Goal: Task Accomplishment & Management: Complete application form

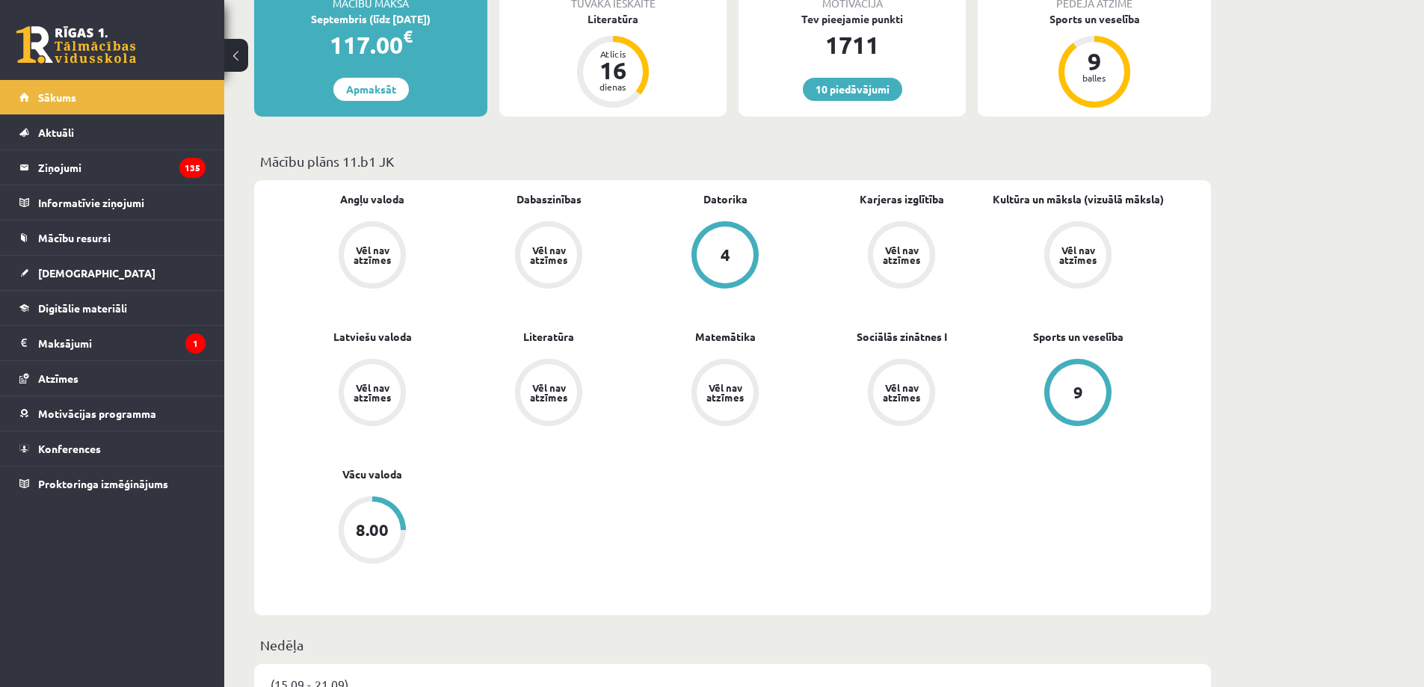
scroll to position [299, 0]
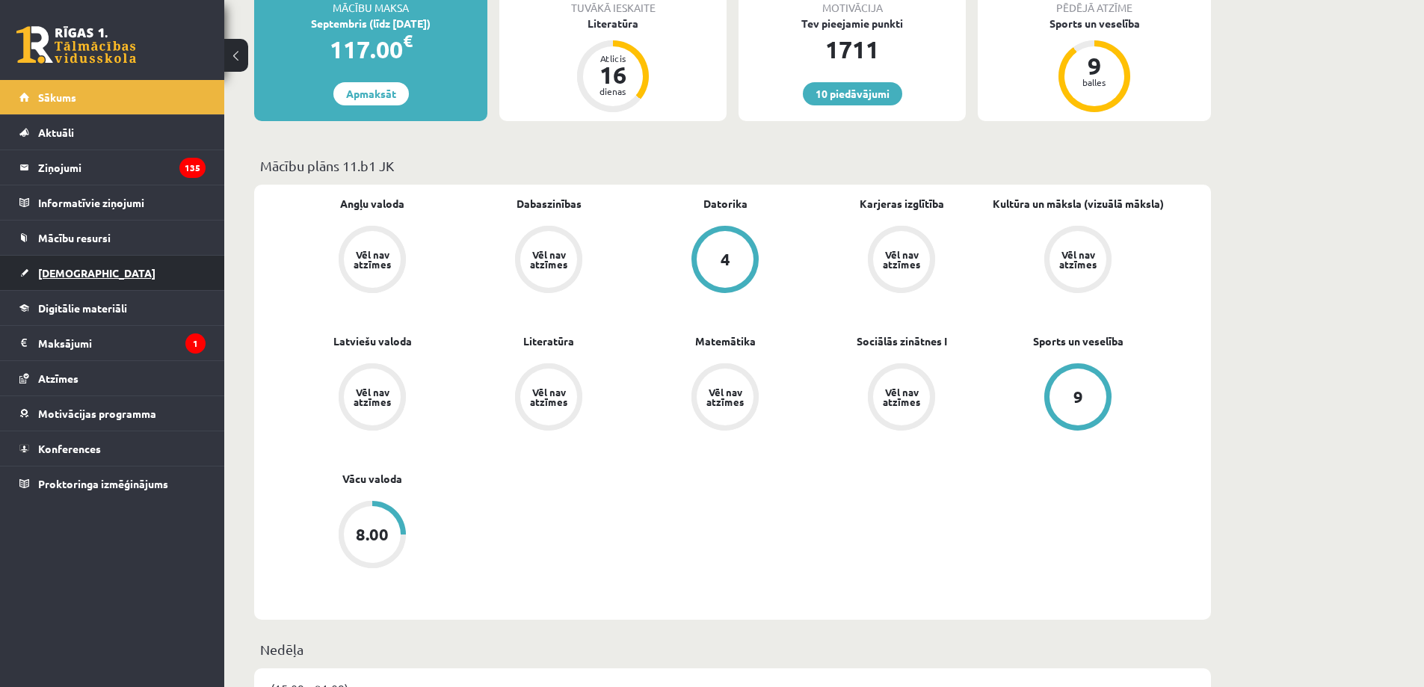
click at [147, 271] on link "[DEMOGRAPHIC_DATA]" at bounding box center [112, 273] width 186 height 34
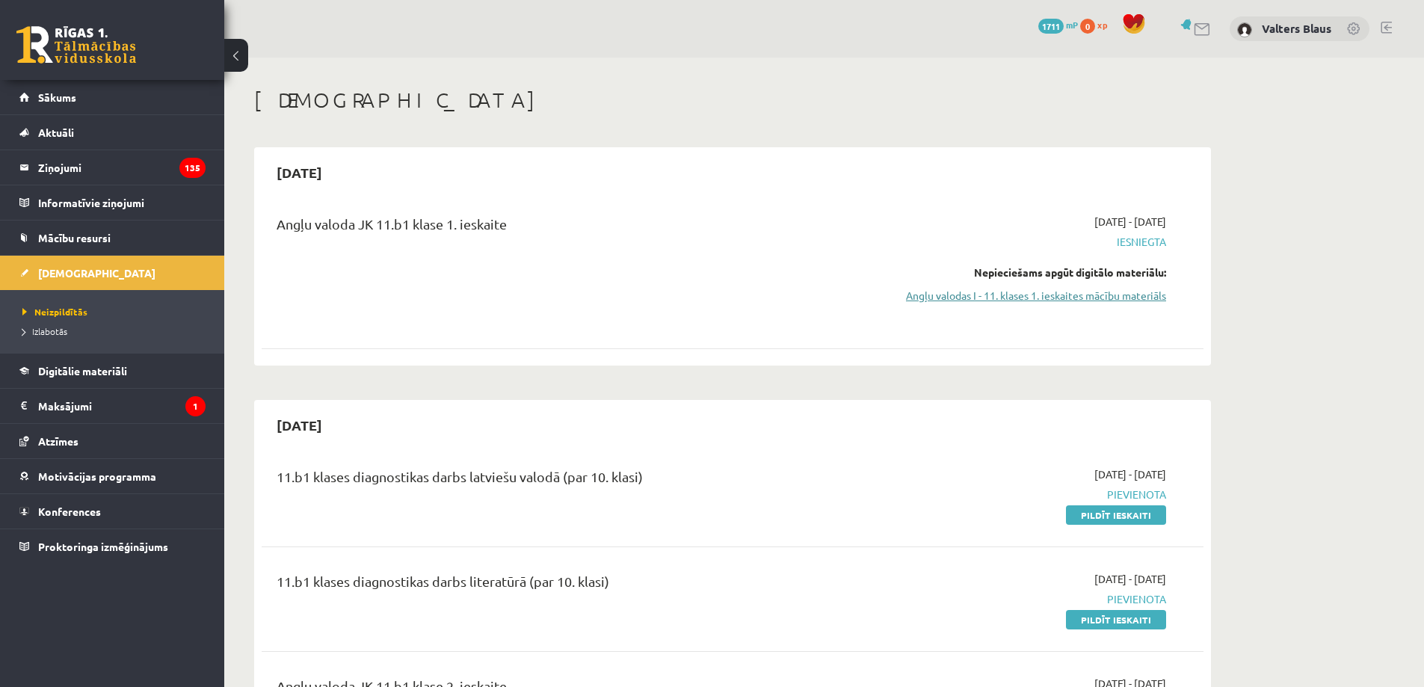
click at [1039, 300] on link "Angļu valodas I - 11. klases 1. ieskaites mācību materiāls" at bounding box center [1026, 296] width 282 height 16
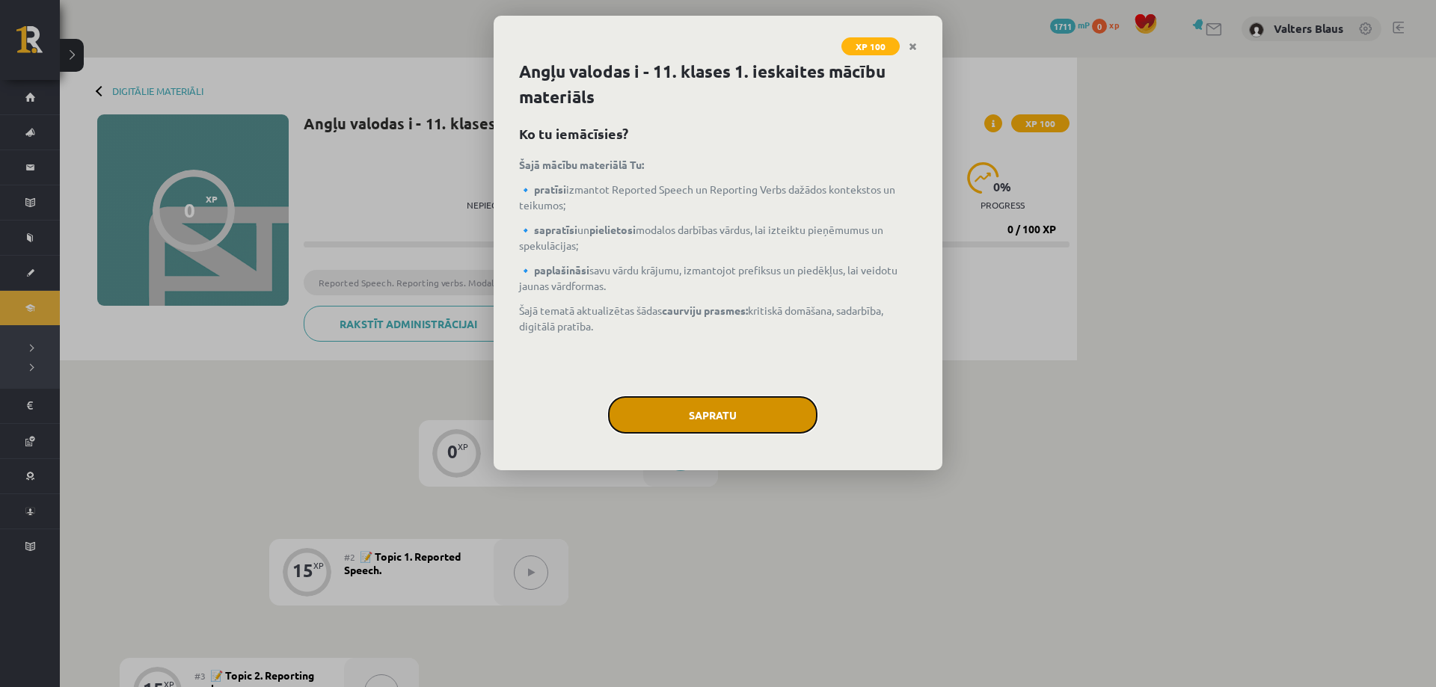
click at [746, 408] on button "Sapratu" at bounding box center [712, 414] width 209 height 37
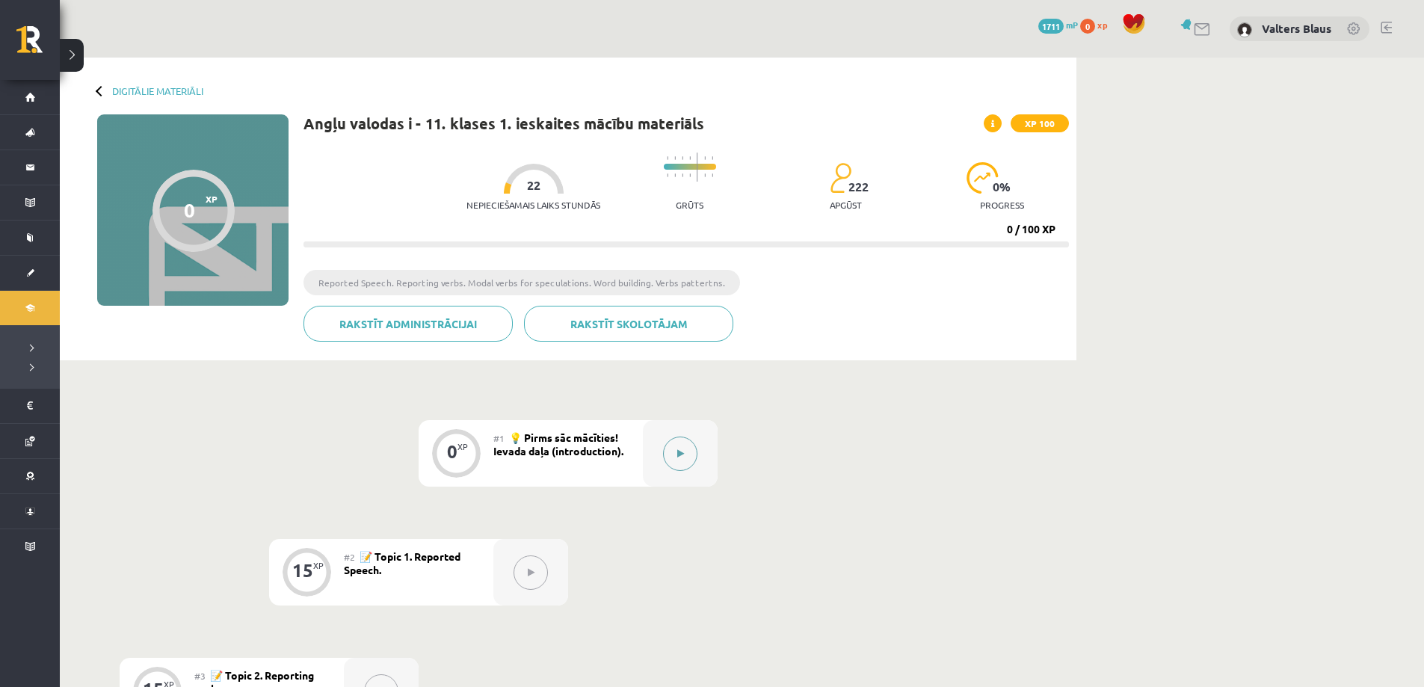
click at [662, 454] on div at bounding box center [680, 453] width 75 height 67
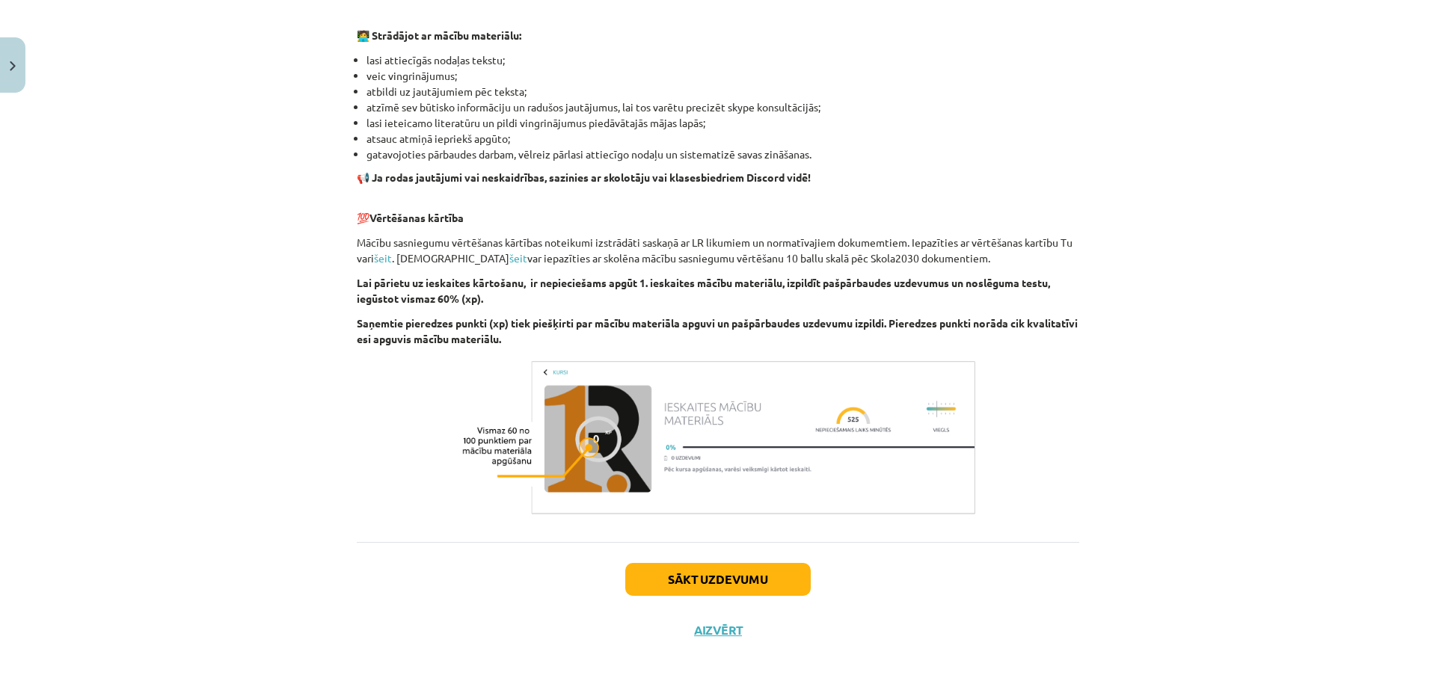
scroll to position [885, 0]
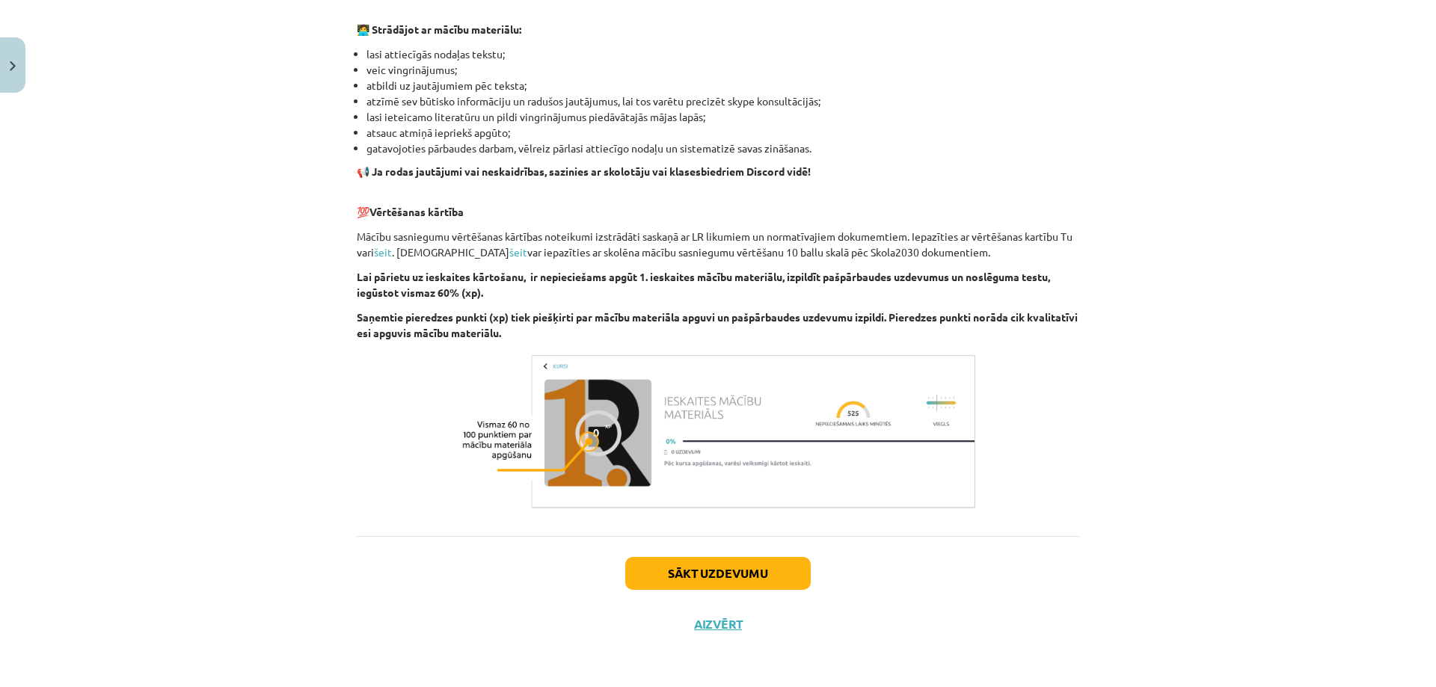
click at [715, 557] on div "Sākt uzdevumu Aizvērt" at bounding box center [718, 588] width 722 height 105
click at [714, 559] on button "Sākt uzdevumu" at bounding box center [717, 573] width 185 height 33
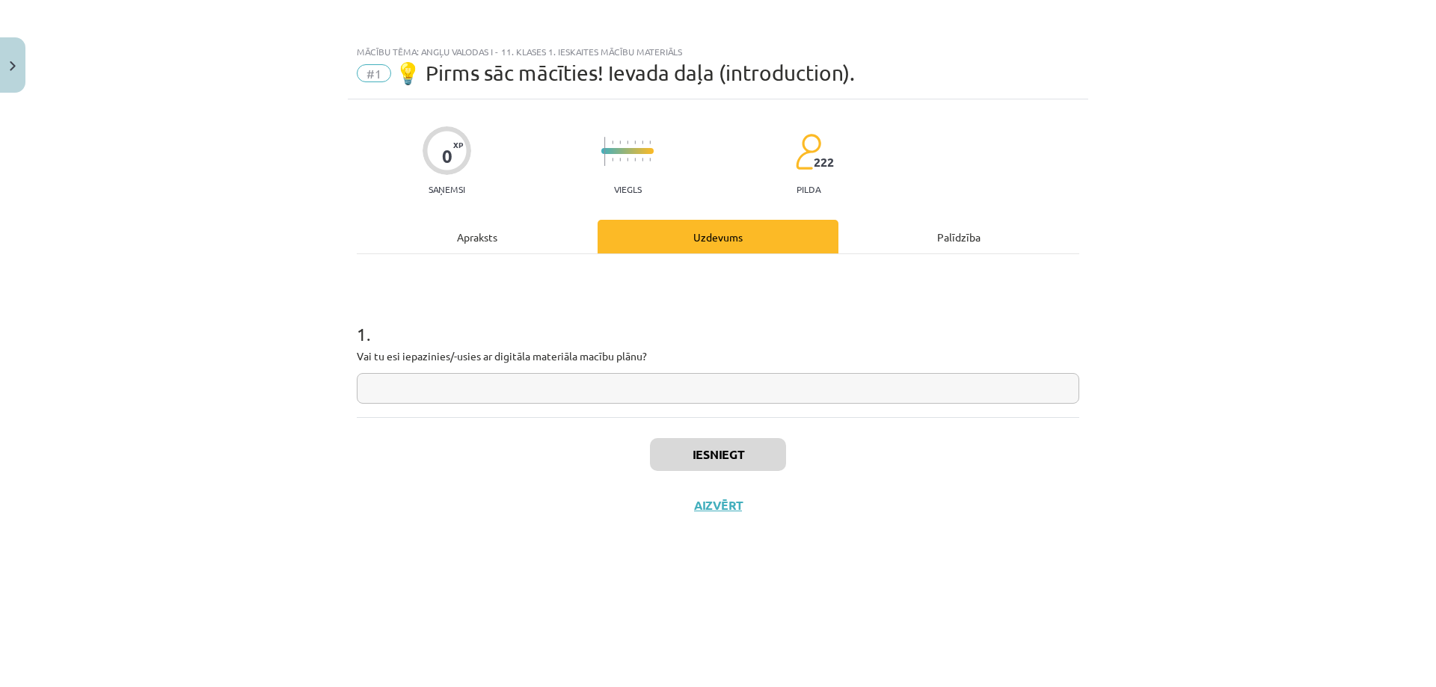
click at [642, 390] on input "text" at bounding box center [718, 388] width 722 height 31
type input "*********"
click at [689, 452] on button "Iesniegt" at bounding box center [718, 454] width 136 height 33
click at [730, 523] on button "Nākamā nodarbība" at bounding box center [718, 515] width 147 height 34
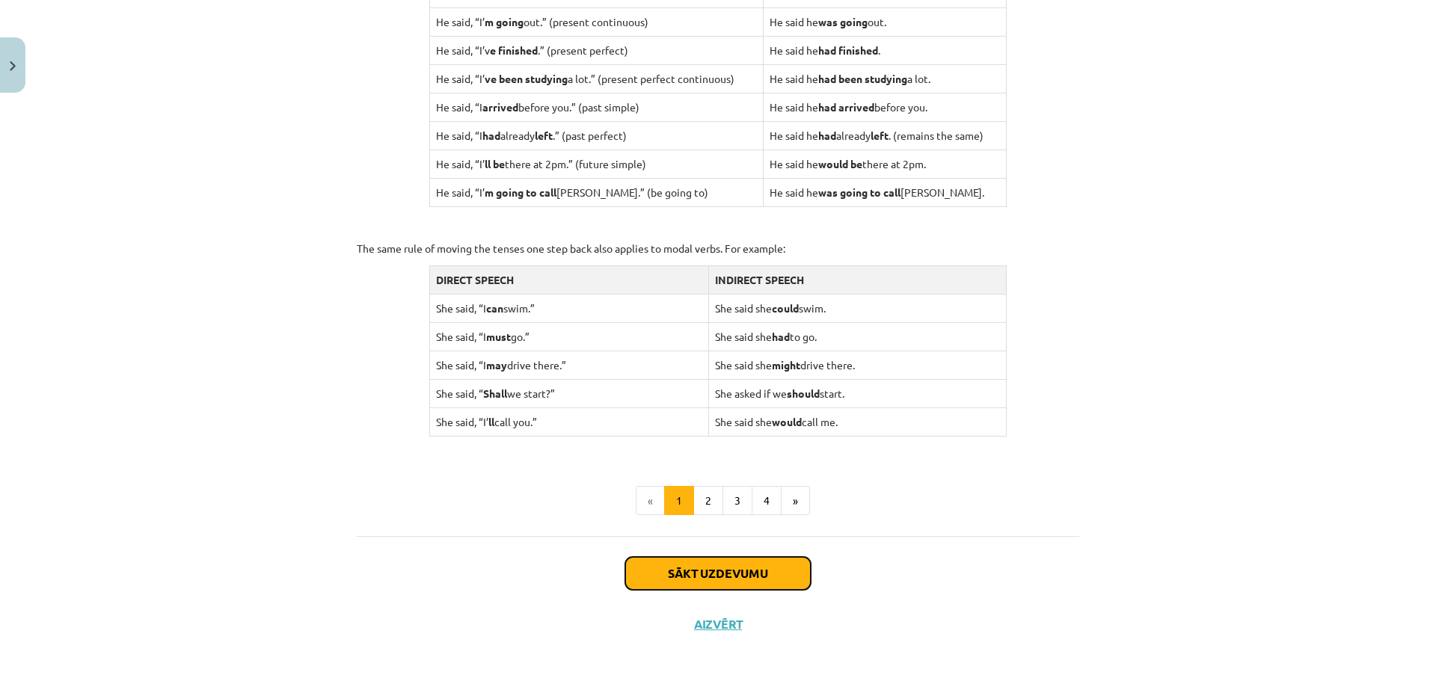
click at [755, 568] on button "Sākt uzdevumu" at bounding box center [717, 573] width 185 height 33
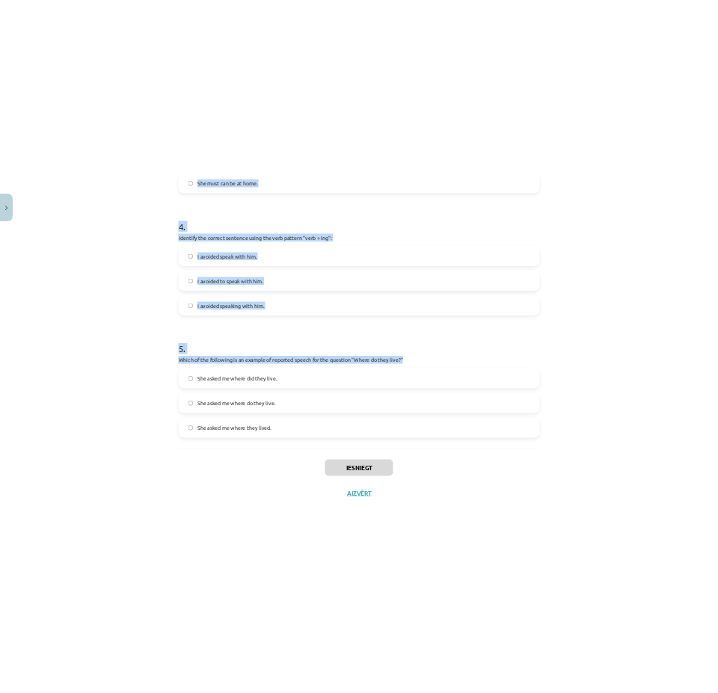
scroll to position [977, 0]
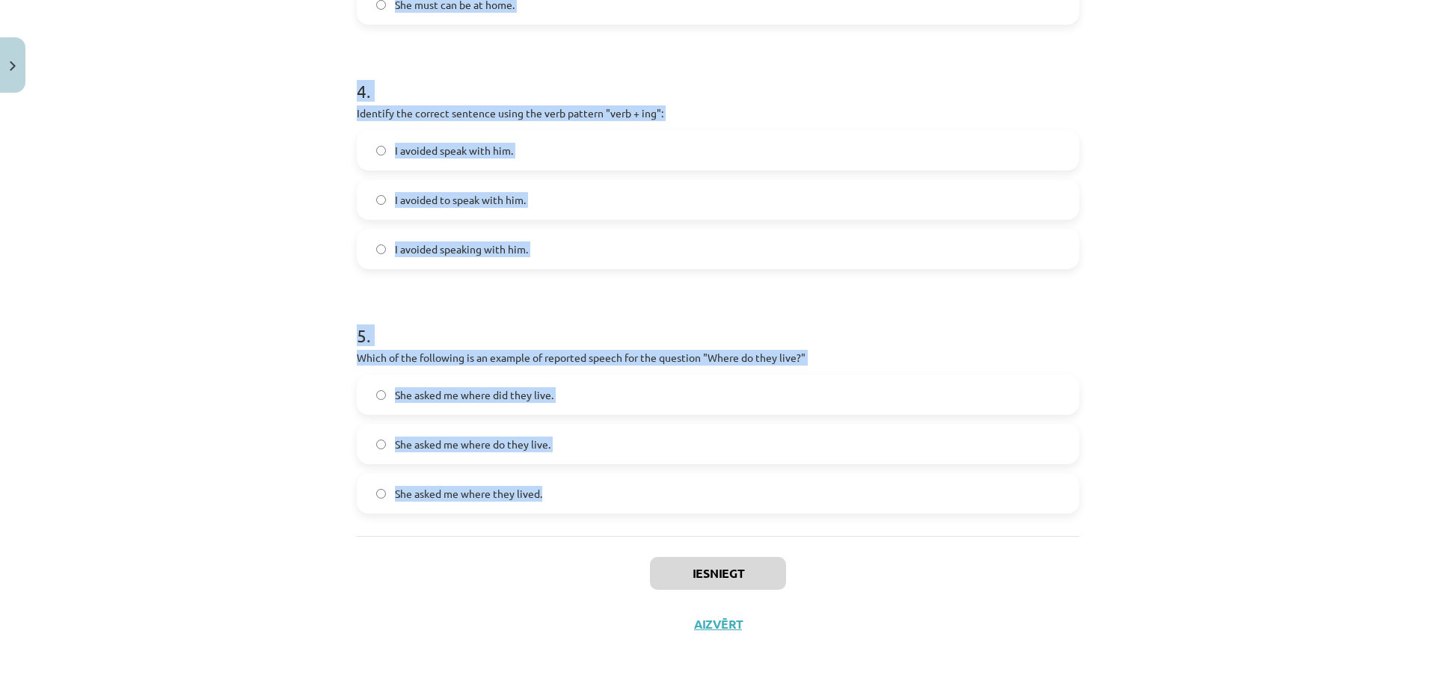
drag, startPoint x: 357, startPoint y: 317, endPoint x: 884, endPoint y: 494, distance: 556.1
copy form "Which of the following sentences correctly uses reported speech? He says that h…"
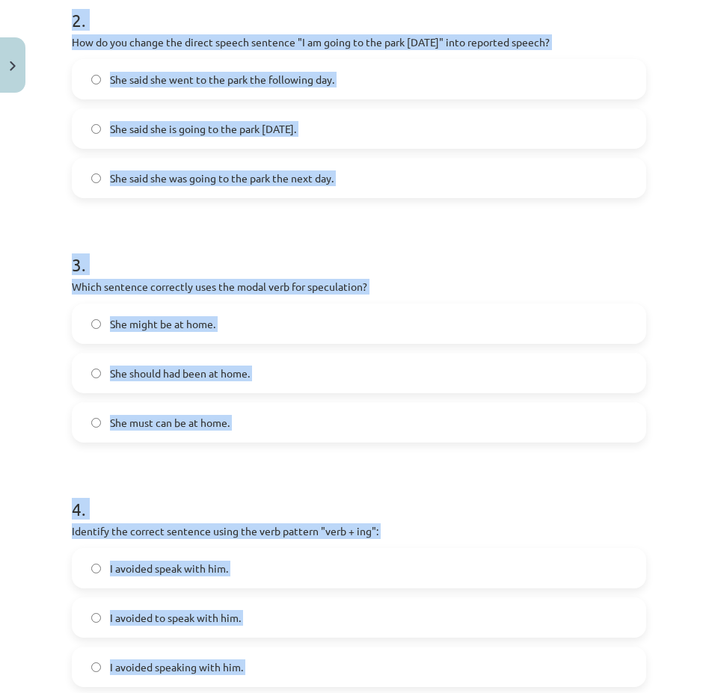
scroll to position [73, 0]
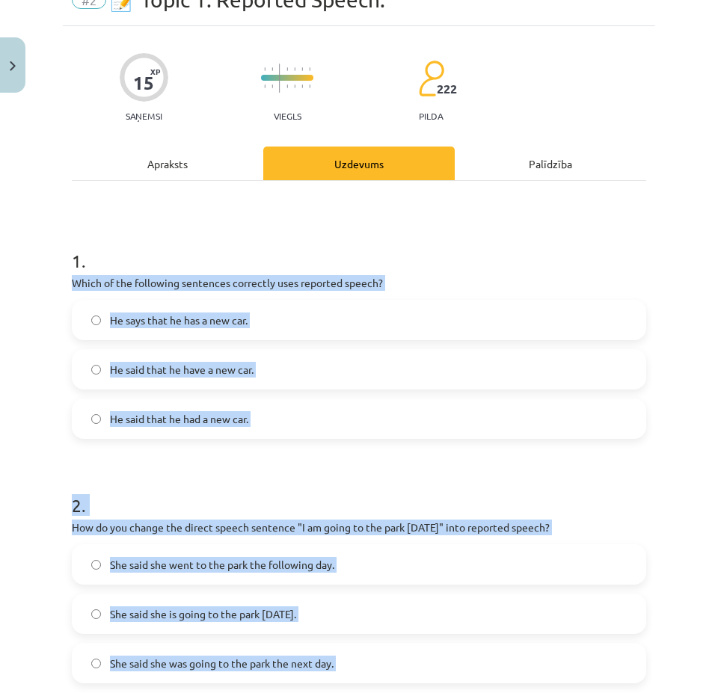
click at [13, 273] on div "Mācību tēma: Angļu valodas i - 11. klases 1. ieskaites mācību materiāls #2 📝 To…" at bounding box center [359, 346] width 718 height 693
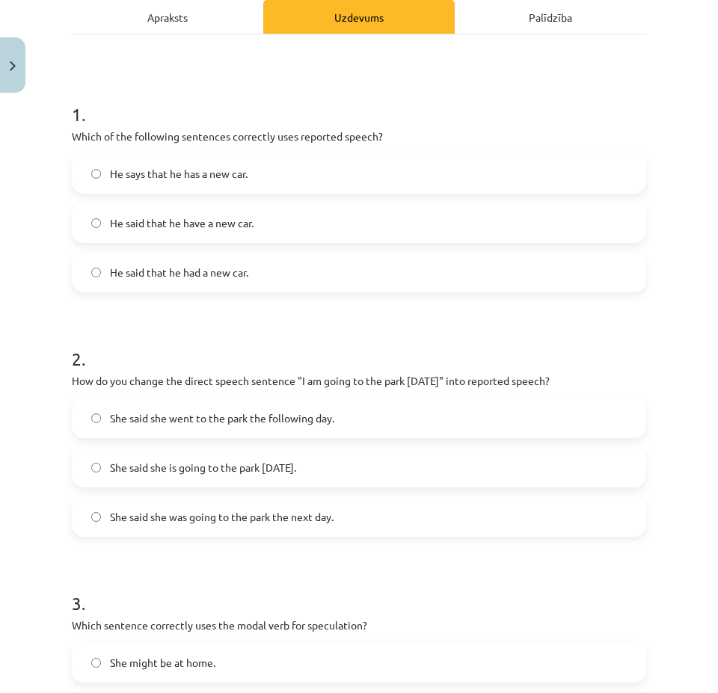
scroll to position [223, 0]
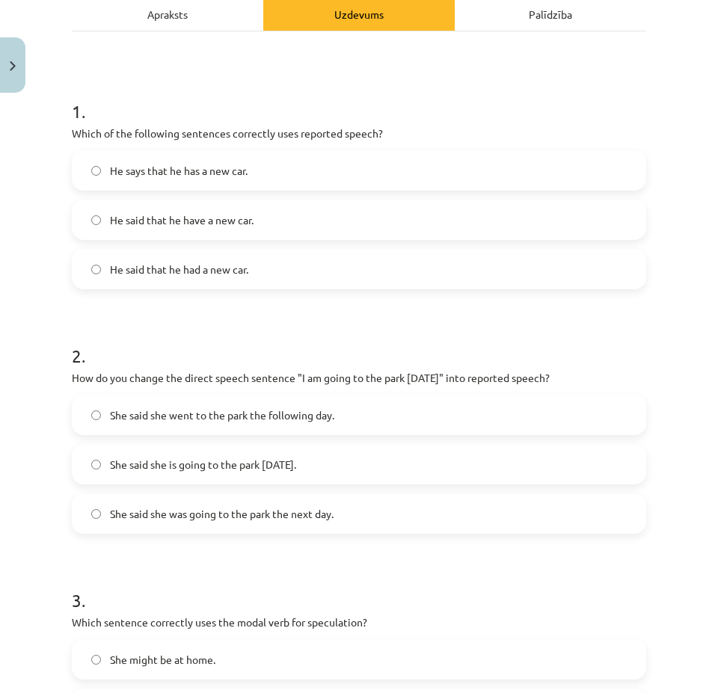
click at [197, 218] on span "He said that he have a new car." at bounding box center [182, 220] width 144 height 16
click at [214, 267] on span "He said that he had a new car." at bounding box center [179, 270] width 138 height 16
click at [349, 514] on label "She said she was going to the park the next day." at bounding box center [358, 513] width 571 height 37
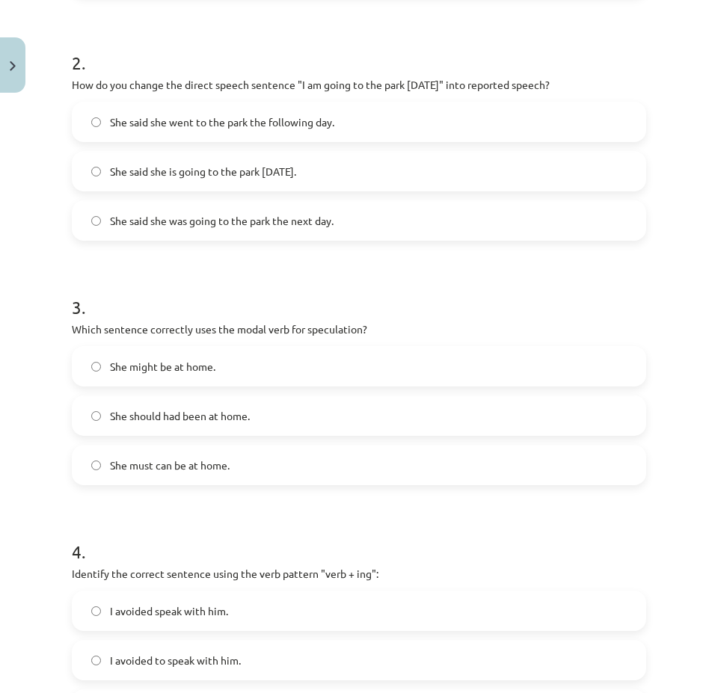
scroll to position [522, 0]
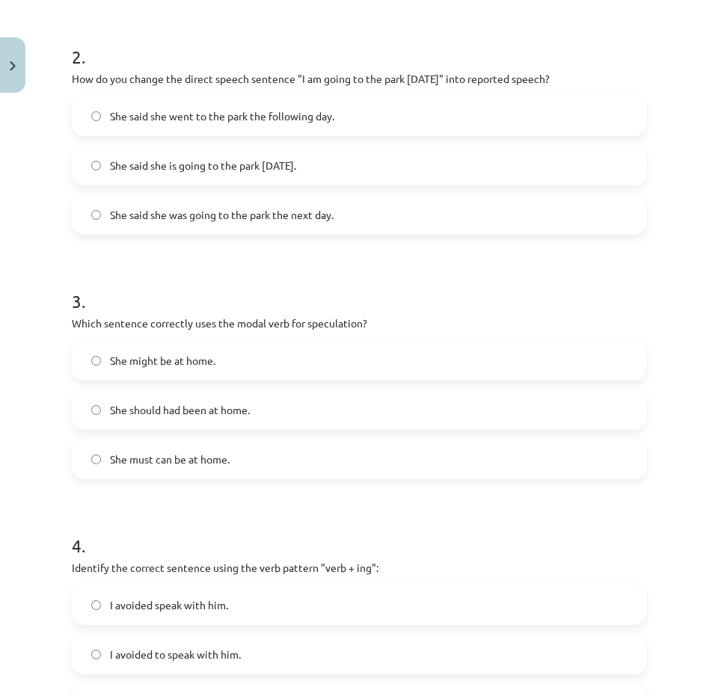
click at [271, 366] on label "She might be at home." at bounding box center [358, 360] width 571 height 37
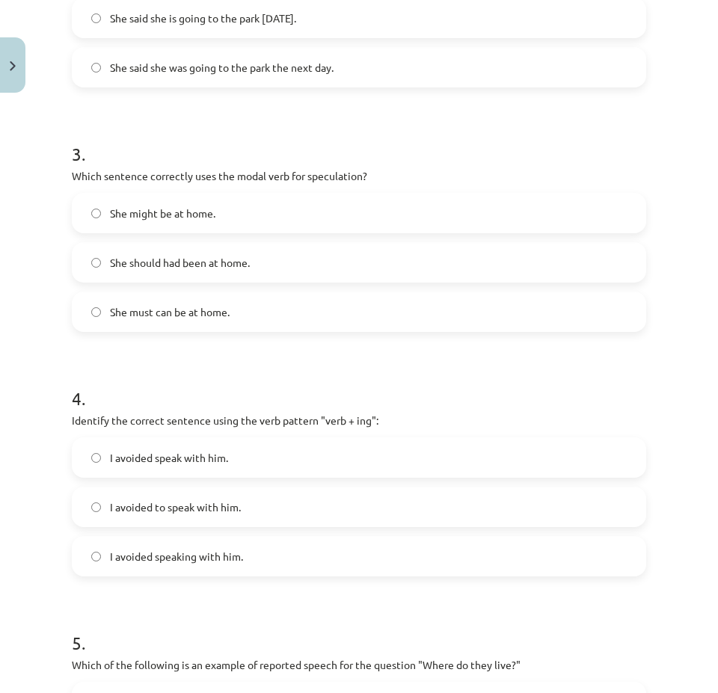
scroll to position [671, 0]
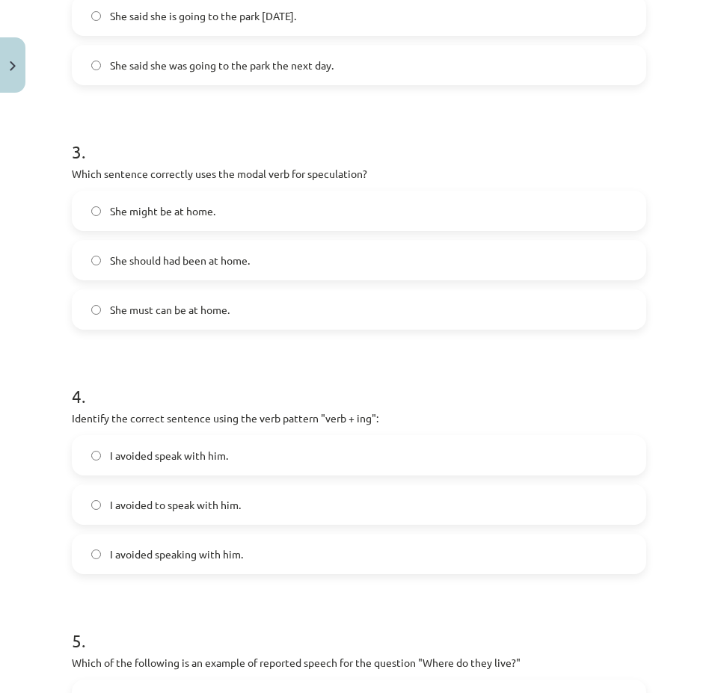
click at [232, 550] on span "I avoided speaking with him." at bounding box center [176, 555] width 133 height 16
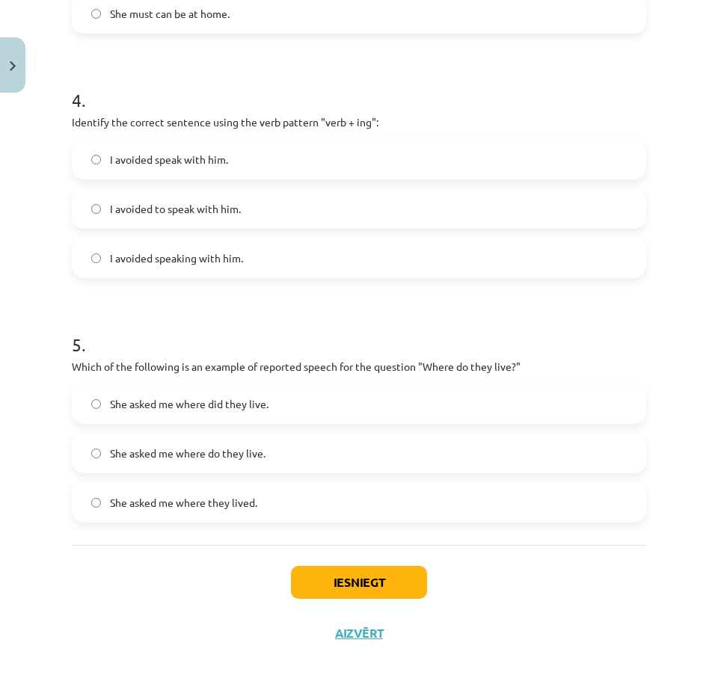
scroll to position [971, 0]
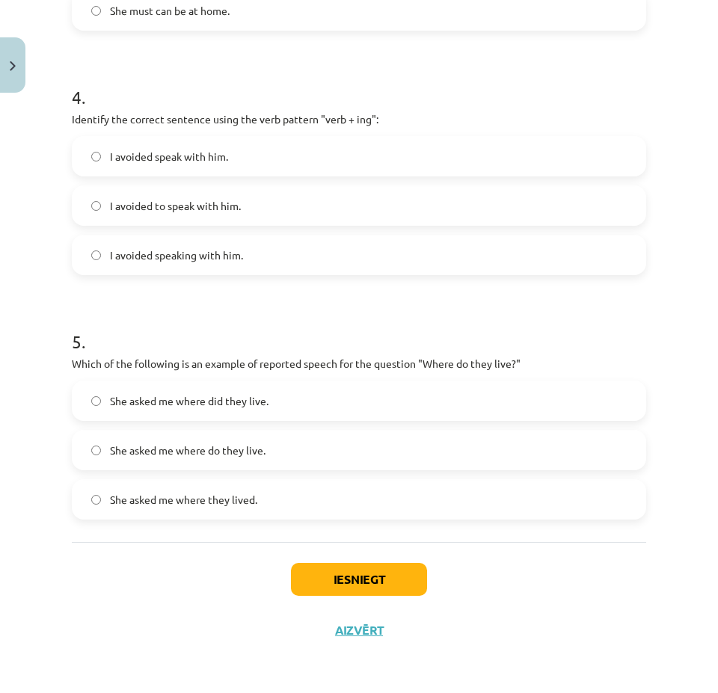
click at [220, 502] on span "She asked me where they lived." at bounding box center [183, 500] width 147 height 16
click at [373, 571] on button "Iesniegt" at bounding box center [359, 579] width 136 height 33
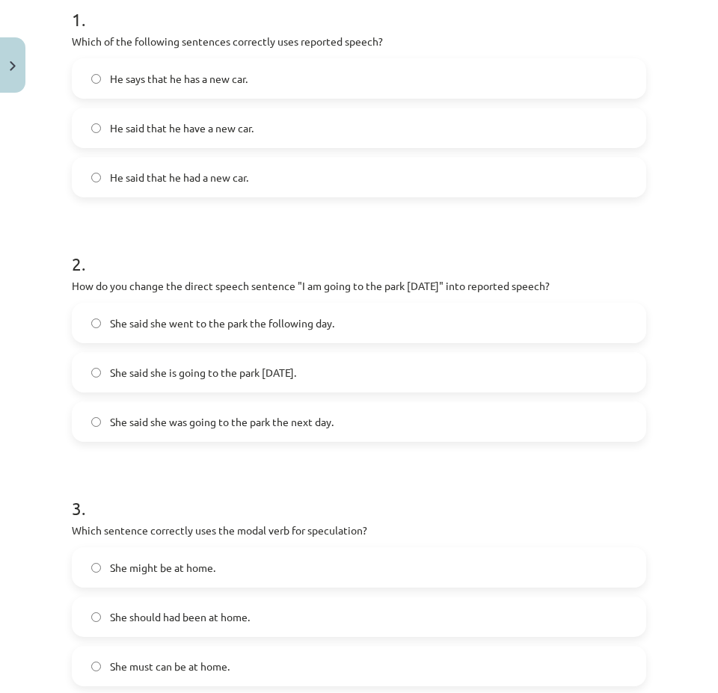
scroll to position [223, 0]
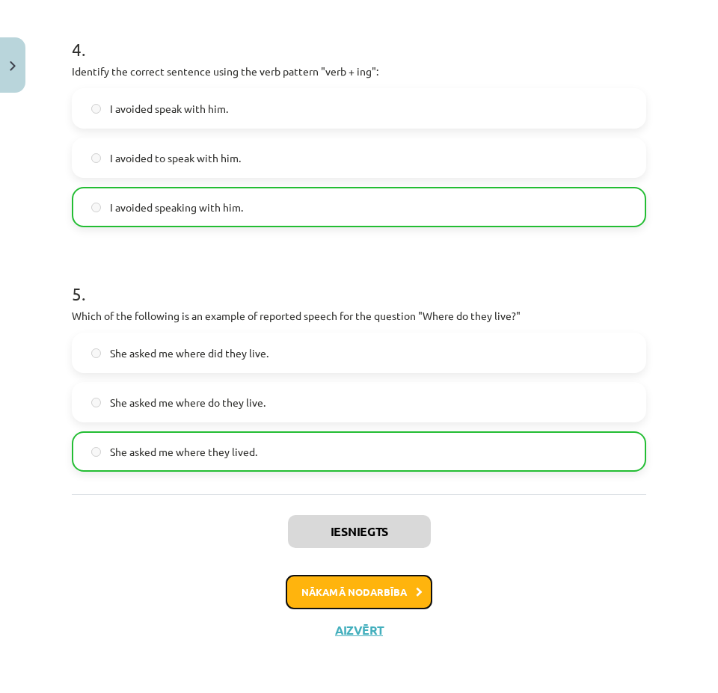
click at [393, 585] on button "Nākamā nodarbība" at bounding box center [359, 592] width 147 height 34
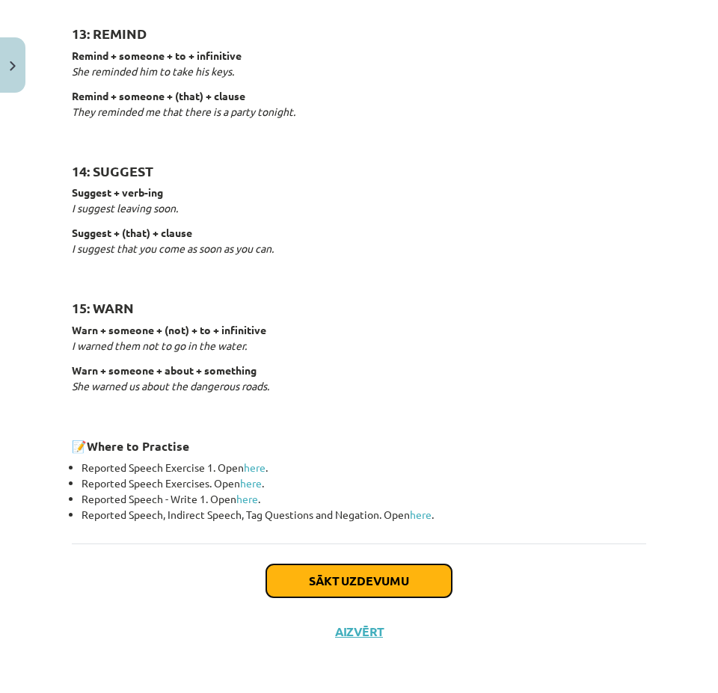
click at [375, 574] on button "Sākt uzdevumu" at bounding box center [358, 581] width 185 height 33
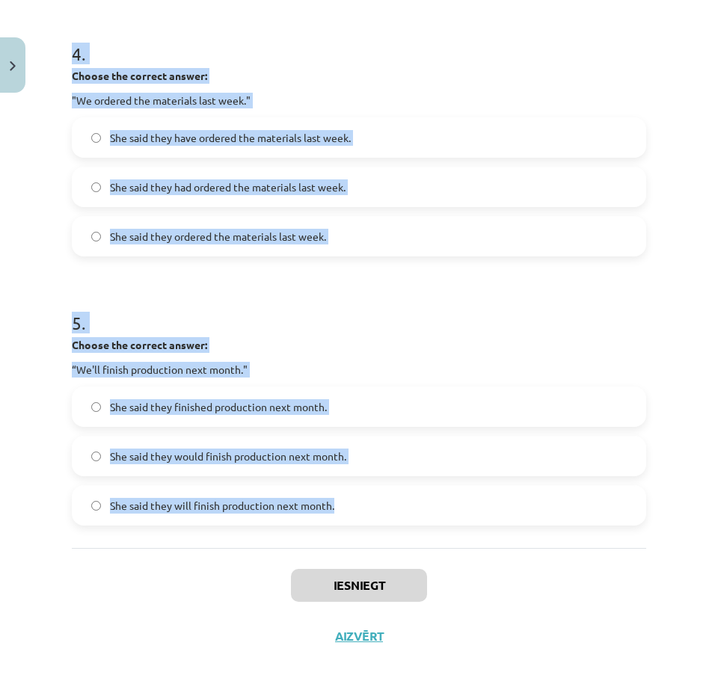
scroll to position [1094, 0]
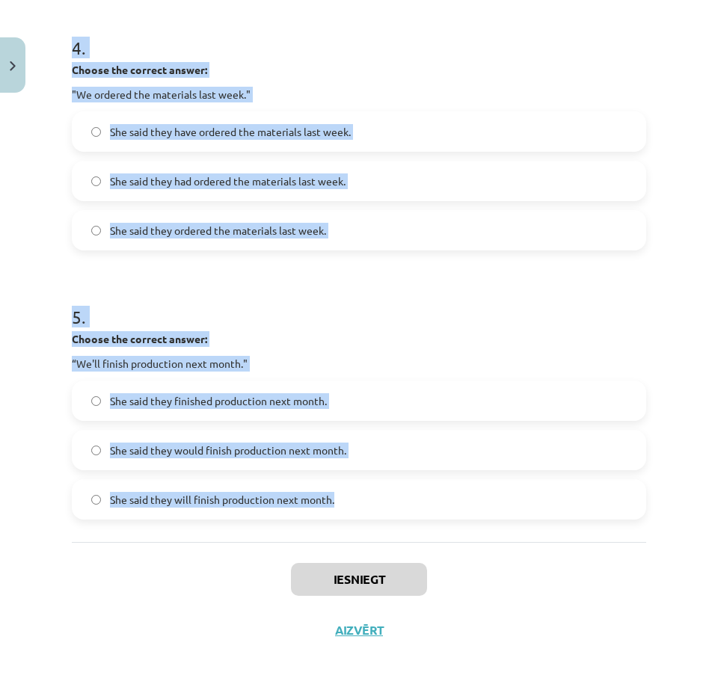
drag, startPoint x: 62, startPoint y: 321, endPoint x: 410, endPoint y: 505, distance: 394.0
click at [410, 505] on div "Mācību tēma: Angļu valodas i - 11. klases 1. ieskaites mācību materiāls #3 📝 To…" at bounding box center [359, 346] width 718 height 693
copy form "Choose the correct answer: "I'm ready for the meeting." He said he'll be ready …"
click at [492, 287] on h1 "5 ." at bounding box center [359, 303] width 574 height 46
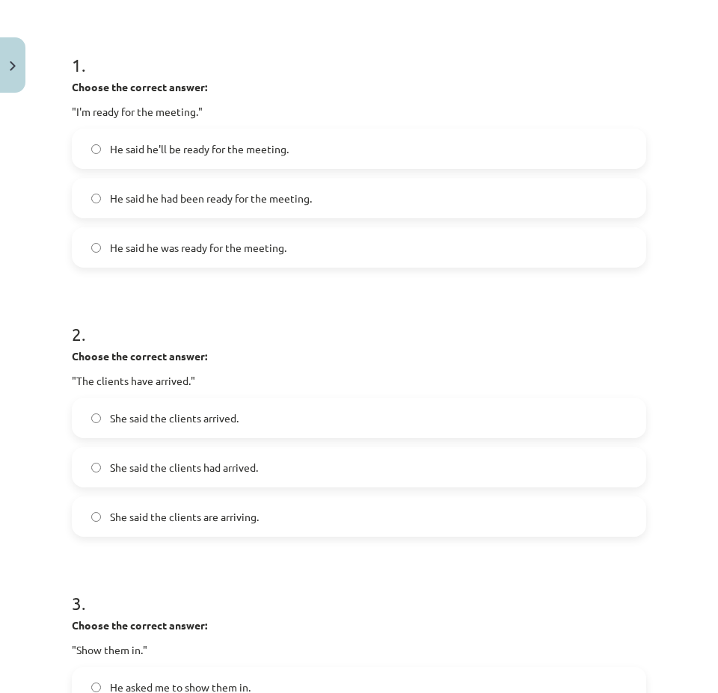
scroll to position [197, 0]
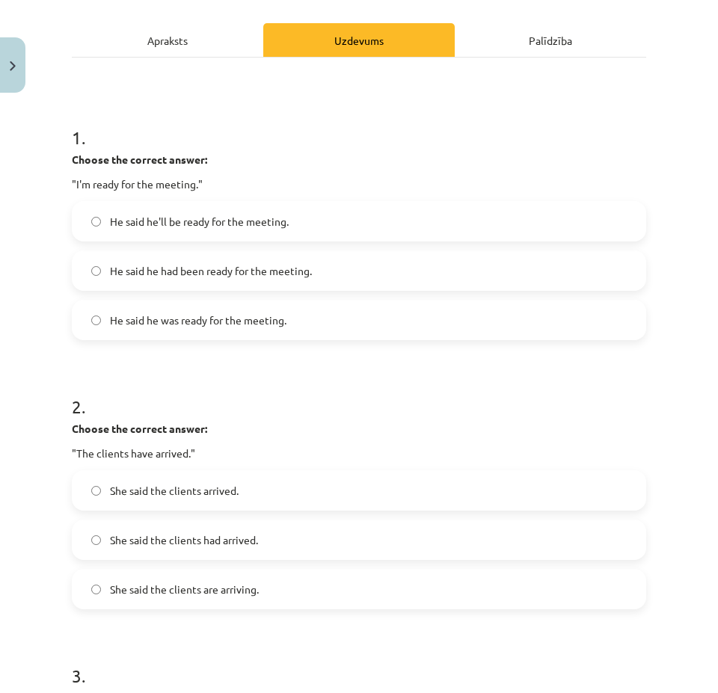
click at [290, 310] on label "He said he was ready for the meeting." at bounding box center [358, 319] width 571 height 37
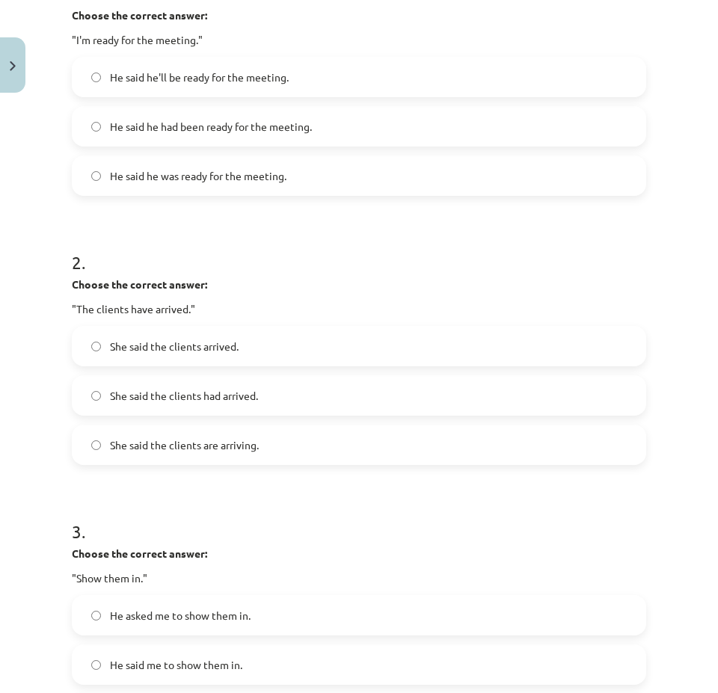
scroll to position [346, 0]
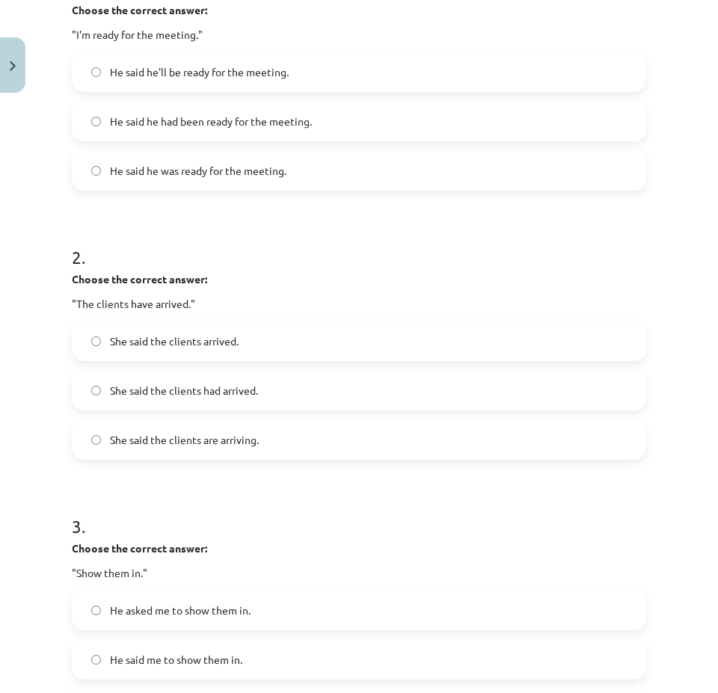
click at [277, 389] on label "She said the clients had arrived." at bounding box center [358, 390] width 571 height 37
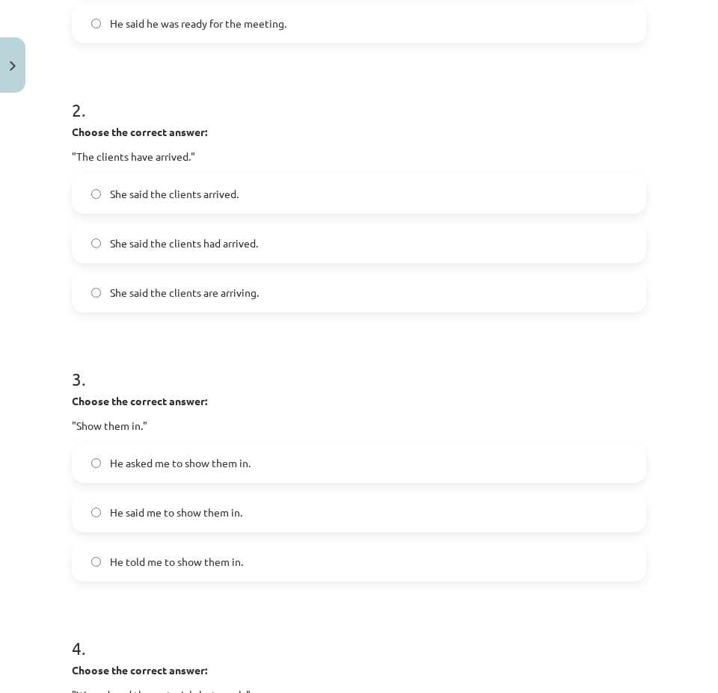
scroll to position [496, 0]
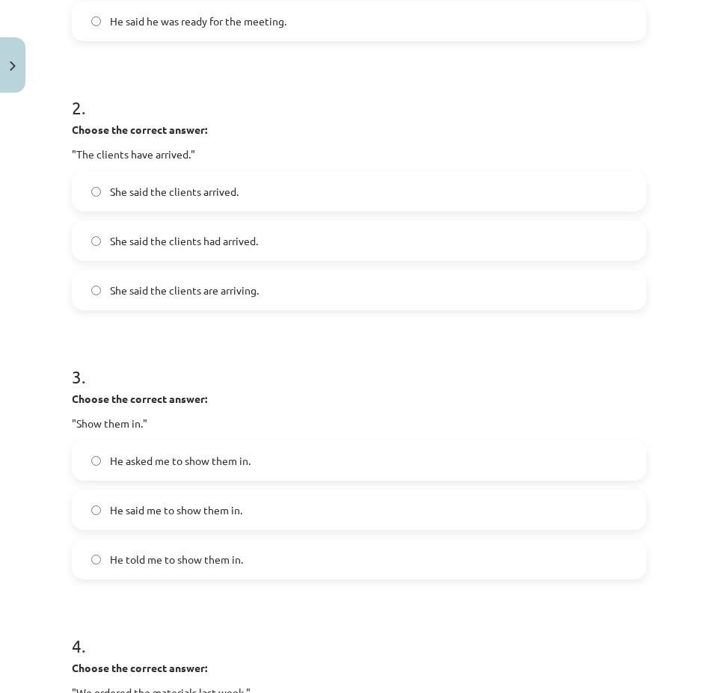
click at [277, 455] on label "He asked me to show them in." at bounding box center [358, 460] width 571 height 37
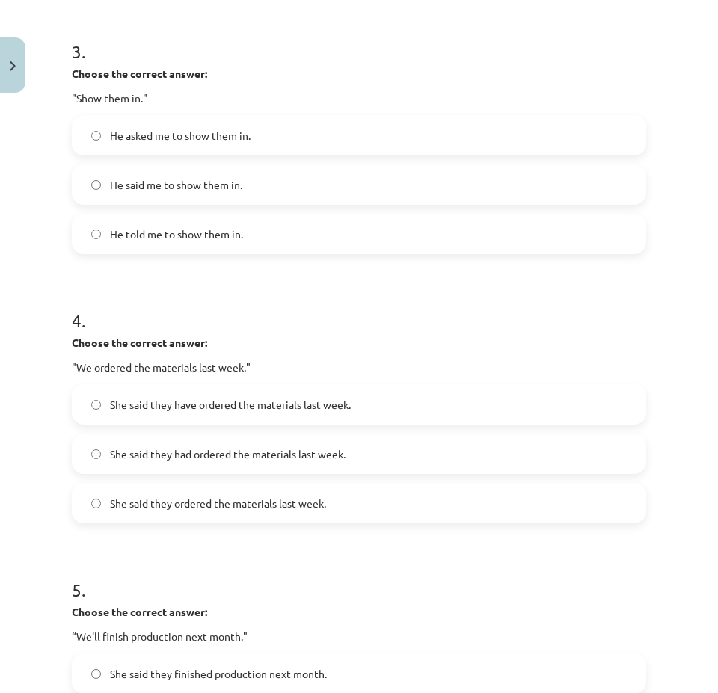
scroll to position [944, 0]
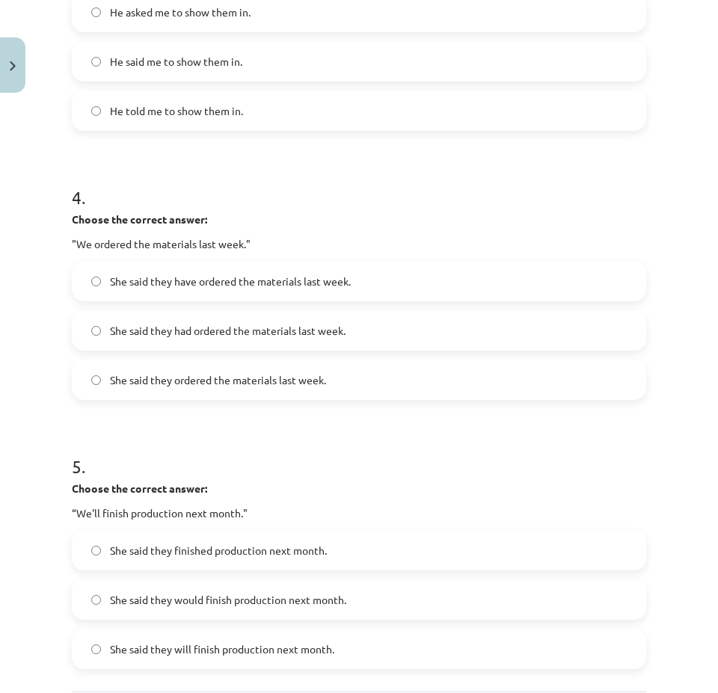
click at [203, 339] on label "She said they had ordered the materials last week." at bounding box center [358, 330] width 571 height 37
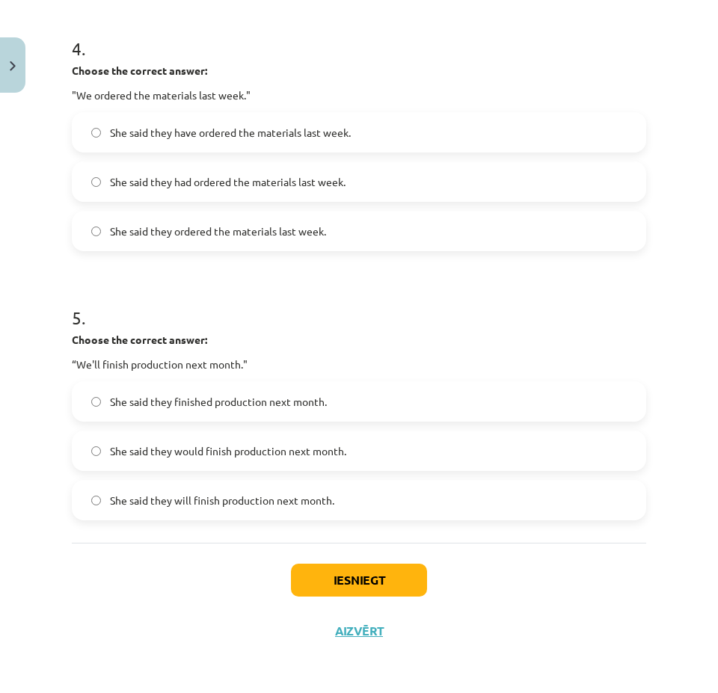
scroll to position [1094, 0]
click at [200, 445] on span "She said they would finish production next month." at bounding box center [228, 451] width 236 height 16
click at [321, 576] on button "Iesniegt" at bounding box center [359, 579] width 136 height 33
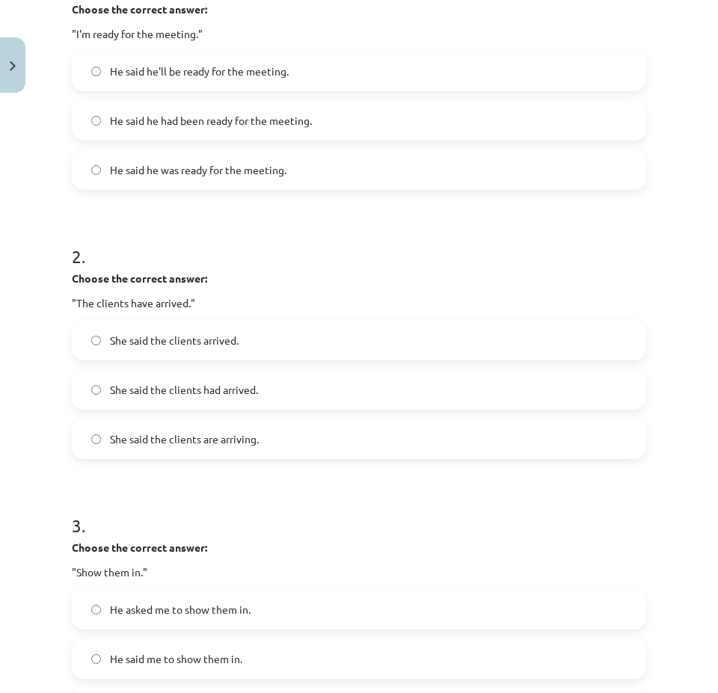
scroll to position [346, 0]
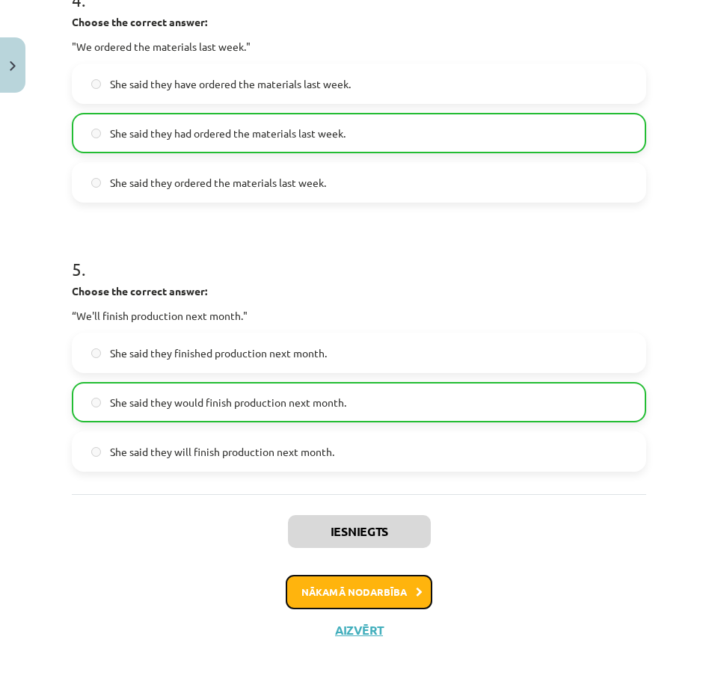
click at [381, 588] on button "Nākamā nodarbība" at bounding box center [359, 592] width 147 height 34
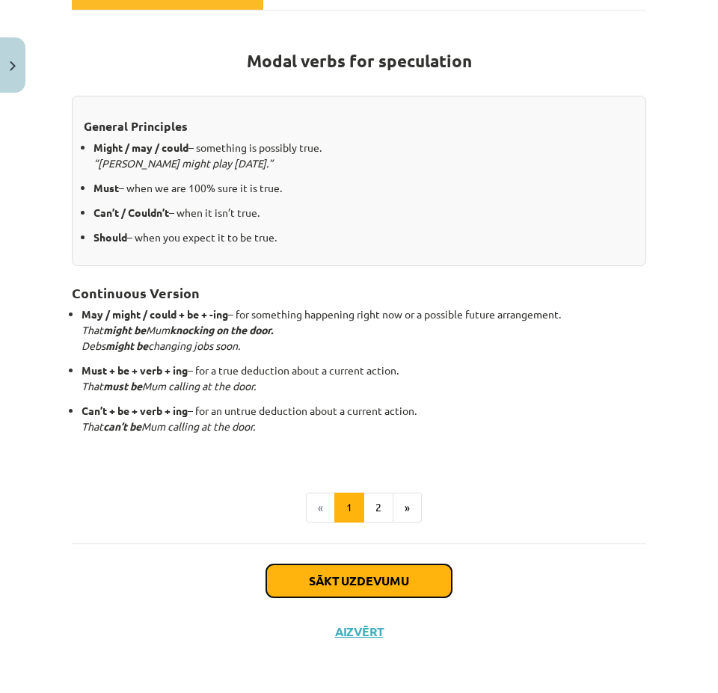
click at [372, 588] on button "Sākt uzdevumu" at bounding box center [358, 581] width 185 height 33
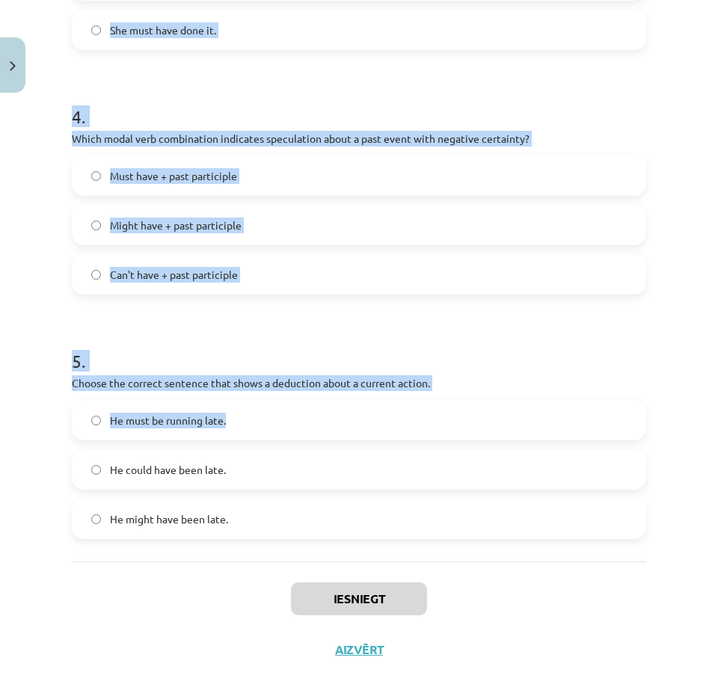
scroll to position [971, 0]
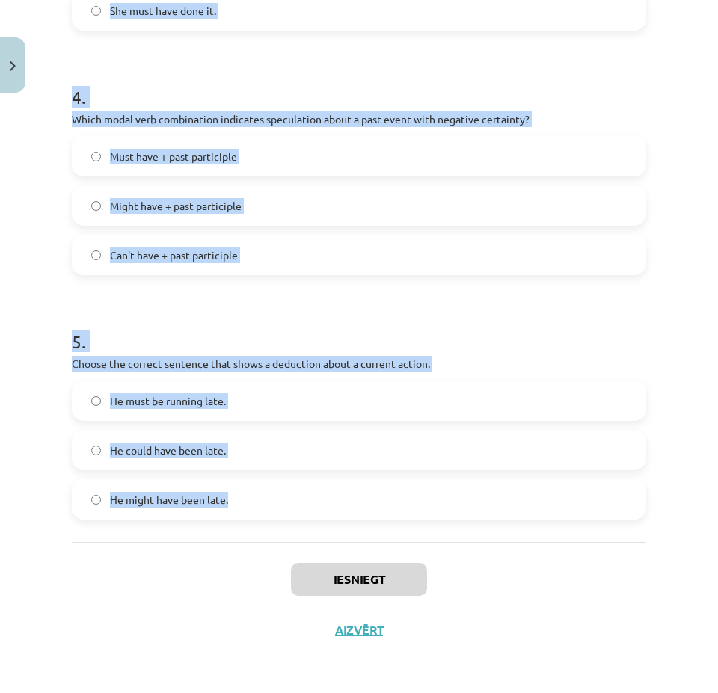
drag, startPoint x: 66, startPoint y: 316, endPoint x: 527, endPoint y: 499, distance: 496.7
copy form "Which modal verb would you use to speculate about something that is possibly tr…"
click at [537, 333] on h1 "5 ." at bounding box center [359, 328] width 574 height 46
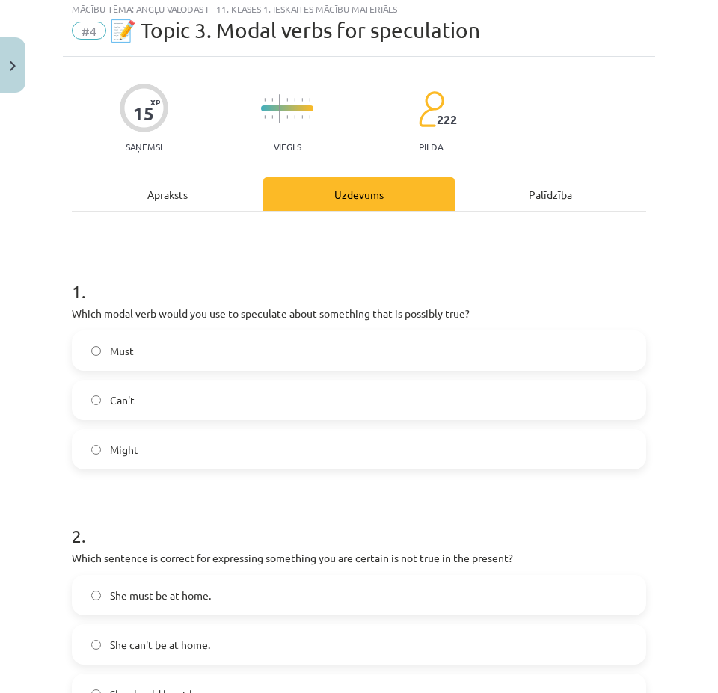
scroll to position [0, 0]
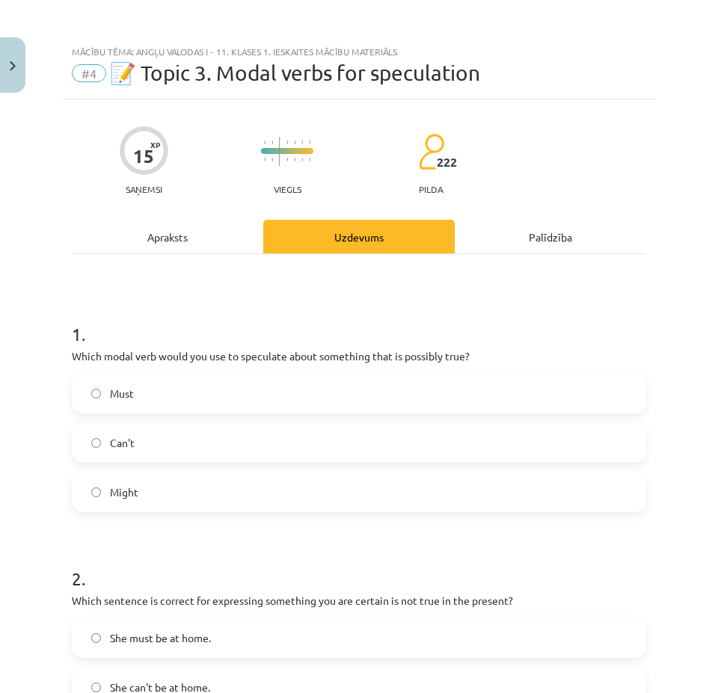
click at [173, 490] on label "Might" at bounding box center [358, 491] width 571 height 37
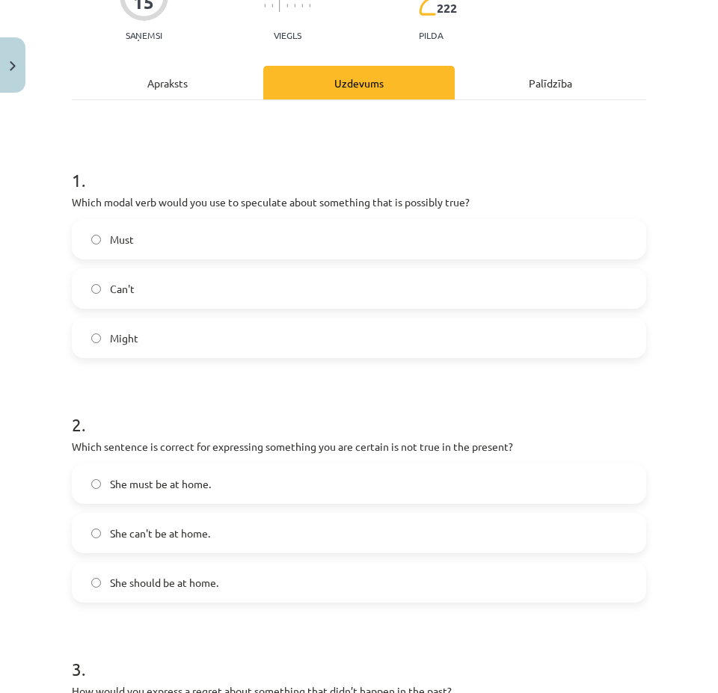
scroll to position [299, 0]
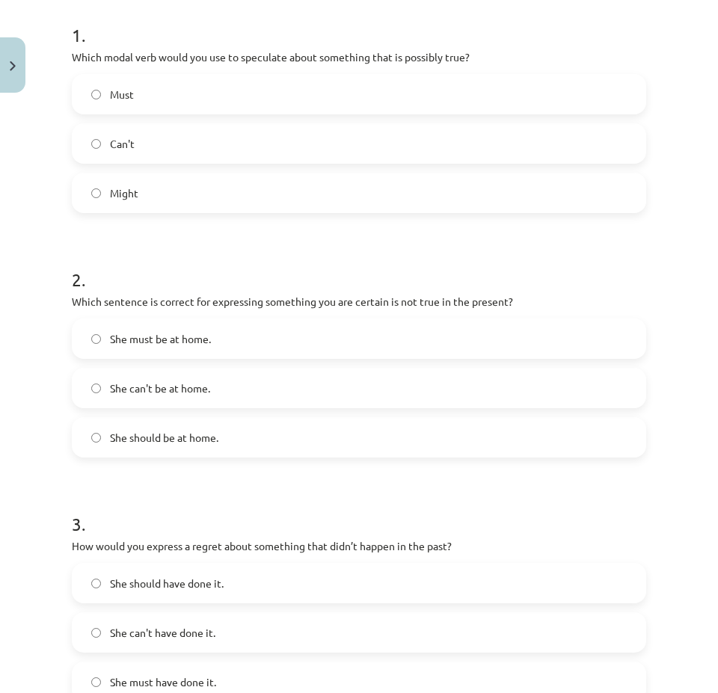
click at [245, 390] on label "She can't be at home." at bounding box center [358, 387] width 571 height 37
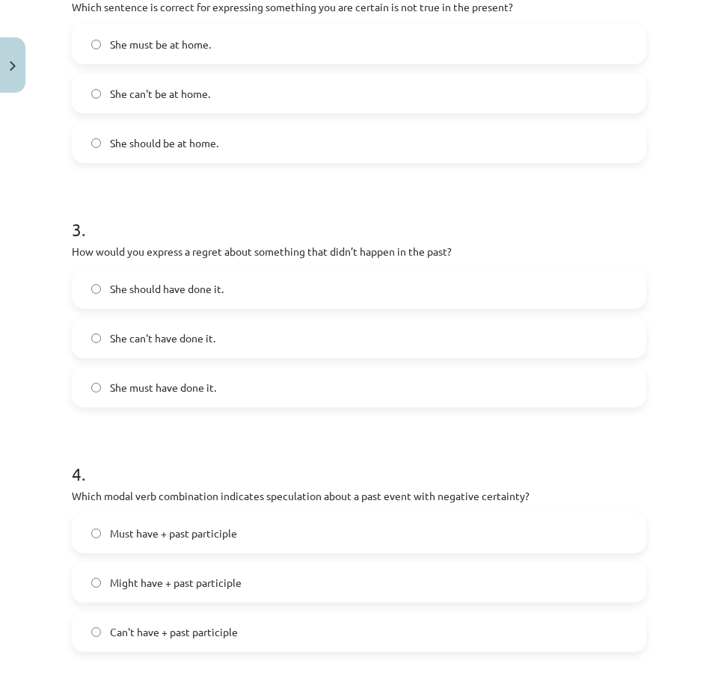
scroll to position [598, 0]
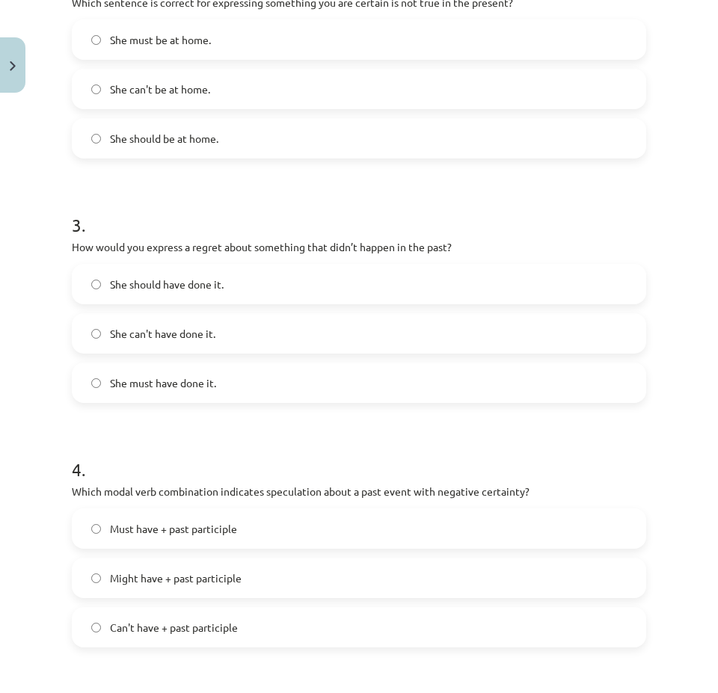
click at [238, 287] on label "She should have done it." at bounding box center [358, 283] width 571 height 37
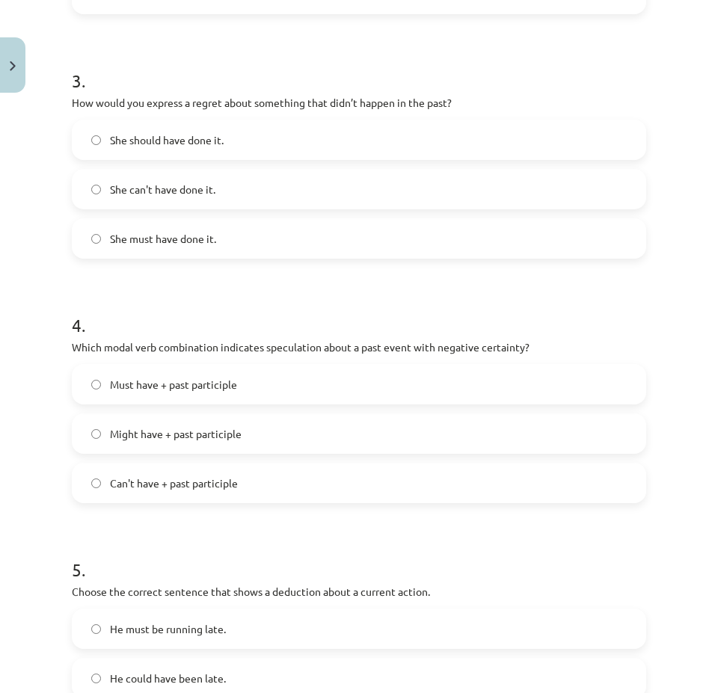
scroll to position [748, 0]
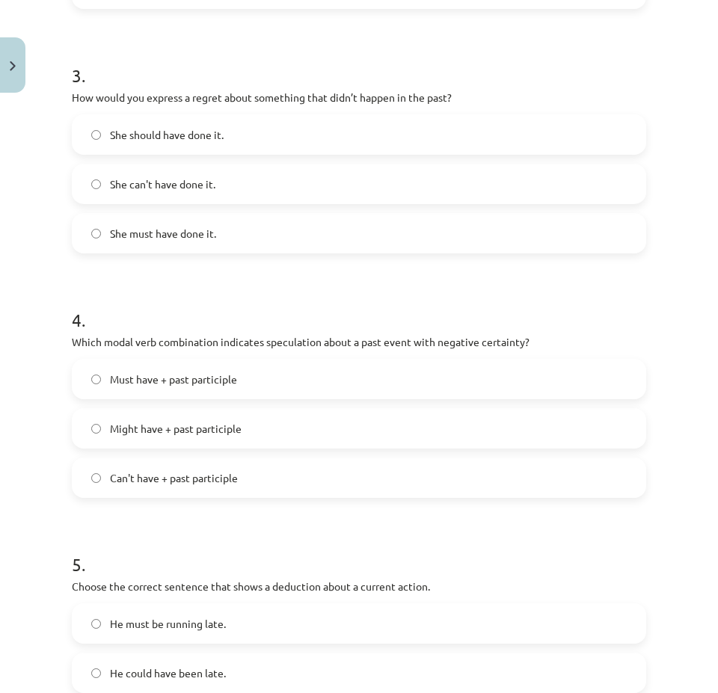
click at [195, 473] on span "Can't have + past participle" at bounding box center [174, 478] width 128 height 16
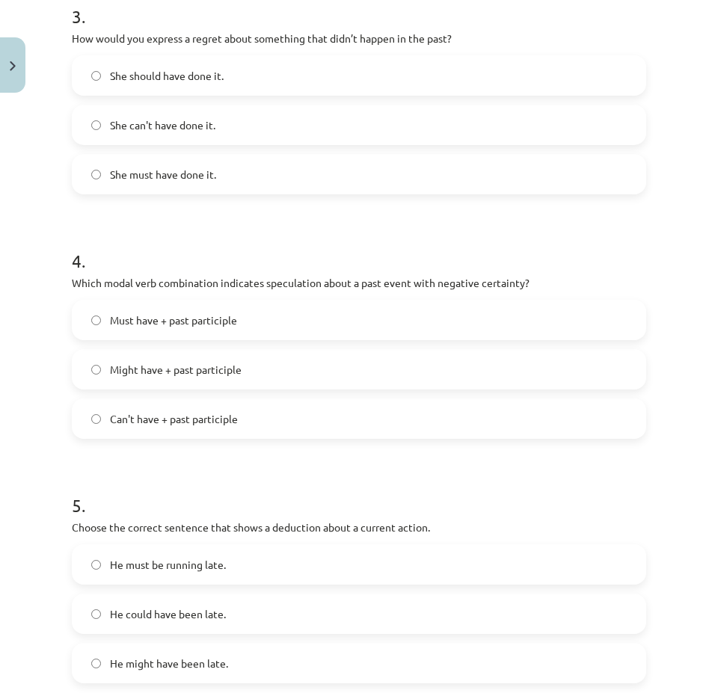
scroll to position [897, 0]
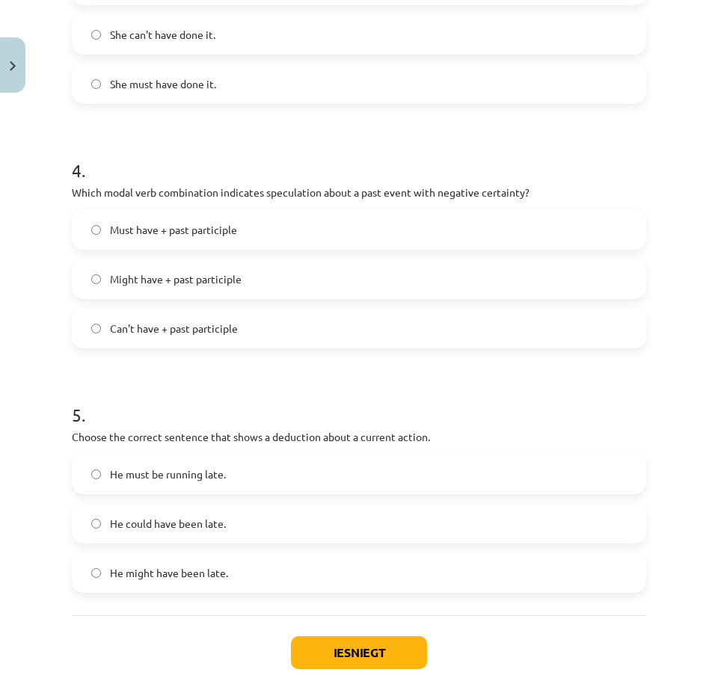
click at [216, 470] on span "He must be running late." at bounding box center [168, 475] width 116 height 16
click at [366, 639] on button "Iesniegt" at bounding box center [359, 652] width 136 height 33
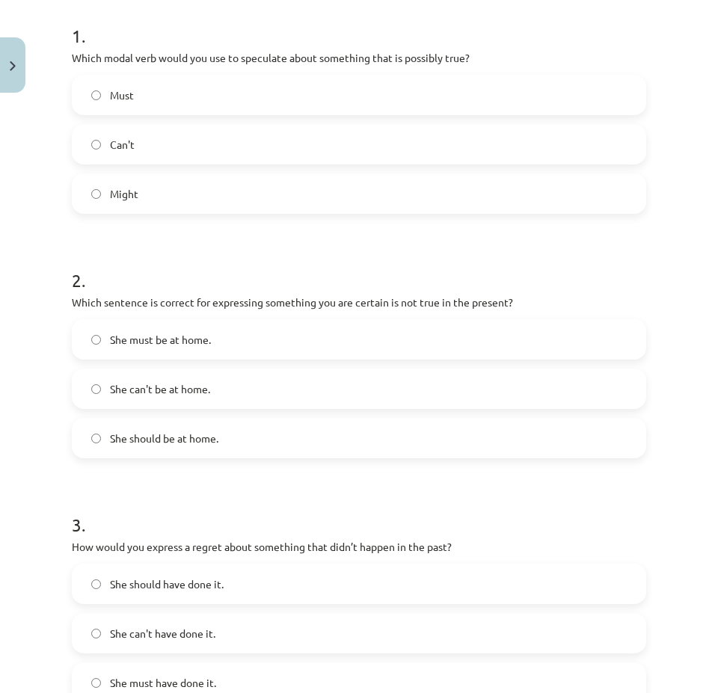
scroll to position [299, 0]
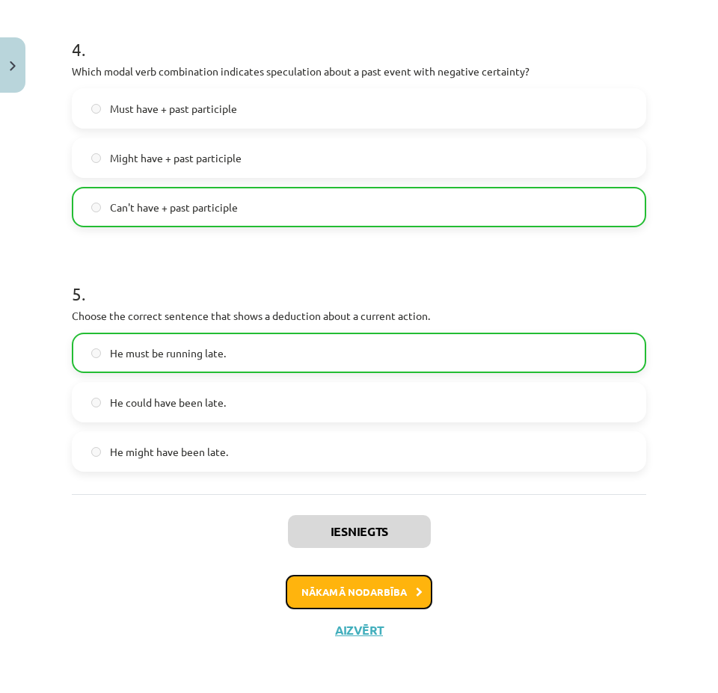
click at [365, 598] on button "Nākamā nodarbība" at bounding box center [359, 592] width 147 height 34
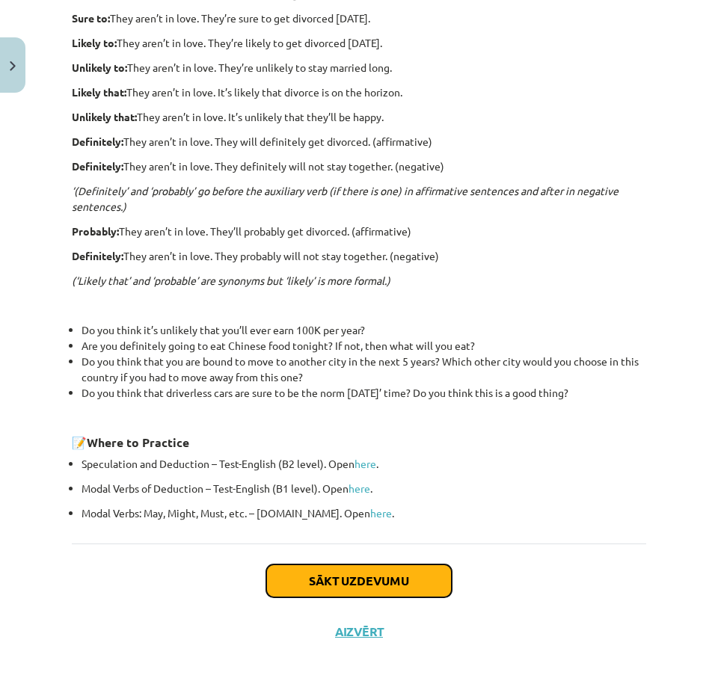
click at [355, 574] on button "Sākt uzdevumu" at bounding box center [358, 581] width 185 height 33
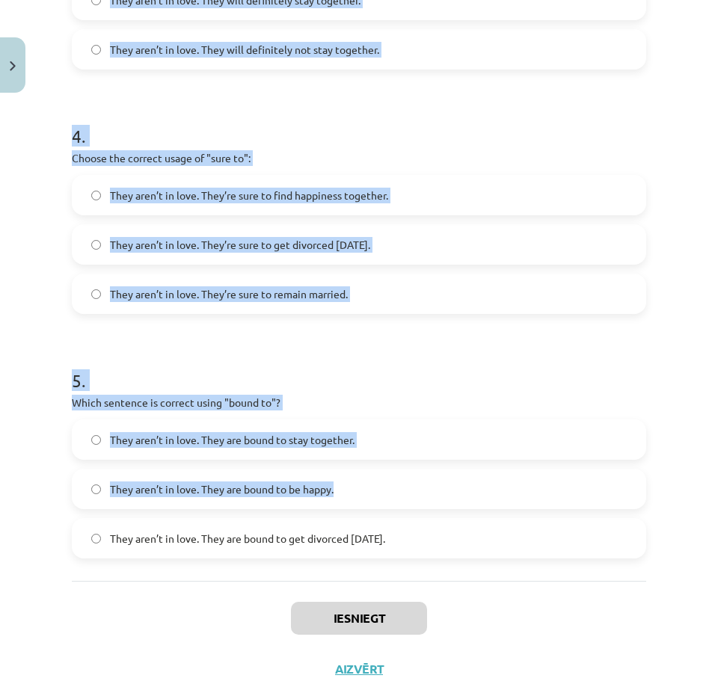
scroll to position [995, 0]
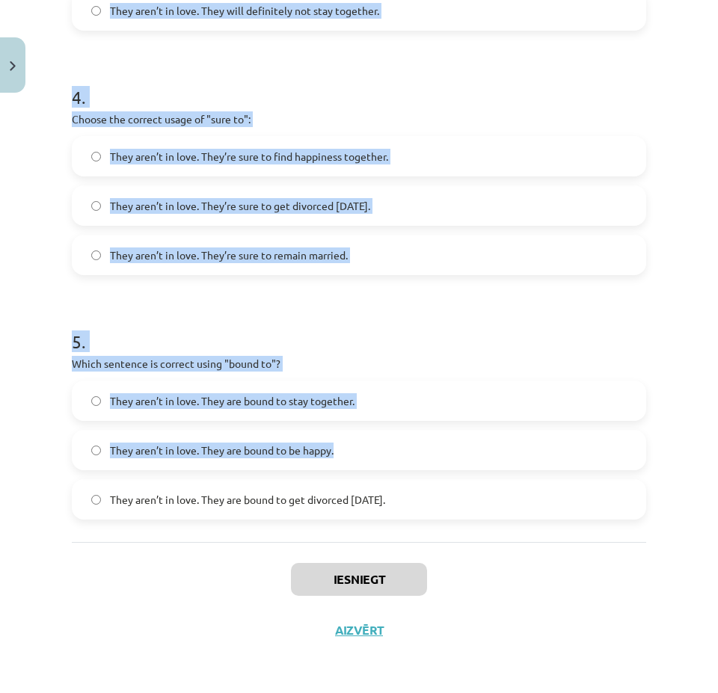
drag, startPoint x: 62, startPoint y: 319, endPoint x: 509, endPoint y: 523, distance: 491.8
click at [509, 523] on div "Mācību tēma: Angļu valodas i - 11. klases 1. ieskaites mācību materiāls #5 📝 To…" at bounding box center [359, 346] width 718 height 693
copy form "Choose the correct sentence using "probably" in an affirmative context: They ar…"
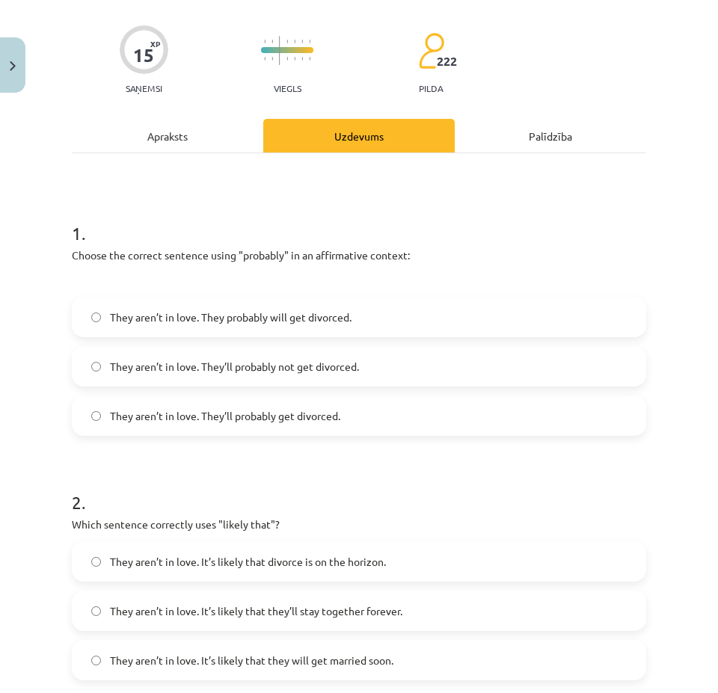
scroll to position [98, 0]
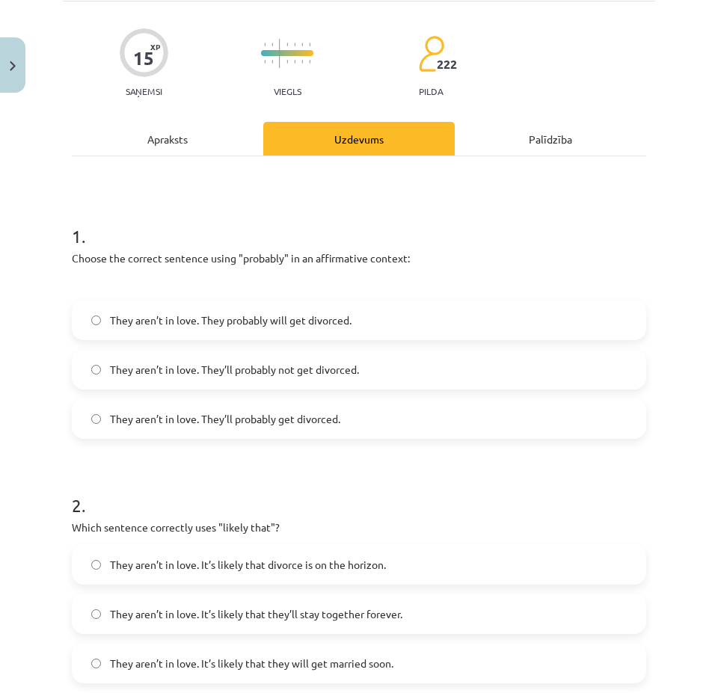
click at [270, 419] on span "They aren’t in love. They’ll probably get divorced." at bounding box center [225, 419] width 230 height 16
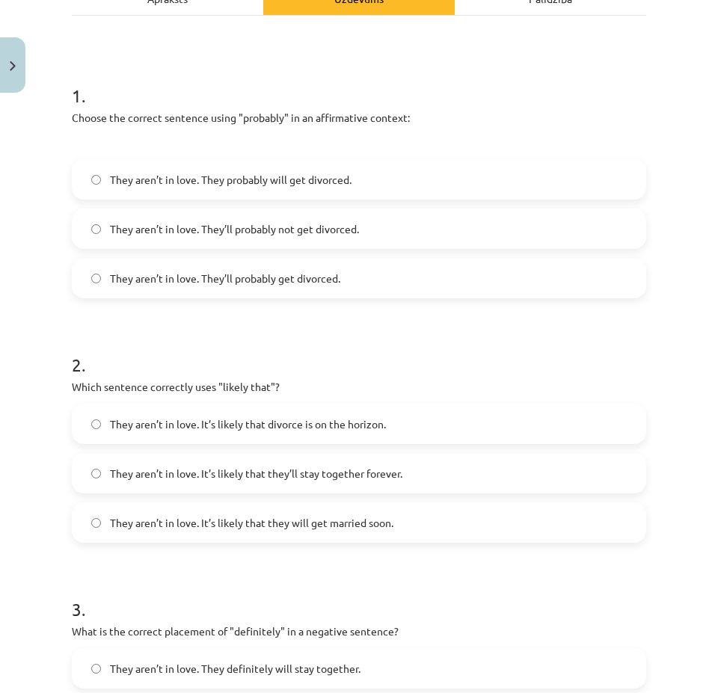
scroll to position [247, 0]
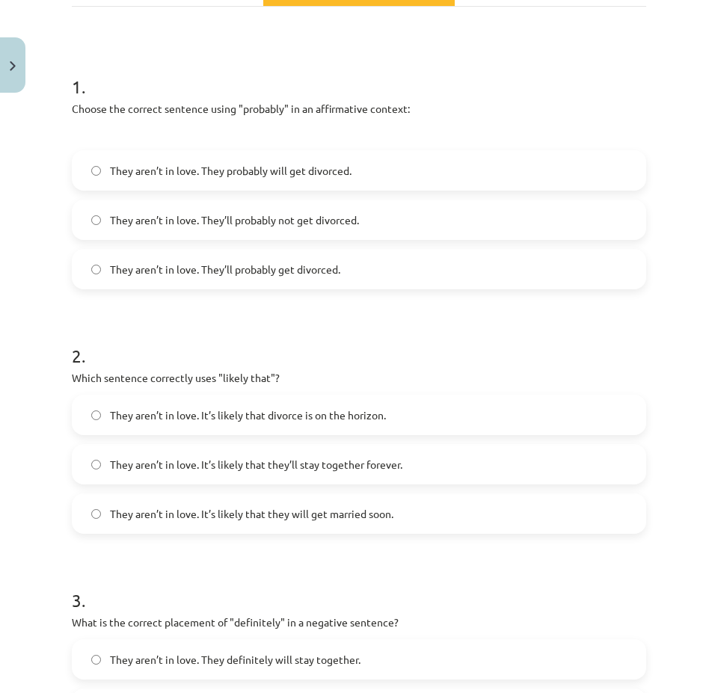
click at [274, 417] on span "They aren’t in love. It’s likely that divorce is on the horizon." at bounding box center [248, 416] width 276 height 16
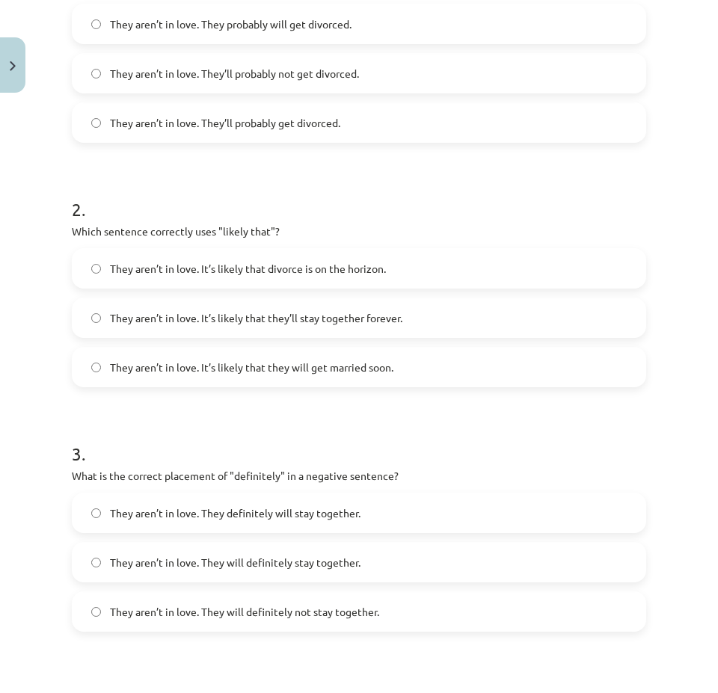
scroll to position [397, 0]
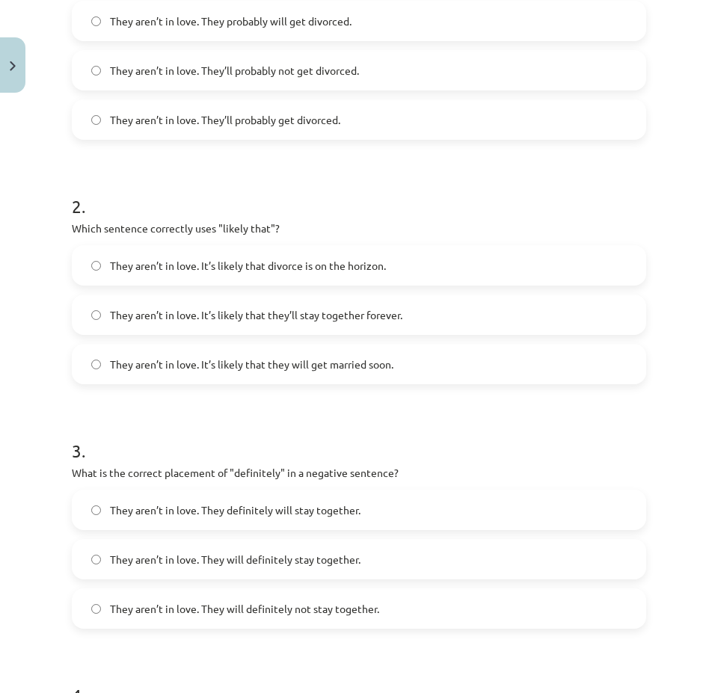
click at [276, 600] on label "They aren’t in love. They will definitely not stay together." at bounding box center [358, 608] width 571 height 37
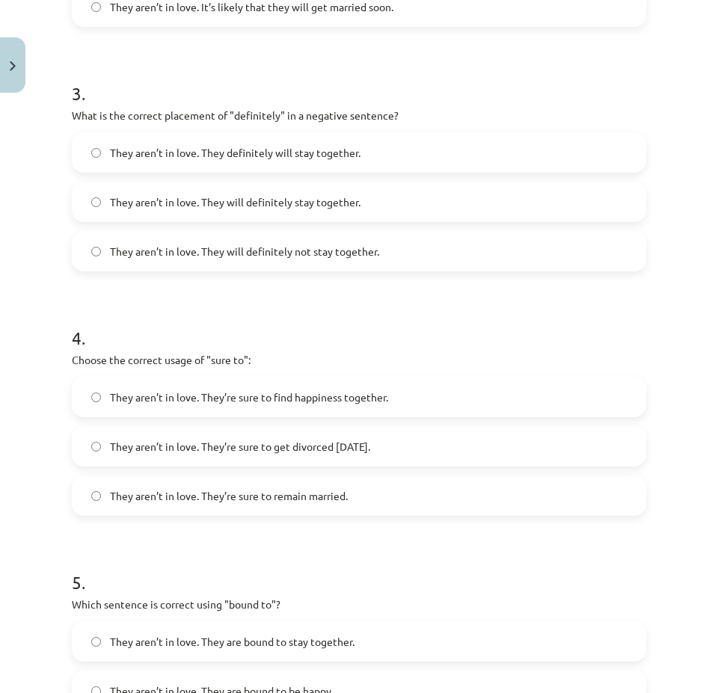
scroll to position [846, 0]
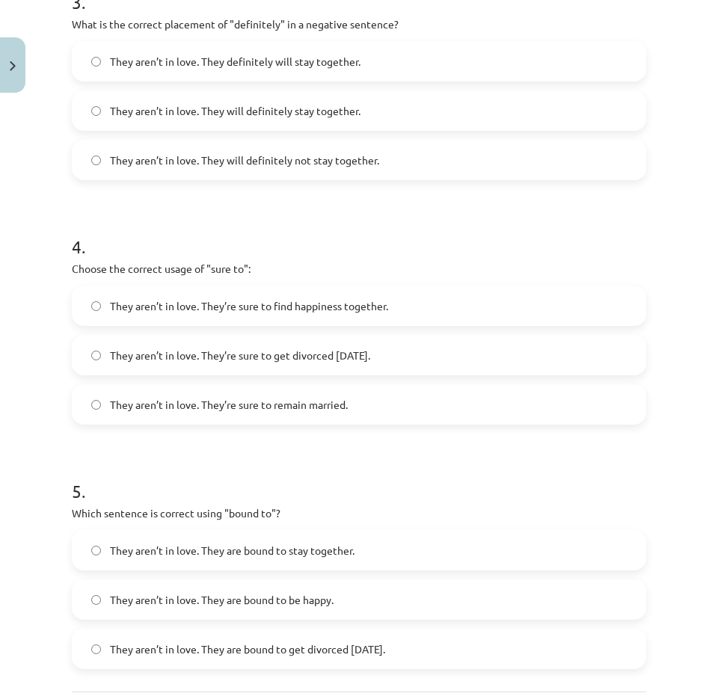
click at [308, 363] on label "They aren’t in love. They’re sure to get divorced within six months." at bounding box center [358, 354] width 571 height 37
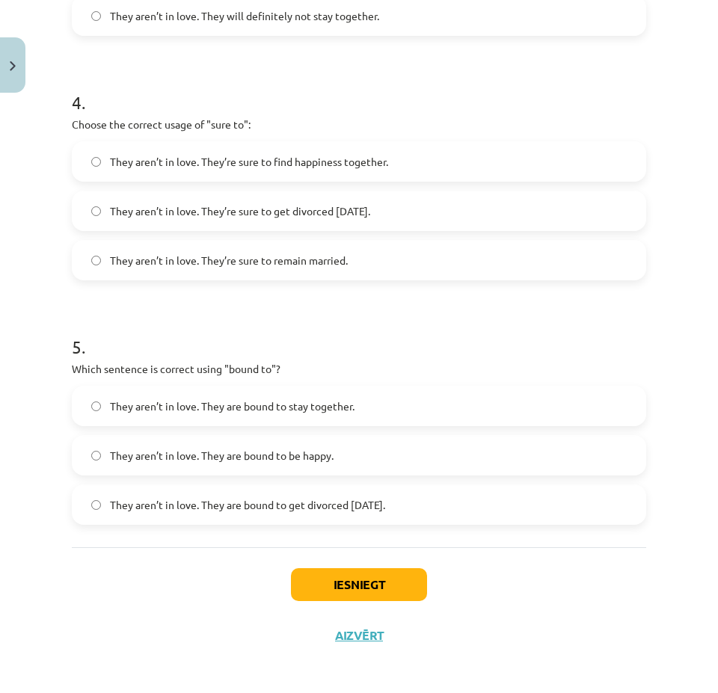
scroll to position [995, 0]
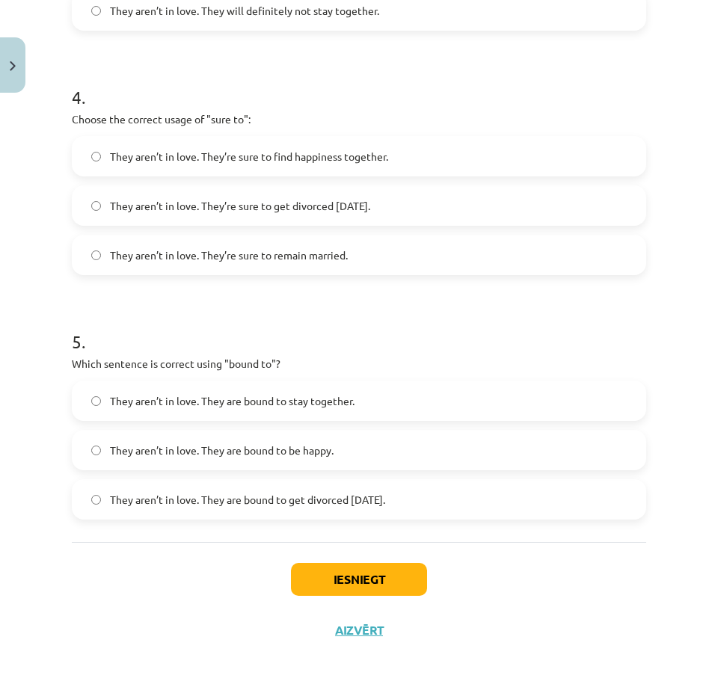
click at [301, 496] on span "They aren’t in love. They are bound to get divorced within six months." at bounding box center [247, 500] width 275 height 16
click at [326, 585] on button "Iesniegt" at bounding box center [359, 579] width 136 height 33
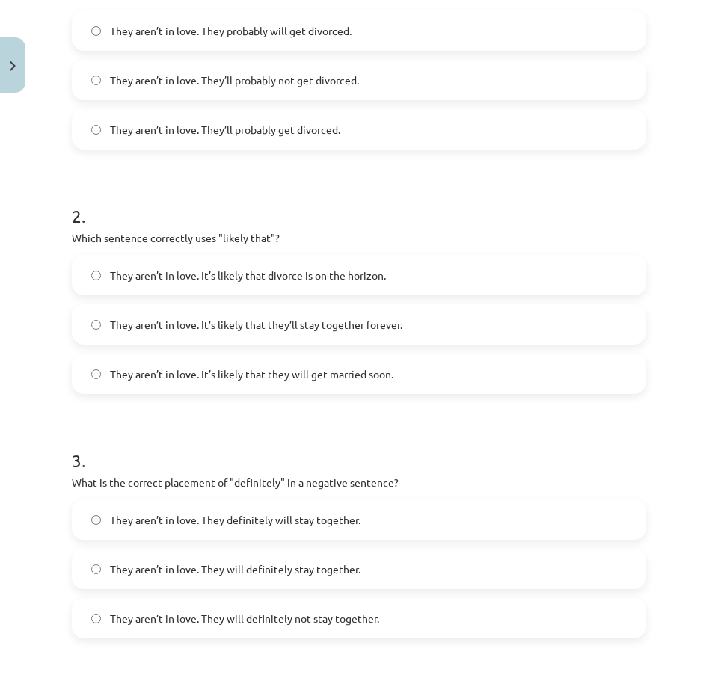
scroll to position [397, 0]
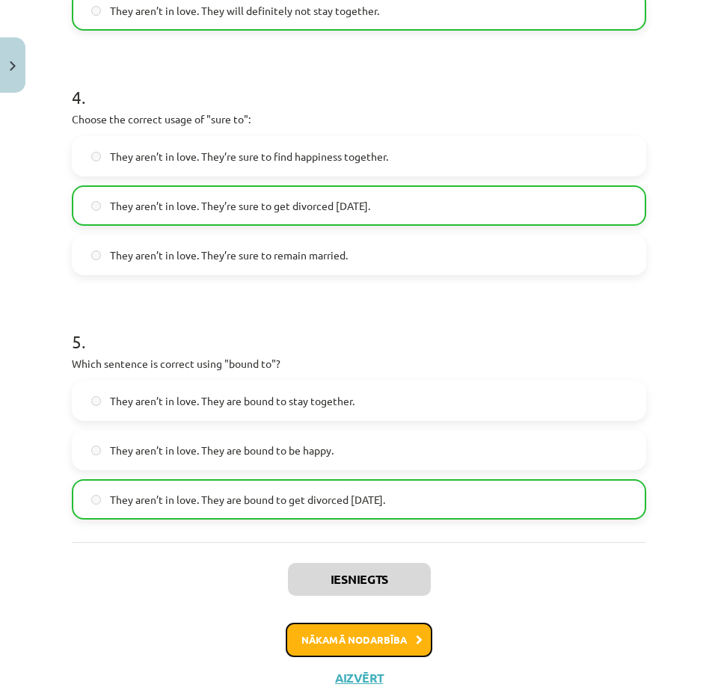
click at [329, 624] on button "Nākamā nodarbība" at bounding box center [359, 640] width 147 height 34
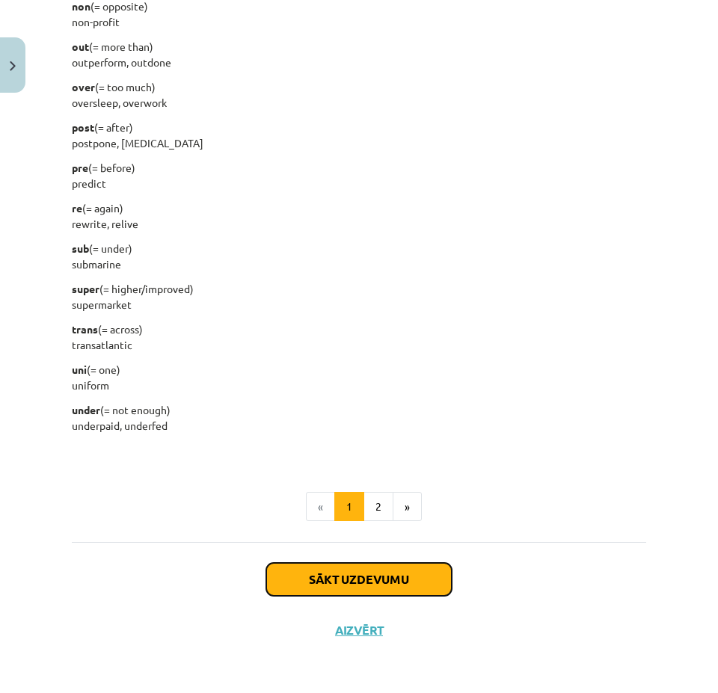
click at [333, 580] on button "Sākt uzdevumu" at bounding box center [358, 579] width 185 height 33
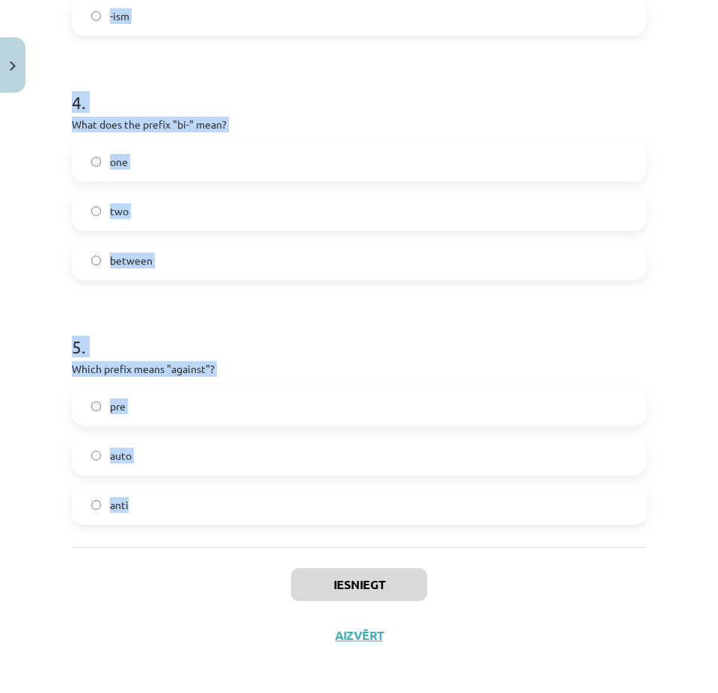
scroll to position [995, 0]
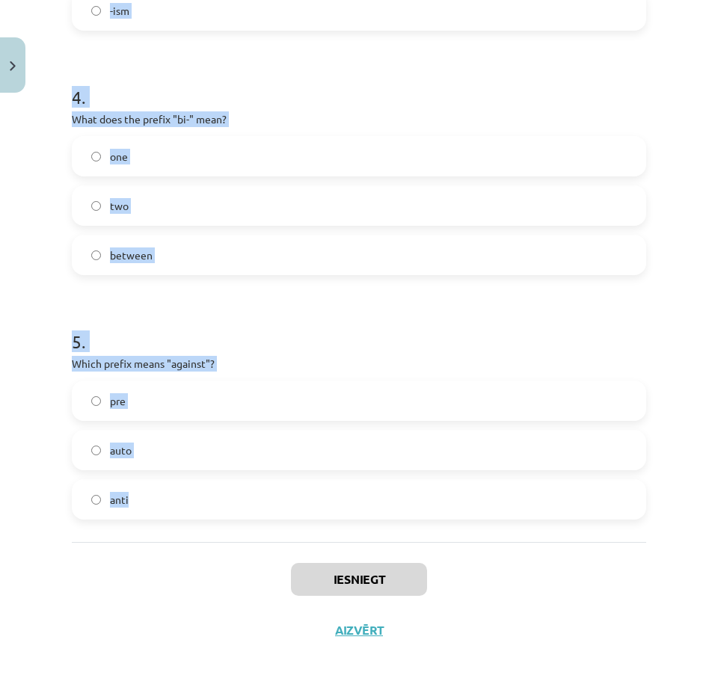
drag, startPoint x: 67, startPoint y: 311, endPoint x: 388, endPoint y: 523, distance: 385.3
copy form "What does the prefix "sub-" mean? across above under 2 . Which of the following…"
drag, startPoint x: 470, startPoint y: 317, endPoint x: 485, endPoint y: 322, distance: 16.6
click at [470, 317] on h1 "5 ." at bounding box center [359, 328] width 574 height 46
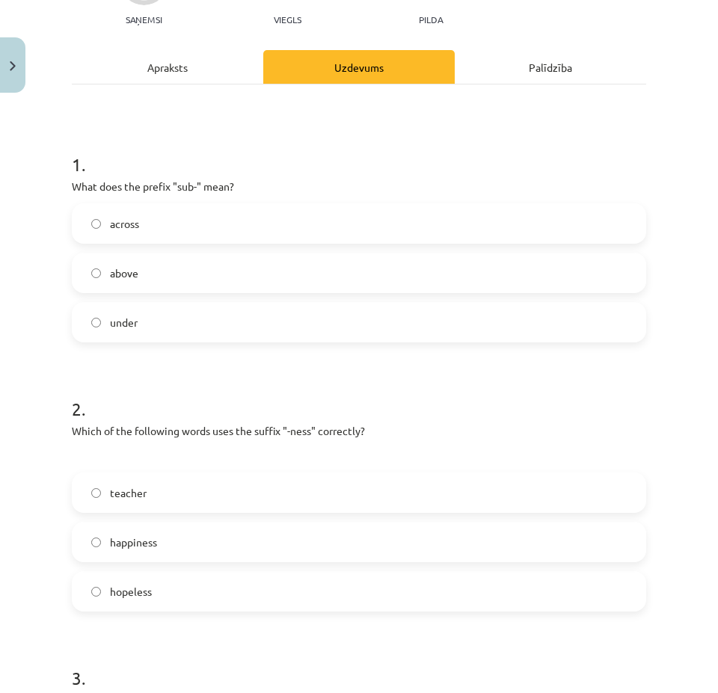
scroll to position [98, 0]
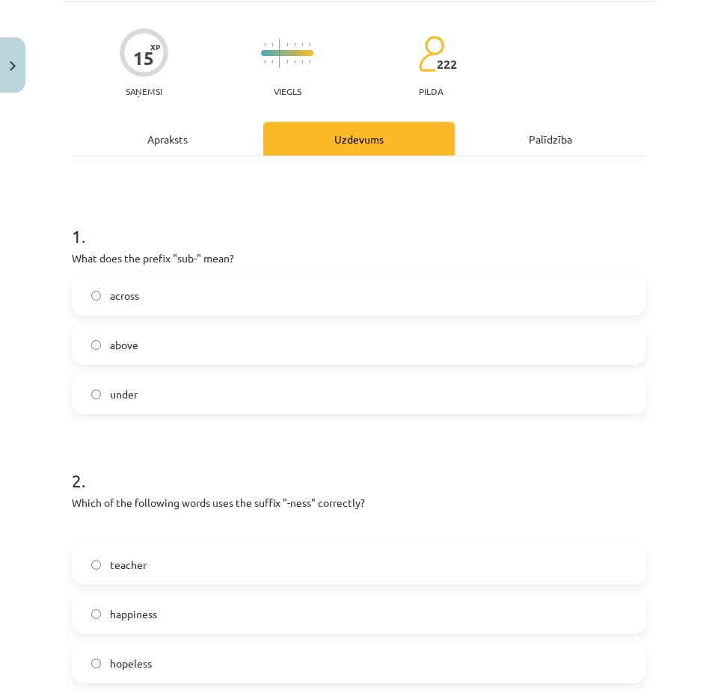
click at [164, 389] on label "under" at bounding box center [358, 393] width 571 height 37
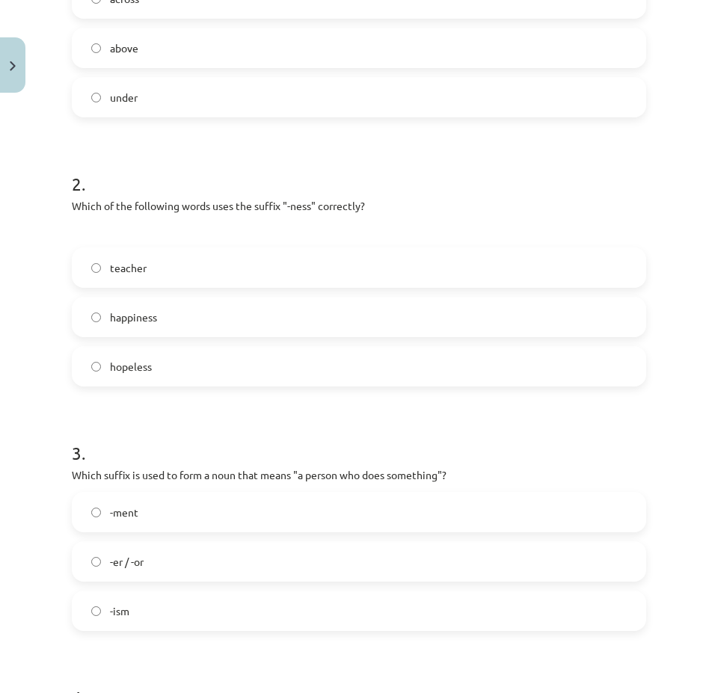
scroll to position [397, 0]
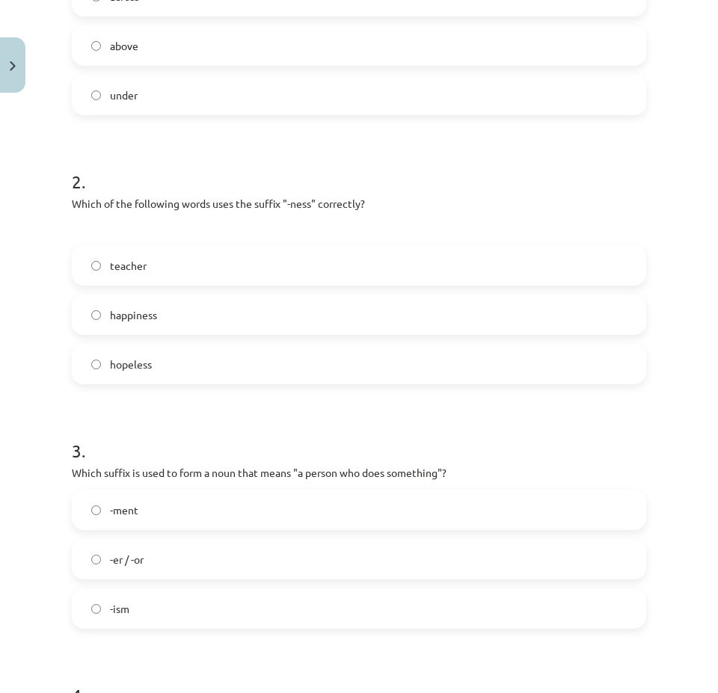
click at [204, 319] on label "happiness" at bounding box center [358, 314] width 571 height 37
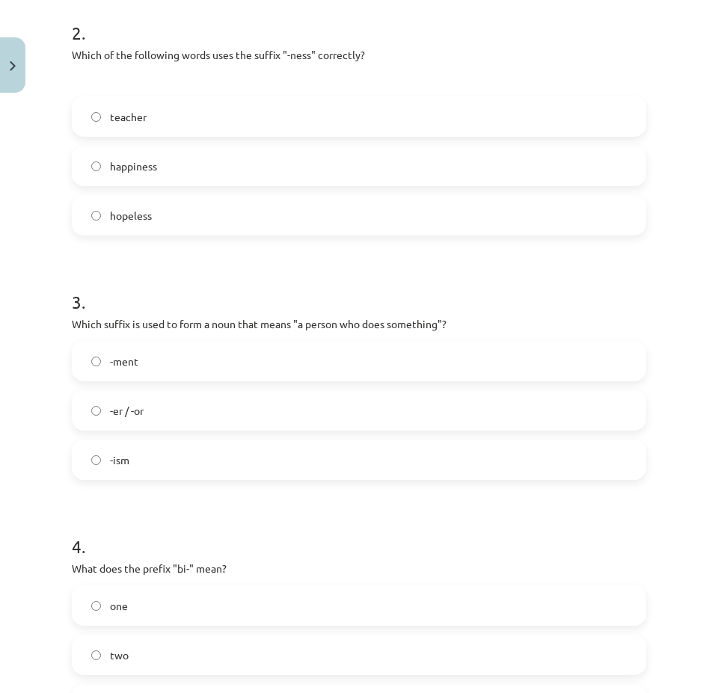
scroll to position [547, 0]
click at [193, 411] on label "-er / -or" at bounding box center [358, 409] width 571 height 37
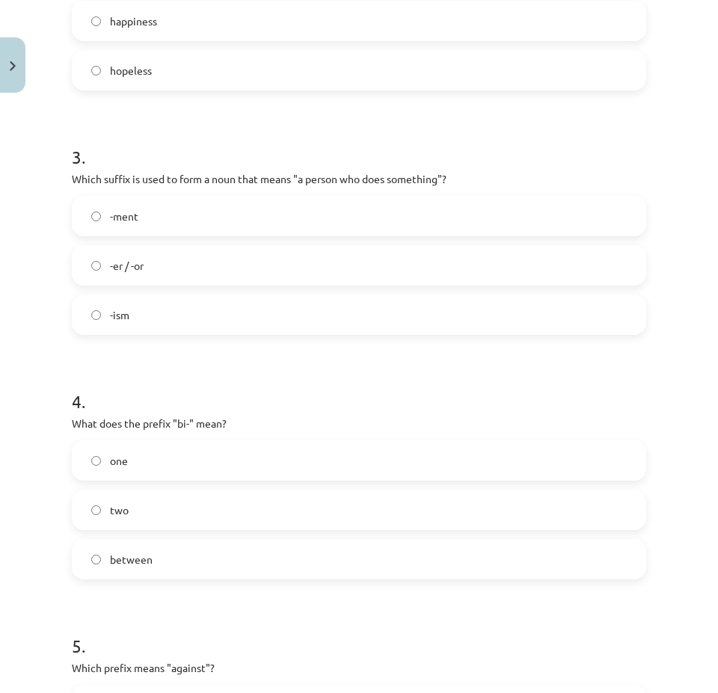
scroll to position [696, 0]
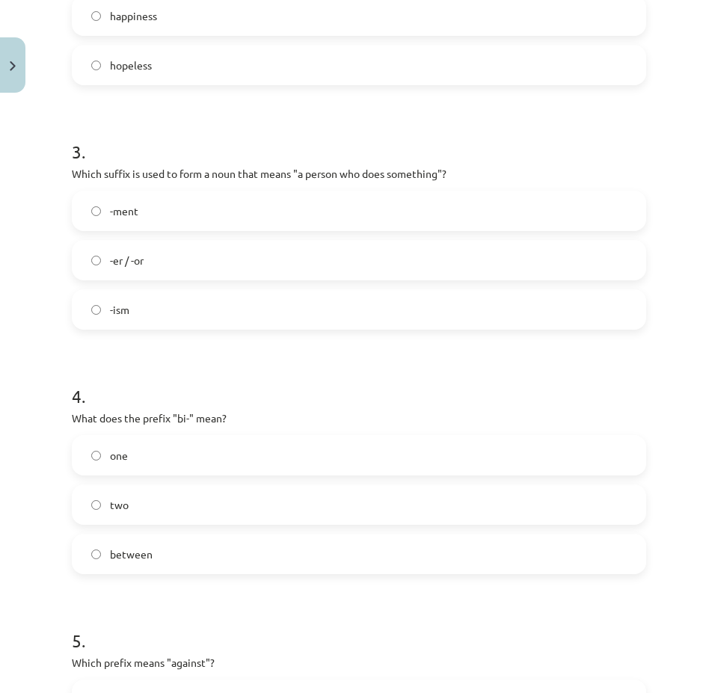
click at [176, 499] on label "two" at bounding box center [358, 504] width 571 height 37
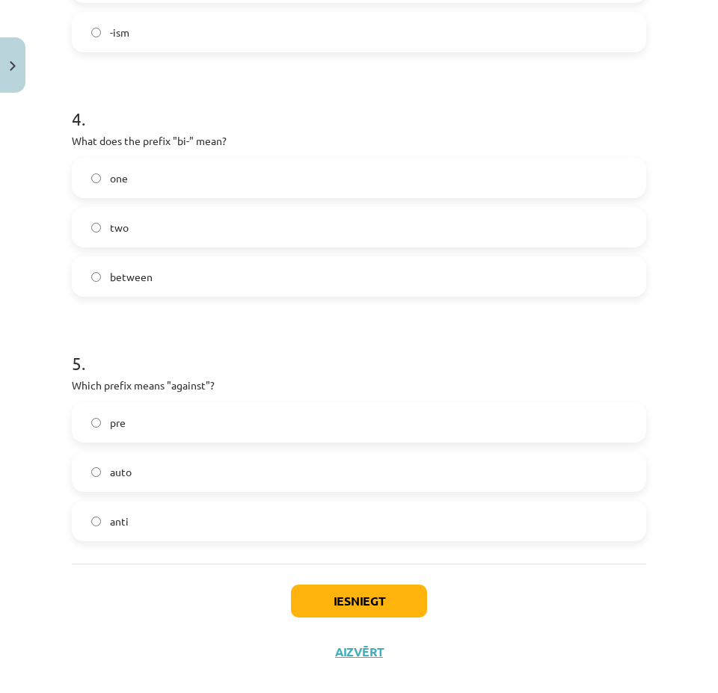
scroll to position [995, 0]
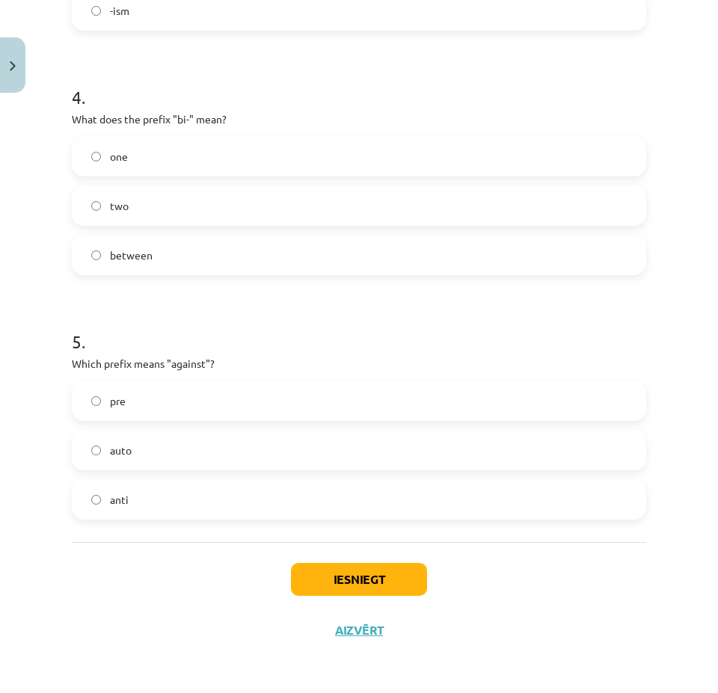
click at [176, 483] on label "anti" at bounding box center [358, 499] width 571 height 37
click at [330, 576] on button "Iesniegt" at bounding box center [359, 579] width 136 height 33
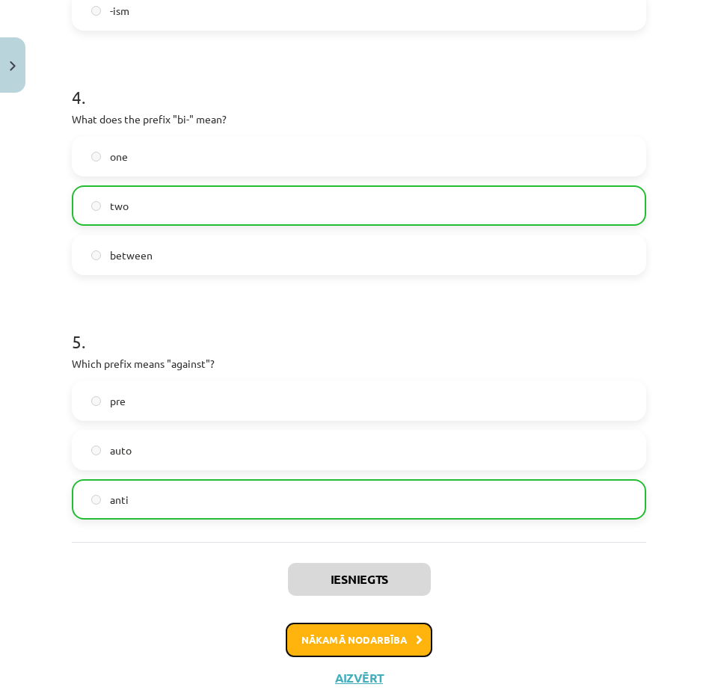
click at [321, 645] on button "Nākamā nodarbība" at bounding box center [359, 640] width 147 height 34
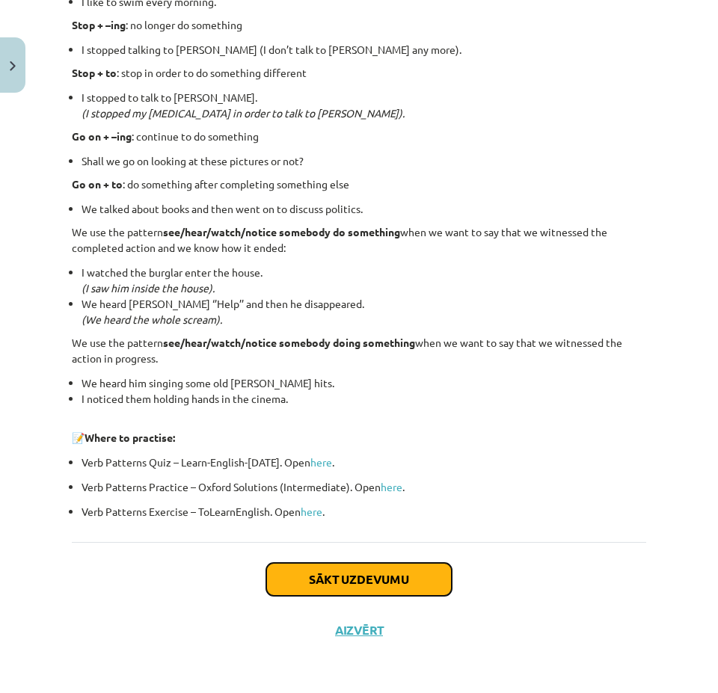
click at [338, 567] on button "Sākt uzdevumu" at bounding box center [358, 579] width 185 height 33
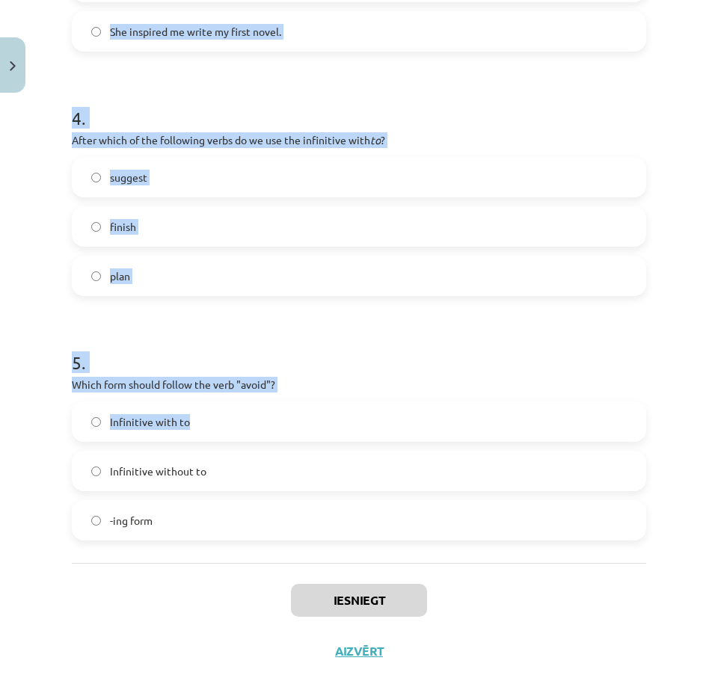
scroll to position [971, 0]
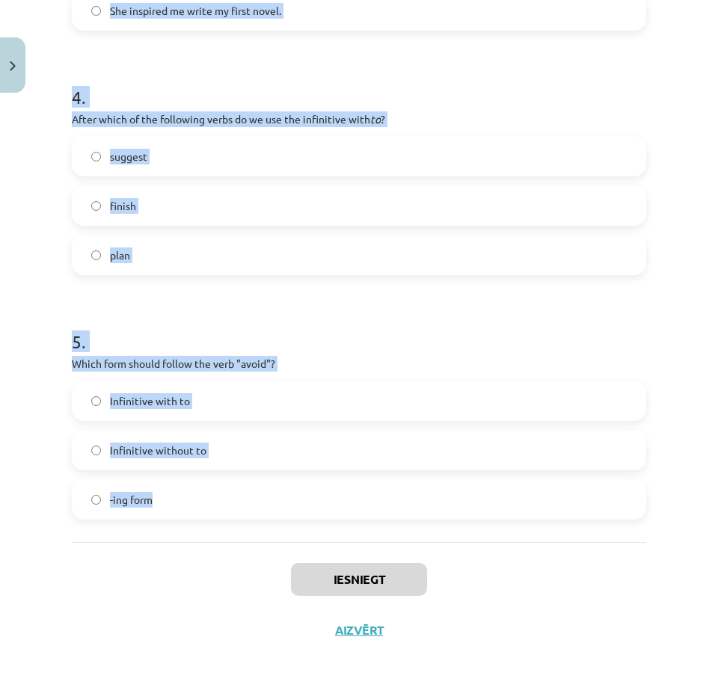
drag, startPoint x: 67, startPoint y: 311, endPoint x: 503, endPoint y: 503, distance: 477.1
copy form "What is the difference in meaning between "stop talking" and "stop to talk"? Bo…"
click at [367, 306] on h1 "5 ." at bounding box center [359, 328] width 574 height 46
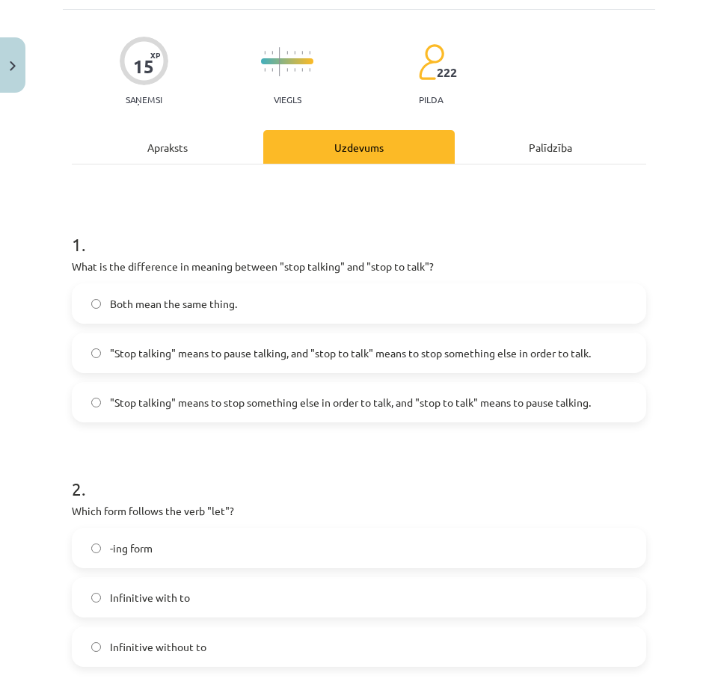
scroll to position [73, 0]
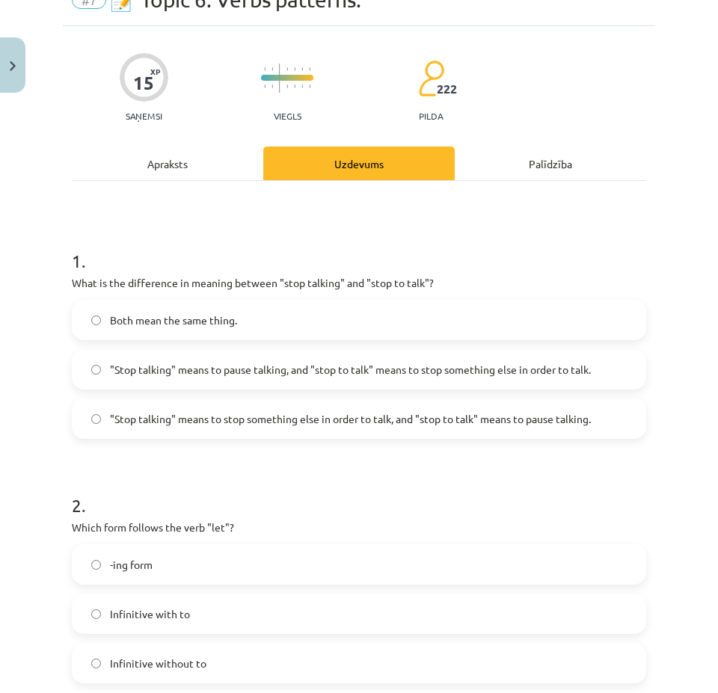
click at [396, 365] on span ""Stop talking" means to pause talking, and "stop to talk" means to stop somethi…" at bounding box center [350, 370] width 481 height 16
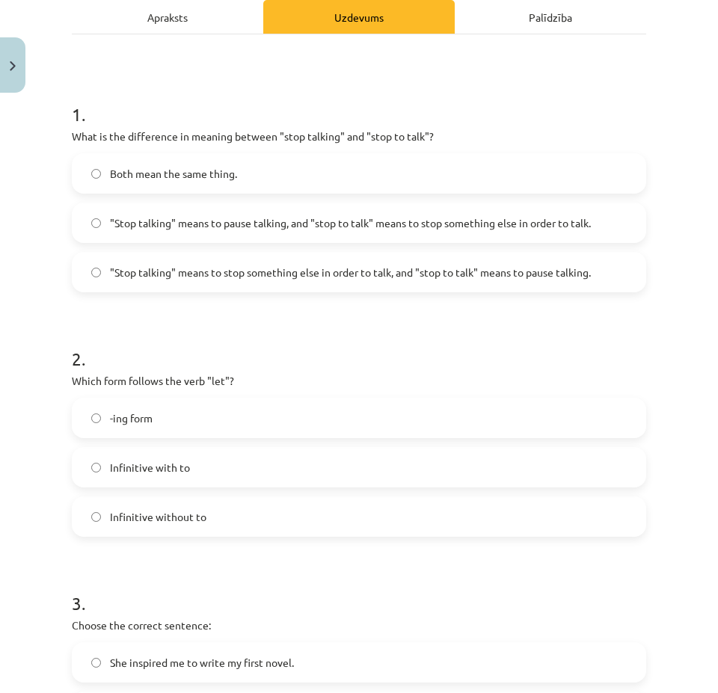
scroll to position [223, 0]
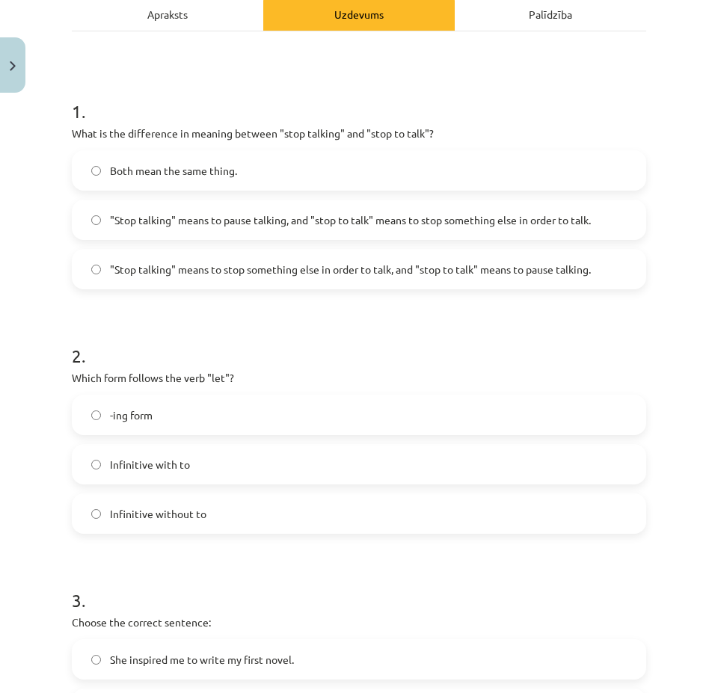
click at [230, 506] on label "Infinitive without to" at bounding box center [358, 513] width 571 height 37
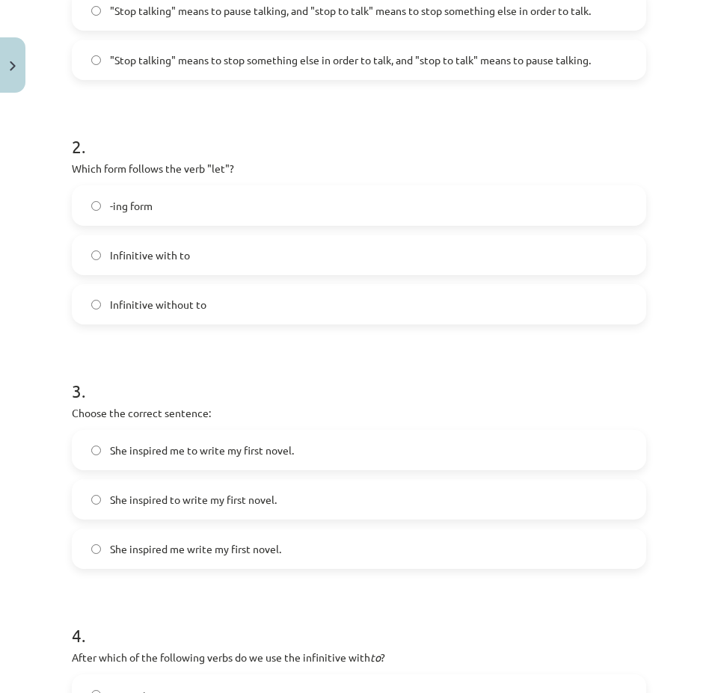
scroll to position [522, 0]
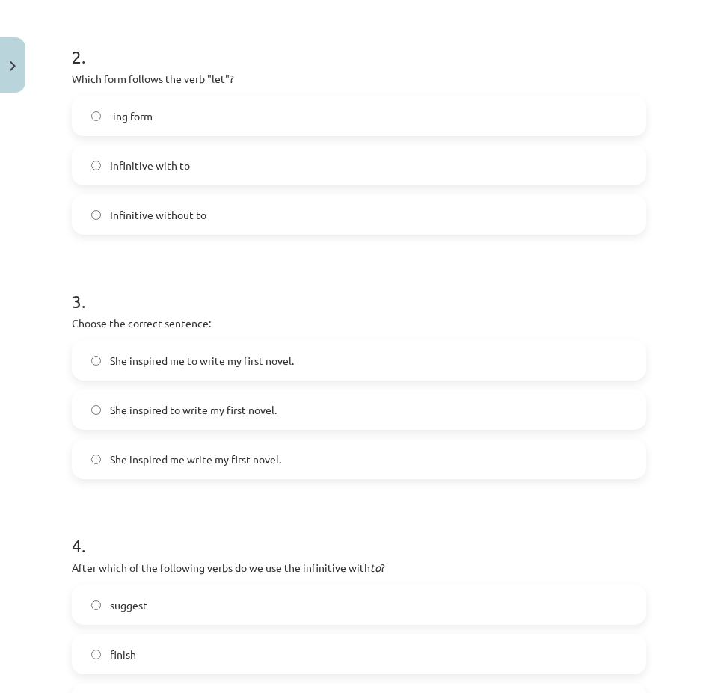
click at [334, 358] on label "She inspired me to write my first novel." at bounding box center [358, 360] width 571 height 37
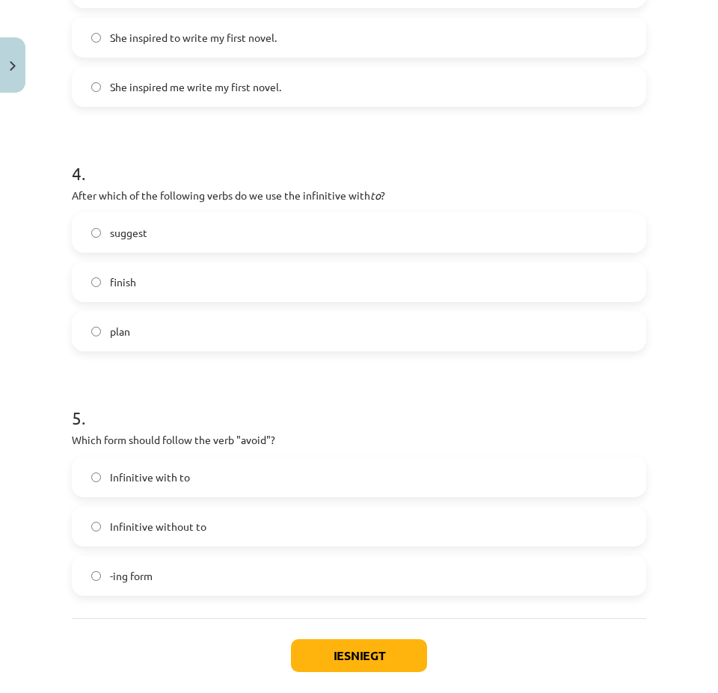
scroll to position [971, 0]
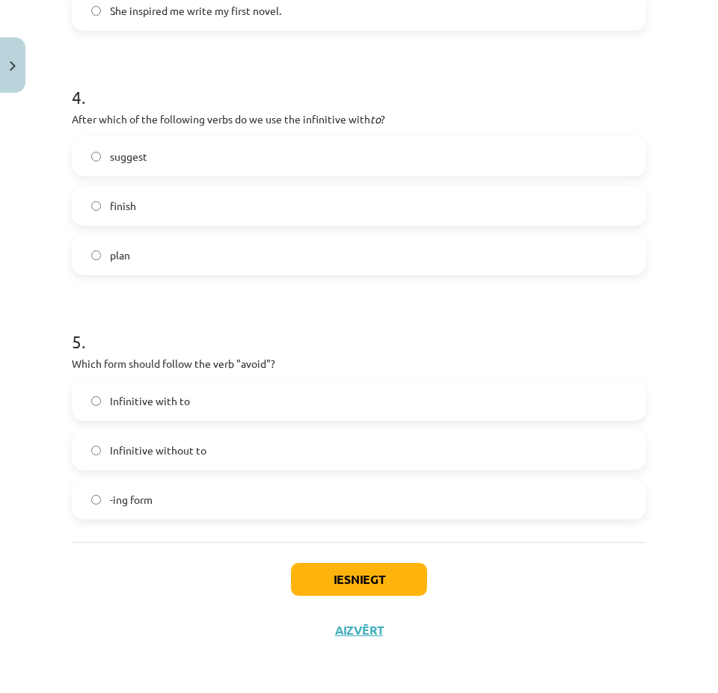
drag, startPoint x: 149, startPoint y: 253, endPoint x: 153, endPoint y: 267, distance: 14.2
click at [149, 254] on label "plan" at bounding box center [358, 254] width 571 height 37
click at [180, 492] on label "-ing form" at bounding box center [358, 499] width 571 height 37
click at [354, 570] on button "Iesniegt" at bounding box center [359, 579] width 136 height 33
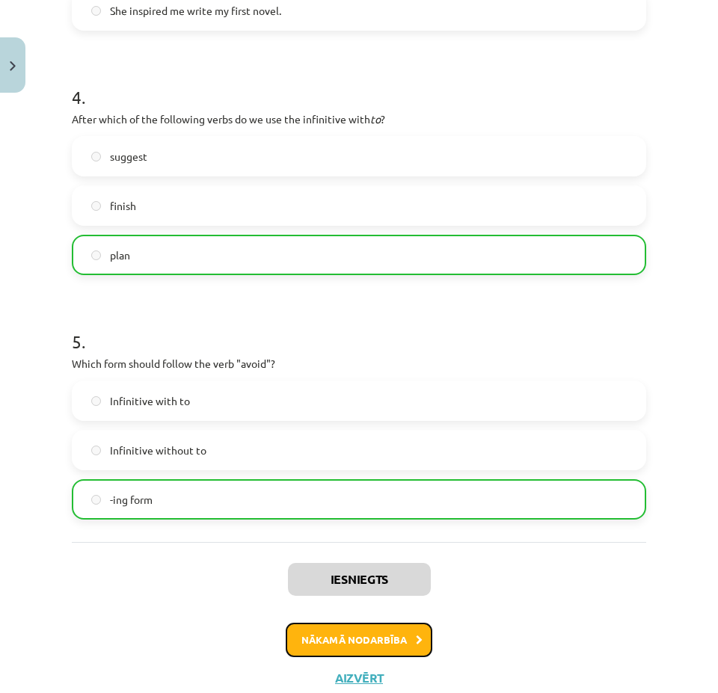
click at [351, 628] on button "Nākamā nodarbība" at bounding box center [359, 640] width 147 height 34
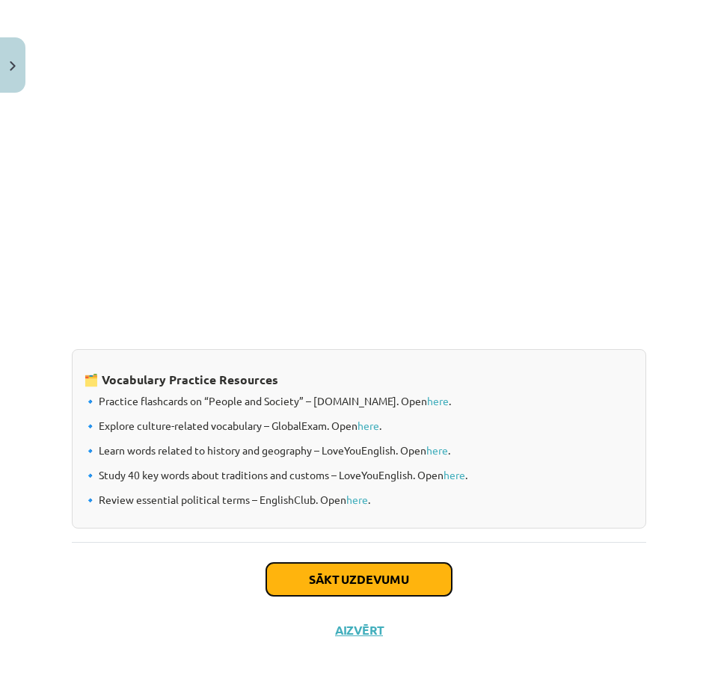
click at [338, 565] on button "Sākt uzdevumu" at bounding box center [358, 579] width 185 height 33
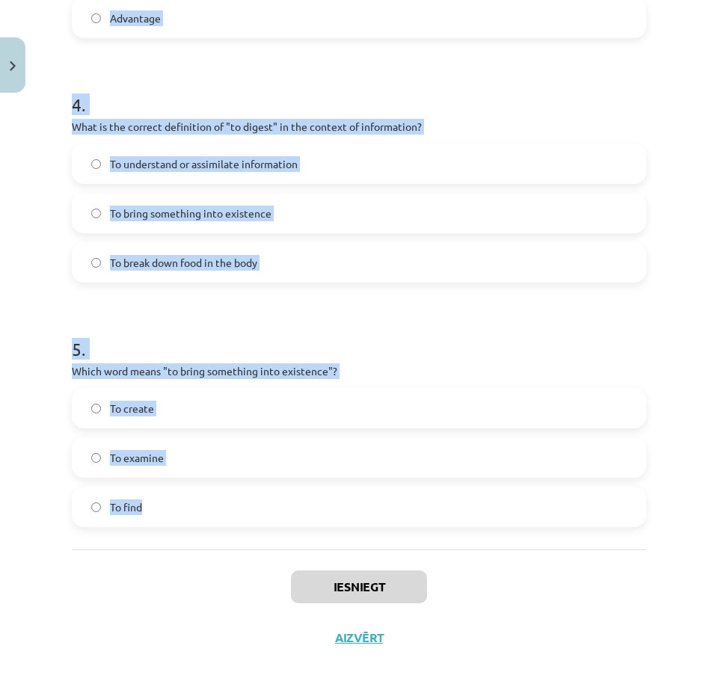
scroll to position [1020, 0]
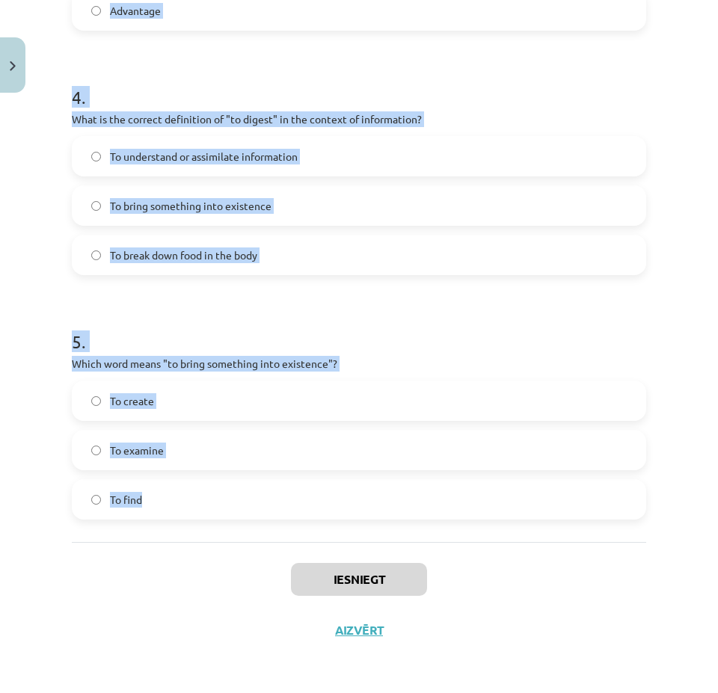
drag, startPoint x: 58, startPoint y: 319, endPoint x: 537, endPoint y: 517, distance: 517.7
click at [542, 518] on div "Mācību tēma: Angļu valodas i - 11. klases 1. ieskaites mācību materiāls #8 🔤 To…" at bounding box center [359, 346] width 718 height 693
copy form "Which of the following means "the surroundings or conditions in which a person,…"
click at [403, 312] on h1 "5 ." at bounding box center [359, 328] width 574 height 46
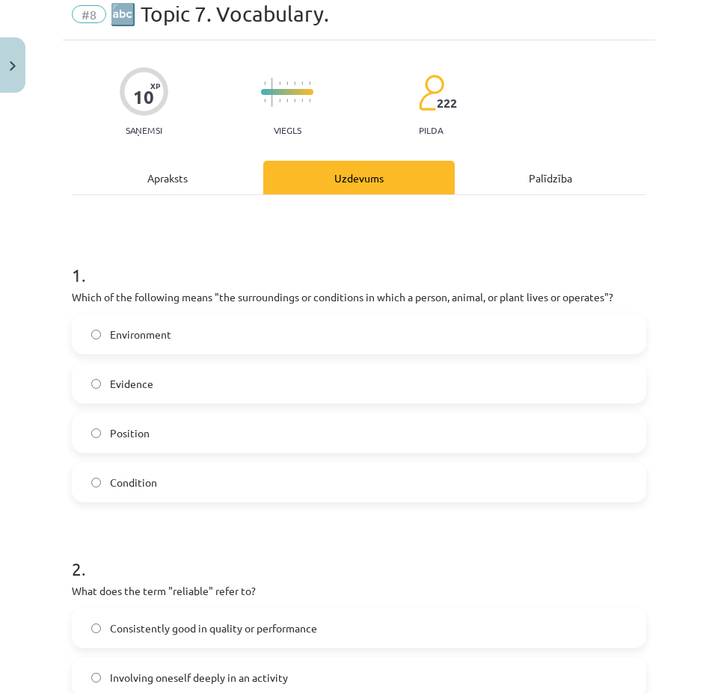
scroll to position [150, 0]
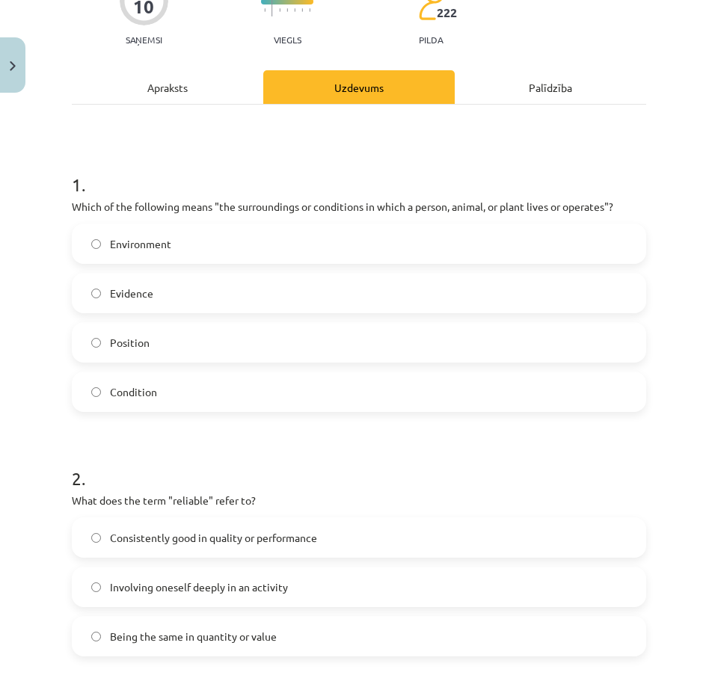
click at [254, 252] on label "Environment" at bounding box center [358, 243] width 571 height 37
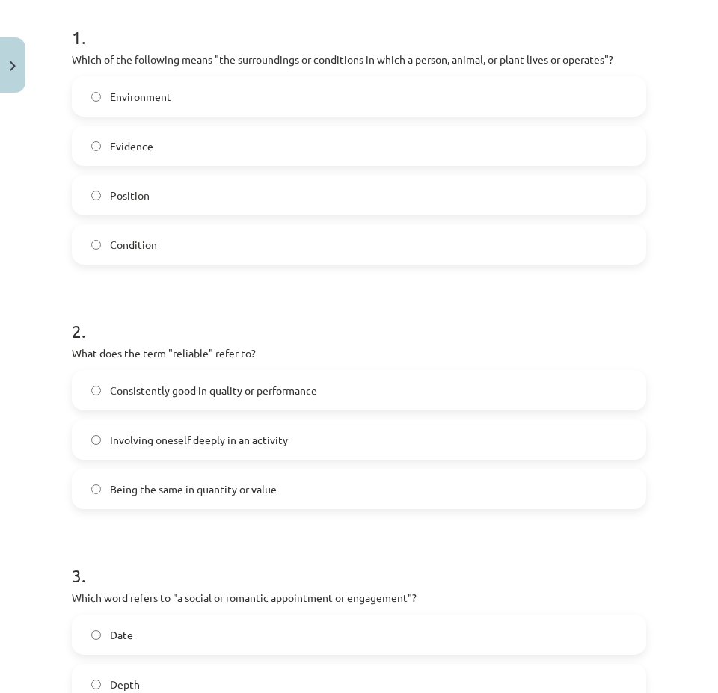
scroll to position [299, 0]
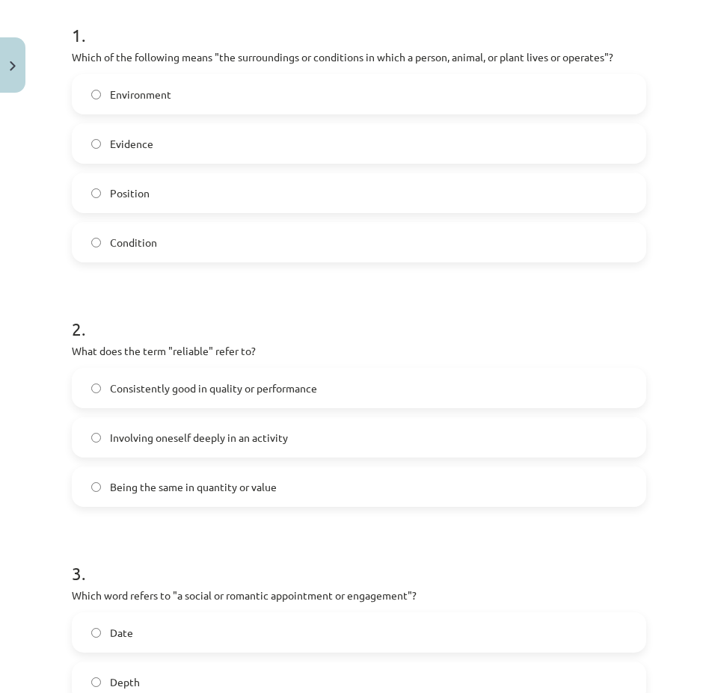
click at [351, 393] on label "Consistently good in quality or performance" at bounding box center [358, 387] width 571 height 37
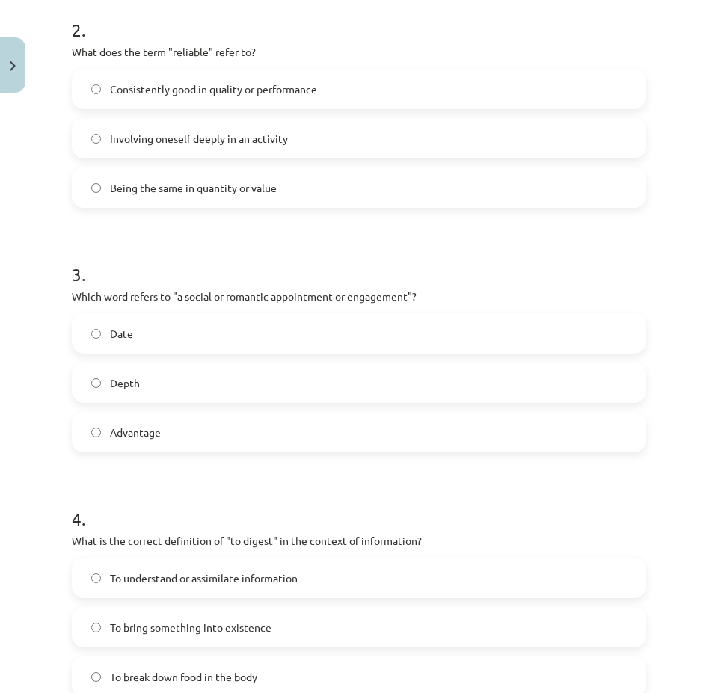
click at [193, 336] on label "Date" at bounding box center [358, 333] width 571 height 37
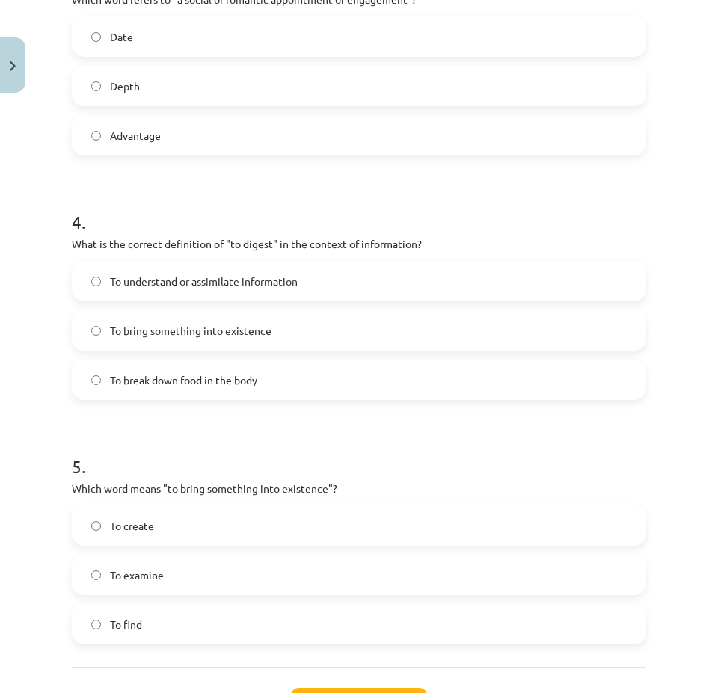
scroll to position [897, 0]
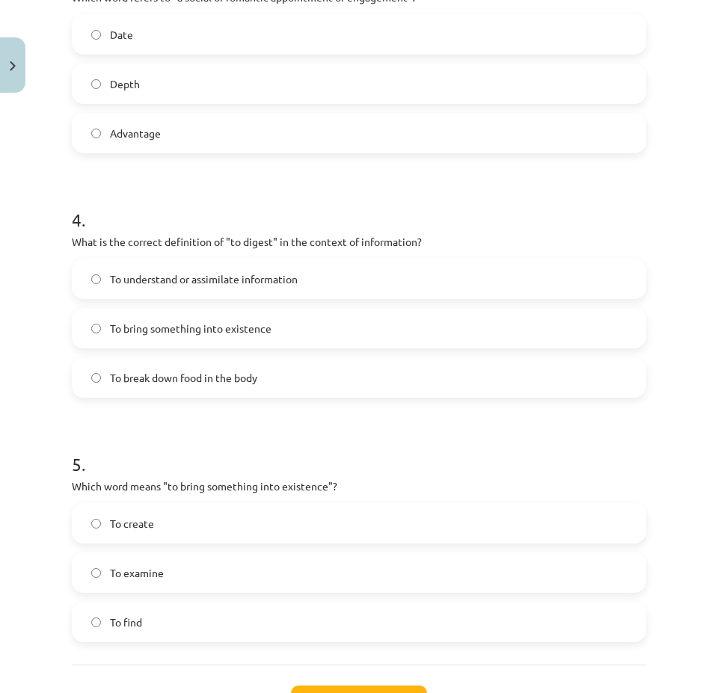
click at [260, 284] on span "To understand or assimilate information" at bounding box center [204, 279] width 188 height 16
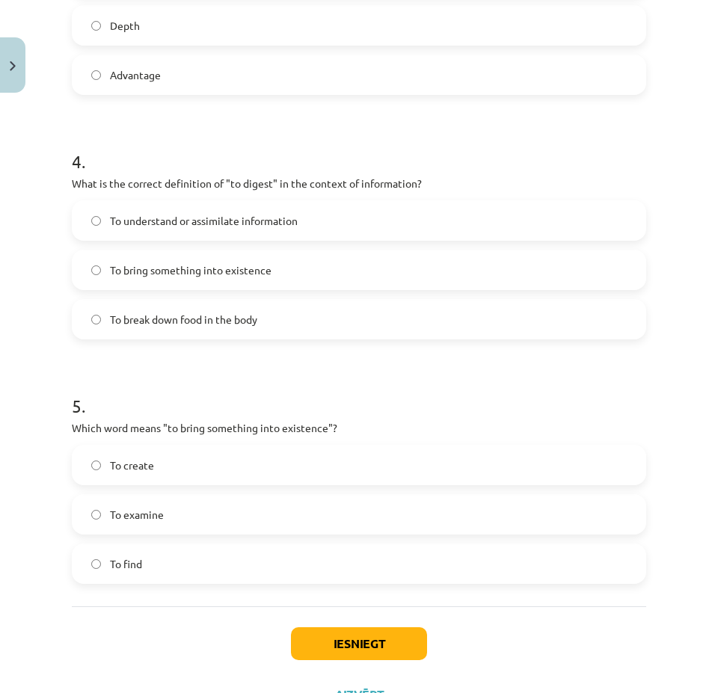
scroll to position [1020, 0]
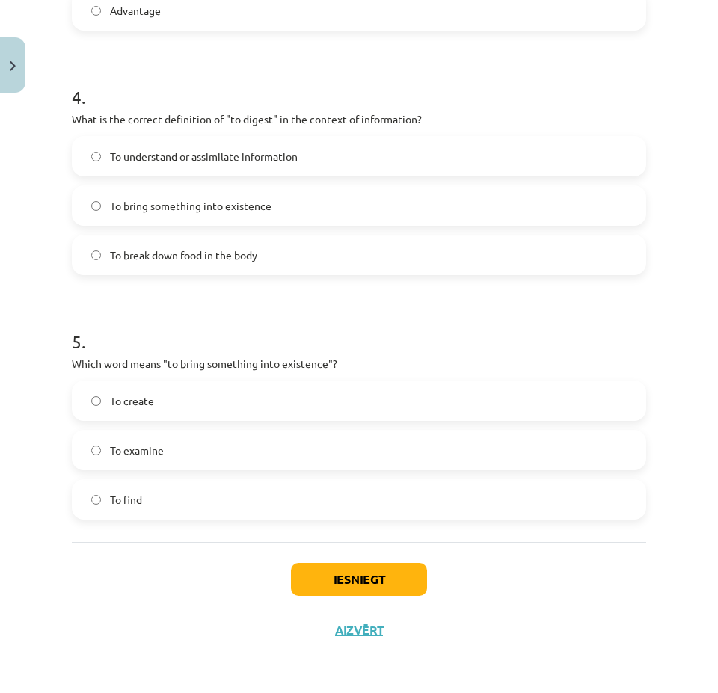
click at [227, 403] on label "To create" at bounding box center [358, 400] width 571 height 37
click at [336, 570] on button "Iesniegt" at bounding box center [359, 579] width 136 height 33
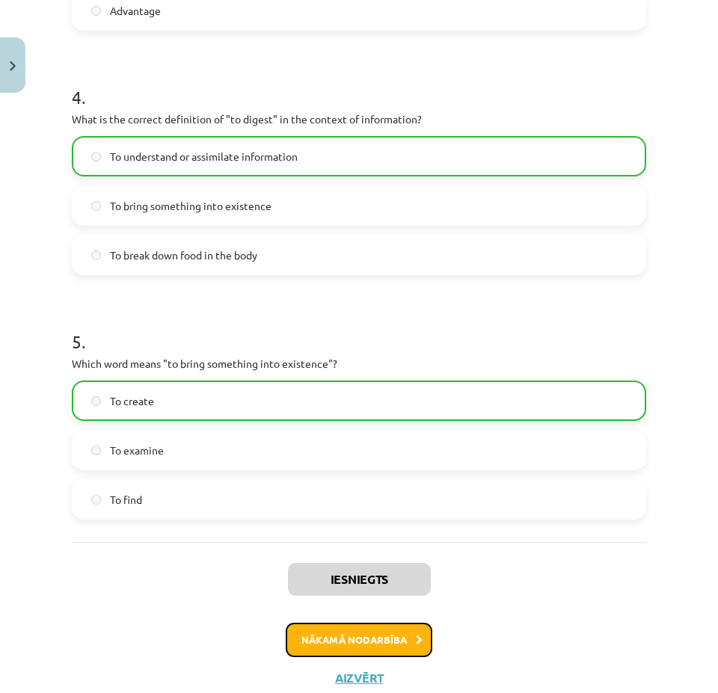
click at [354, 628] on button "Nākamā nodarbība" at bounding box center [359, 640] width 147 height 34
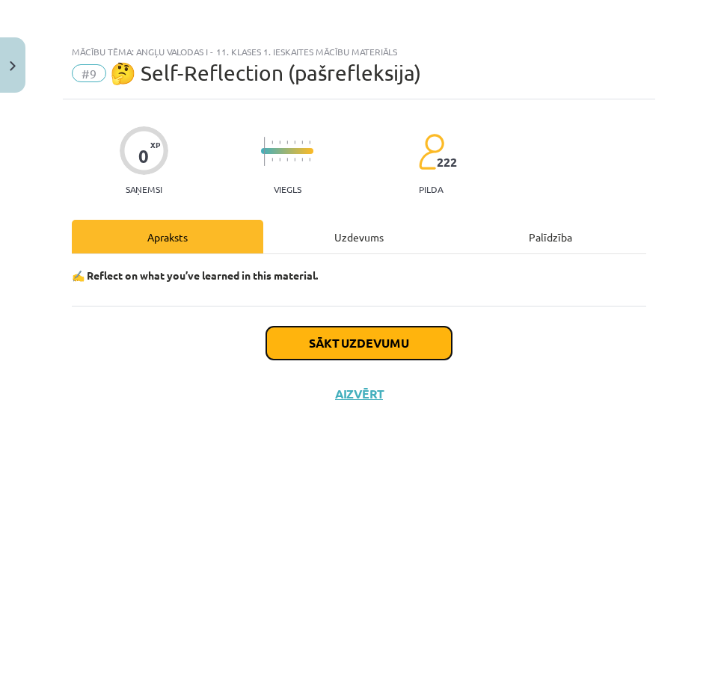
click at [366, 345] on button "Sākt uzdevumu" at bounding box center [358, 343] width 185 height 33
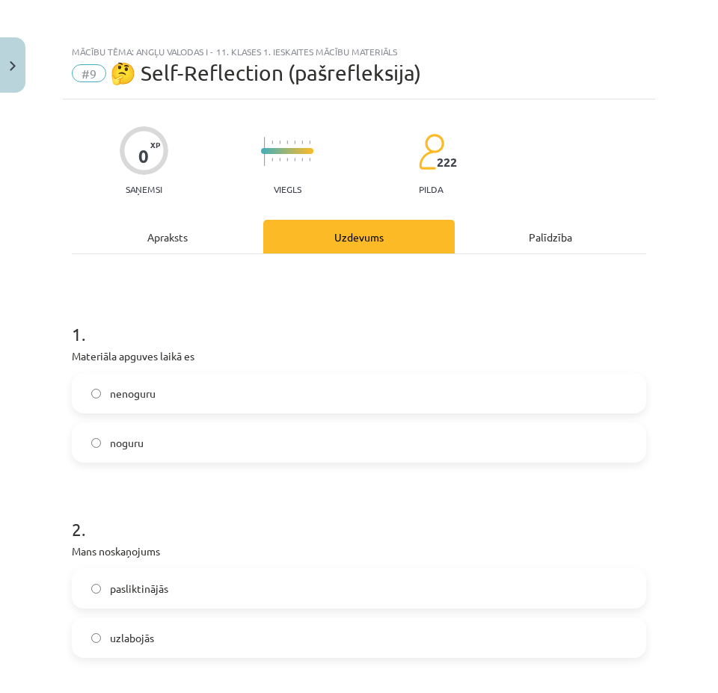
click at [162, 397] on label "nenoguru" at bounding box center [358, 393] width 571 height 37
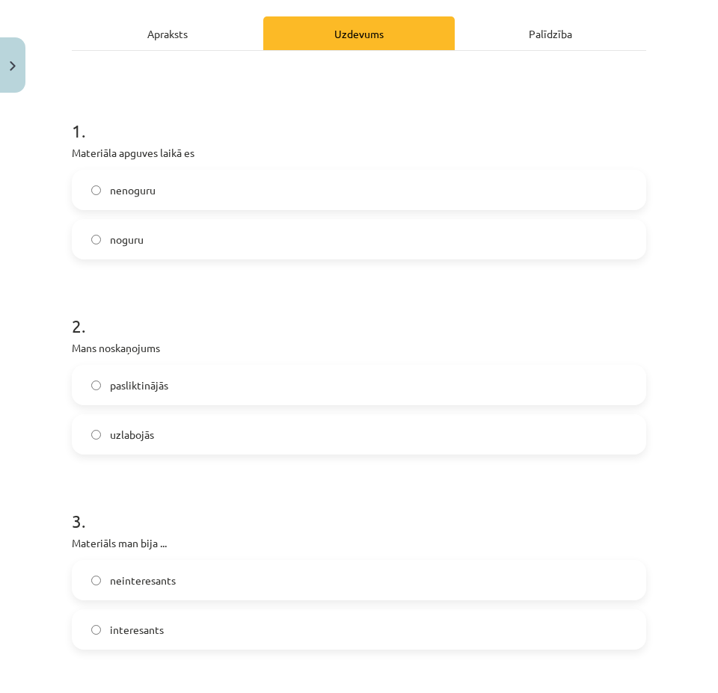
scroll to position [299, 0]
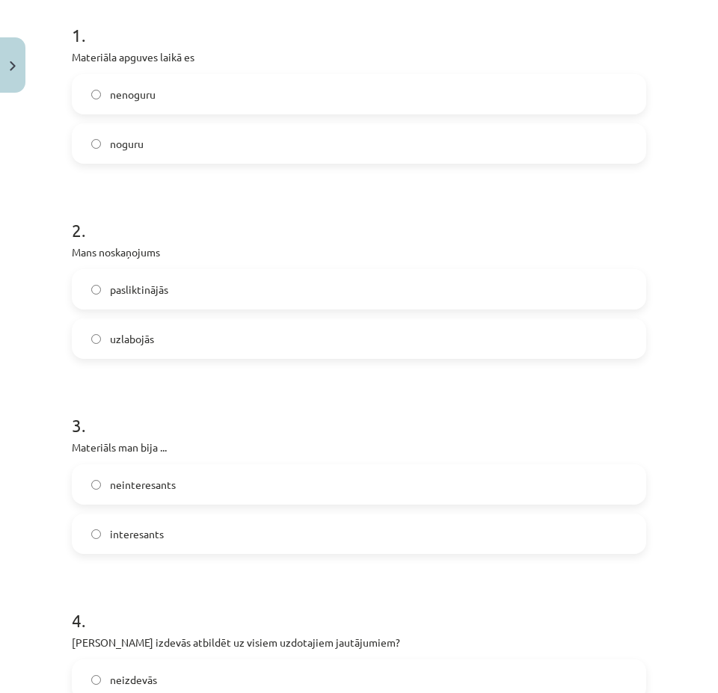
click at [190, 345] on label "uzlabojās" at bounding box center [358, 338] width 571 height 37
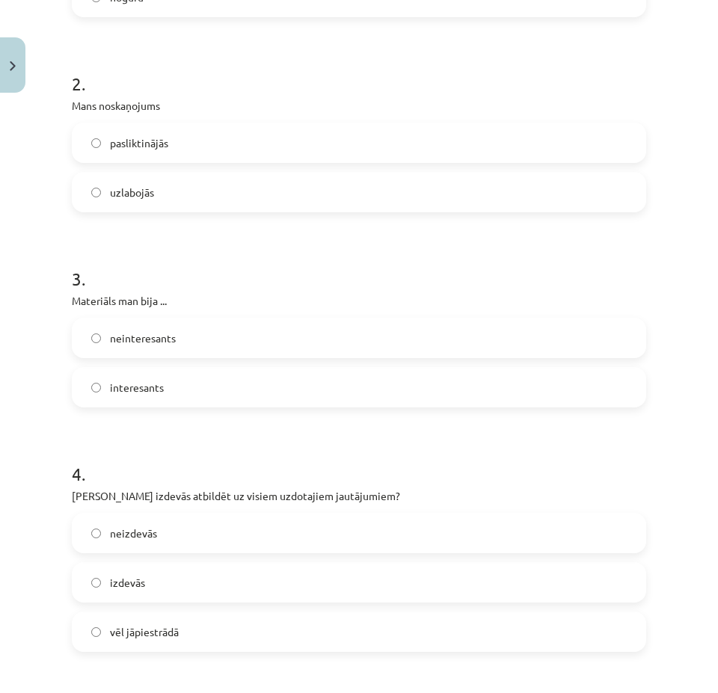
scroll to position [449, 0]
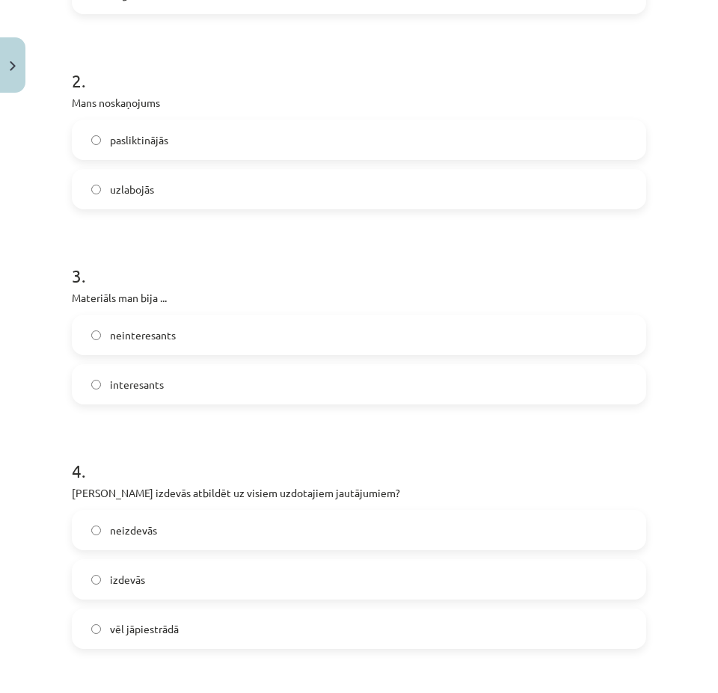
click at [188, 394] on label "interesants" at bounding box center [358, 384] width 571 height 37
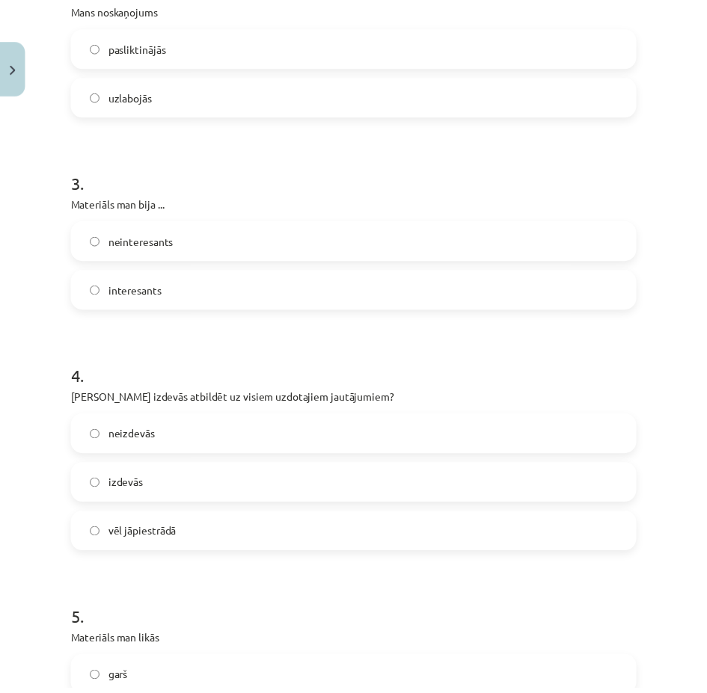
scroll to position [748, 0]
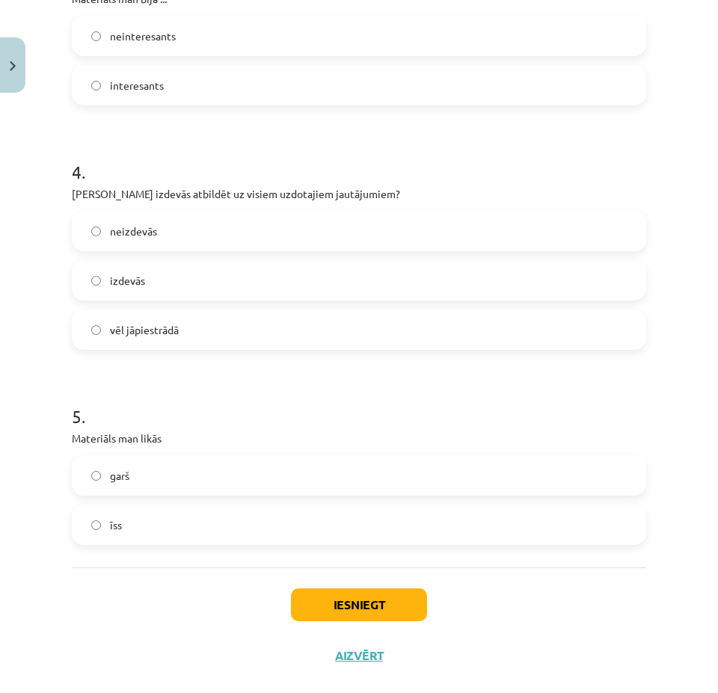
click at [188, 272] on label "izdevās" at bounding box center [358, 280] width 571 height 37
drag, startPoint x: 155, startPoint y: 473, endPoint x: 196, endPoint y: 488, distance: 43.8
click at [156, 473] on label "garš" at bounding box center [358, 475] width 571 height 37
click at [212, 529] on label "īss" at bounding box center [358, 524] width 571 height 37
click at [349, 603] on button "Iesniegt" at bounding box center [359, 604] width 136 height 33
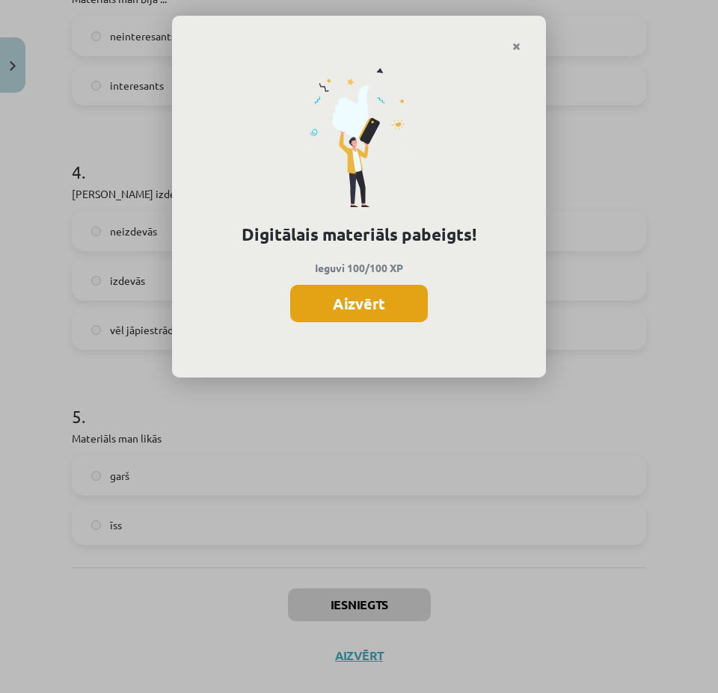
click at [380, 303] on button "Aizvērt" at bounding box center [359, 303] width 138 height 37
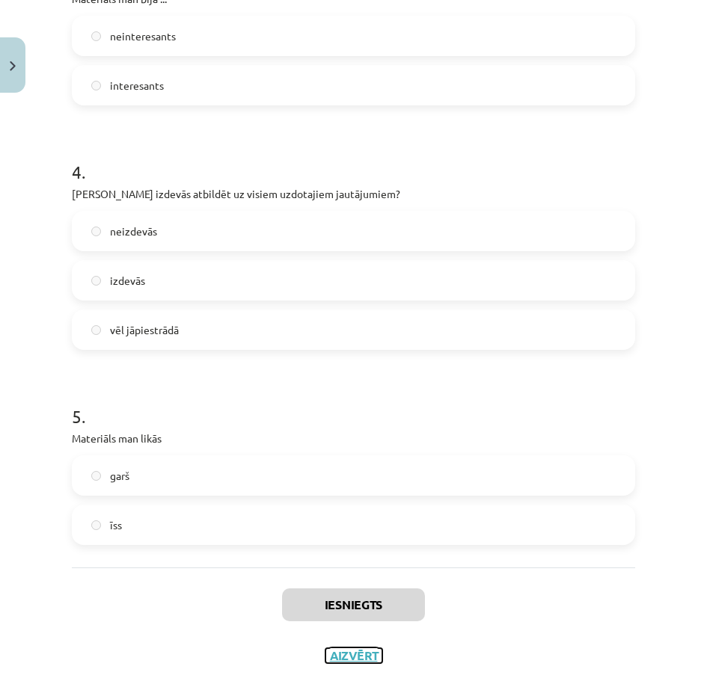
click at [346, 652] on button "Aizvērt" at bounding box center [353, 655] width 57 height 15
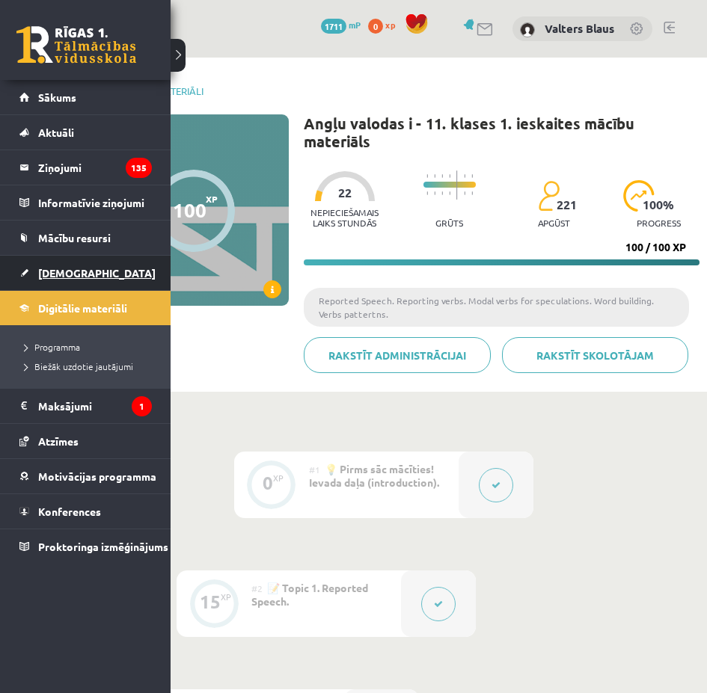
click at [61, 280] on link "[DEMOGRAPHIC_DATA]" at bounding box center [85, 273] width 132 height 34
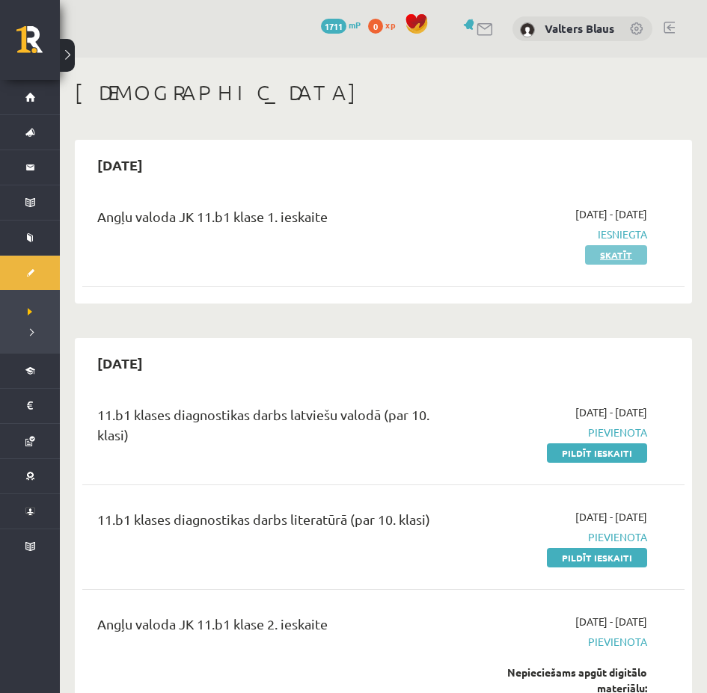
click at [615, 257] on link "Skatīt" at bounding box center [616, 254] width 62 height 19
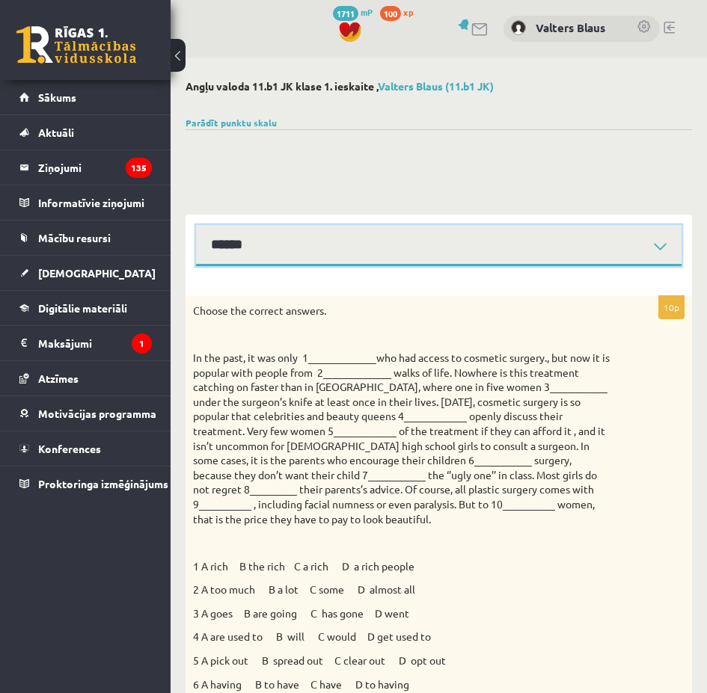
click at [401, 247] on select "****** ****** ****** ****** ****** ****** ****** ******" at bounding box center [438, 245] width 485 height 41
click at [196, 225] on select "****** ****** ****** ****** ****** ****** ****** ******" at bounding box center [438, 245] width 485 height 41
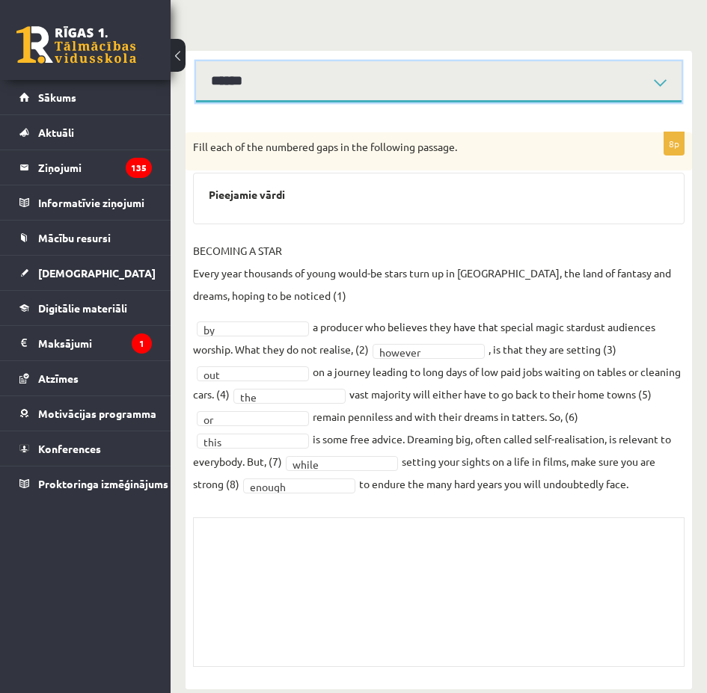
scroll to position [182, 0]
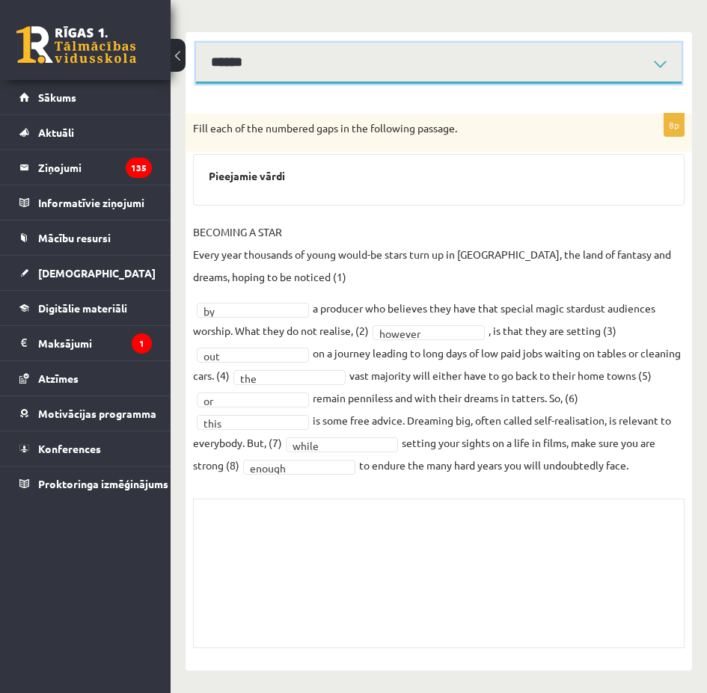
click at [419, 54] on select "****** ****** ****** ****** ****** ****** ****** ******" at bounding box center [438, 63] width 485 height 41
select select "**********"
click at [196, 43] on select "****** ****** ****** ****** ****** ****** ****** ******" at bounding box center [438, 63] width 485 height 41
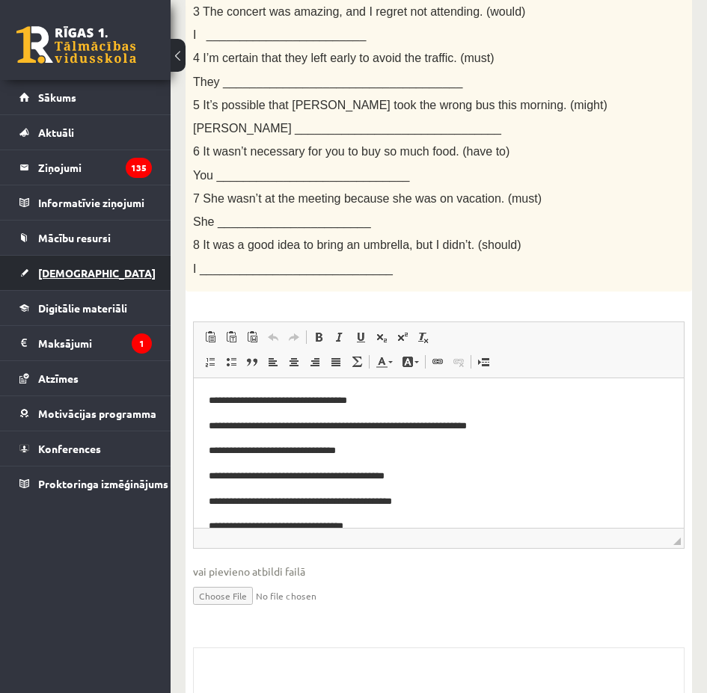
click at [55, 267] on span "[DEMOGRAPHIC_DATA]" at bounding box center [96, 272] width 117 height 13
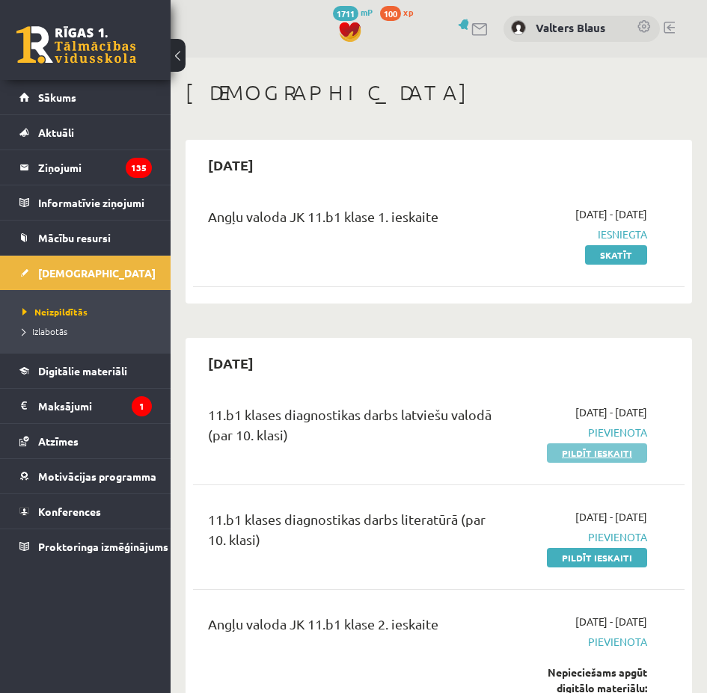
click at [587, 450] on link "Pildīt ieskaiti" at bounding box center [597, 452] width 100 height 19
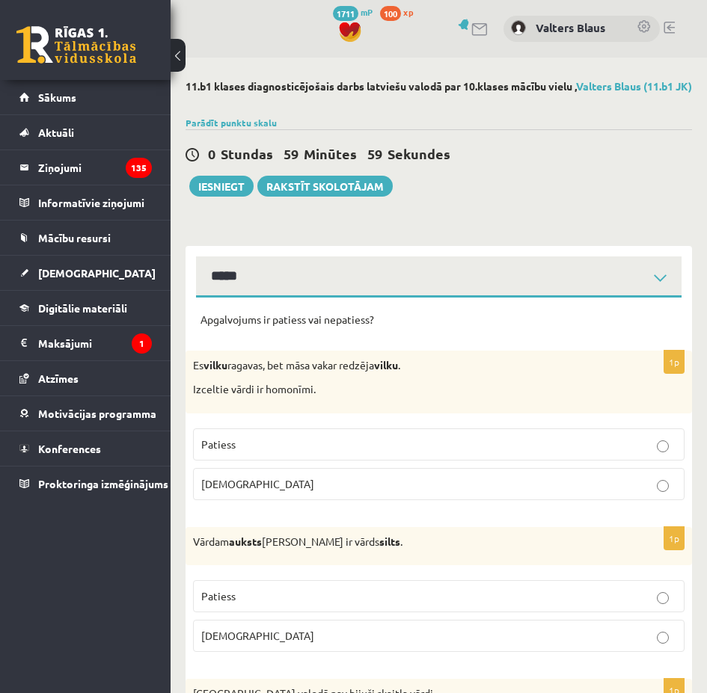
select select "**********"
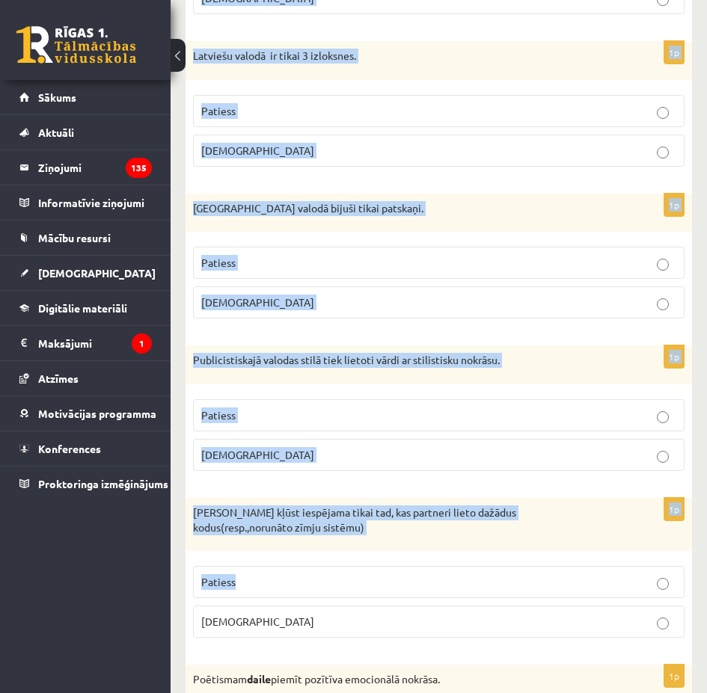
scroll to position [4367, 0]
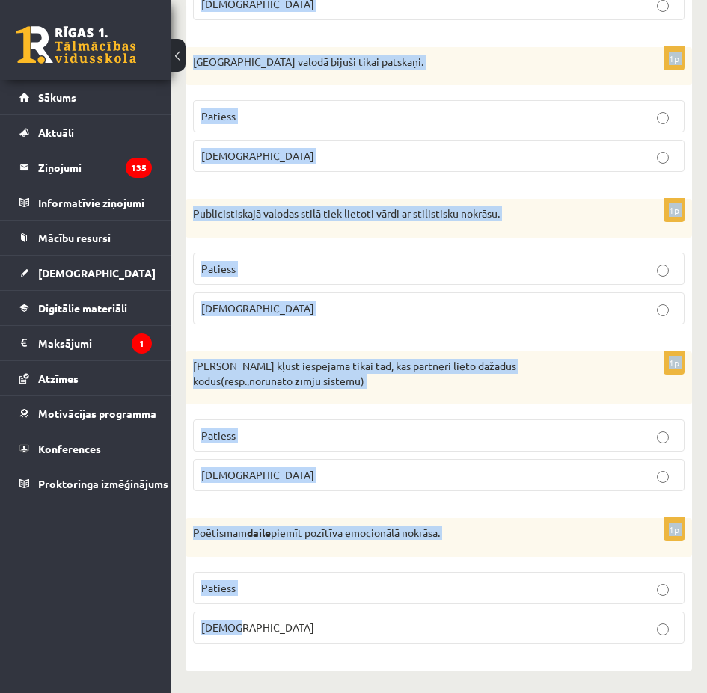
drag, startPoint x: 194, startPoint y: 333, endPoint x: 625, endPoint y: 638, distance: 527.8
copy form "Apgalvojums ir patiess vai nepatiess? 1p Es vilku ragavas, bet māsa vakar redzē…"
click at [455, 323] on label "Aplams" at bounding box center [438, 308] width 491 height 32
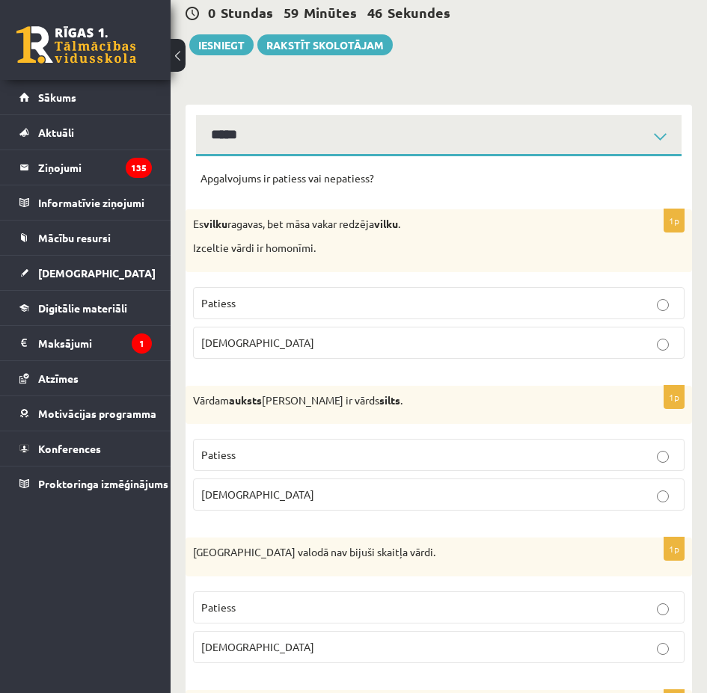
scroll to position [150, 0]
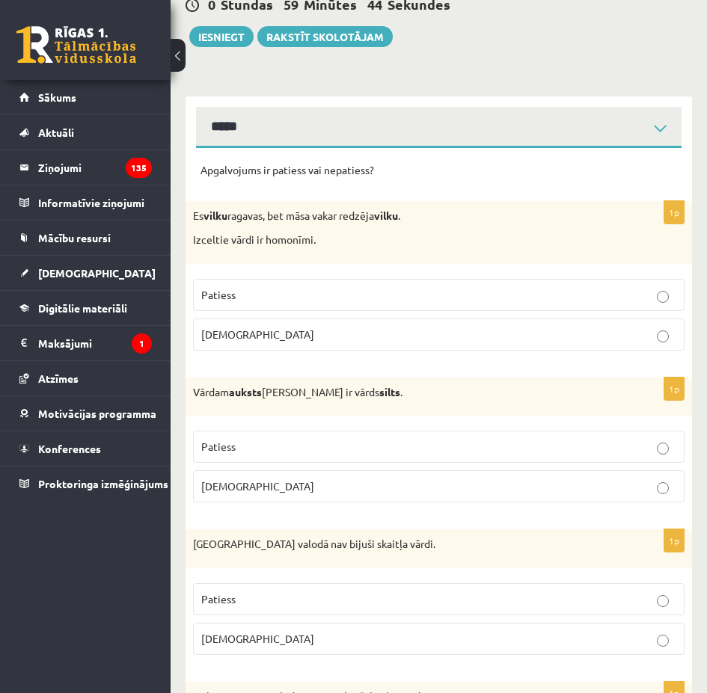
drag, startPoint x: 305, startPoint y: 306, endPoint x: 309, endPoint y: 315, distance: 9.7
click at [304, 303] on p "Patiess" at bounding box center [438, 295] width 475 height 16
click at [283, 455] on p "Patiess" at bounding box center [438, 447] width 475 height 16
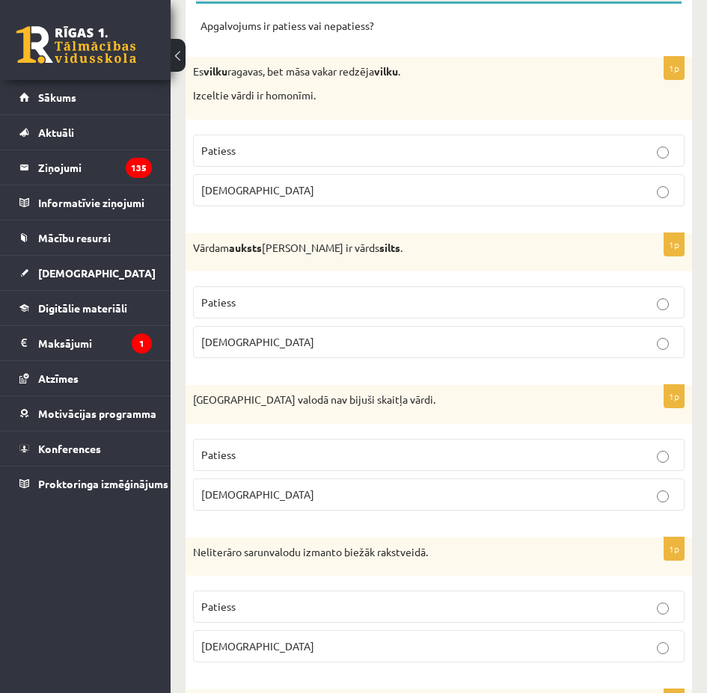
scroll to position [299, 0]
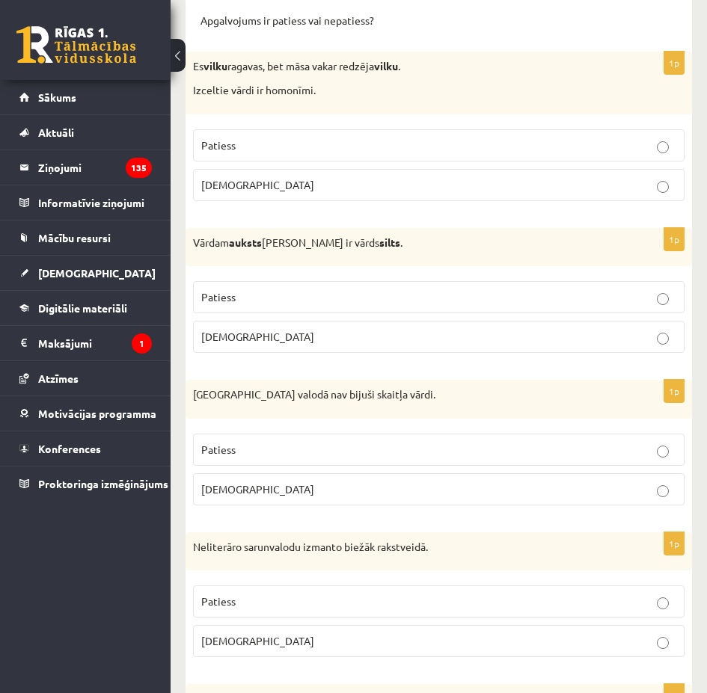
click at [305, 454] on label "Patiess" at bounding box center [438, 450] width 491 height 32
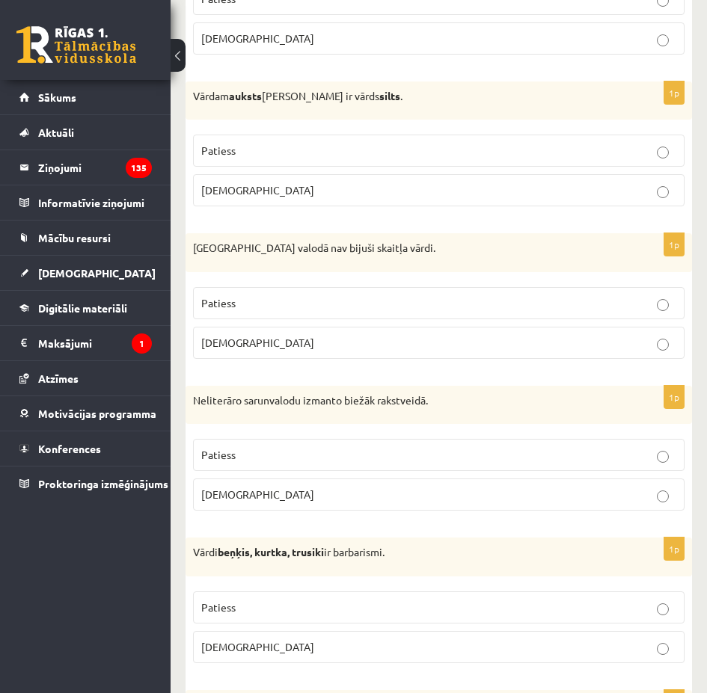
scroll to position [449, 0]
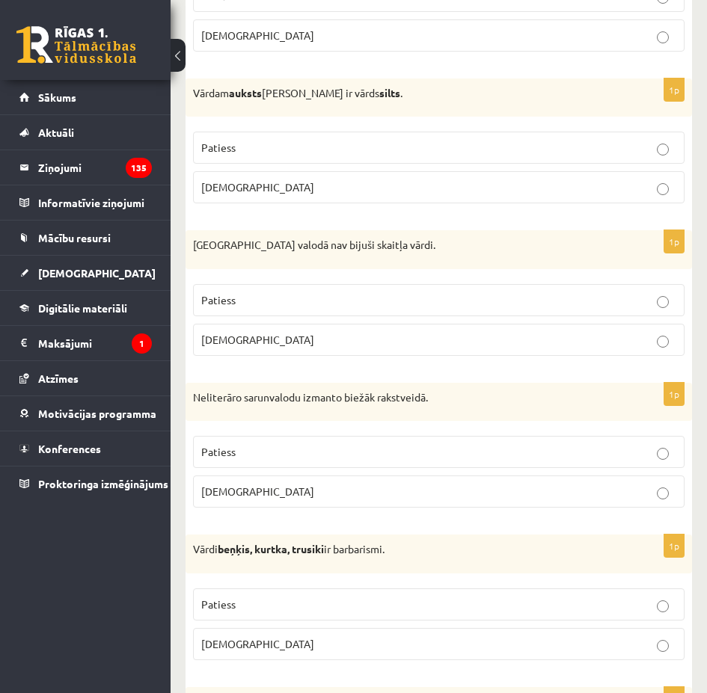
click at [331, 497] on p "Aplams" at bounding box center [438, 492] width 475 height 16
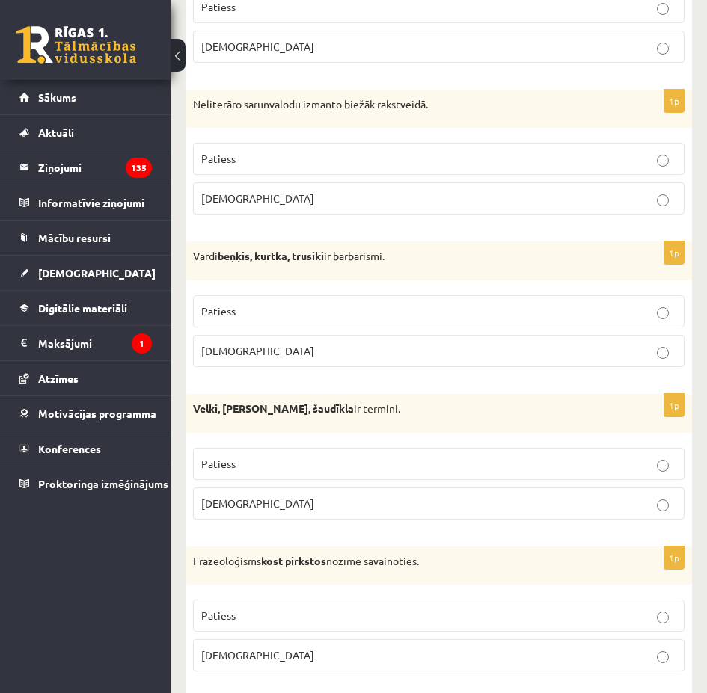
scroll to position [748, 0]
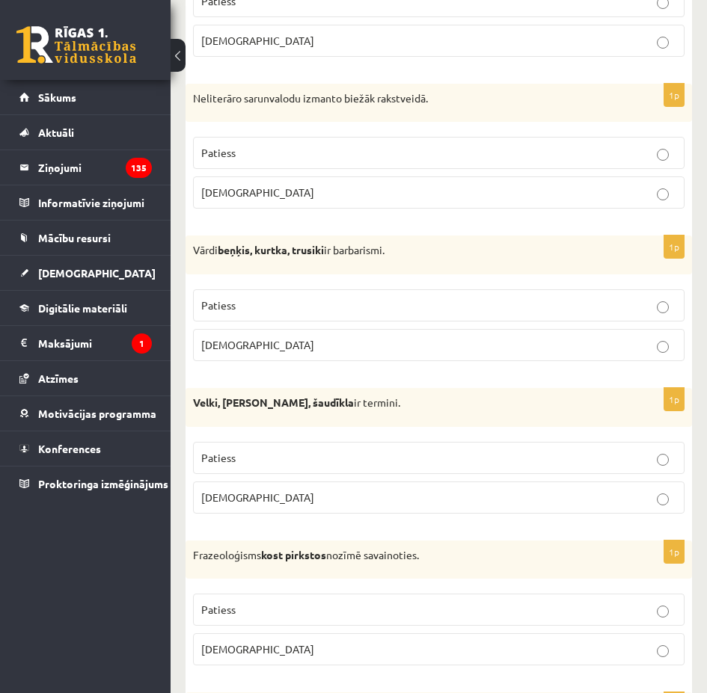
click at [359, 313] on p "Patiess" at bounding box center [438, 306] width 475 height 16
click at [259, 505] on p "Aplams" at bounding box center [438, 498] width 475 height 16
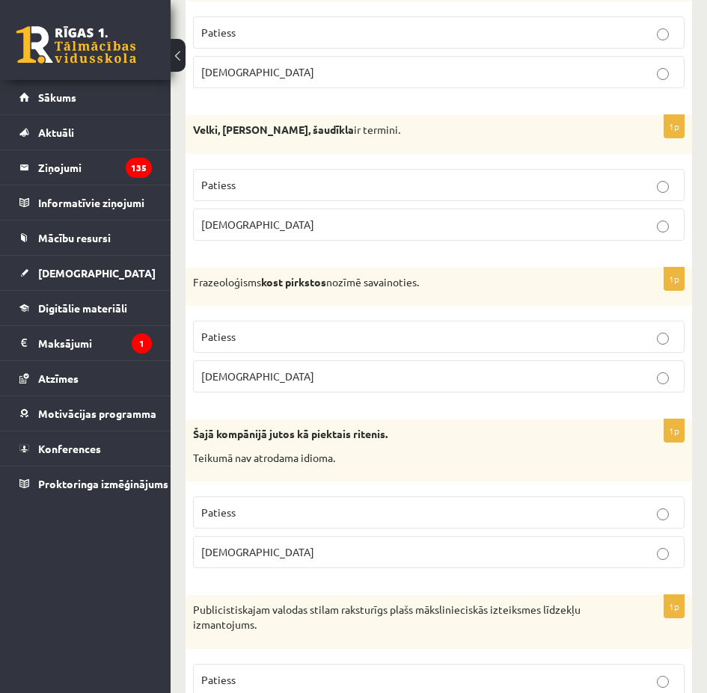
scroll to position [1047, 0]
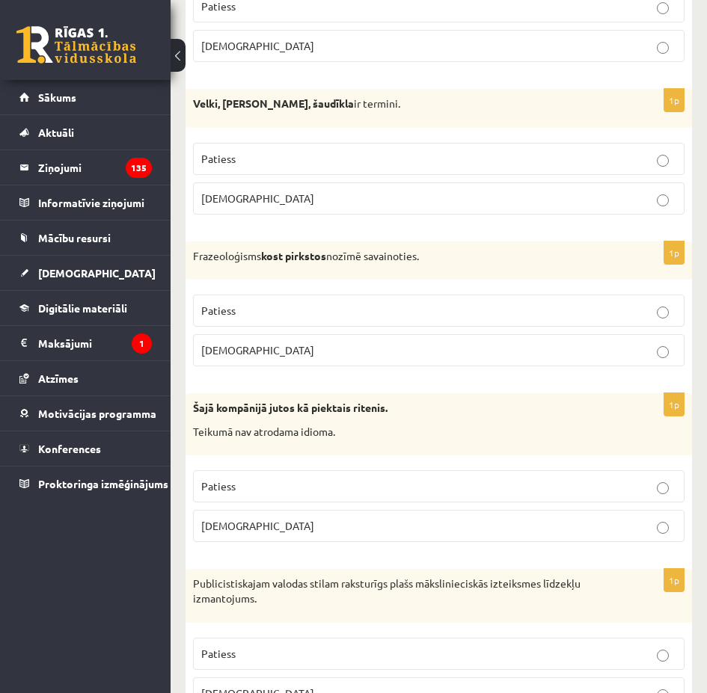
click at [304, 358] on p "Aplams" at bounding box center [438, 350] width 475 height 16
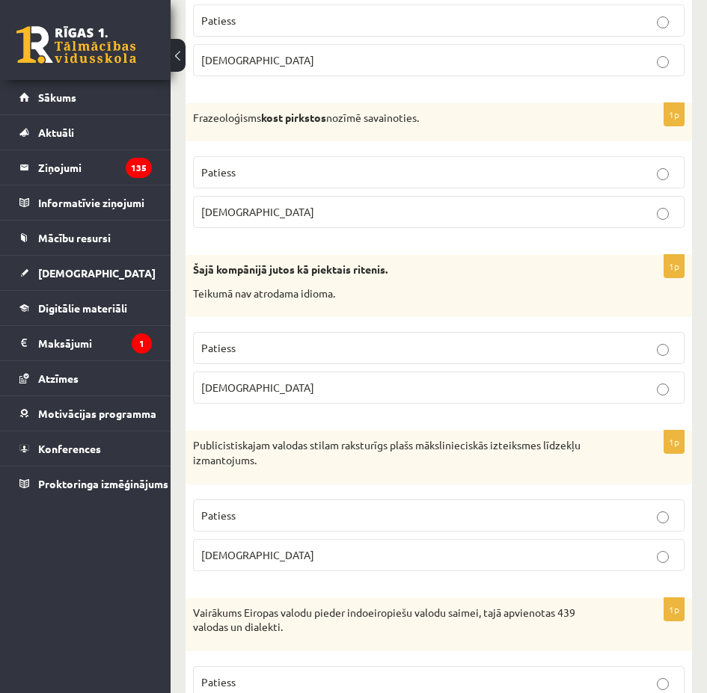
scroll to position [1196, 0]
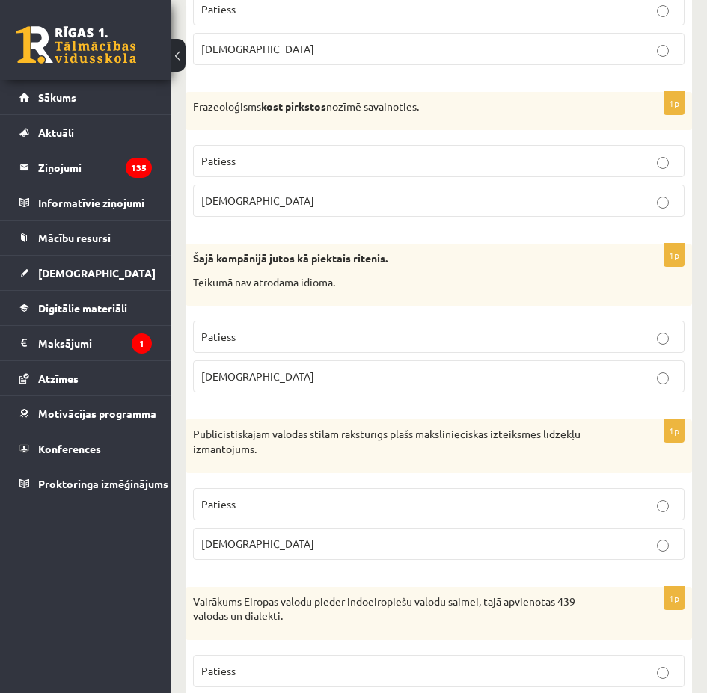
click at [306, 393] on label "Aplams" at bounding box center [438, 376] width 491 height 32
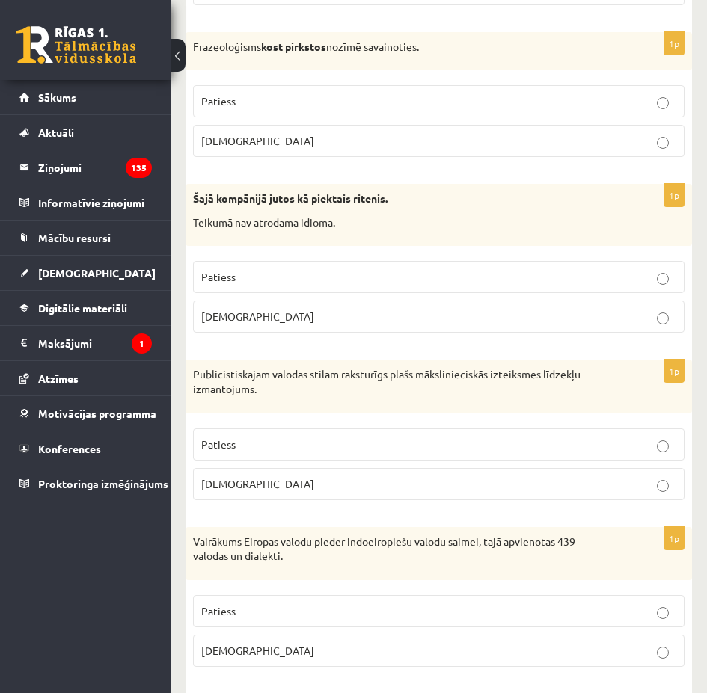
scroll to position [1346, 0]
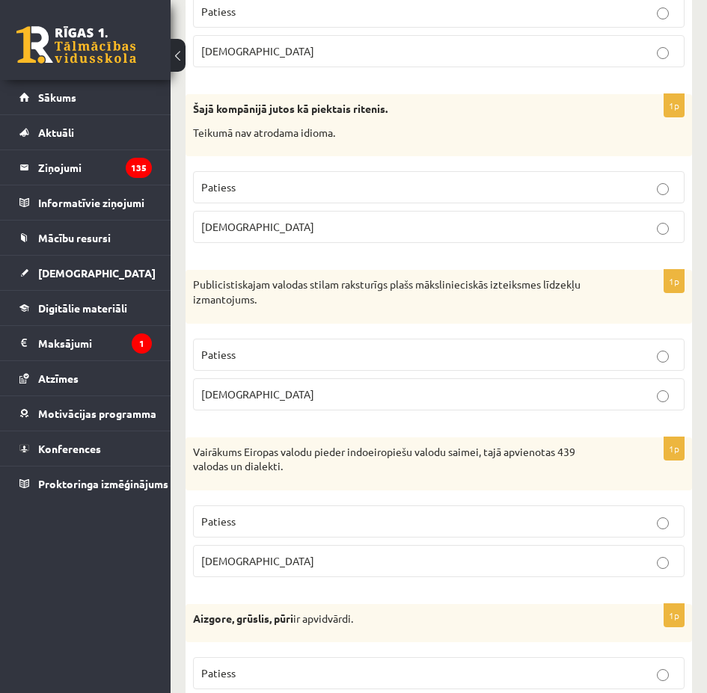
click at [332, 355] on label "Patiess" at bounding box center [438, 355] width 491 height 32
click at [292, 529] on p "Patiess" at bounding box center [438, 522] width 475 height 16
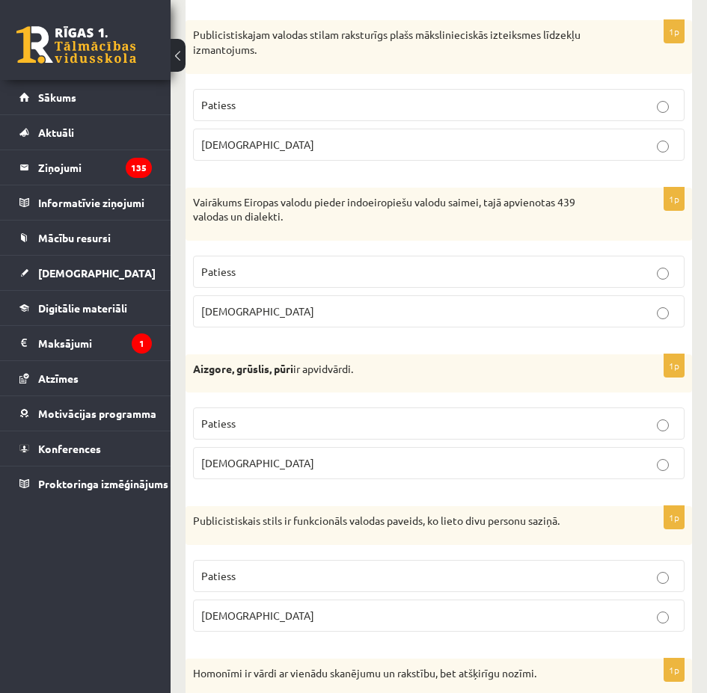
scroll to position [1645, 0]
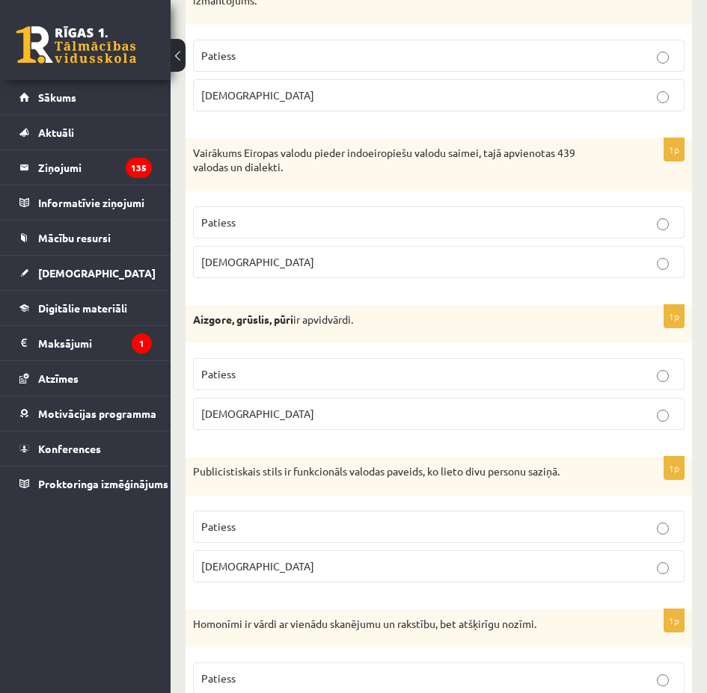
click at [396, 382] on p "Patiess" at bounding box center [438, 374] width 475 height 16
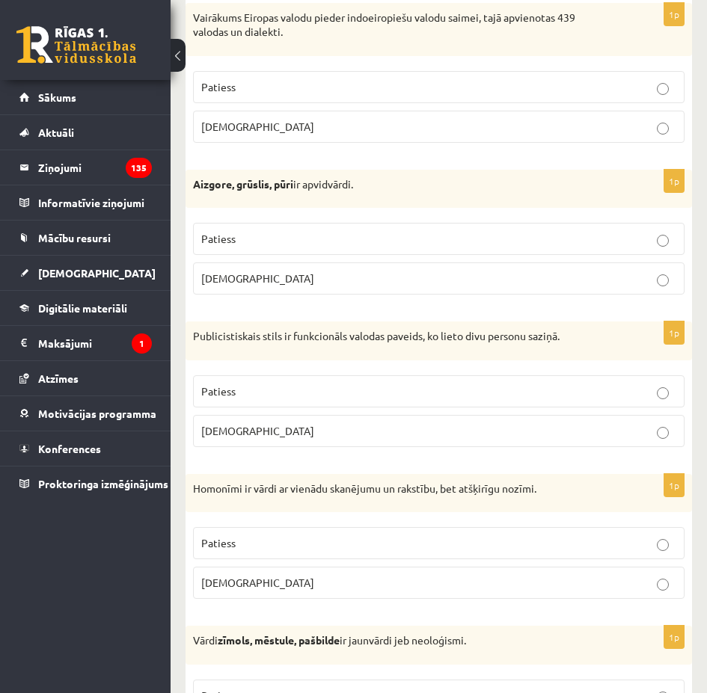
scroll to position [1795, 0]
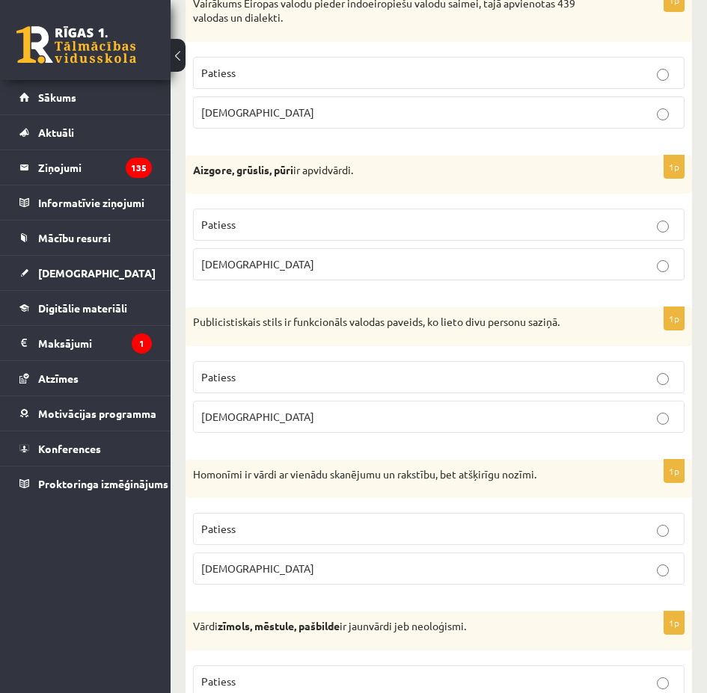
click at [280, 425] on p "Aplams" at bounding box center [438, 417] width 475 height 16
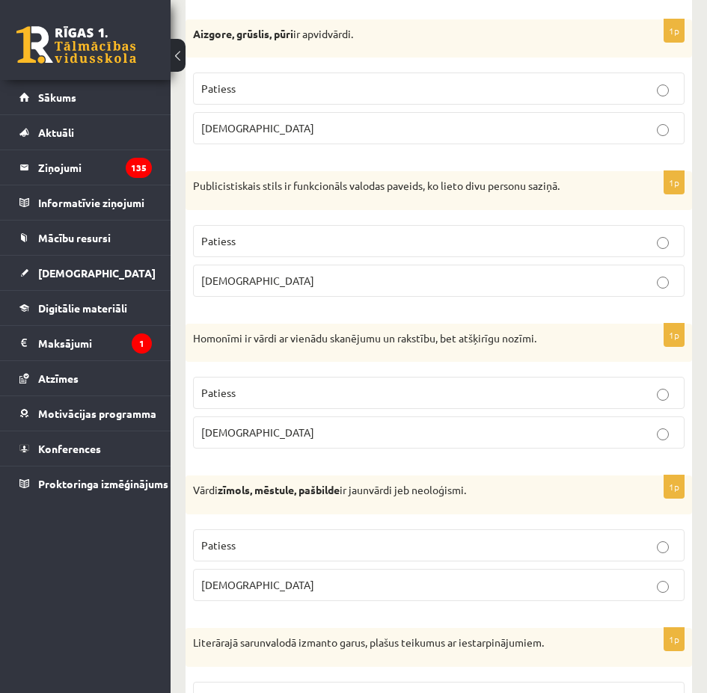
scroll to position [1944, 0]
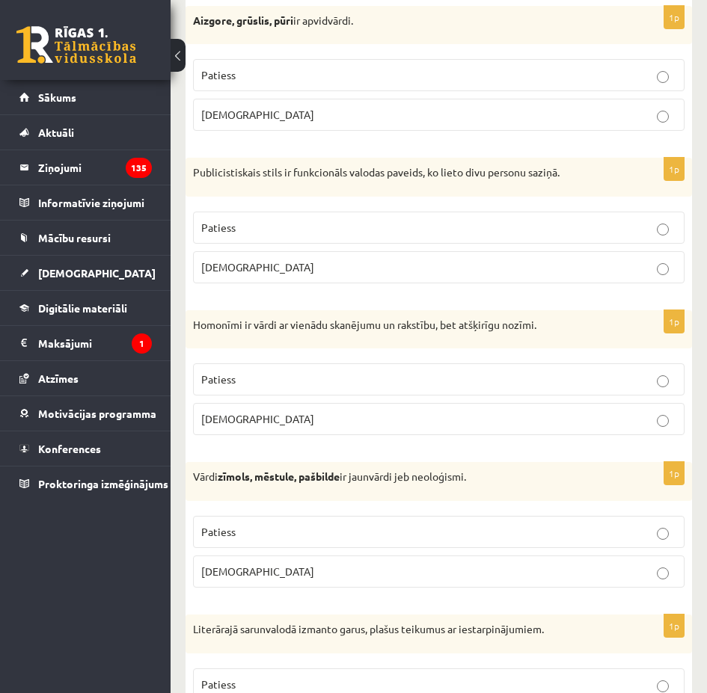
click at [345, 387] on p "Patiess" at bounding box center [438, 380] width 475 height 16
click at [357, 540] on p "Patiess" at bounding box center [438, 532] width 475 height 16
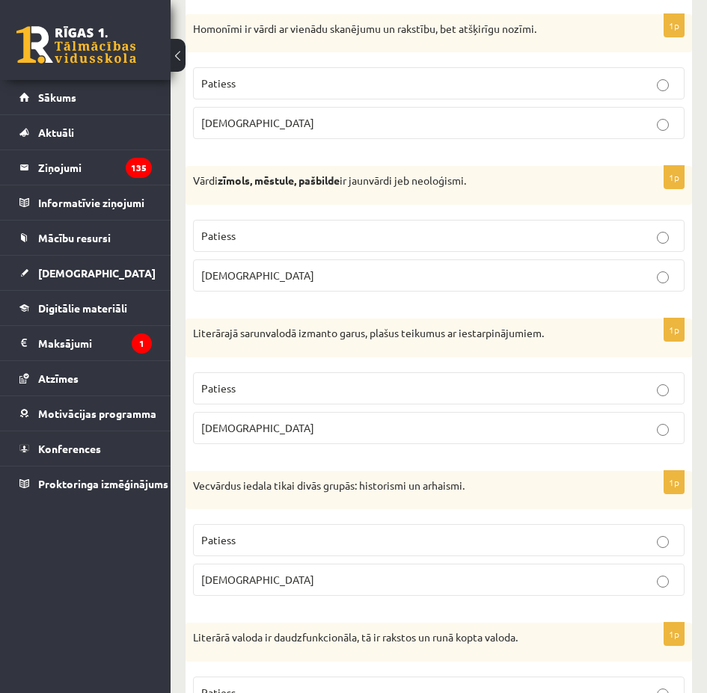
scroll to position [2243, 0]
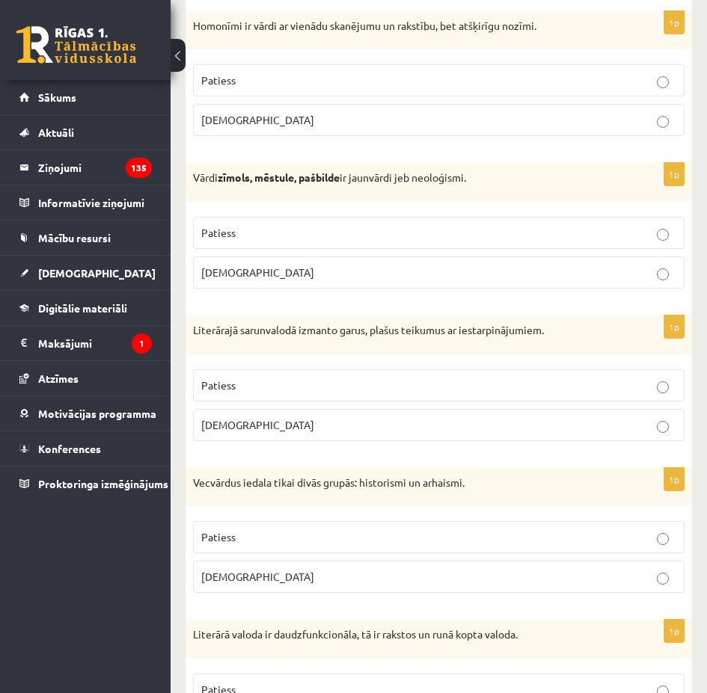
click at [391, 433] on p "[DEMOGRAPHIC_DATA]" at bounding box center [438, 425] width 475 height 16
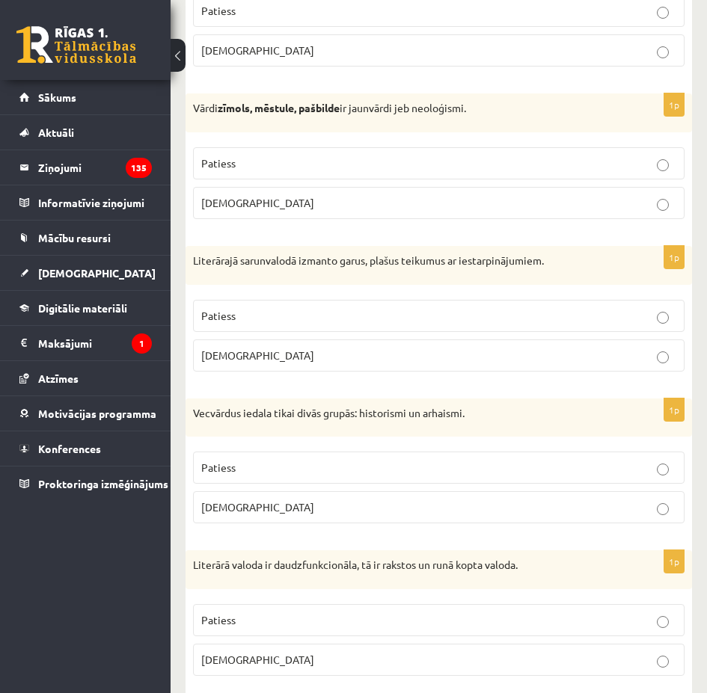
scroll to position [2393, 0]
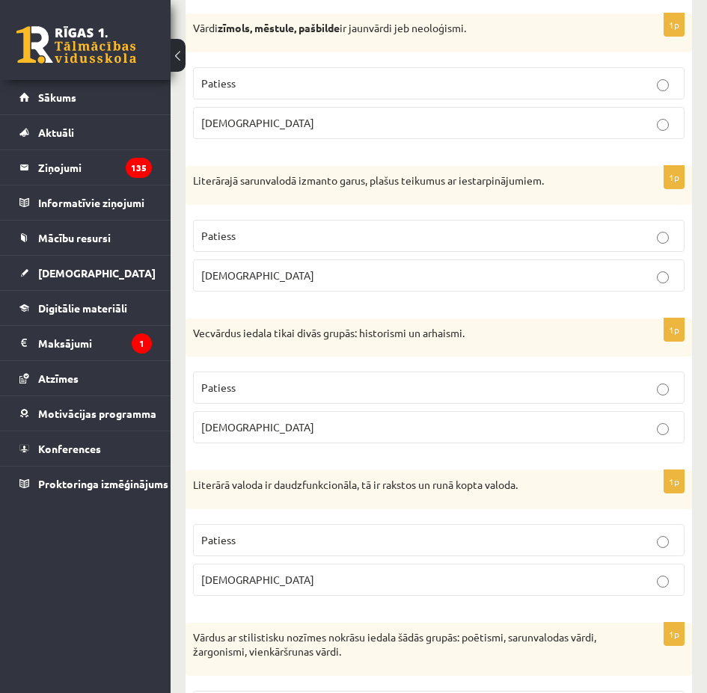
click at [341, 396] on p "Patiess" at bounding box center [438, 388] width 475 height 16
click at [289, 548] on p "Patiess" at bounding box center [438, 540] width 475 height 16
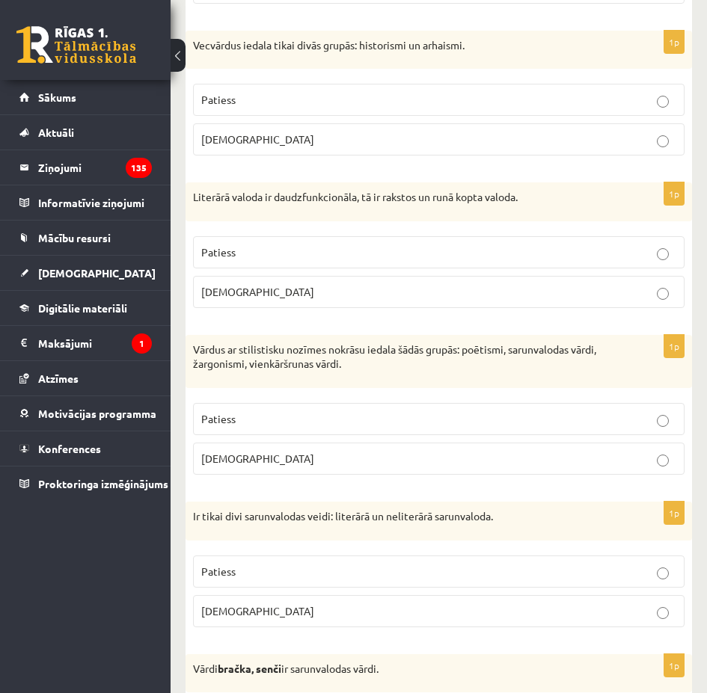
scroll to position [2692, 0]
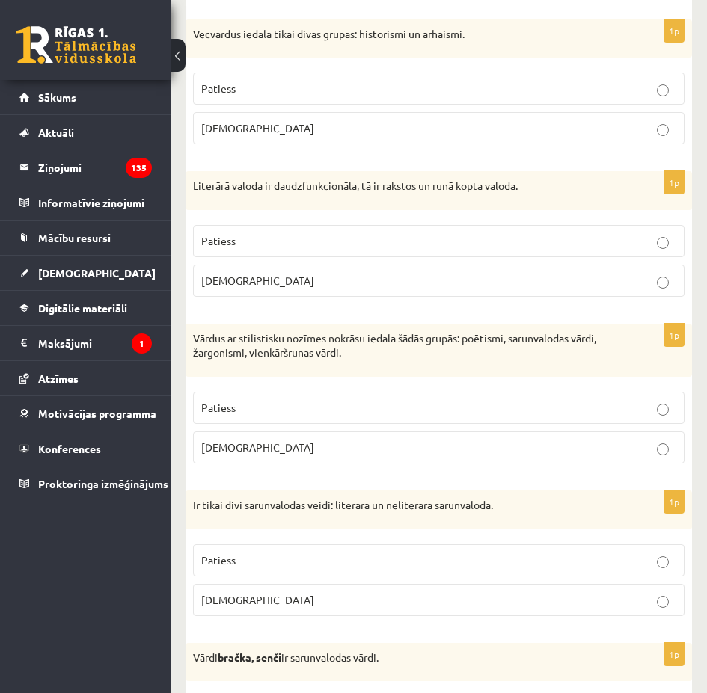
click at [315, 416] on p "Patiess" at bounding box center [438, 408] width 475 height 16
click at [280, 565] on label "Patiess" at bounding box center [438, 560] width 491 height 32
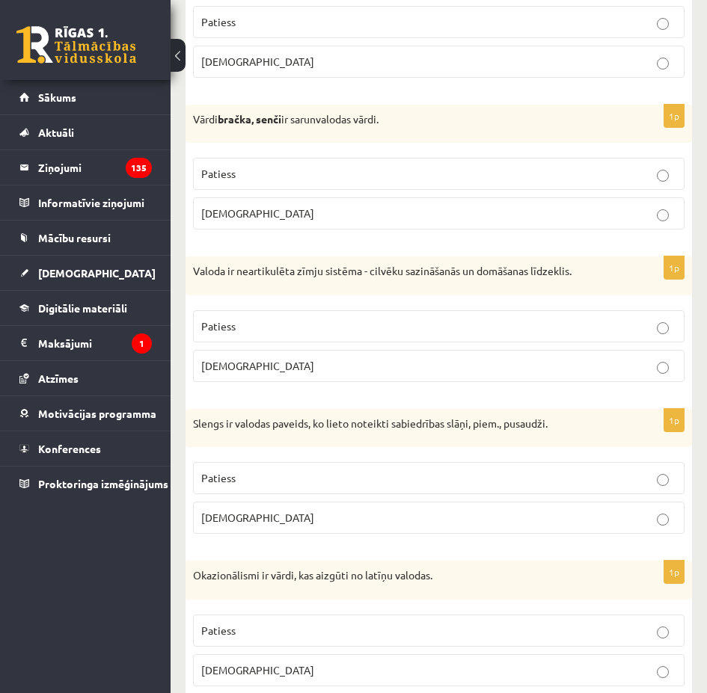
scroll to position [3140, 0]
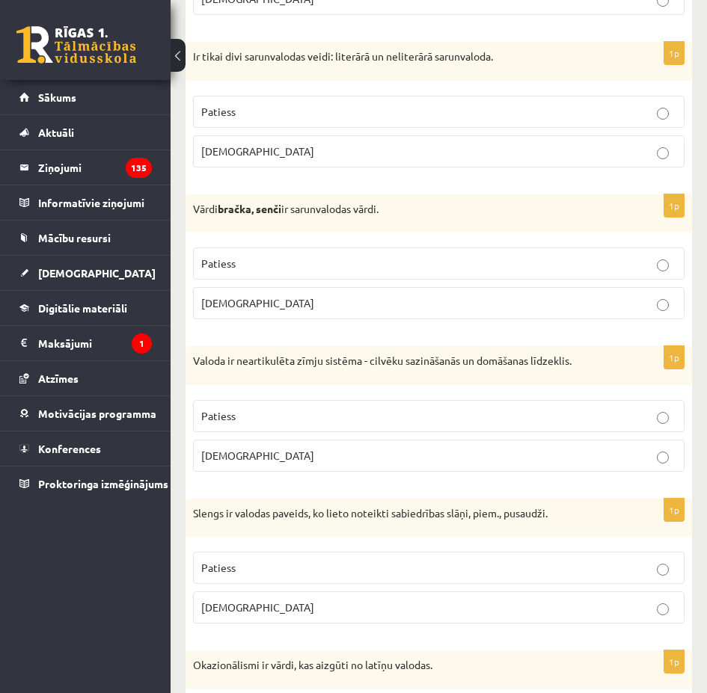
click at [379, 311] on p "[DEMOGRAPHIC_DATA]" at bounding box center [438, 303] width 475 height 16
click at [391, 420] on label "Patiess" at bounding box center [438, 416] width 491 height 32
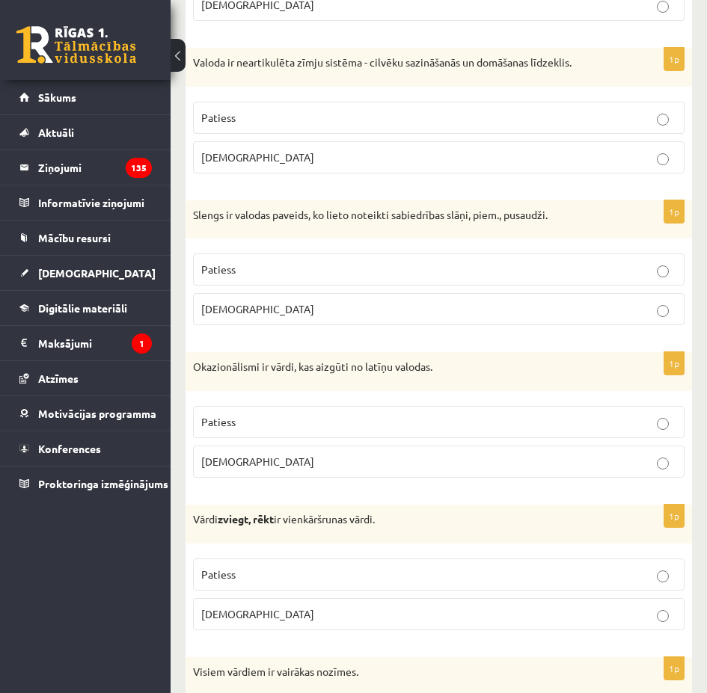
scroll to position [3440, 0]
click at [257, 316] on p "[DEMOGRAPHIC_DATA]" at bounding box center [438, 309] width 475 height 16
click at [255, 469] on p "[DEMOGRAPHIC_DATA]" at bounding box center [438, 461] width 475 height 16
click at [252, 621] on p "[DEMOGRAPHIC_DATA]" at bounding box center [438, 614] width 475 height 16
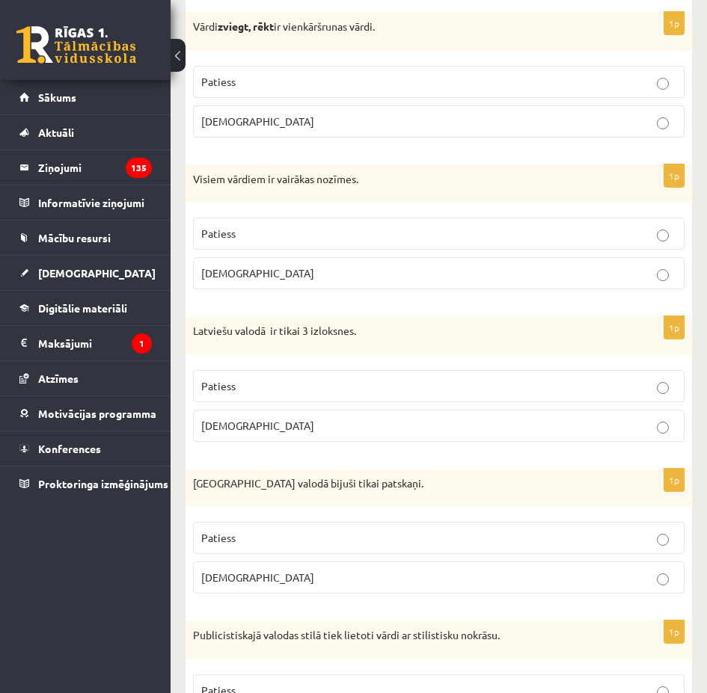
scroll to position [4038, 0]
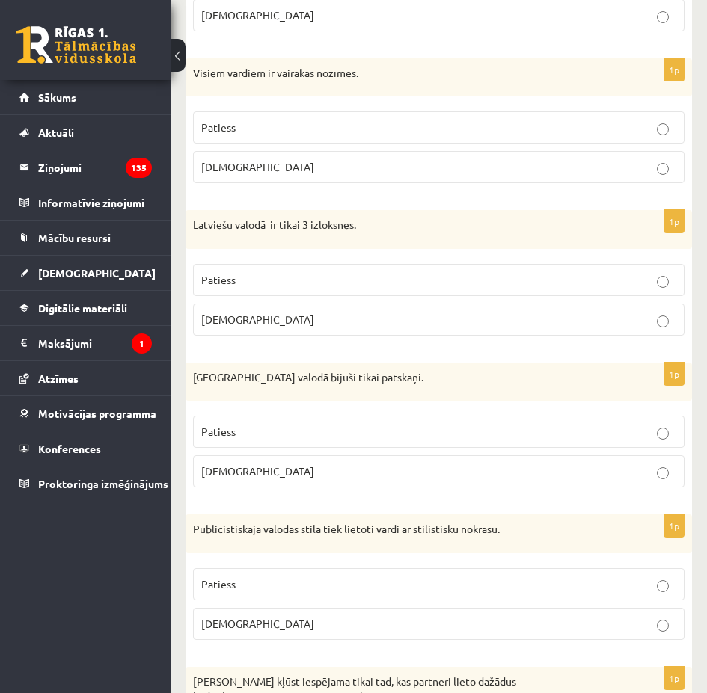
click at [409, 135] on p "Patiess" at bounding box center [438, 128] width 475 height 16
click at [303, 328] on p "[DEMOGRAPHIC_DATA]" at bounding box center [438, 320] width 475 height 16
click at [292, 440] on p "Patiess" at bounding box center [438, 432] width 475 height 16
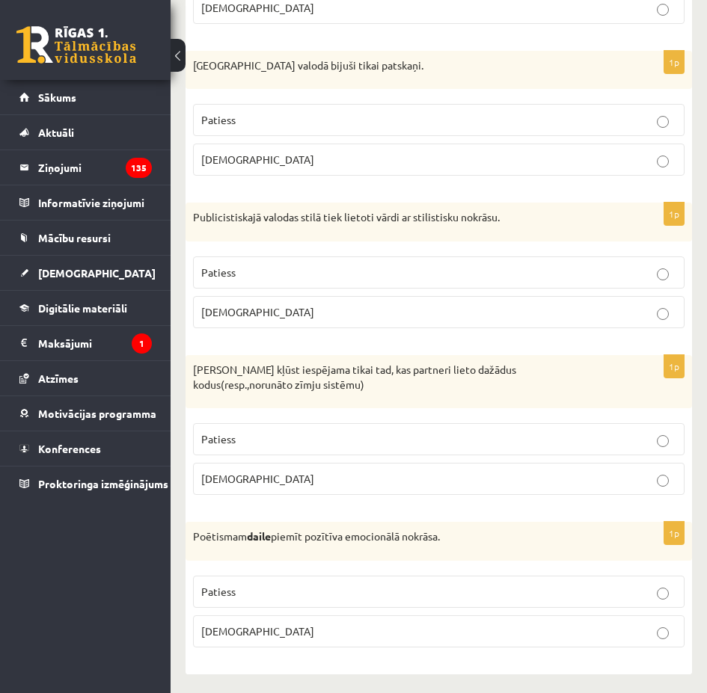
scroll to position [4367, 0]
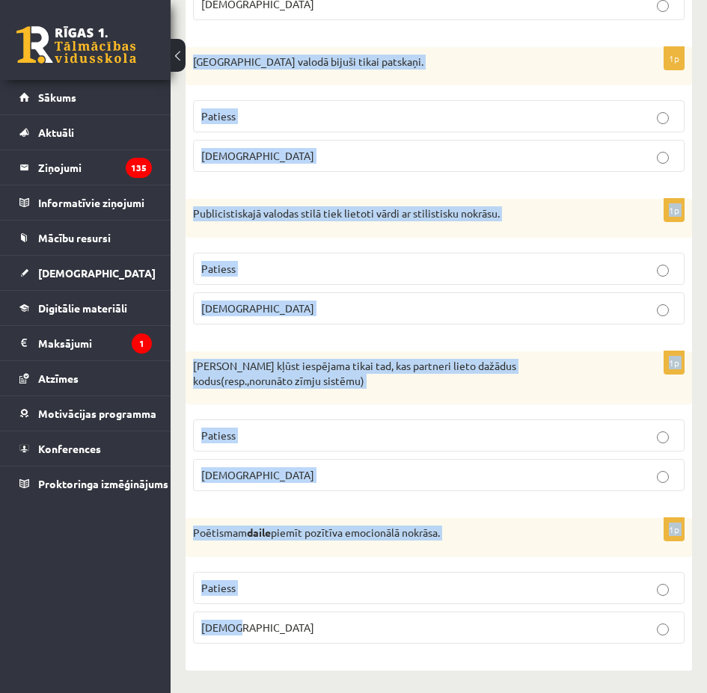
drag, startPoint x: 191, startPoint y: 60, endPoint x: 651, endPoint y: 636, distance: 736.4
copy form "Pirmatnējā valodā bijuši tikai patskaņi. Patiess Aplams 1p Publicistiskajā valo…"
click at [487, 242] on div "1p Publicistiskajā valodas stilā tiek lietoti vārdi ar stilistisku nokrāsu. Pat…" at bounding box center [438, 268] width 506 height 138
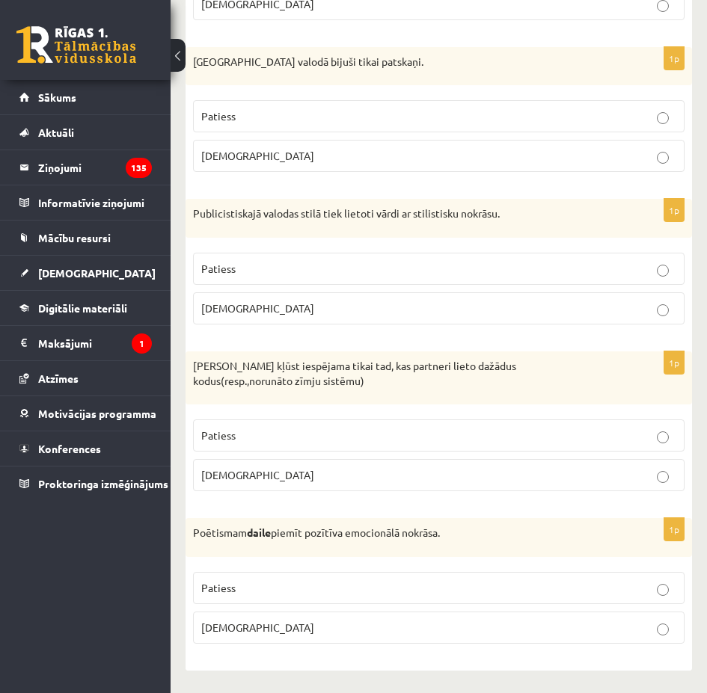
click at [480, 585] on p "Patiess" at bounding box center [438, 588] width 475 height 16
click at [449, 478] on p "[DEMOGRAPHIC_DATA]" at bounding box center [438, 475] width 475 height 16
click at [401, 275] on p "Patiess" at bounding box center [438, 269] width 475 height 16
click at [440, 166] on label "[DEMOGRAPHIC_DATA]" at bounding box center [438, 156] width 491 height 32
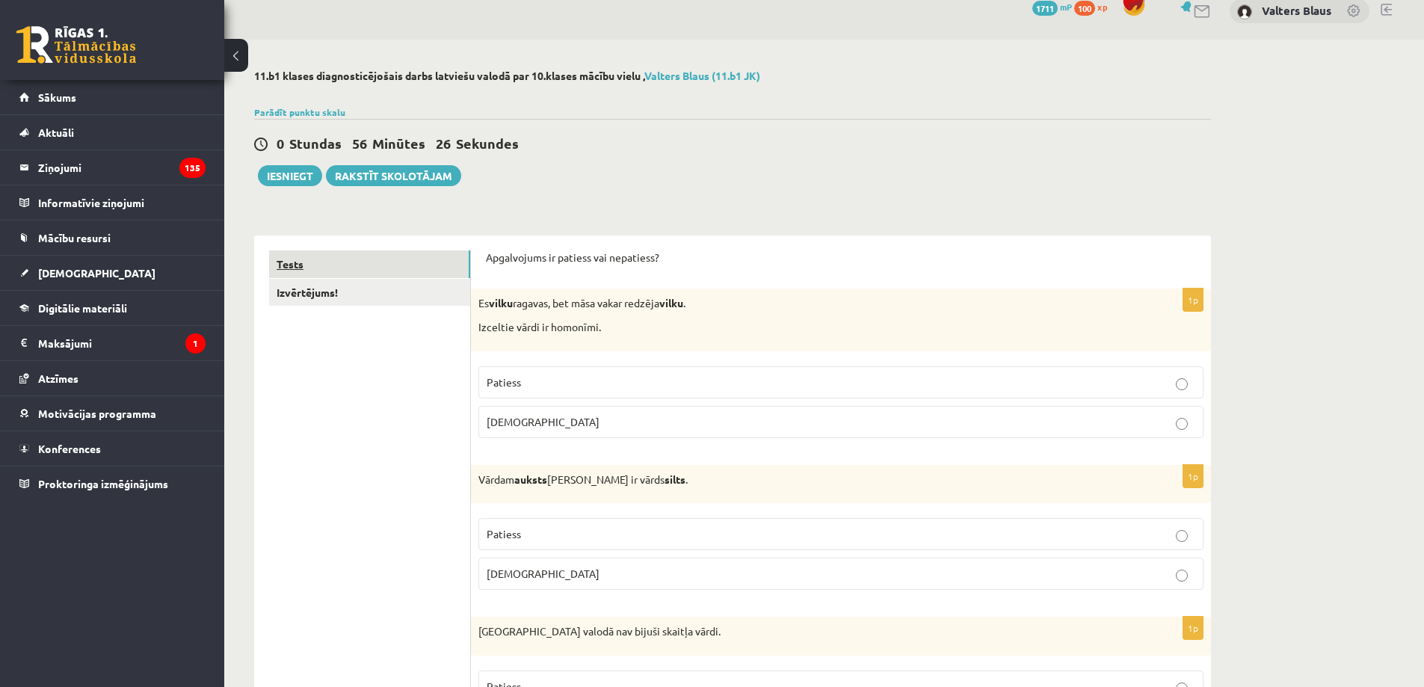
scroll to position [0, 0]
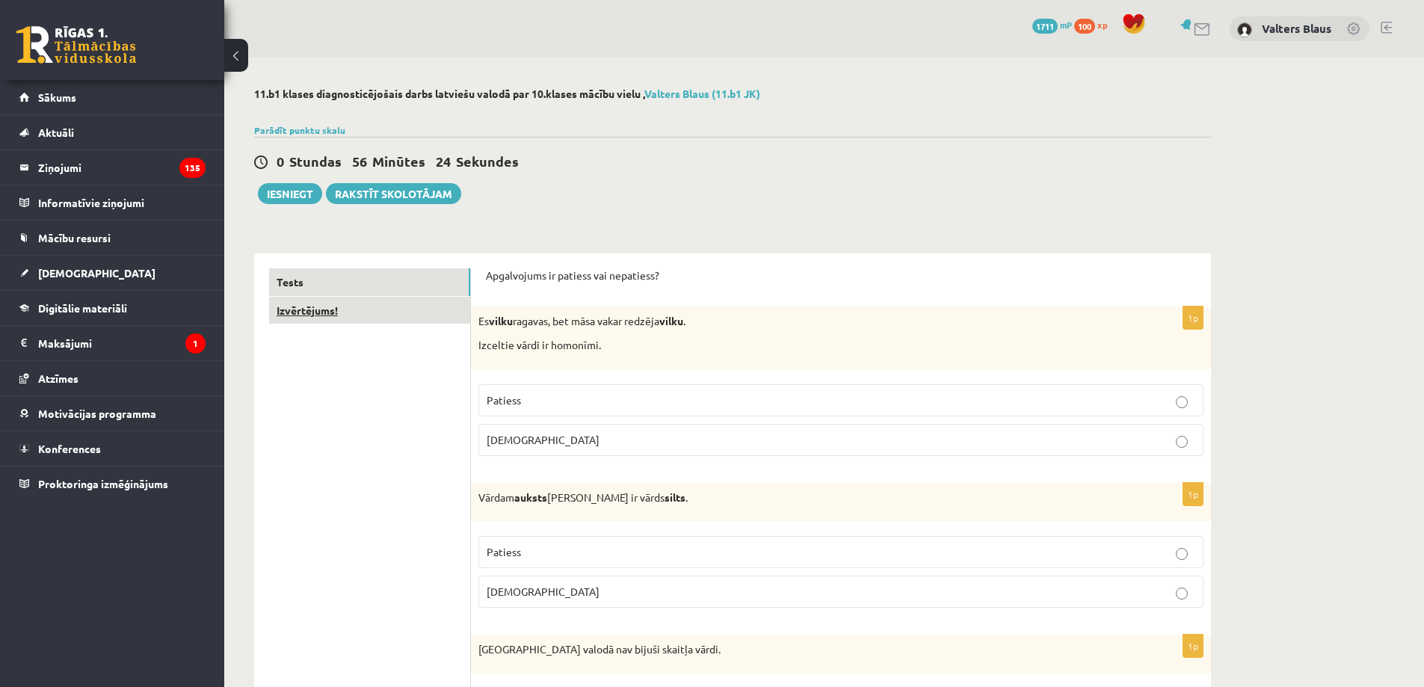
click at [303, 313] on link "Izvērtējums!" at bounding box center [369, 311] width 201 height 28
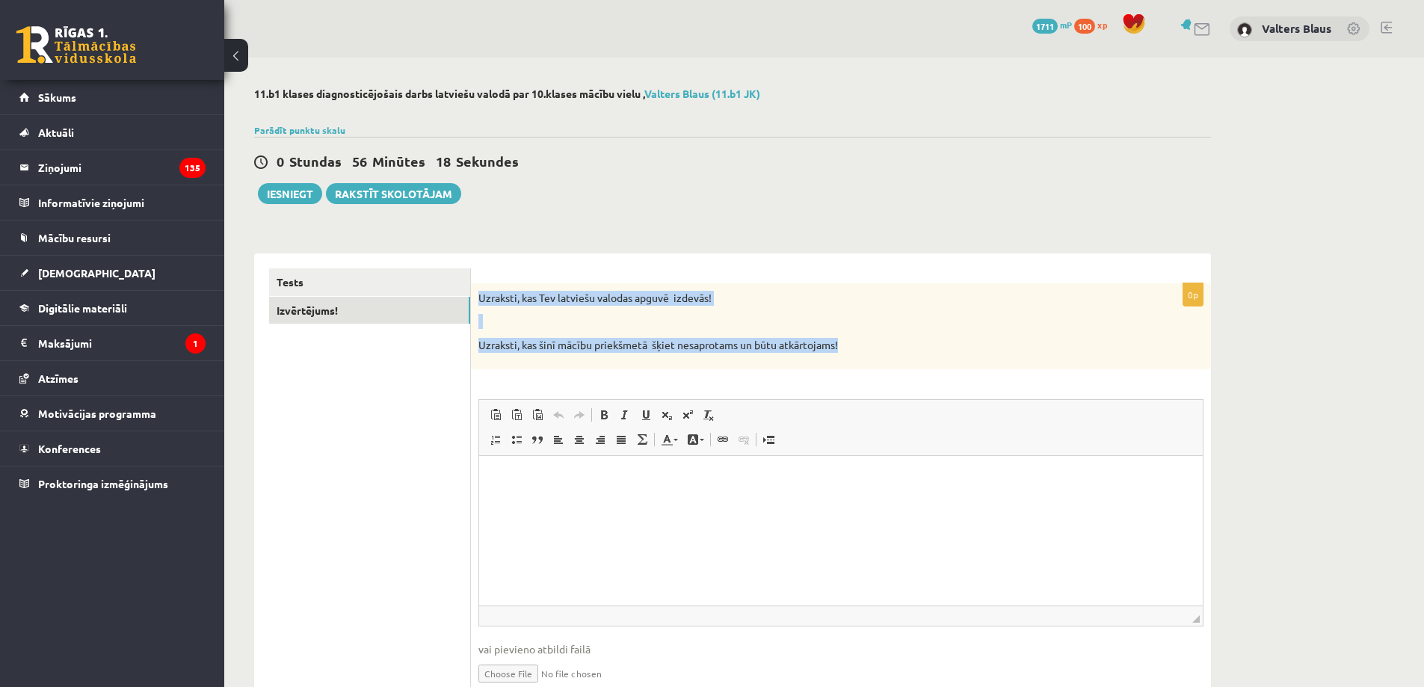
drag, startPoint x: 474, startPoint y: 298, endPoint x: 908, endPoint y: 343, distance: 436.1
click at [706, 343] on div "Uzraksti, kas Tev latviešu valodas apguvē izdevās! Uzraksti, kas šinī mācību pr…" at bounding box center [841, 326] width 740 height 86
copy div "Uzraksti, kas Tev latviešu valodas apguvē izdevās! Uzraksti, kas šinī mācību pr…"
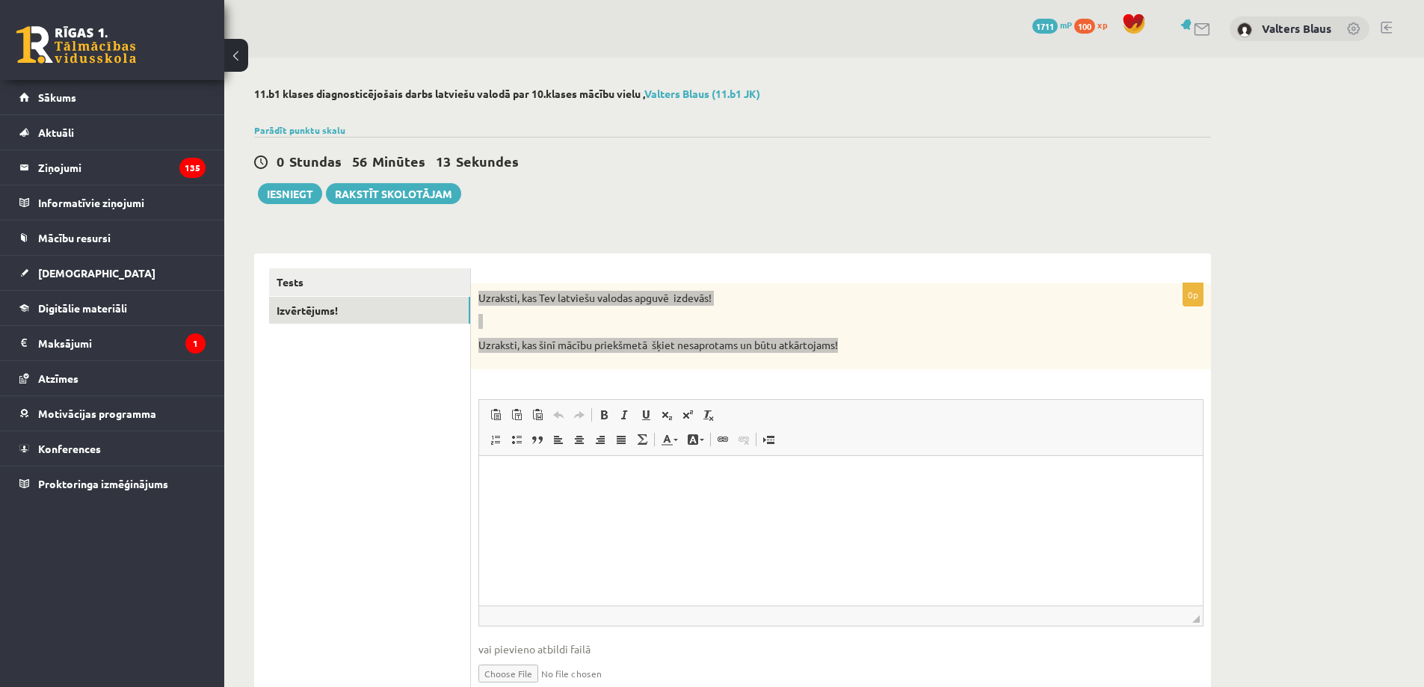
click at [670, 485] on p "Editor, wiswyg-editor-user-answer-47024748336120" at bounding box center [841, 478] width 694 height 16
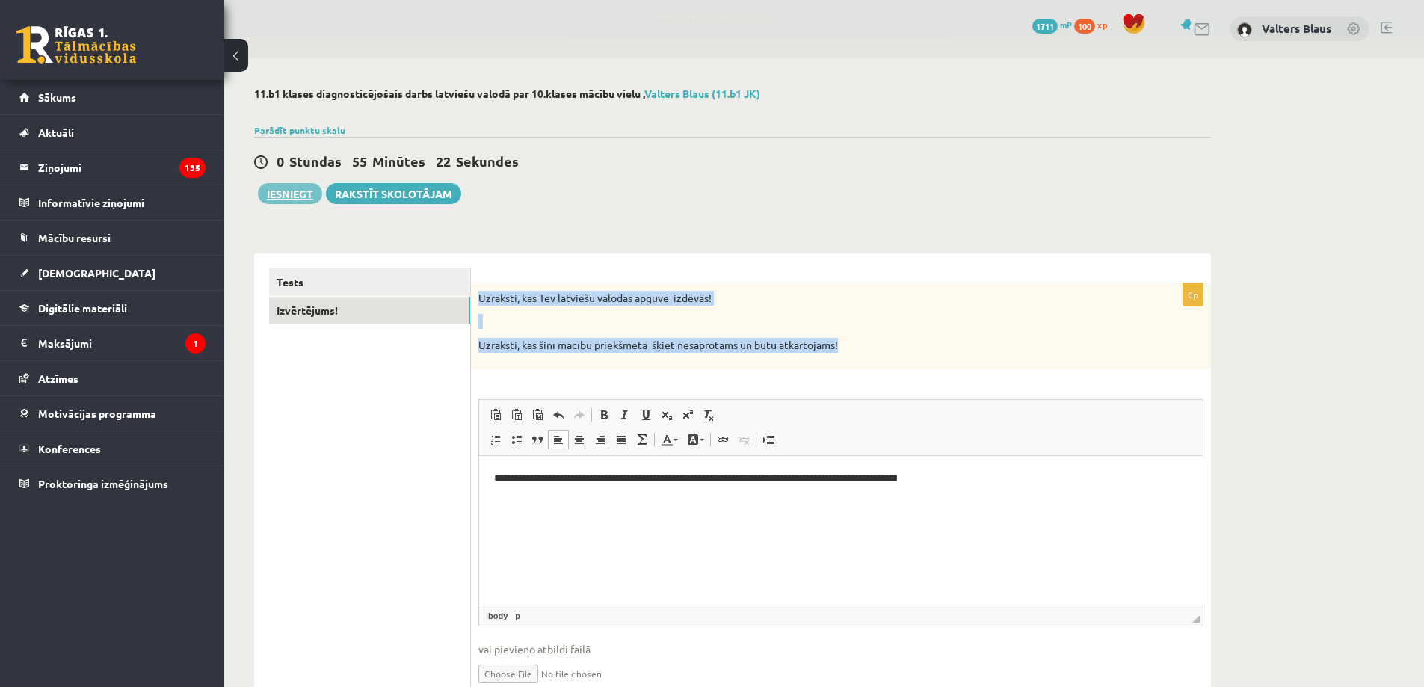
click at [295, 195] on button "Iesniegt" at bounding box center [290, 193] width 64 height 21
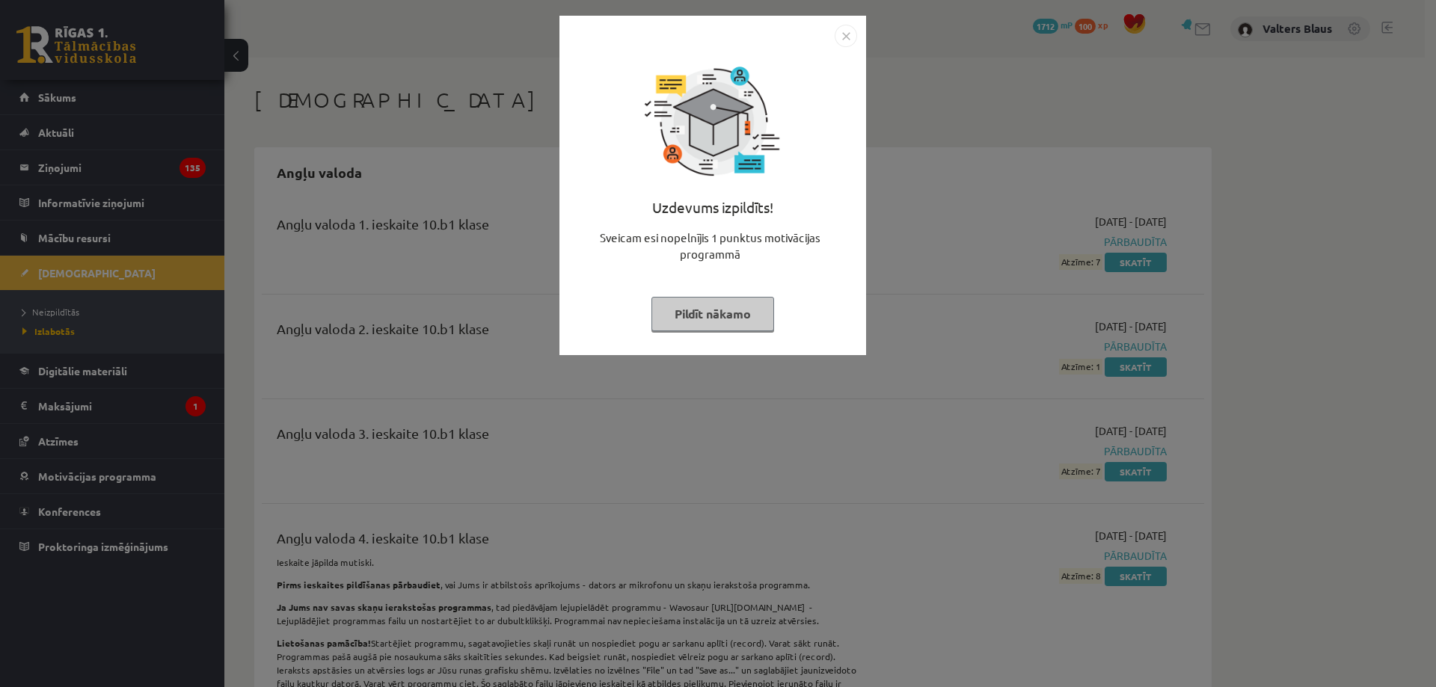
click at [843, 40] on img "Close" at bounding box center [845, 36] width 22 height 22
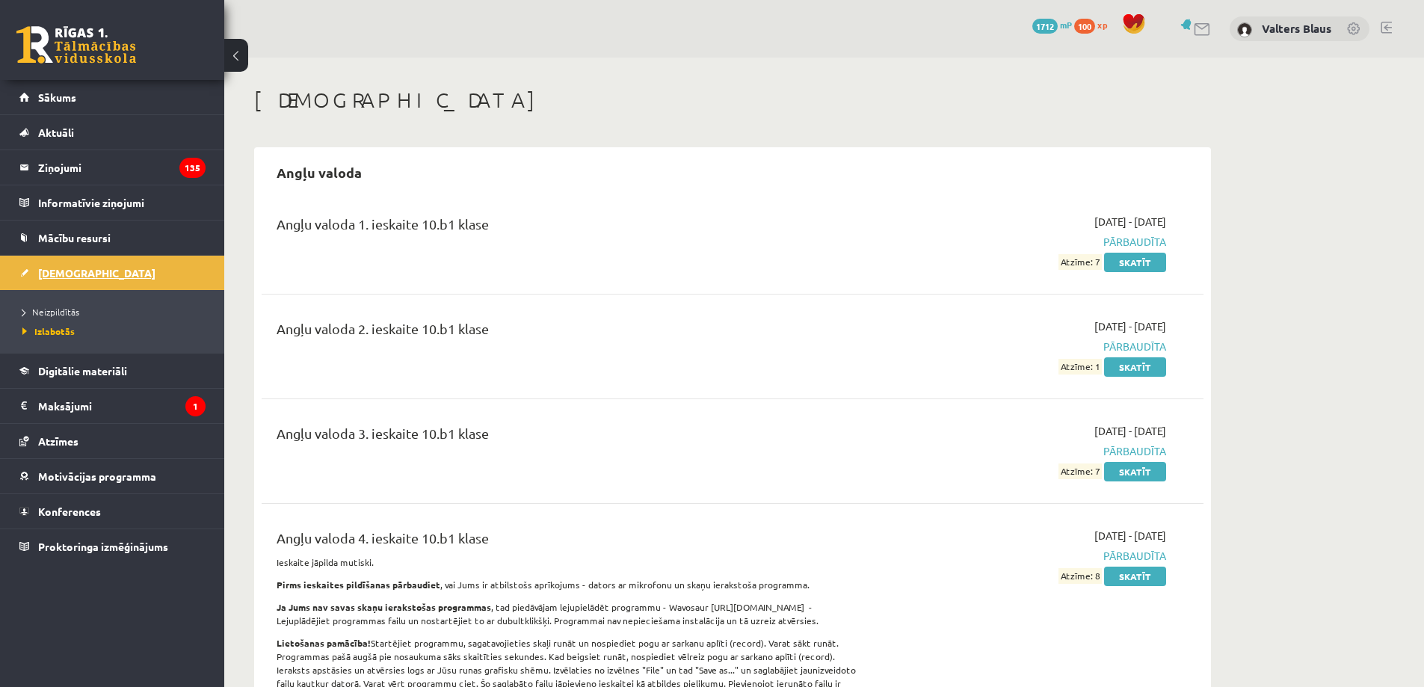
click at [60, 272] on span "[DEMOGRAPHIC_DATA]" at bounding box center [96, 272] width 117 height 13
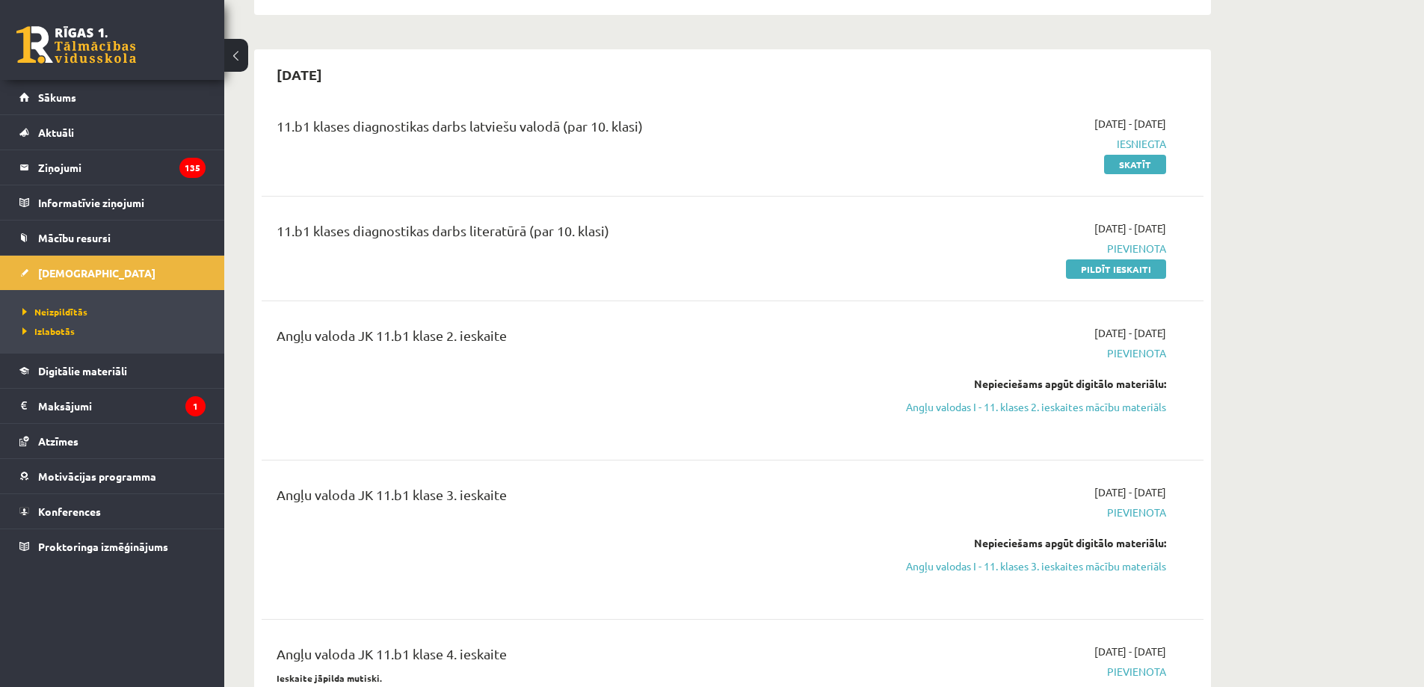
scroll to position [299, 0]
click at [1131, 167] on link "Skatīt" at bounding box center [1135, 161] width 62 height 19
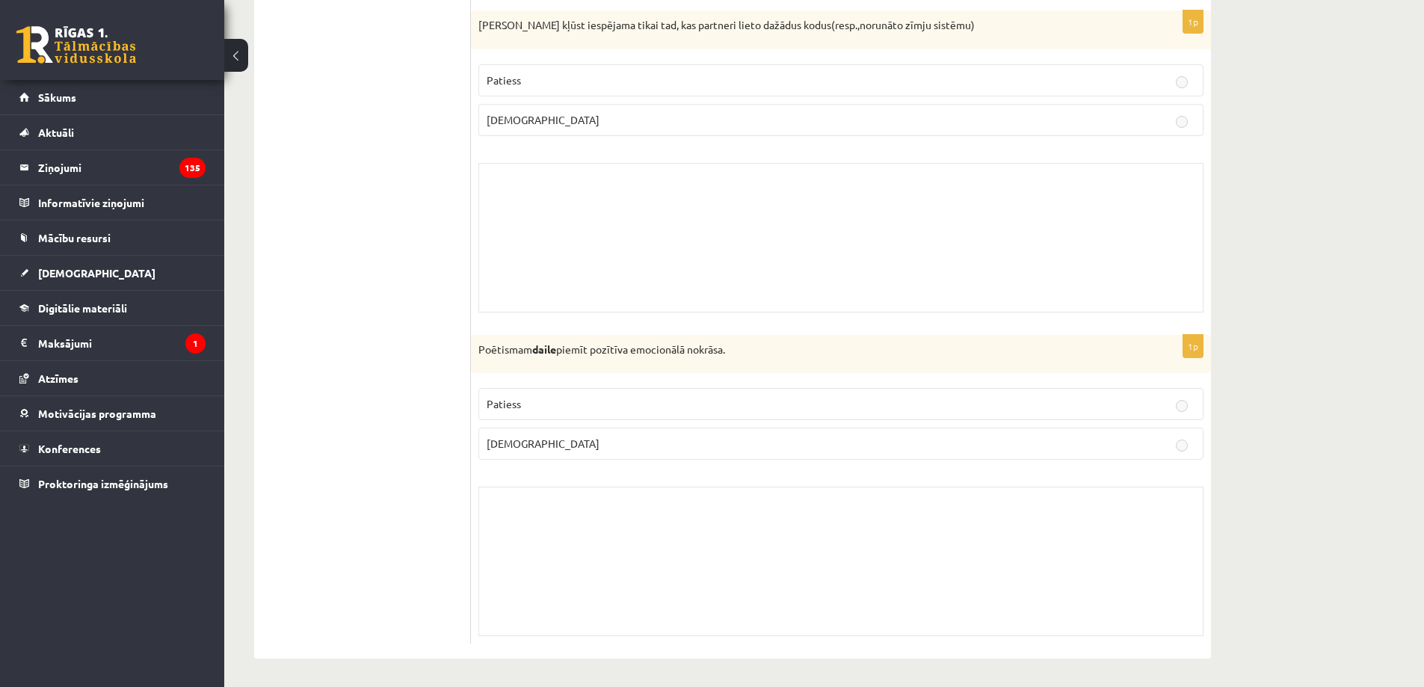
scroll to position [9391, 0]
click at [132, 282] on link "[DEMOGRAPHIC_DATA]" at bounding box center [112, 273] width 186 height 34
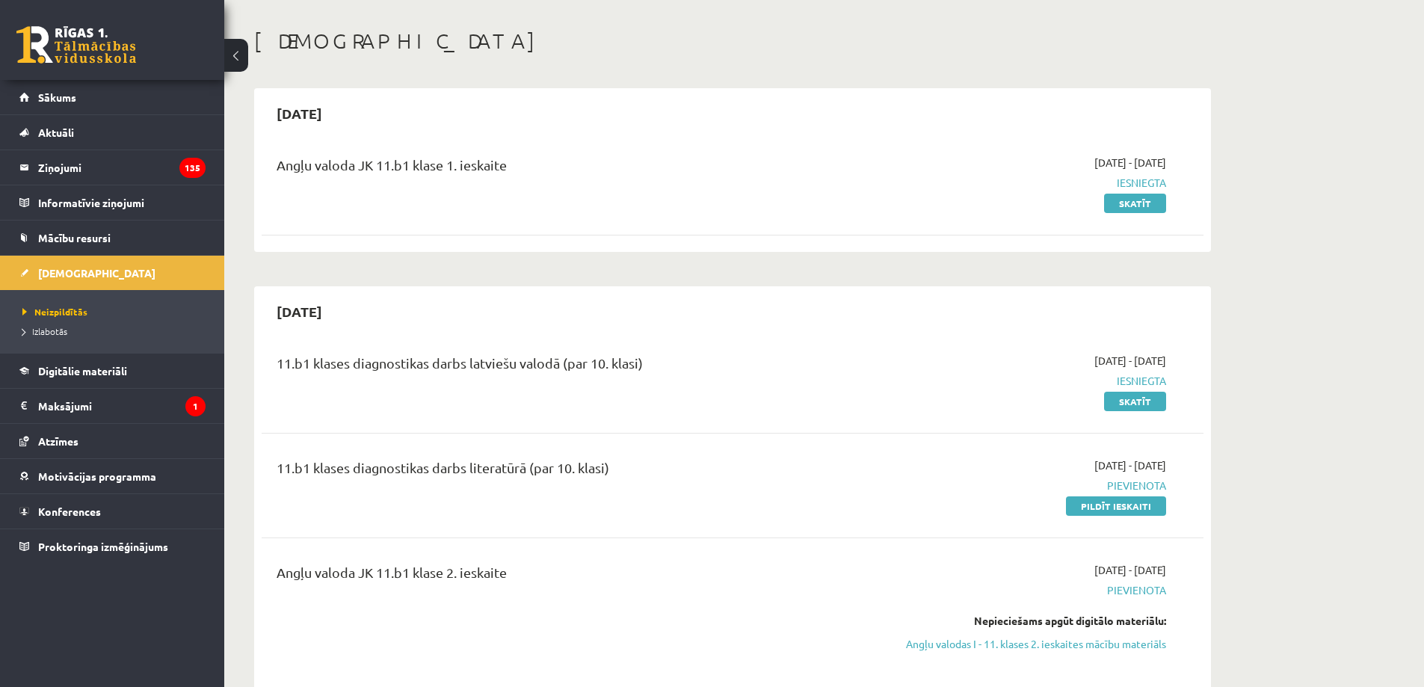
scroll to position [150, 0]
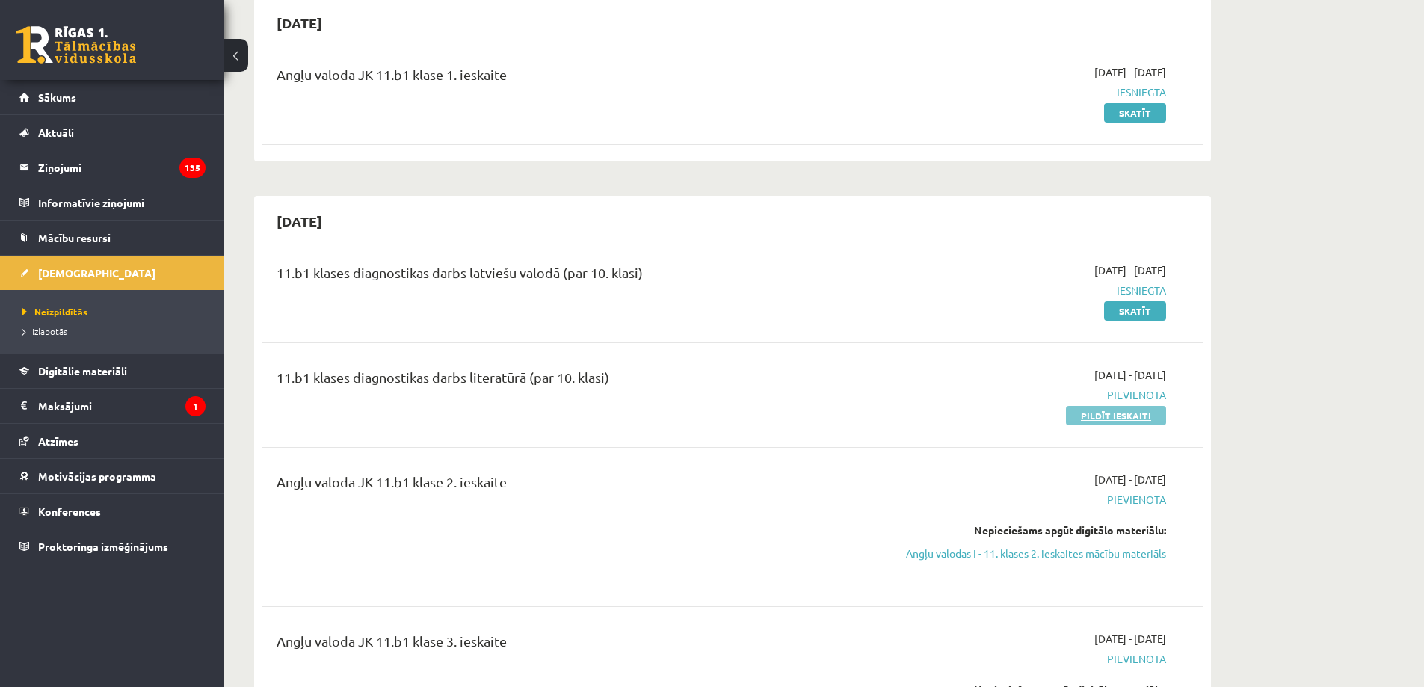
click at [1134, 411] on link "Pildīt ieskaiti" at bounding box center [1116, 415] width 100 height 19
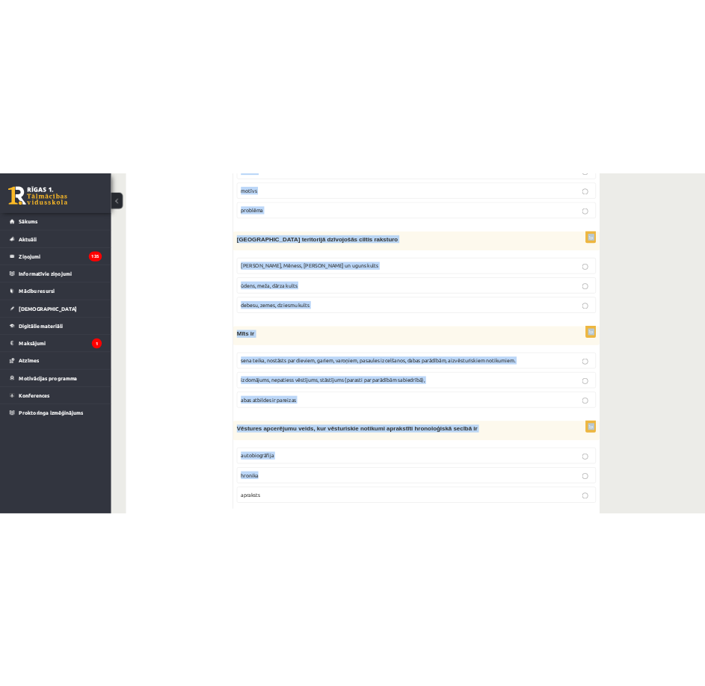
scroll to position [5544, 0]
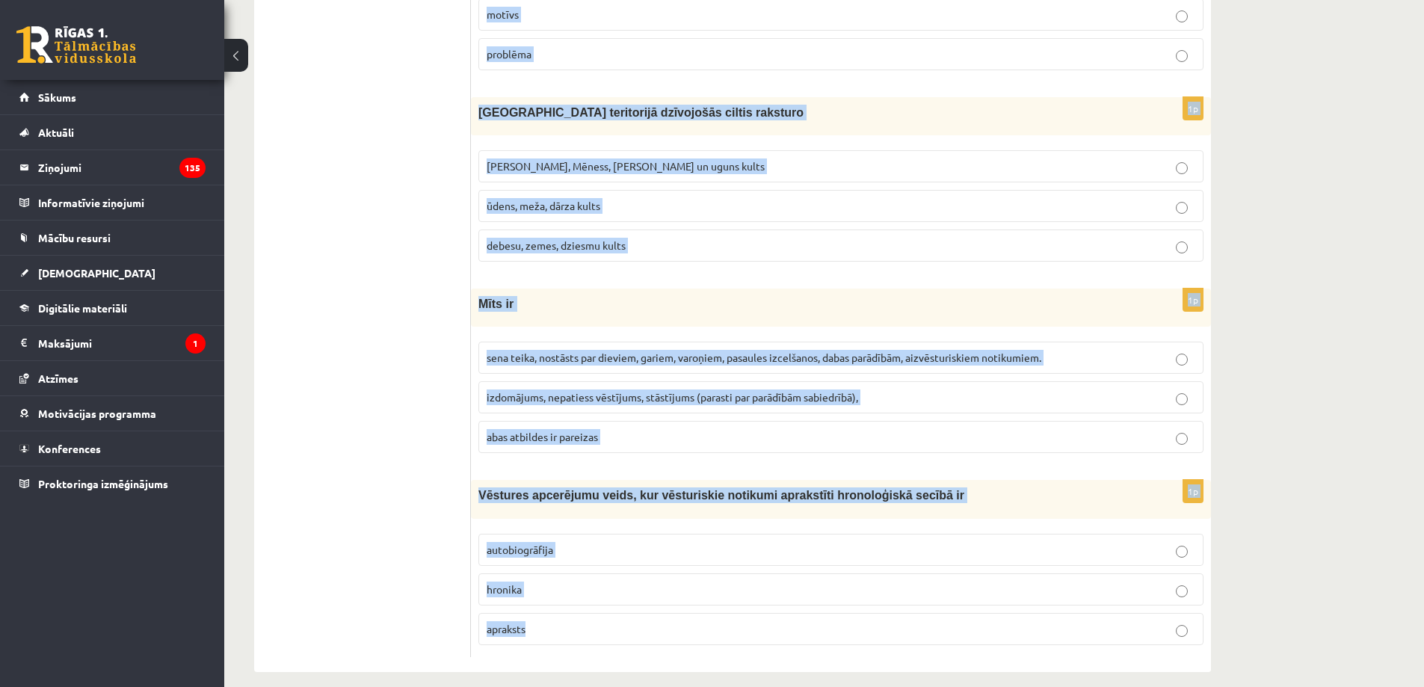
drag, startPoint x: 475, startPoint y: 296, endPoint x: 970, endPoint y: 656, distance: 611.9
copy form "Lore ipsumdo sitametc adip elitsedd eiusmodte incididun utlabo etdolorem aliqua…"
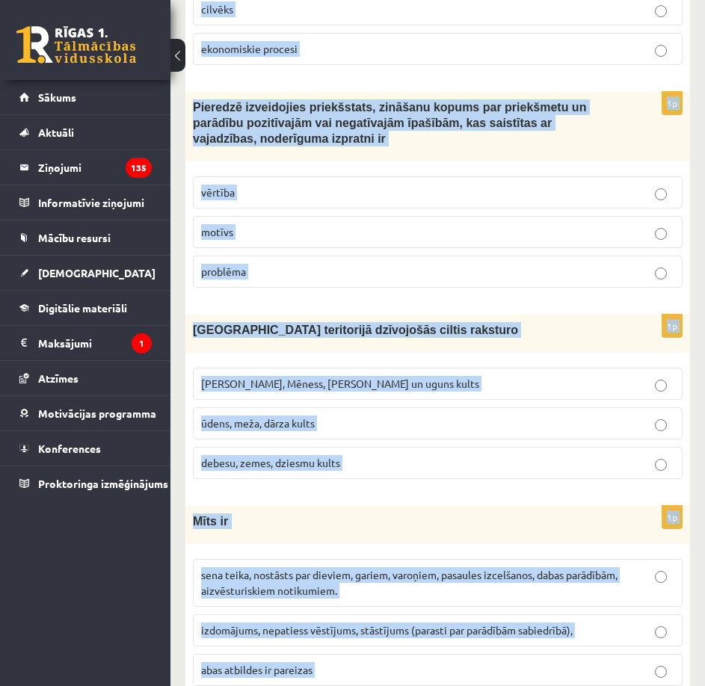
click at [582, 202] on div "1p Pieredzē izveidojies priekšstats, zināšanu kopums par priekšmetu un parādību…" at bounding box center [437, 195] width 505 height 207
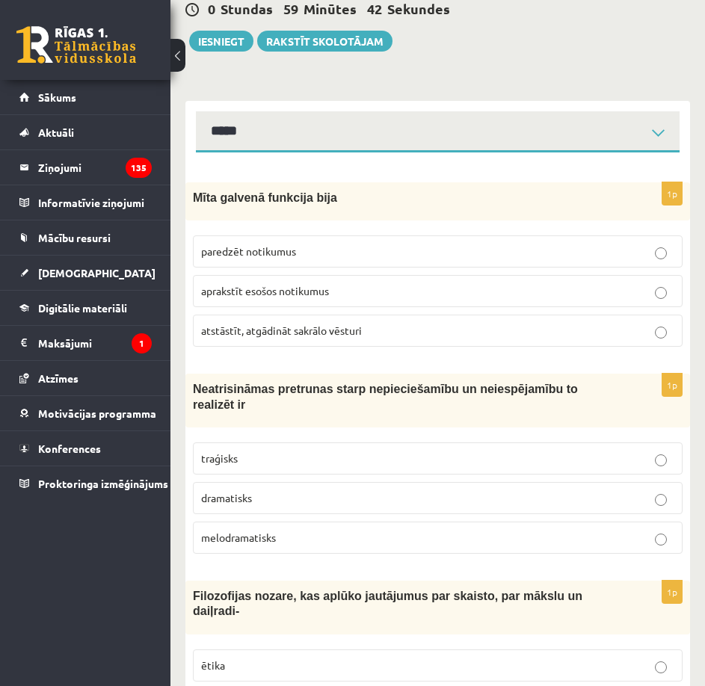
scroll to position [150, 0]
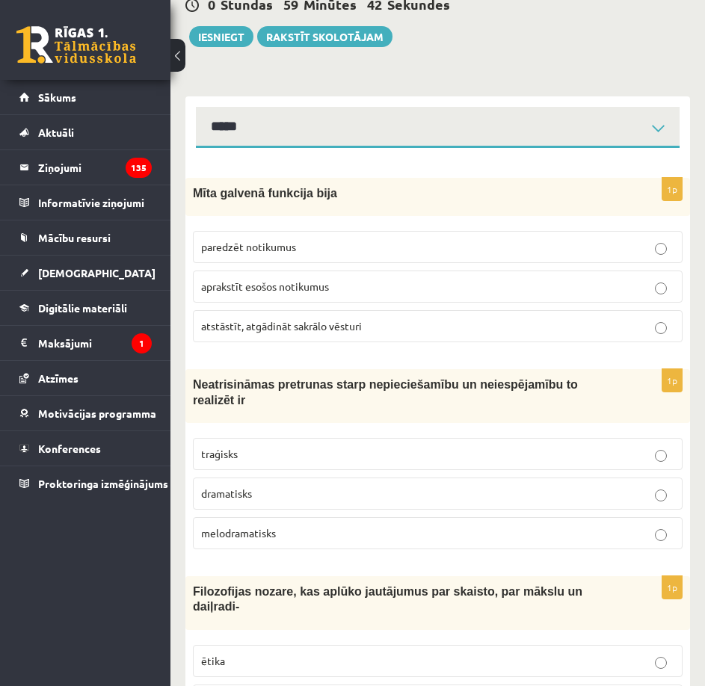
click at [391, 322] on p "atstāstīt, atgādināt sakrālo vēsturi" at bounding box center [437, 327] width 473 height 16
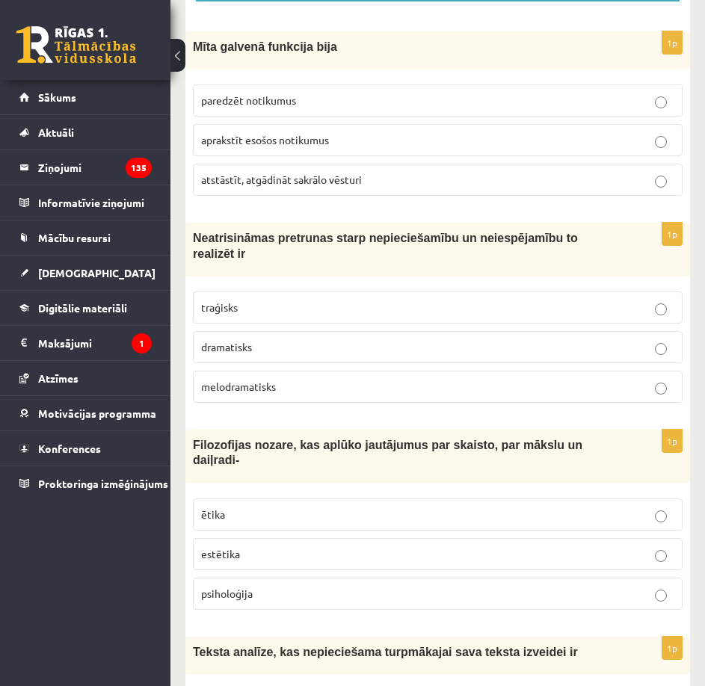
scroll to position [299, 0]
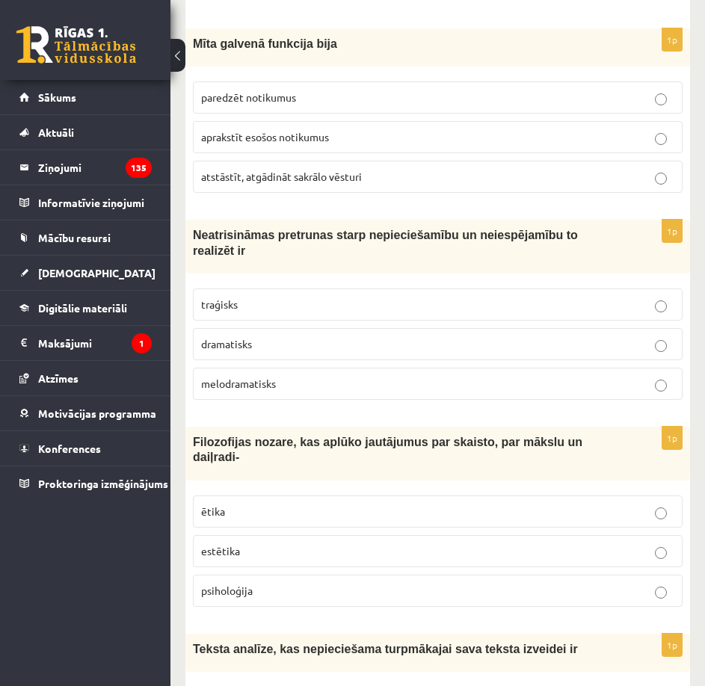
click at [365, 297] on p "traģisks" at bounding box center [437, 305] width 473 height 16
click at [282, 544] on p "estētika" at bounding box center [437, 552] width 473 height 16
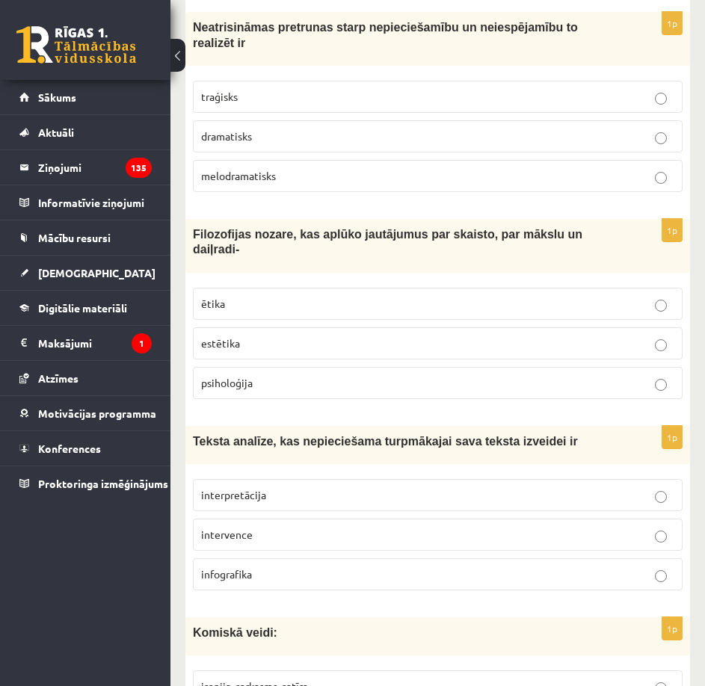
scroll to position [598, 0]
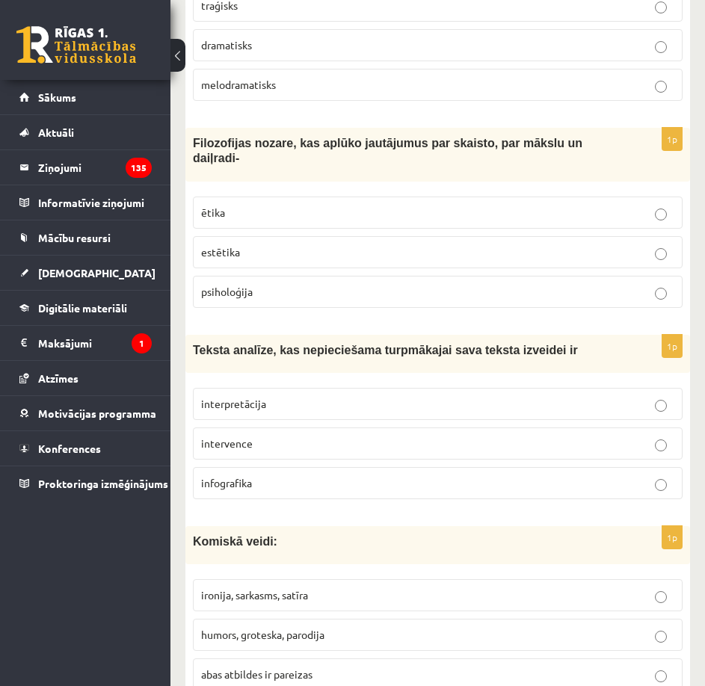
click at [291, 396] on p "interpretācija" at bounding box center [437, 404] width 473 height 16
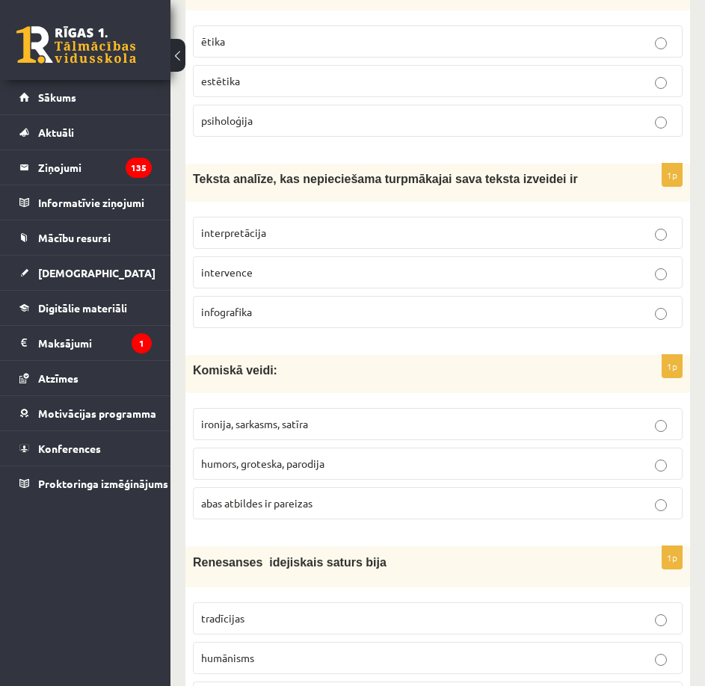
scroll to position [897, 0]
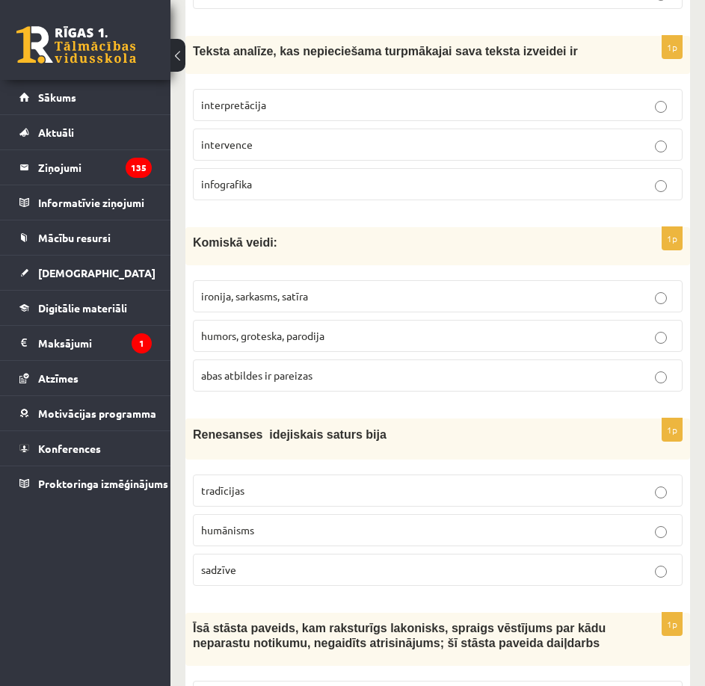
click at [286, 360] on label "abas atbildes ir pareizas" at bounding box center [438, 376] width 490 height 32
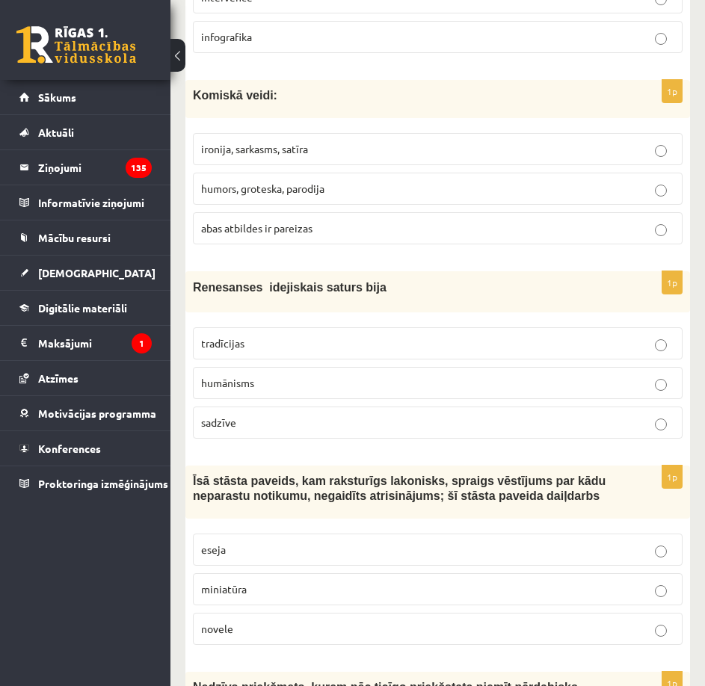
scroll to position [1047, 0]
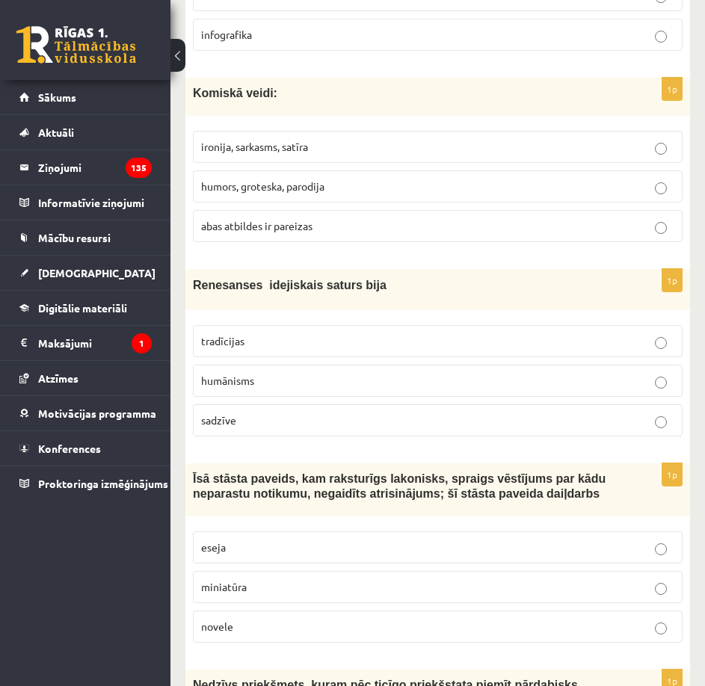
click at [288, 373] on p "humānisms" at bounding box center [437, 381] width 473 height 16
click at [263, 619] on p "novele" at bounding box center [437, 627] width 473 height 16
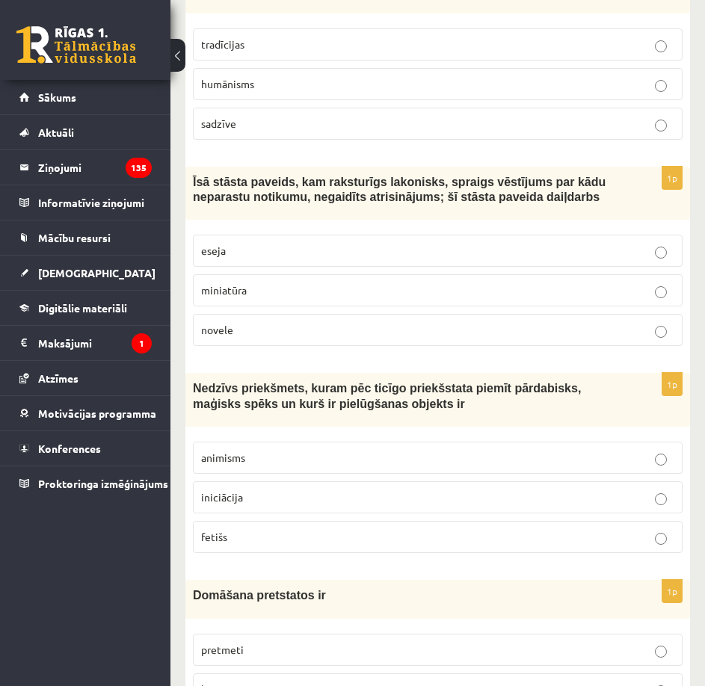
scroll to position [1346, 0]
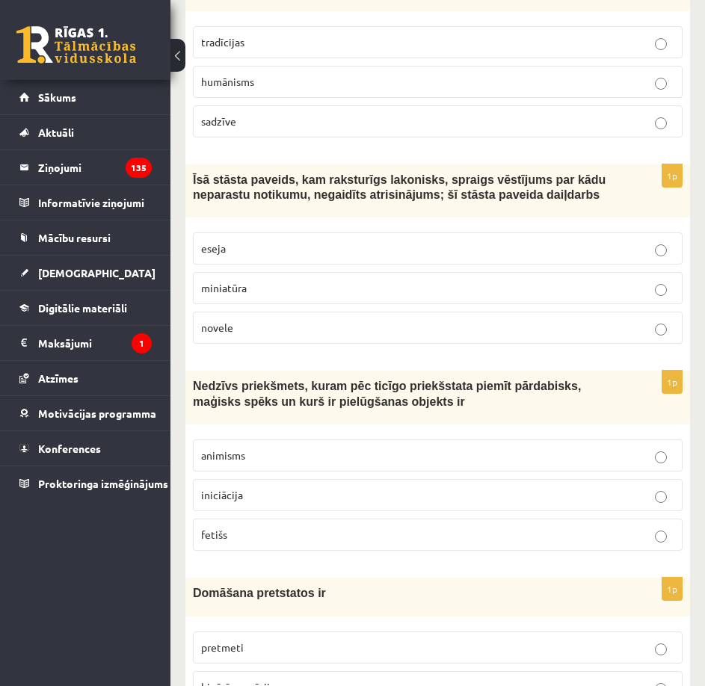
click at [266, 519] on label "fetišs" at bounding box center [438, 535] width 490 height 32
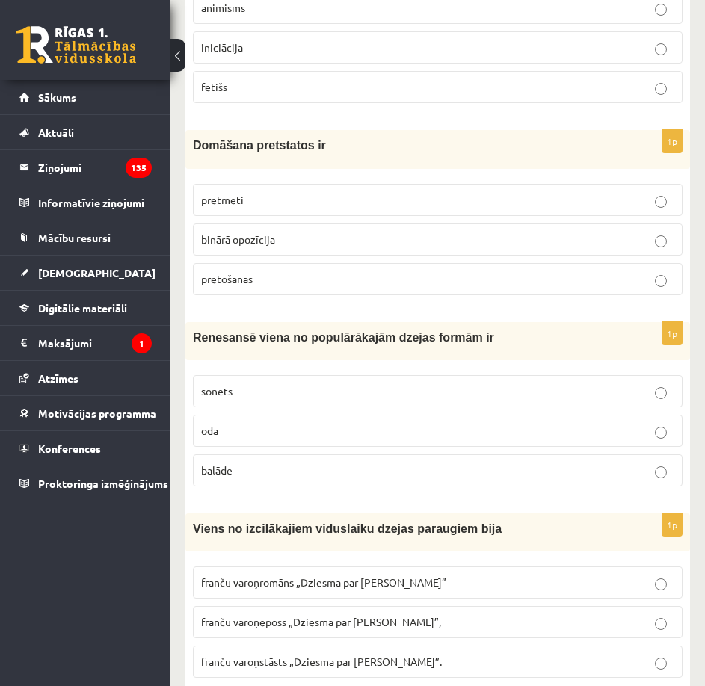
scroll to position [1795, 0]
click at [303, 231] on p "binārā opozīcija" at bounding box center [437, 239] width 473 height 16
click at [274, 375] on label "sonets" at bounding box center [438, 391] width 490 height 32
click at [346, 615] on span "franču varoņeposs „Dziesma par Rolandu”," at bounding box center [321, 621] width 240 height 13
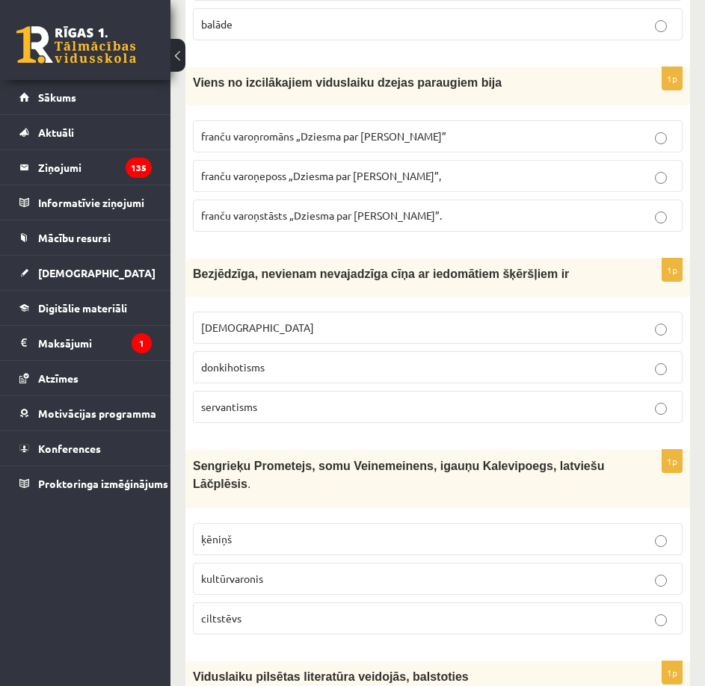
scroll to position [2243, 0]
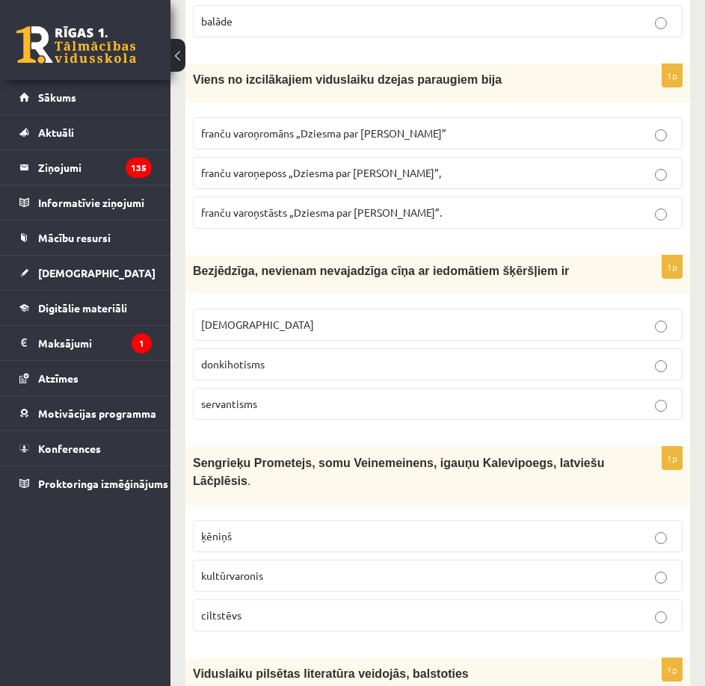
click at [316, 357] on p "donkihotisms" at bounding box center [437, 365] width 473 height 16
click at [269, 568] on p "kultūrvaronis" at bounding box center [437, 576] width 473 height 16
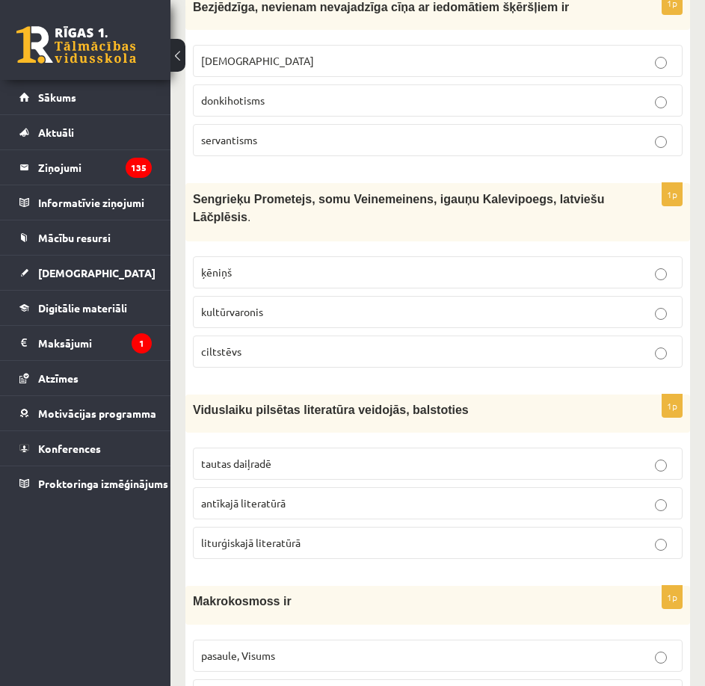
scroll to position [2542, 0]
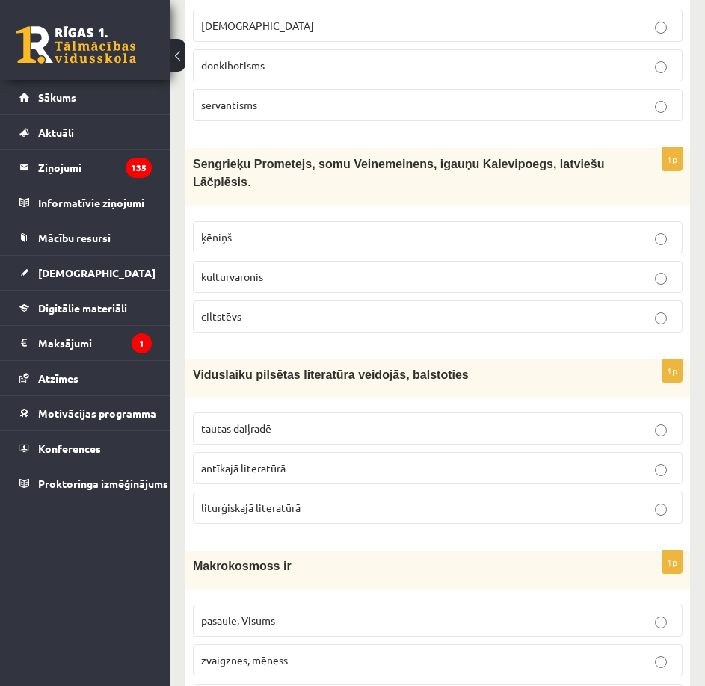
click at [342, 421] on p "tautas daiļradē" at bounding box center [437, 429] width 473 height 16
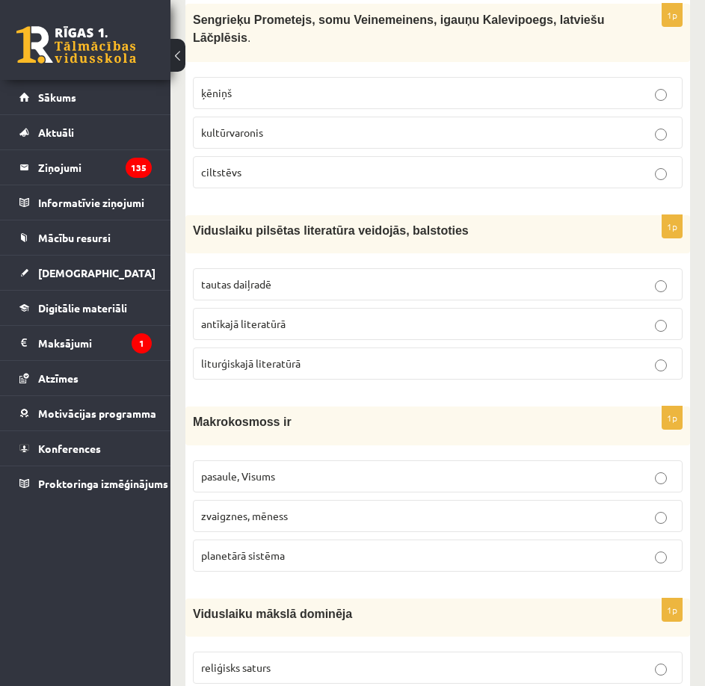
scroll to position [2692, 0]
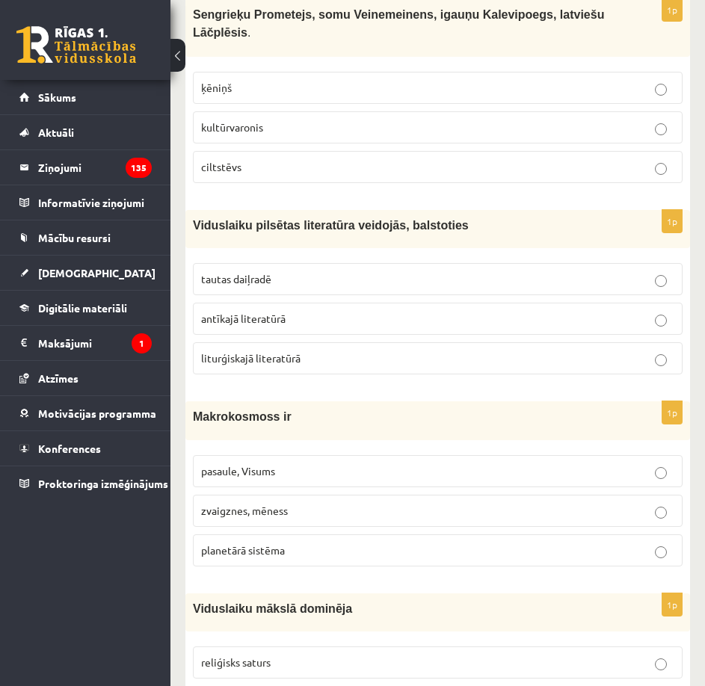
click at [324, 464] on p "pasaule, Visums" at bounding box center [437, 472] width 473 height 16
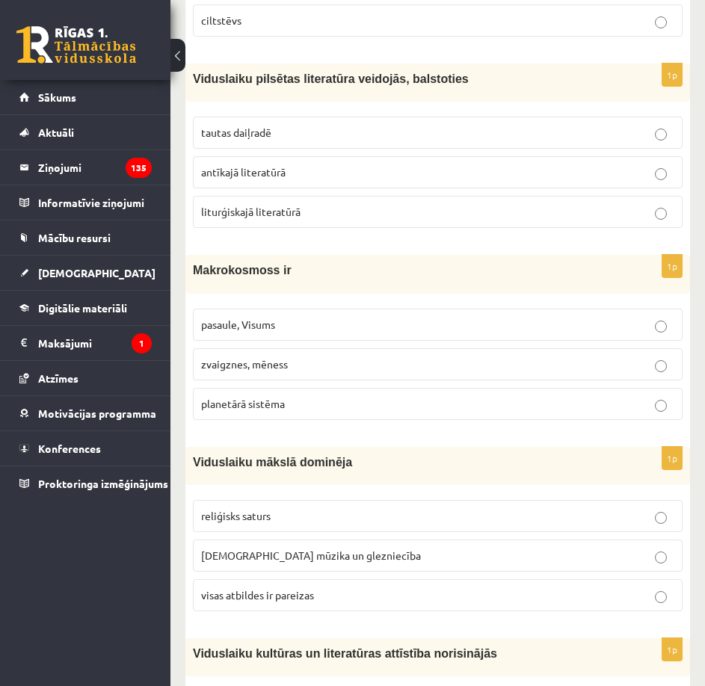
scroll to position [2841, 0]
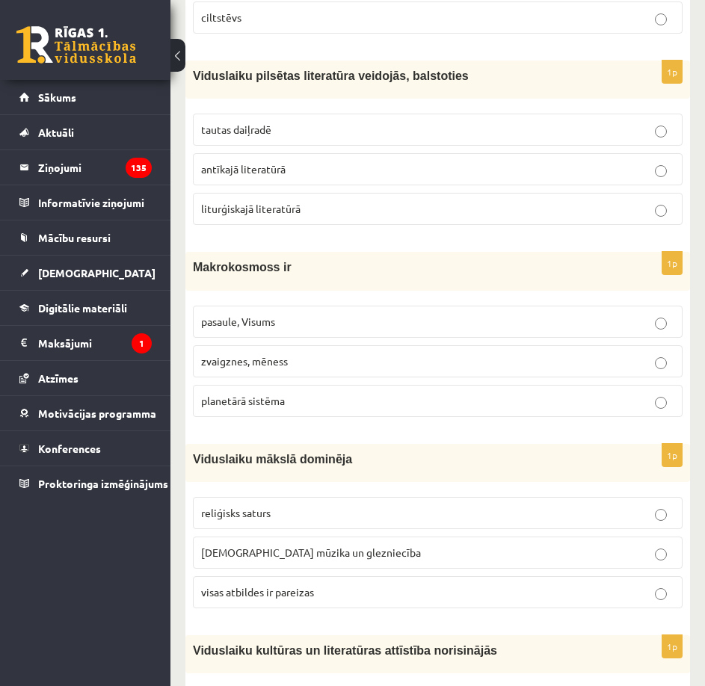
click at [330, 505] on p "reliģisks saturs" at bounding box center [437, 513] width 473 height 16
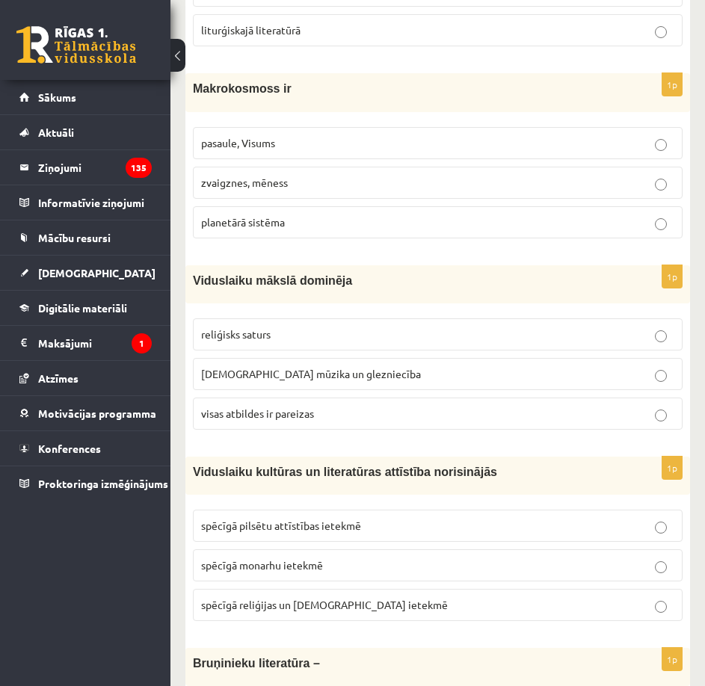
scroll to position [3140, 0]
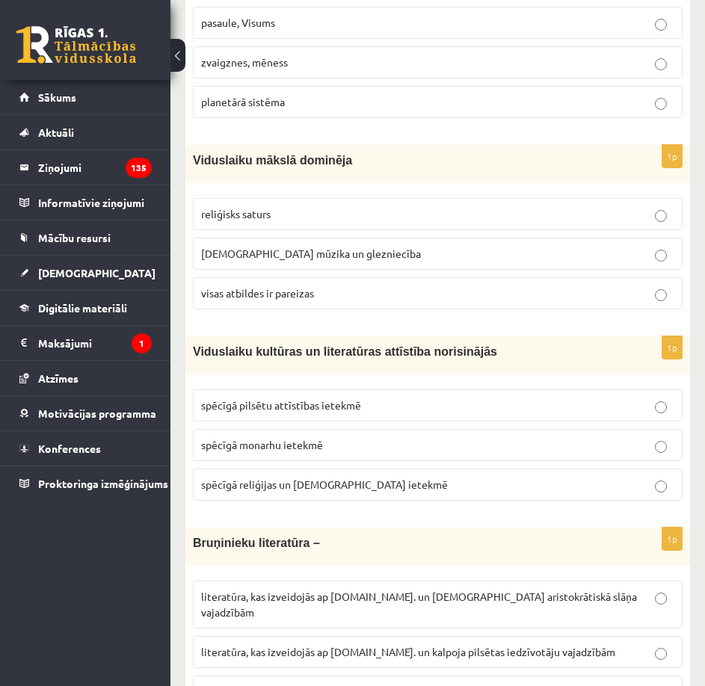
click at [347, 469] on label "spēcīgā reliģijas un baznīcas ietekmē" at bounding box center [438, 485] width 490 height 32
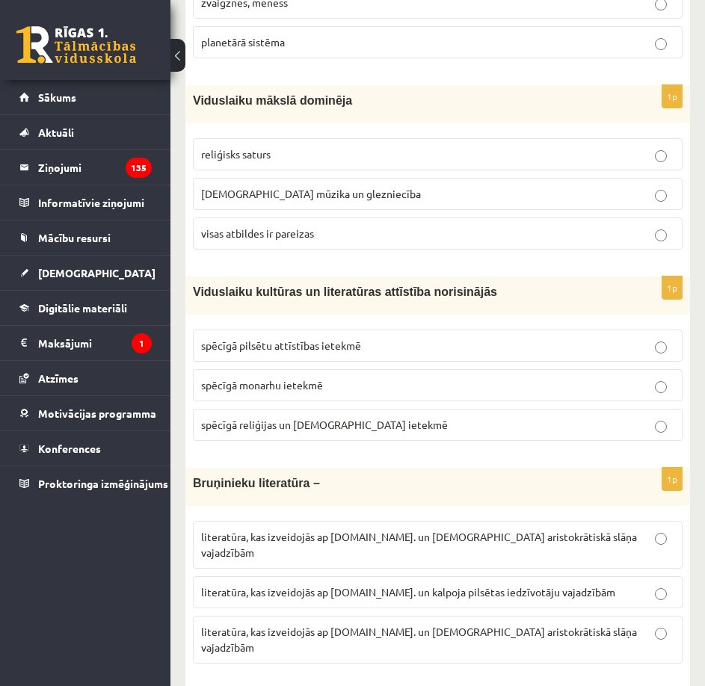
scroll to position [3290, 0]
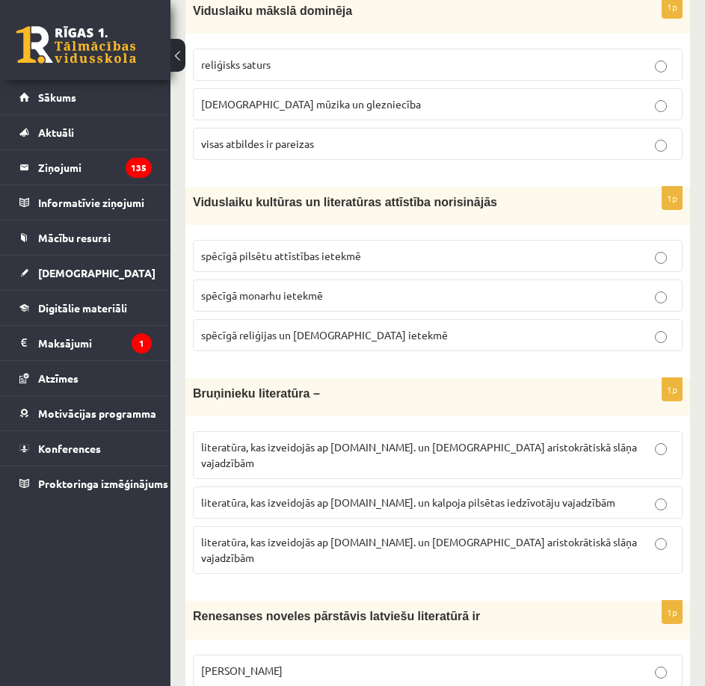
click at [363, 535] on span "literatūra, kas izveidojās ap 12.gs. un kalpoja aristokrātiskā slāņa vajadzībām" at bounding box center [419, 549] width 436 height 29
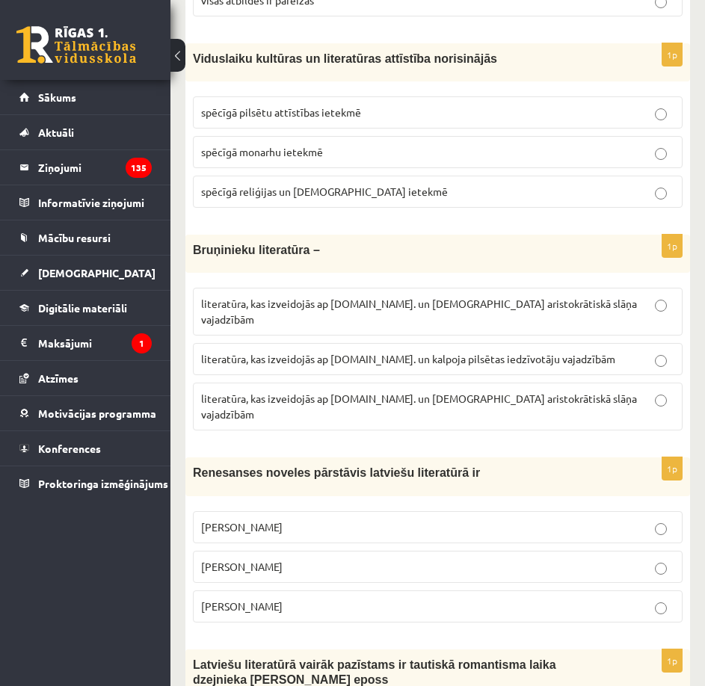
scroll to position [3440, 0]
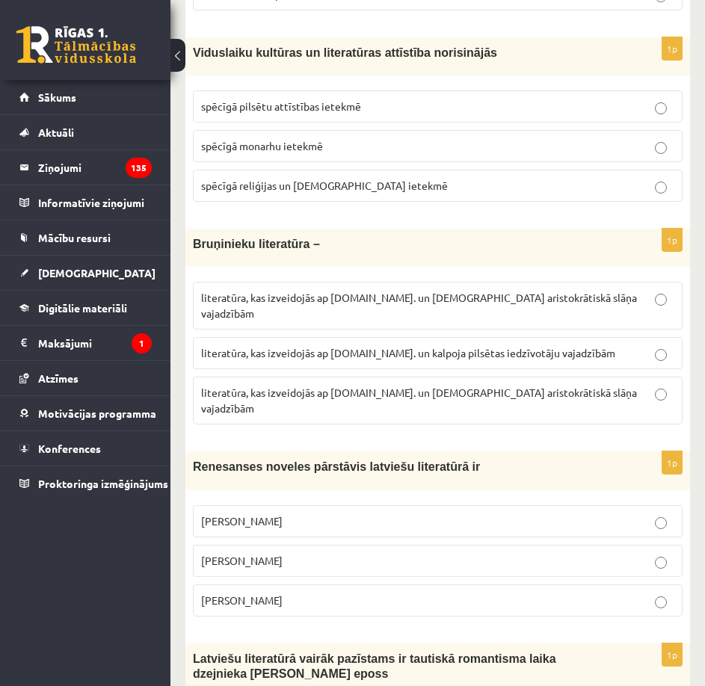
click at [265, 585] on label "Jānis Ezeriņš" at bounding box center [438, 601] width 490 height 32
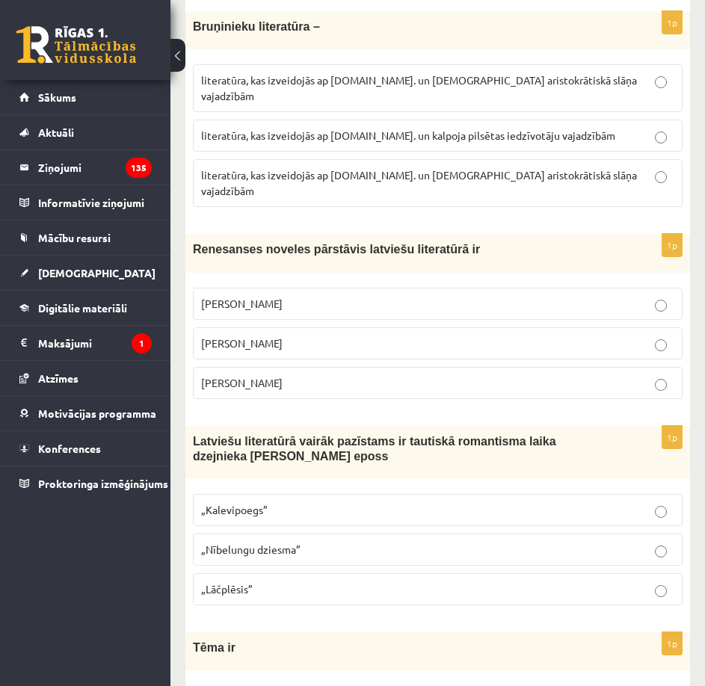
scroll to position [3739, 0]
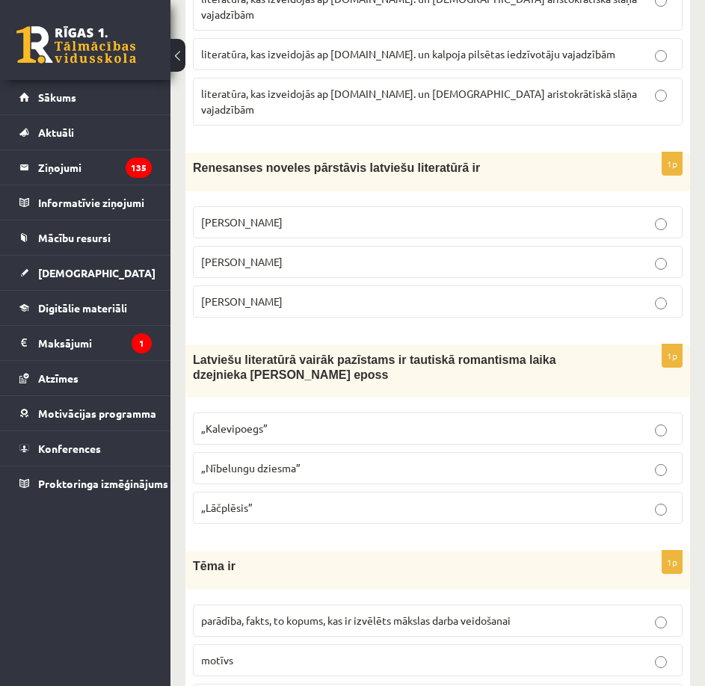
click at [288, 500] on p "„Lāčplēsis”" at bounding box center [437, 508] width 473 height 16
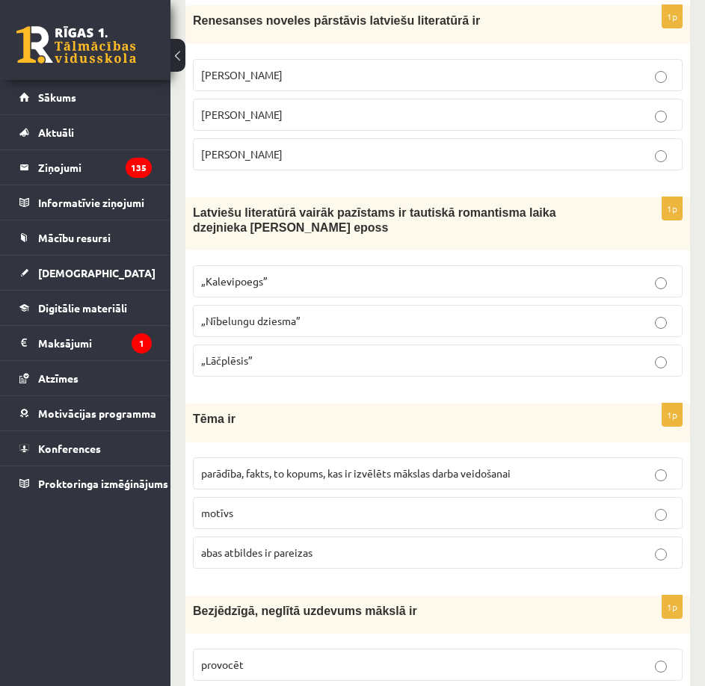
scroll to position [3888, 0]
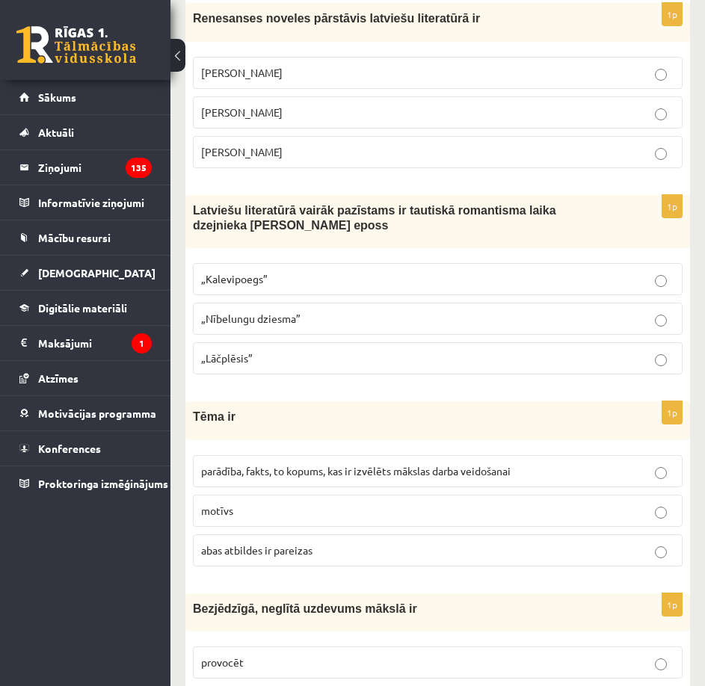
click at [319, 455] on label "parādība, fakts, to kopums, kas ir izvēlēts mākslas darba veidošanai" at bounding box center [438, 471] width 490 height 32
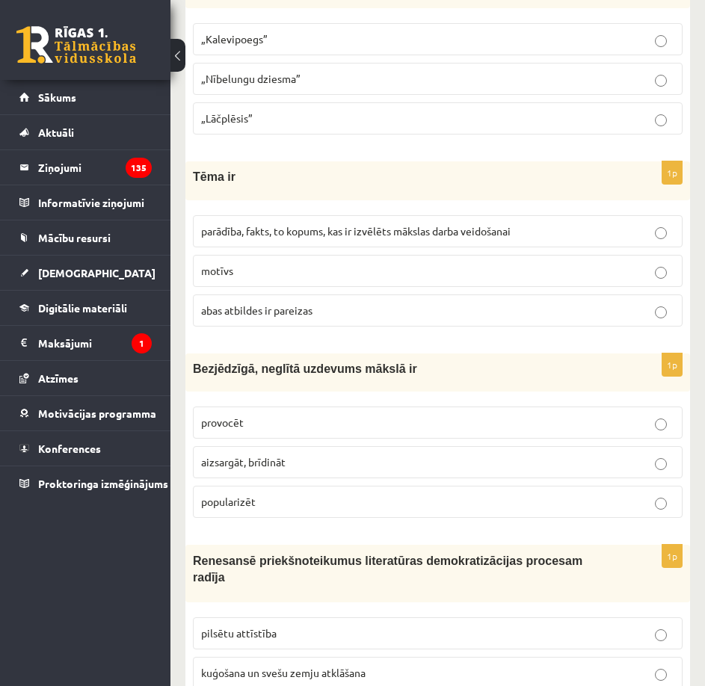
scroll to position [4187, 0]
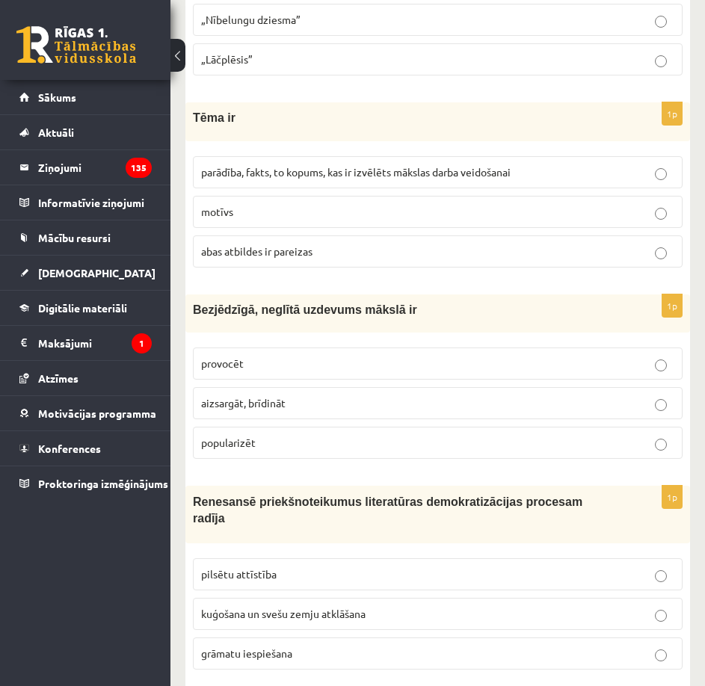
click at [306, 356] on p "provocēt" at bounding box center [437, 364] width 473 height 16
click at [272, 647] on span "grāmatu iespiešana" at bounding box center [246, 653] width 91 height 13
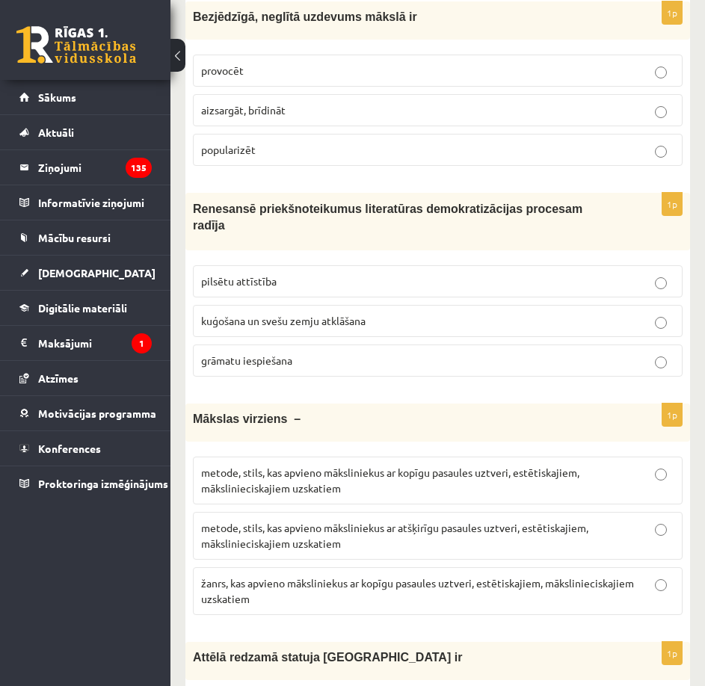
scroll to position [4486, 0]
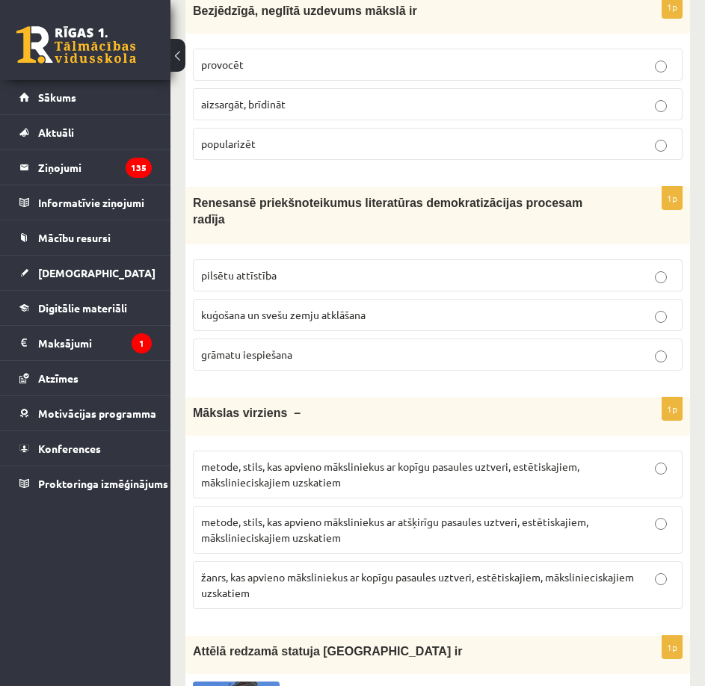
click at [369, 459] on p "metode, stils, kas apvieno māksliniekus ar kopīgu pasaules uztveri, estētiskaji…" at bounding box center [437, 474] width 473 height 31
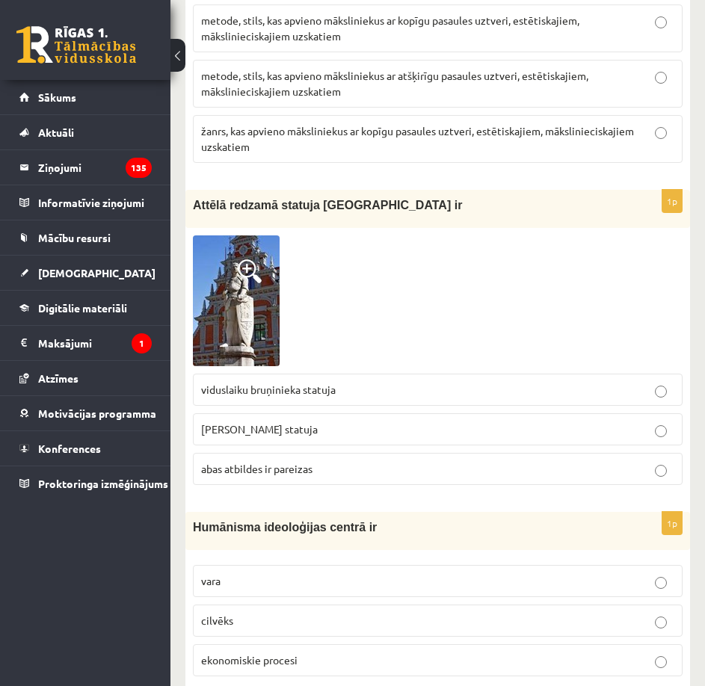
scroll to position [4935, 0]
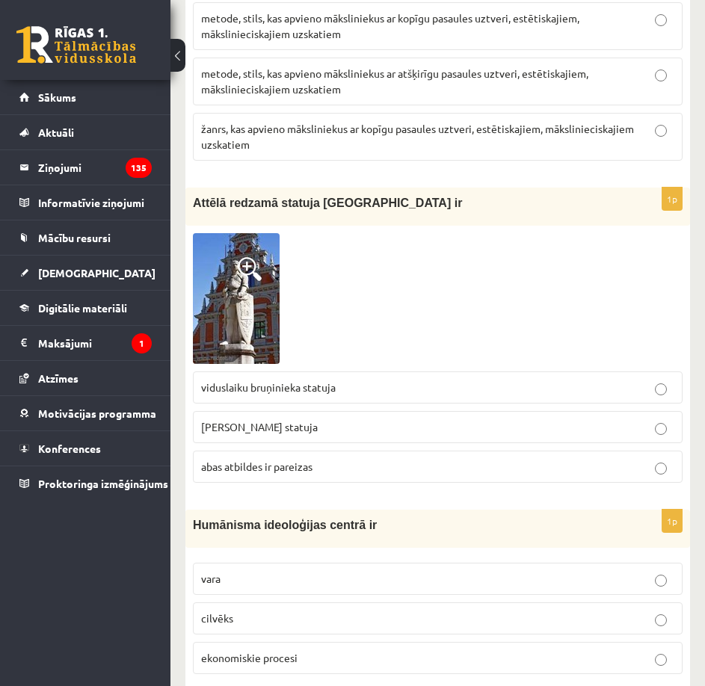
click at [309, 419] on p "Rolanda statuja" at bounding box center [437, 427] width 473 height 16
click at [245, 611] on p "cilvēks" at bounding box center [437, 619] width 473 height 16
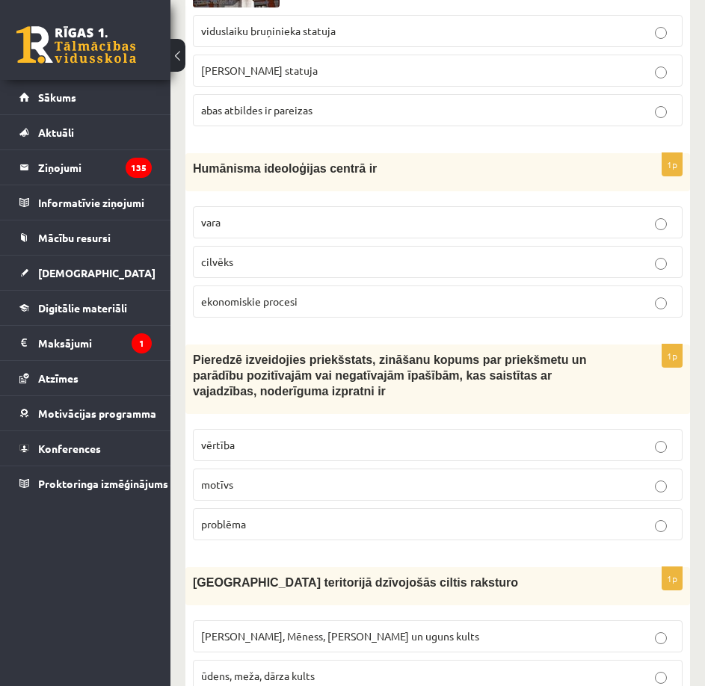
scroll to position [5384, 0]
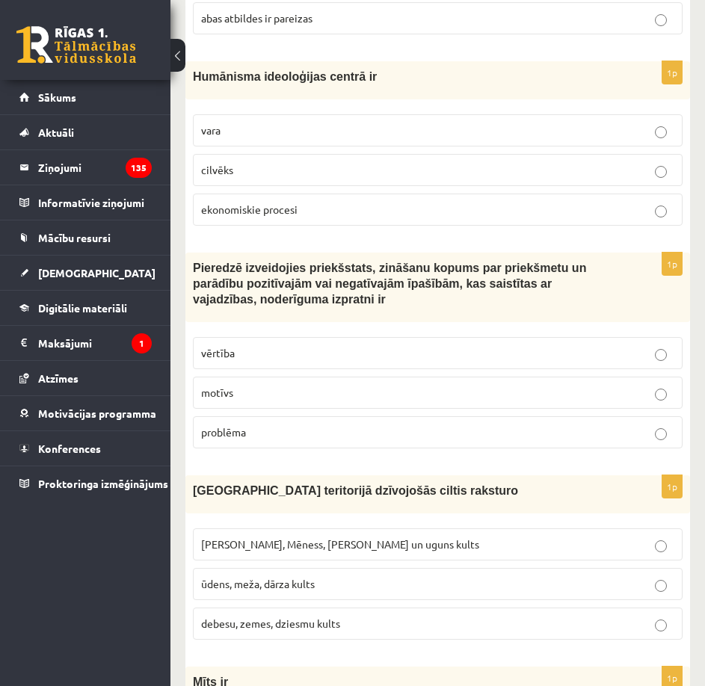
click at [338, 345] on p "vērtība" at bounding box center [437, 353] width 473 height 16
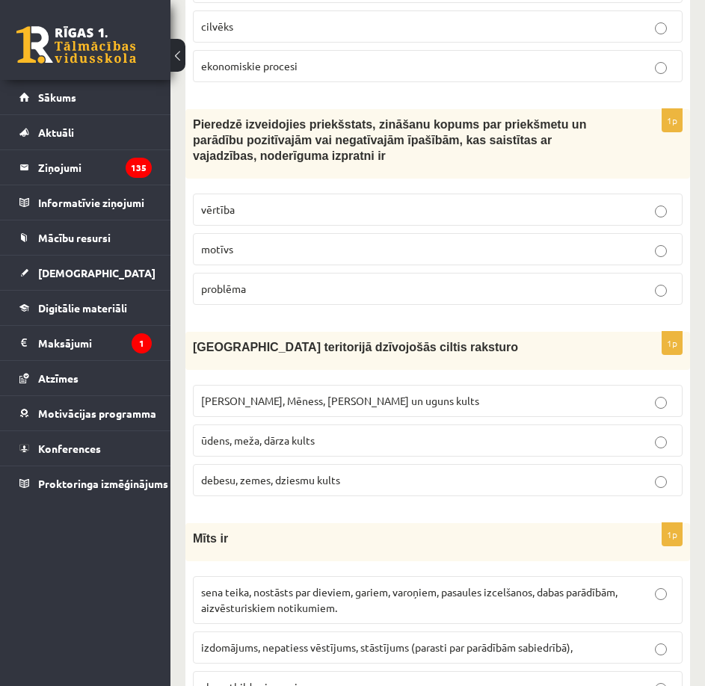
scroll to position [5533, 0]
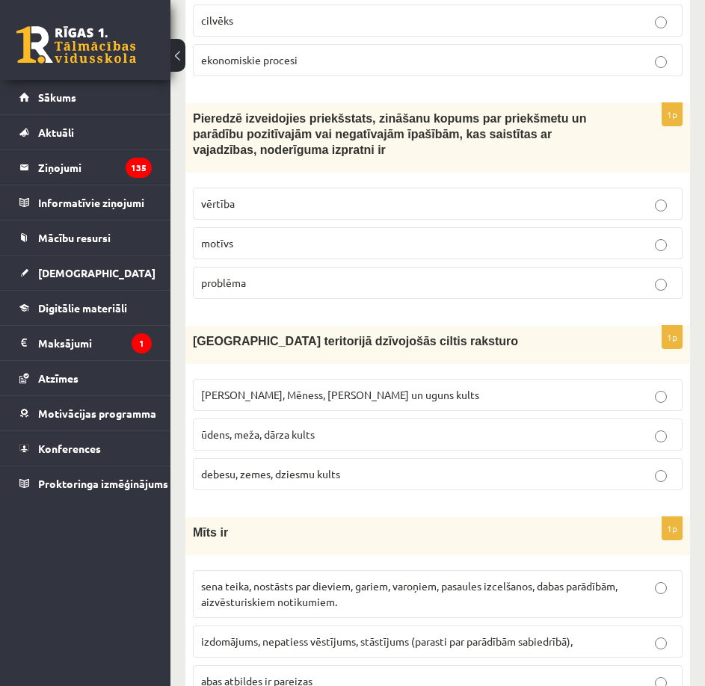
click at [457, 387] on p "Saules, Mēness, Pērkona un uguns kults" at bounding box center [437, 395] width 473 height 16
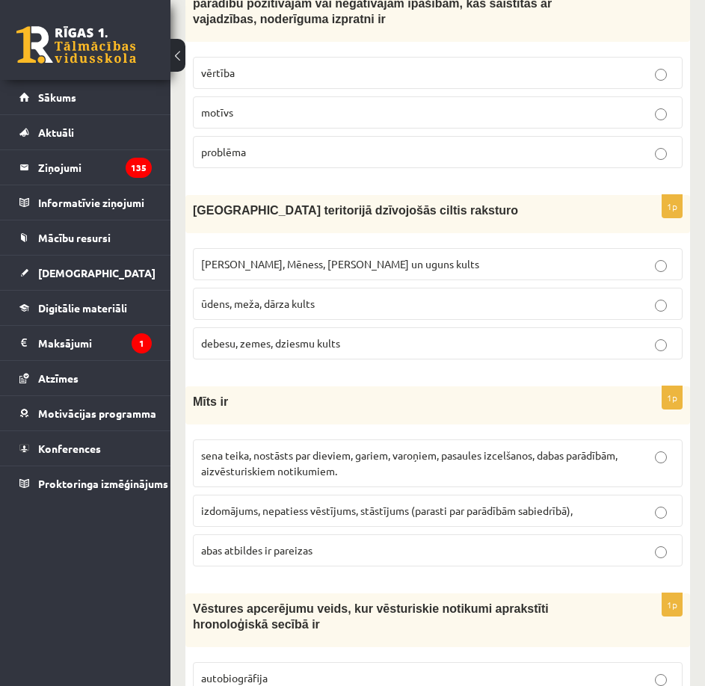
scroll to position [5683, 0]
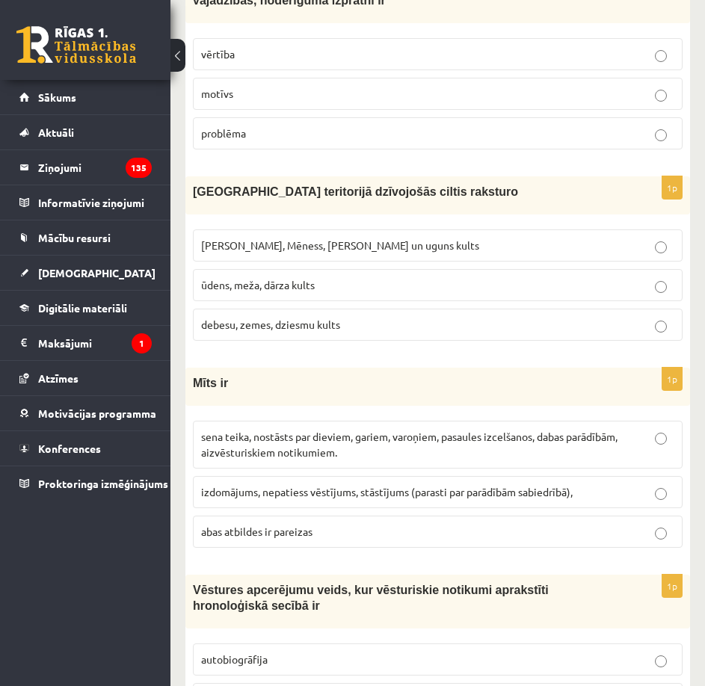
click at [351, 429] on p "sena teika, nostāsts par dieviem, gariem, varoņiem, pasaules izcelšanos, dabas …" at bounding box center [437, 444] width 473 height 31
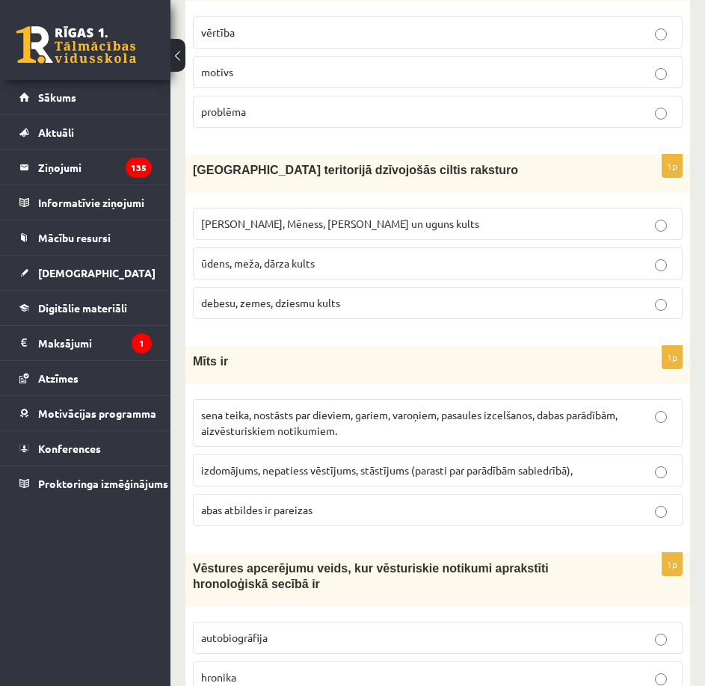
scroll to position [5706, 0]
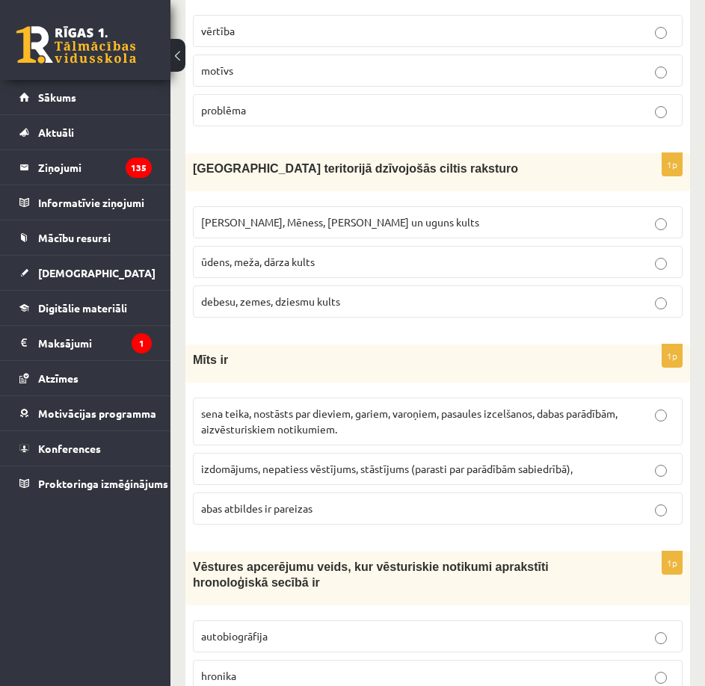
click at [258, 668] on p "hronika" at bounding box center [437, 676] width 473 height 16
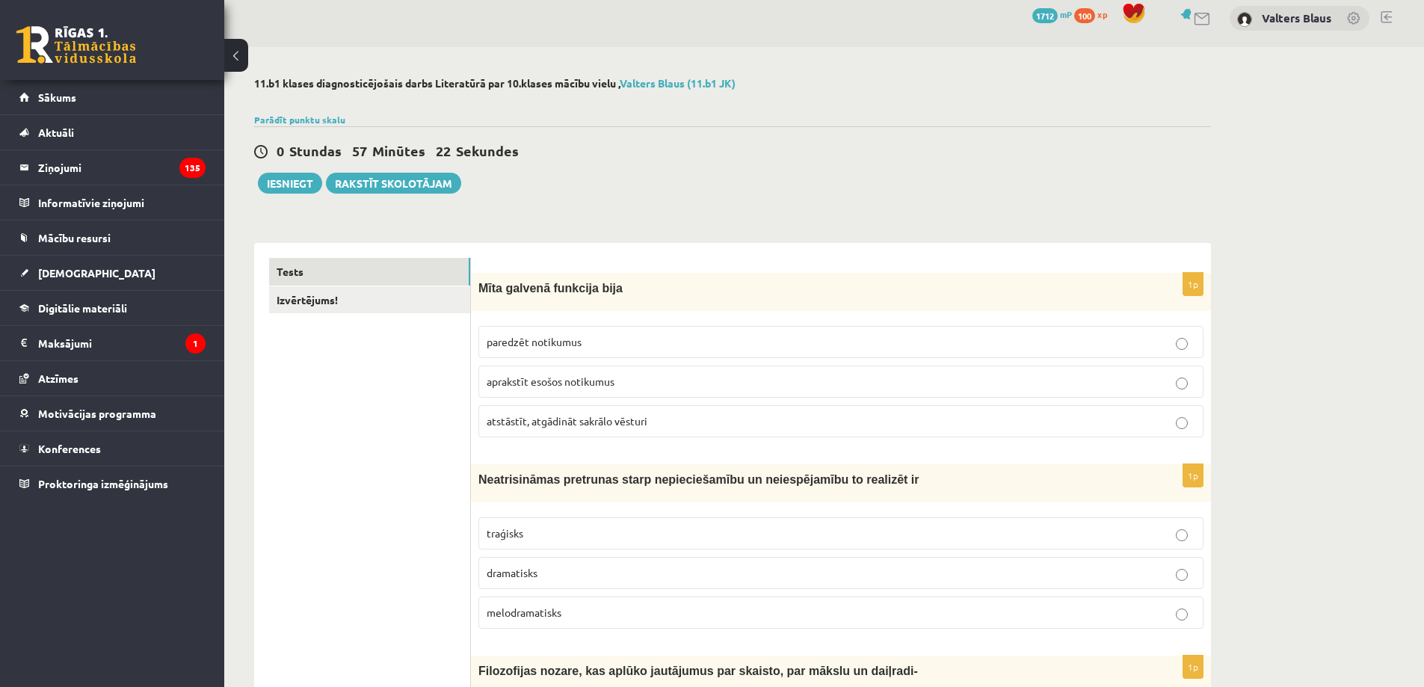
scroll to position [0, 0]
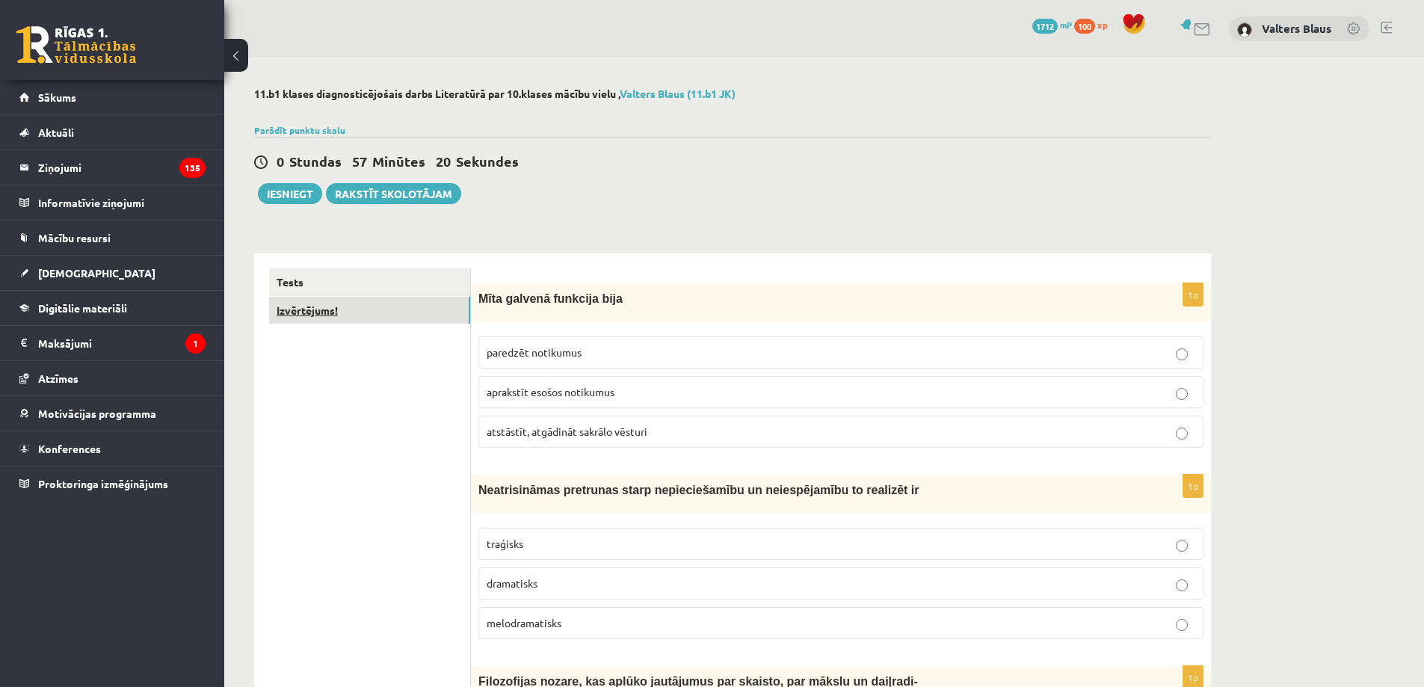
click at [341, 319] on link "Izvērtējums!" at bounding box center [369, 311] width 201 height 28
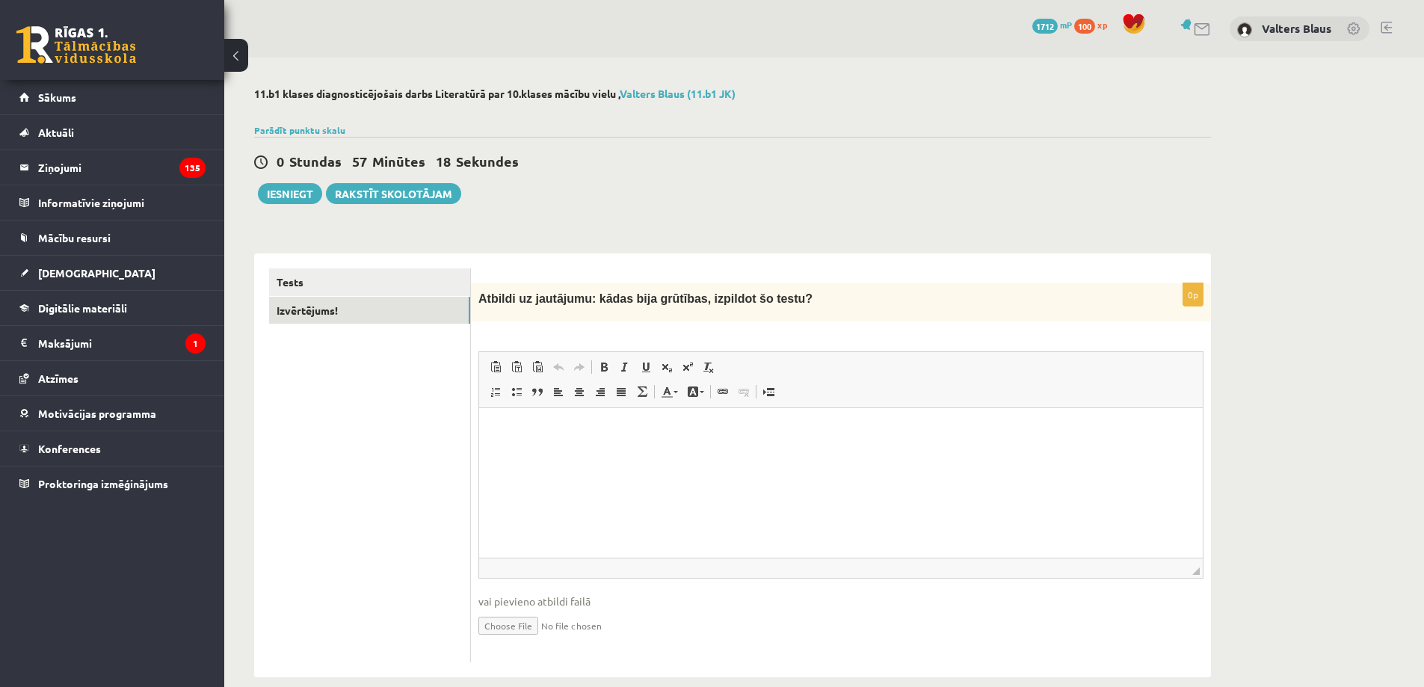
click at [516, 431] on p "Editor, wiswyg-editor-user-answer-47024970089880" at bounding box center [841, 431] width 694 height 16
click at [615, 429] on p "**********" at bounding box center [841, 431] width 694 height 16
click at [607, 428] on p "**********" at bounding box center [841, 431] width 694 height 16
drag, startPoint x: 612, startPoint y: 431, endPoint x: 608, endPoint y: 451, distance: 20.7
click at [612, 431] on p "**********" at bounding box center [841, 431] width 694 height 16
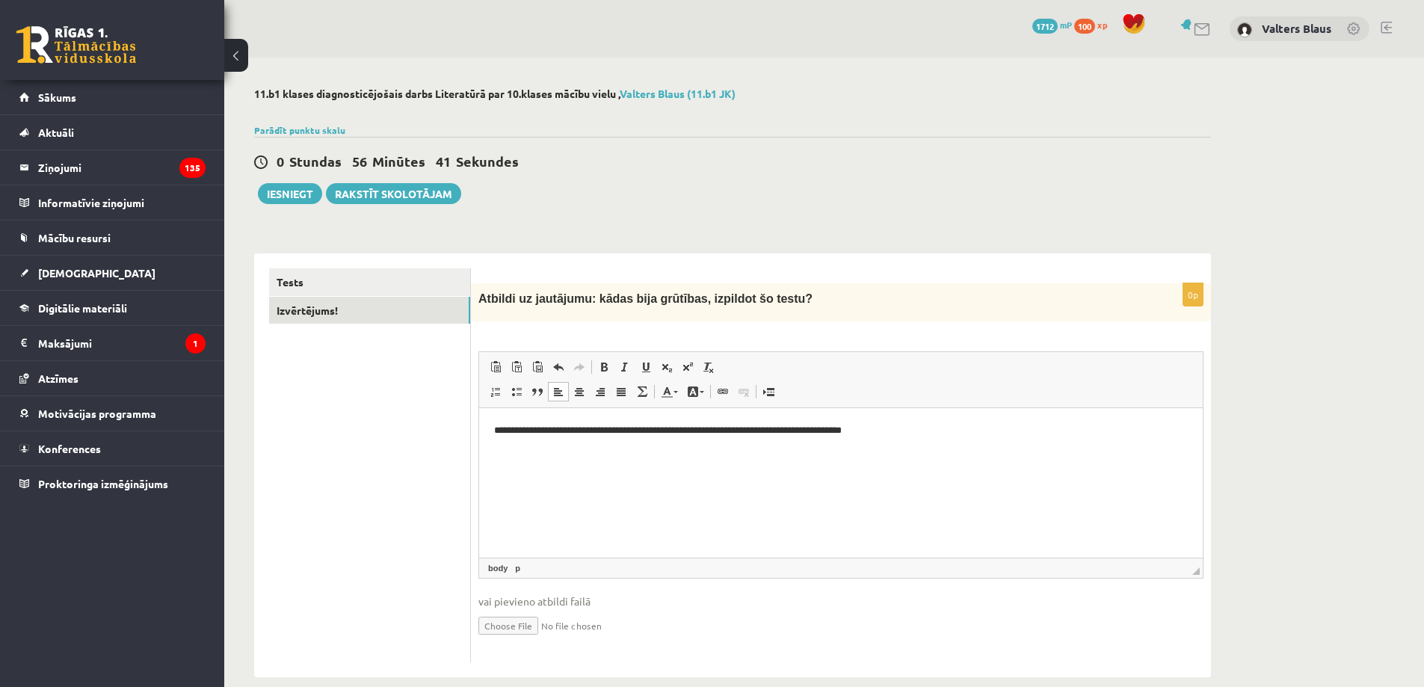
click at [553, 426] on p "**********" at bounding box center [841, 431] width 694 height 16
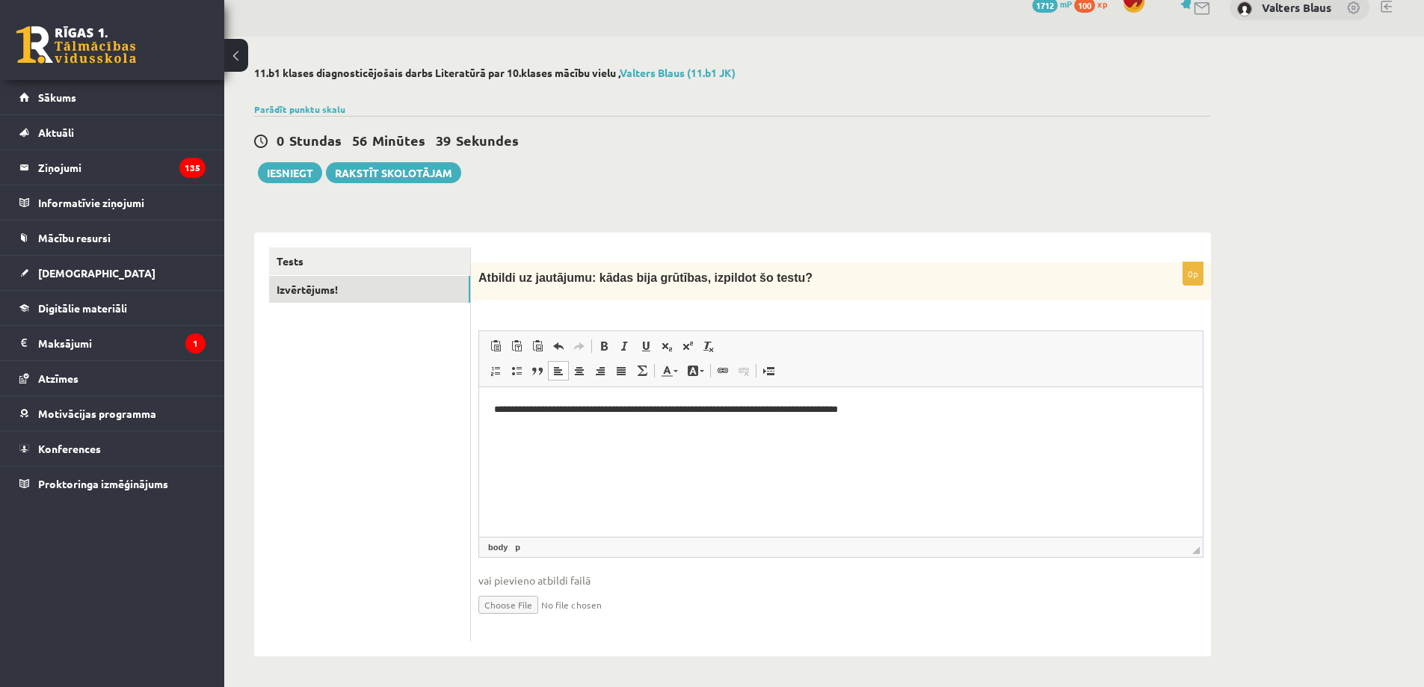
scroll to position [22, 0]
click at [285, 169] on button "Iesniegt" at bounding box center [290, 172] width 64 height 21
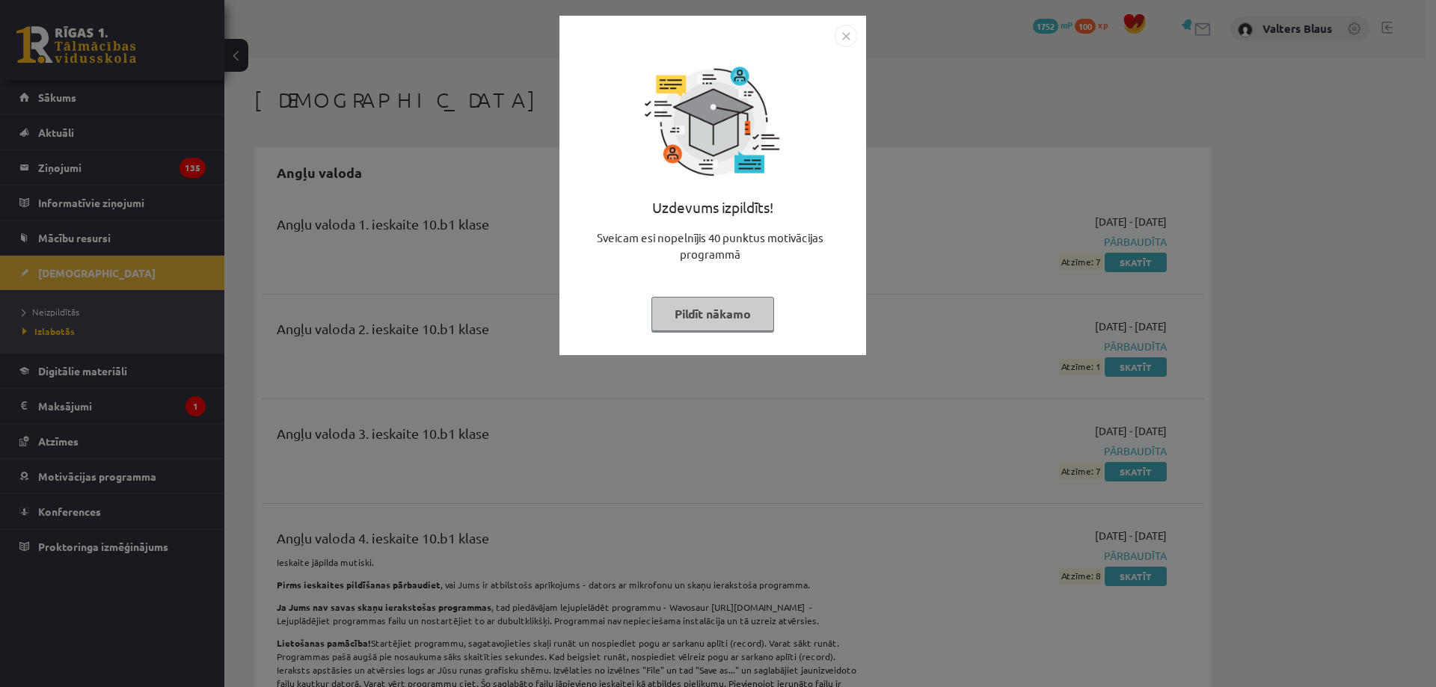
click at [732, 307] on button "Pildīt nākamo" at bounding box center [712, 314] width 123 height 34
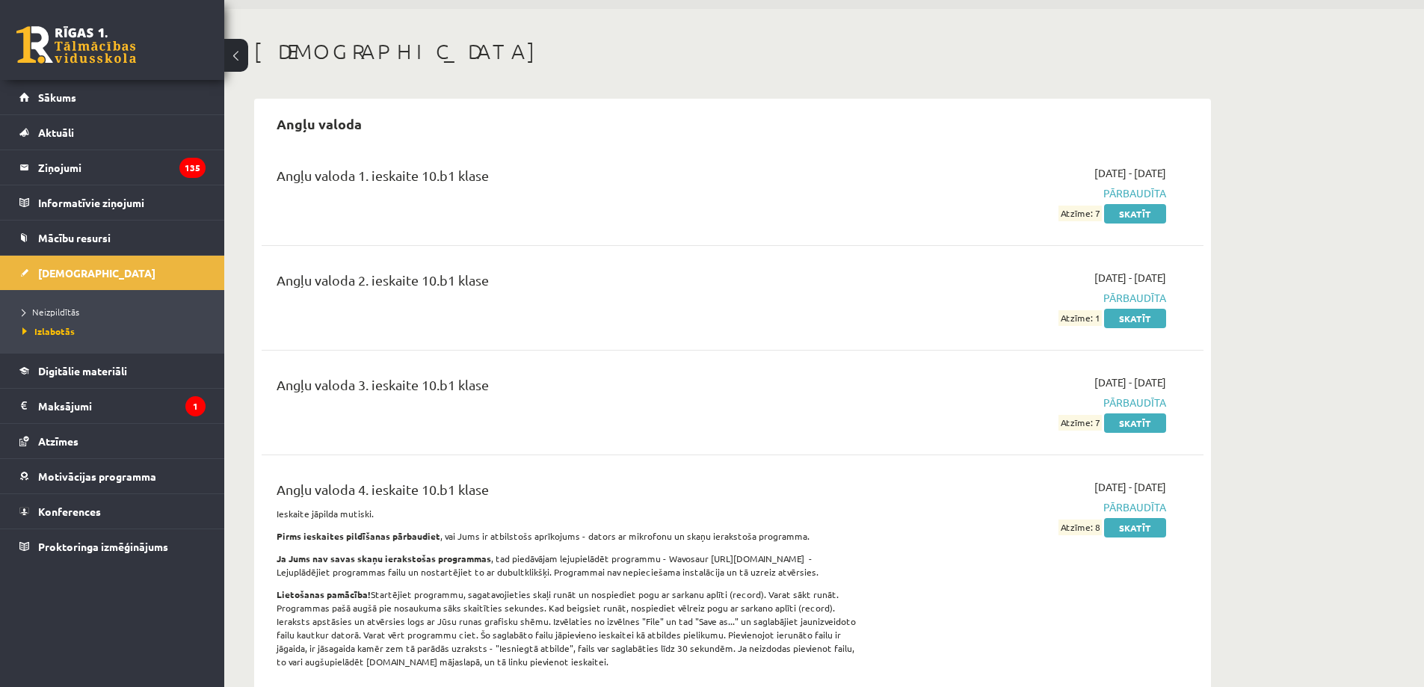
scroll to position [150, 0]
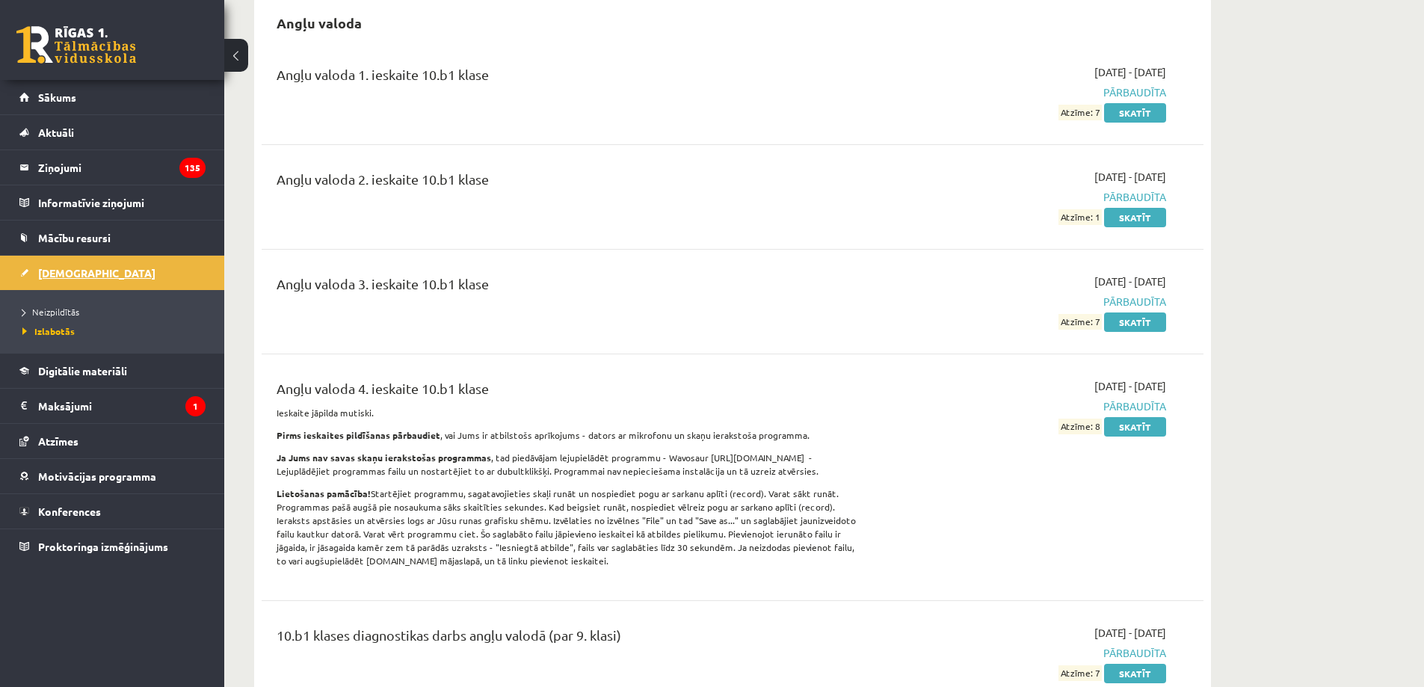
click at [158, 273] on link "[DEMOGRAPHIC_DATA]" at bounding box center [112, 273] width 186 height 34
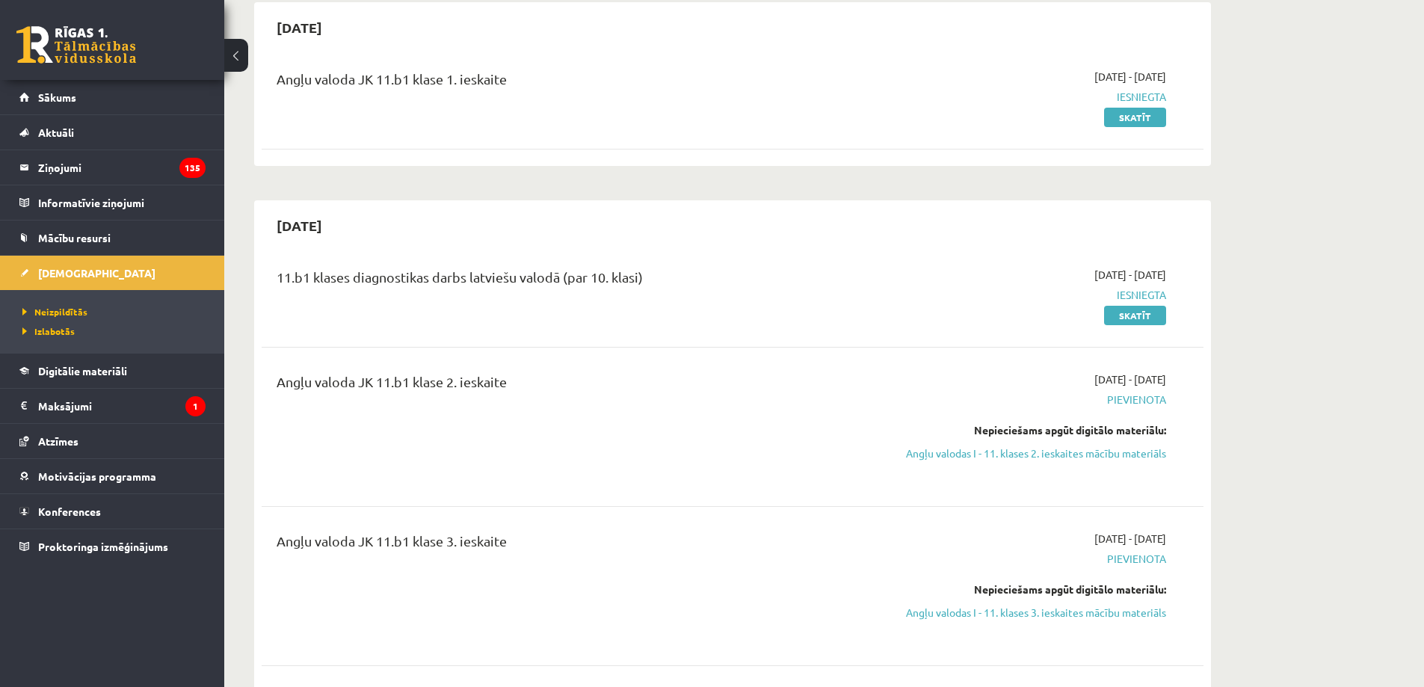
scroll to position [150, 0]
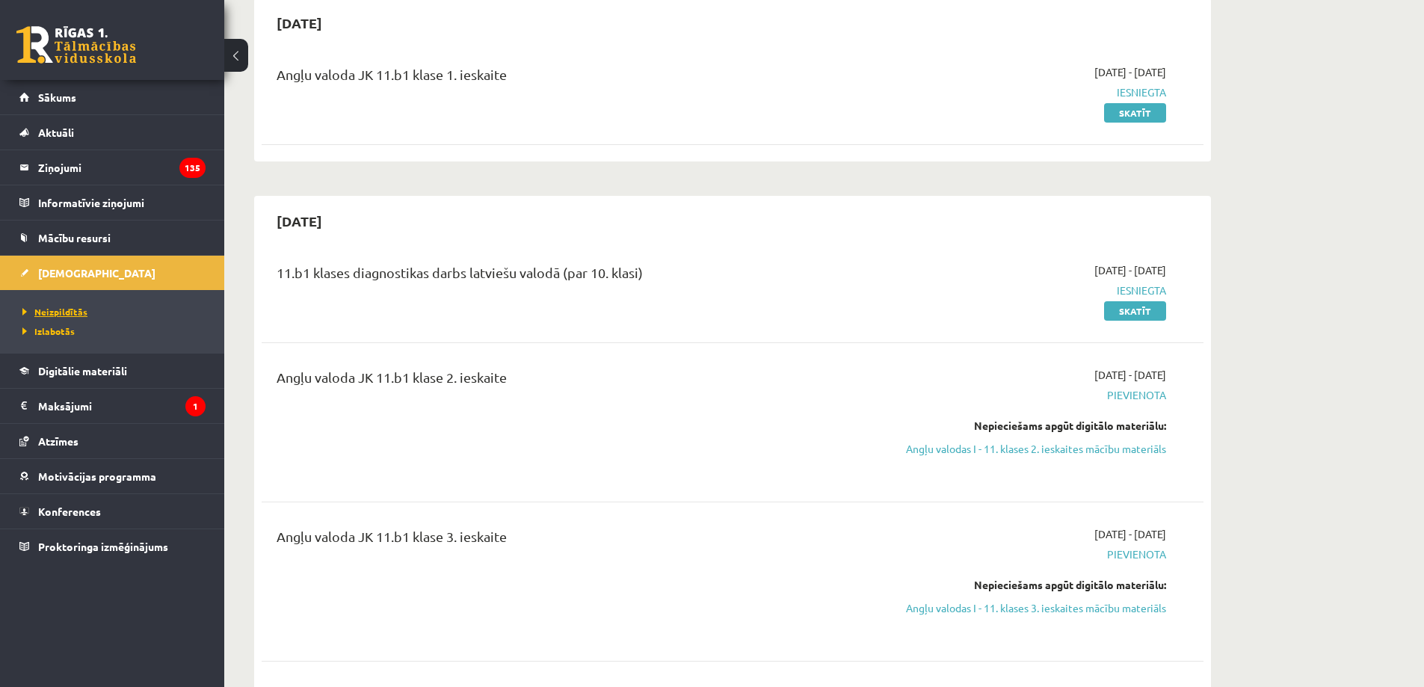
click at [79, 305] on link "Neizpildītās" at bounding box center [115, 311] width 187 height 13
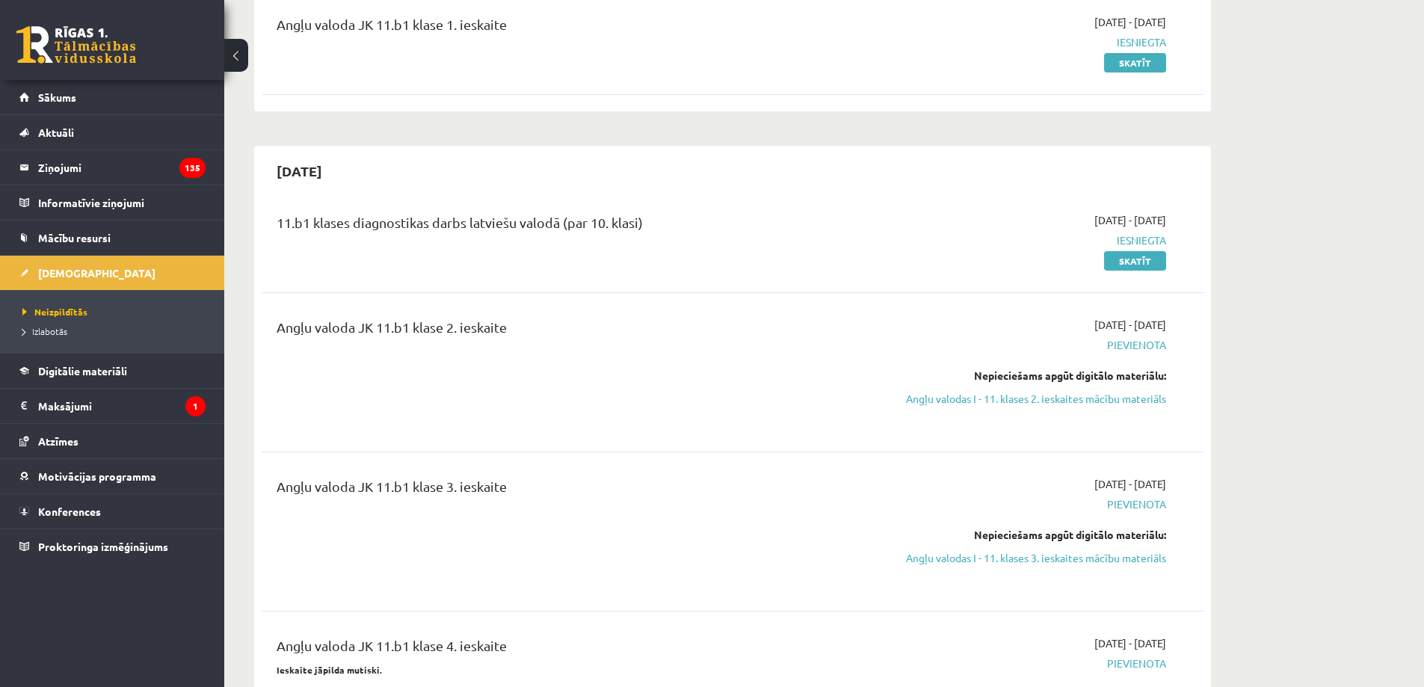
scroll to position [299, 0]
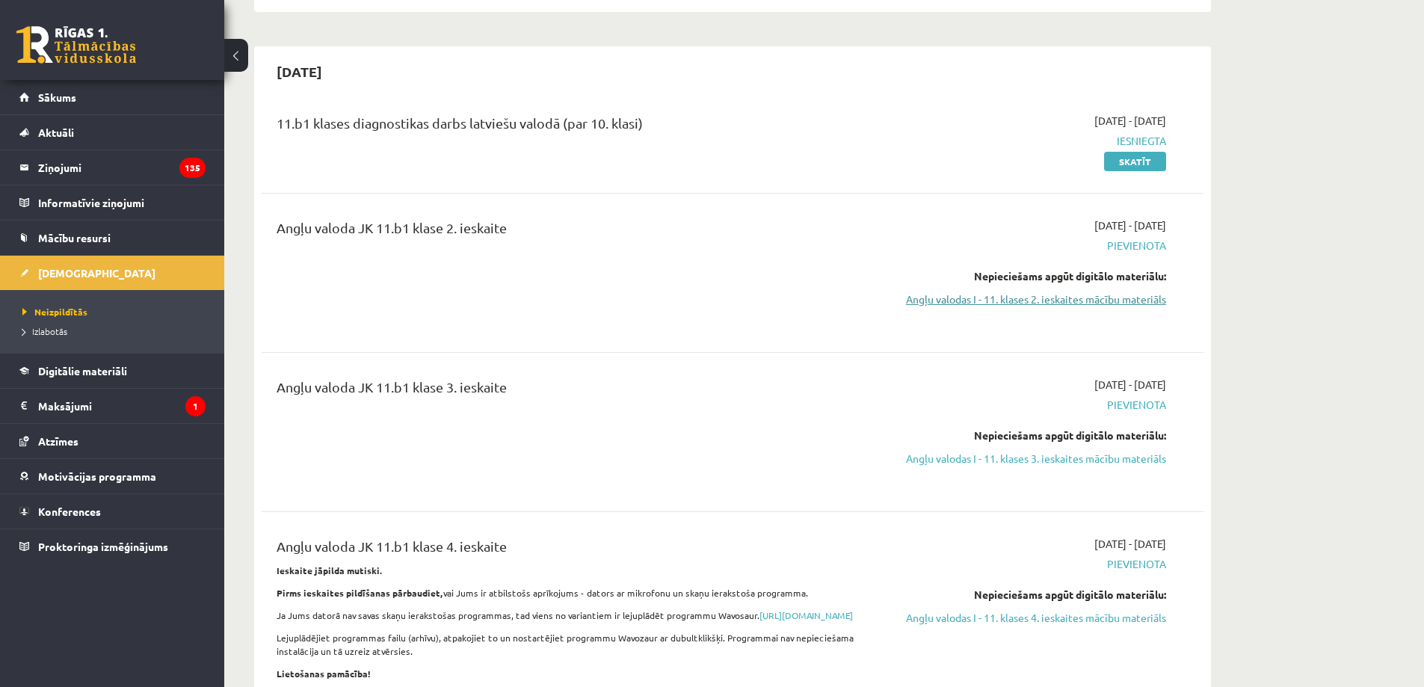
click at [1083, 298] on link "Angļu valodas I - 11. klases 2. ieskaites mācību materiāls" at bounding box center [1026, 300] width 282 height 16
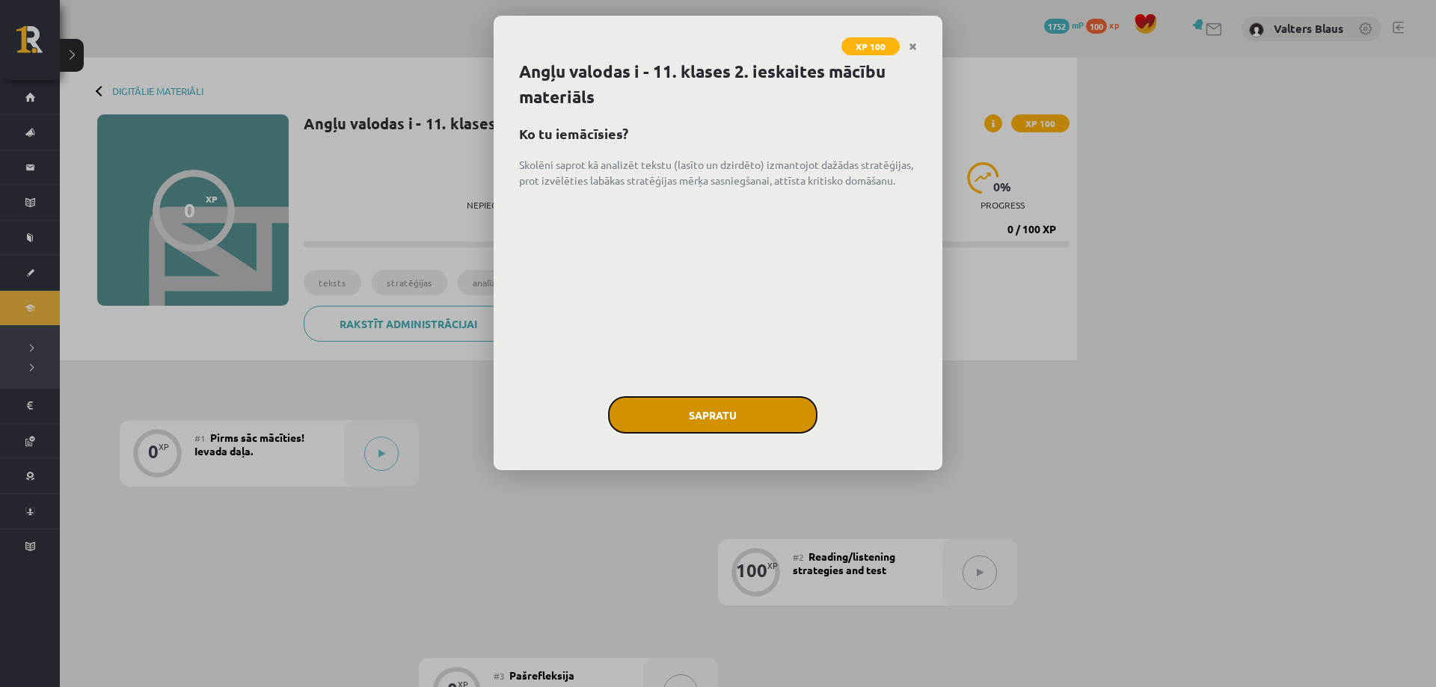
click at [716, 406] on button "Sapratu" at bounding box center [712, 414] width 209 height 37
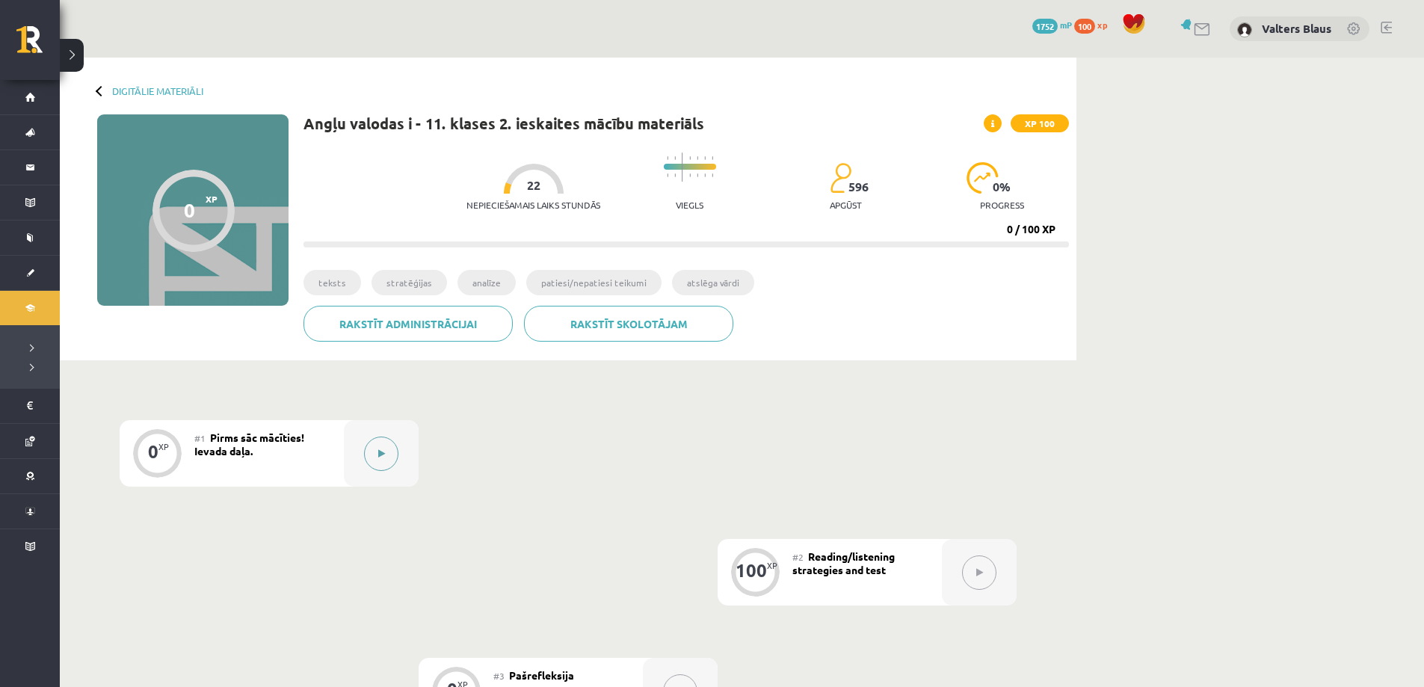
click at [369, 451] on button at bounding box center [381, 454] width 34 height 34
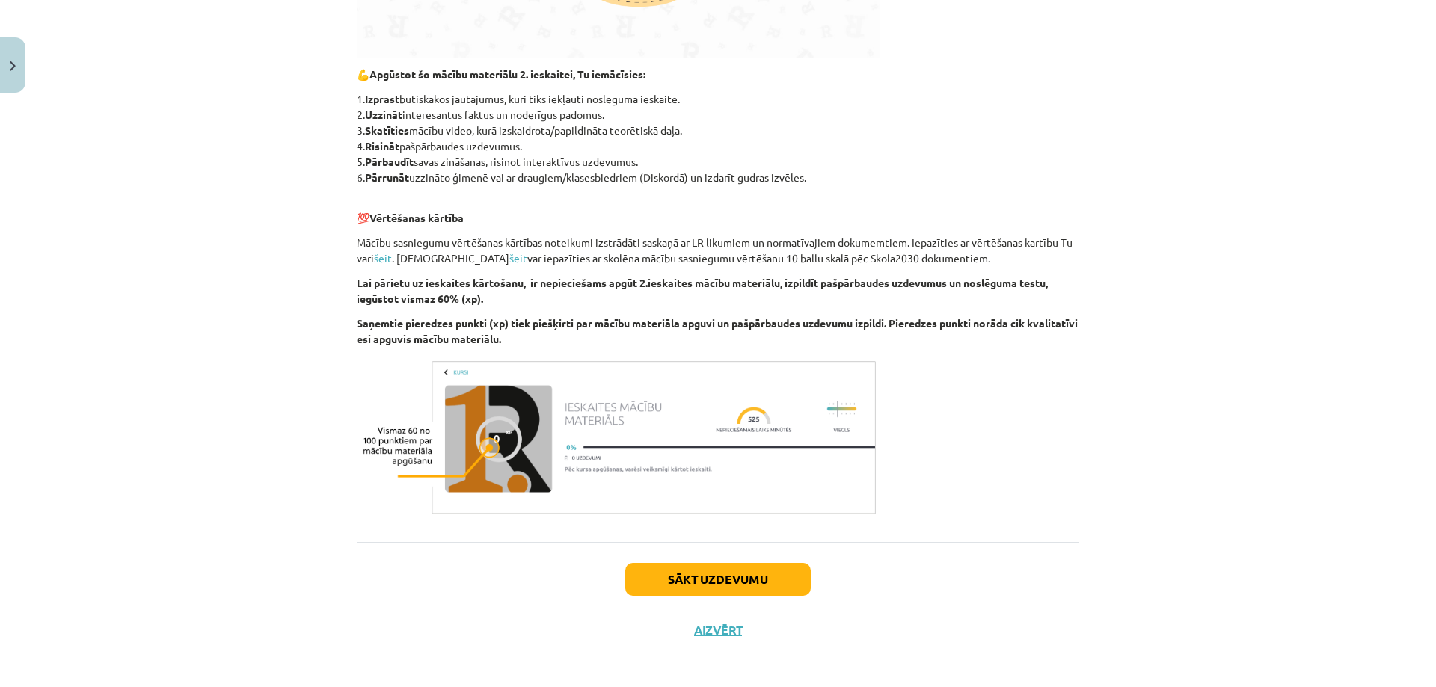
scroll to position [621, 0]
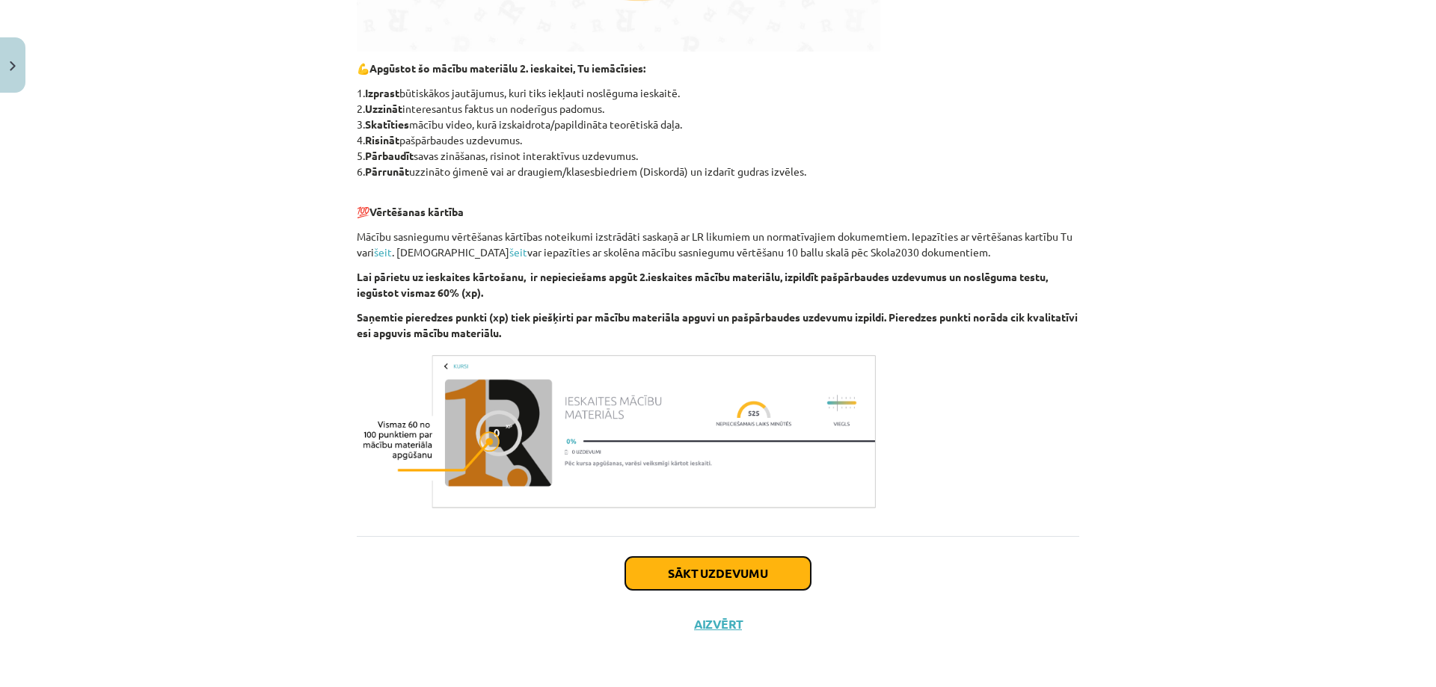
click at [679, 577] on button "Sākt uzdevumu" at bounding box center [717, 573] width 185 height 33
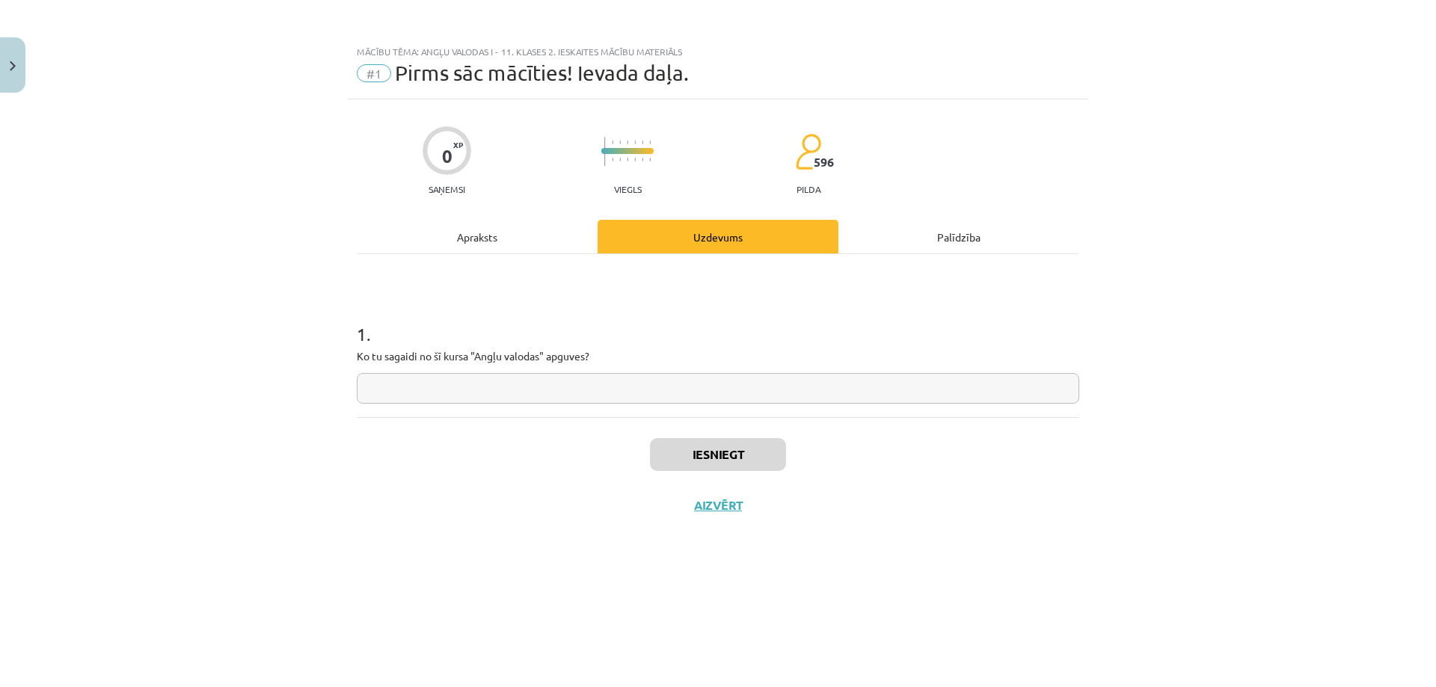
click at [514, 381] on input "text" at bounding box center [718, 388] width 722 height 31
type input "**********"
click at [667, 458] on button "Iesniegt" at bounding box center [718, 454] width 136 height 33
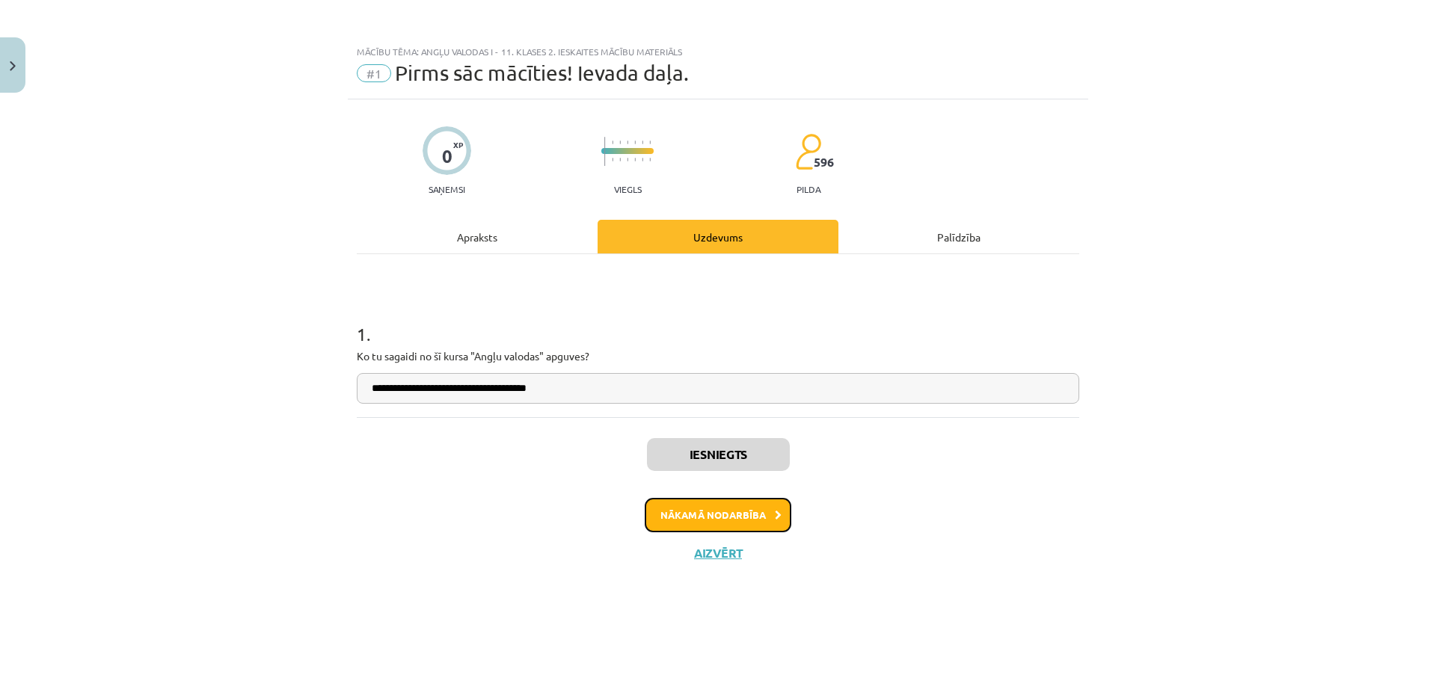
click at [705, 505] on button "Nākamā nodarbība" at bounding box center [718, 515] width 147 height 34
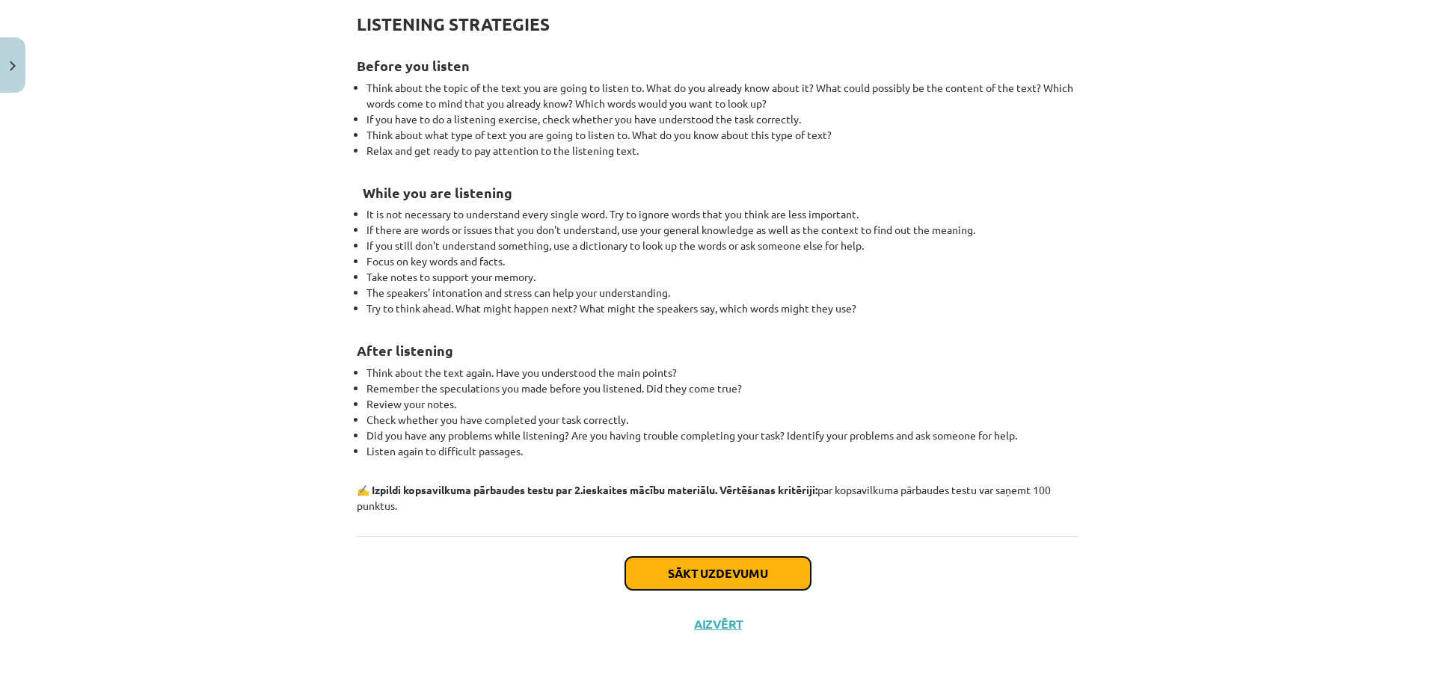
click at [707, 559] on button "Sākt uzdevumu" at bounding box center [717, 573] width 185 height 33
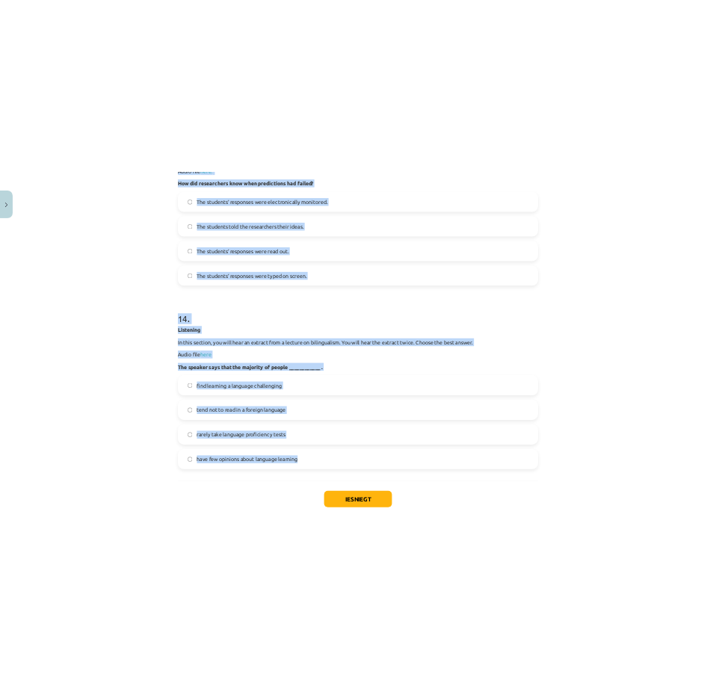
scroll to position [6094, 0]
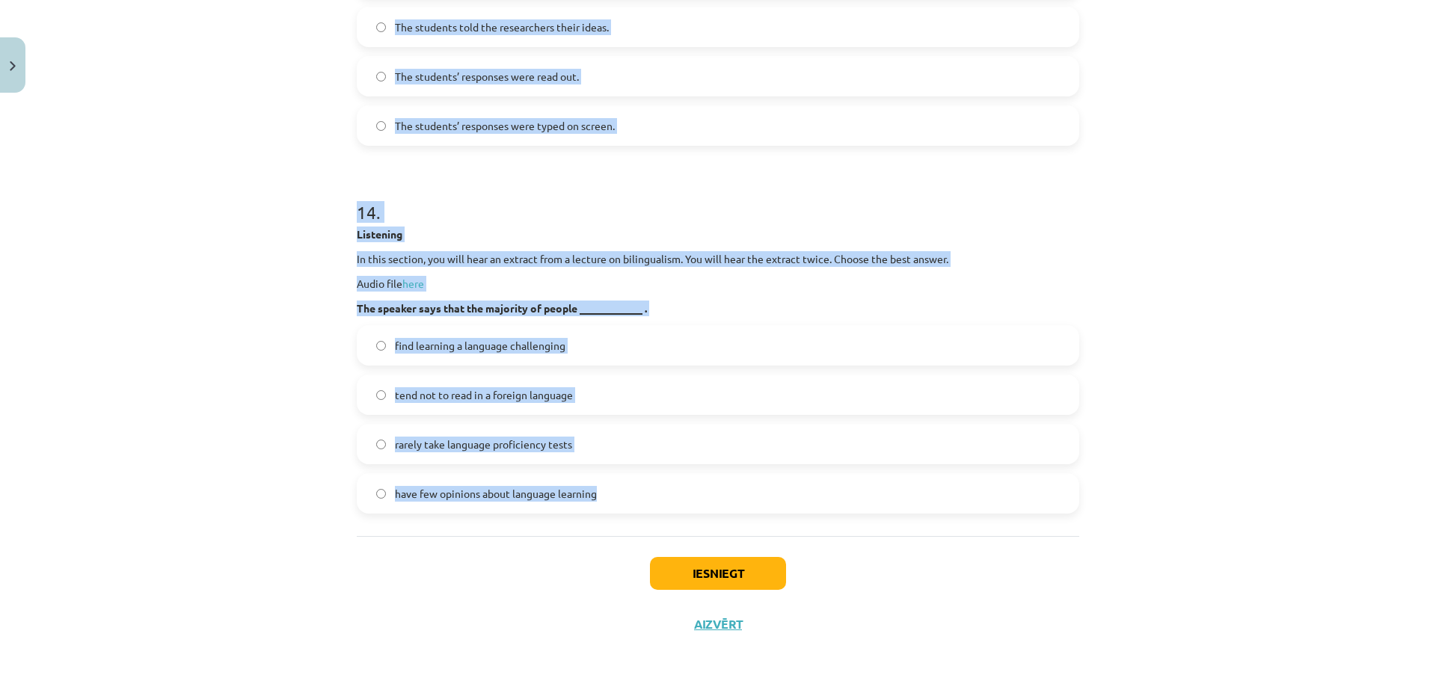
drag, startPoint x: 351, startPoint y: 316, endPoint x: 947, endPoint y: 496, distance: 621.6
copy form "Listening In this section, you will hear an extract from a lecture on bilingual…"
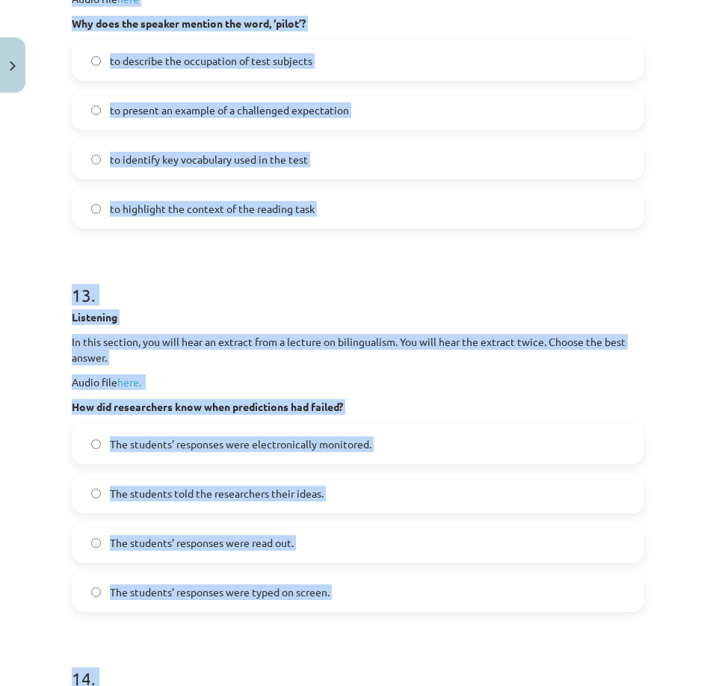
scroll to position [5538, 0]
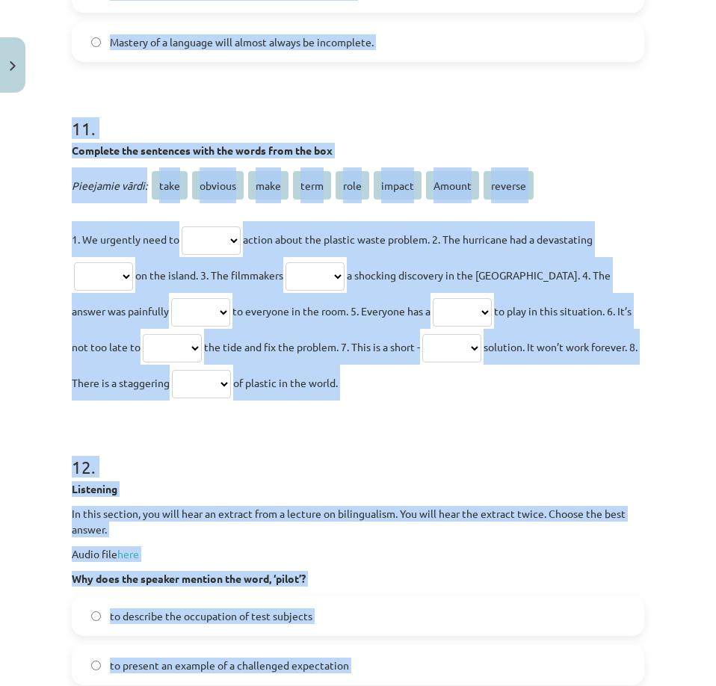
click at [650, 206] on div "Mācību tēma: Angļu valodas i - 11. klases 2. ieskaites mācību materiāls #2 Read…" at bounding box center [358, 343] width 716 height 686
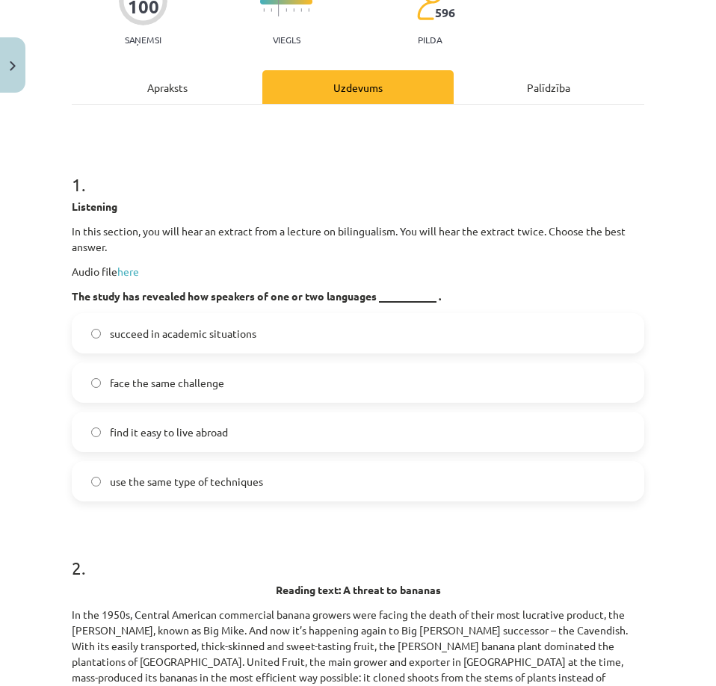
scroll to position [155, 0]
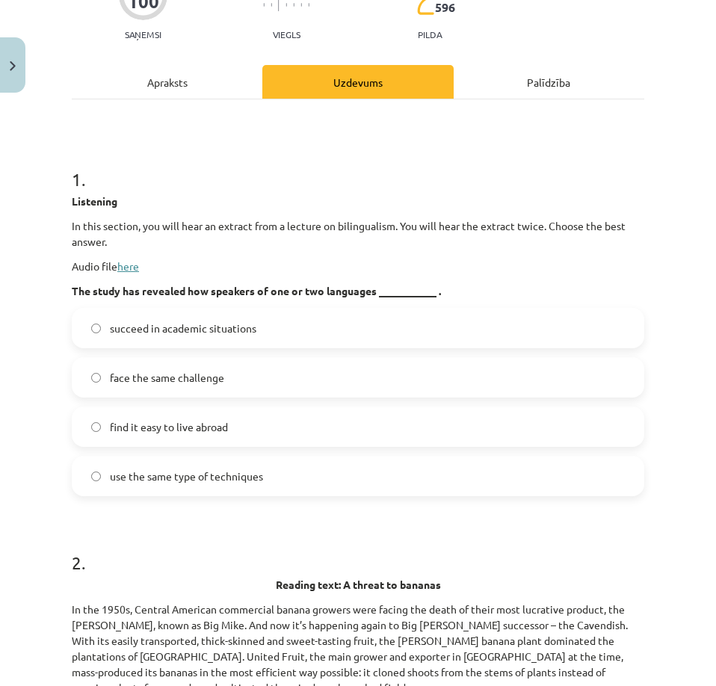
click at [139, 265] on link "here" at bounding box center [128, 265] width 22 height 13
click at [204, 484] on span "use the same type of techniques" at bounding box center [186, 477] width 153 height 16
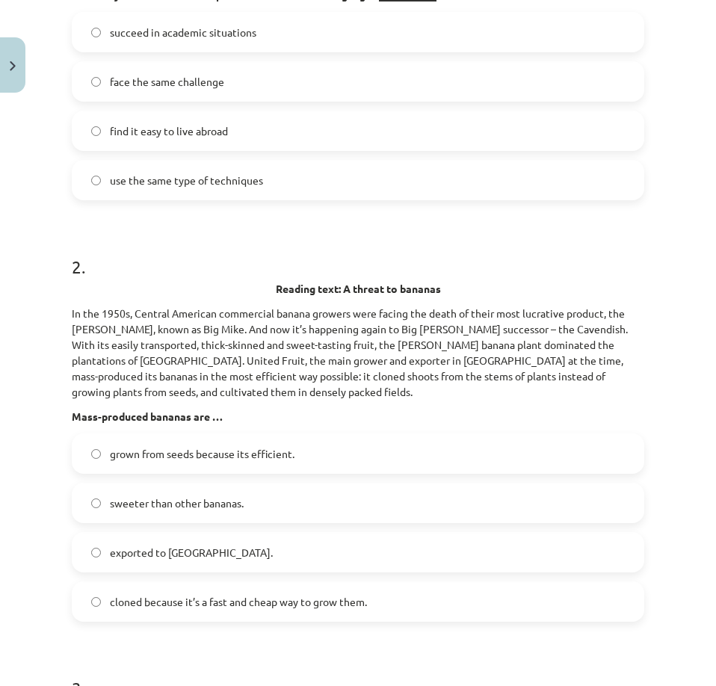
scroll to position [454, 0]
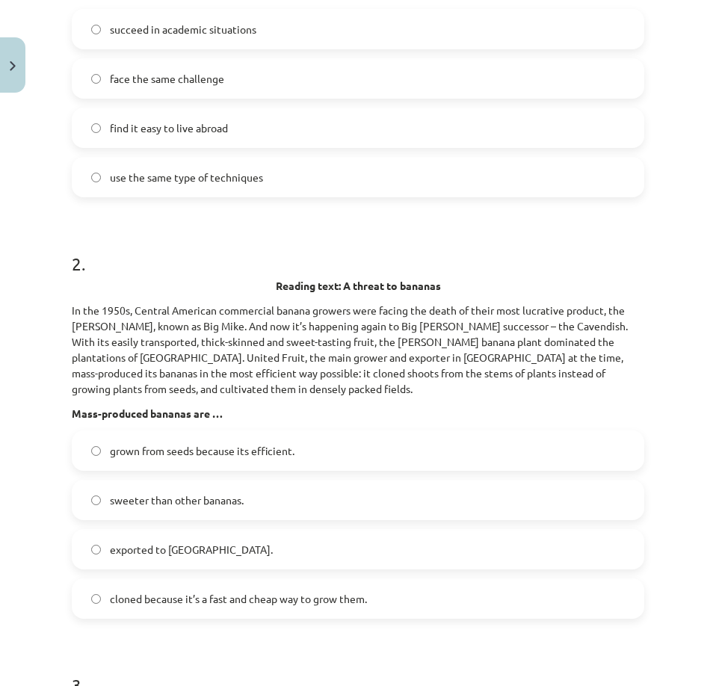
click at [203, 597] on span "cloned because it’s a fast and cheap way to grow them." at bounding box center [238, 599] width 257 height 16
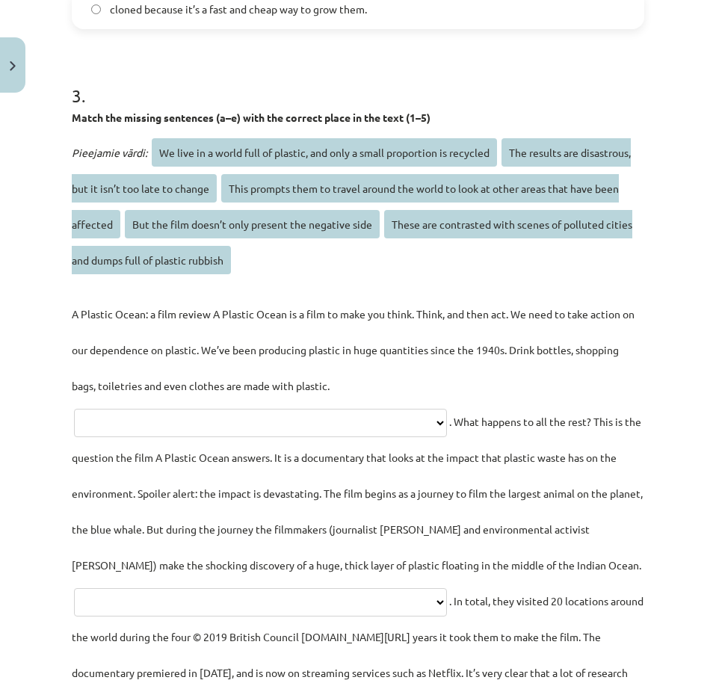
scroll to position [1052, 0]
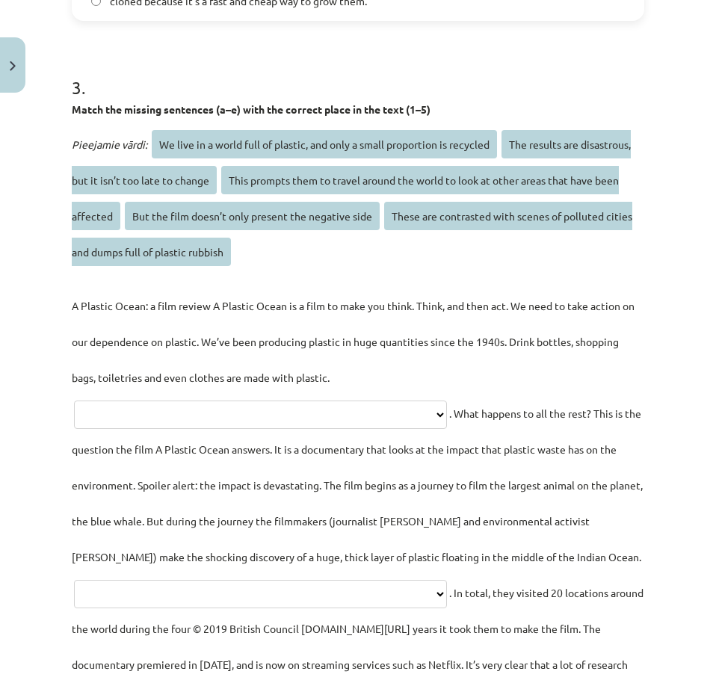
click at [190, 428] on select "**********" at bounding box center [260, 415] width 373 height 28
select select "**********"
click at [74, 401] on select "**********" at bounding box center [260, 415] width 373 height 28
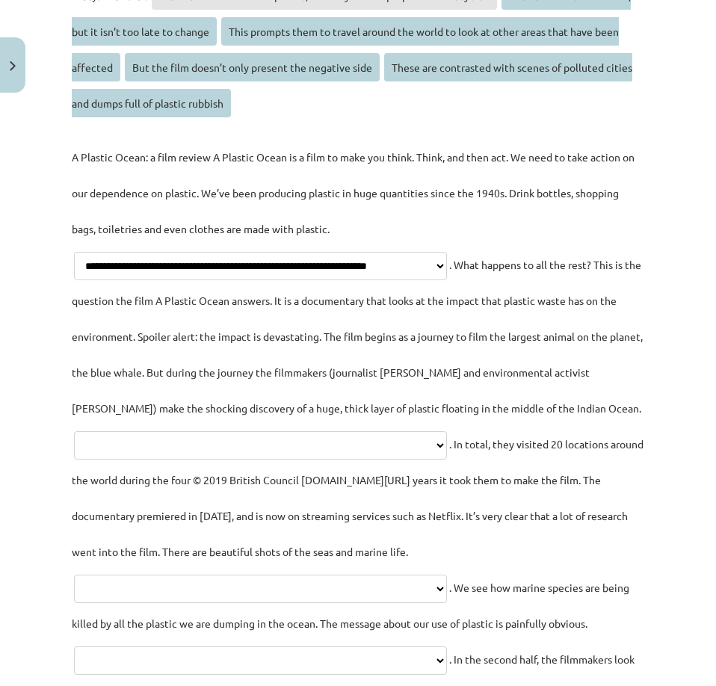
scroll to position [1202, 0]
click at [309, 459] on select "**********" at bounding box center [260, 445] width 373 height 28
select select "**********"
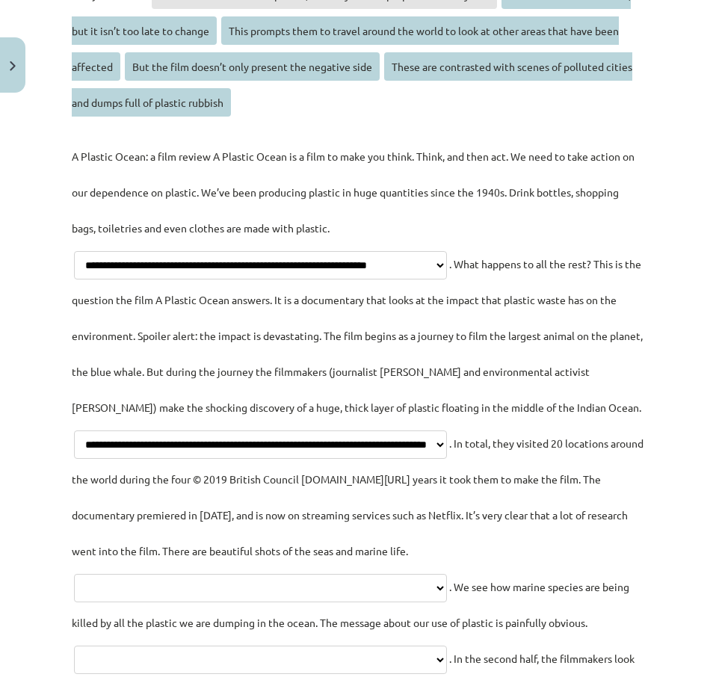
click at [74, 459] on select "**********" at bounding box center [260, 445] width 373 height 28
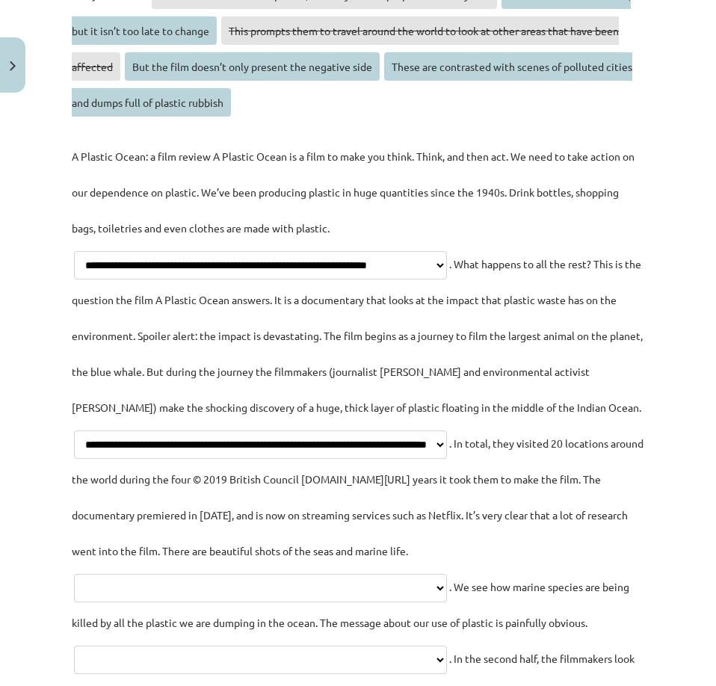
click at [262, 603] on select "**********" at bounding box center [260, 588] width 373 height 28
select select "**********"
click at [74, 603] on select "**********" at bounding box center [260, 588] width 373 height 28
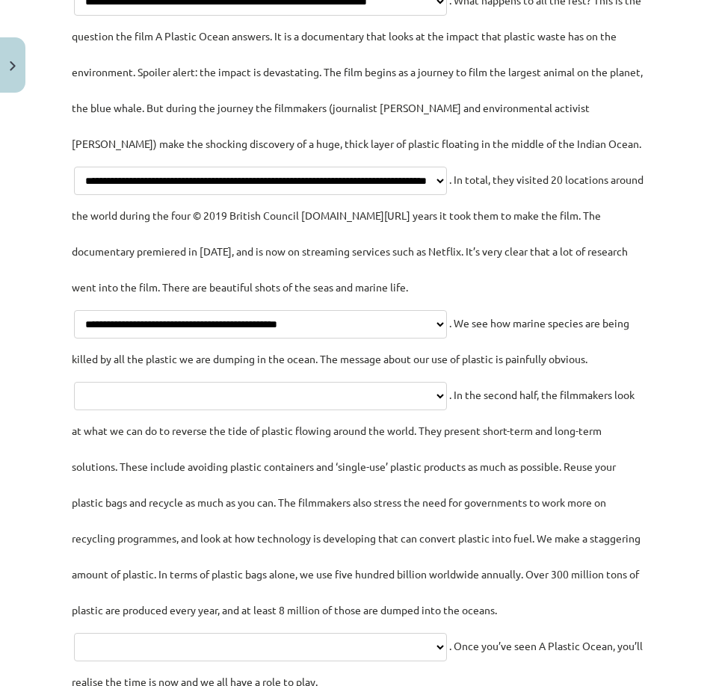
scroll to position [1501, 0]
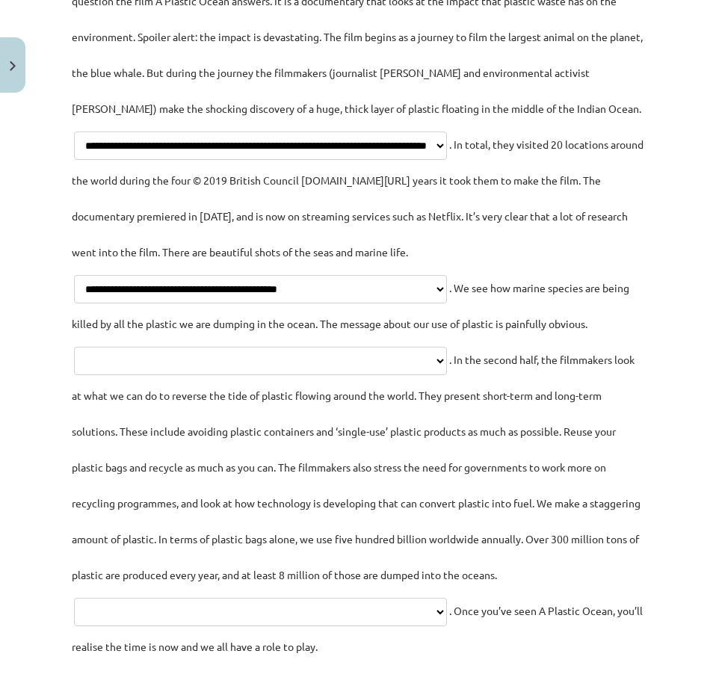
click at [370, 375] on select "**********" at bounding box center [260, 361] width 373 height 28
select select "**********"
click at [159, 375] on select "**********" at bounding box center [260, 361] width 373 height 28
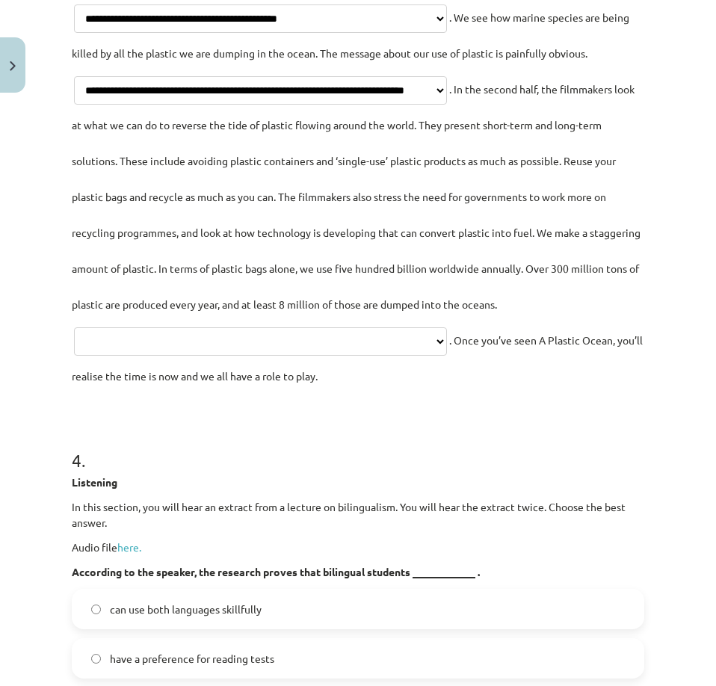
scroll to position [1800, 0]
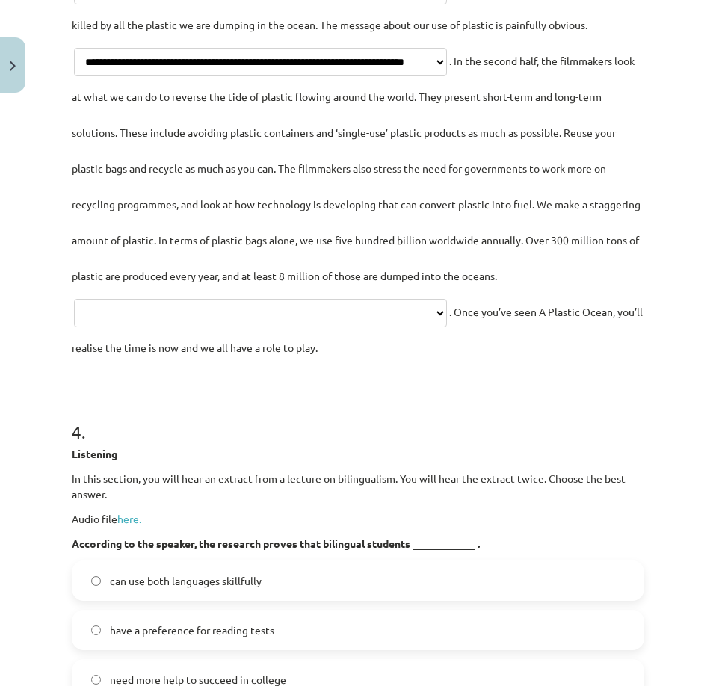
click at [319, 328] on select "**********" at bounding box center [260, 313] width 373 height 28
select select "**********"
click at [74, 328] on select "**********" at bounding box center [260, 313] width 373 height 28
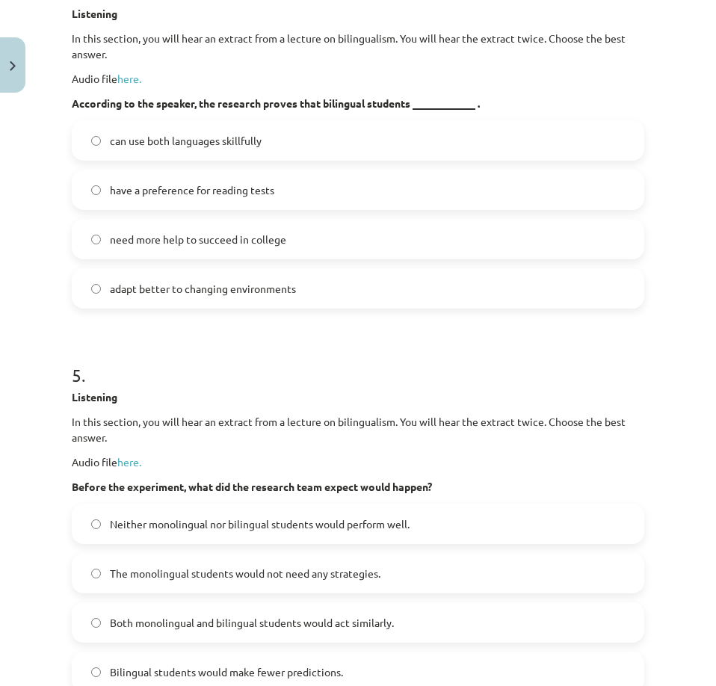
scroll to position [2248, 0]
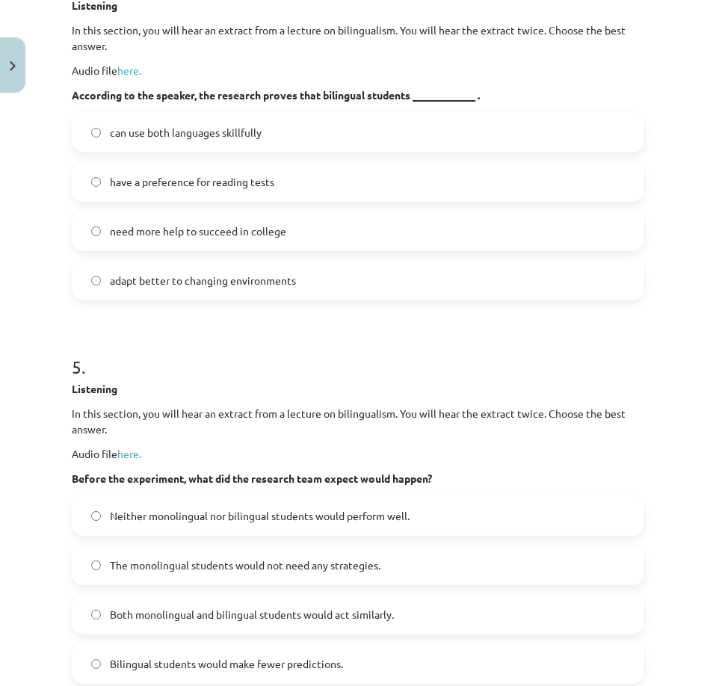
click at [174, 289] on span "adapt better to changing environments" at bounding box center [203, 281] width 186 height 16
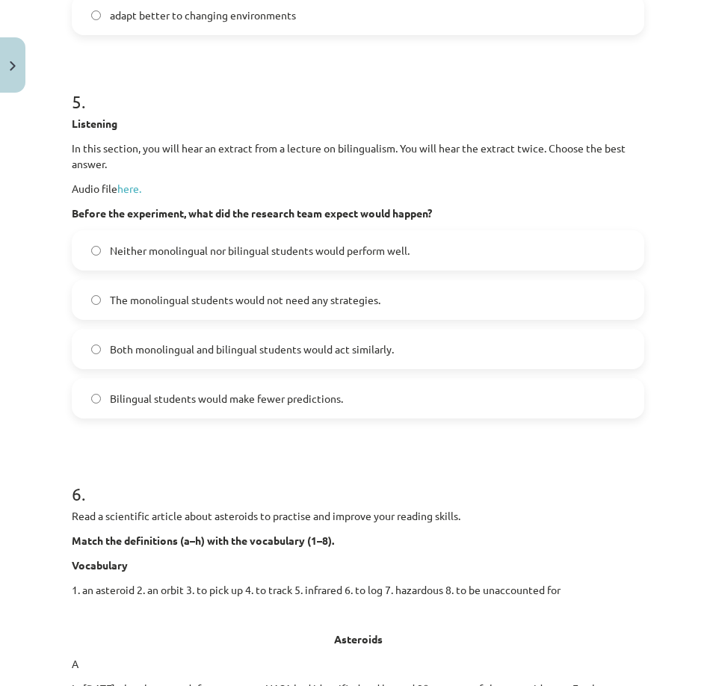
scroll to position [2547, 0]
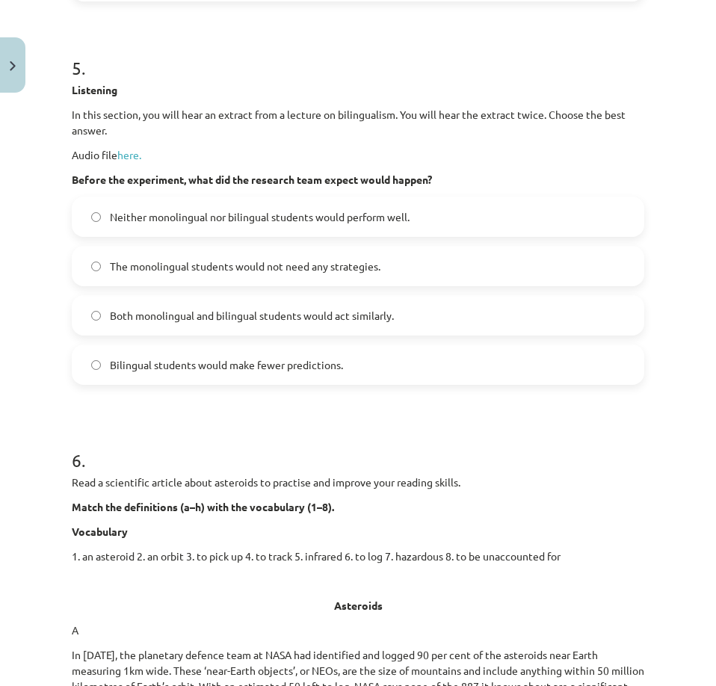
click at [236, 324] on span "Both monolingual and bilingual students would act similarly." at bounding box center [252, 316] width 284 height 16
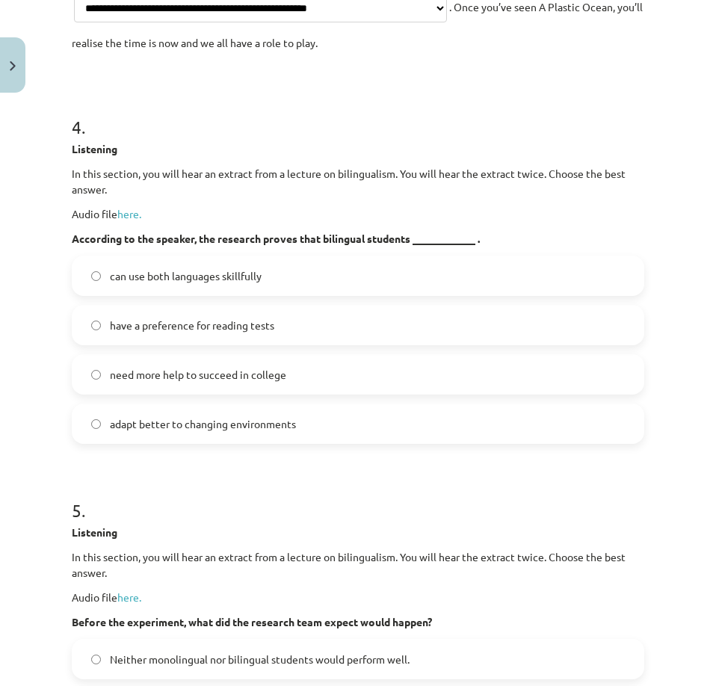
scroll to position [2099, 0]
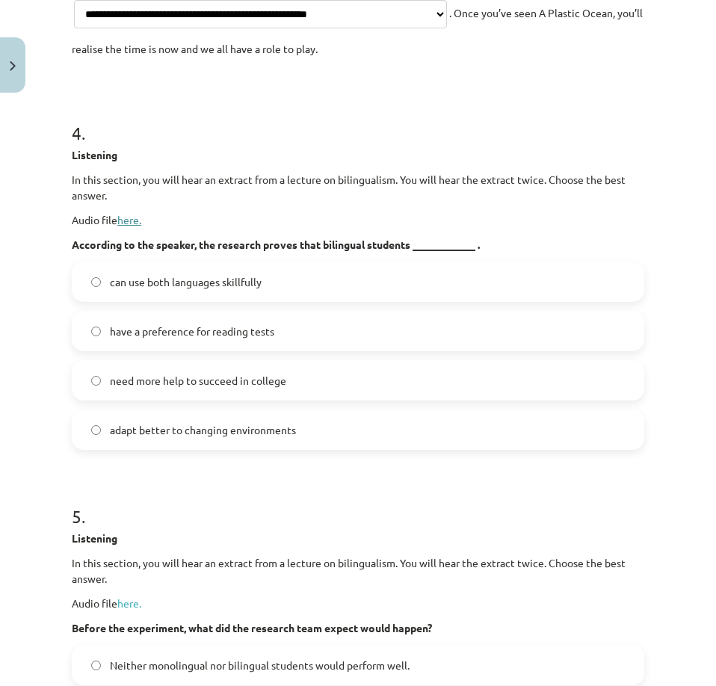
click at [127, 227] on link "here." at bounding box center [129, 219] width 24 height 13
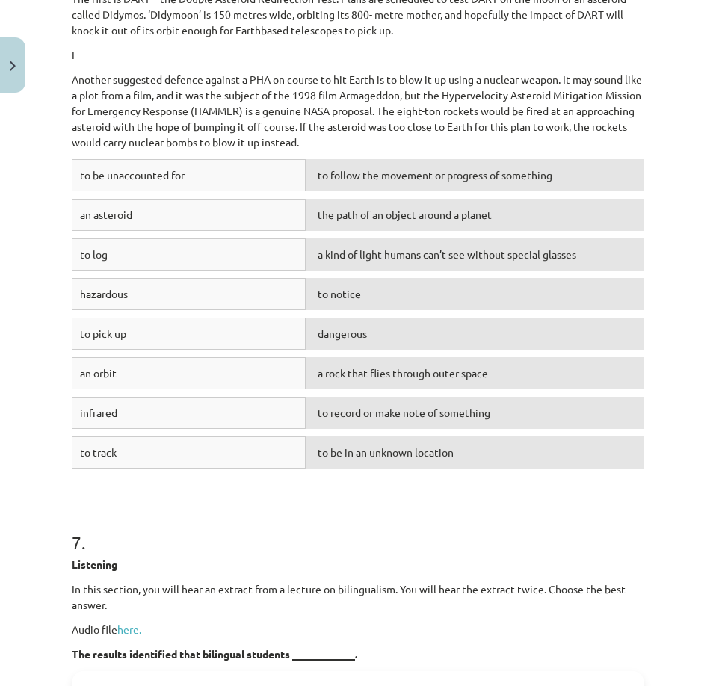
scroll to position [3594, 0]
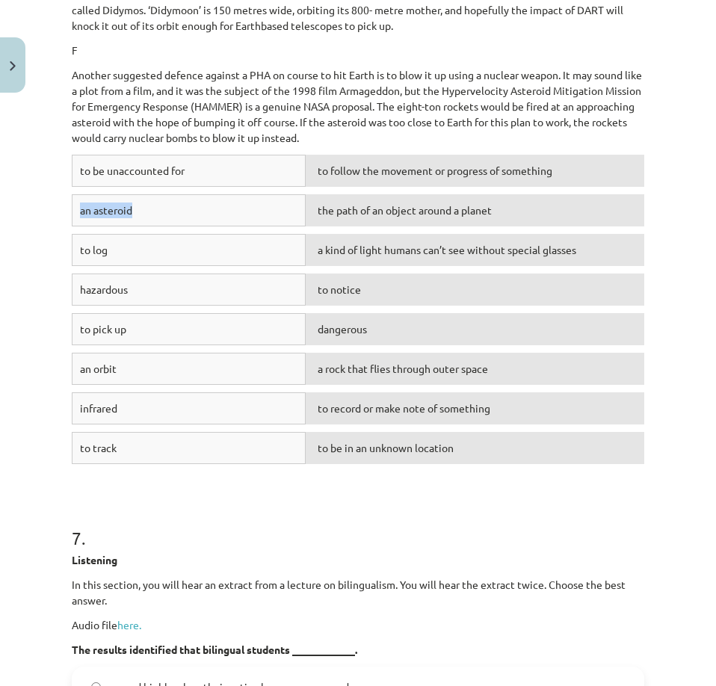
drag, startPoint x: 204, startPoint y: 285, endPoint x: 239, endPoint y: 265, distance: 40.5
click at [239, 265] on div "to be unaccounted for to follow the movement or progress of something an astero…" at bounding box center [358, 313] width 573 height 317
click at [336, 177] on span "to follow the movement or progress of something" at bounding box center [435, 170] width 235 height 13
click at [620, 146] on p "Another suggested defence against a PHA on course to hit Earth is to blow it up…" at bounding box center [358, 106] width 573 height 79
drag, startPoint x: 651, startPoint y: 525, endPoint x: 308, endPoint y: 497, distance: 343.6
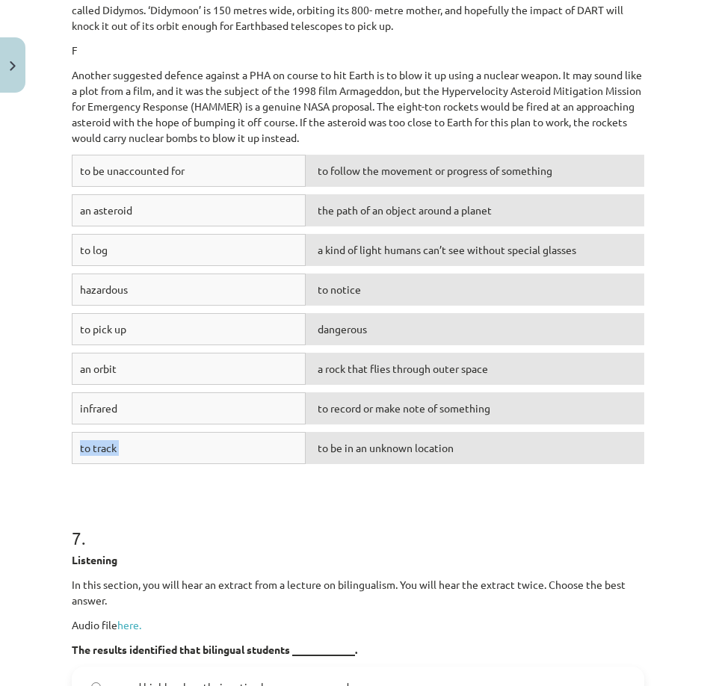
click at [308, 497] on div "Mācību tēma: Angļu valodas i - 11. klases 2. ieskaites mācību materiāls #2 Read…" at bounding box center [358, 343] width 716 height 686
click at [395, 562] on form "1 . Listening In this section, you will hear an extract from a lecture on bilin…" at bounding box center [358, 99] width 573 height 6792
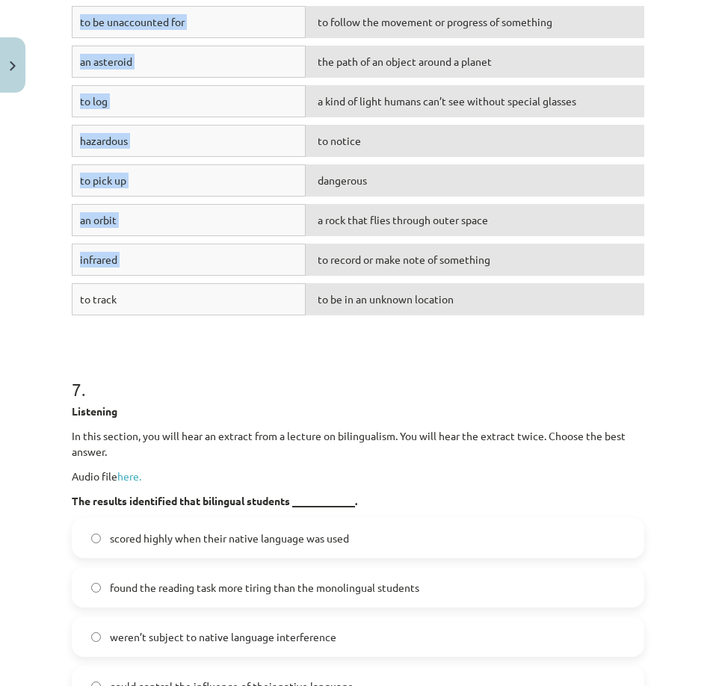
scroll to position [3744, 0]
drag, startPoint x: 71, startPoint y: 106, endPoint x: 645, endPoint y: 384, distance: 637.7
click at [645, 384] on div "Mācību tēma: Angļu valodas i - 11. klases 2. ieskaites mācību materiāls #2 Read…" at bounding box center [358, 343] width 716 height 686
copy div "Read a scientific article about asteroids to practise and improve your reading …"
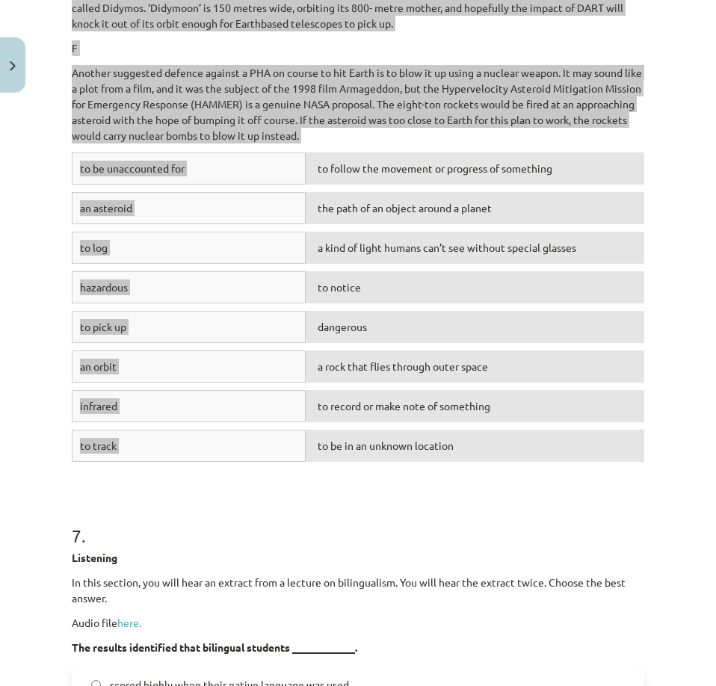
scroll to position [3594, 0]
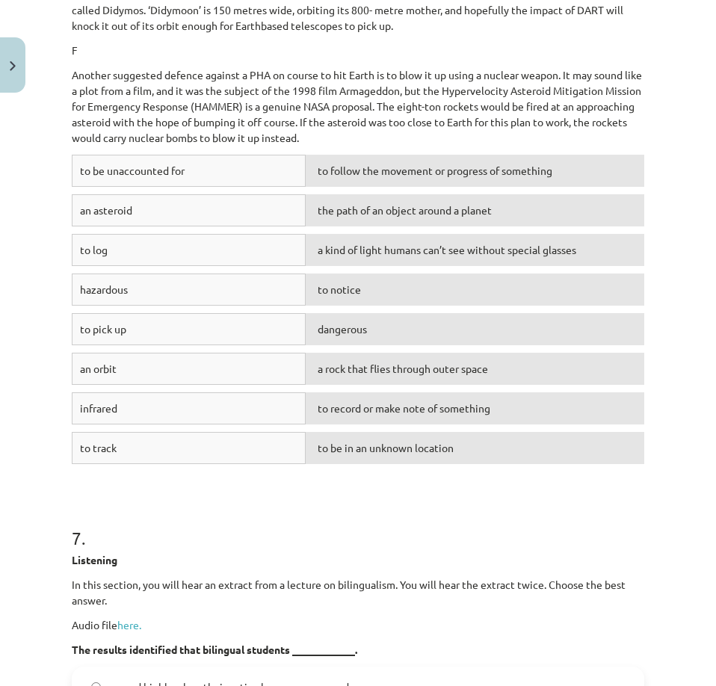
click at [398, 548] on h1 "7 ." at bounding box center [358, 525] width 573 height 46
click at [192, 187] on div "to be unaccounted for" at bounding box center [189, 171] width 234 height 32
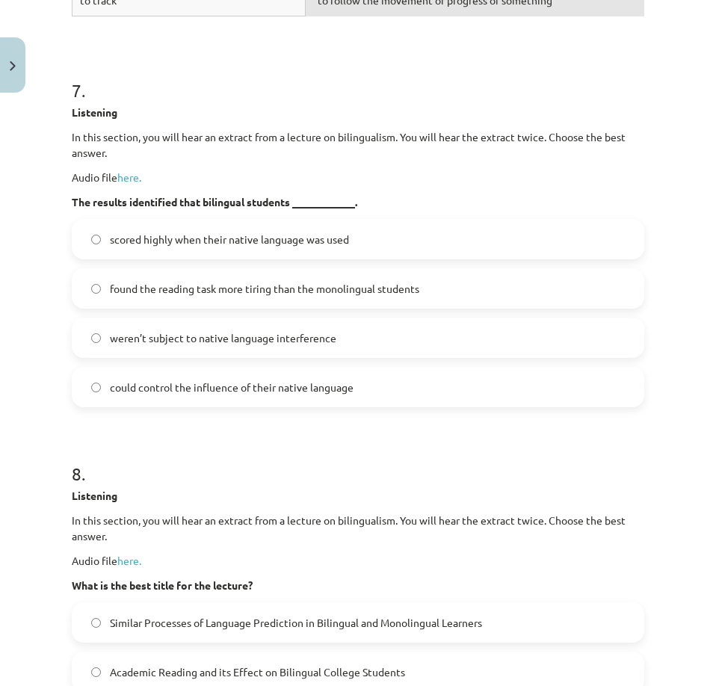
scroll to position [4043, 0]
click at [219, 395] on span "could control the influence of their native language" at bounding box center [232, 387] width 244 height 16
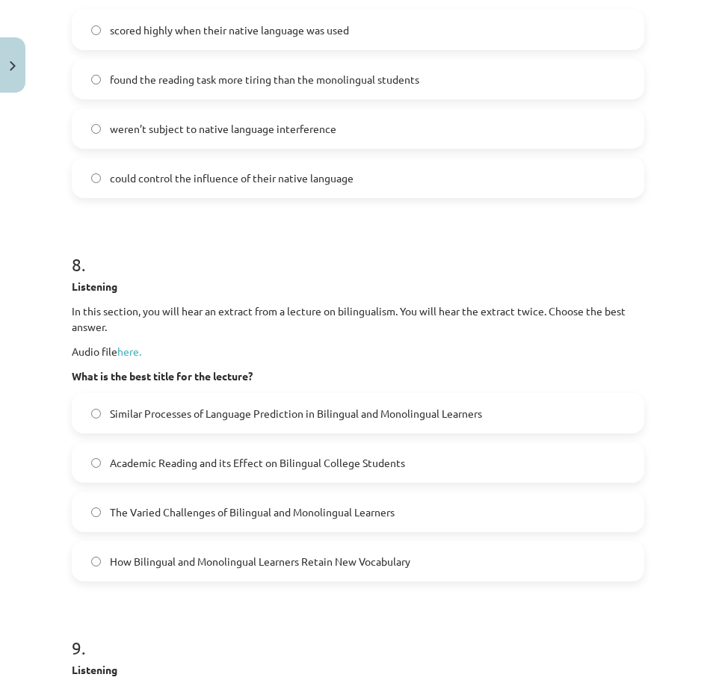
scroll to position [4342, 0]
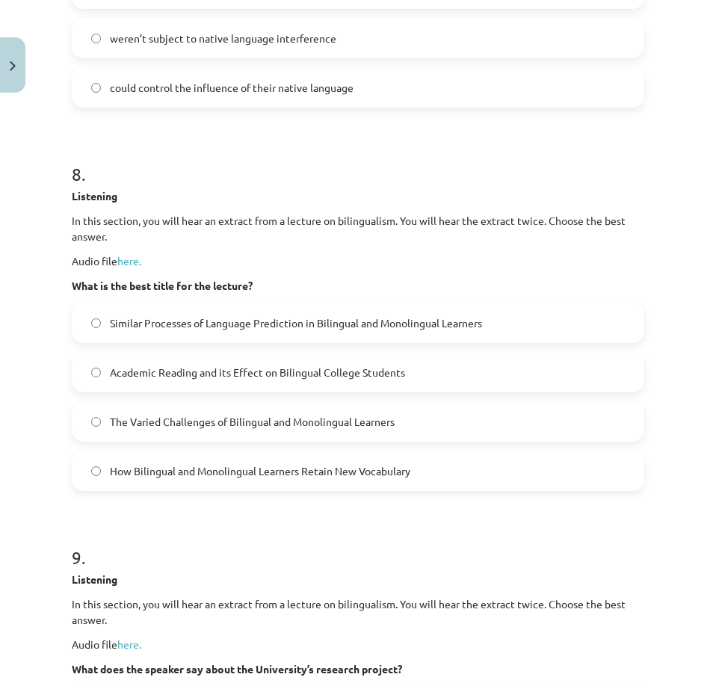
click at [203, 331] on span "Similar Processes of Language Prediction in Bilingual and Monolingual Learners" at bounding box center [296, 324] width 372 height 16
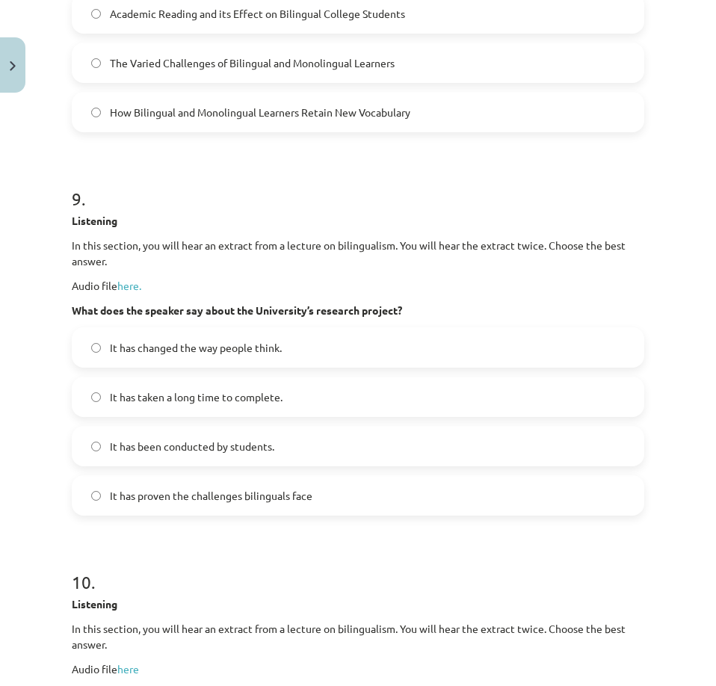
scroll to position [4791, 0]
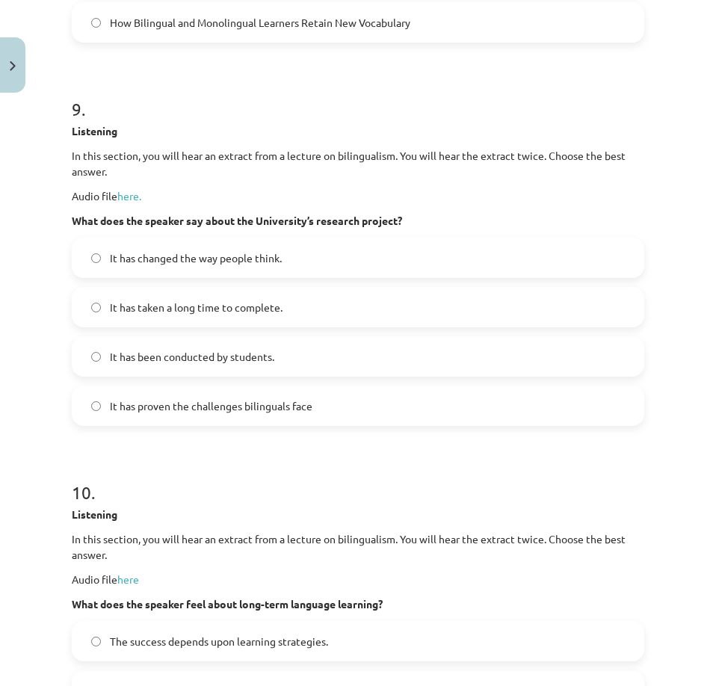
click at [292, 277] on label "It has changed the way people think." at bounding box center [358, 257] width 570 height 37
click at [136, 203] on link "here." at bounding box center [129, 195] width 24 height 13
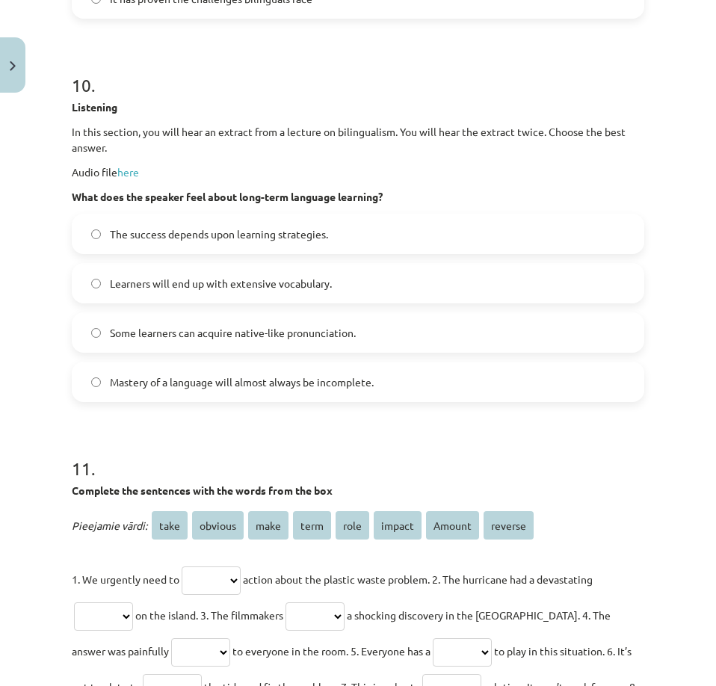
scroll to position [5239, 0]
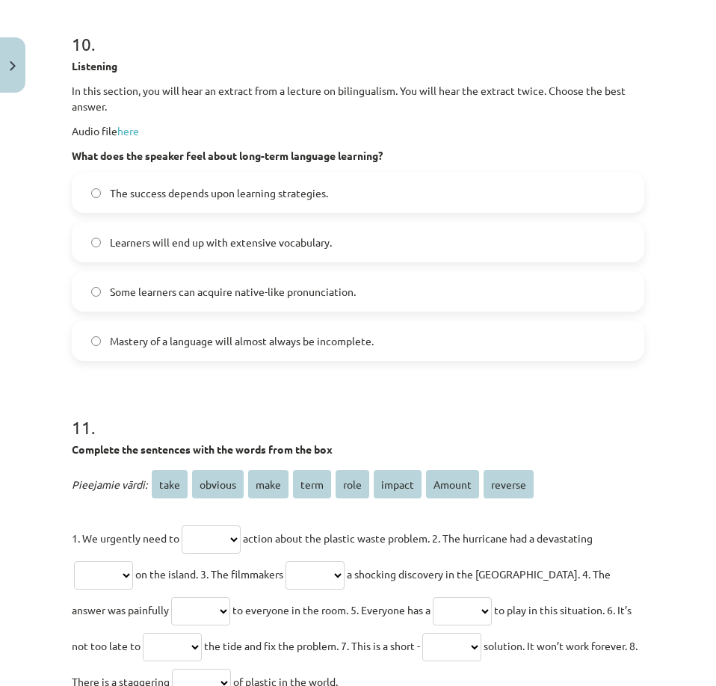
click at [158, 349] on span "Mastery of a language will almost always be incomplete." at bounding box center [242, 341] width 264 height 16
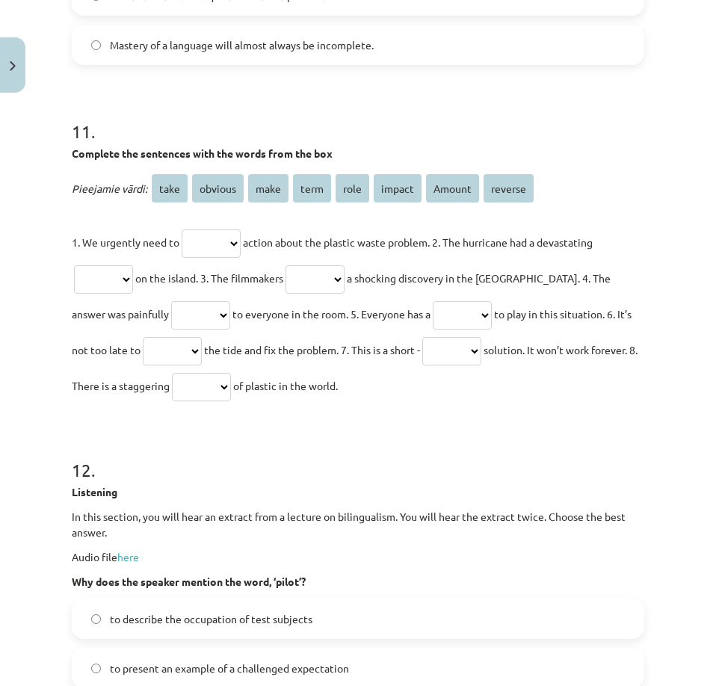
scroll to position [5538, 0]
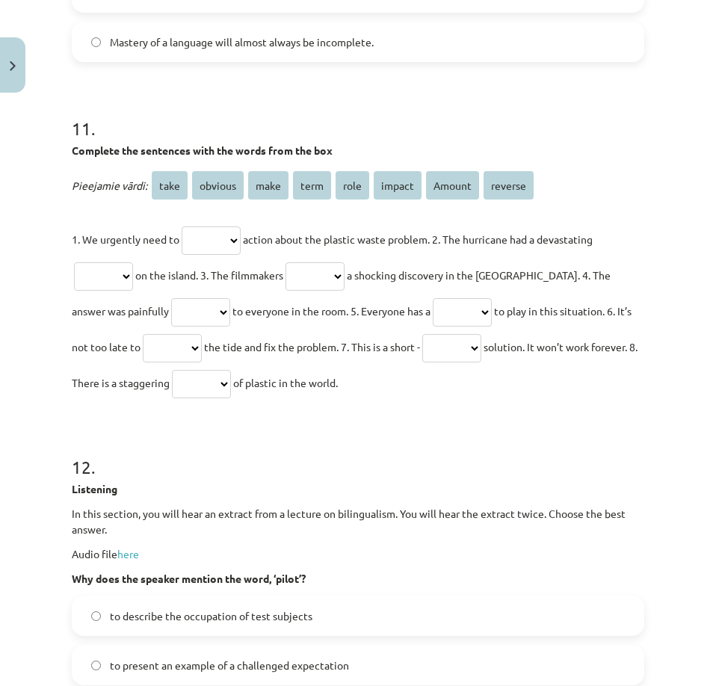
click at [231, 255] on select "**** ******* **** **** **** ****** ****** *******" at bounding box center [211, 241] width 59 height 28
select select "****"
click at [184, 255] on select "**** ******* **** **** **** ****** ****** *******" at bounding box center [211, 241] width 59 height 28
click at [111, 291] on select "**** ******* **** **** **** ****** ****** *******" at bounding box center [103, 276] width 59 height 28
select select "******"
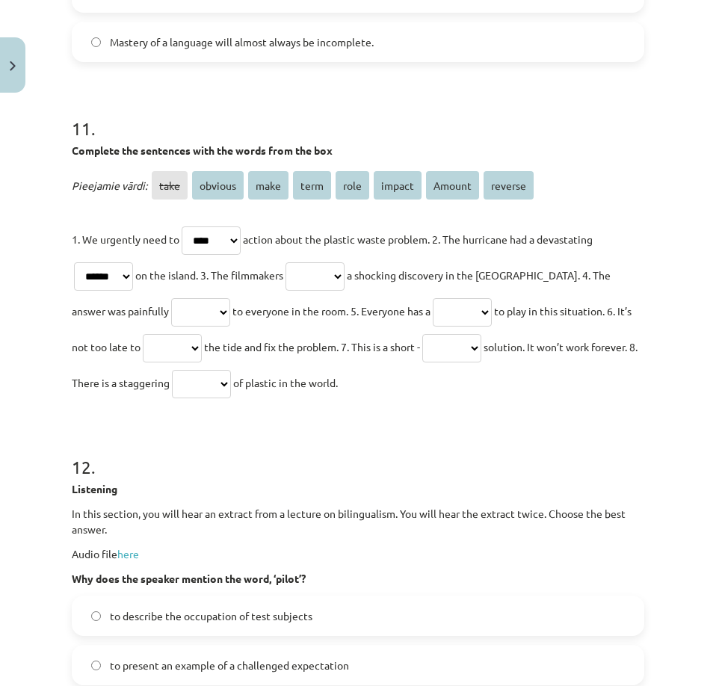
click at [74, 291] on select "**** ******* **** **** **** ****** ****** *******" at bounding box center [103, 276] width 59 height 28
click at [334, 291] on select "**** ******* **** **** **** ****** ****** *******" at bounding box center [315, 276] width 59 height 28
select select "****"
click at [303, 291] on select "**** ******* **** **** **** ****** ****** *******" at bounding box center [315, 276] width 59 height 28
click at [171, 327] on select "**** ******* **** **** **** ****** ****** *******" at bounding box center [200, 312] width 59 height 28
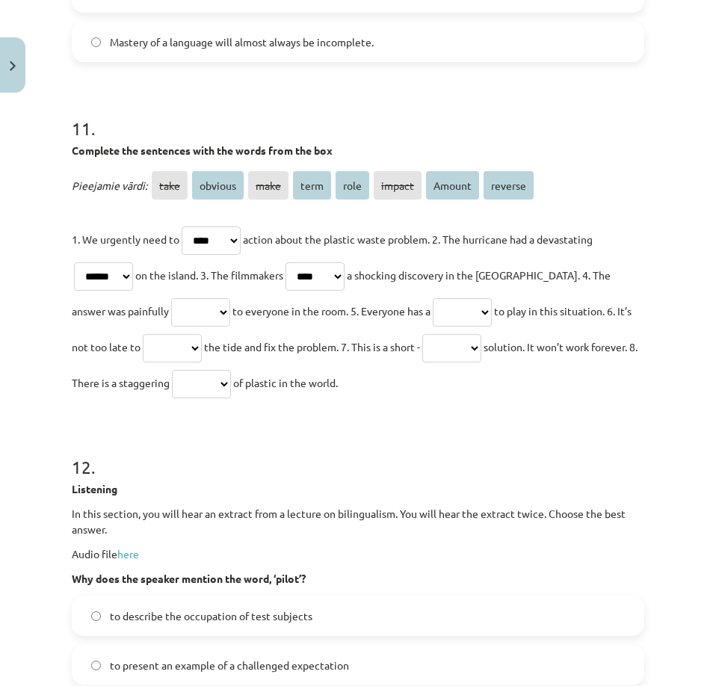
select select "*******"
click at [171, 327] on select "**** ******* **** **** **** ****** ****** *******" at bounding box center [200, 312] width 59 height 28
click at [433, 327] on select "**** ******* **** **** **** ****** ****** *******" at bounding box center [462, 312] width 59 height 28
select select "****"
click at [433, 327] on select "**** ******* **** **** **** ****** ****** *******" at bounding box center [462, 312] width 59 height 28
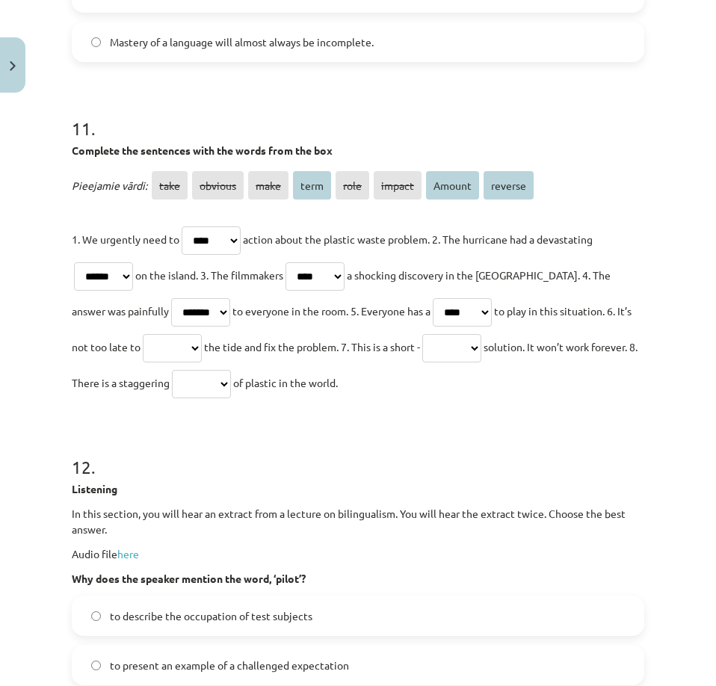
click at [155, 363] on select "**** ******* **** **** **** ****** ****** *******" at bounding box center [172, 348] width 59 height 28
select select "*******"
click at [143, 363] on select "**** ******* **** **** **** ****** ****** *******" at bounding box center [172, 348] width 59 height 28
click at [460, 363] on select "**** ******* **** **** **** ****** ****** *******" at bounding box center [451, 348] width 59 height 28
select select "****"
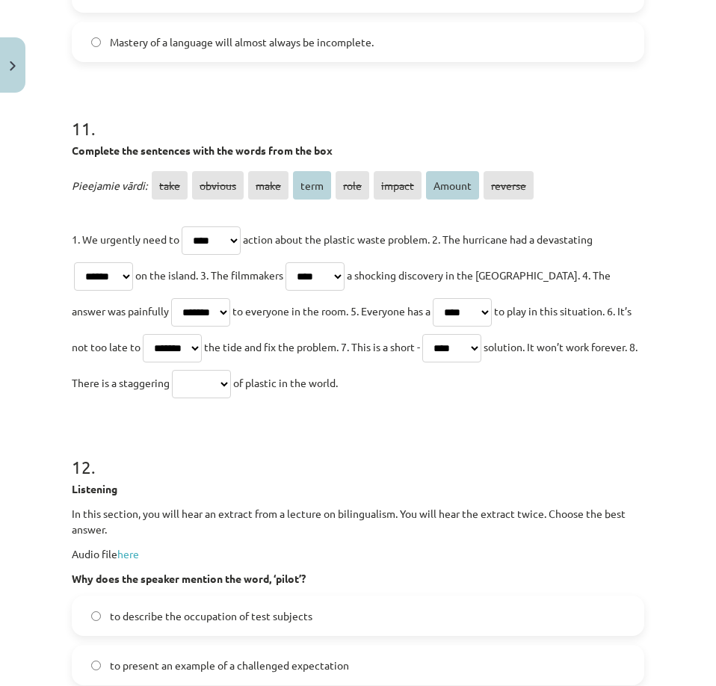
click at [424, 363] on select "**** ******* **** **** **** ****** ****** *******" at bounding box center [451, 348] width 59 height 28
click at [231, 399] on select "**** ******* **** **** **** ****** ****** *******" at bounding box center [201, 384] width 59 height 28
select select "******"
click at [225, 399] on select "**** ******* **** **** **** ****** ****** *******" at bounding box center [201, 384] width 59 height 28
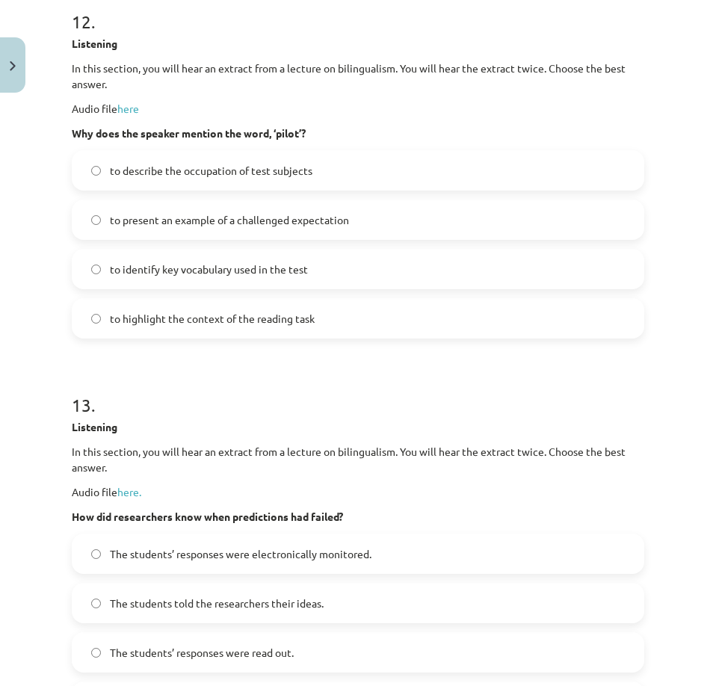
scroll to position [5987, 0]
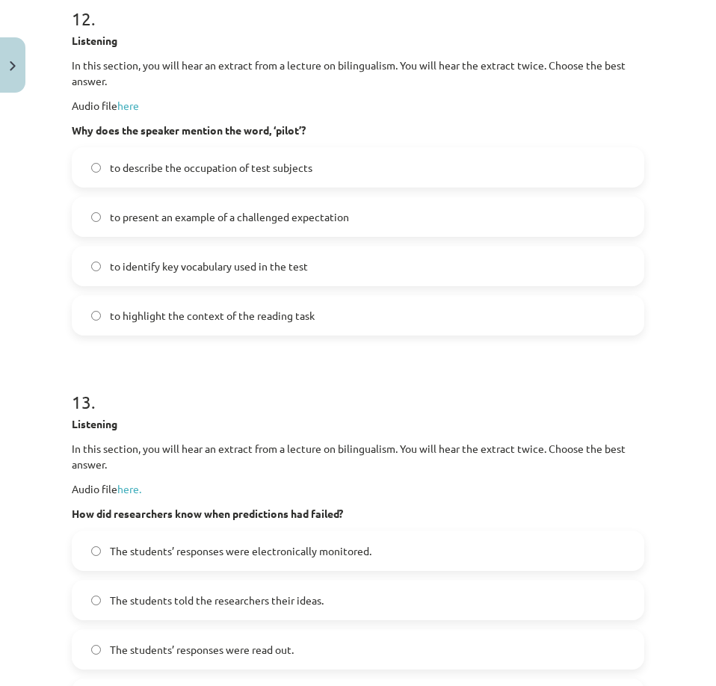
click at [173, 225] on span "to present an example of a challenged expectation" at bounding box center [229, 217] width 239 height 16
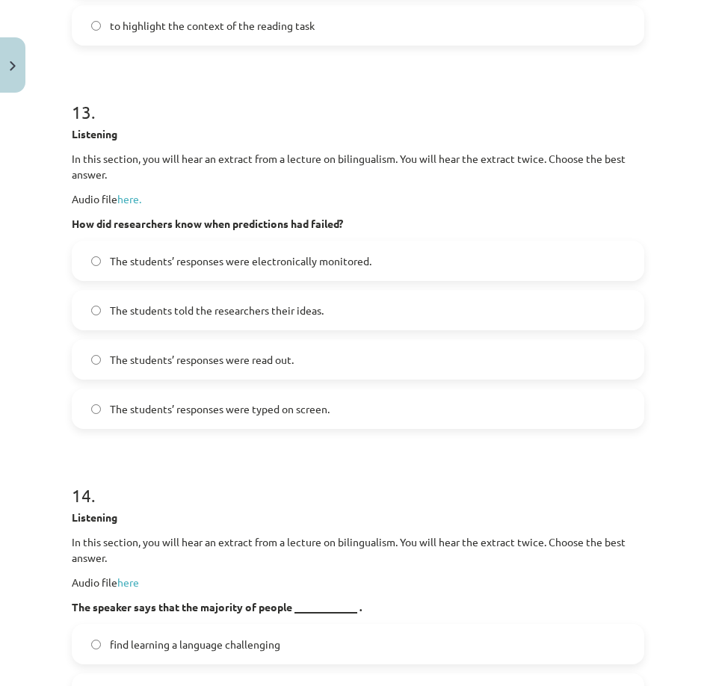
scroll to position [6286, 0]
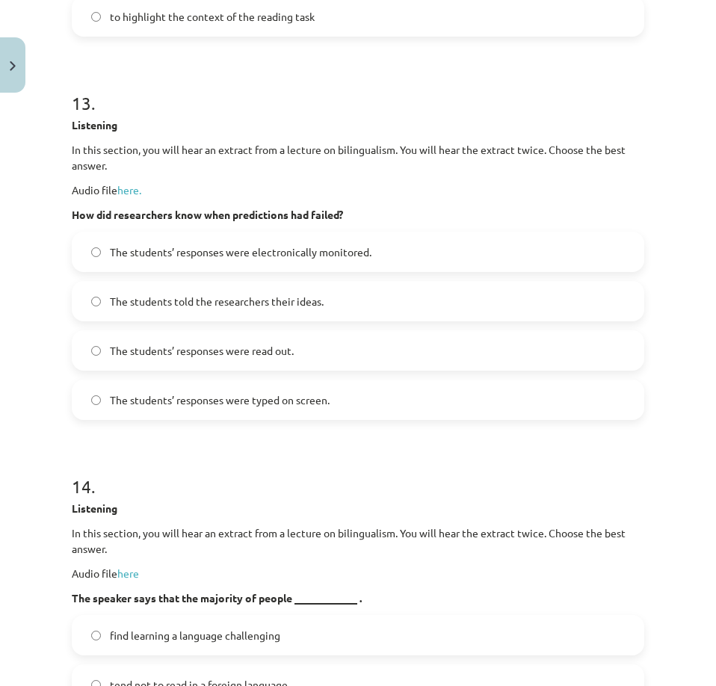
click at [205, 260] on span "The students’ responses were electronically monitored." at bounding box center [241, 253] width 262 height 16
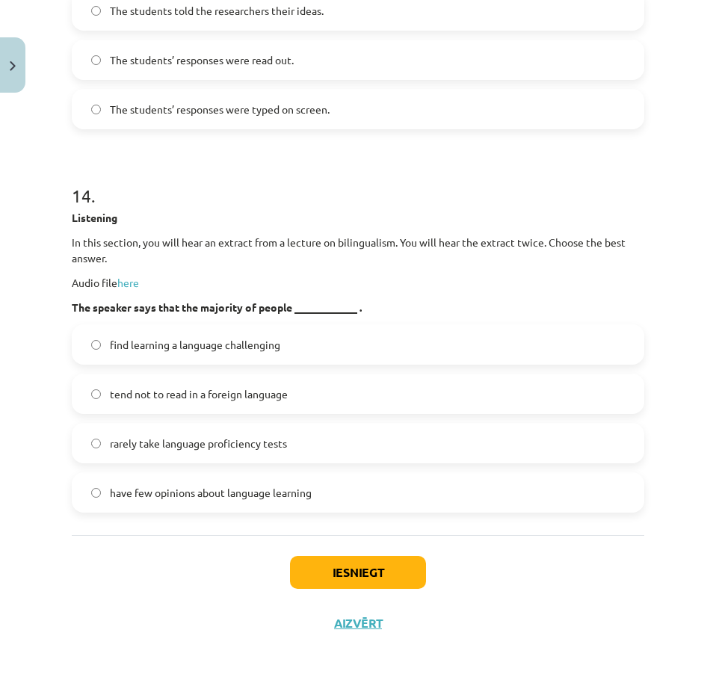
scroll to position [6585, 0]
click at [260, 353] on span "find learning a language challenging" at bounding box center [195, 345] width 170 height 16
click at [316, 589] on button "Iesniegt" at bounding box center [358, 572] width 136 height 33
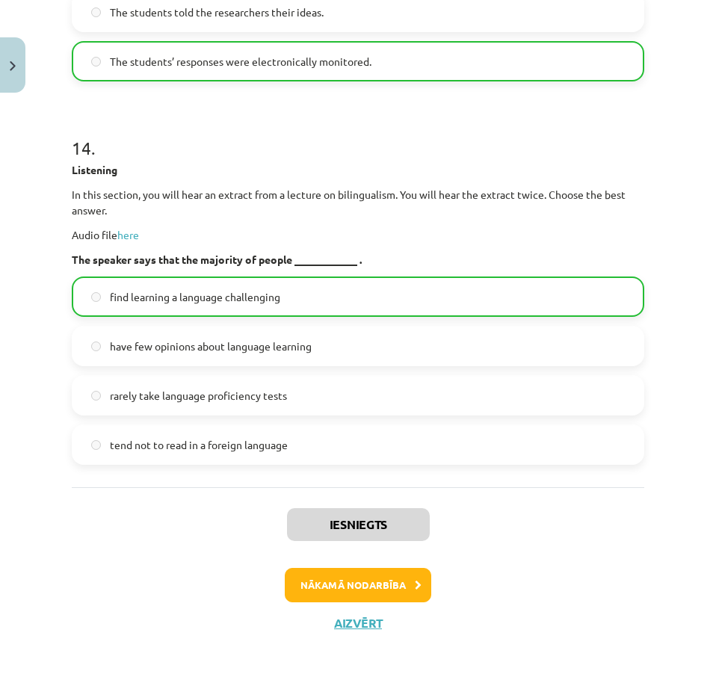
scroll to position [6697, 0]
click at [328, 584] on button "Nākamā nodarbība" at bounding box center [358, 585] width 147 height 34
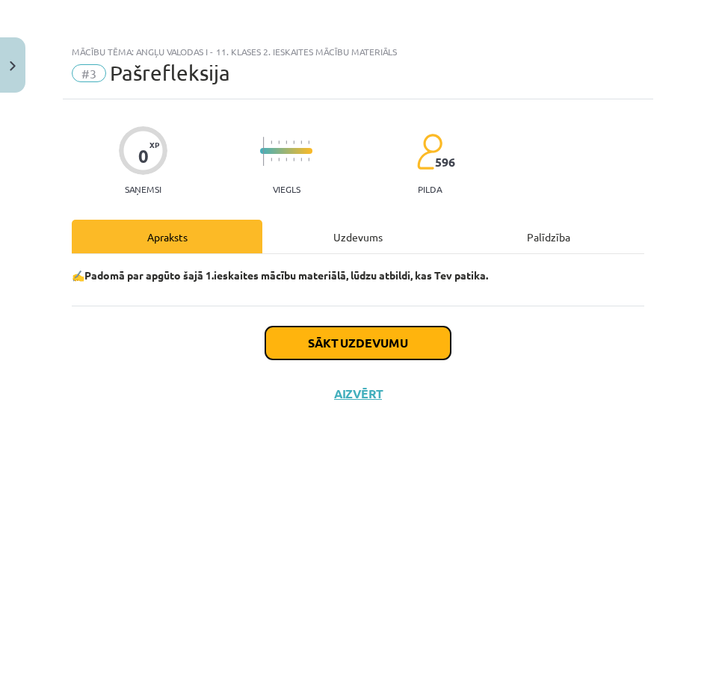
click at [333, 335] on button "Sākt uzdevumu" at bounding box center [357, 343] width 185 height 33
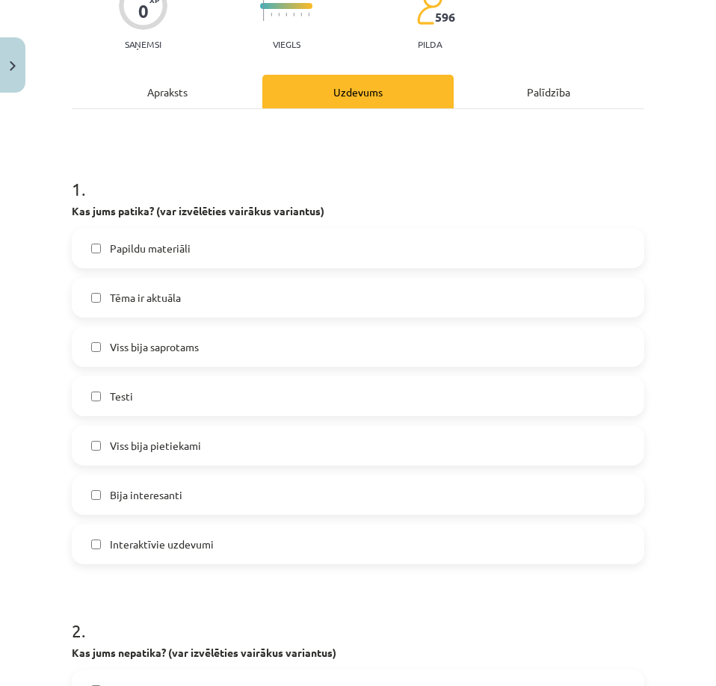
scroll to position [150, 0]
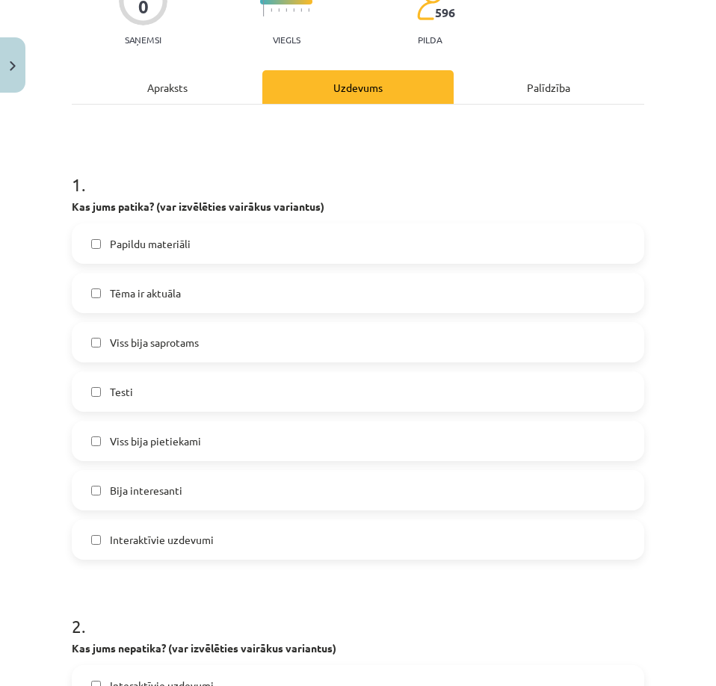
click at [139, 390] on label "Testi" at bounding box center [358, 391] width 570 height 37
click at [128, 437] on span "Viss bija pietiekami" at bounding box center [155, 442] width 91 height 16
click at [105, 532] on label "Interaktīvie uzdevumi" at bounding box center [358, 539] width 570 height 37
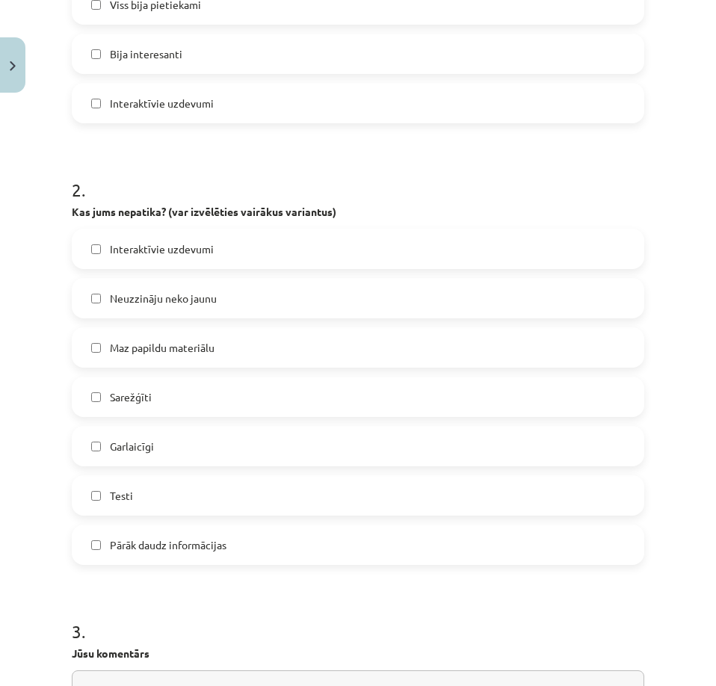
scroll to position [598, 0]
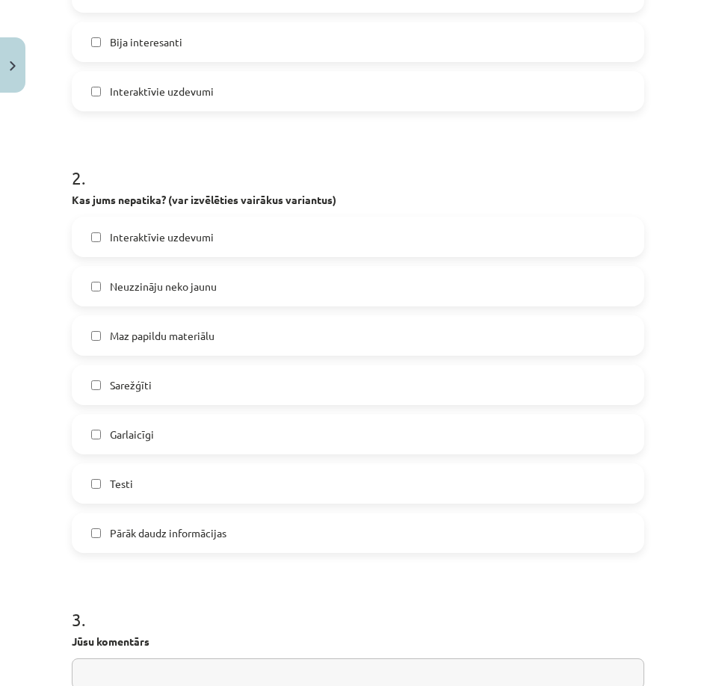
click at [171, 387] on label "Sarežģīti" at bounding box center [358, 384] width 570 height 37
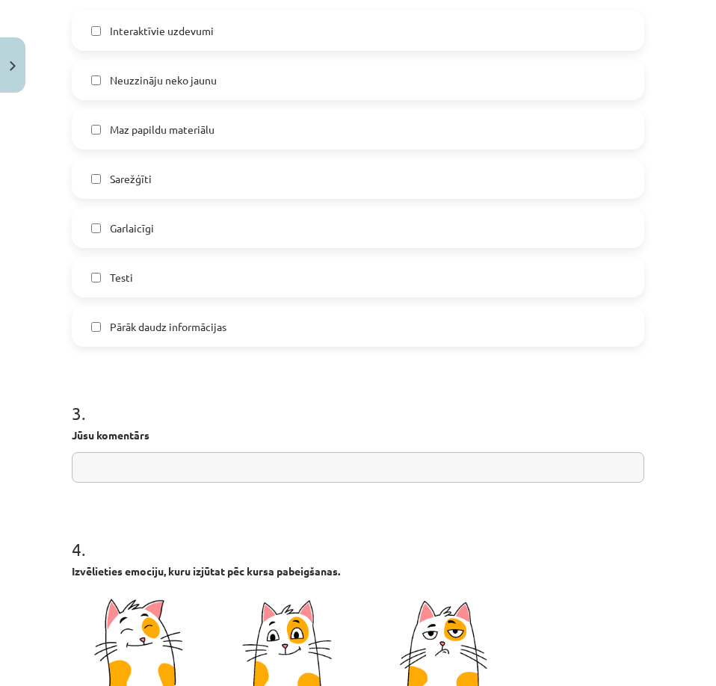
scroll to position [897, 0]
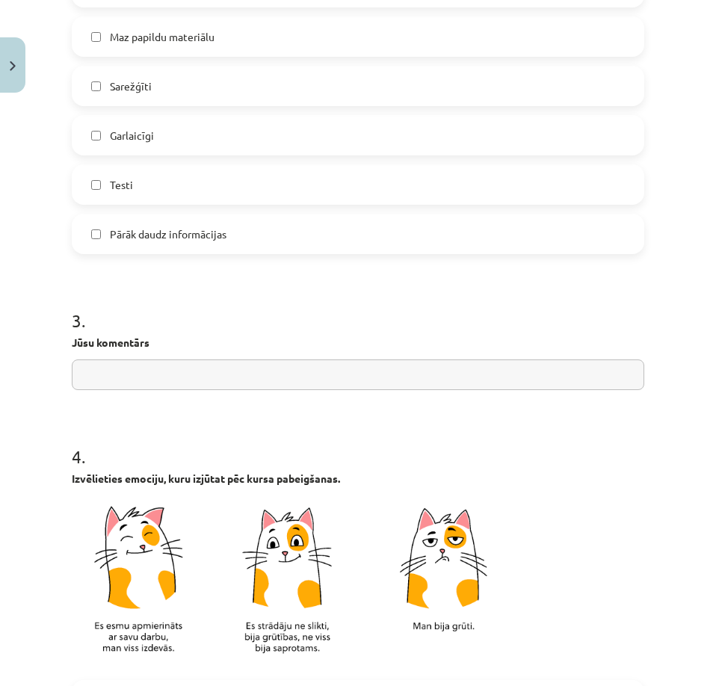
click at [155, 187] on label "Testi" at bounding box center [358, 184] width 570 height 37
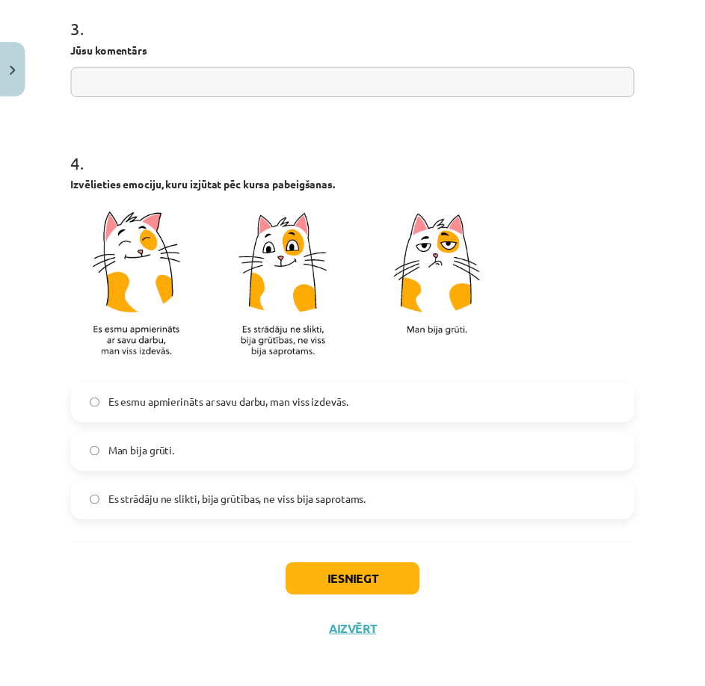
scroll to position [1204, 0]
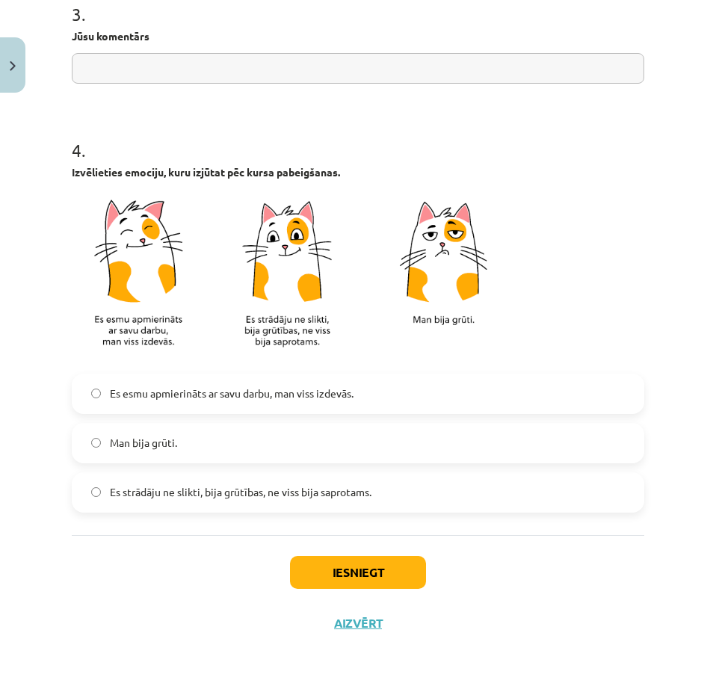
click at [214, 381] on label "Es esmu apmierināts ar savu darbu, man viss izdevās." at bounding box center [358, 393] width 570 height 37
click at [309, 560] on button "Iesniegt" at bounding box center [358, 572] width 136 height 33
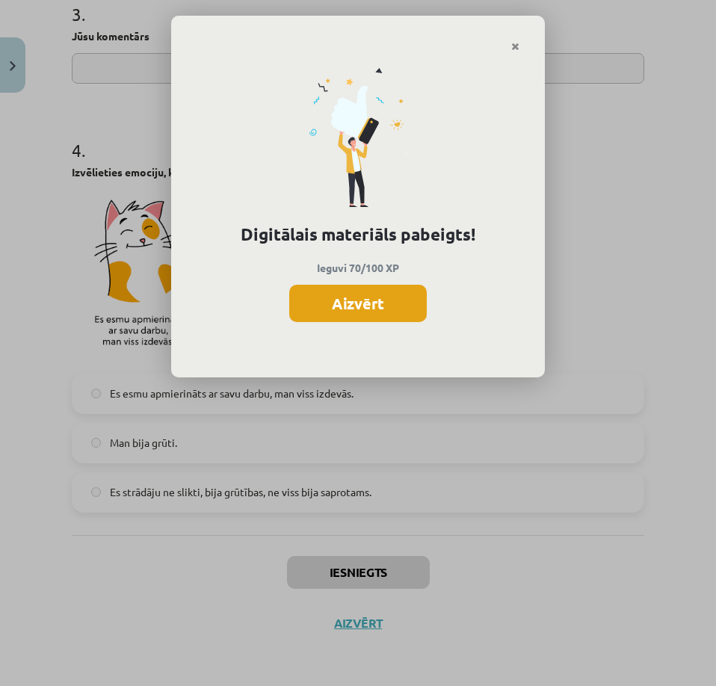
click at [389, 304] on button "Aizvērt" at bounding box center [358, 303] width 138 height 37
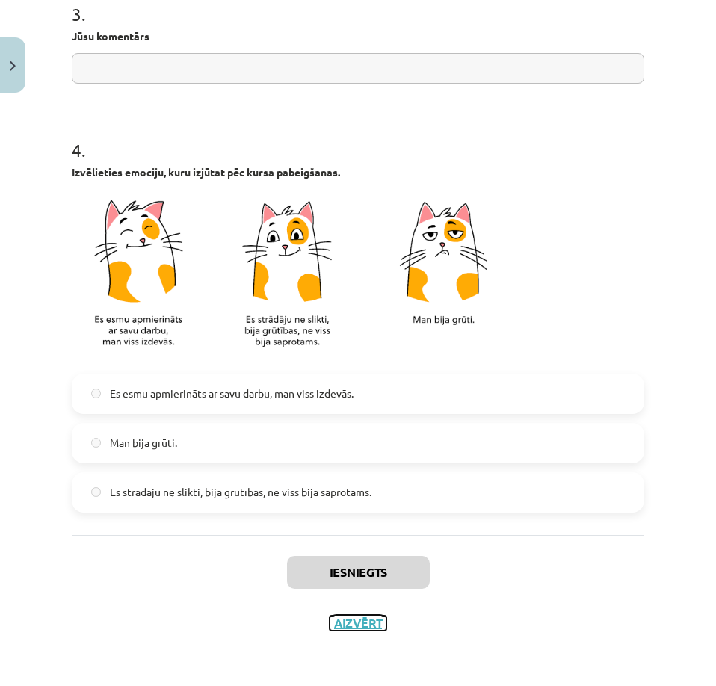
click at [345, 624] on button "Aizvērt" at bounding box center [358, 623] width 57 height 15
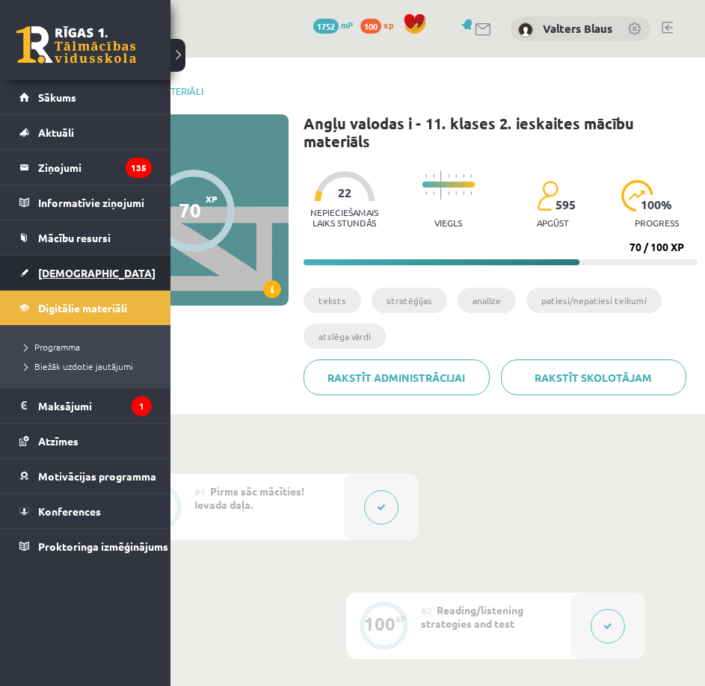
click at [64, 280] on link "[DEMOGRAPHIC_DATA]" at bounding box center [85, 273] width 132 height 34
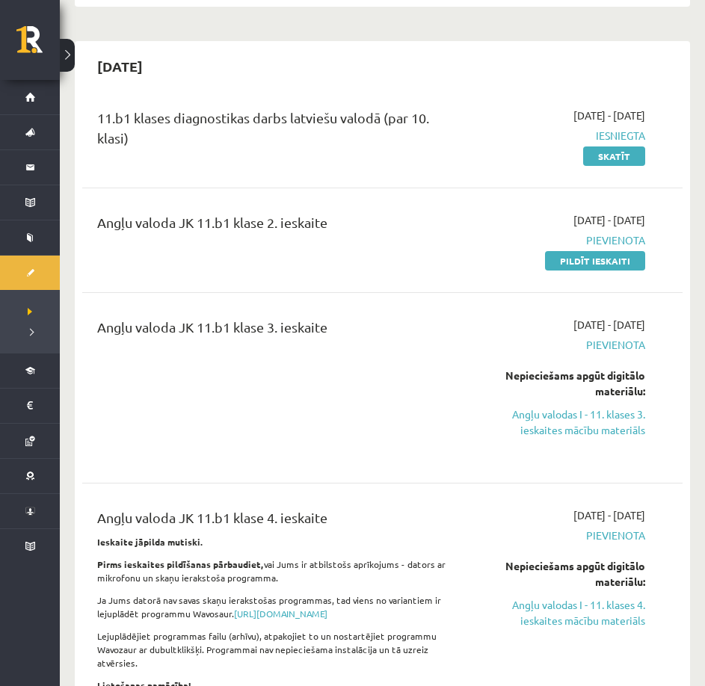
scroll to position [299, 0]
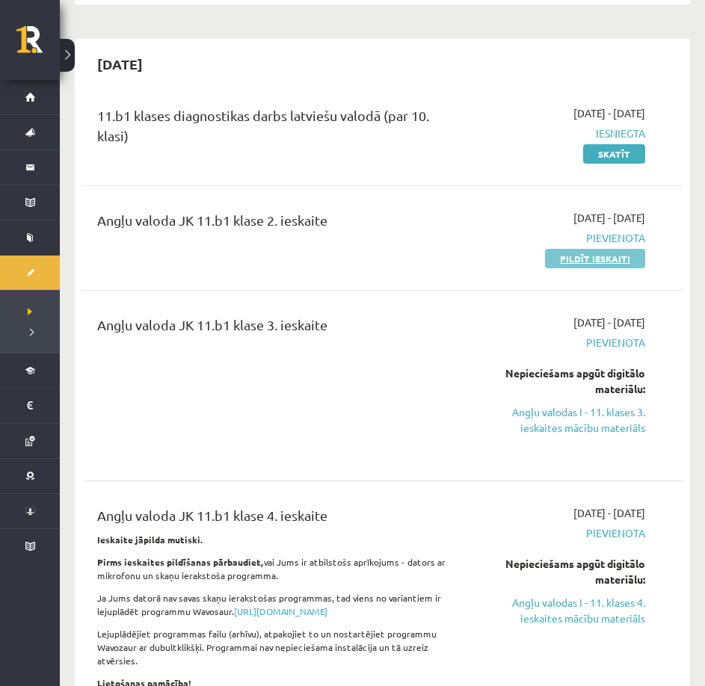
click at [581, 261] on link "Pildīt ieskaiti" at bounding box center [595, 258] width 100 height 19
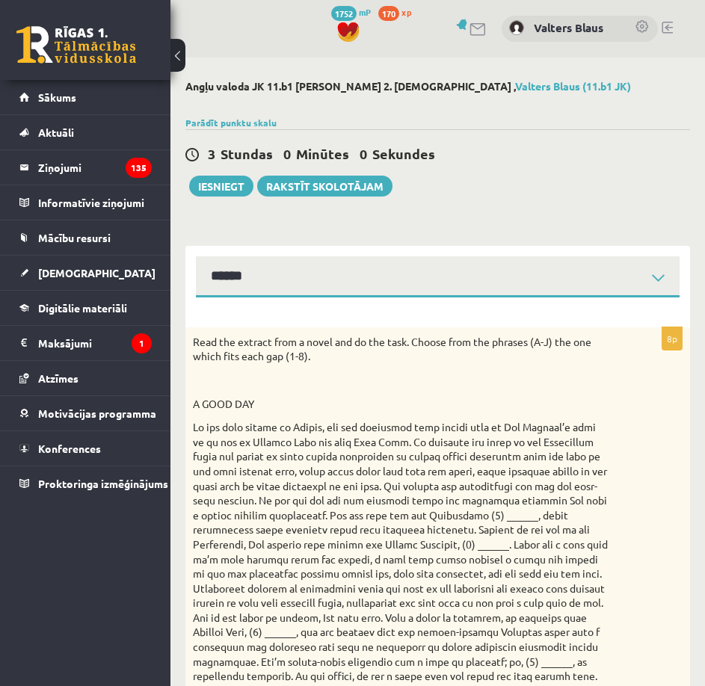
select select "**********"
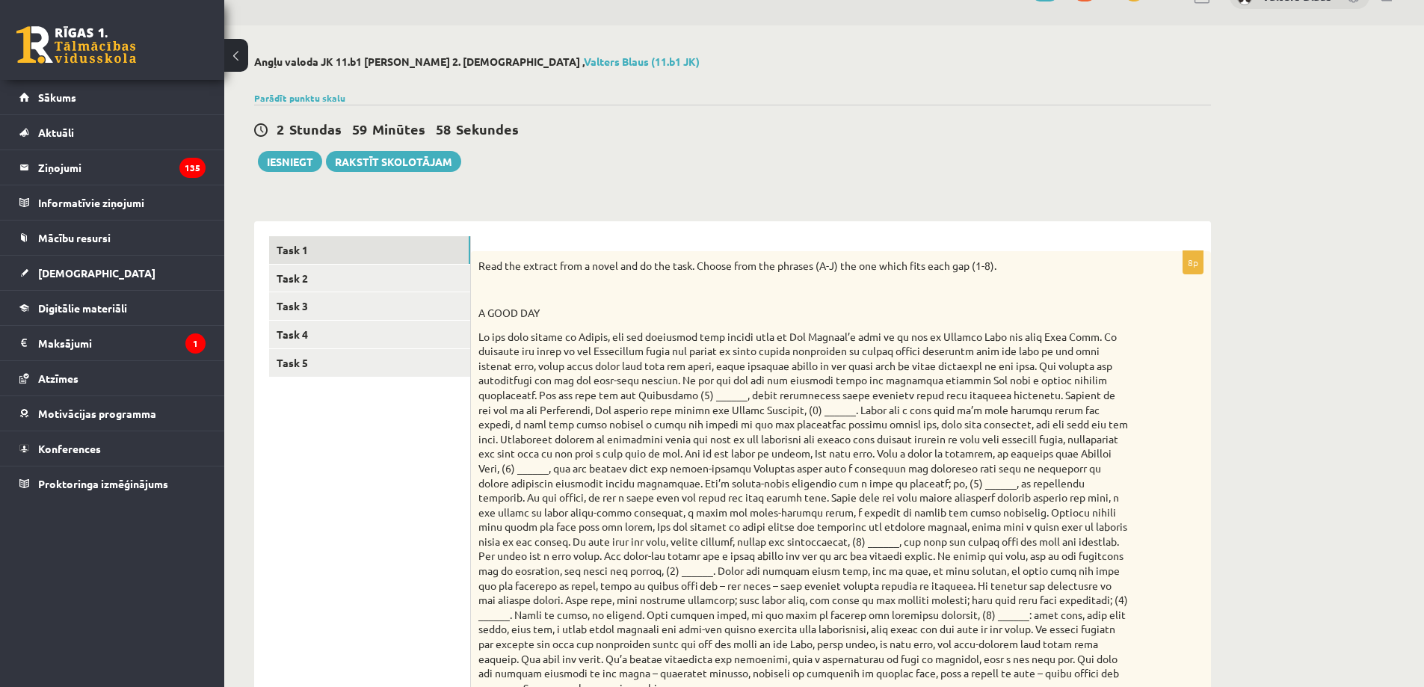
scroll to position [150, 0]
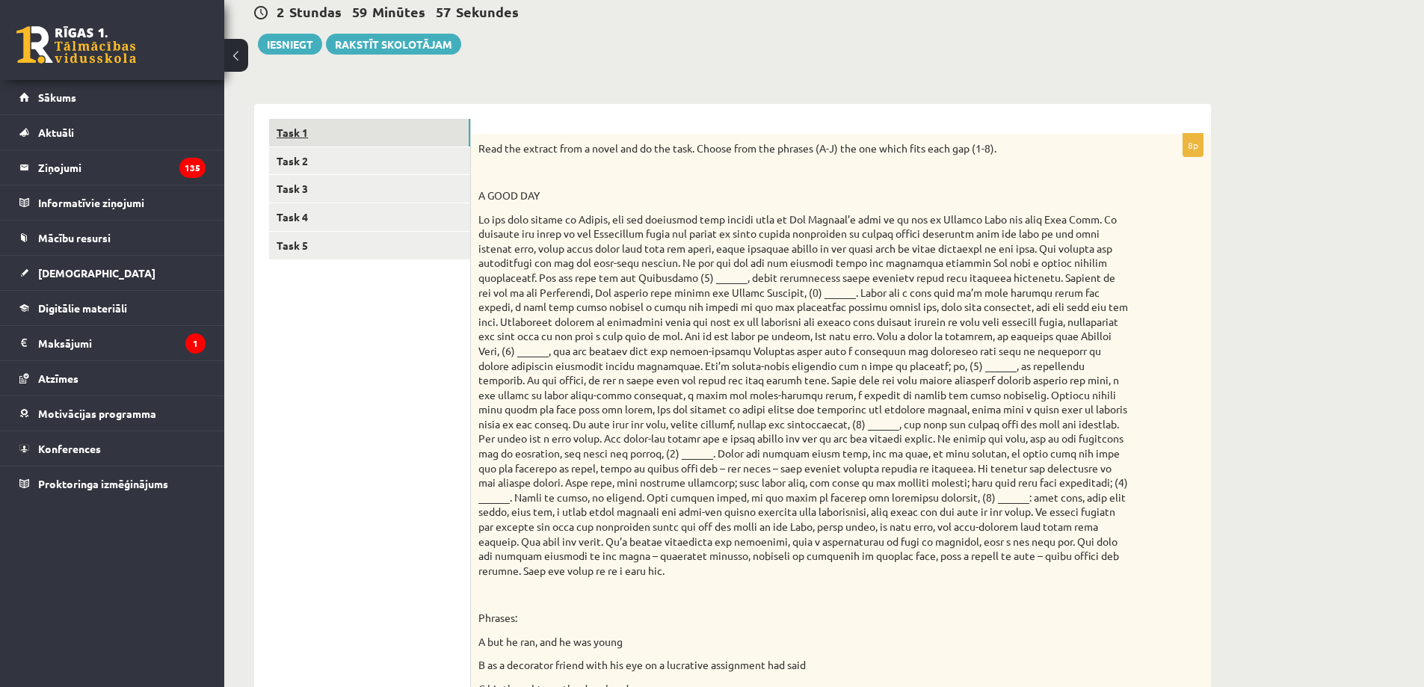
click at [432, 121] on link "Task 1" at bounding box center [369, 133] width 201 height 28
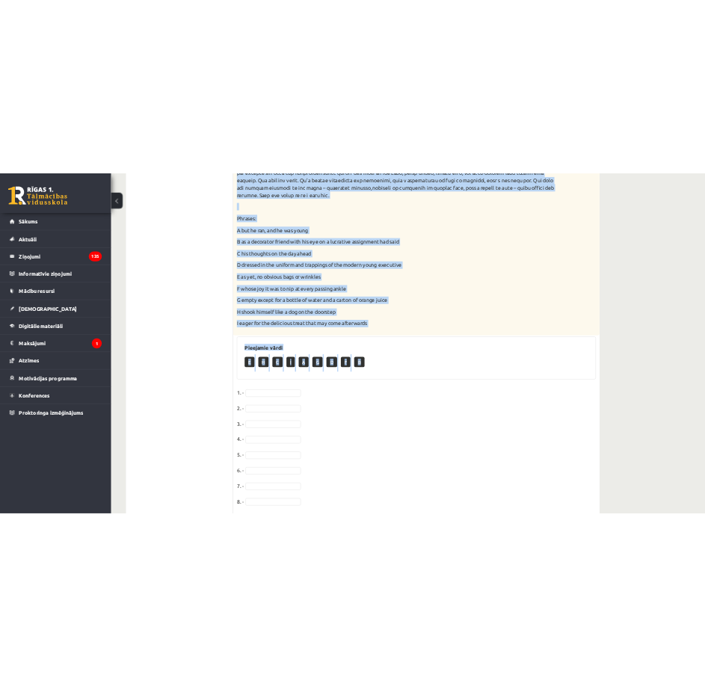
scroll to position [725, 0]
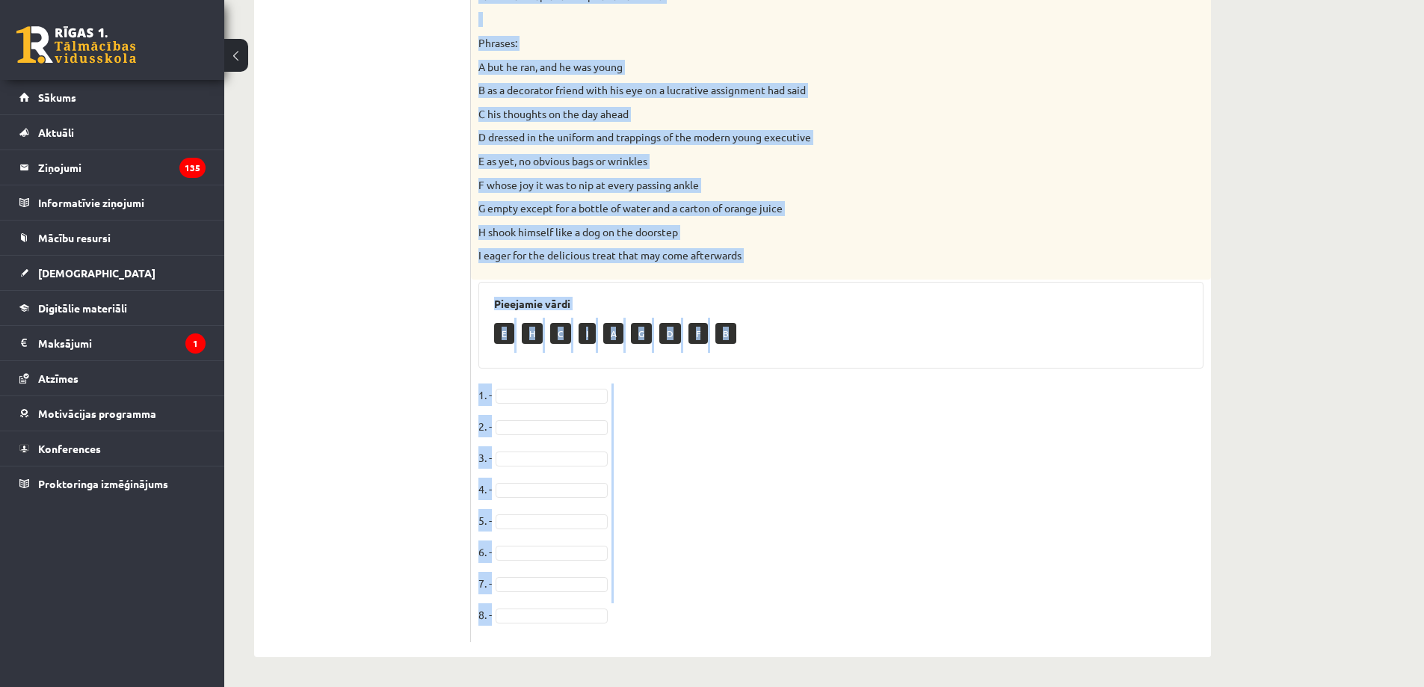
drag, startPoint x: 476, startPoint y: 298, endPoint x: 875, endPoint y: 615, distance: 509.3
click at [704, 615] on div "8p Read the extract from a novel and do the task. Choose from the phrases (A-J)…" at bounding box center [841, 100] width 740 height 1083
copy div "Read the extract from a novel and do the task. Choose from the phrases (A-J) th…"
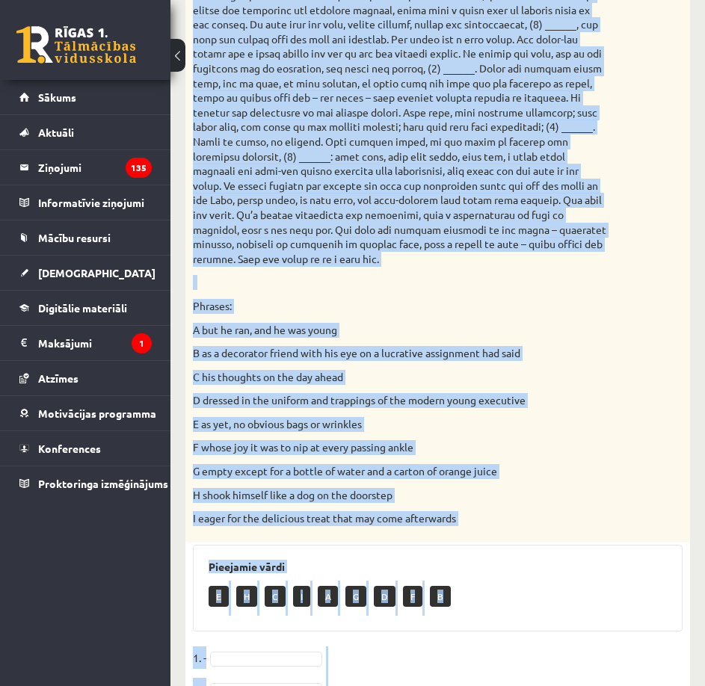
click at [624, 287] on div "Read the extract from a novel and do the task. Choose from the phrases (A-J) th…" at bounding box center [437, 72] width 505 height 941
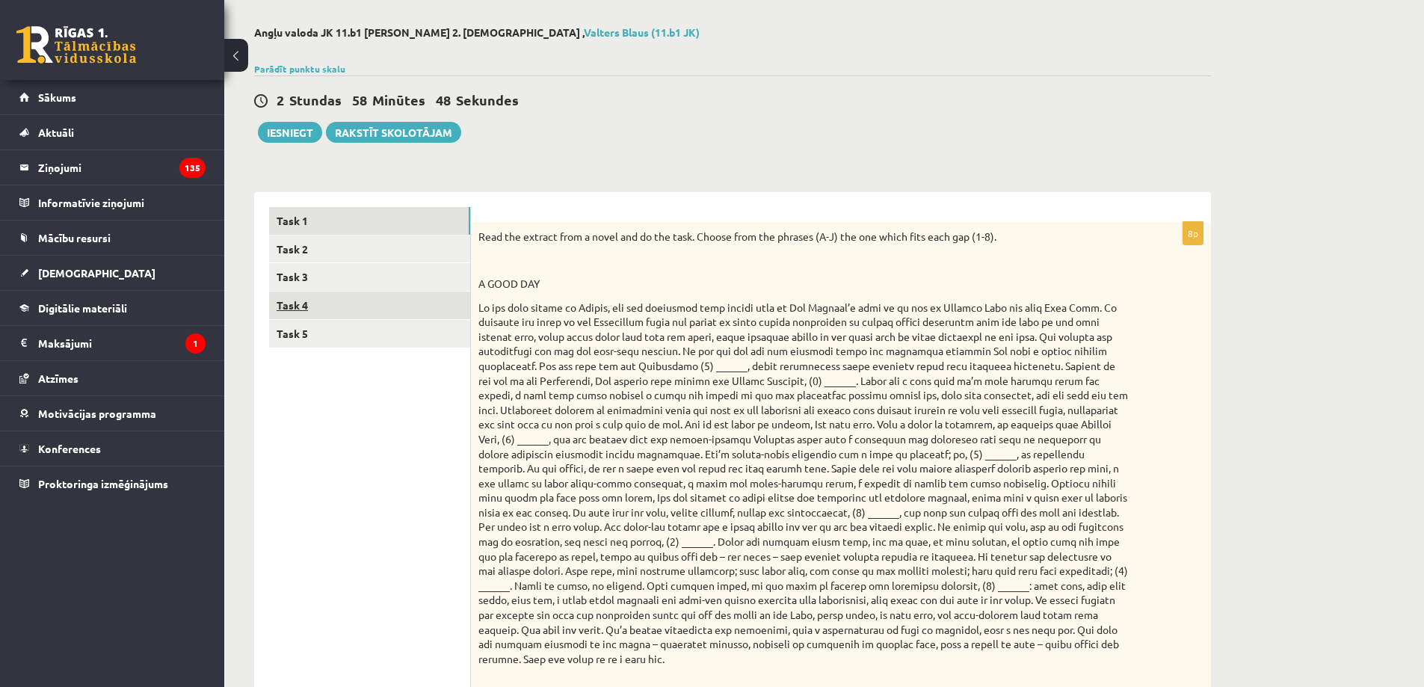
scroll to position [0, 0]
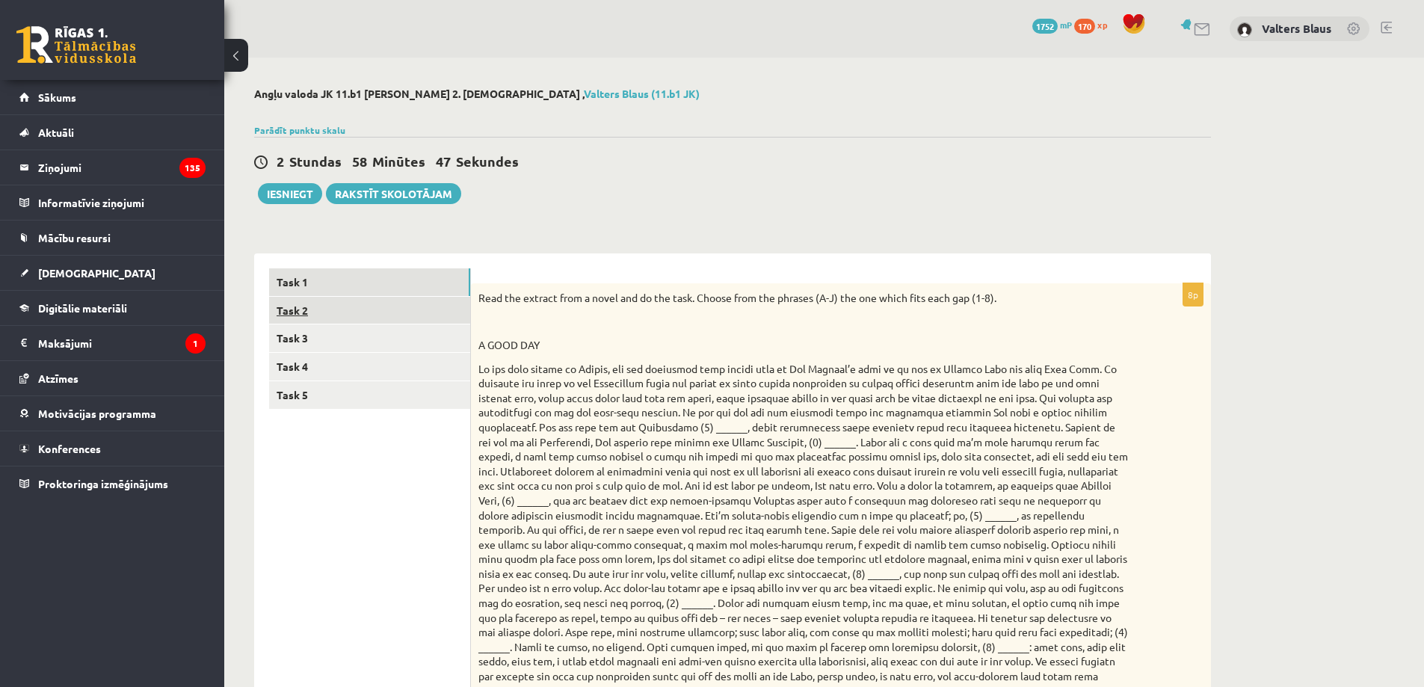
click at [357, 313] on link "Task 2" at bounding box center [369, 311] width 201 height 28
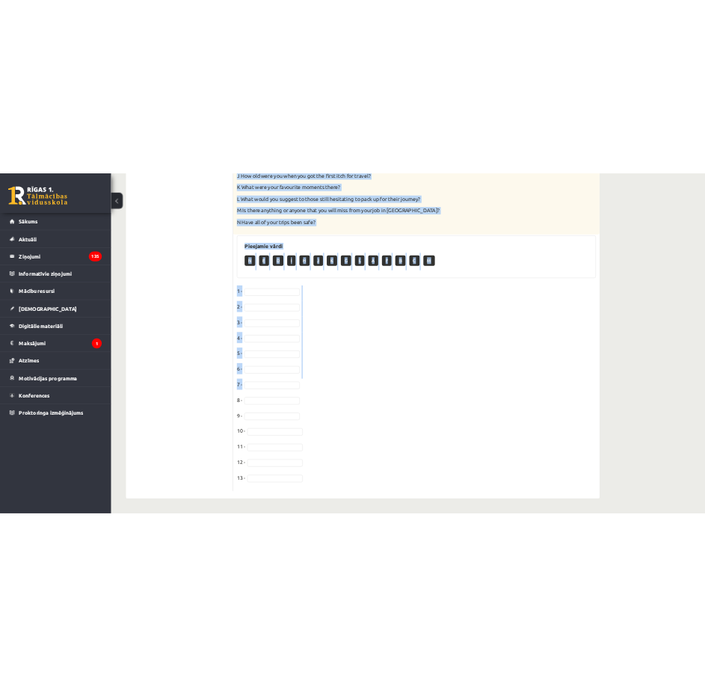
scroll to position [1884, 0]
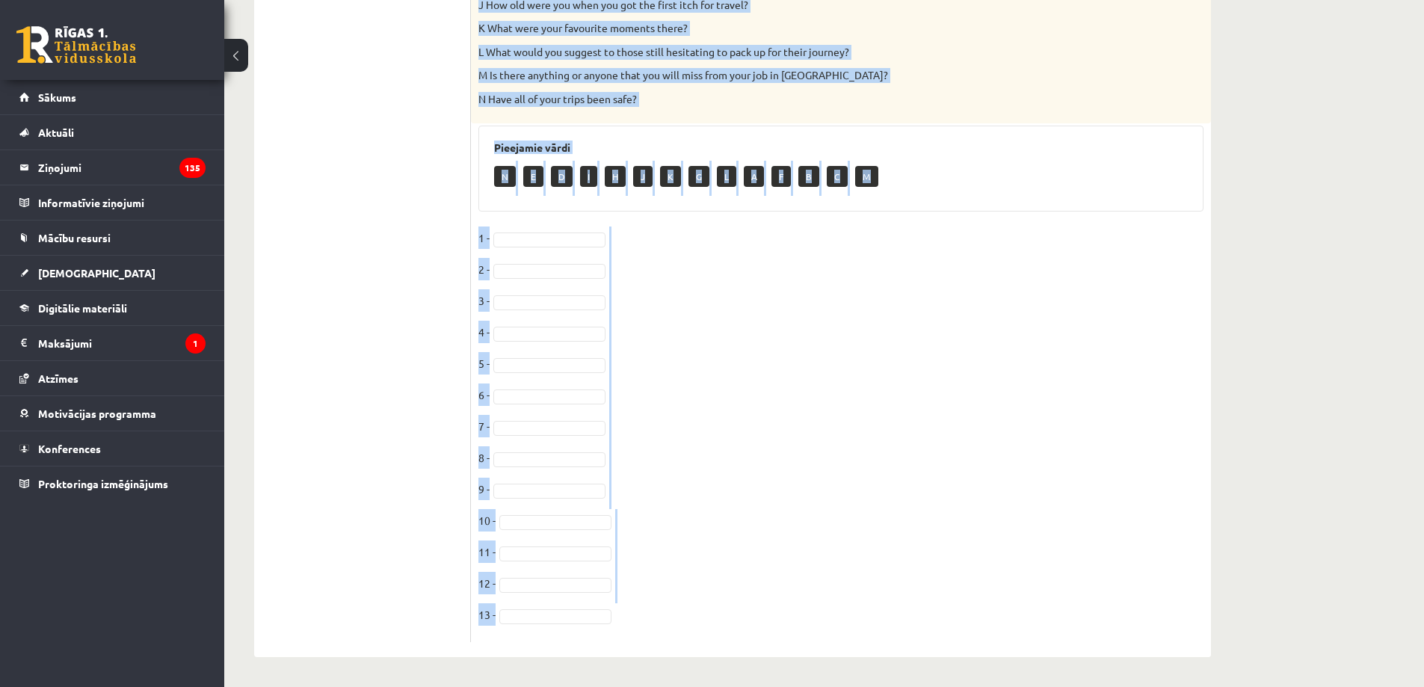
drag, startPoint x: 477, startPoint y: 147, endPoint x: 982, endPoint y: 624, distance: 694.0
copy div "Read the interview with a travel blogger and do the task. Match the questions w…"
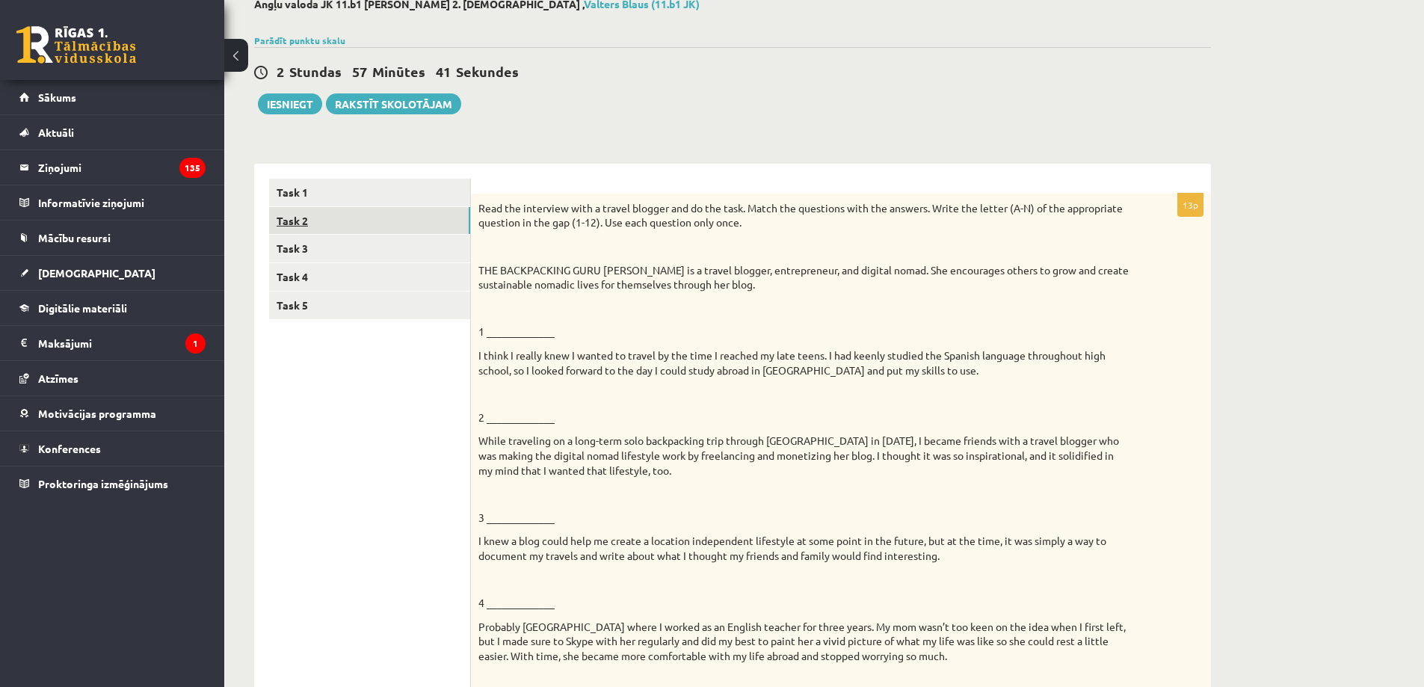
scroll to position [0, 0]
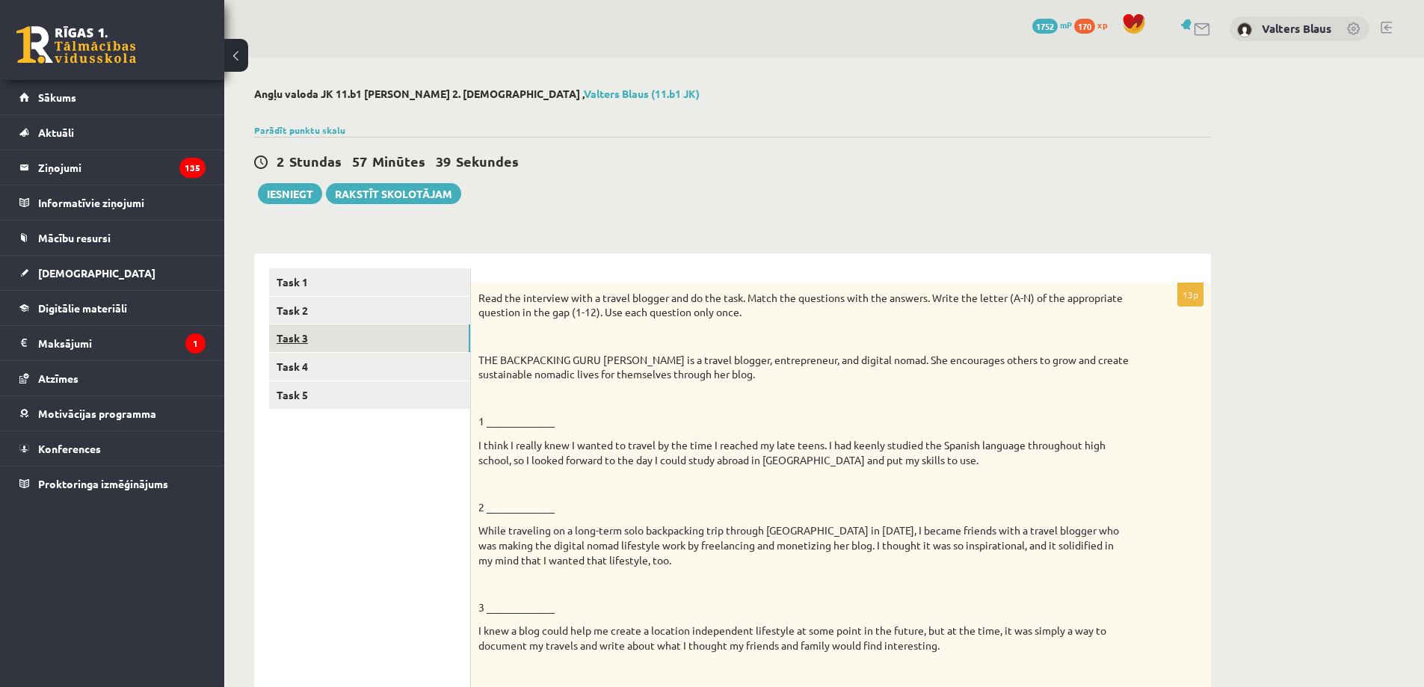
click at [317, 337] on link "Task 3" at bounding box center [369, 339] width 201 height 28
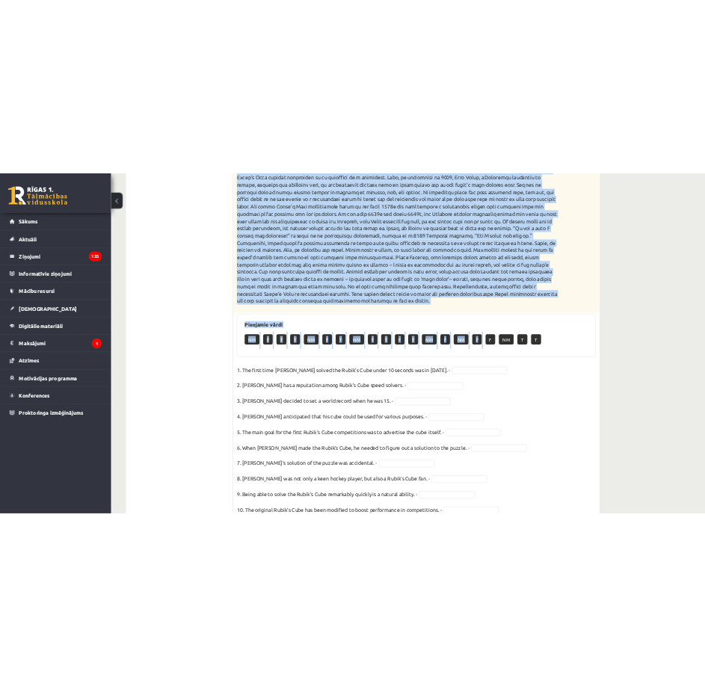
scroll to position [543, 0]
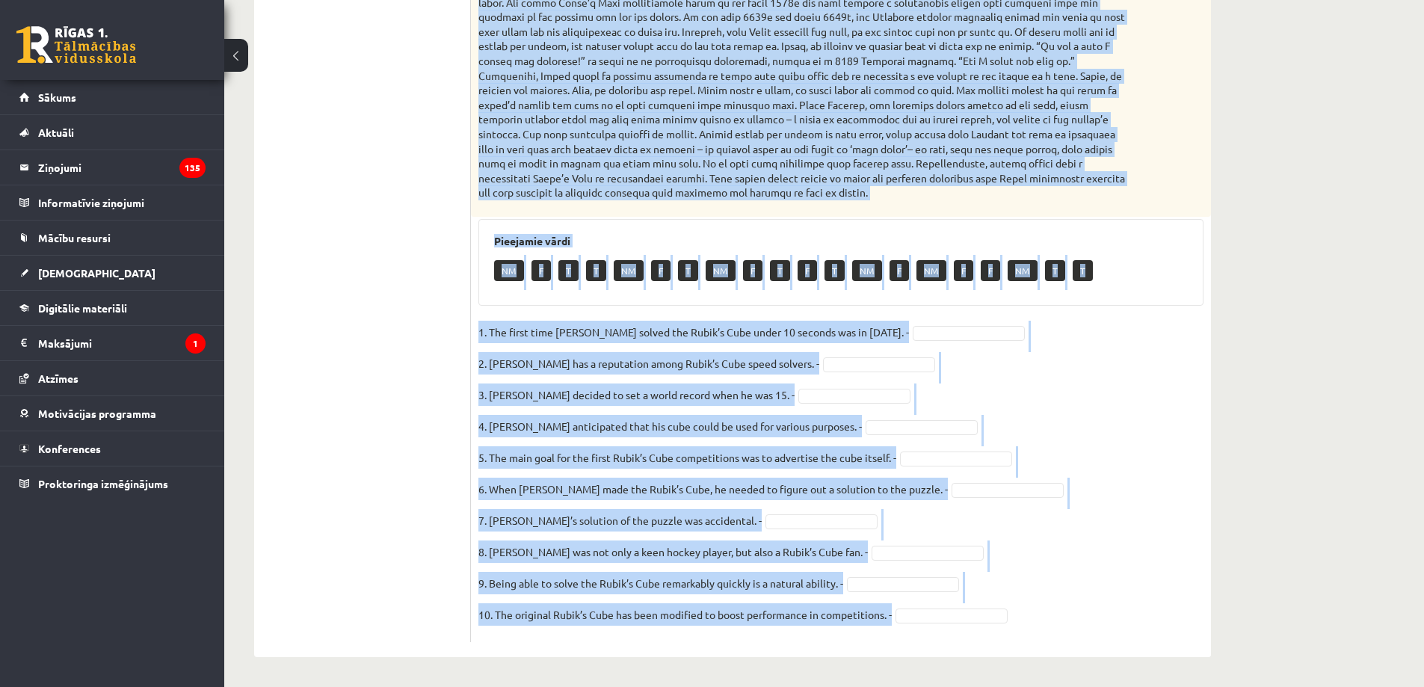
drag, startPoint x: 477, startPoint y: 298, endPoint x: 1141, endPoint y: 624, distance: 739.4
click at [704, 643] on div "10p Read the text and decide if each statement (1-10) is true (T), false (F) or…" at bounding box center [841, 184] width 740 height 946
copy div "Read the text and decide if each statement (1-10) is true (T), false (F) or not…"
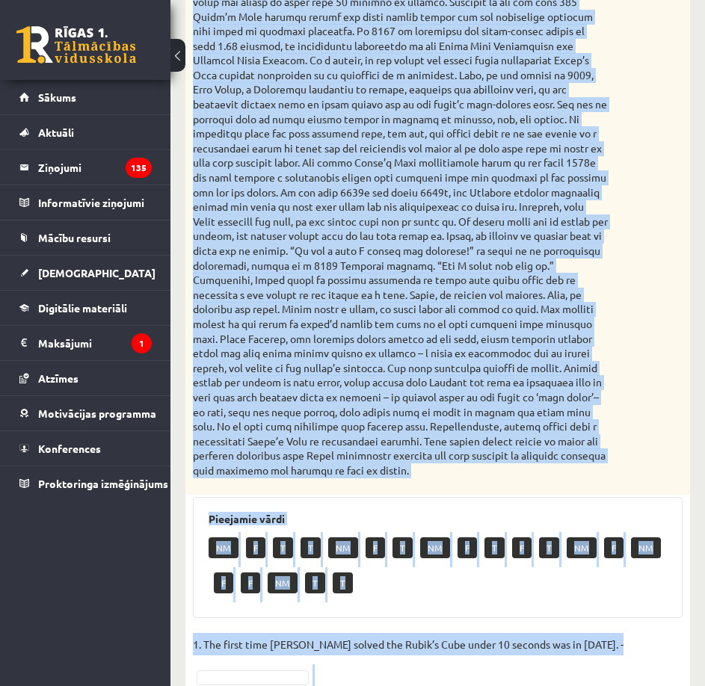
click at [624, 273] on div "Read the text and decide if each statement (1-10) is true (T), false (F) or not…" at bounding box center [437, 140] width 505 height 710
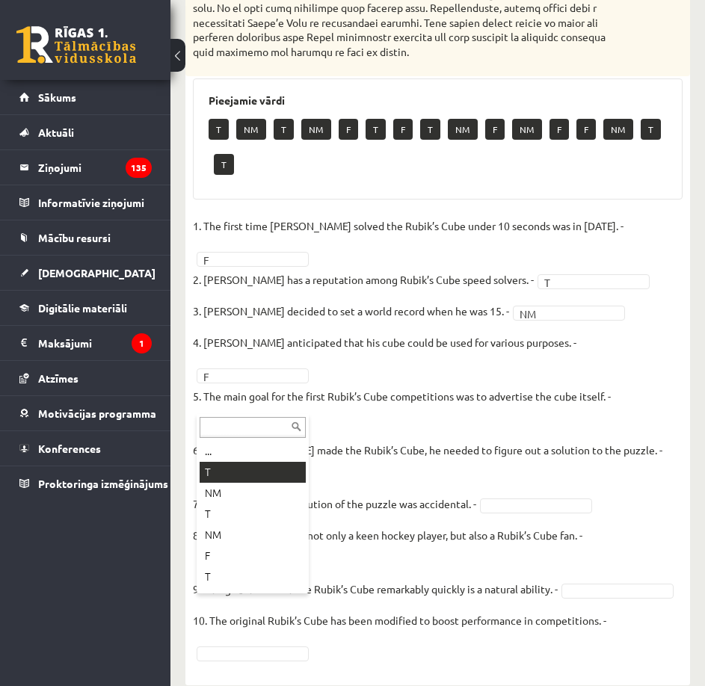
scroll to position [926, 0]
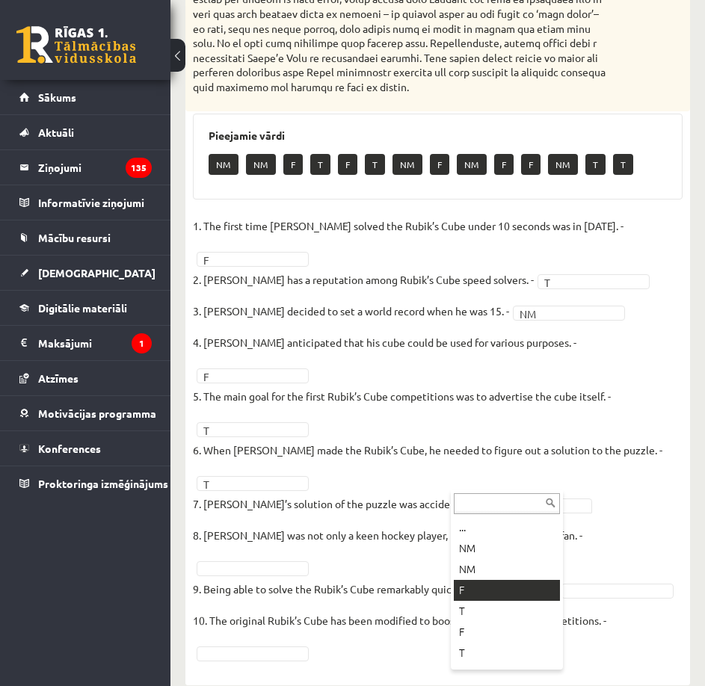
drag, startPoint x: 481, startPoint y: 588, endPoint x: 482, endPoint y: 556, distance: 31.4
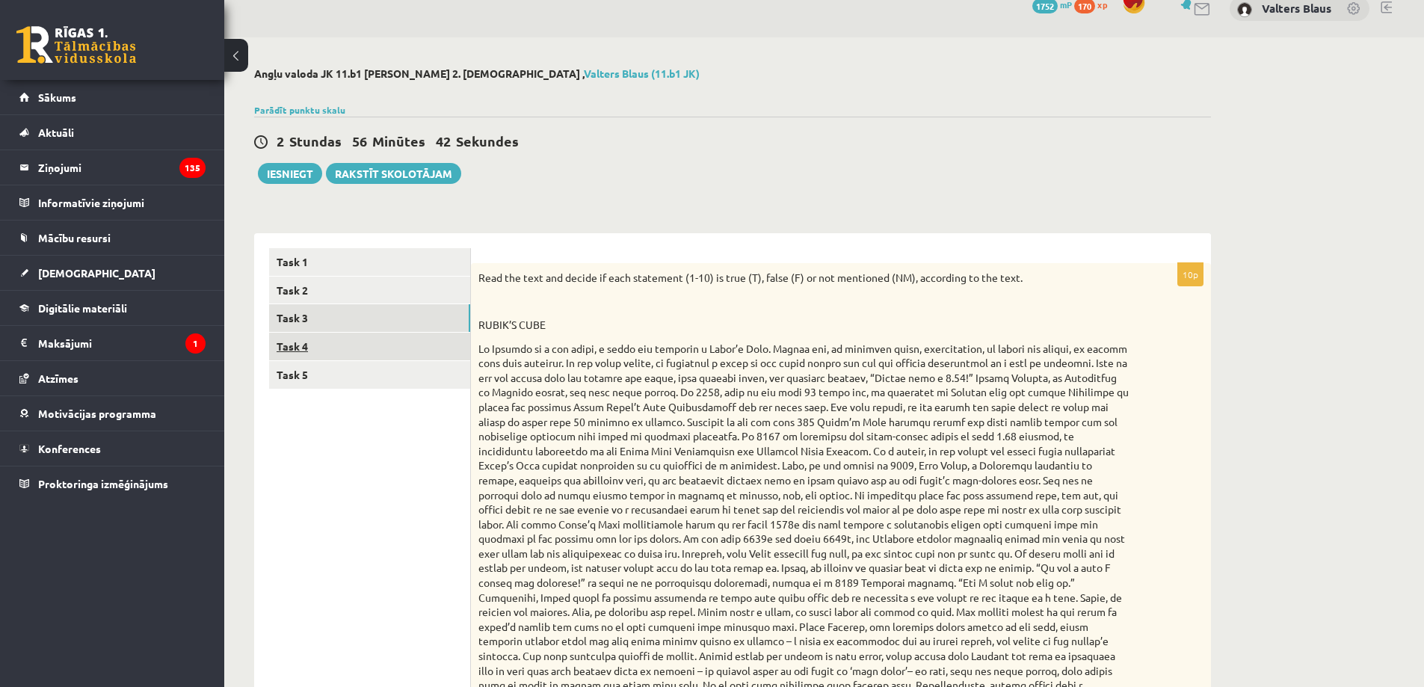
scroll to position [0, 0]
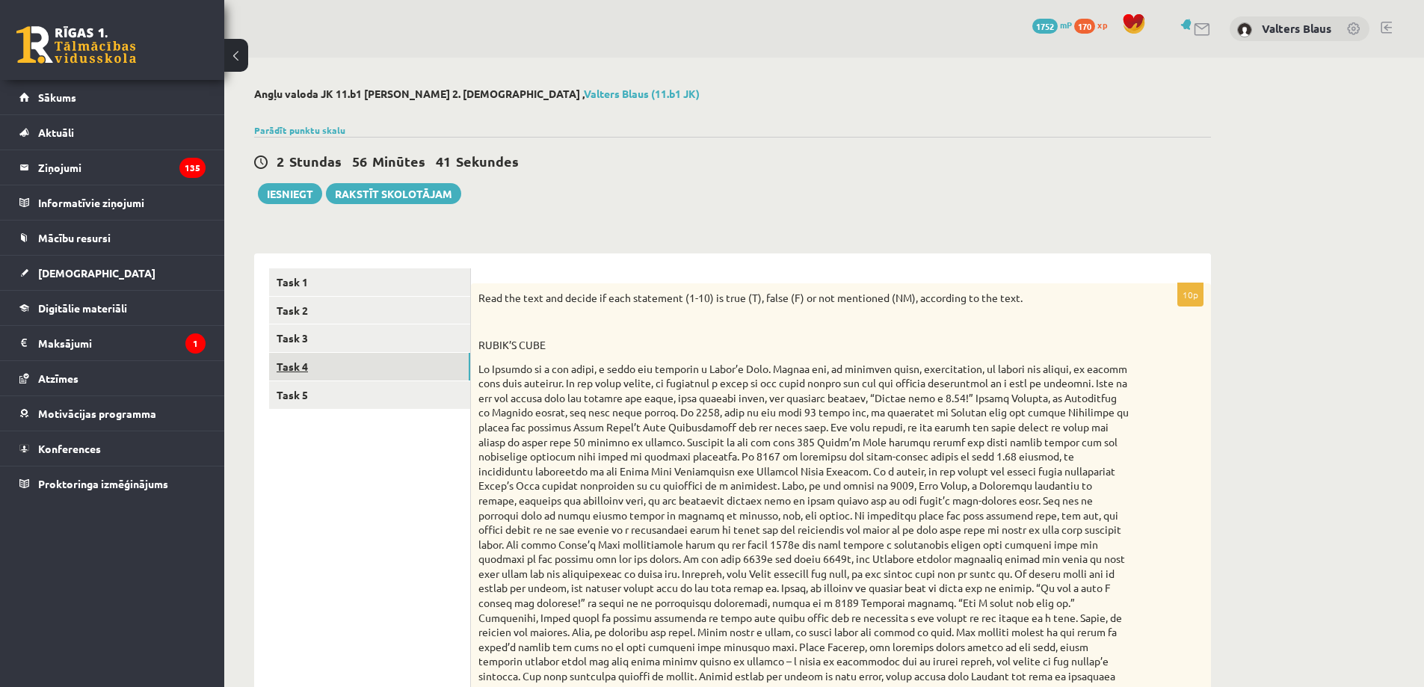
click at [359, 361] on link "Task 4" at bounding box center [369, 367] width 201 height 28
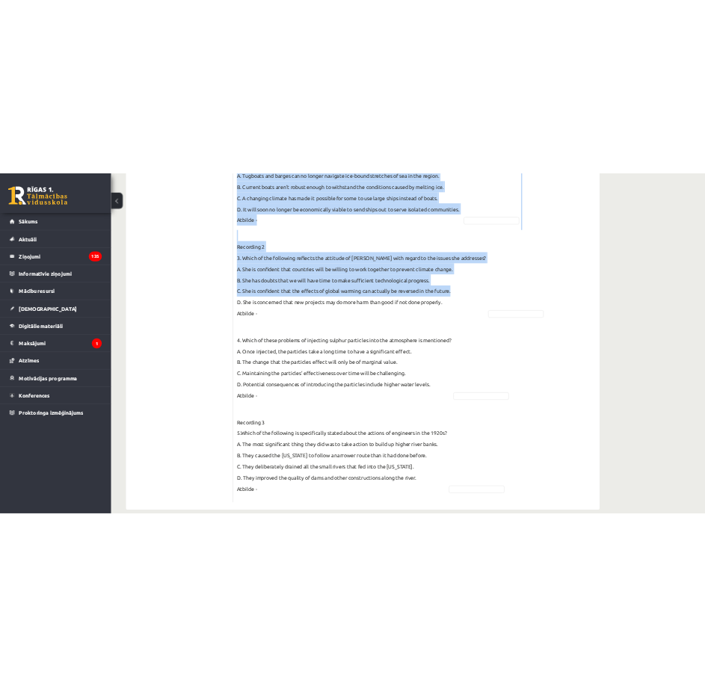
scroll to position [749, 0]
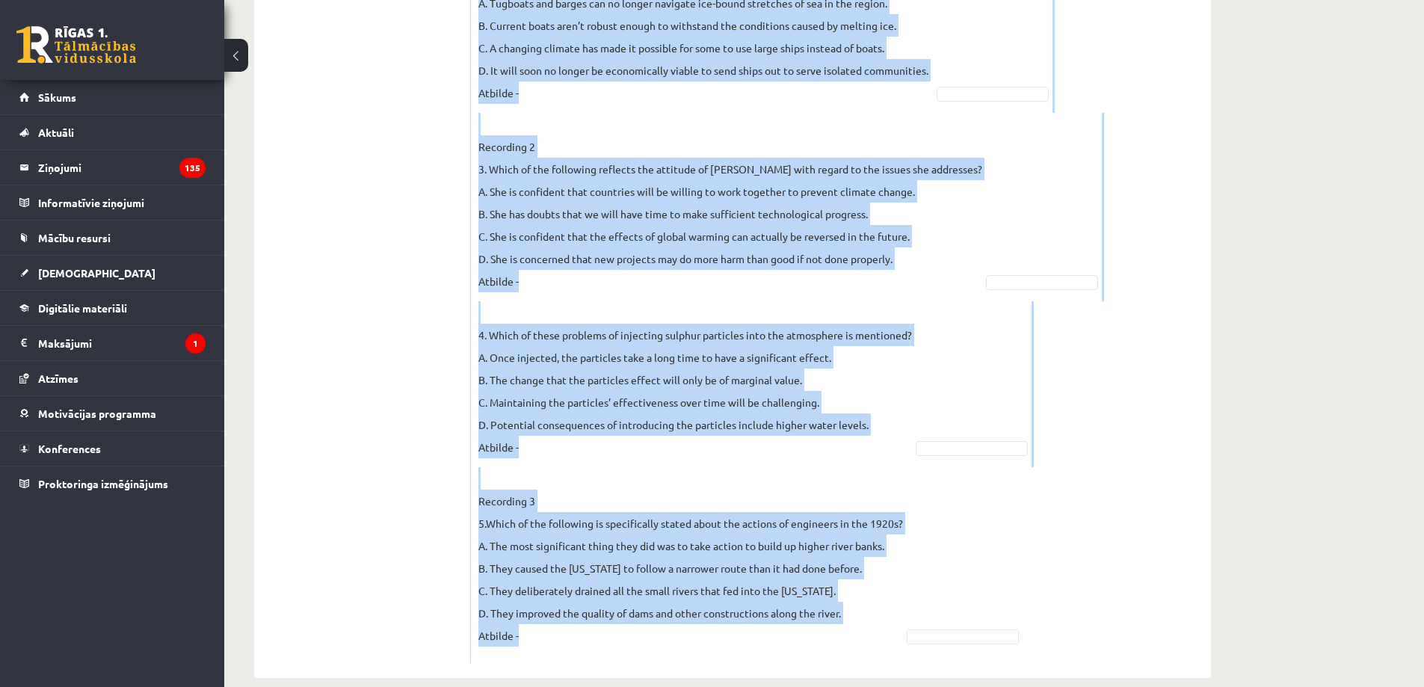
drag, startPoint x: 477, startPoint y: 128, endPoint x: 1172, endPoint y: 627, distance: 855.6
click at [704, 627] on div "2 points for each correct answer. 10p Listen to three recordings about the effe…" at bounding box center [841, 91] width 740 height 1174
copy form "2 points for each correct answer. 10p Listen to three recordings about the effe…"
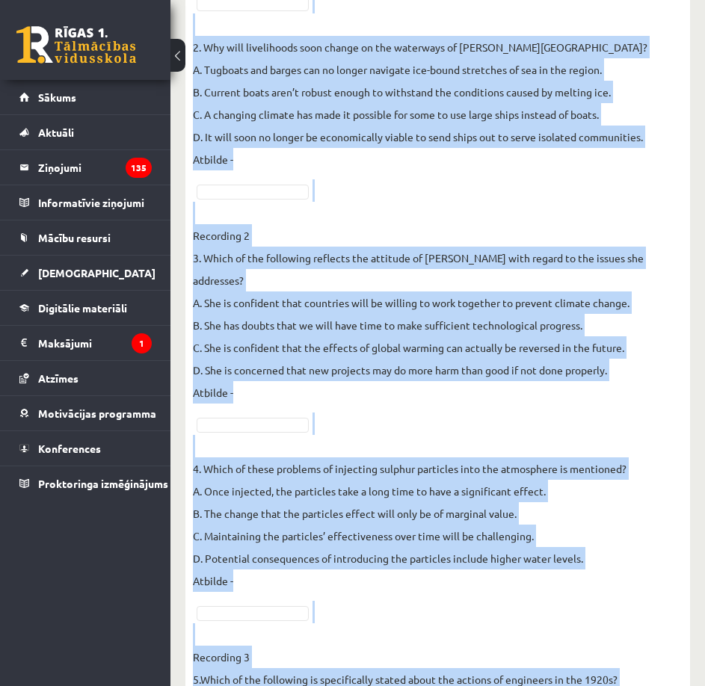
click at [543, 205] on p "Recording 2 3. Which of the following reflects the attitude of Professor Clark …" at bounding box center [438, 303] width 490 height 202
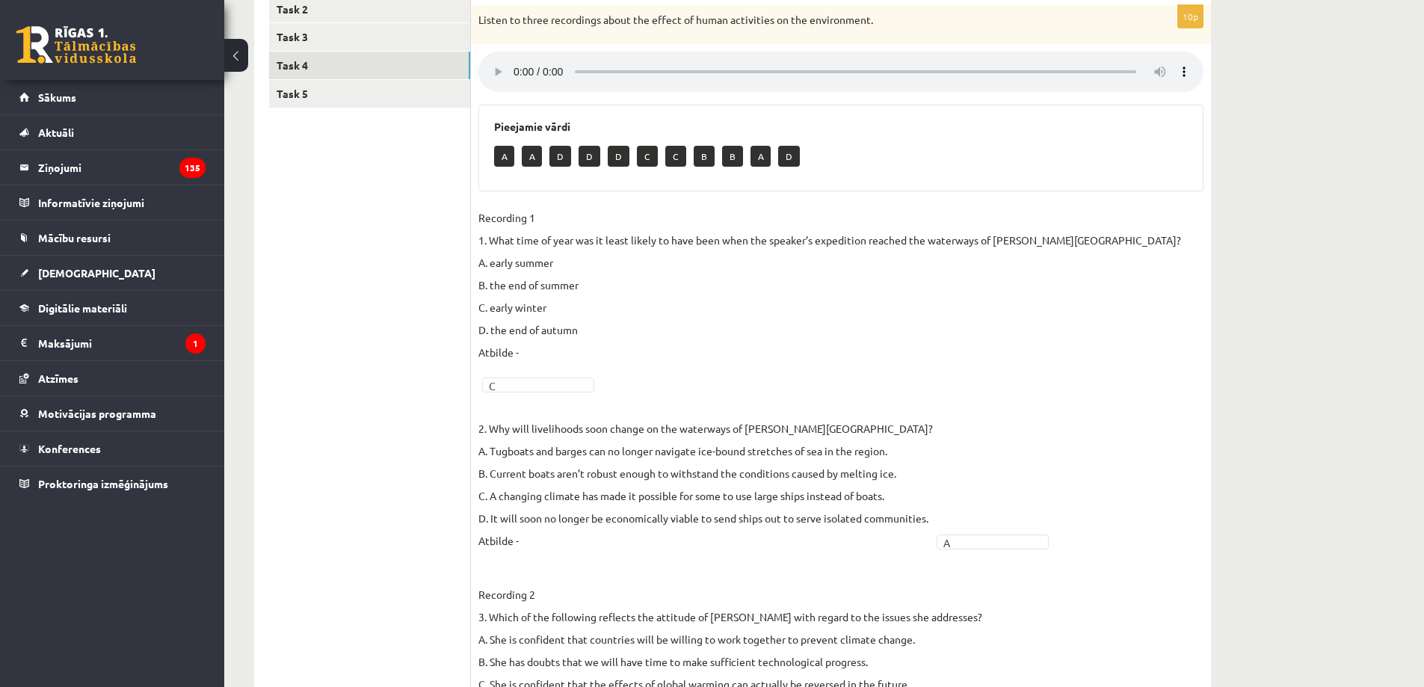
scroll to position [301, 0]
click at [390, 94] on link "Task 5" at bounding box center [369, 95] width 201 height 28
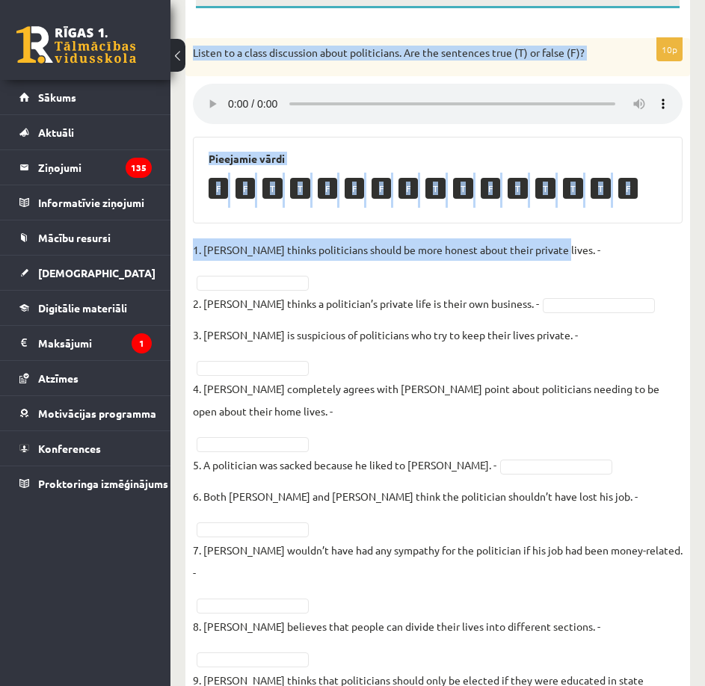
scroll to position [292, 0]
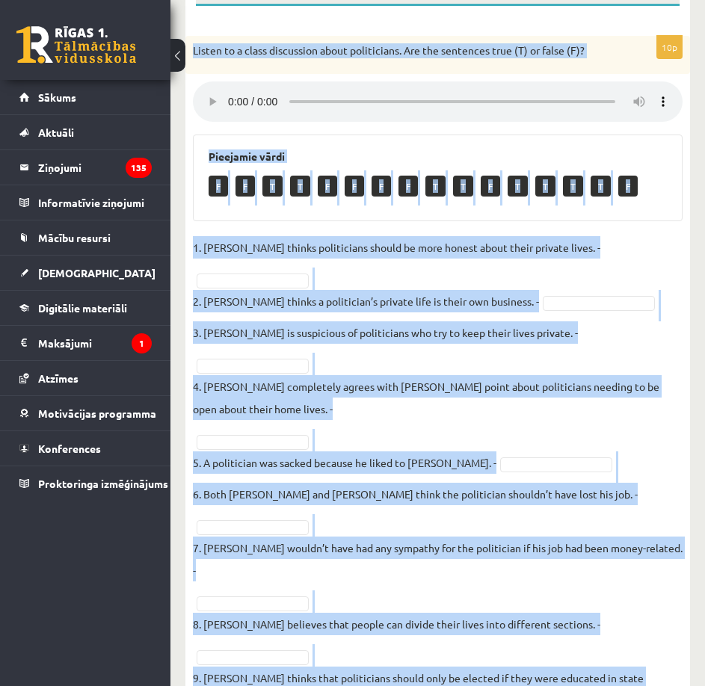
drag, startPoint x: 191, startPoint y: 180, endPoint x: 677, endPoint y: 643, distance: 671.1
click at [677, 643] on div "10p Listen to a class discussion about politicians. Are the sentences true (T) …" at bounding box center [437, 420] width 505 height 769
copy div "Listen to a class discussion about politicians. Are the sentences true (T) or f…"
click at [649, 220] on div "Pieejamie vārdi F F T T F F F F T T F T T T T F" at bounding box center [438, 178] width 490 height 87
click at [660, 210] on div "Pieejamie vārdi F F T T F F F F T T F T T T T F" at bounding box center [438, 178] width 490 height 87
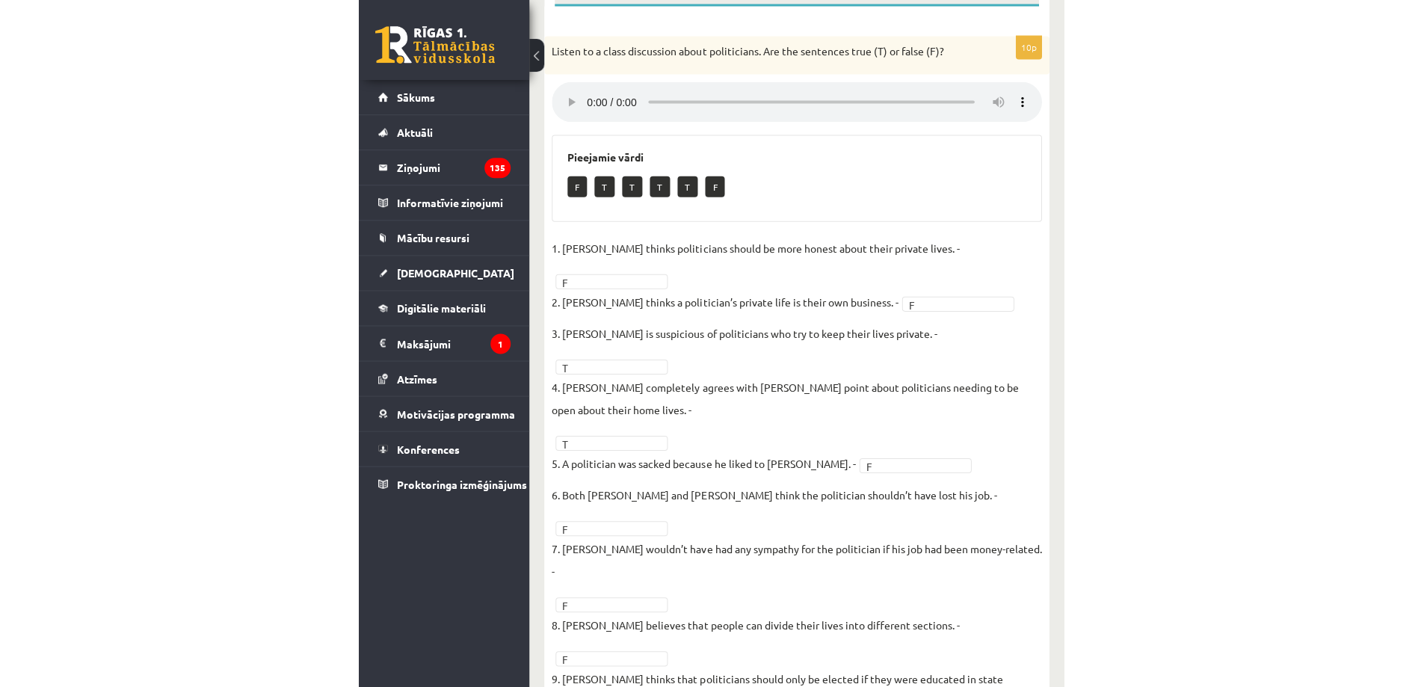
scroll to position [164, 0]
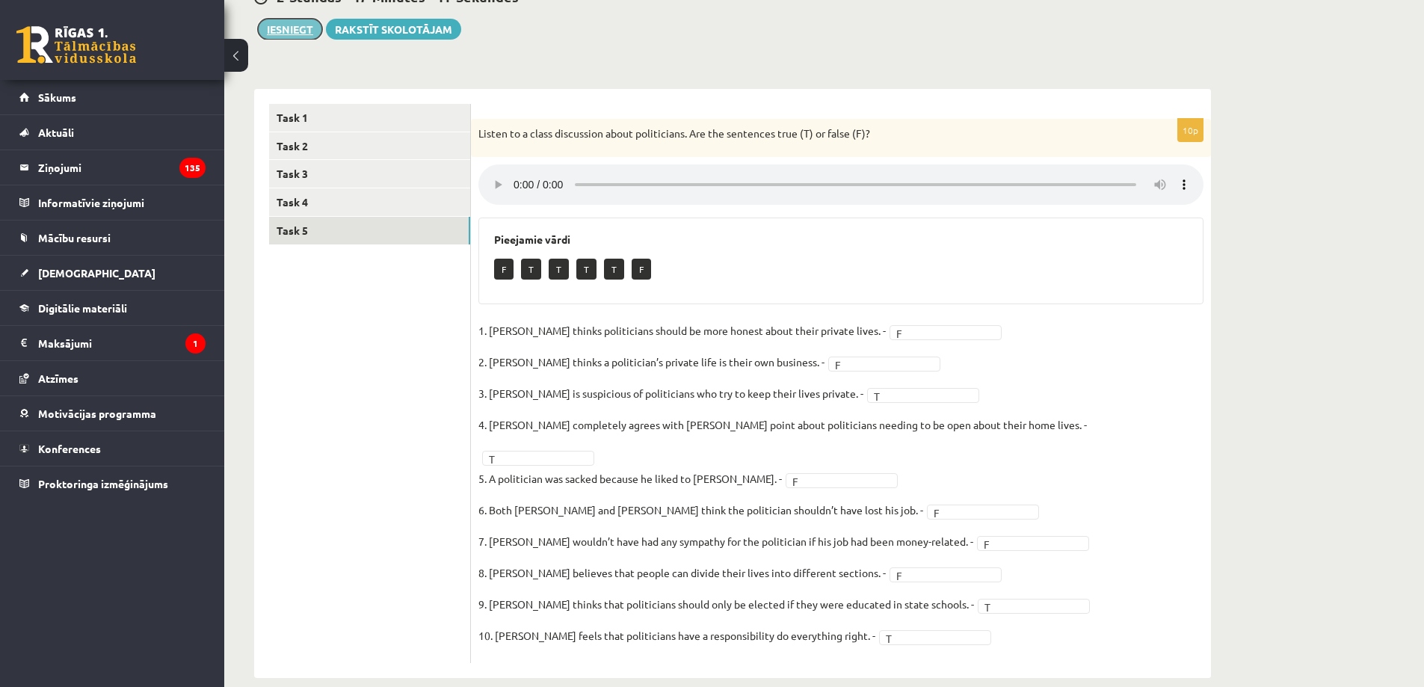
click at [301, 28] on button "Iesniegt" at bounding box center [290, 29] width 64 height 21
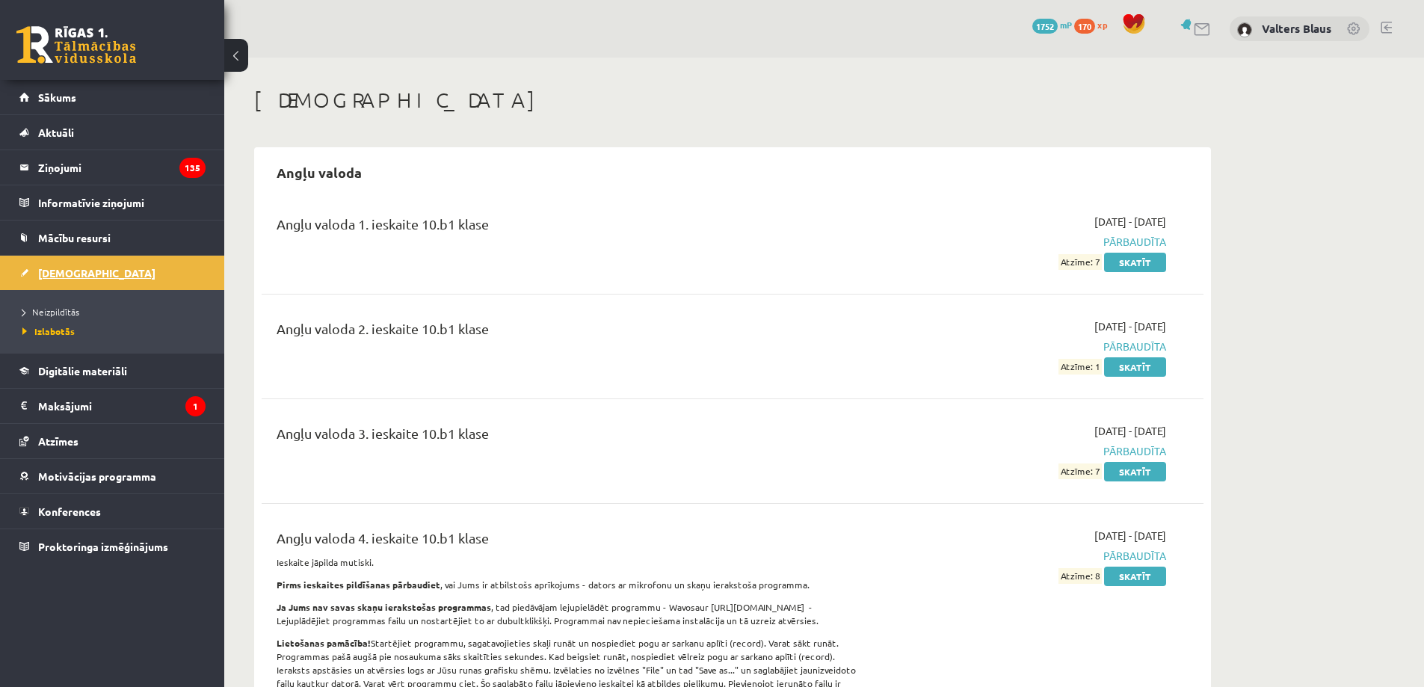
click at [51, 272] on span "[DEMOGRAPHIC_DATA]" at bounding box center [96, 272] width 117 height 13
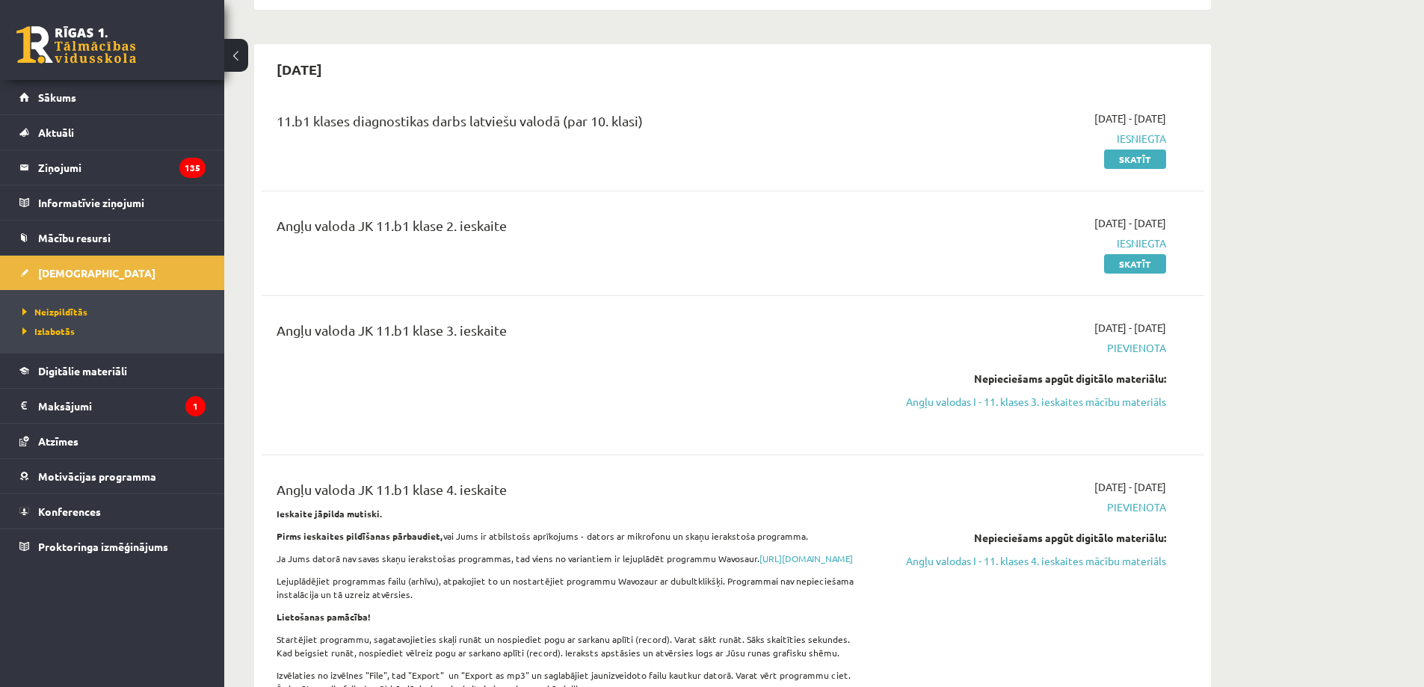
scroll to position [299, 0]
click at [945, 401] on link "Angļu valodas I - 11. klases 3. ieskaites mācību materiāls" at bounding box center [1026, 404] width 282 height 16
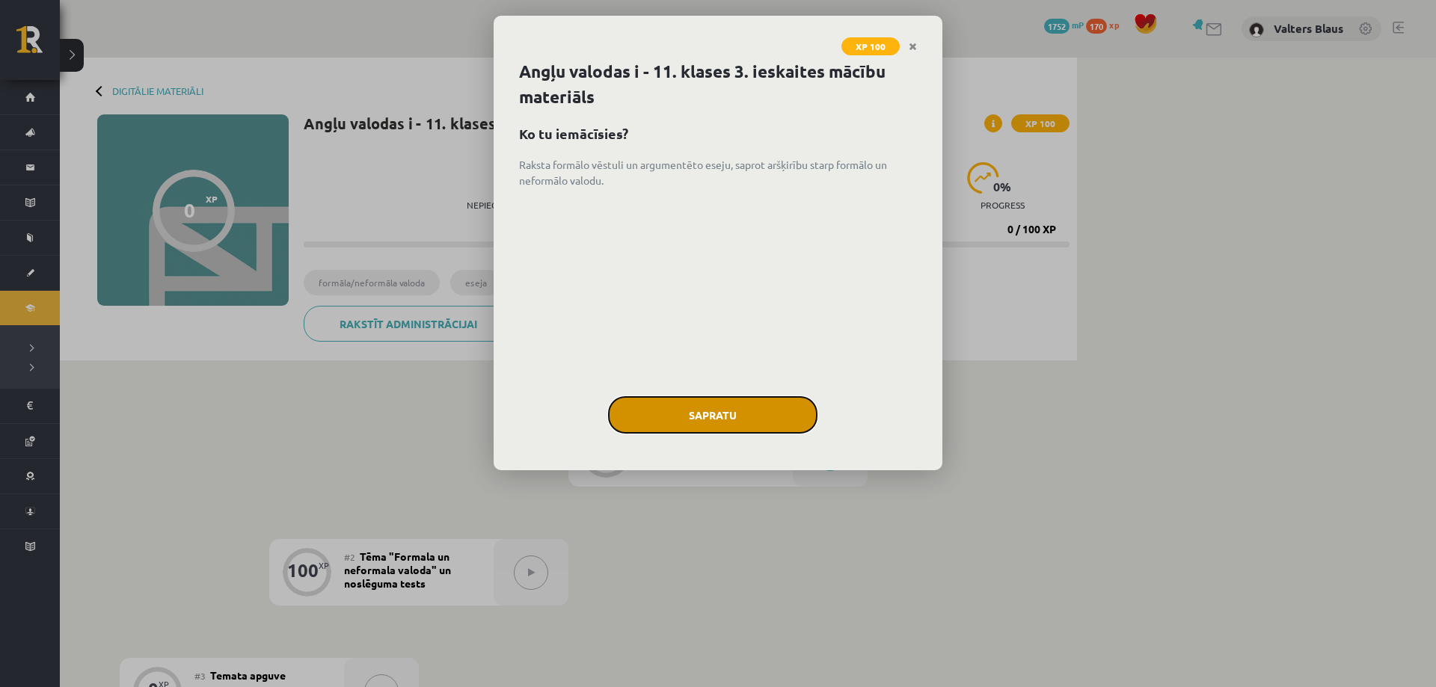
click at [697, 422] on button "Sapratu" at bounding box center [712, 414] width 209 height 37
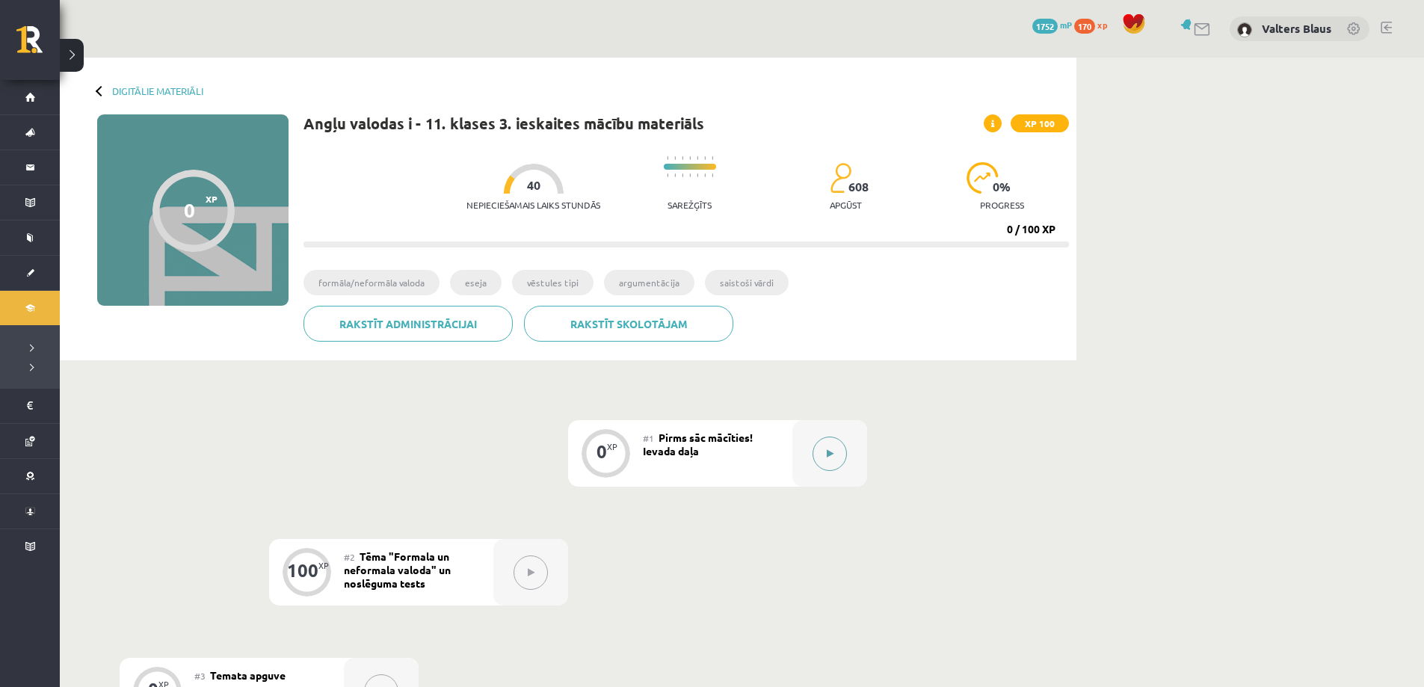
click at [839, 458] on button at bounding box center [830, 454] width 34 height 34
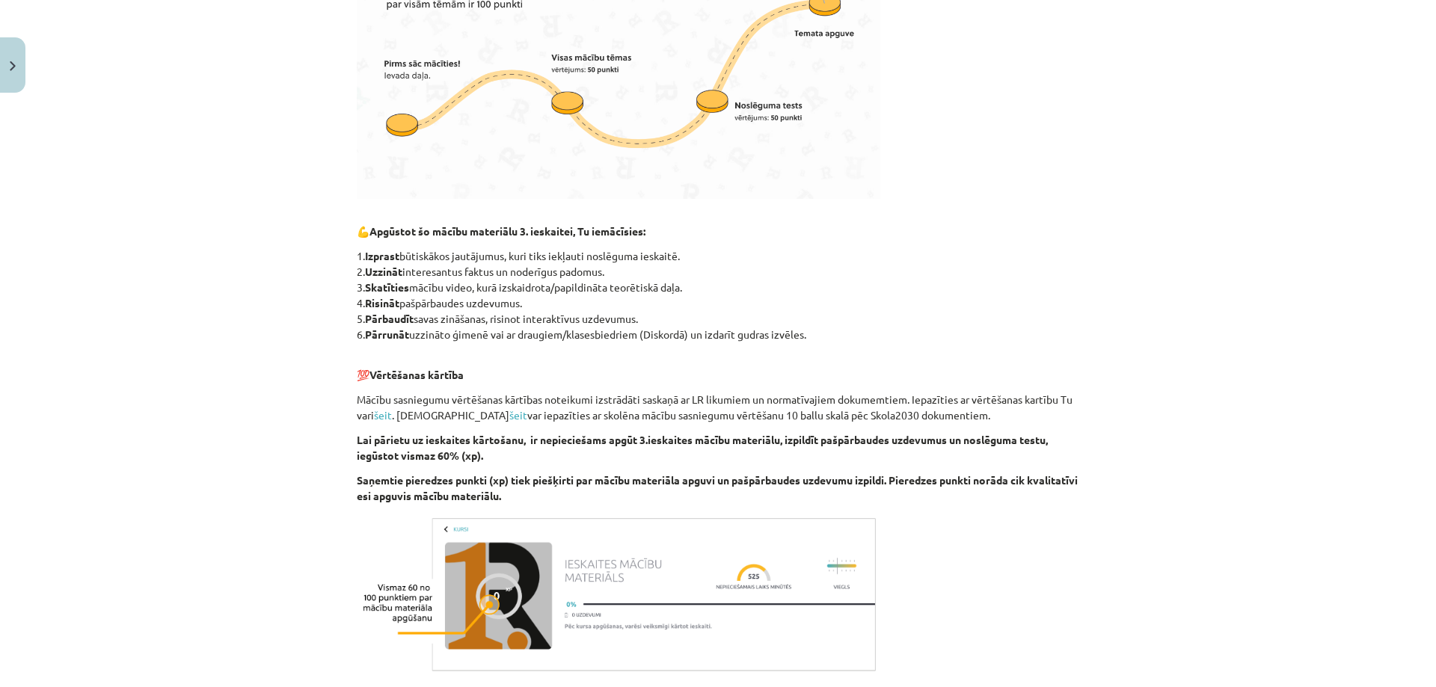
scroll to position [677, 0]
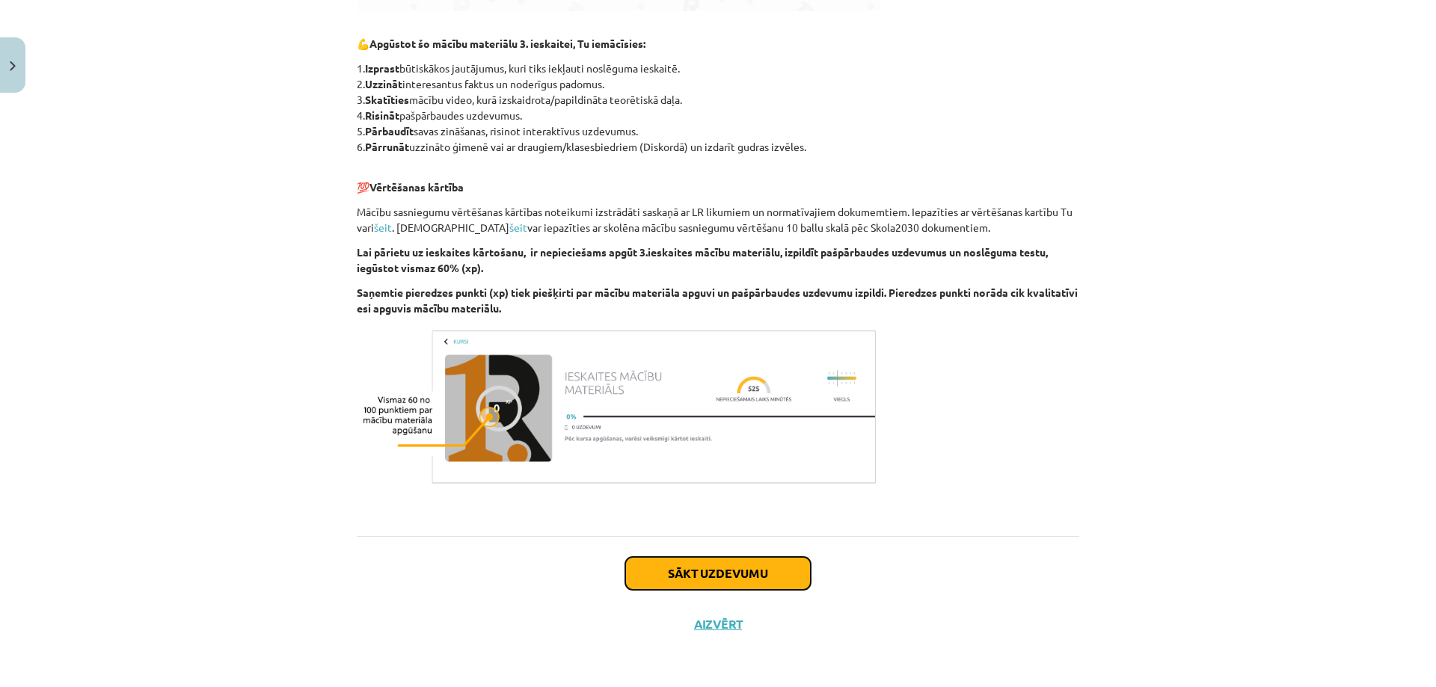
click at [741, 565] on button "Sākt uzdevumu" at bounding box center [717, 573] width 185 height 33
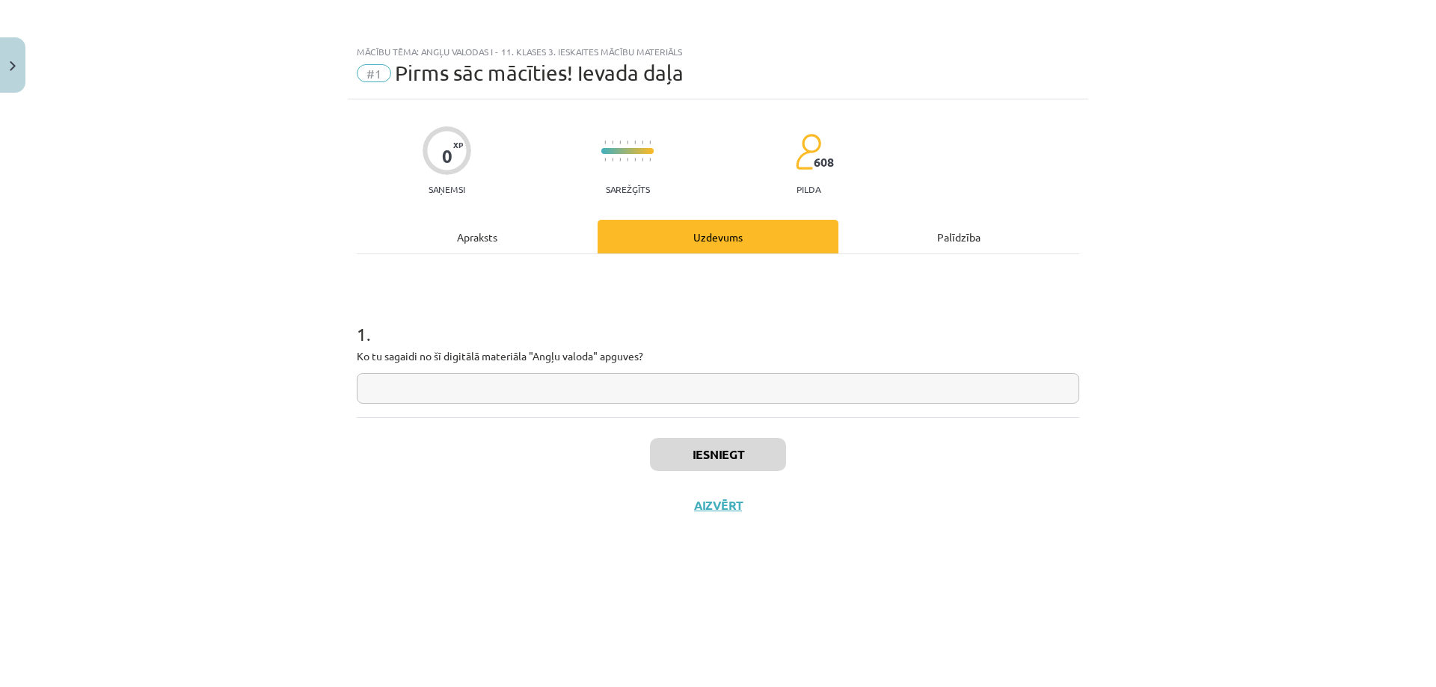
click at [581, 393] on input "text" at bounding box center [718, 388] width 722 height 31
type input "**********"
click at [731, 452] on button "Iesniegt" at bounding box center [718, 454] width 136 height 33
click at [740, 509] on button "Nākamā nodarbība" at bounding box center [718, 515] width 147 height 34
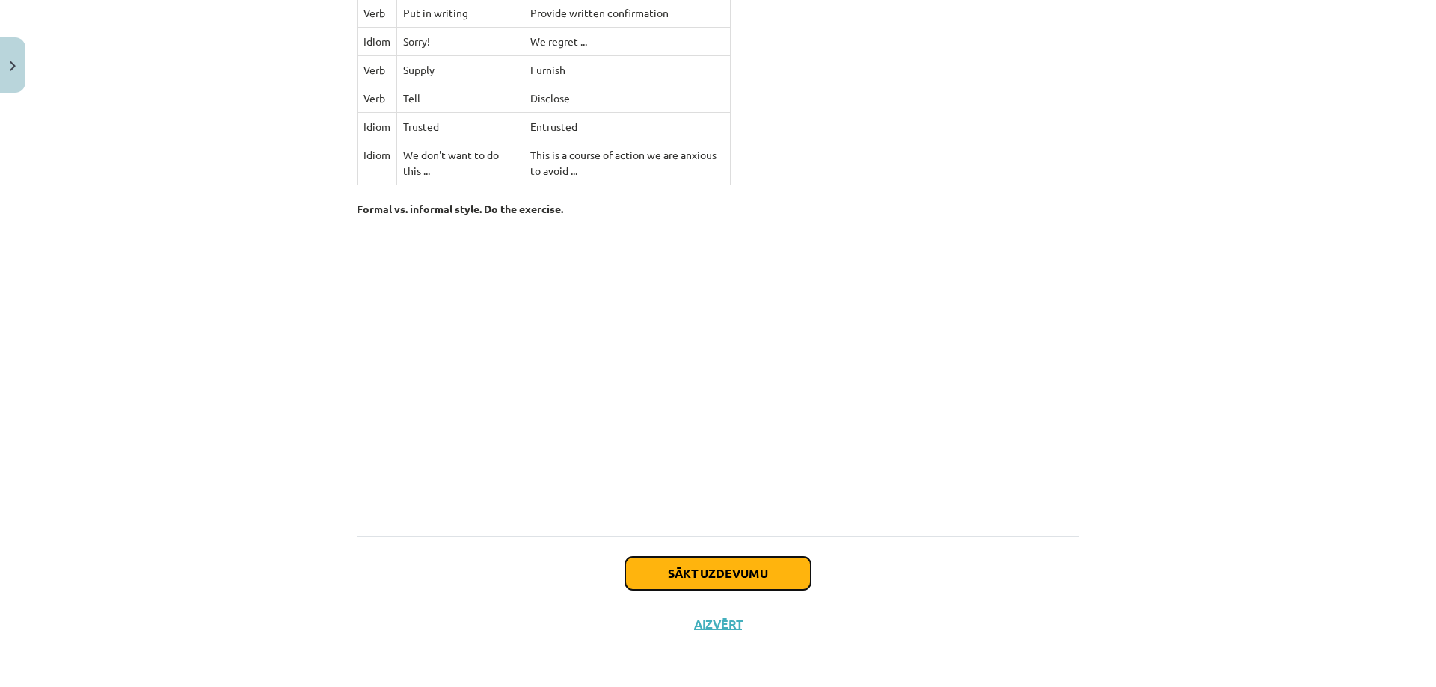
click at [703, 583] on button "Sākt uzdevumu" at bounding box center [717, 573] width 185 height 33
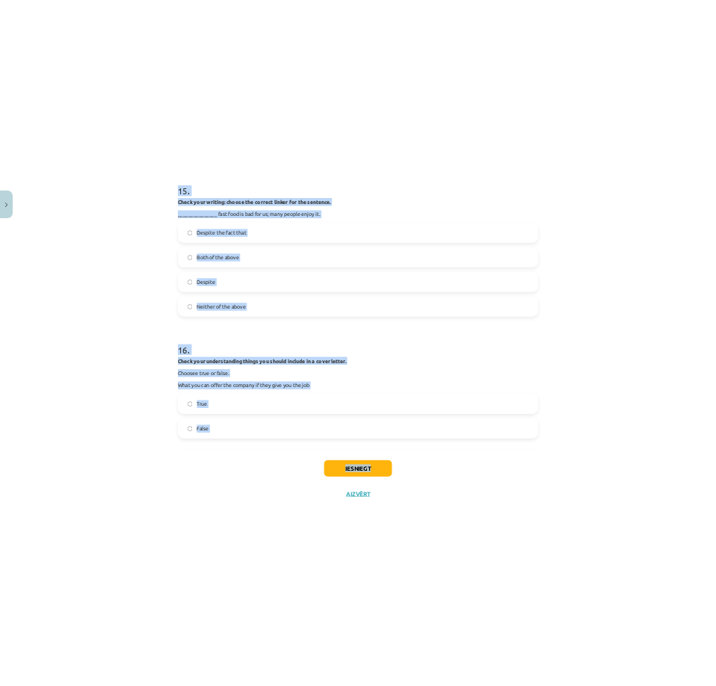
scroll to position [4662, 0]
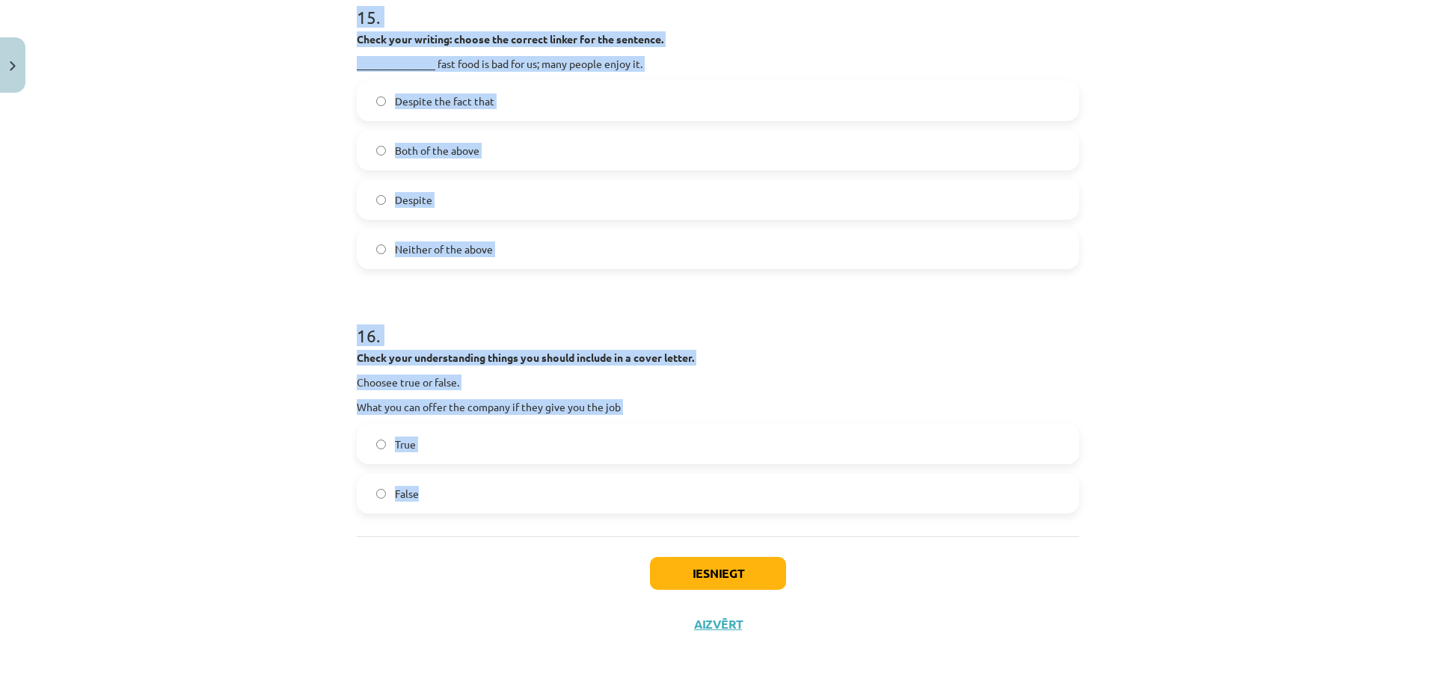
drag, startPoint x: 348, startPoint y: 316, endPoint x: 983, endPoint y: 516, distance: 665.0
copy form "**********"
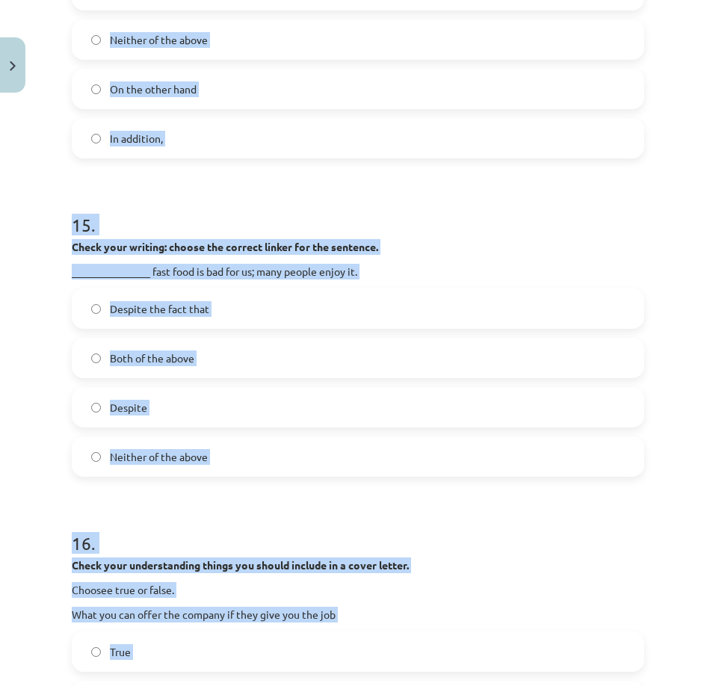
scroll to position [4304, 0]
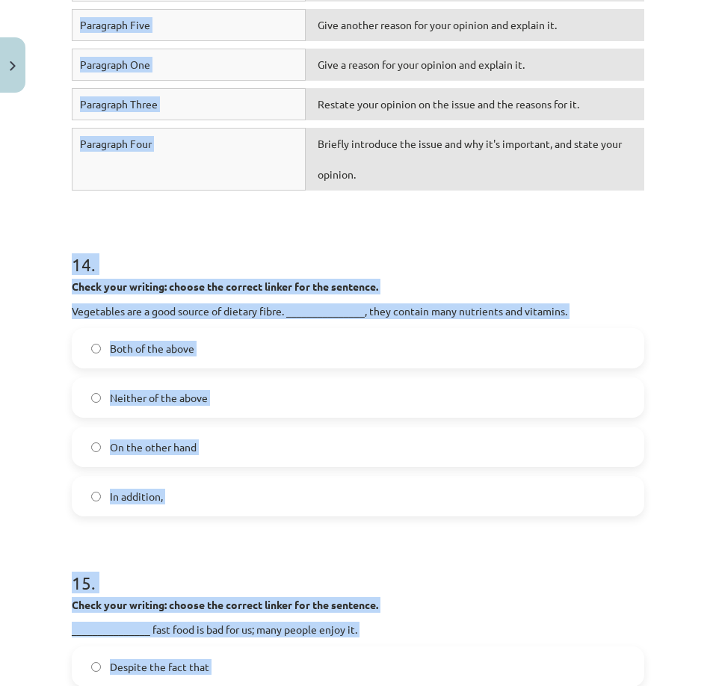
click at [664, 264] on div "**********" at bounding box center [358, 343] width 716 height 686
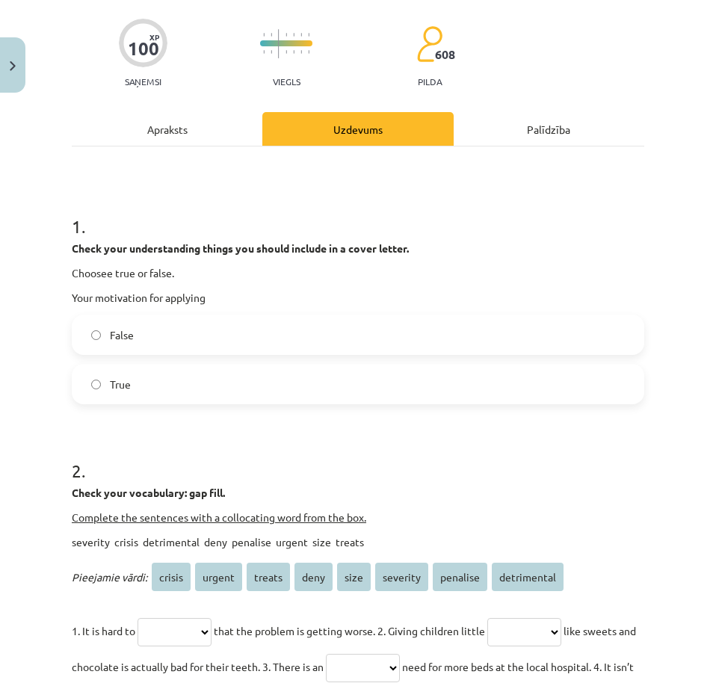
scroll to position [117, 0]
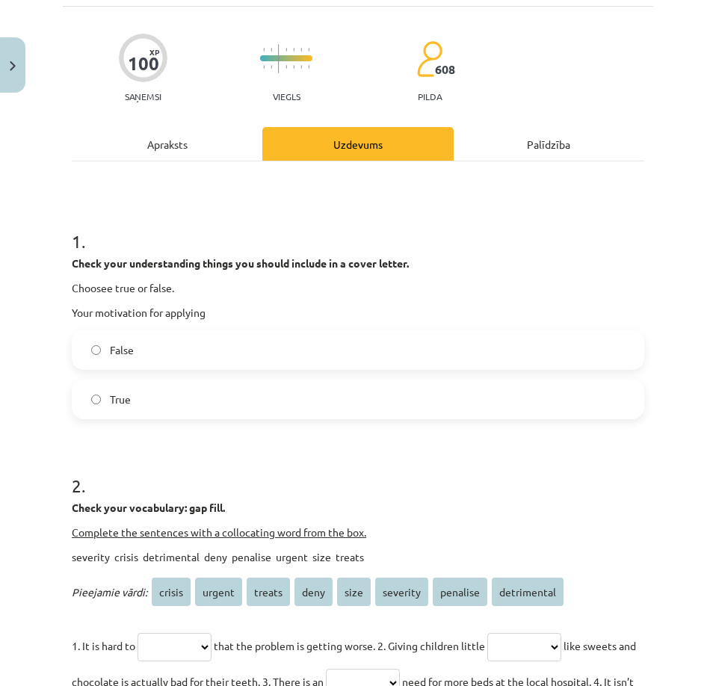
click at [161, 401] on label "True" at bounding box center [358, 399] width 570 height 37
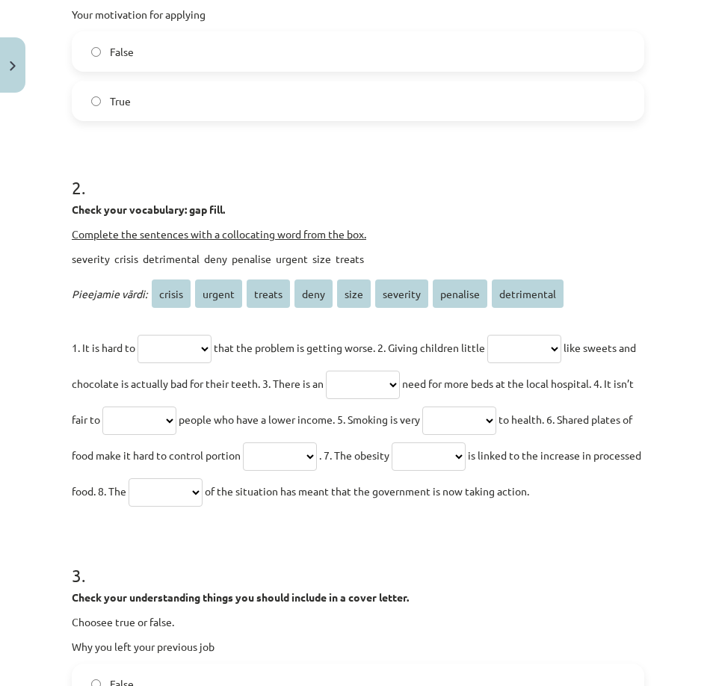
scroll to position [416, 0]
click at [197, 343] on select "**********" at bounding box center [175, 348] width 74 height 28
select select "****"
click at [141, 334] on select "**********" at bounding box center [175, 348] width 74 height 28
click at [550, 343] on select "**********" at bounding box center [525, 348] width 74 height 28
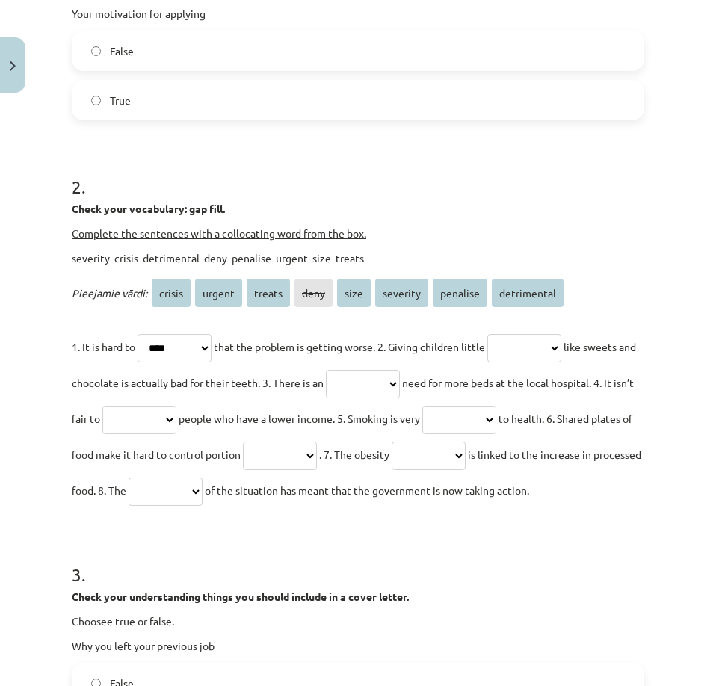
select select "******"
click at [508, 334] on select "**********" at bounding box center [525, 348] width 74 height 28
click at [400, 380] on select "**********" at bounding box center [363, 384] width 74 height 28
select select "******"
click at [385, 370] on select "**********" at bounding box center [363, 384] width 74 height 28
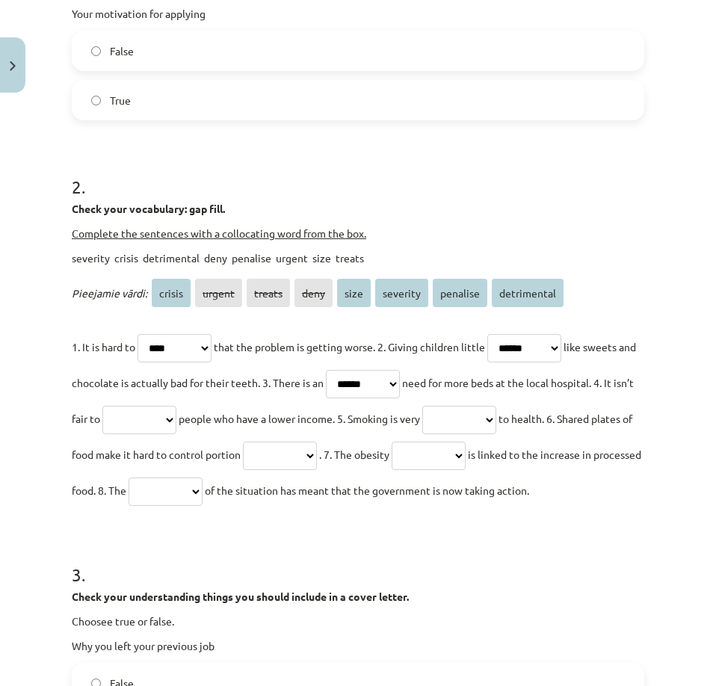
click at [176, 410] on select "**********" at bounding box center [139, 420] width 74 height 28
select select "********"
click at [176, 406] on select "**********" at bounding box center [139, 420] width 74 height 28
click at [496, 427] on select "**********" at bounding box center [459, 420] width 74 height 28
select select "**********"
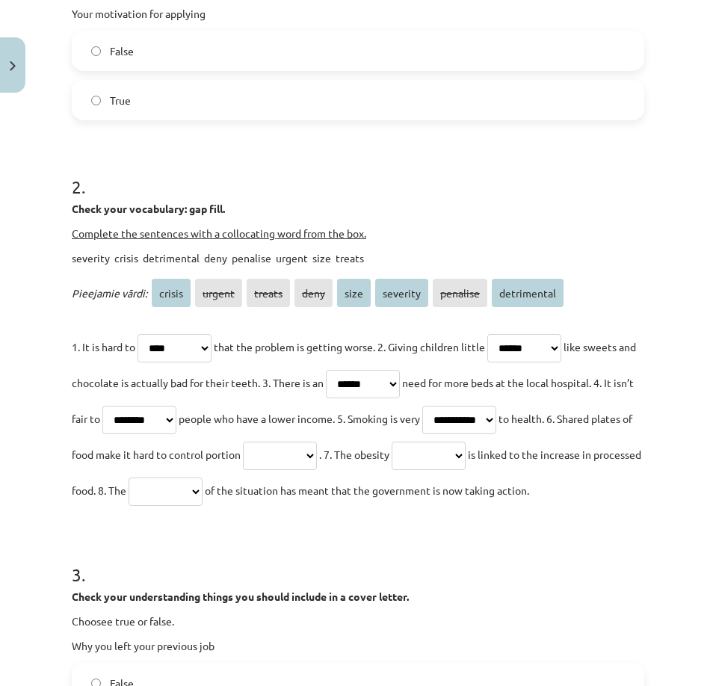
click at [496, 406] on select "**********" at bounding box center [459, 420] width 74 height 28
click at [317, 449] on select "**********" at bounding box center [280, 456] width 74 height 28
select select "****"
click at [317, 442] on select "**********" at bounding box center [280, 456] width 74 height 28
click at [392, 470] on select "**********" at bounding box center [429, 456] width 74 height 28
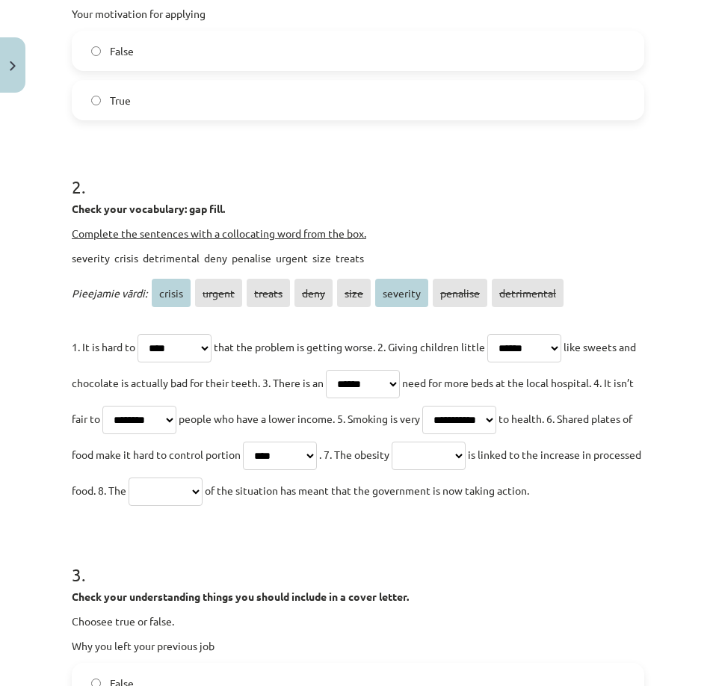
select select "******"
click at [392, 470] on select "**********" at bounding box center [429, 456] width 74 height 28
click at [203, 494] on select "**********" at bounding box center [166, 492] width 74 height 28
select select "********"
click at [203, 478] on select "**********" at bounding box center [166, 492] width 74 height 28
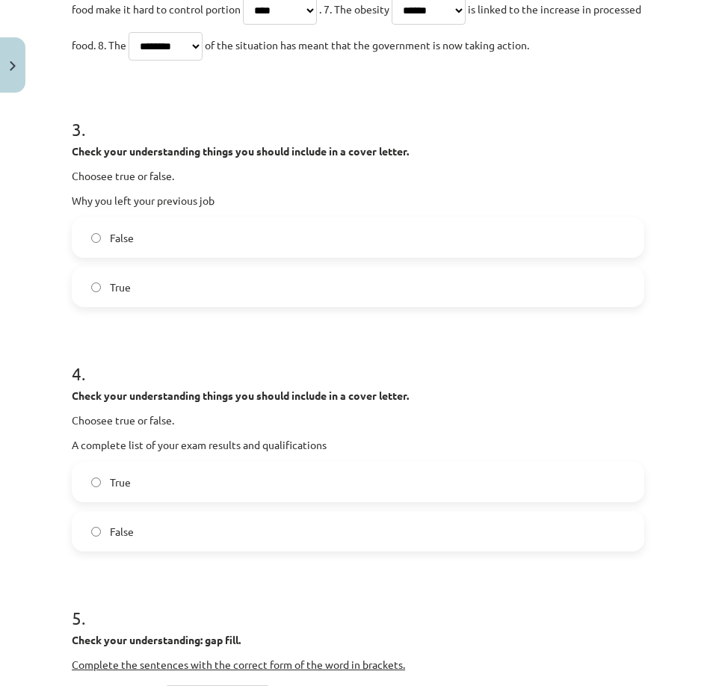
scroll to position [864, 0]
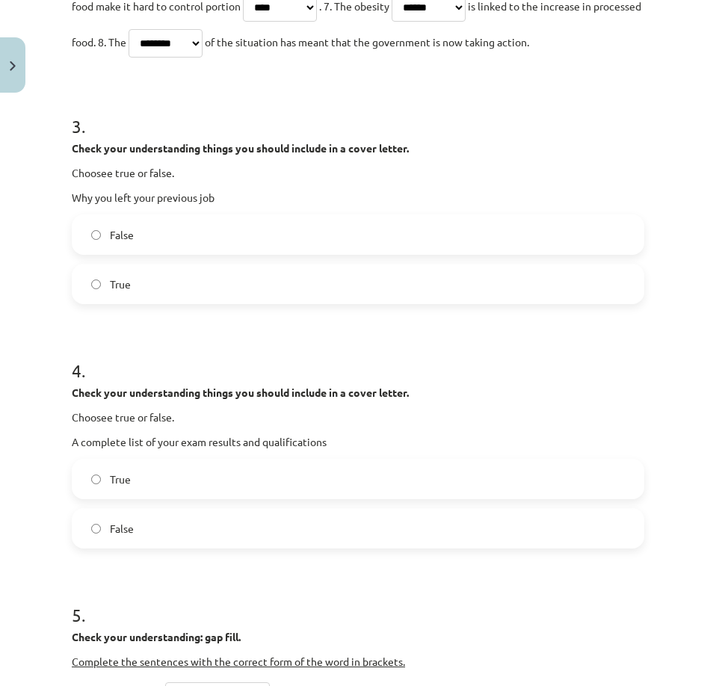
click at [144, 253] on label "False" at bounding box center [358, 234] width 570 height 37
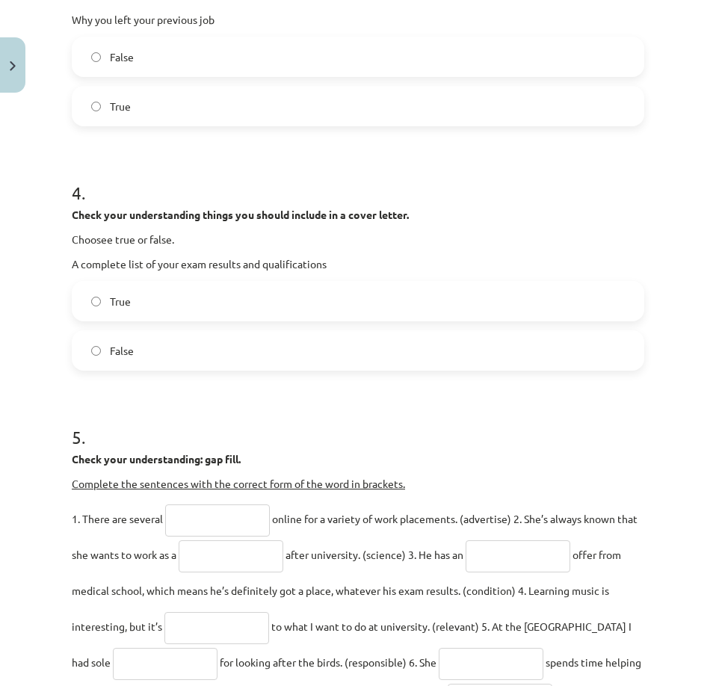
scroll to position [1047, 0]
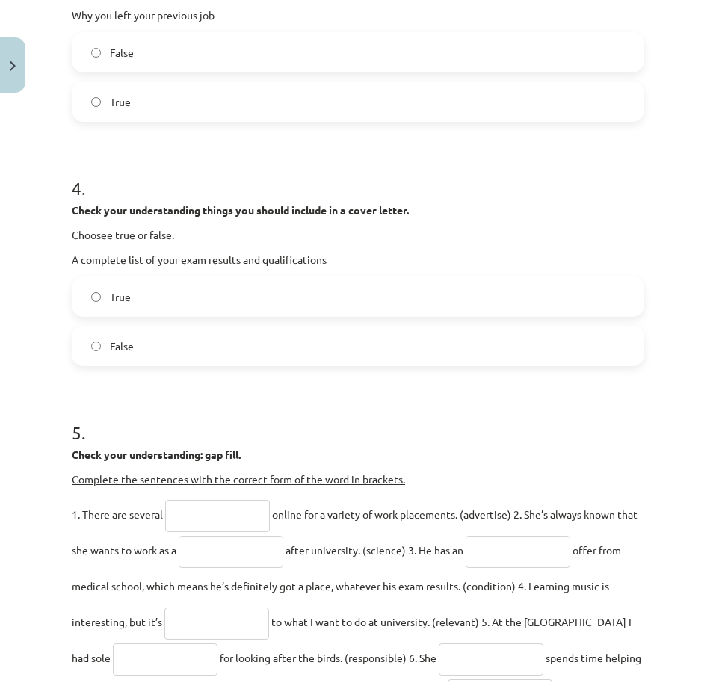
click at [147, 365] on label "False" at bounding box center [358, 346] width 570 height 37
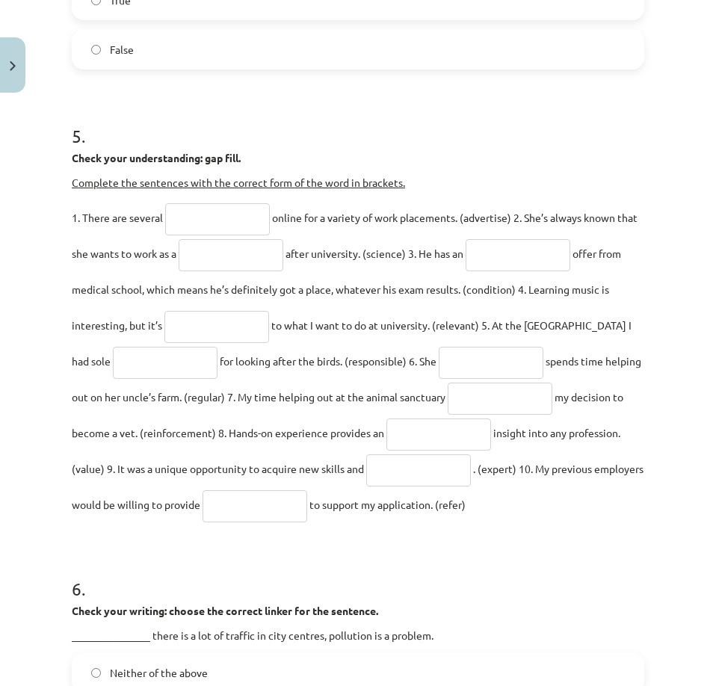
scroll to position [1346, 0]
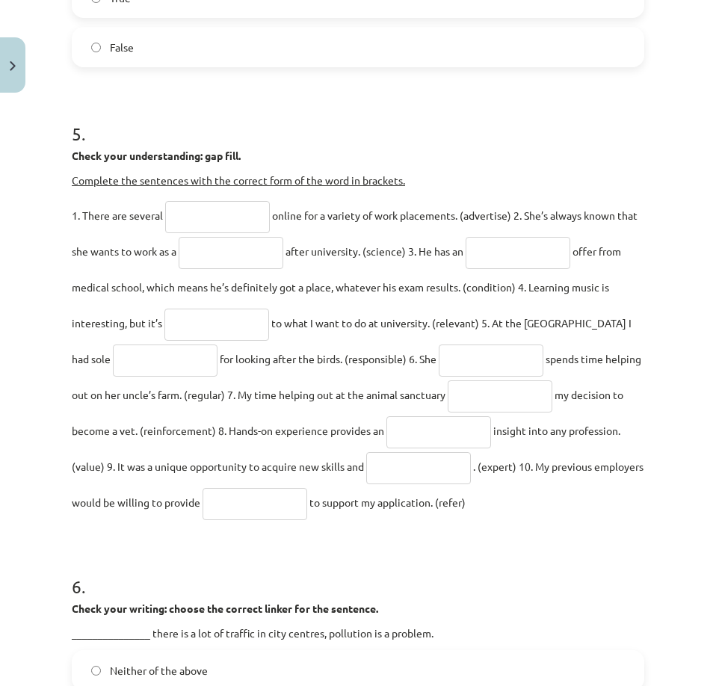
click at [226, 233] on input "text" at bounding box center [217, 217] width 105 height 32
type input "**********"
click at [231, 269] on input "text" at bounding box center [231, 253] width 105 height 32
type input "*********"
click at [563, 269] on input "text" at bounding box center [518, 253] width 105 height 32
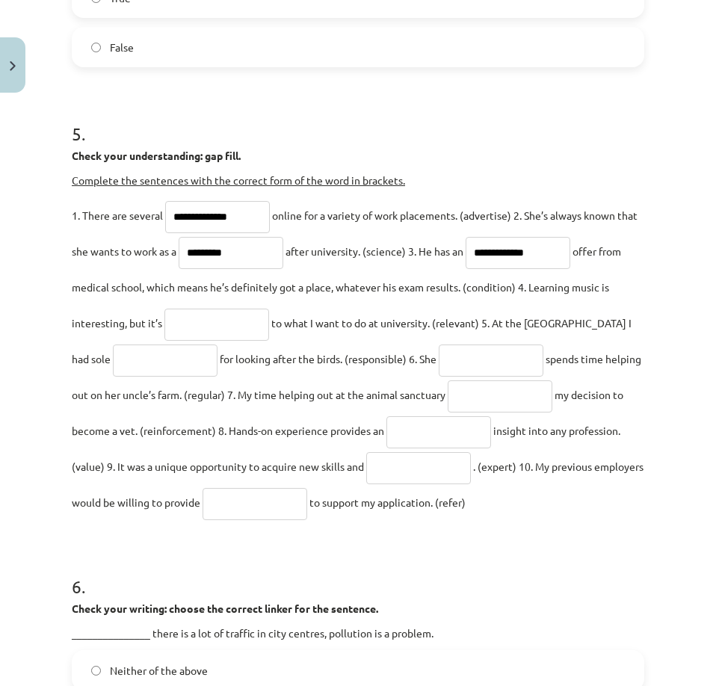
type input "**********"
click at [221, 341] on input "text" at bounding box center [216, 325] width 105 height 32
type input "**********"
click at [173, 377] on input "text" at bounding box center [165, 361] width 105 height 32
type input "**********"
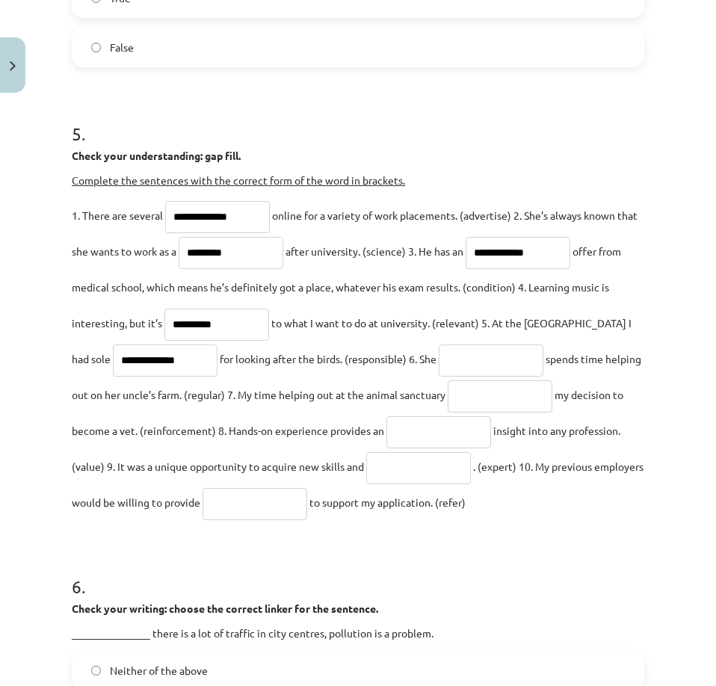
click at [473, 377] on input "text" at bounding box center [491, 361] width 105 height 32
type input "********"
click at [529, 413] on input "text" at bounding box center [500, 397] width 105 height 32
type input "**********"
click at [491, 449] on input "text" at bounding box center [439, 432] width 105 height 32
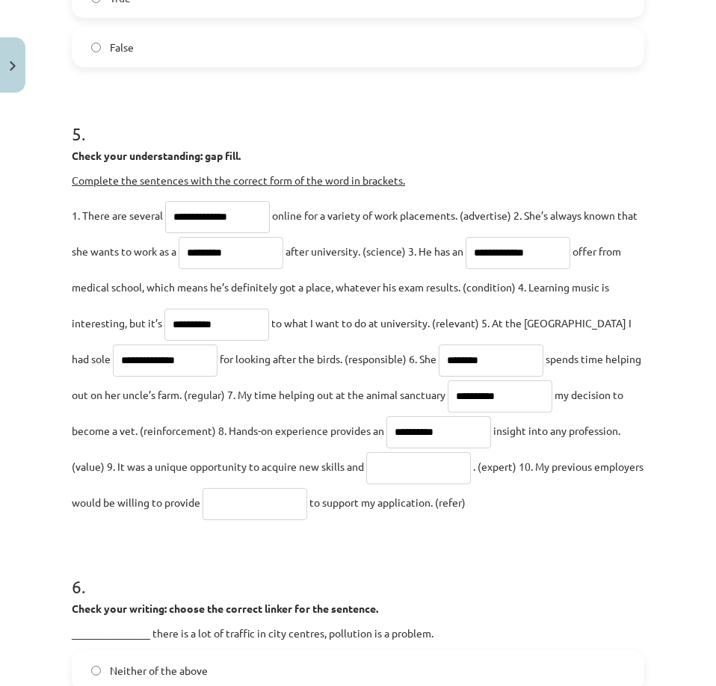
type input "**********"
click at [463, 485] on input "text" at bounding box center [418, 468] width 105 height 32
type input "*********"
click at [307, 520] on input "text" at bounding box center [255, 504] width 105 height 32
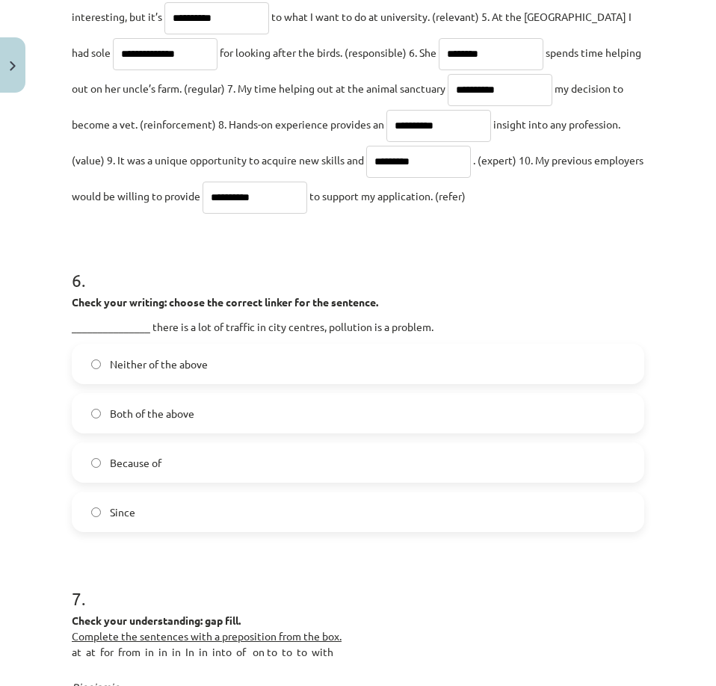
scroll to position [1795, 0]
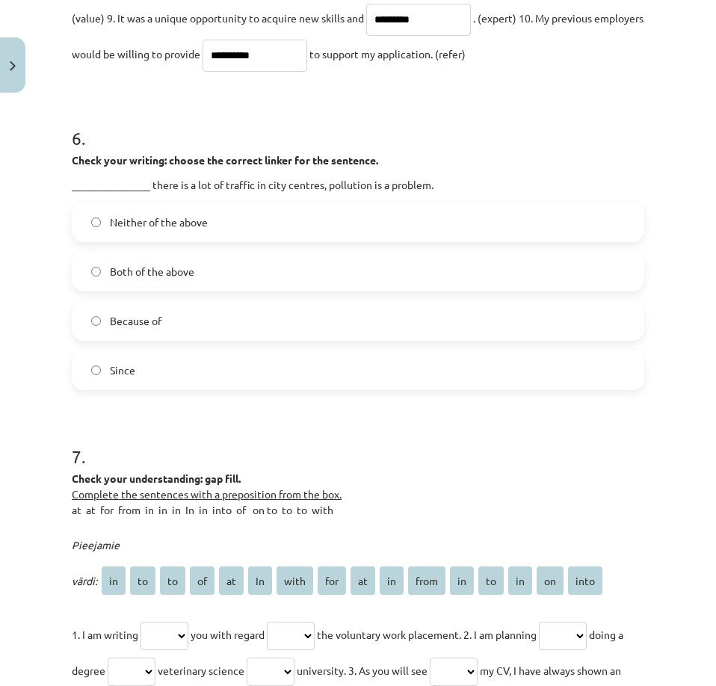
type input "**********"
click at [204, 339] on label "Because of" at bounding box center [358, 320] width 570 height 37
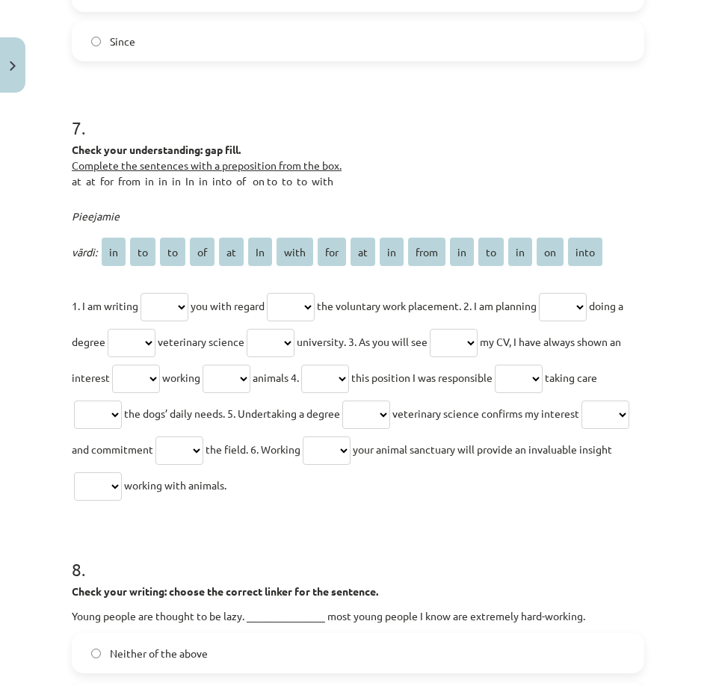
scroll to position [2243, 0]
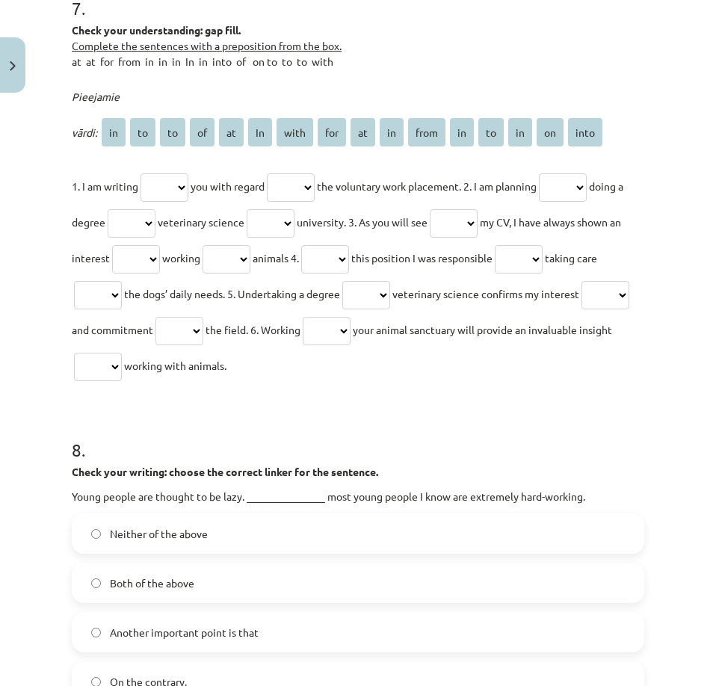
click at [173, 202] on select "** ** ** ** ** ** **** *** ** ** **** ** ** ** ** ****" at bounding box center [165, 187] width 48 height 28
select select "**"
click at [143, 202] on select "** ** ** ** ** ** **** *** ** ** **** ** ** ** ** ****" at bounding box center [165, 187] width 48 height 28
click at [315, 202] on select "** ** ** ** ** ** **** *** ** ** **** ** ** ** ** ****" at bounding box center [291, 187] width 48 height 28
select select "**"
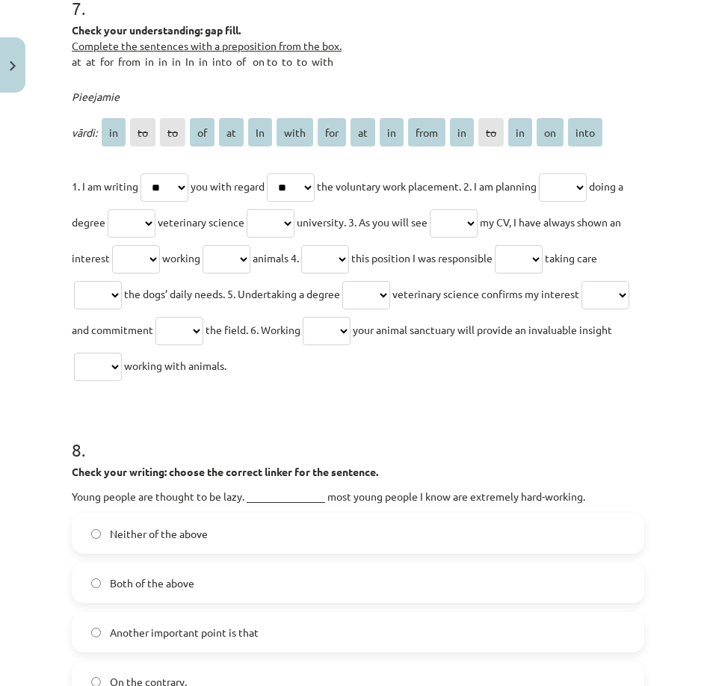
click at [283, 202] on select "** ** ** ** ** ** **** *** ** ** **** ** ** ** ** ****" at bounding box center [291, 187] width 48 height 28
click at [587, 202] on select "** ** ** ** ** ** **** *** ** ** **** ** ** ** ** ****" at bounding box center [563, 187] width 48 height 28
select select "**"
click at [569, 202] on select "** ** ** ** ** ** **** *** ** ** **** ** ** ** ** ****" at bounding box center [563, 187] width 48 height 28
click at [156, 238] on select "** ** ** ** ** ** **** *** ** ** **** ** ** ** ** ****" at bounding box center [132, 223] width 48 height 28
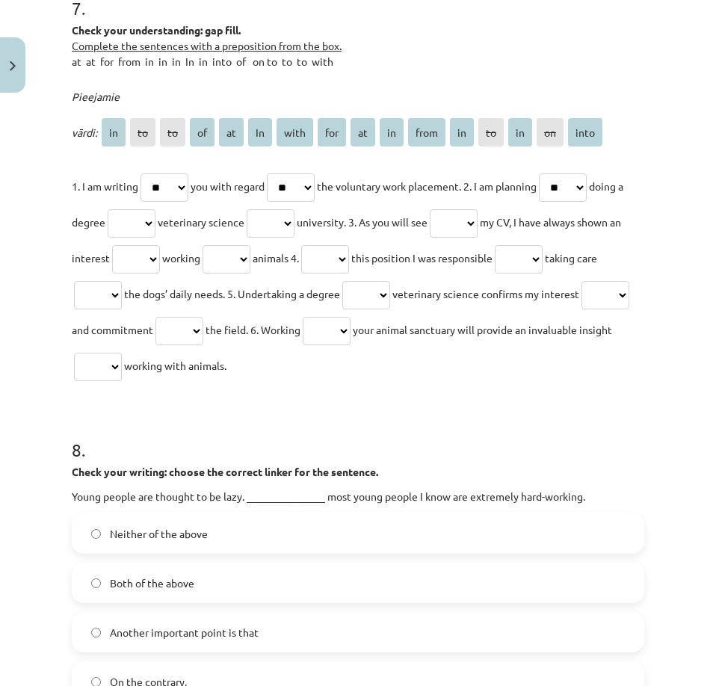
select select "**"
click at [147, 238] on select "** ** ** ** ** ** **** *** ** ** **** ** ** ** ** ****" at bounding box center [132, 223] width 48 height 28
click at [295, 238] on select "** ** ** ** ** ** **** *** ** ** **** ** ** ** ** ****" at bounding box center [271, 223] width 48 height 28
select select "**"
click at [295, 238] on select "** ** ** ** ** ** **** *** ** ** **** ** ** ** ** ****" at bounding box center [271, 223] width 48 height 28
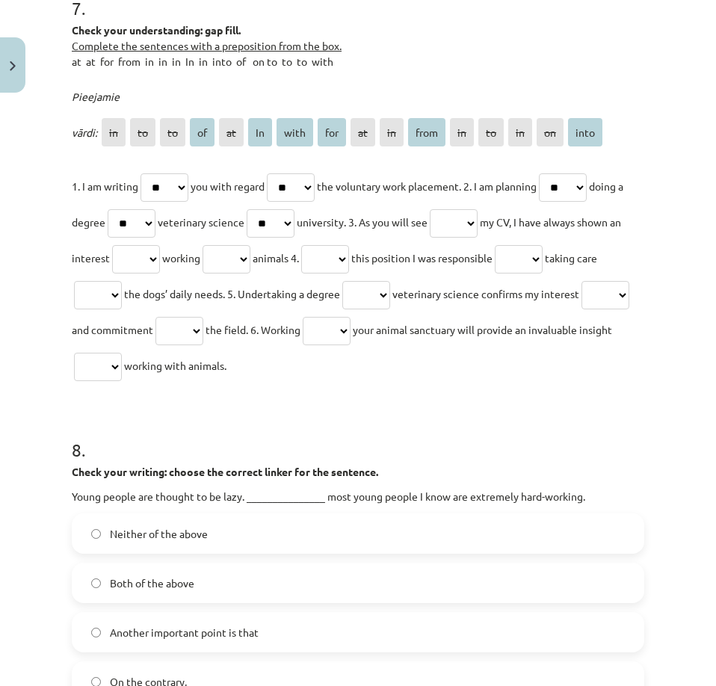
click at [478, 238] on select "** ** ** ** ** ** **** *** ** ** **** ** ** ** ** ****" at bounding box center [454, 223] width 48 height 28
select select "****"
click at [478, 238] on select "** ** ** ** ** ** **** *** ** ** **** ** ** ** ** ****" at bounding box center [454, 223] width 48 height 28
click at [160, 274] on select "** ** ** ** ** ** **** *** ** ** **** ** ** ** ** ****" at bounding box center [136, 259] width 48 height 28
select select "**"
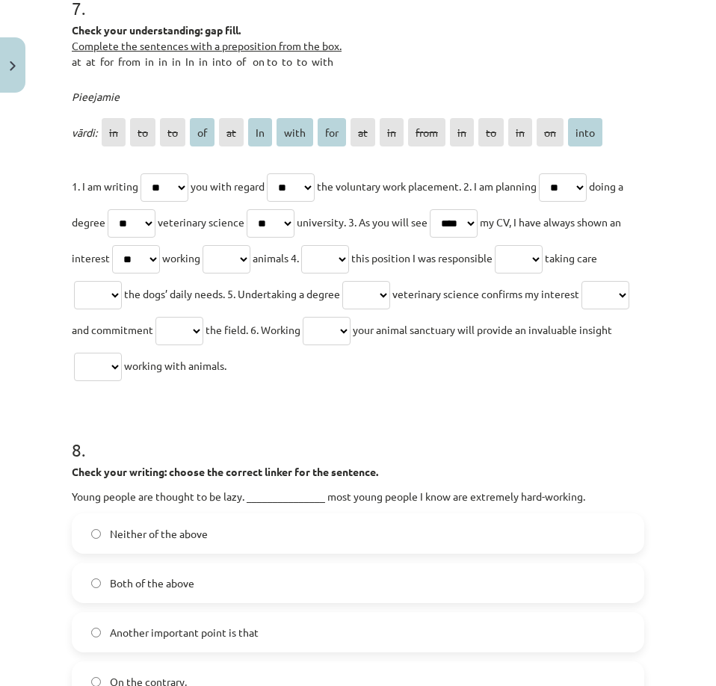
click at [160, 274] on select "** ** ** ** ** ** **** *** ** ** **** ** ** ** ** ****" at bounding box center [136, 259] width 48 height 28
click at [250, 274] on select "** ** ** ** ** ** **** *** ** ** **** ** ** ** ** ****" at bounding box center [227, 259] width 48 height 28
select select "****"
click at [250, 274] on select "** ** ** ** ** ** **** *** ** ** **** ** ** ** ** ****" at bounding box center [227, 259] width 48 height 28
click at [349, 274] on select "** ** ** ** ** ** **** *** ** ** **** ** ** ** ** ****" at bounding box center [325, 259] width 48 height 28
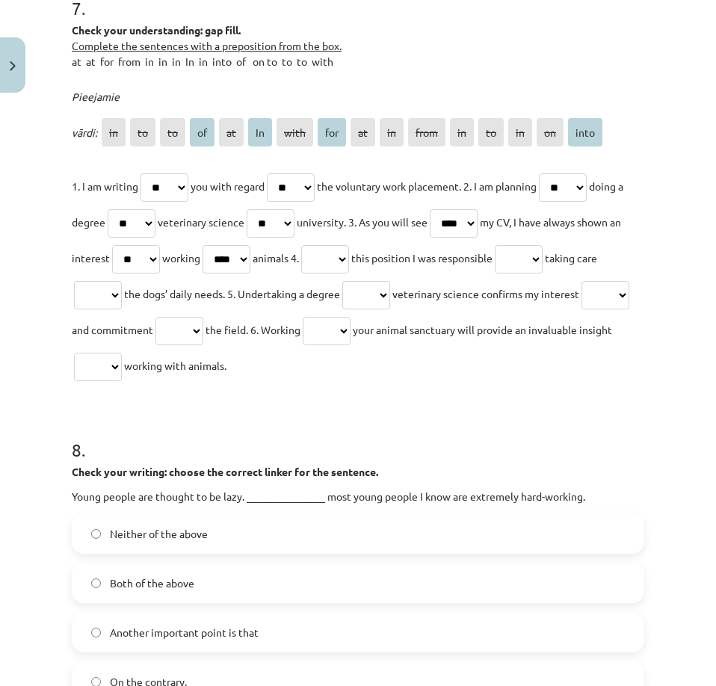
select select "**"
click at [349, 274] on select "** ** ** ** ** ** **** *** ** ** **** ** ** ** ** ****" at bounding box center [325, 259] width 48 height 28
click at [495, 274] on select "** ** ** ** ** ** **** *** ** ** **** ** ** ** ** ****" at bounding box center [519, 259] width 48 height 28
select select "***"
click at [495, 274] on select "** ** ** ** ** ** **** *** ** ** **** ** ** ** ** ****" at bounding box center [519, 259] width 48 height 28
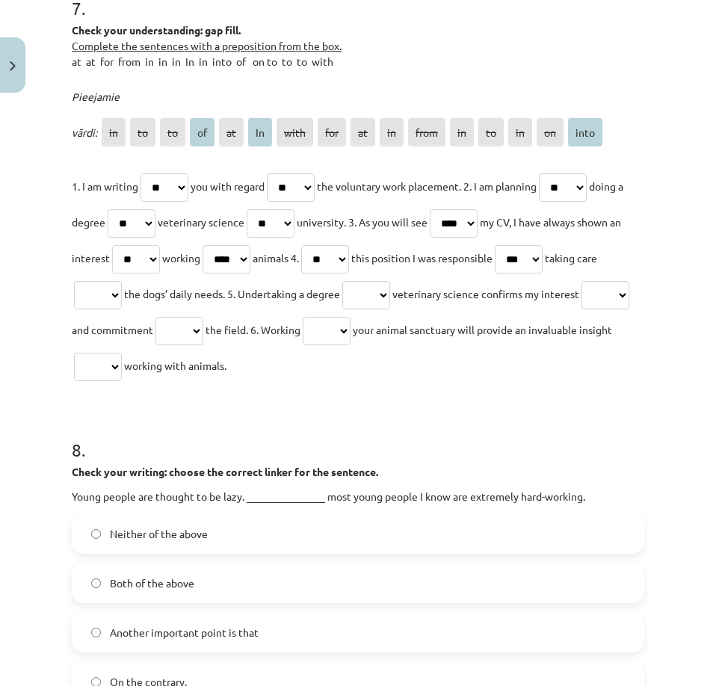
click at [122, 310] on select "** ** ** ** ** ** **** *** ** ** **** ** ** ** ** ****" at bounding box center [98, 295] width 48 height 28
select select "**"
click at [122, 310] on select "** ** ** ** ** ** **** *** ** ** **** ** ** ** ** ****" at bounding box center [98, 295] width 48 height 28
click at [390, 310] on select "** ** ** ** ** ** **** *** ** ** **** ** ** ** ** ****" at bounding box center [366, 295] width 48 height 28
select select "**"
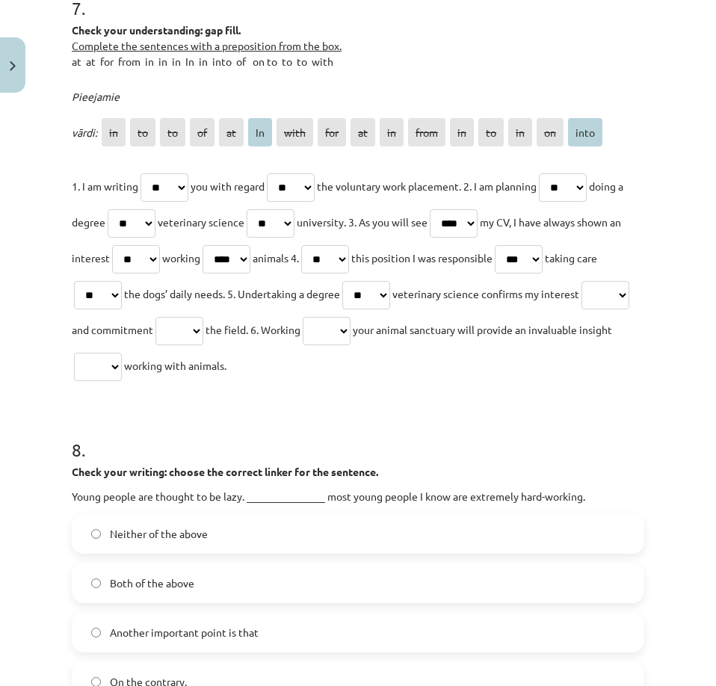
click at [390, 310] on select "** ** ** ** ** ** **** *** ** ** **** ** ** ** ** ****" at bounding box center [366, 295] width 48 height 28
click at [582, 310] on select "** ** ** ** ** ** **** *** ** ** **** ** ** ** ** ****" at bounding box center [606, 295] width 48 height 28
select select "**"
click at [582, 310] on select "** ** ** ** ** ** **** *** ** ** **** ** ** ** ** ****" at bounding box center [606, 295] width 48 height 28
click at [203, 345] on select "** ** ** ** ** ** **** *** ** ** **** ** ** ** ** ****" at bounding box center [180, 331] width 48 height 28
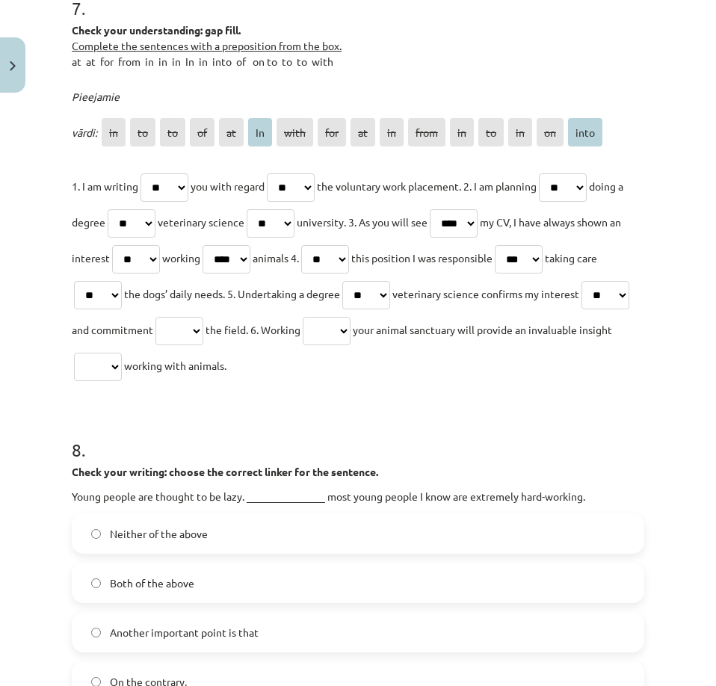
select select "**"
click at [203, 345] on select "** ** ** ** ** ** **** *** ** ** **** ** ** ** ** ****" at bounding box center [180, 331] width 48 height 28
click at [351, 345] on select "** ** ** ** ** ** **** *** ** ** **** ** ** ** ** ****" at bounding box center [327, 331] width 48 height 28
select select "**"
click at [351, 345] on select "** ** ** ** ** ** **** *** ** ** **** ** ** ** ** ****" at bounding box center [327, 331] width 48 height 28
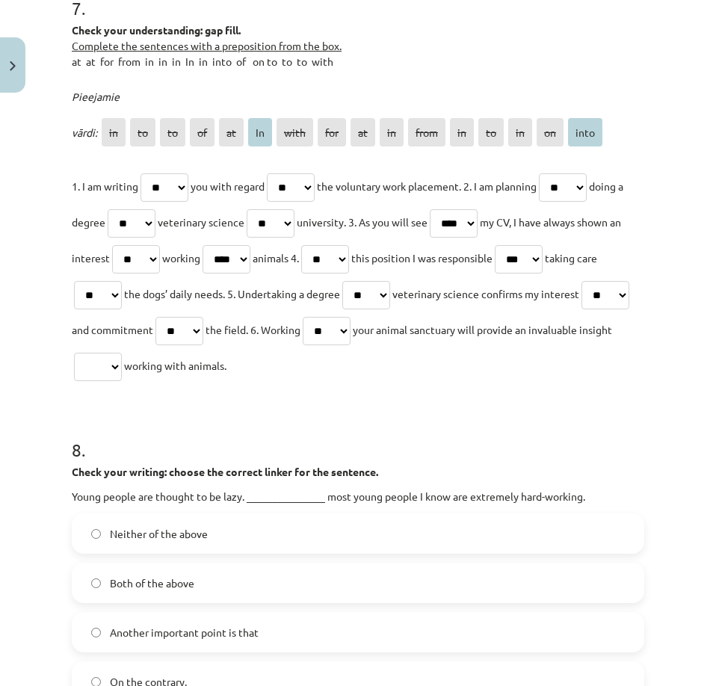
click at [122, 381] on select "** ** ** ** ** ** **** *** ** ** **** ** ** ** ** ****" at bounding box center [98, 367] width 48 height 28
select select "****"
click at [122, 381] on select "** ** ** ** ** ** **** *** ** ** **** ** ** ** ** ****" at bounding box center [98, 367] width 48 height 28
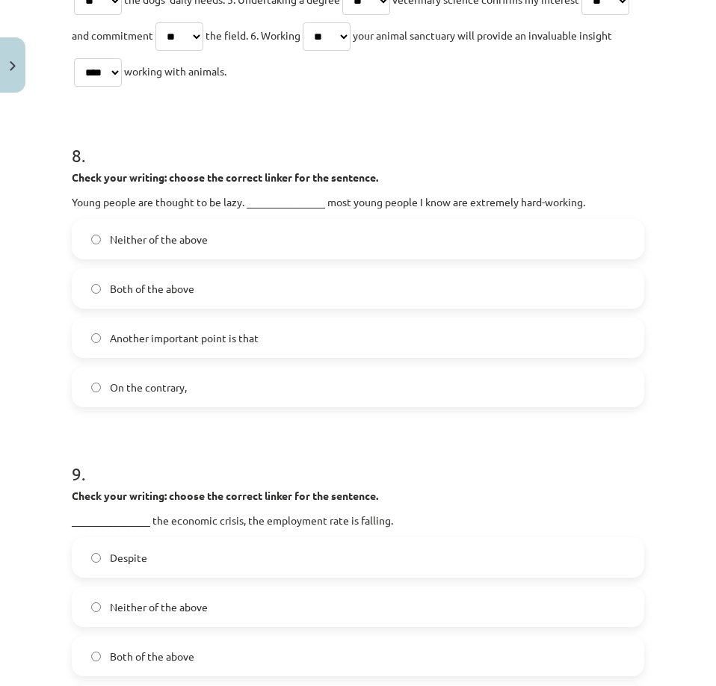
scroll to position [2542, 0]
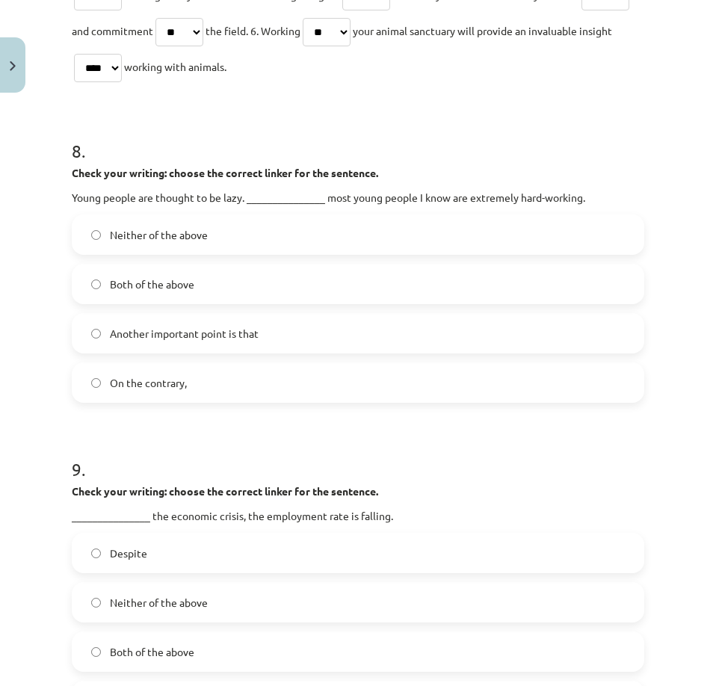
click at [148, 391] on span "On the contrary," at bounding box center [148, 383] width 77 height 16
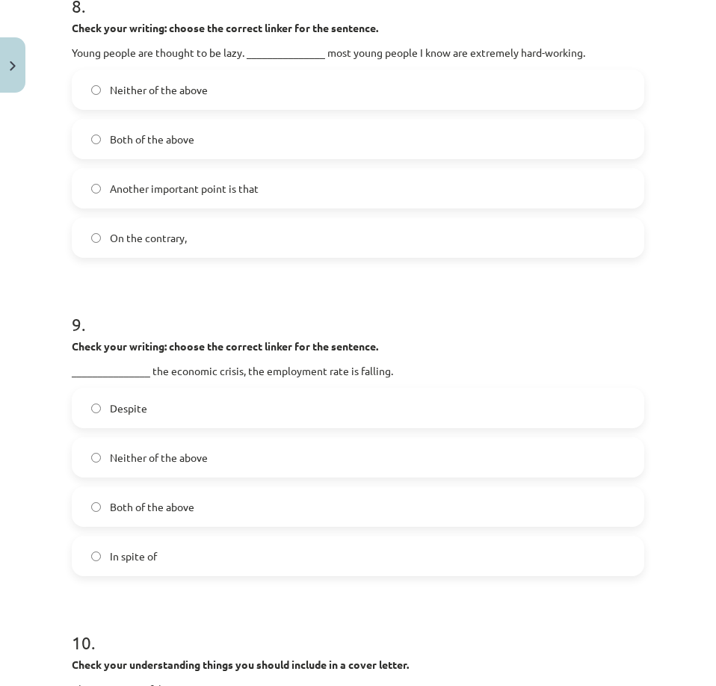
scroll to position [2692, 0]
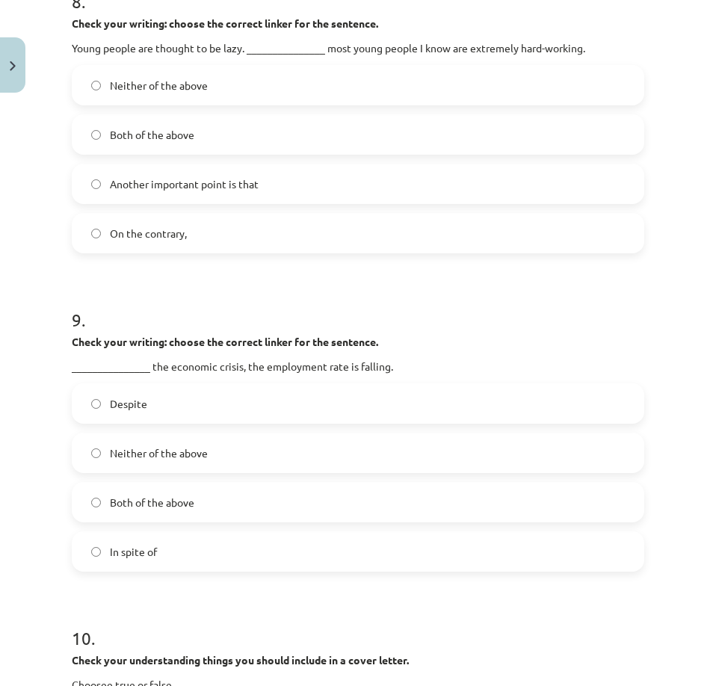
click at [220, 422] on label "Despite" at bounding box center [358, 403] width 570 height 37
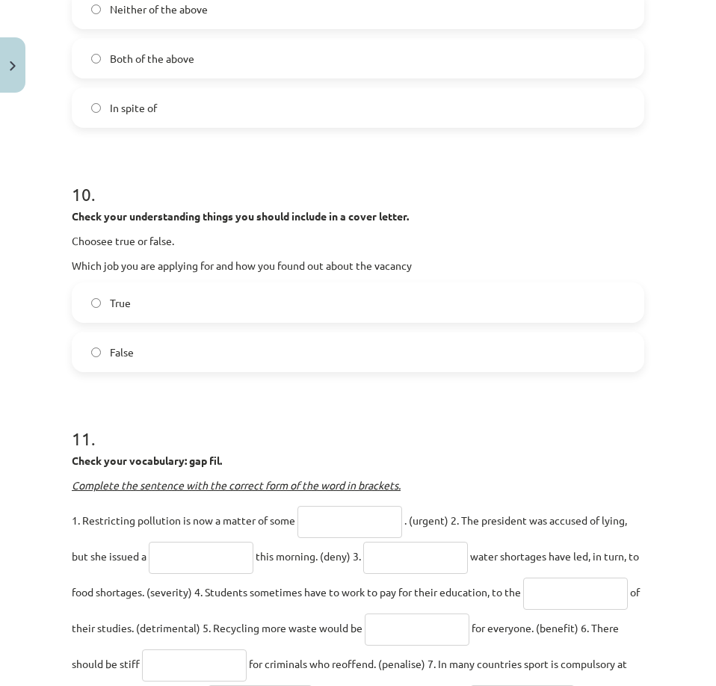
scroll to position [3140, 0]
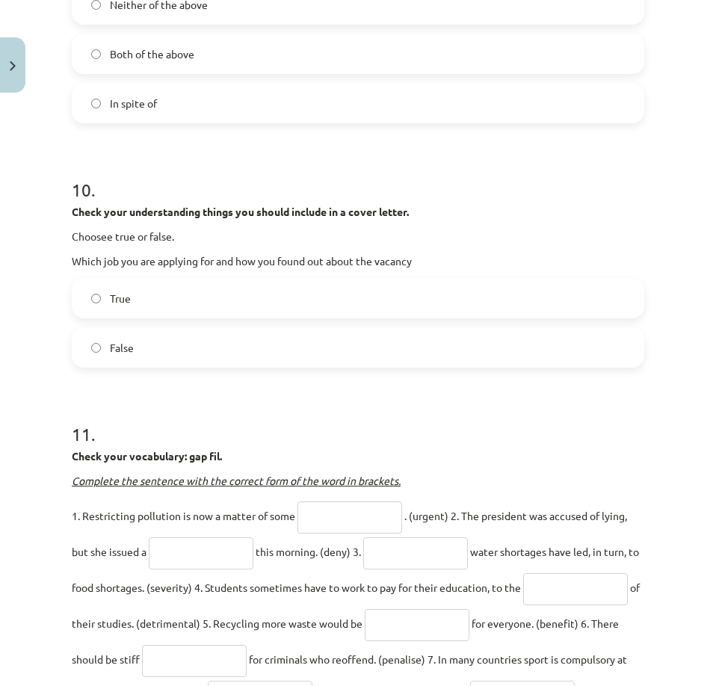
click at [108, 366] on label "False" at bounding box center [358, 347] width 570 height 37
click at [169, 317] on label "True" at bounding box center [358, 298] width 570 height 37
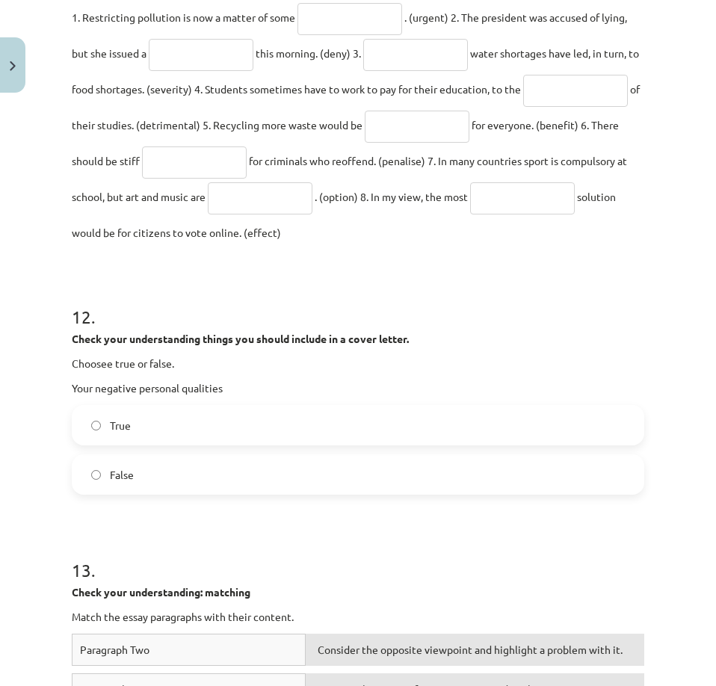
scroll to position [3739, 0]
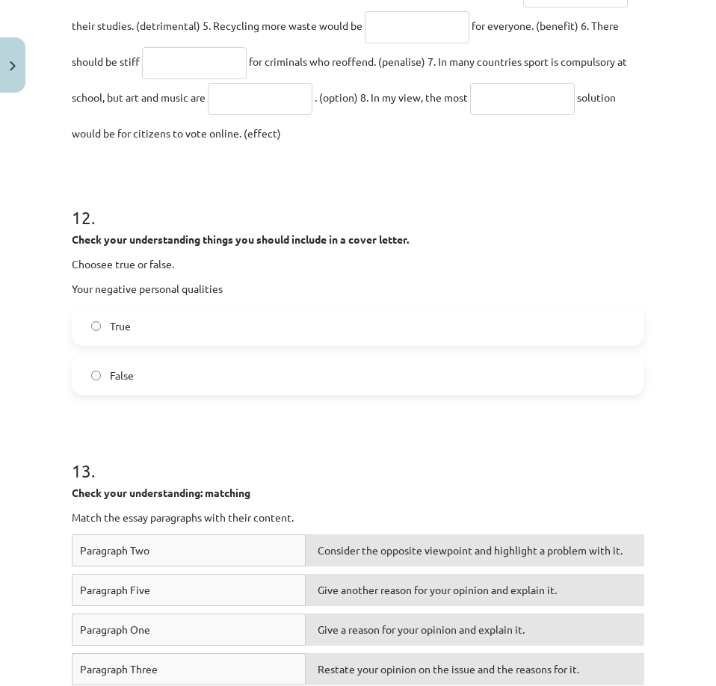
click at [132, 384] on span "False" at bounding box center [122, 376] width 24 height 16
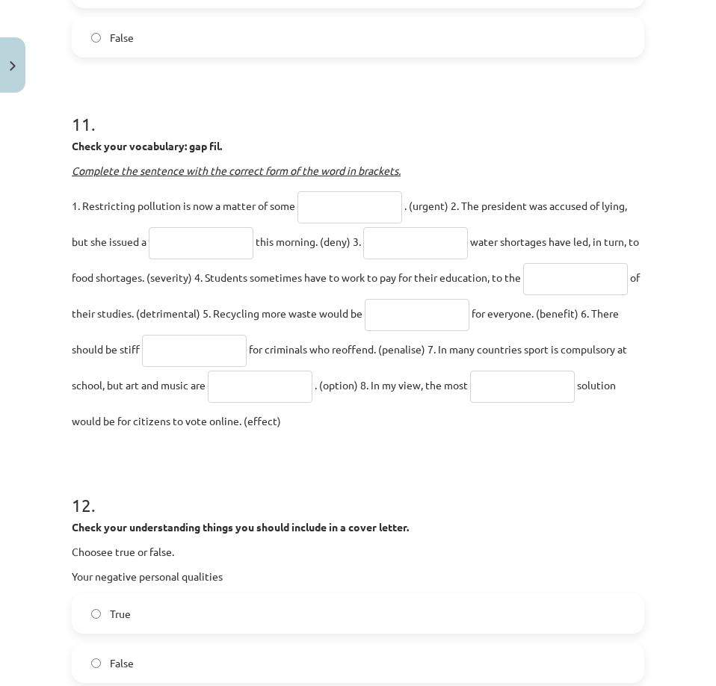
scroll to position [3440, 0]
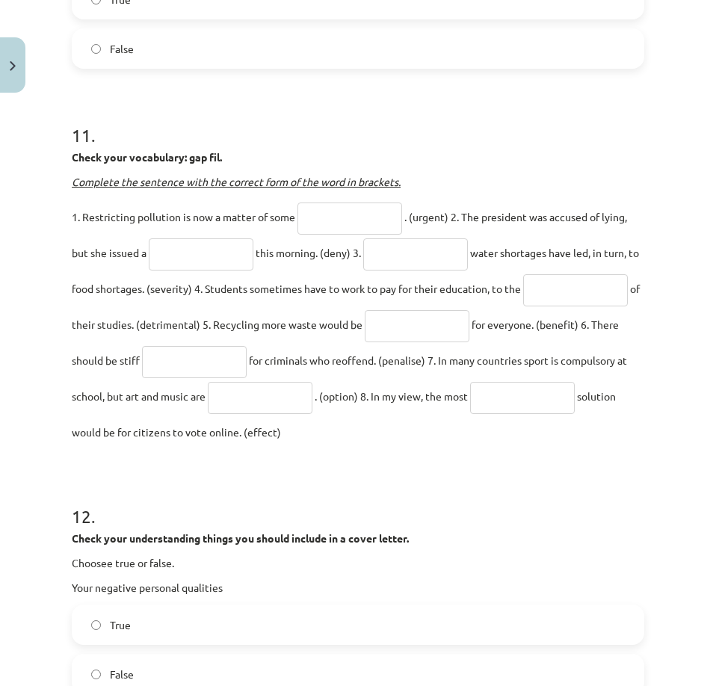
drag, startPoint x: 65, startPoint y: 188, endPoint x: 591, endPoint y: 463, distance: 593.6
copy div "Check your vocabulary: gap fil. Complete the sentence with the correct form of …"
click at [344, 235] on input "text" at bounding box center [350, 219] width 105 height 32
type input "*******"
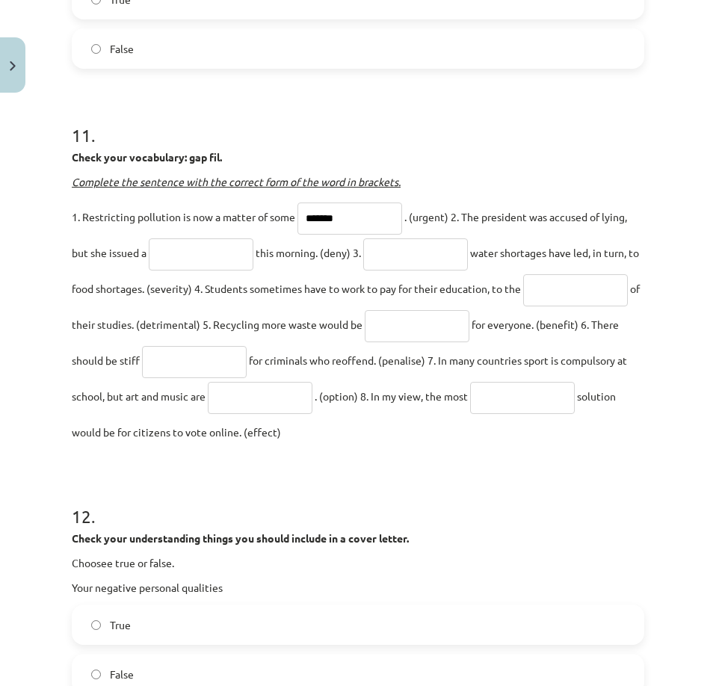
click at [196, 271] on input "text" at bounding box center [201, 255] width 105 height 32
type input "******"
click at [398, 271] on input "text" at bounding box center [415, 255] width 105 height 32
type input "******"
click at [523, 307] on input "text" at bounding box center [575, 290] width 105 height 32
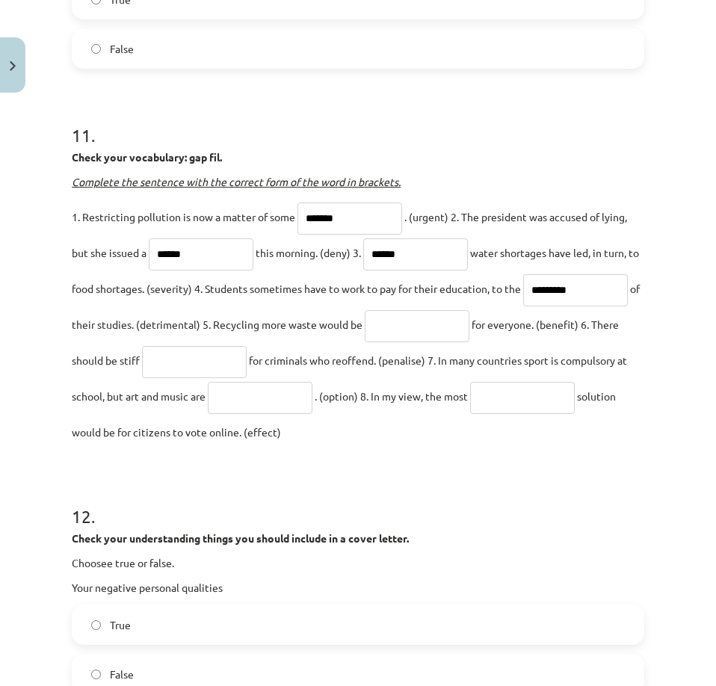
type input "*********"
click at [470, 342] on input "text" at bounding box center [417, 326] width 105 height 32
type input "**********"
click at [247, 378] on input "text" at bounding box center [194, 362] width 105 height 32
type input "*********"
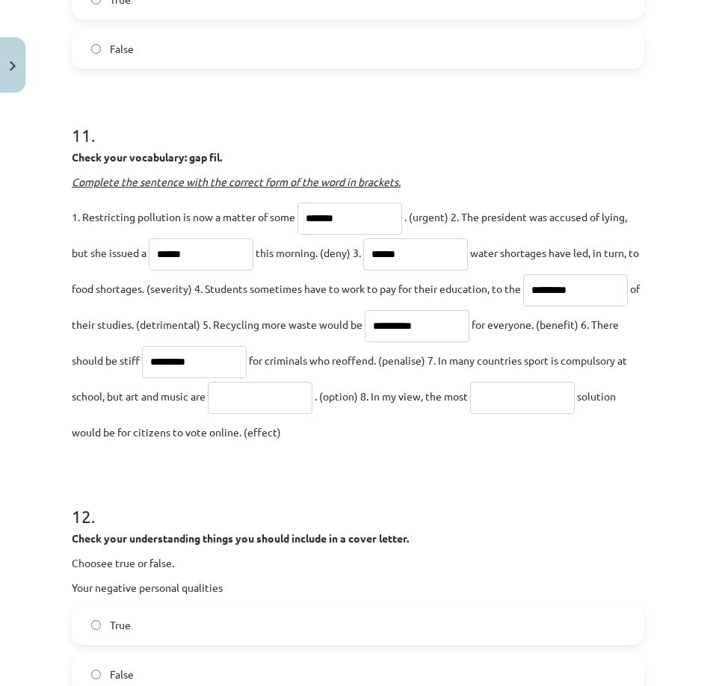
click at [313, 414] on input "text" at bounding box center [260, 398] width 105 height 32
type input "********"
click at [470, 414] on input "text" at bounding box center [522, 398] width 105 height 32
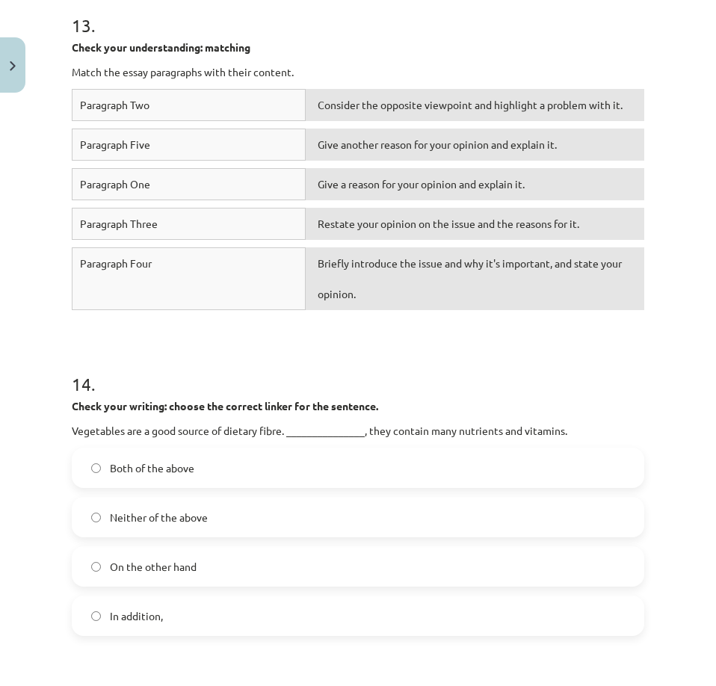
scroll to position [4187, 0]
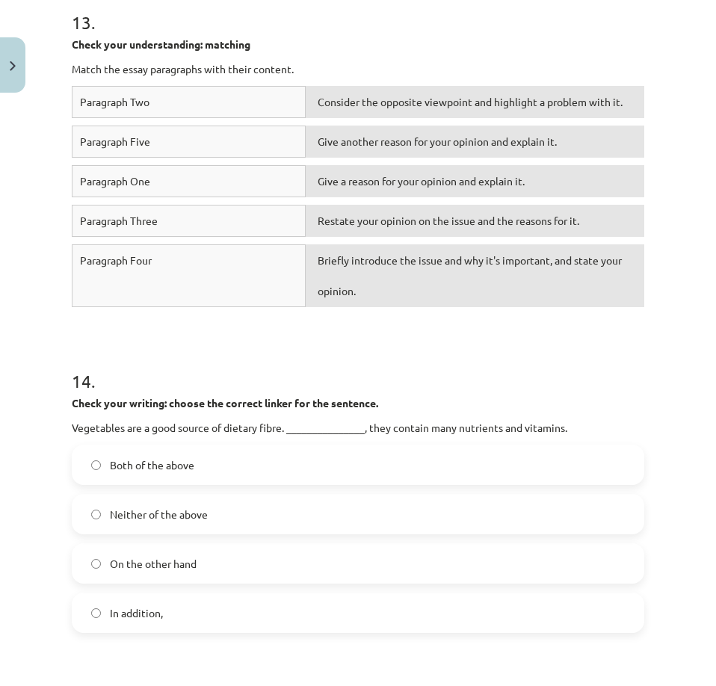
type input "*********"
drag, startPoint x: 251, startPoint y: 179, endPoint x: 253, endPoint y: 171, distance: 7.6
click at [253, 158] on div "Paragraph Five" at bounding box center [189, 142] width 234 height 32
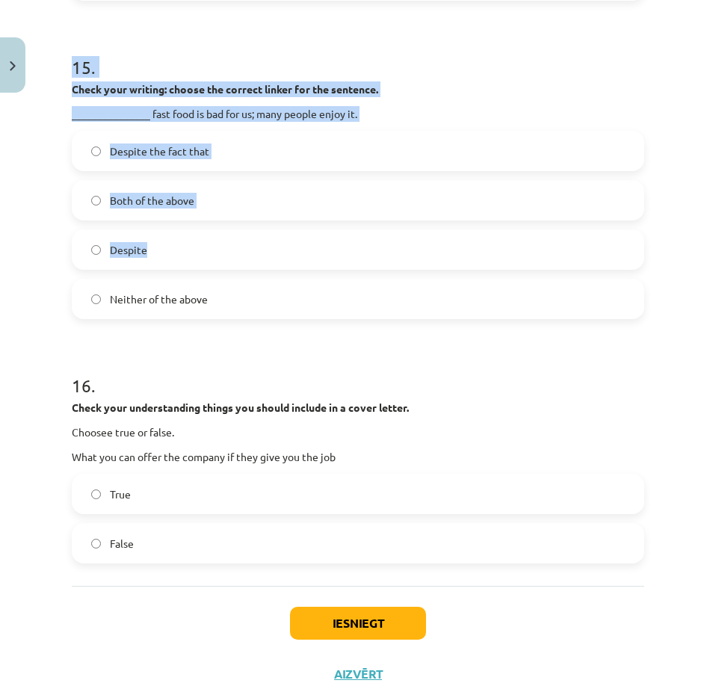
scroll to position [4907, 0]
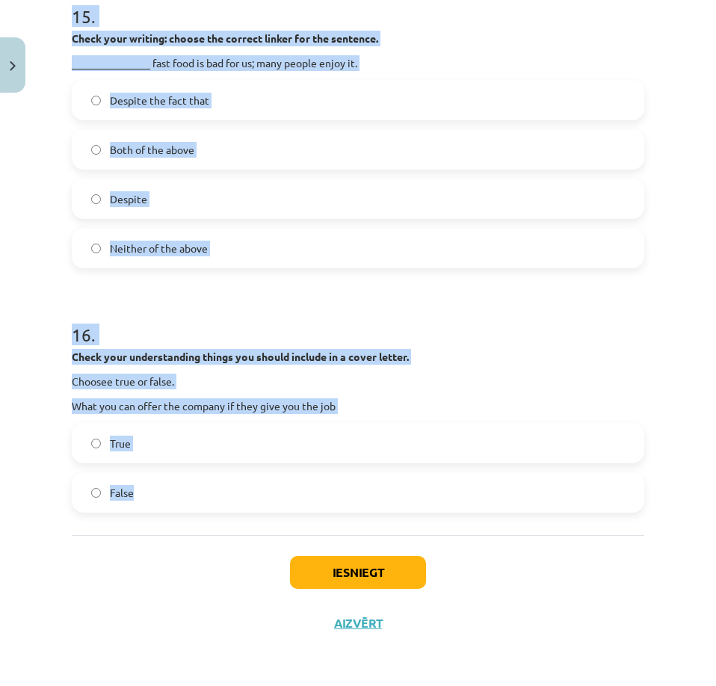
drag, startPoint x: 67, startPoint y: 139, endPoint x: 663, endPoint y: 503, distance: 698.4
click at [663, 503] on div "**********" at bounding box center [358, 343] width 716 height 686
copy form "Check your writing: choose the correct linker for the sentence. Vegetables are …"
click at [610, 316] on h1 "16 ." at bounding box center [358, 321] width 573 height 46
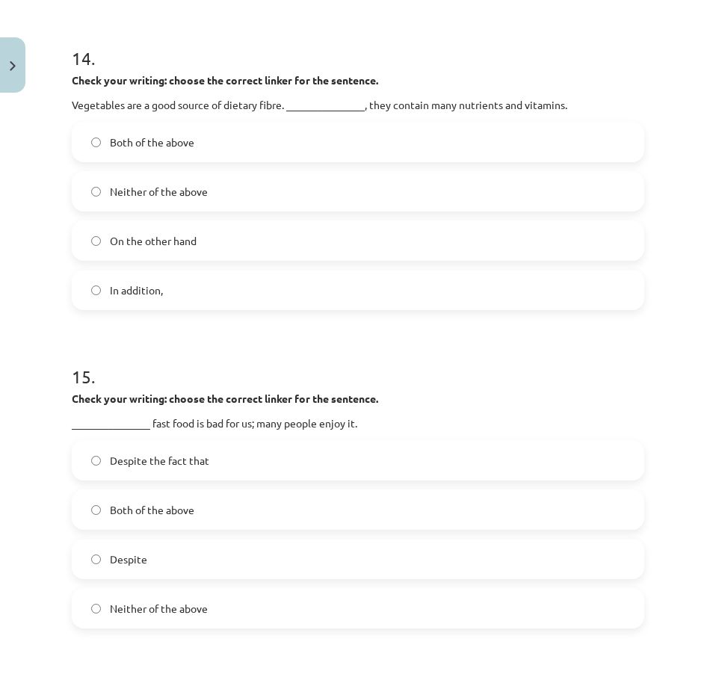
scroll to position [4458, 0]
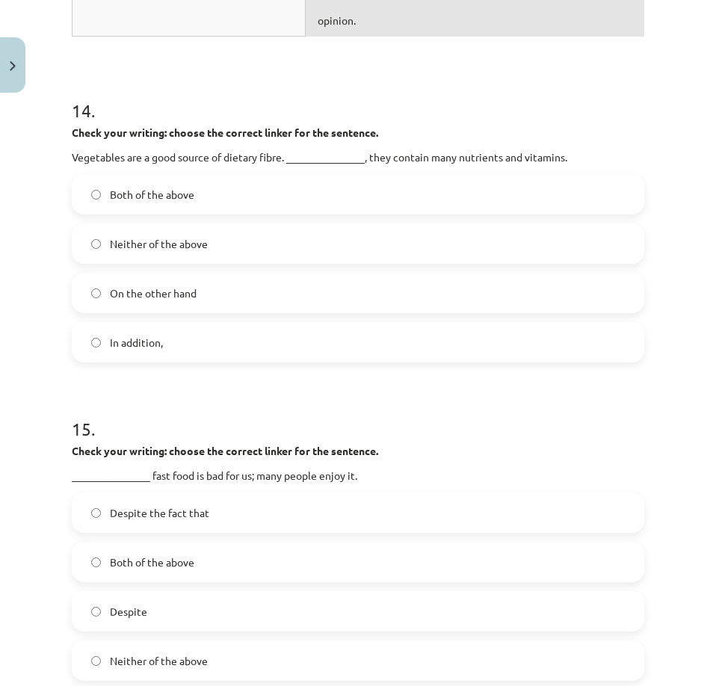
click at [147, 351] on span "In addition," at bounding box center [136, 343] width 53 height 16
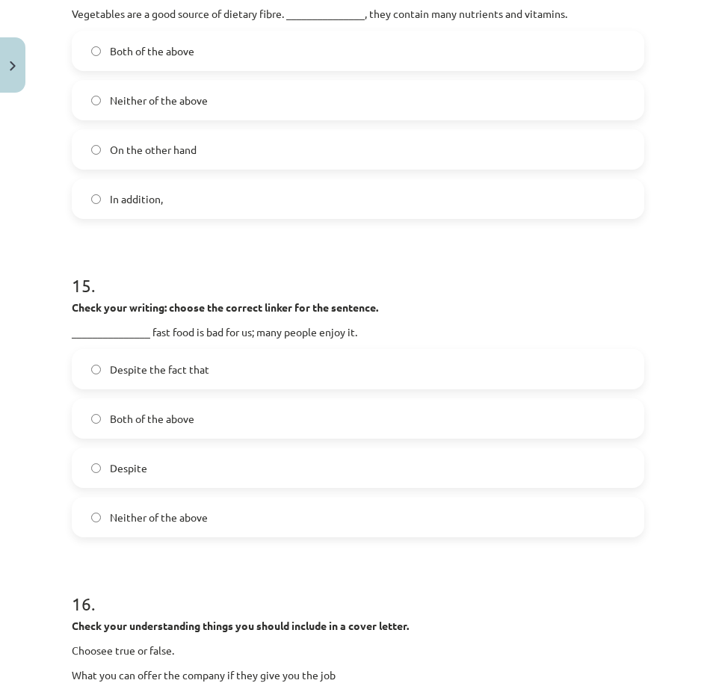
scroll to position [4607, 0]
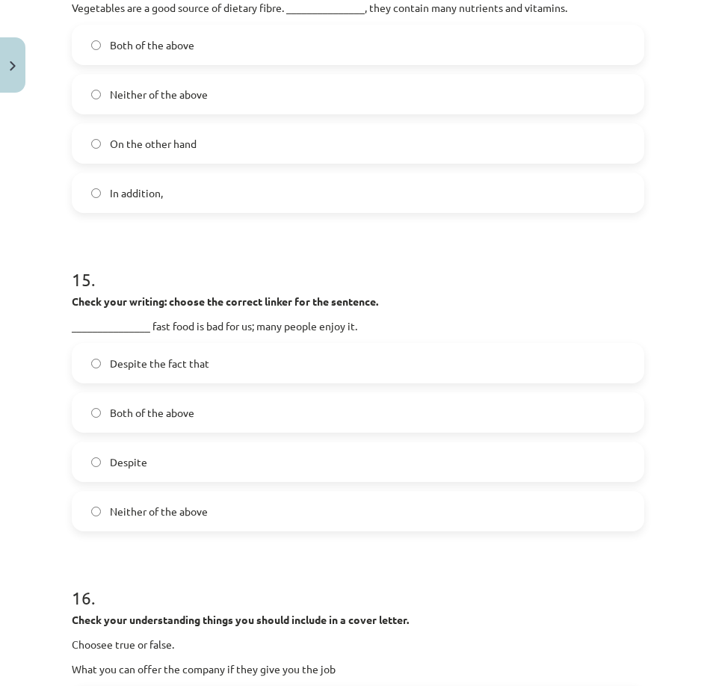
click at [179, 421] on span "Both of the above" at bounding box center [152, 413] width 84 height 16
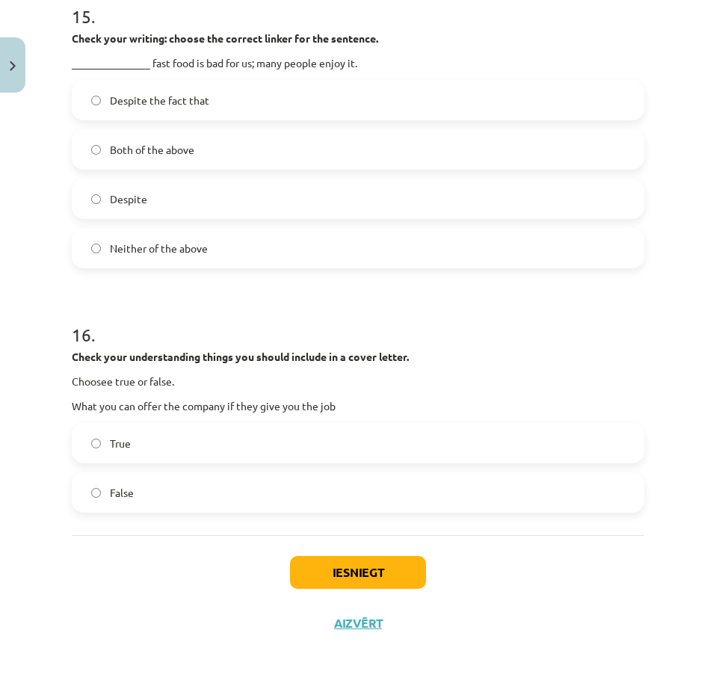
scroll to position [4907, 0]
click at [149, 440] on label "True" at bounding box center [358, 443] width 570 height 37
click at [360, 559] on button "Iesniegt" at bounding box center [358, 572] width 136 height 33
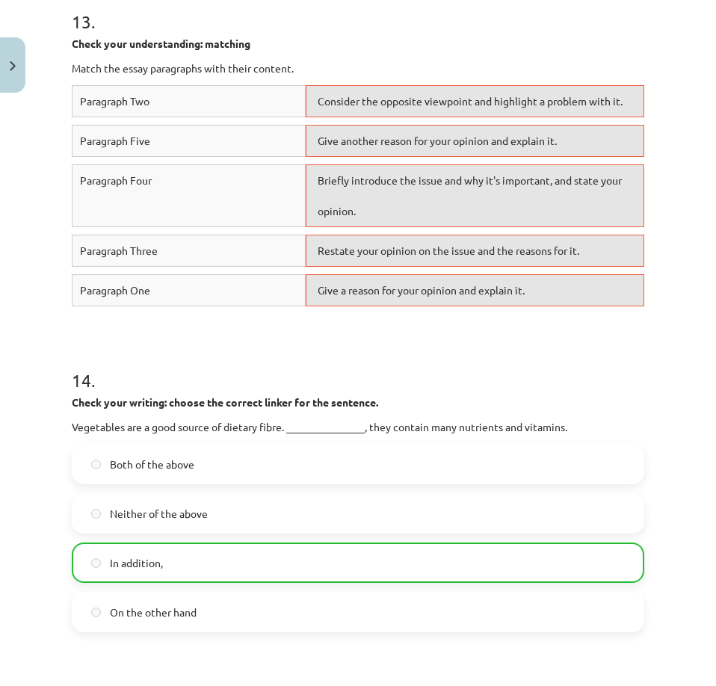
scroll to position [4187, 0]
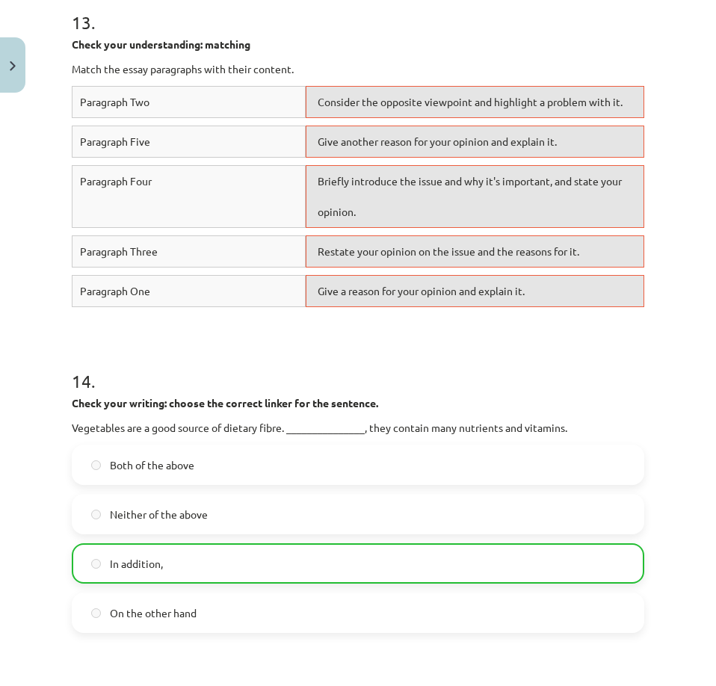
drag, startPoint x: 491, startPoint y: 284, endPoint x: 489, endPoint y: 275, distance: 9.1
click at [489, 258] on span "Restate your opinion on the issue and the reasons for it." at bounding box center [449, 251] width 262 height 13
click at [489, 228] on div "Briefly introduce the issue and why it's important, and state your opinion." at bounding box center [475, 196] width 339 height 63
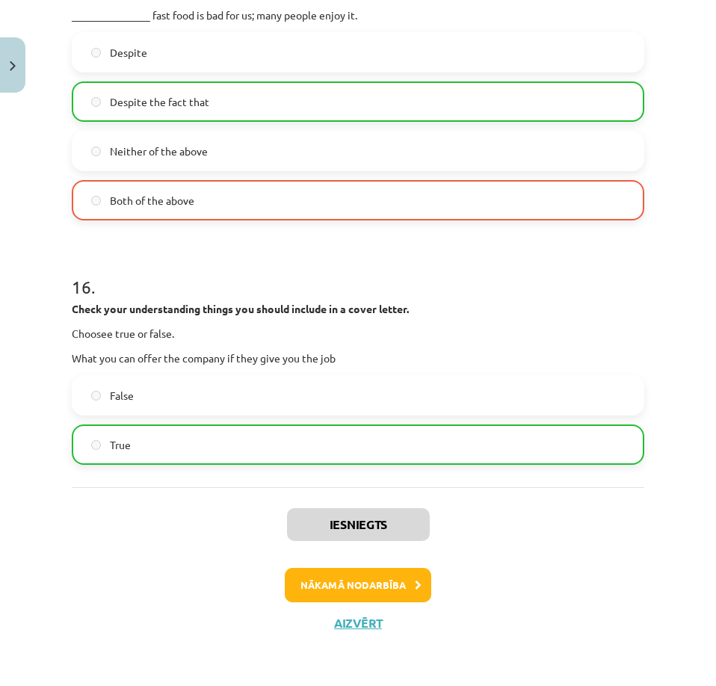
scroll to position [4935, 0]
click at [358, 597] on button "Nākamā nodarbība" at bounding box center [358, 585] width 147 height 34
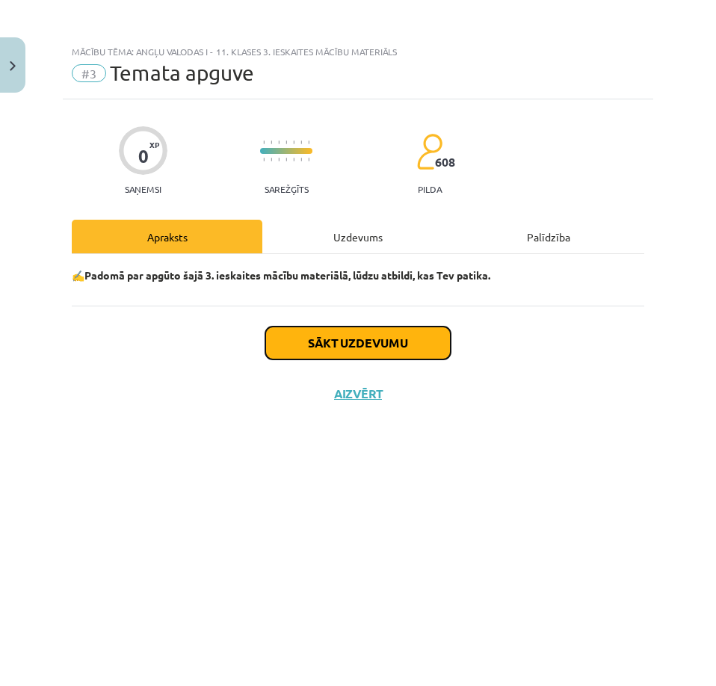
click at [369, 345] on button "Sākt uzdevumu" at bounding box center [357, 343] width 185 height 33
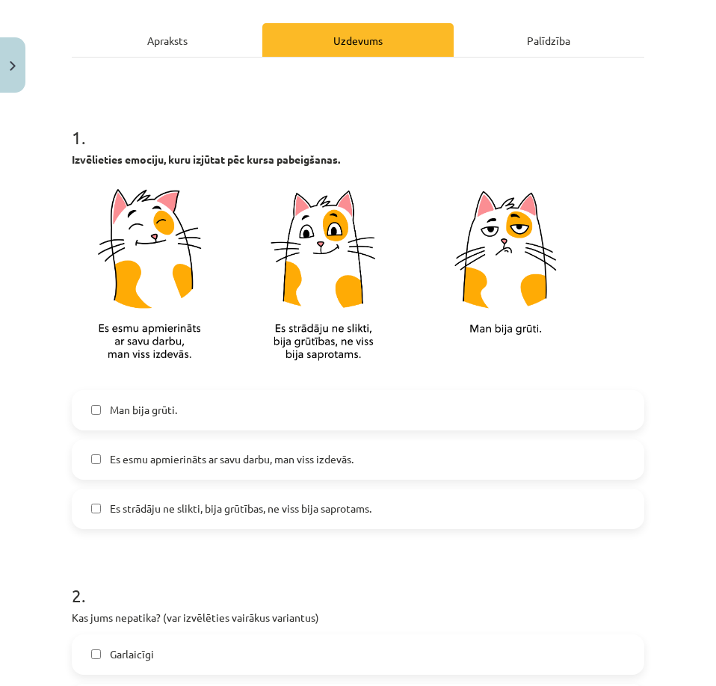
scroll to position [299, 0]
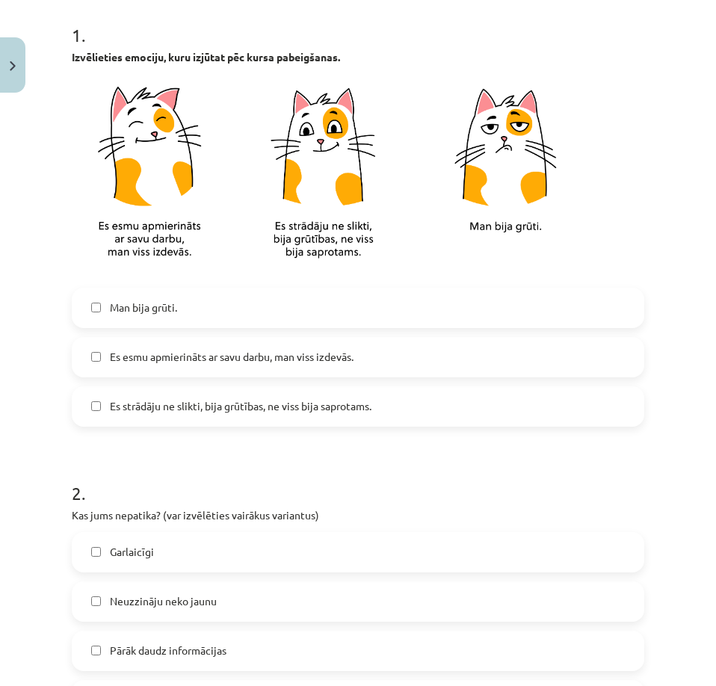
click at [182, 407] on span "Es strādāju ne slikti, bija grūtības, ne viss bija saprotams." at bounding box center [241, 407] width 262 height 16
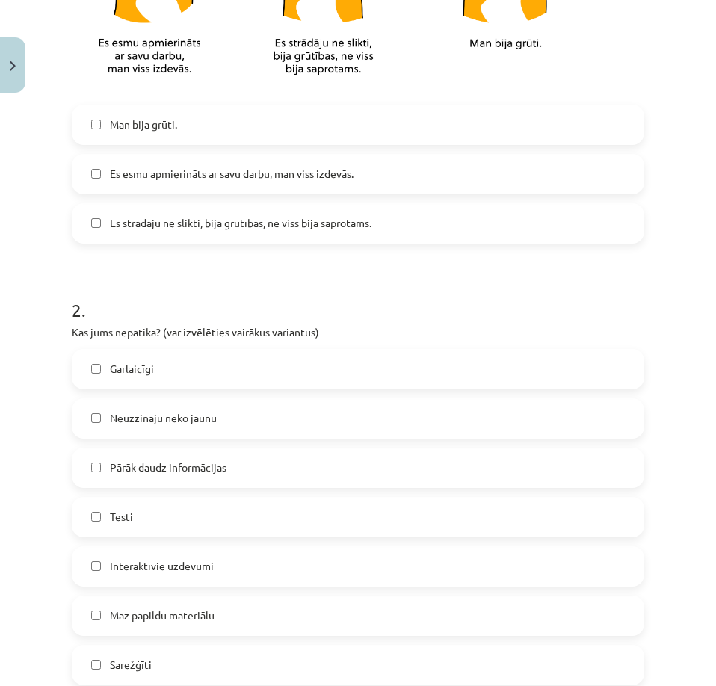
scroll to position [598, 0]
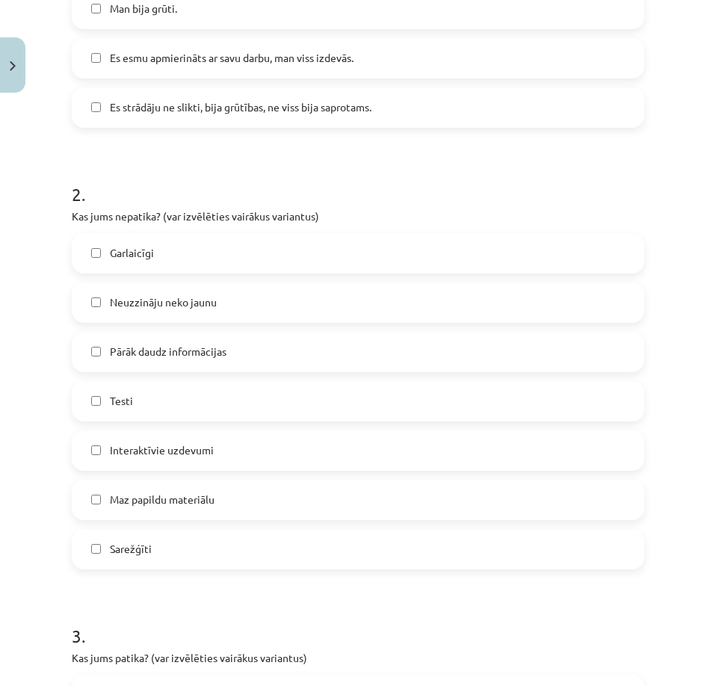
click at [149, 363] on label "Pārāk daudz informācijas" at bounding box center [358, 351] width 570 height 37
click at [132, 407] on span "Testi" at bounding box center [121, 401] width 23 height 16
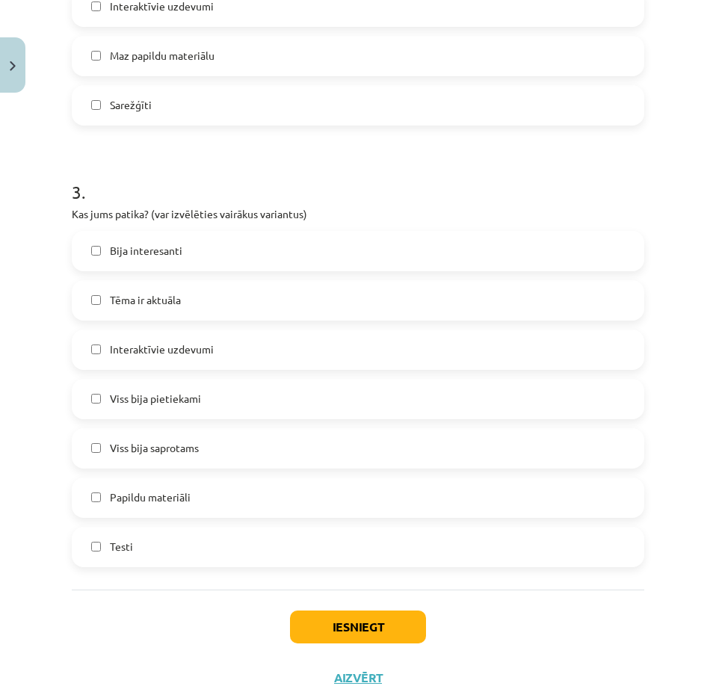
scroll to position [1047, 0]
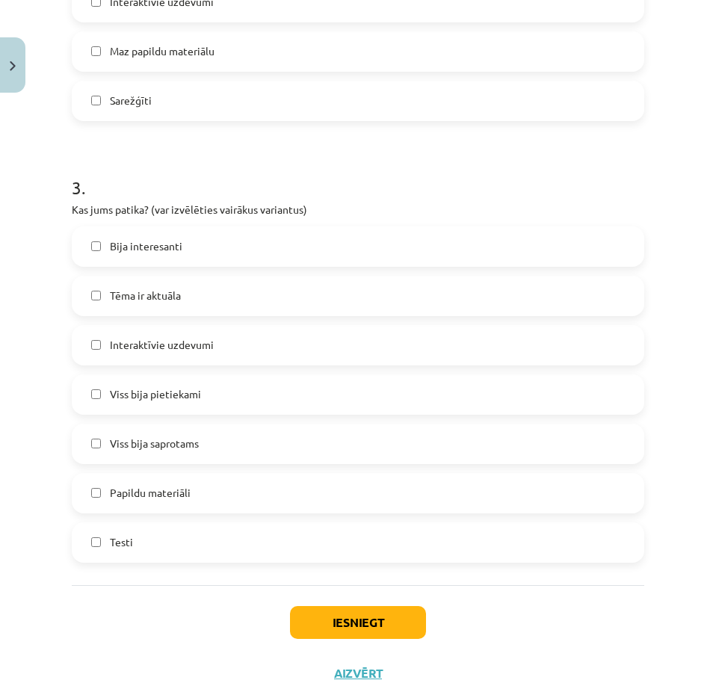
click at [163, 292] on span "Tēma ir aktuāla" at bounding box center [145, 296] width 71 height 16
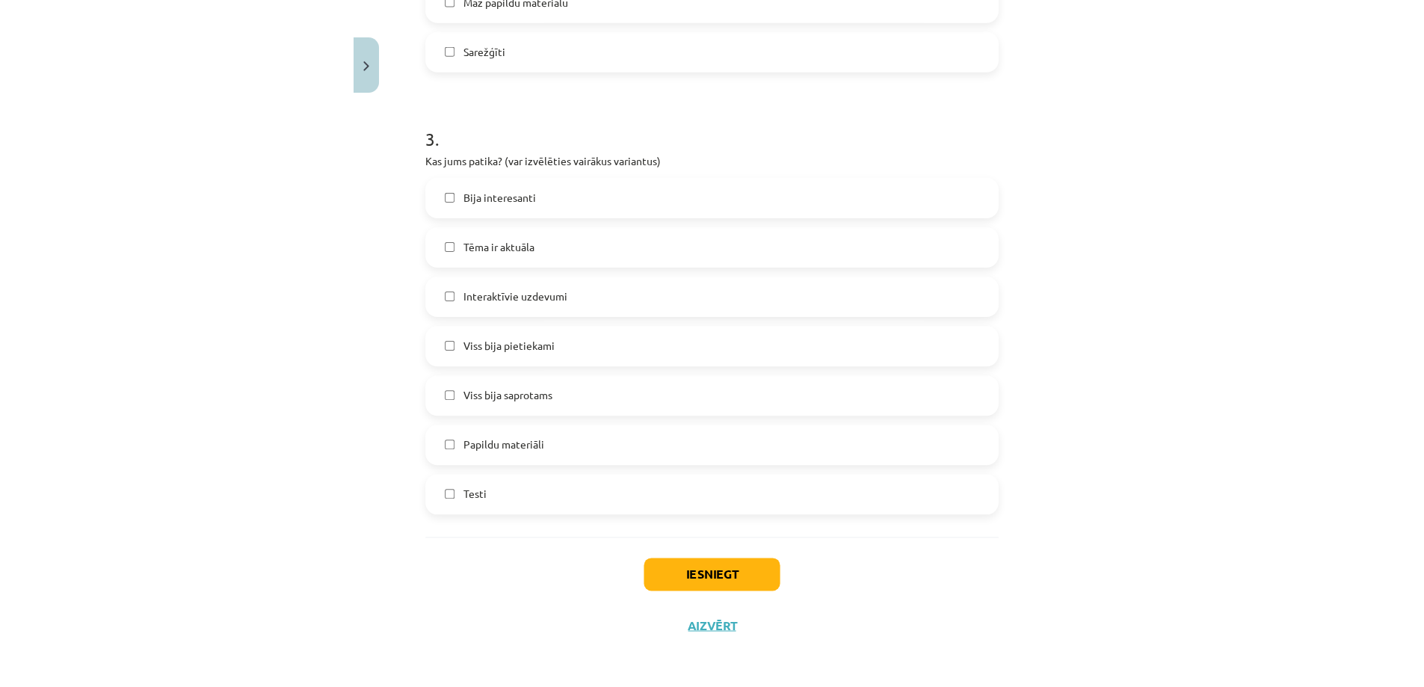
scroll to position [1097, 0]
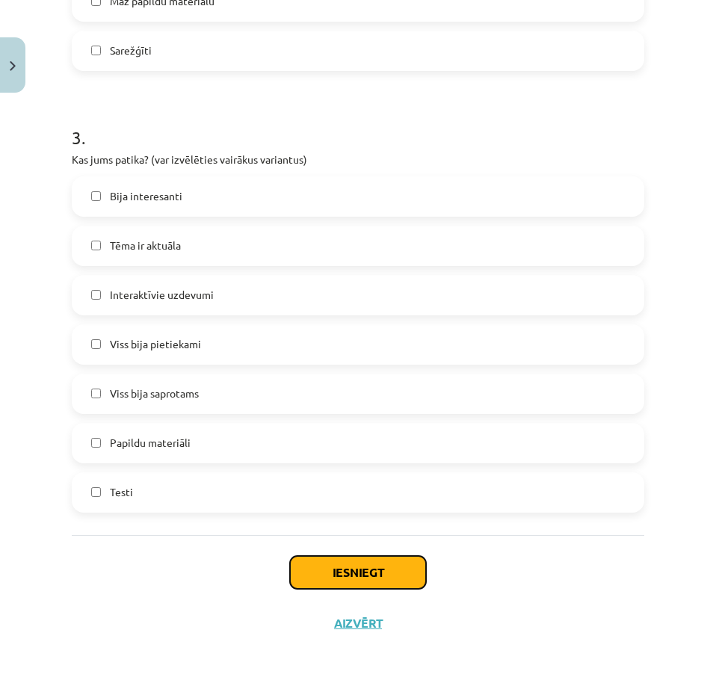
click at [351, 566] on button "Iesniegt" at bounding box center [358, 572] width 136 height 33
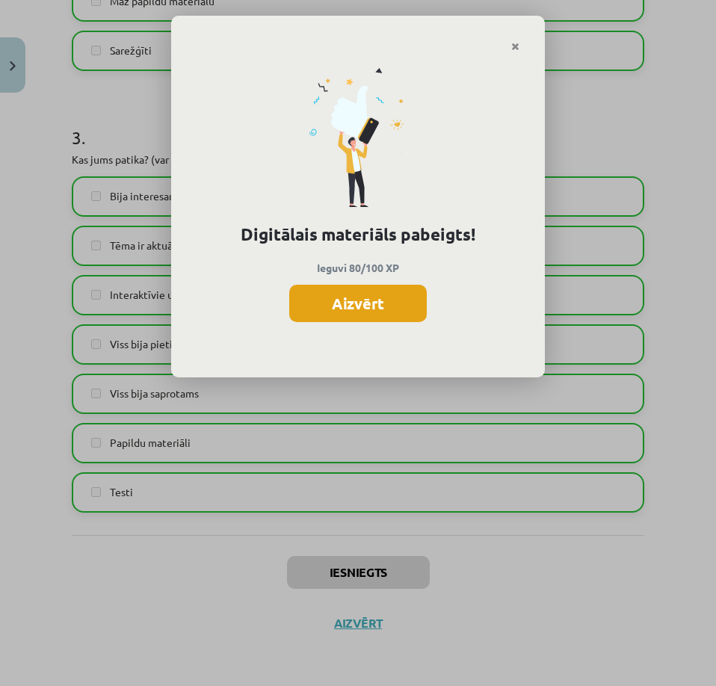
click at [386, 305] on button "Aizvērt" at bounding box center [358, 303] width 138 height 37
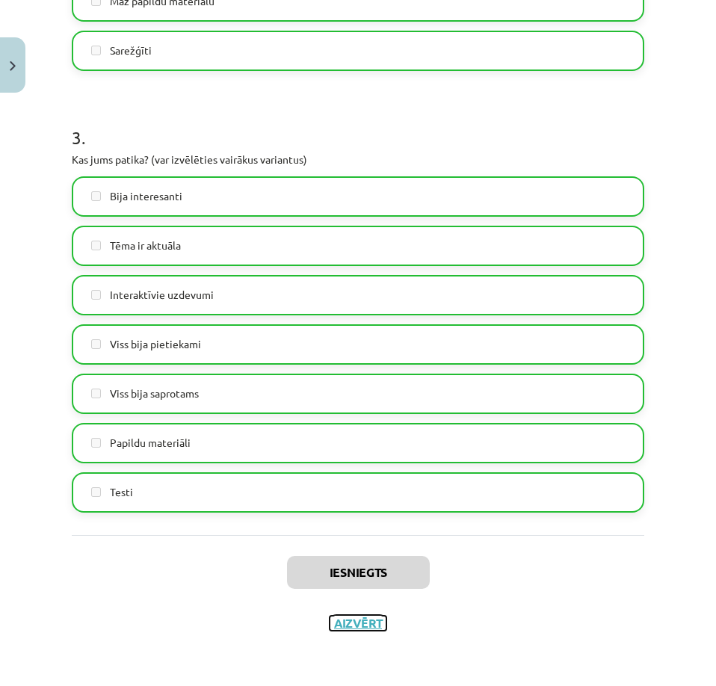
click at [369, 622] on button "Aizvērt" at bounding box center [358, 623] width 57 height 15
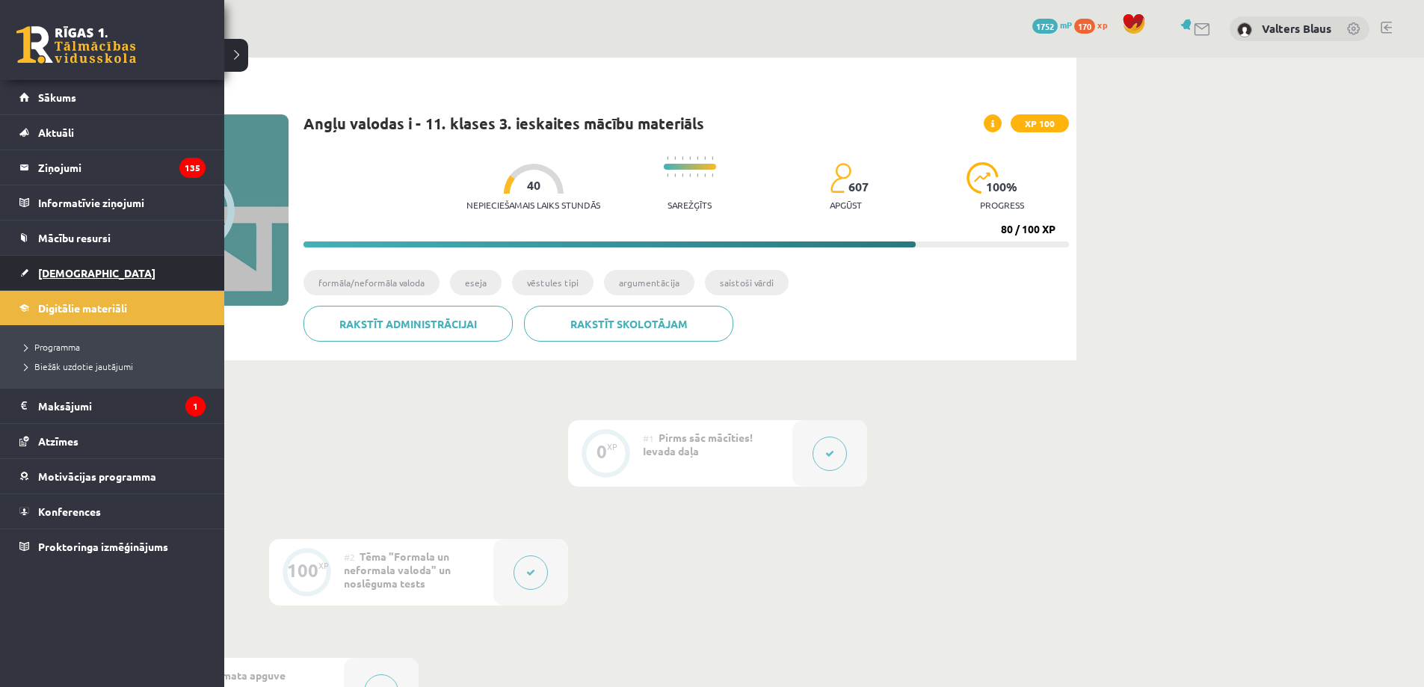
click at [37, 270] on link "[DEMOGRAPHIC_DATA]" at bounding box center [112, 273] width 186 height 34
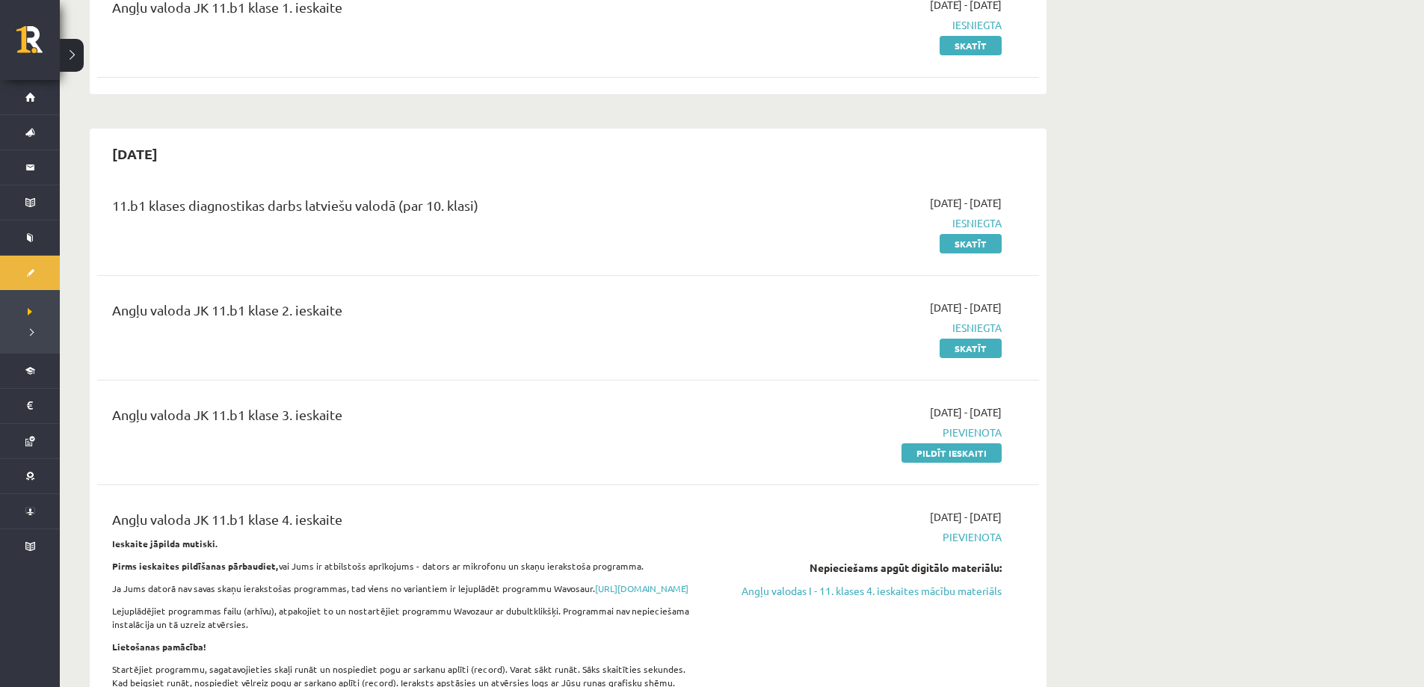
scroll to position [299, 0]
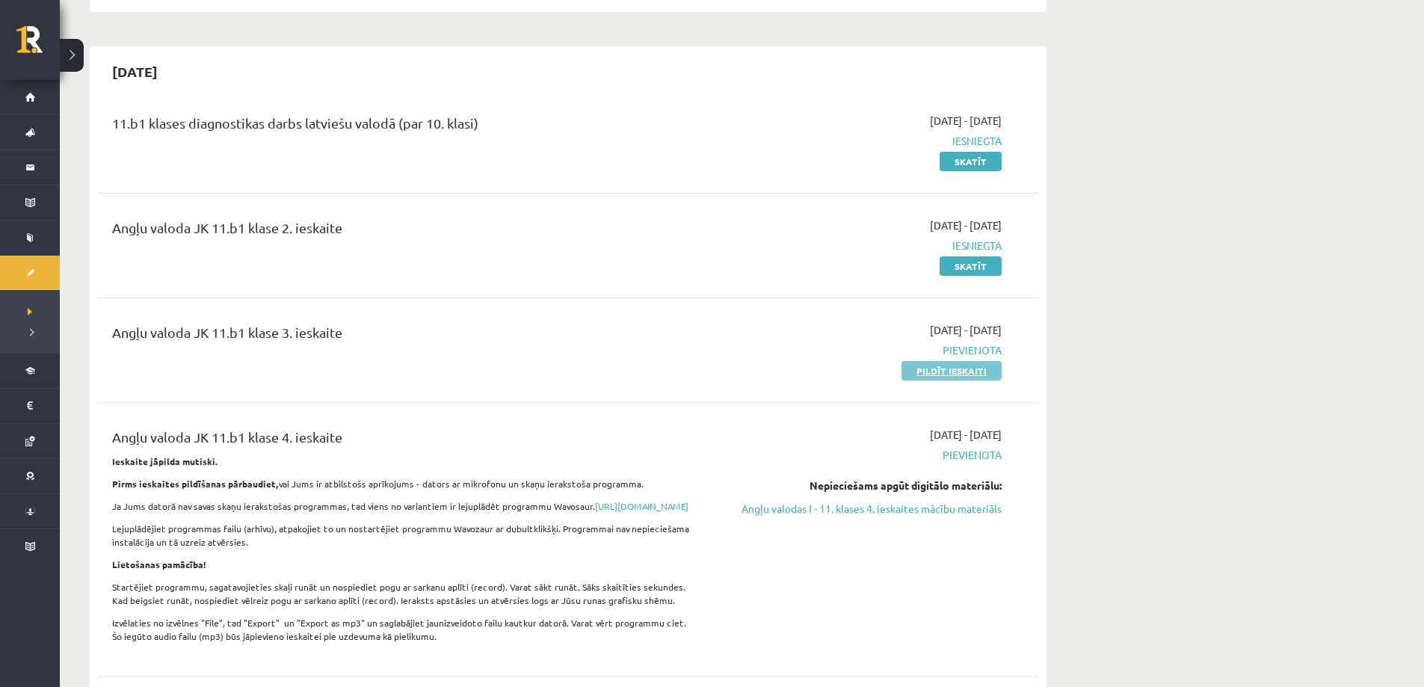
click at [972, 373] on link "Pildīt ieskaiti" at bounding box center [952, 370] width 100 height 19
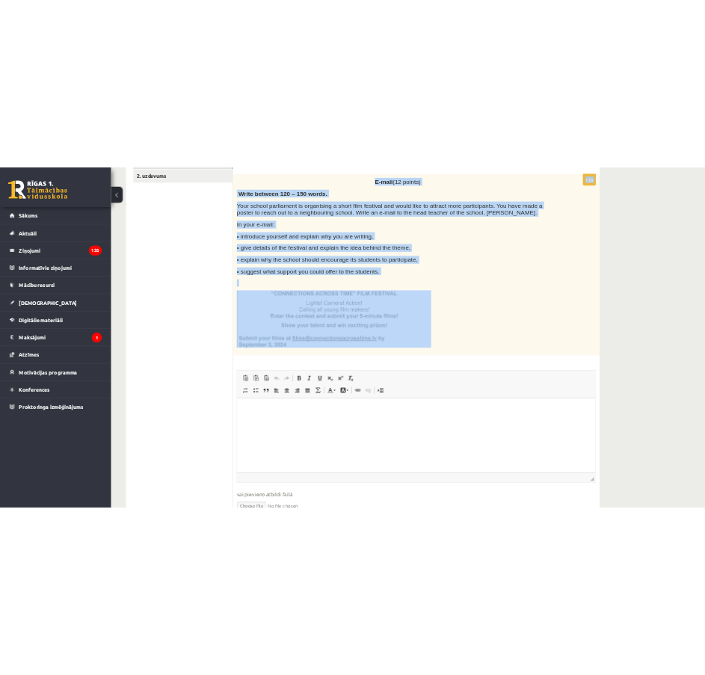
scroll to position [299, 0]
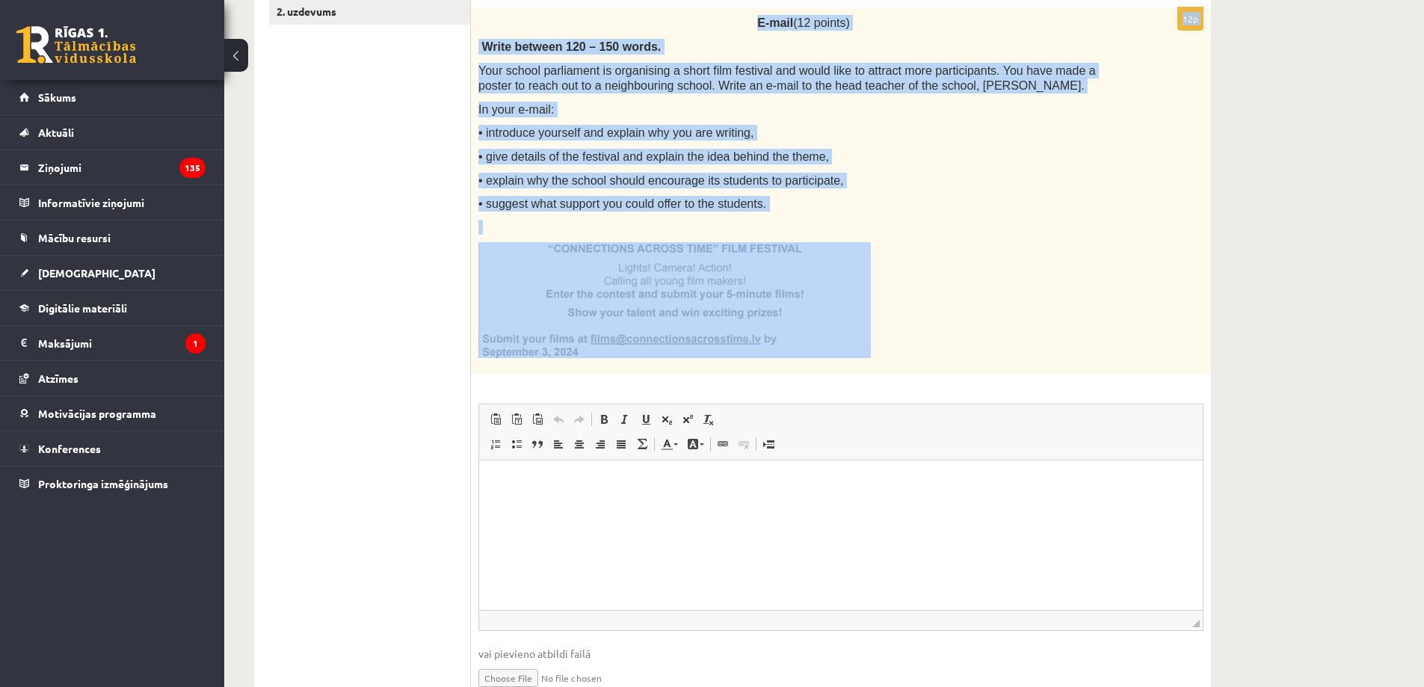
drag, startPoint x: 480, startPoint y: 273, endPoint x: 1101, endPoint y: 376, distance: 629.1
copy form "Loremips dolorsitam consec adipisci elitse. 26d E-temp (47 incidi) Utlab etdolo…"
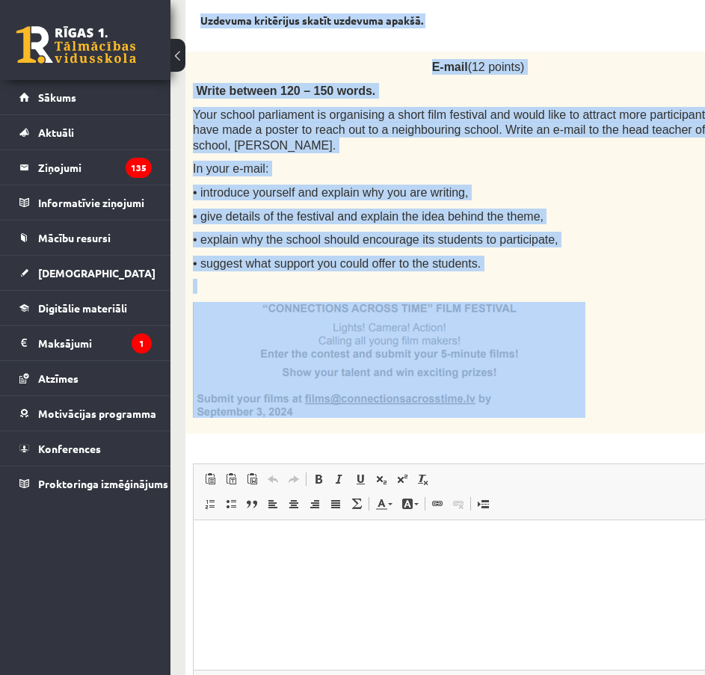
click at [618, 440] on div "12p E-mail (12 points) Write between 120 – 150 words. Your school parliament is…" at bounding box center [515, 413] width 660 height 723
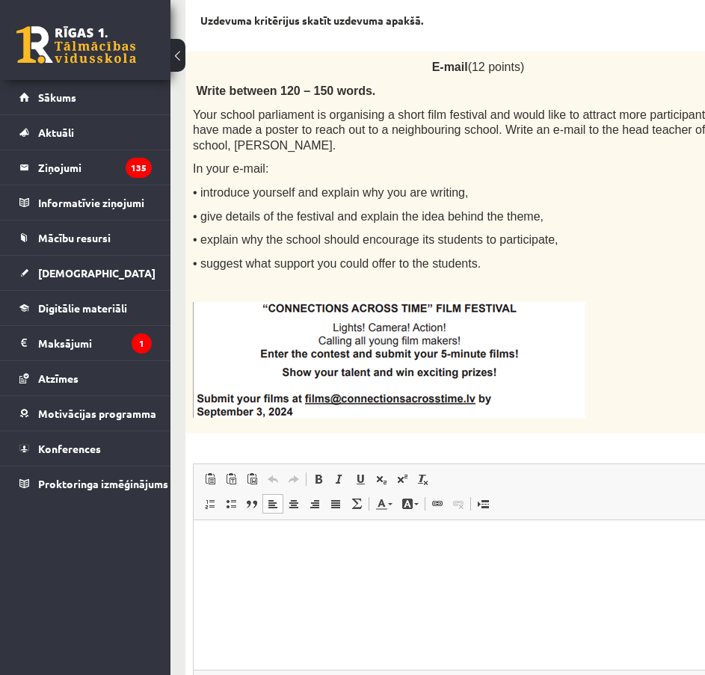
click at [392, 531] on html at bounding box center [516, 543] width 644 height 46
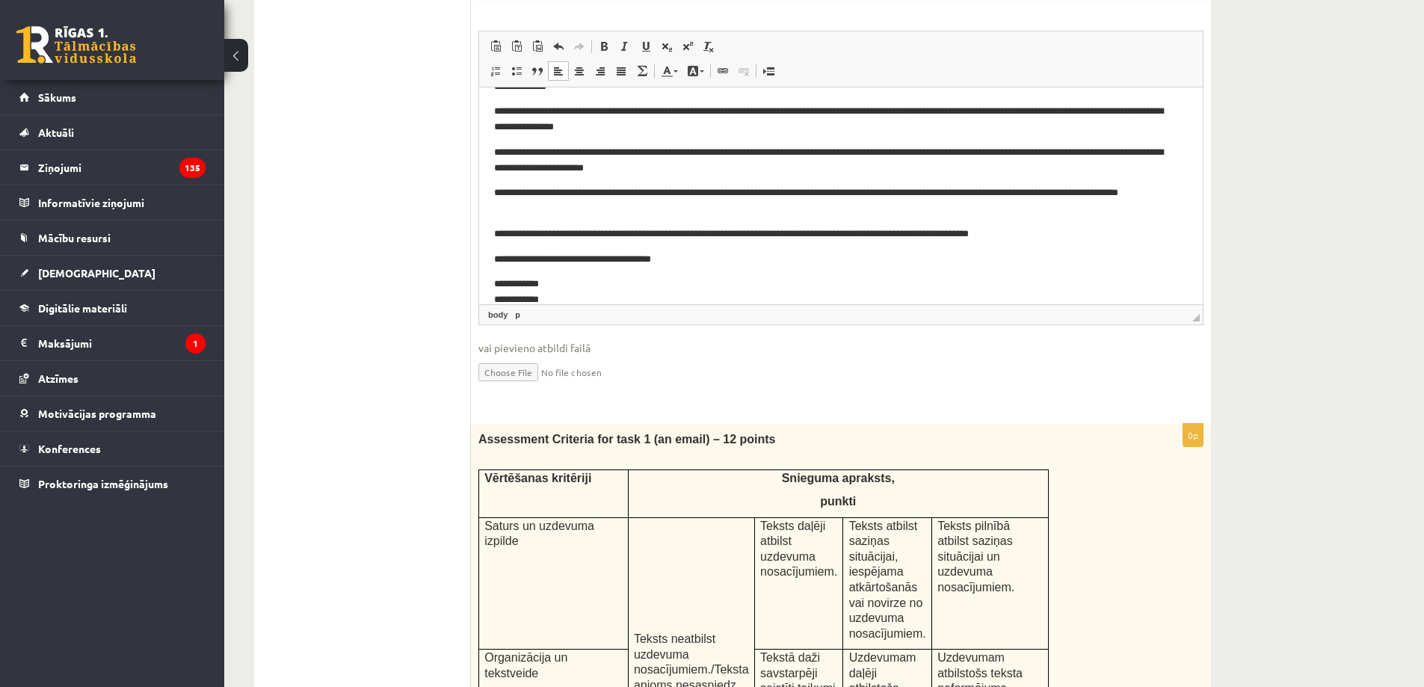
scroll to position [0, 0]
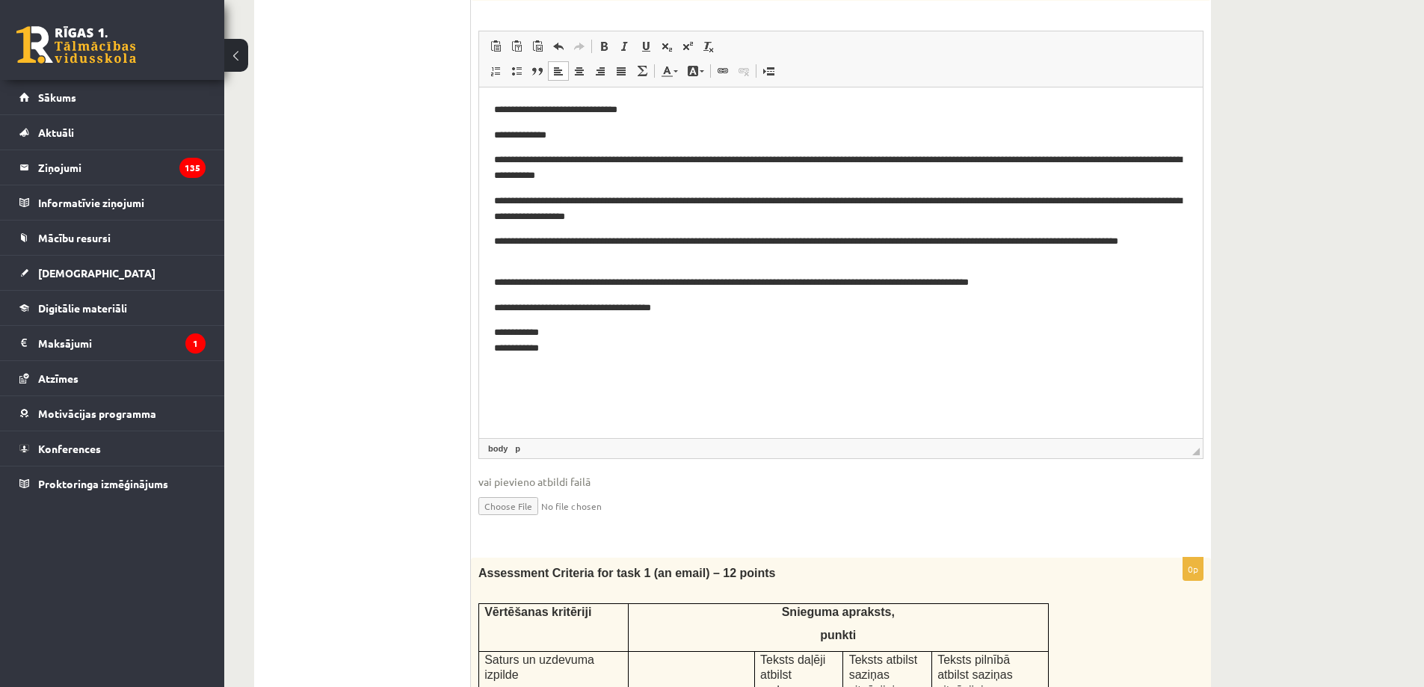
drag, startPoint x: 1199, startPoint y: 252, endPoint x: 1219, endPoint y: 459, distance: 208.1
click at [1219, 459] on div "Angļu valoda JK 11.b1 [PERSON_NAME] 3. ieskaite , Valters Blaus (11.b1 JK) Parā…" at bounding box center [732, 416] width 1017 height 2062
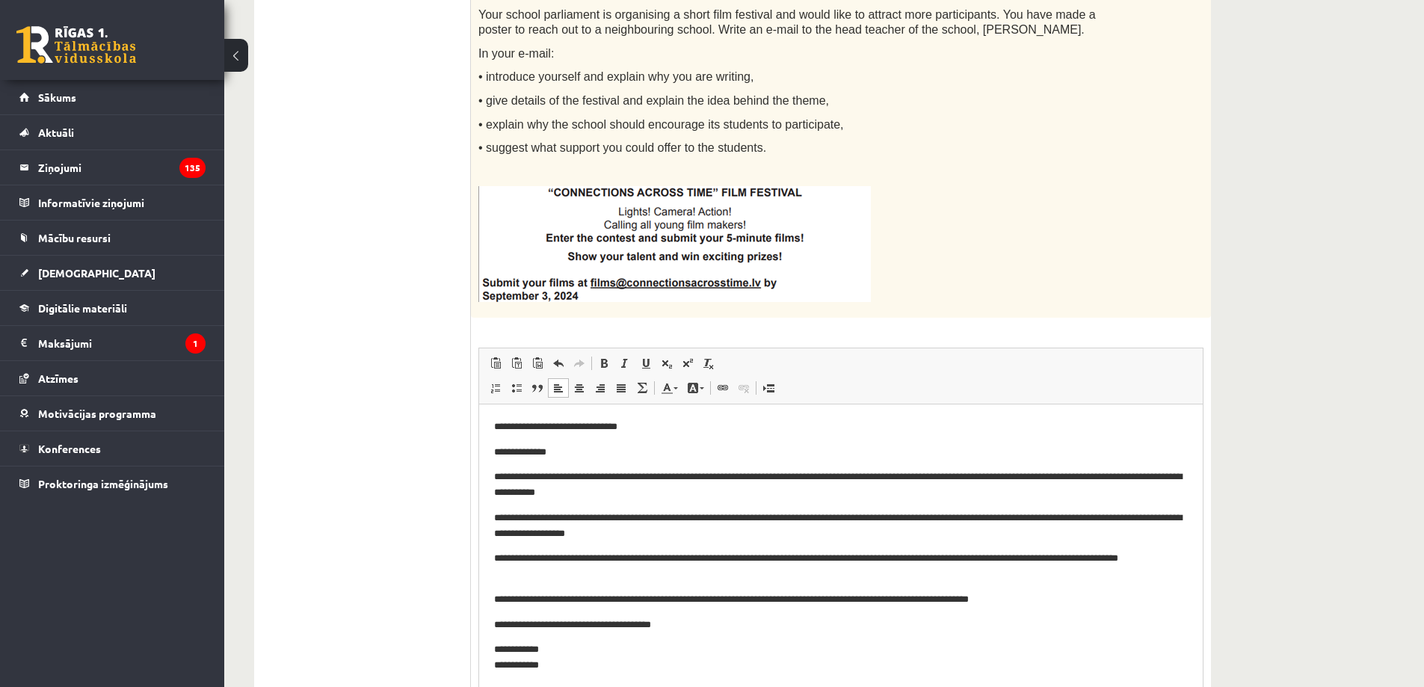
scroll to position [373, 0]
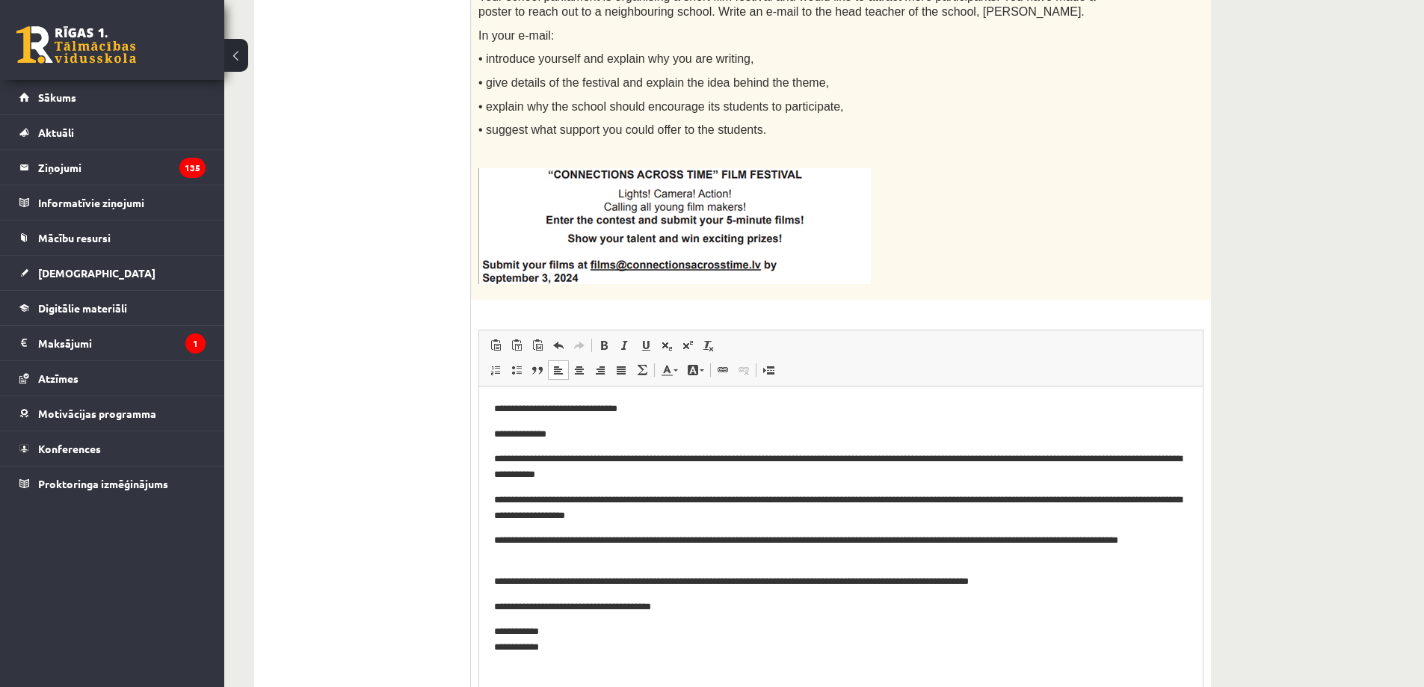
click at [637, 407] on p "**********" at bounding box center [841, 410] width 694 height 16
drag, startPoint x: 556, startPoint y: 431, endPoint x: 542, endPoint y: 435, distance: 14.0
click at [555, 431] on p "**********" at bounding box center [841, 435] width 694 height 16
click at [562, 436] on p "**********" at bounding box center [841, 435] width 694 height 16
click at [567, 434] on p "**********" at bounding box center [841, 435] width 694 height 16
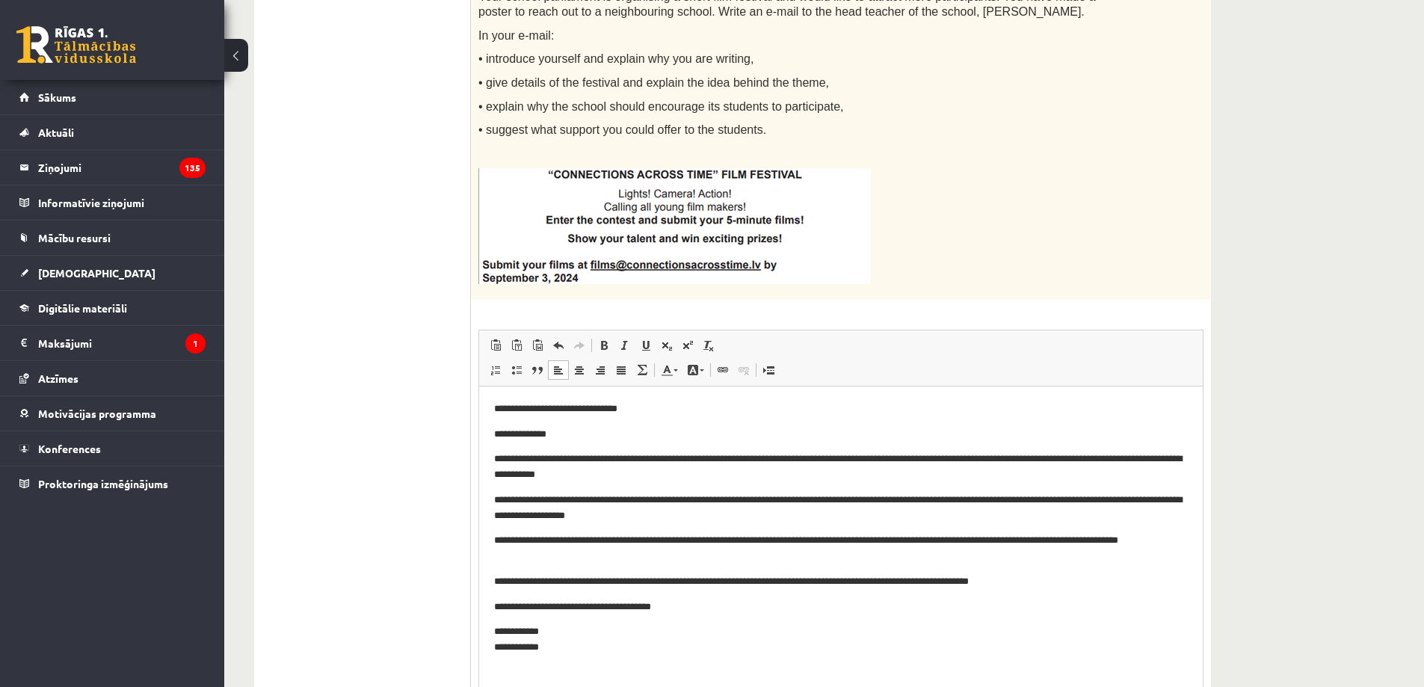
click at [603, 458] on p "**********" at bounding box center [841, 467] width 694 height 31
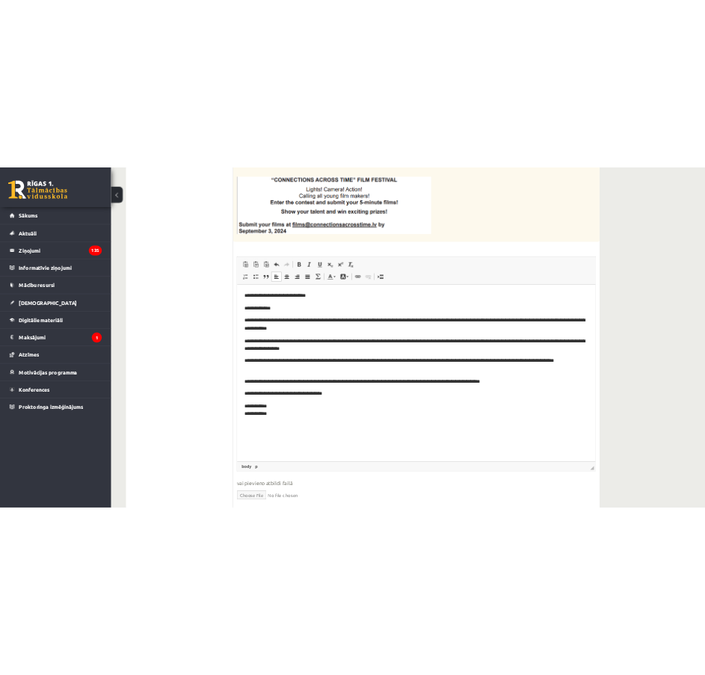
scroll to position [523, 0]
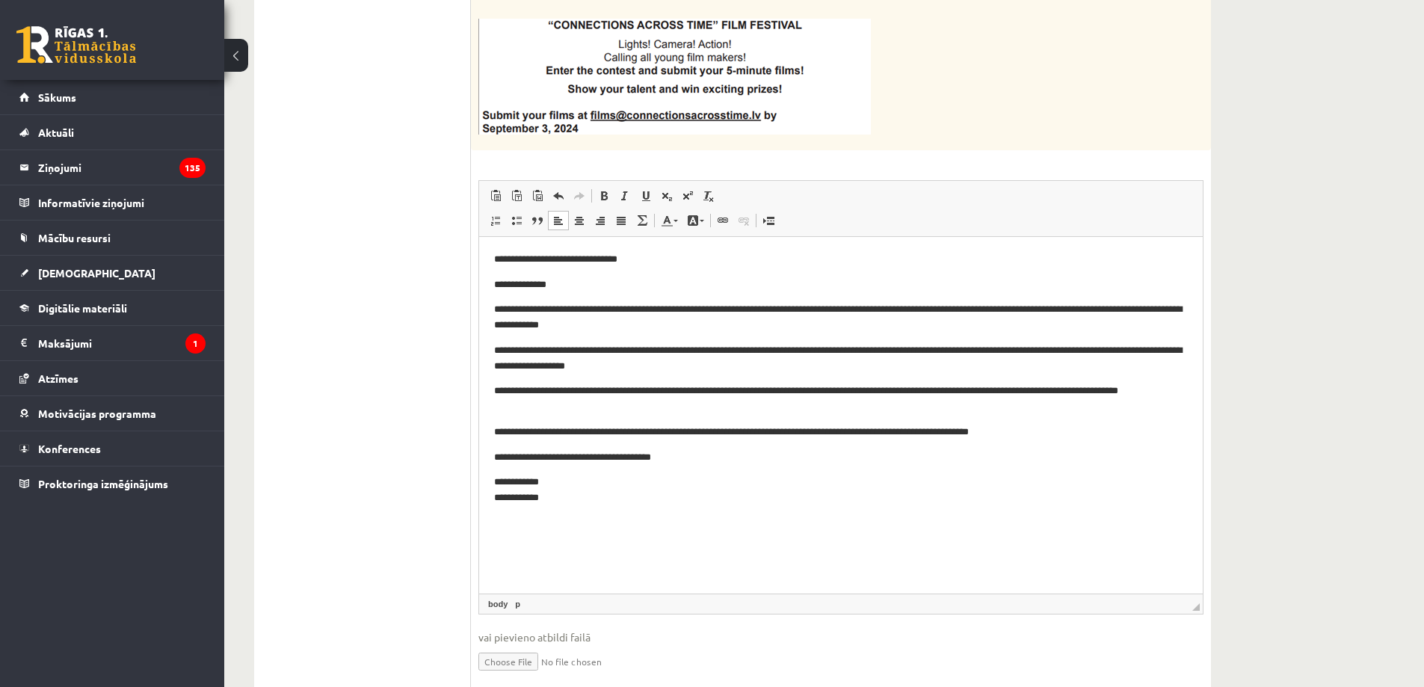
click at [902, 311] on p "**********" at bounding box center [841, 317] width 694 height 31
click at [905, 305] on p "**********" at bounding box center [841, 317] width 694 height 31
click at [904, 313] on p "**********" at bounding box center [841, 317] width 694 height 31
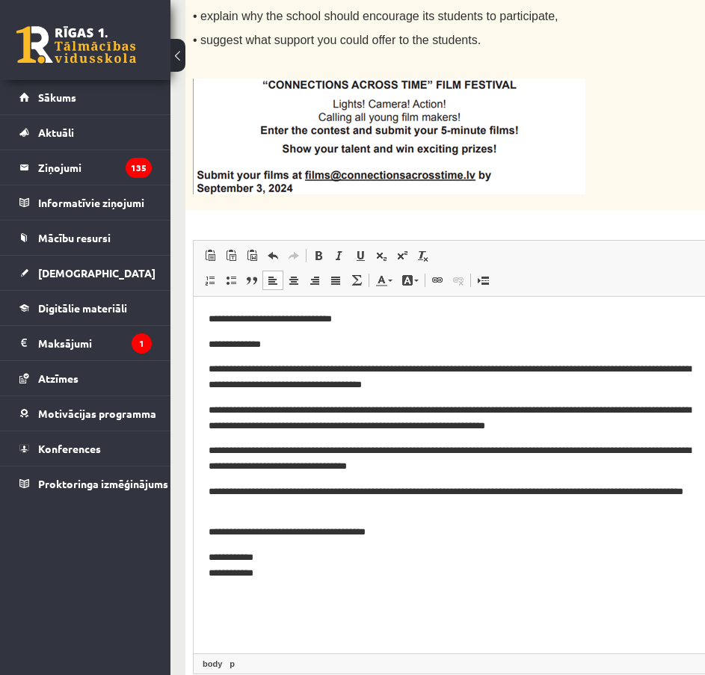
click at [498, 369] on p "**********" at bounding box center [451, 376] width 484 height 31
click at [616, 367] on p "**********" at bounding box center [451, 376] width 484 height 31
click at [538, 365] on p "**********" at bounding box center [451, 376] width 484 height 31
click at [541, 368] on p "**********" at bounding box center [451, 376] width 484 height 31
click at [206, 370] on html "**********" at bounding box center [516, 446] width 644 height 300
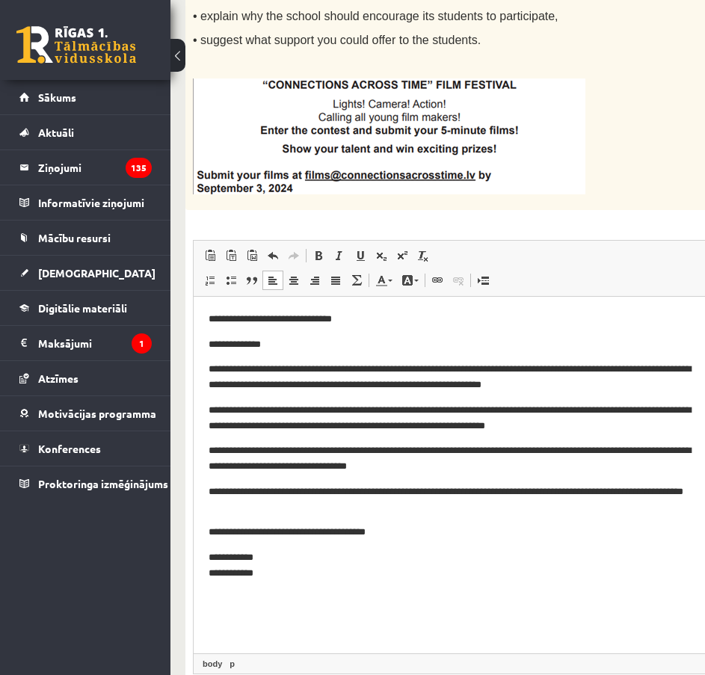
click at [210, 345] on p "**********" at bounding box center [451, 344] width 484 height 16
click at [375, 410] on p "**********" at bounding box center [451, 417] width 484 height 31
click at [405, 414] on p "**********" at bounding box center [451, 417] width 484 height 31
click at [268, 572] on p "**********" at bounding box center [451, 565] width 484 height 31
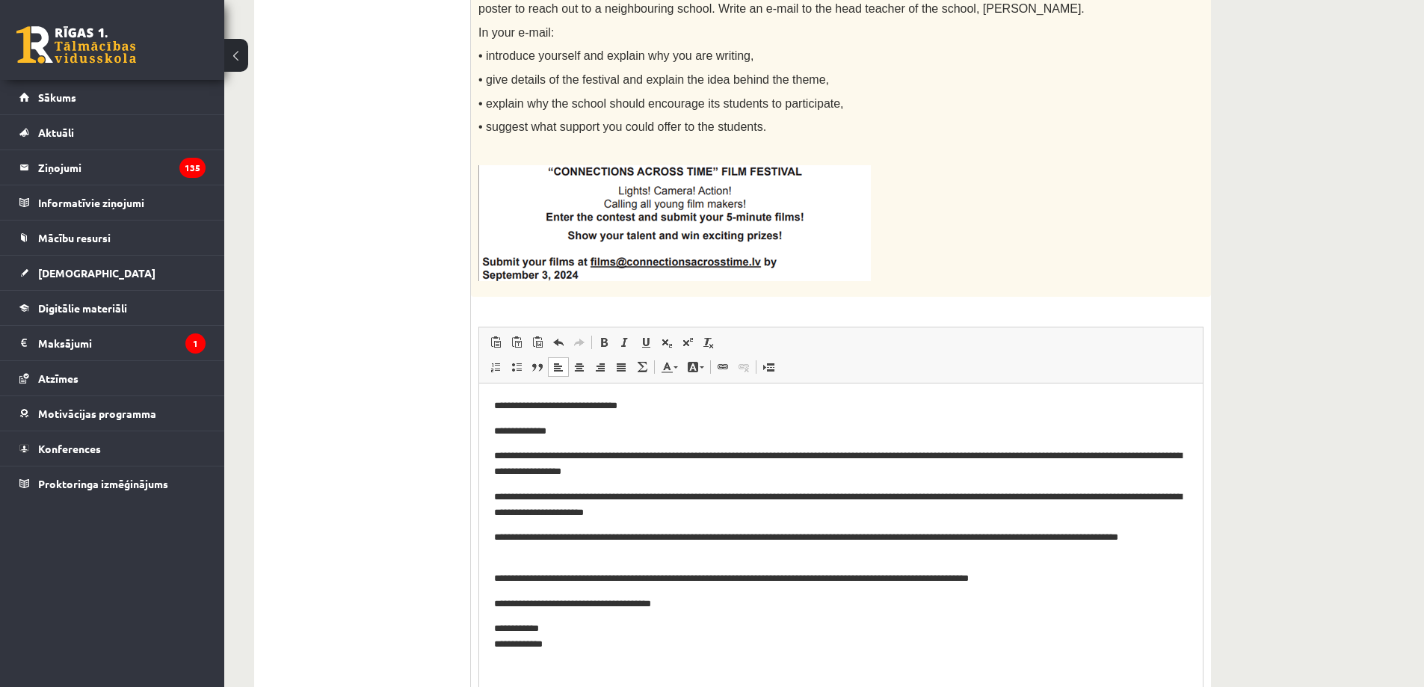
scroll to position [224, 0]
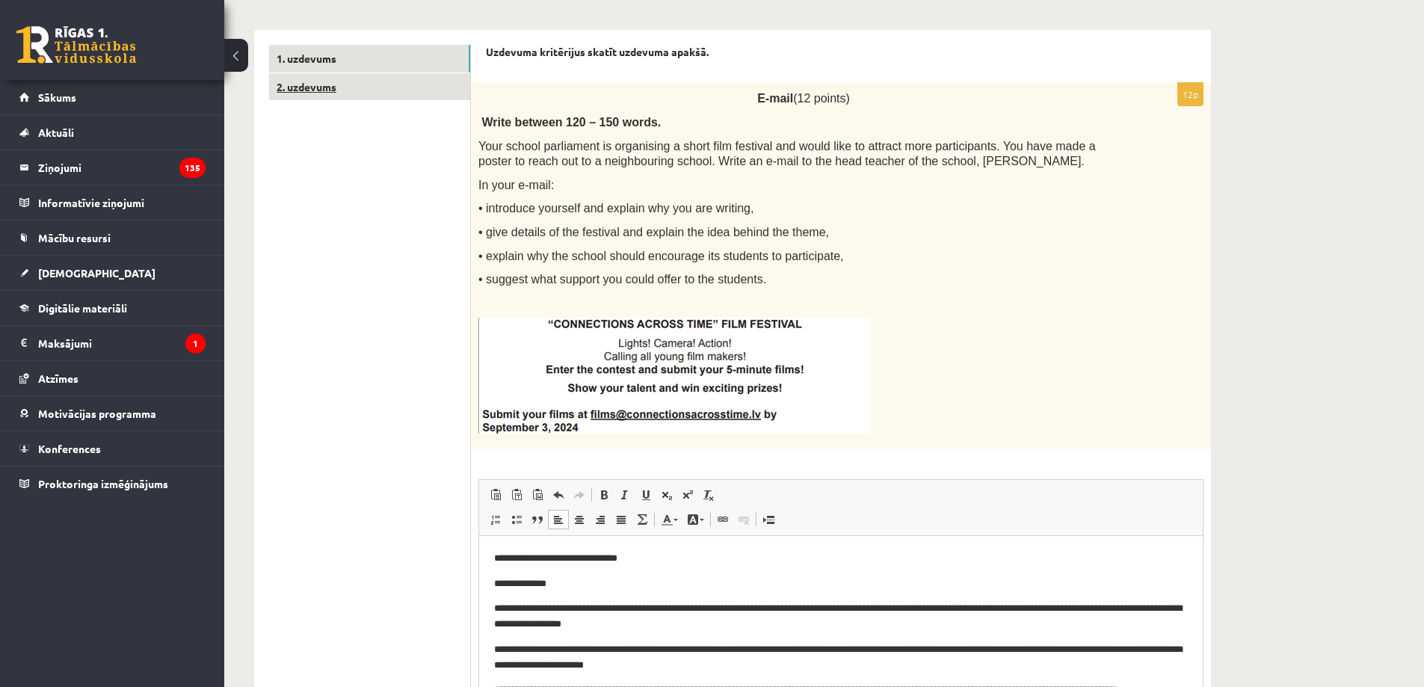
click at [336, 87] on link "2. uzdevums" at bounding box center [369, 87] width 201 height 28
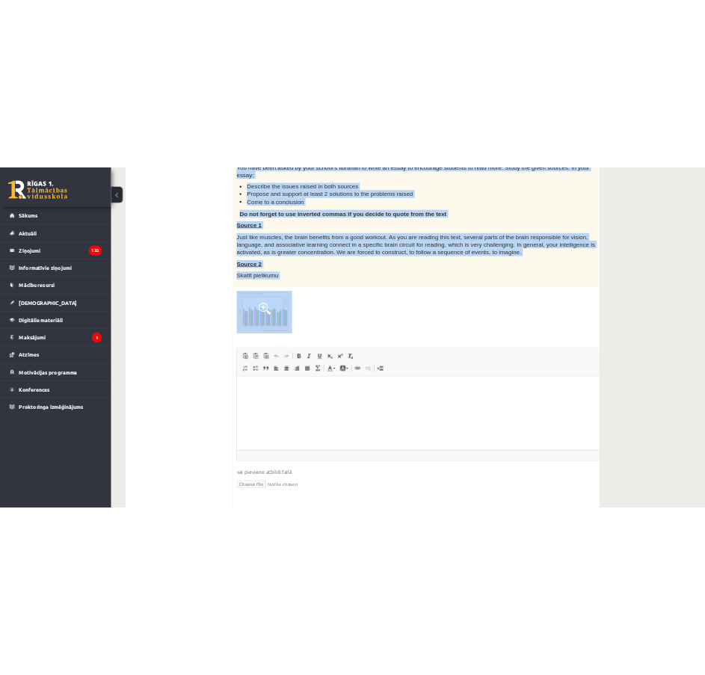
scroll to position [373, 0]
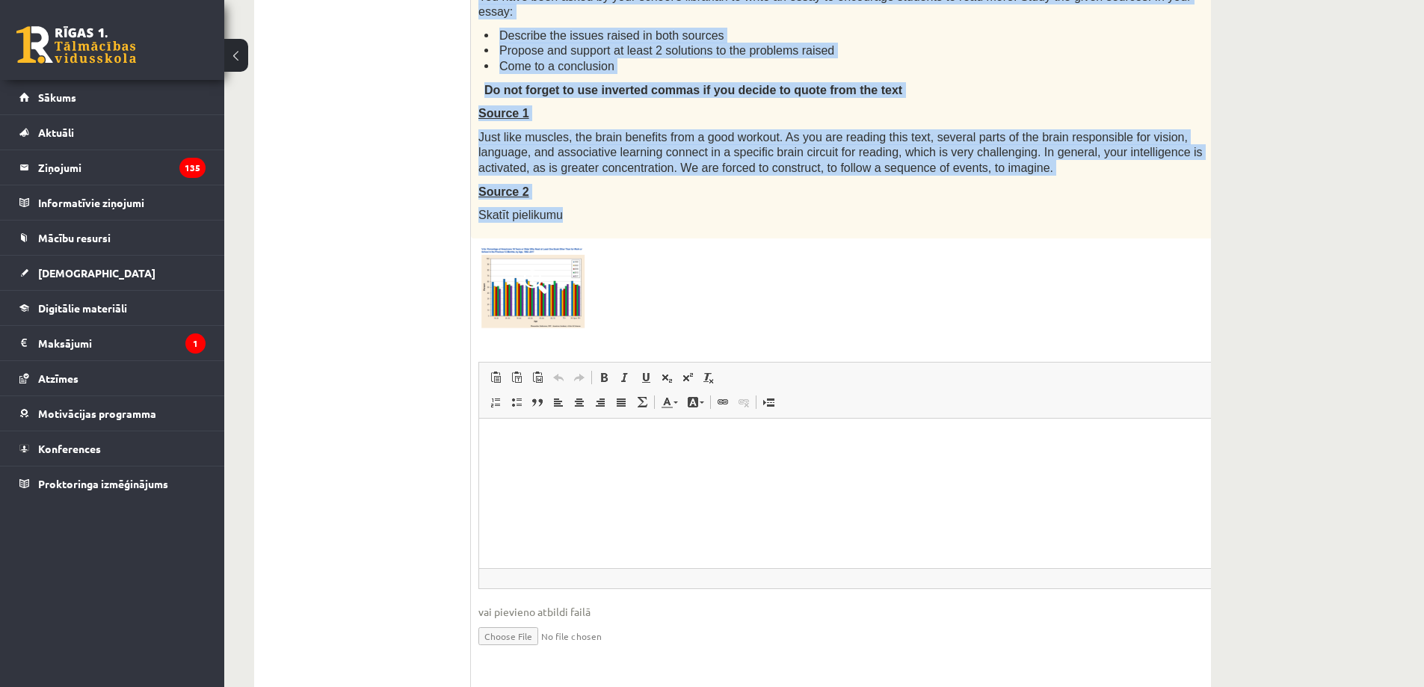
drag, startPoint x: 480, startPoint y: 47, endPoint x: 1060, endPoint y: 210, distance: 602.0
click at [1060, 210] on div "Uzdevuma kritērijus skatīt uzdevuma apakšā. 20p Write an essay - (20 points) Wr…" at bounding box center [891, 679] width 840 height 1599
copy form "Uzdevuma kritērijus skatīt uzdevuma apakšā. 20p Write an essay - (20 points) Wr…"
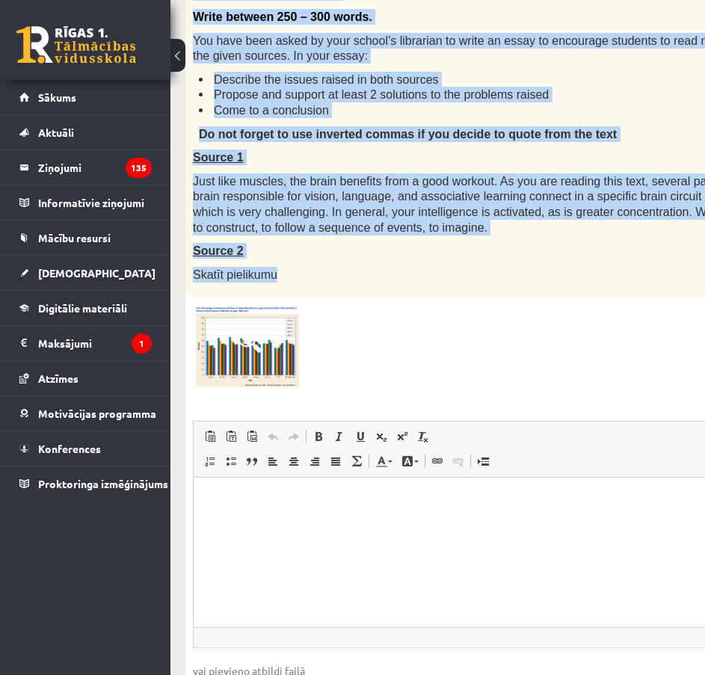
click at [244, 346] on span at bounding box center [250, 341] width 24 height 24
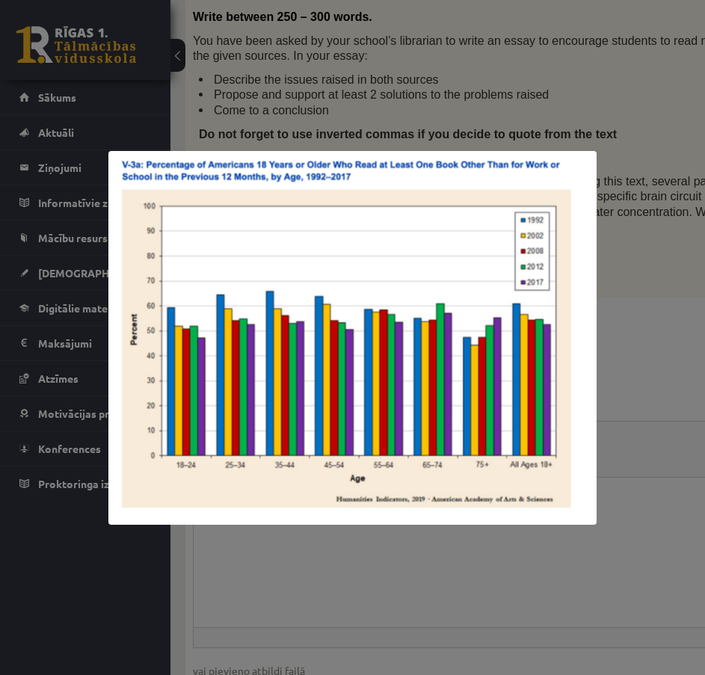
click at [684, 314] on div at bounding box center [352, 337] width 705 height 675
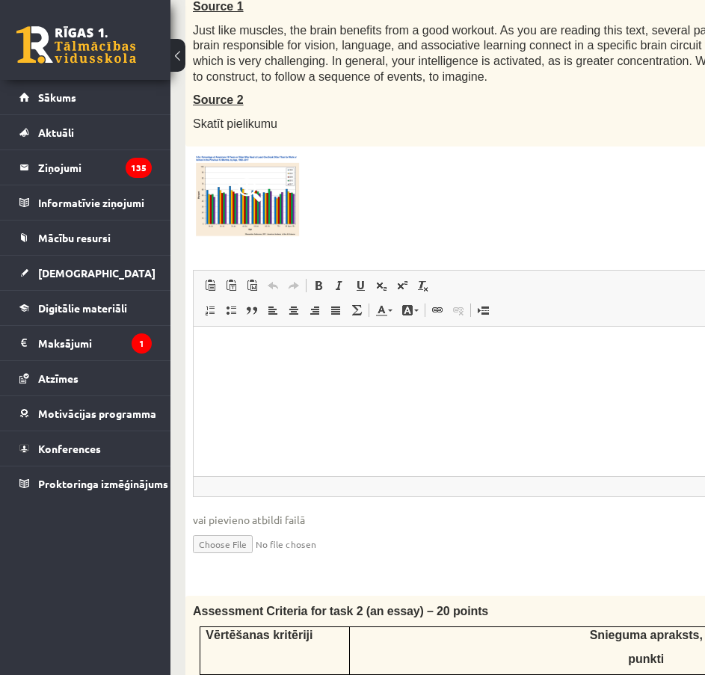
scroll to position [523, 0]
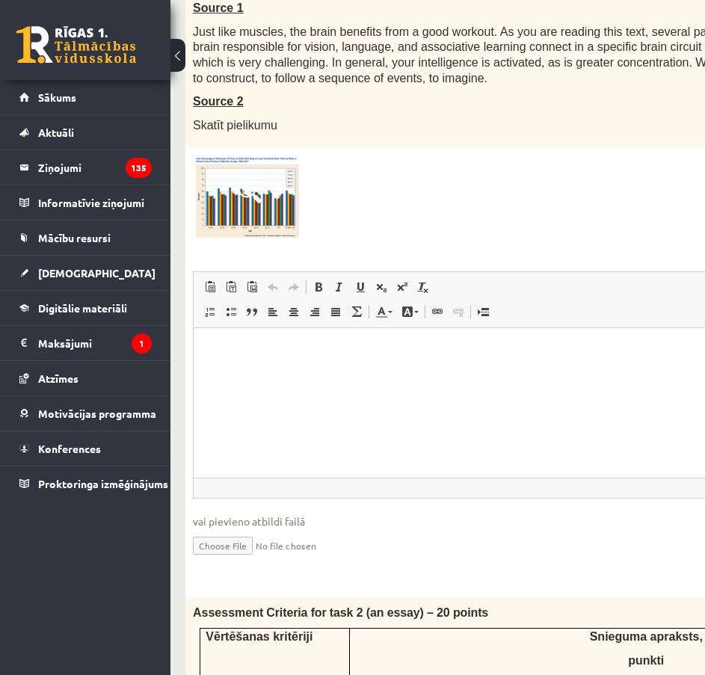
click at [239, 210] on img at bounding box center [249, 199] width 112 height 86
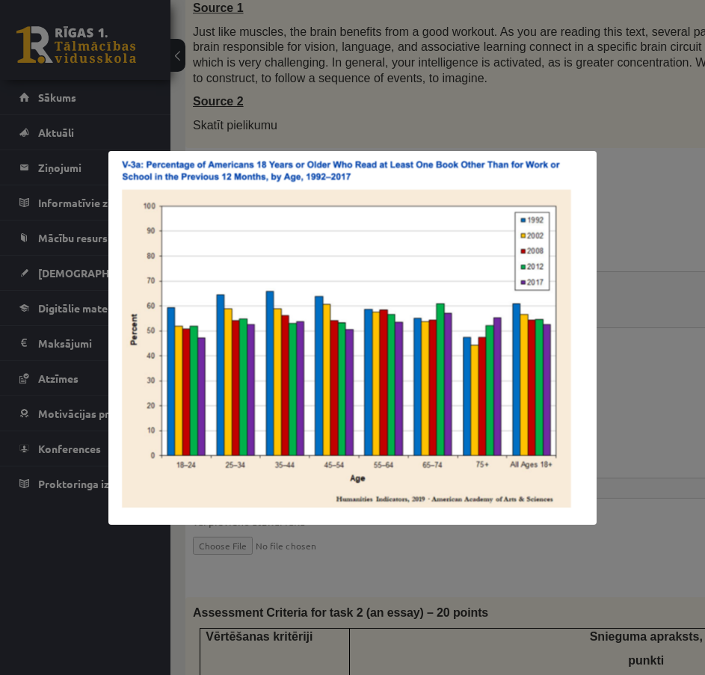
click at [617, 191] on div at bounding box center [352, 337] width 705 height 675
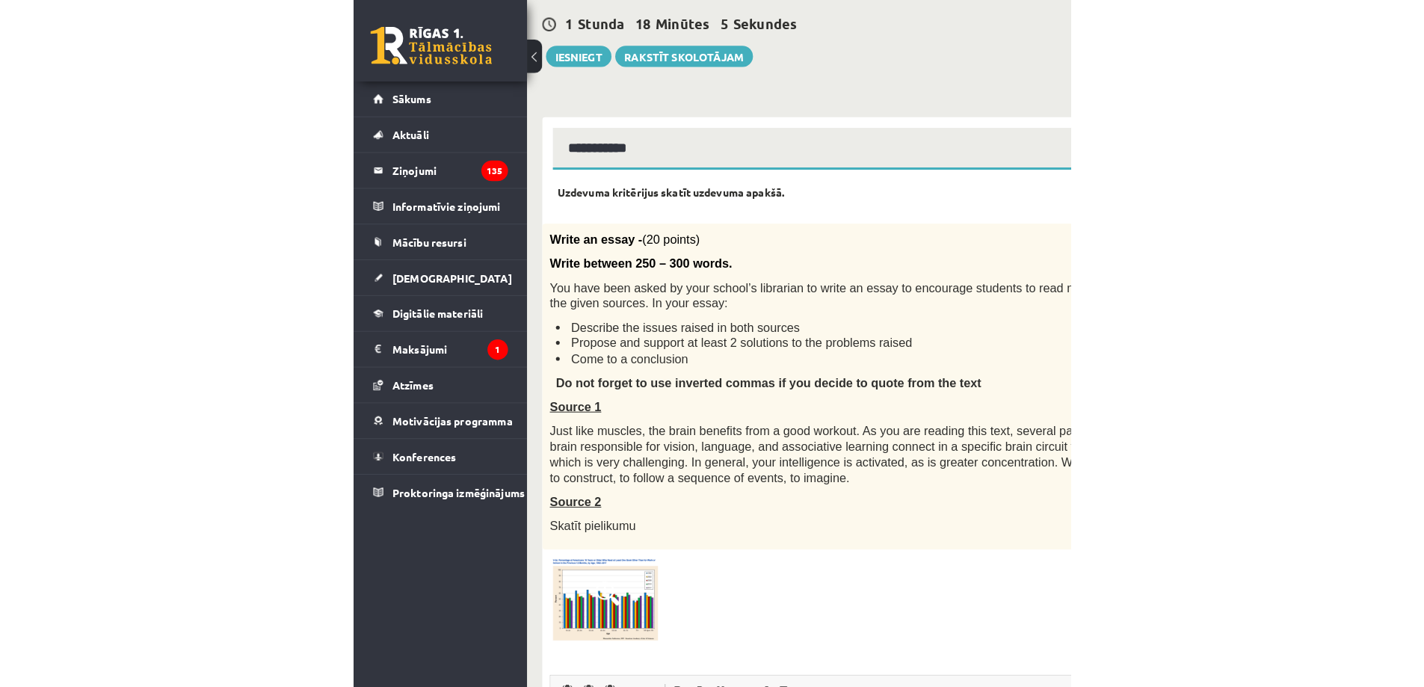
scroll to position [373, 0]
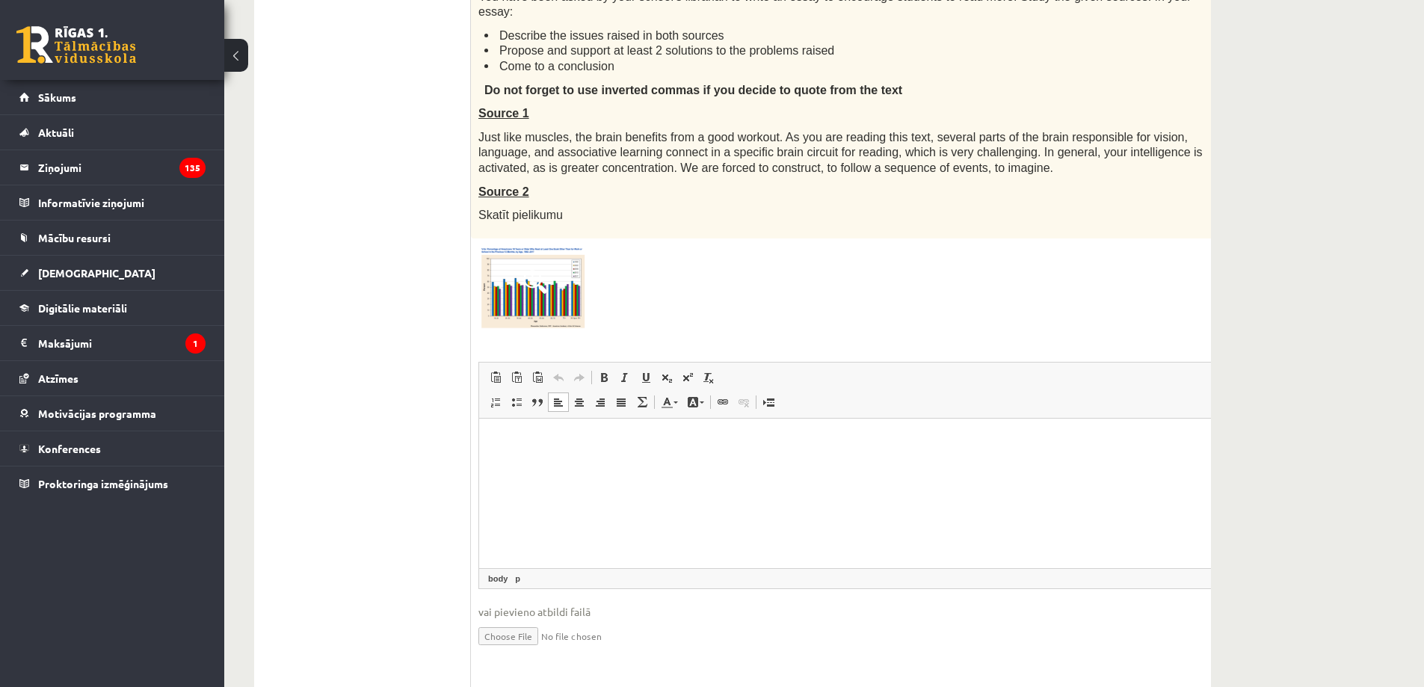
click at [570, 437] on p "Editor, wiswyg-editor-user-answer-47024785161440" at bounding box center [891, 441] width 794 height 16
click at [578, 408] on span at bounding box center [580, 402] width 12 height 12
click at [795, 464] on html "**********" at bounding box center [891, 441] width 824 height 46
click at [956, 440] on p "**********" at bounding box center [841, 441] width 694 height 16
click at [552, 399] on link "Align Left" at bounding box center [558, 402] width 21 height 19
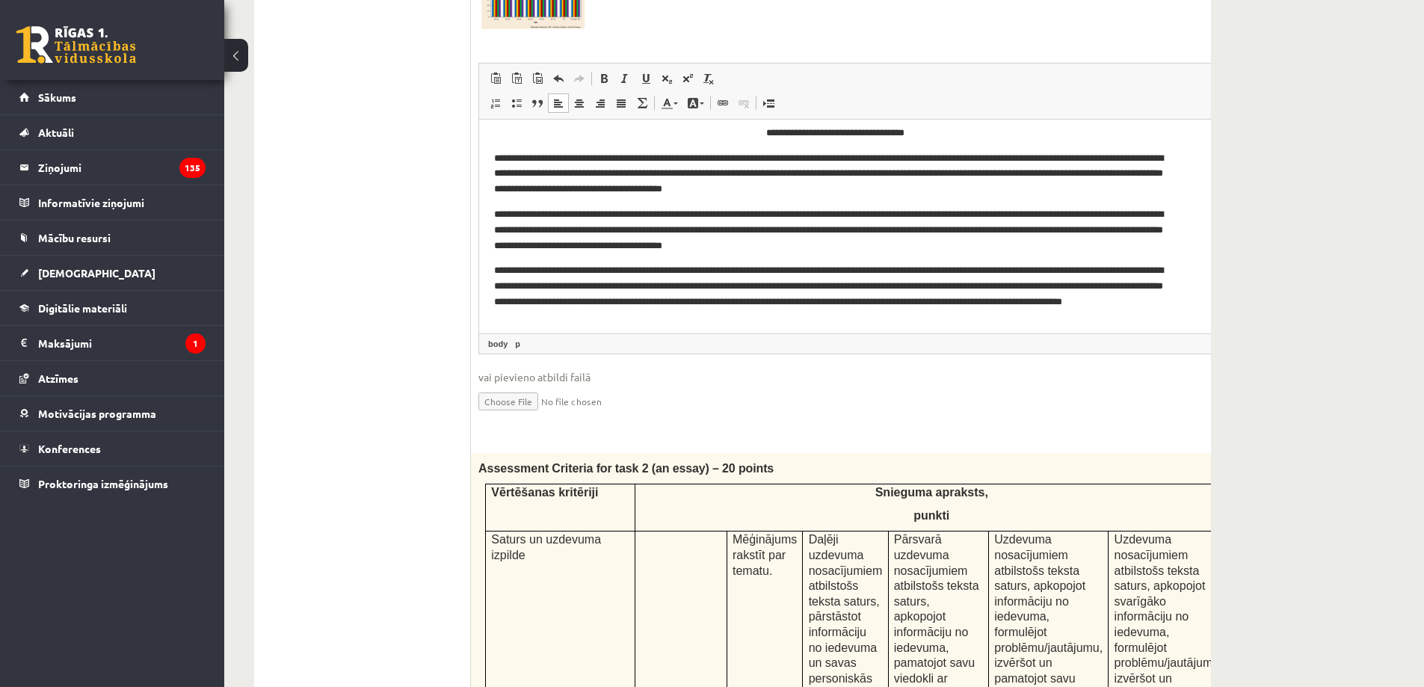
scroll to position [0, 0]
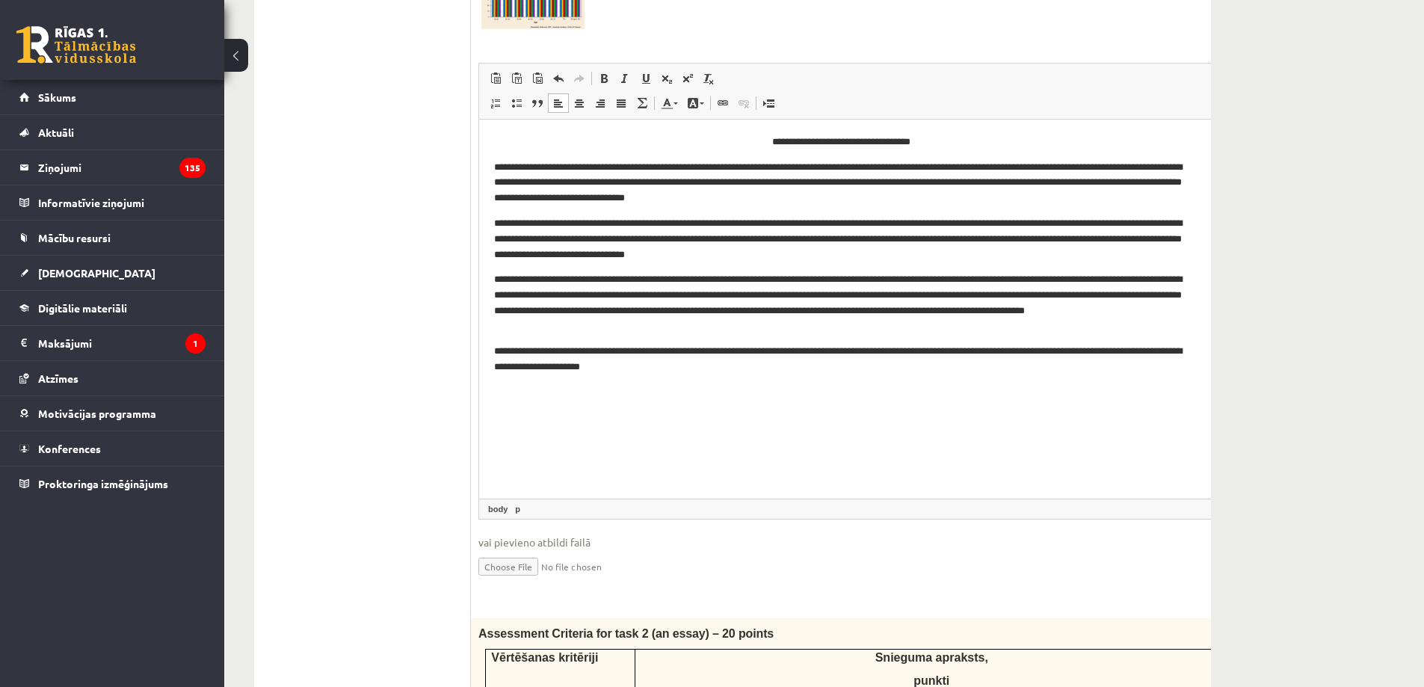
drag, startPoint x: 1196, startPoint y: 286, endPoint x: 1232, endPoint y: 531, distance: 247.1
click at [1232, 531] on div "Angļu valoda JK 11.b1 klase 3. ieskaite , Valters Blaus (11.b1 JK) Parādīt punk…" at bounding box center [732, 412] width 1017 height 2054
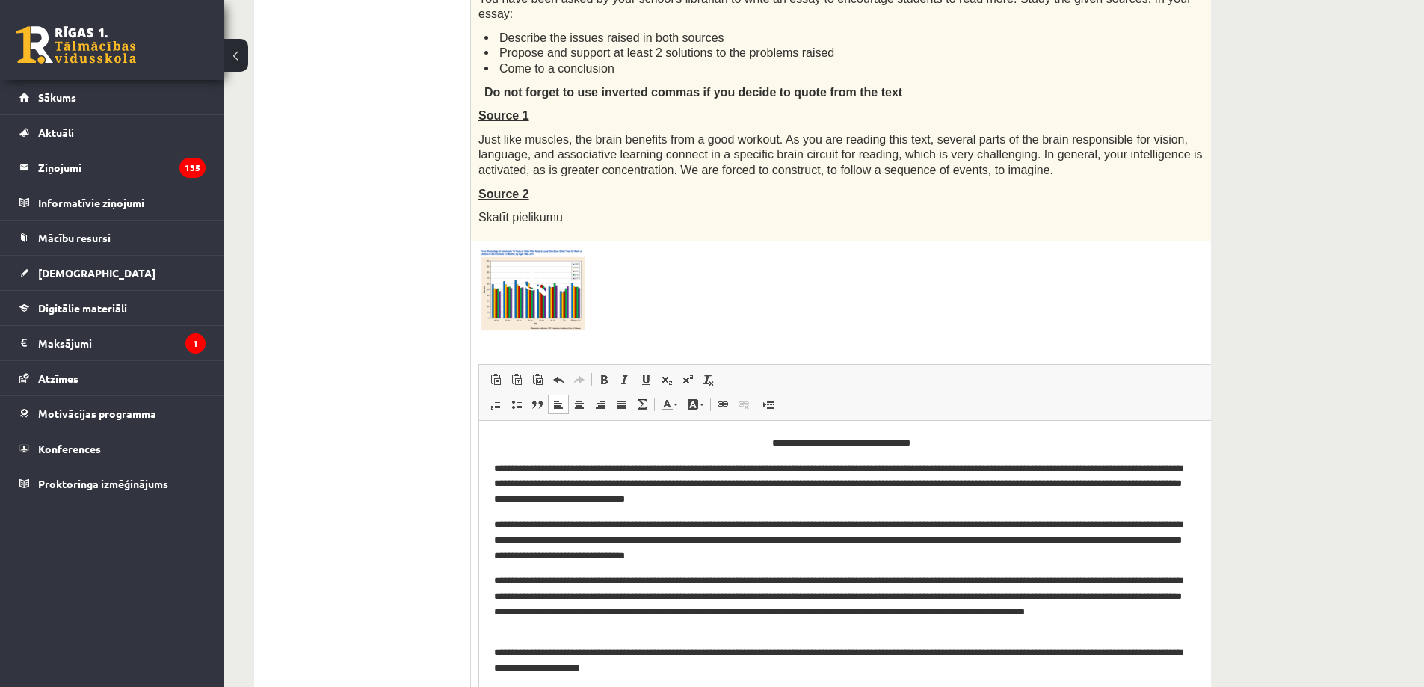
scroll to position [373, 0]
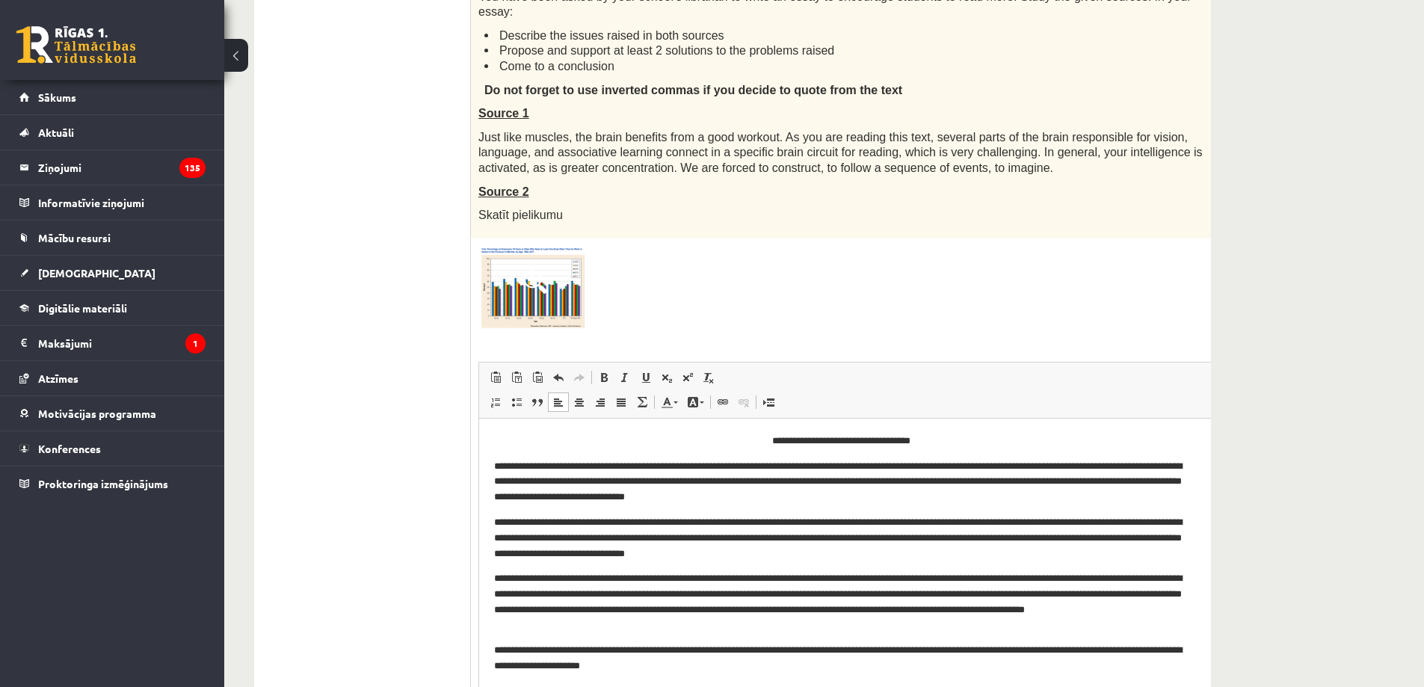
click at [557, 294] on img at bounding box center [535, 289] width 112 height 86
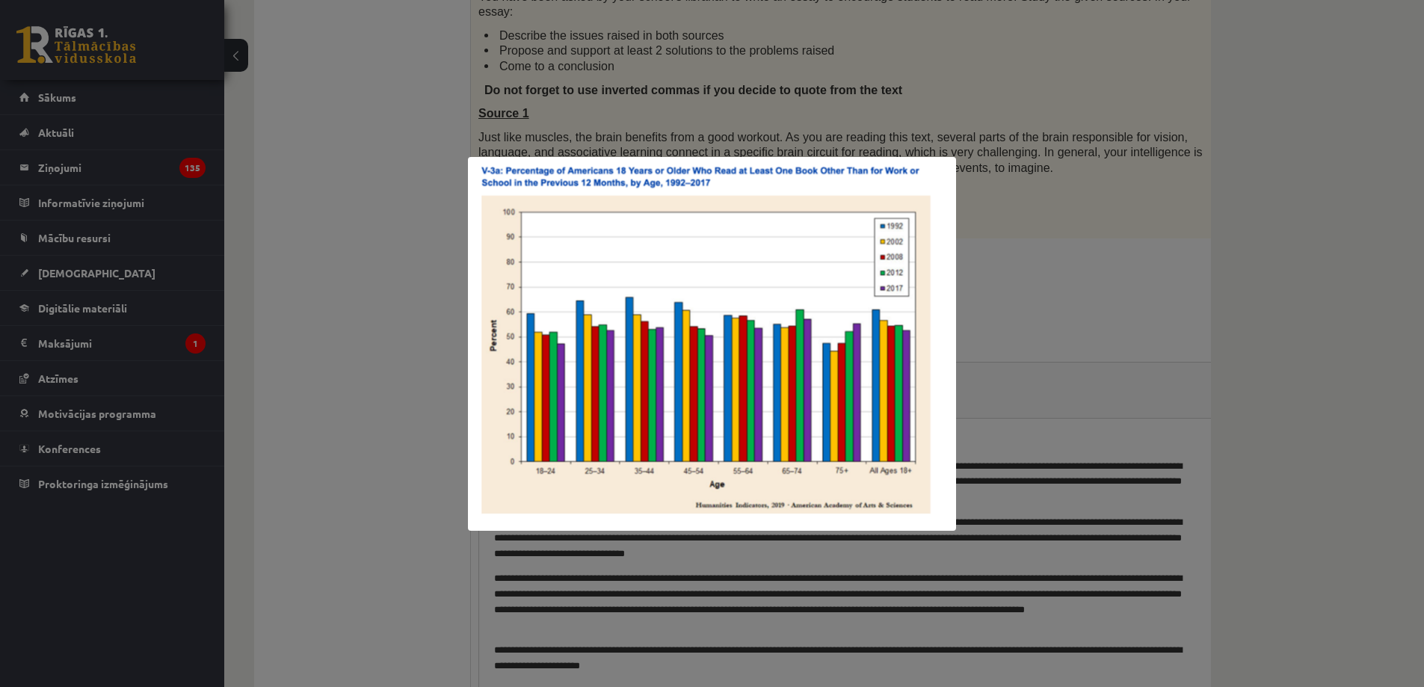
click at [1030, 268] on div at bounding box center [712, 343] width 1424 height 687
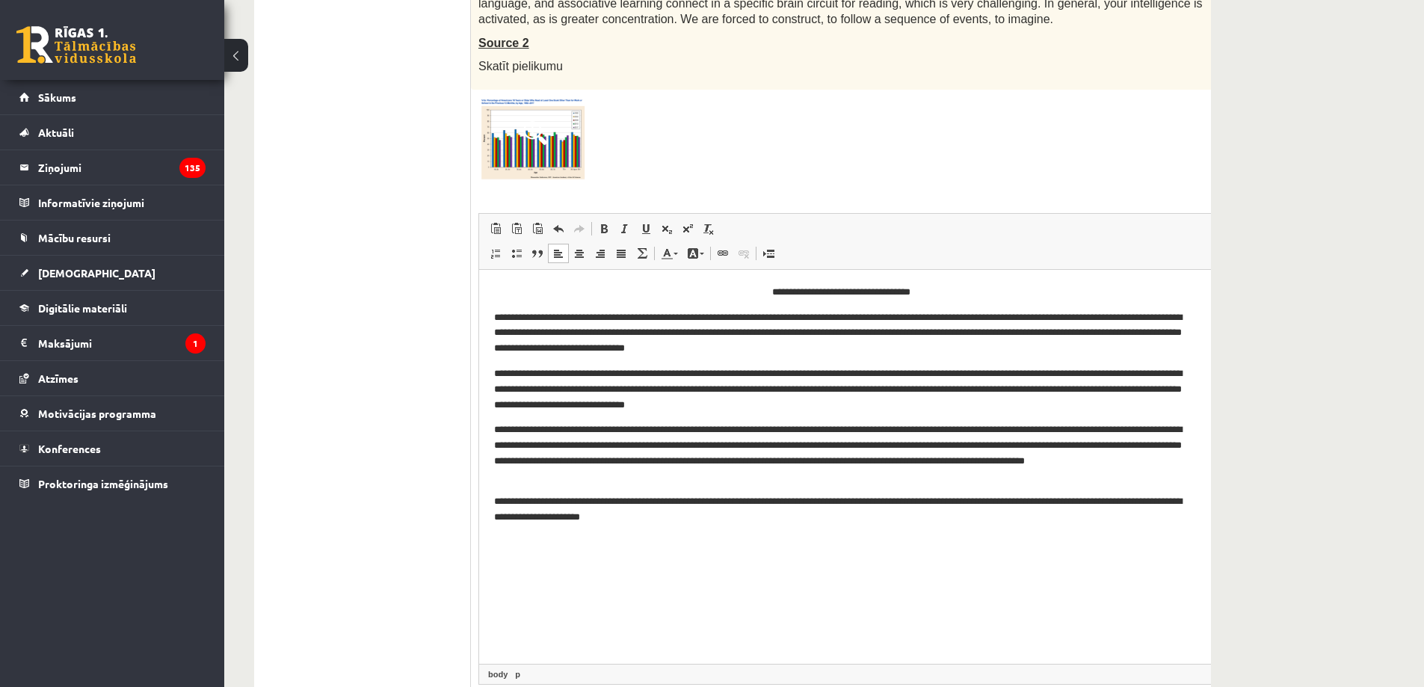
scroll to position [523, 0]
click at [902, 331] on p "**********" at bounding box center [841, 332] width 694 height 46
click at [856, 315] on p "**********" at bounding box center [841, 332] width 694 height 46
click at [858, 318] on p "**********" at bounding box center [841, 332] width 694 height 46
click at [518, 138] on img at bounding box center [535, 139] width 112 height 86
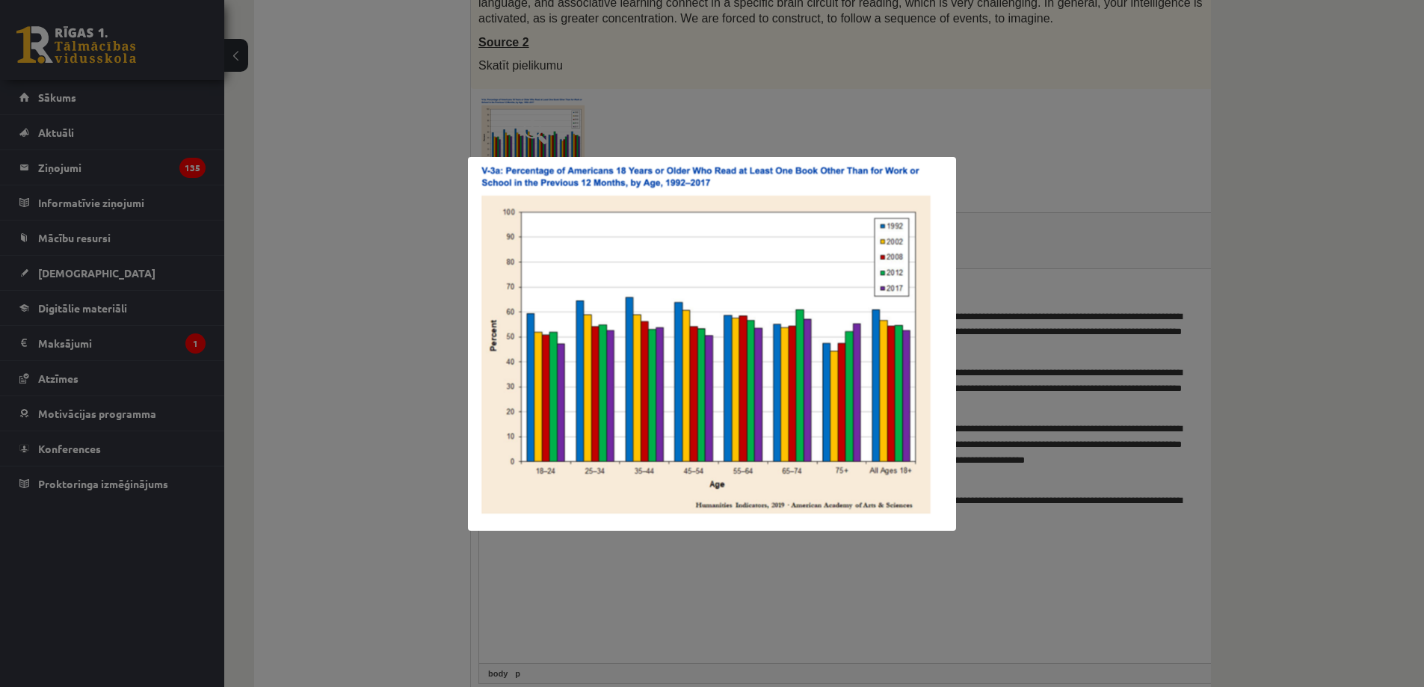
click at [406, 200] on div at bounding box center [712, 343] width 1424 height 687
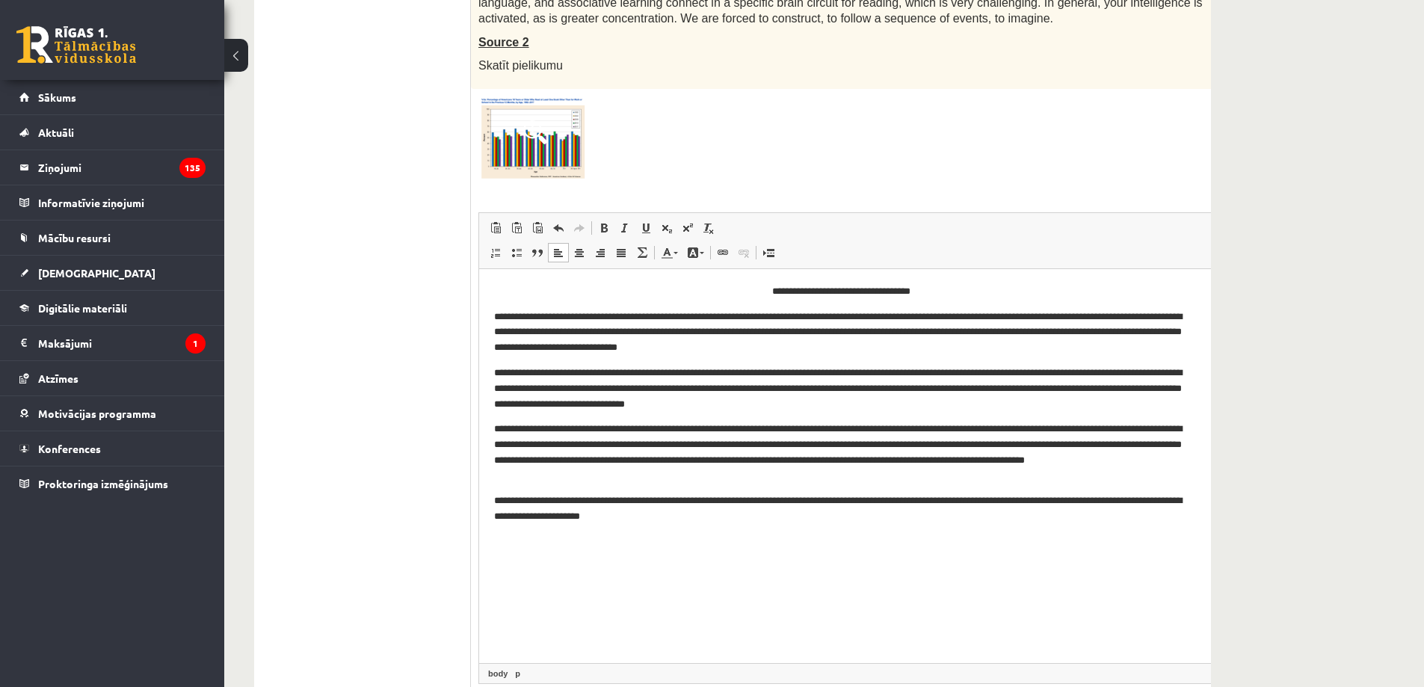
click at [932, 391] on p "**********" at bounding box center [841, 388] width 694 height 46
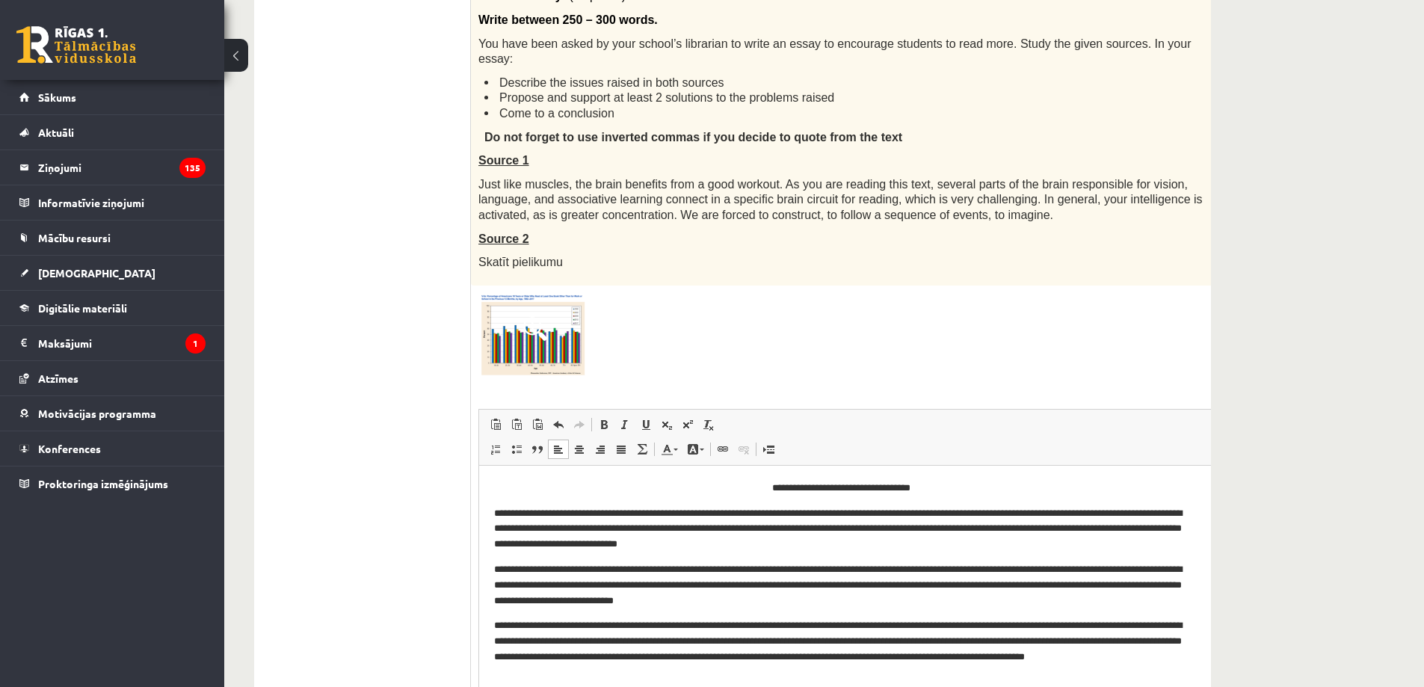
scroll to position [0, 0]
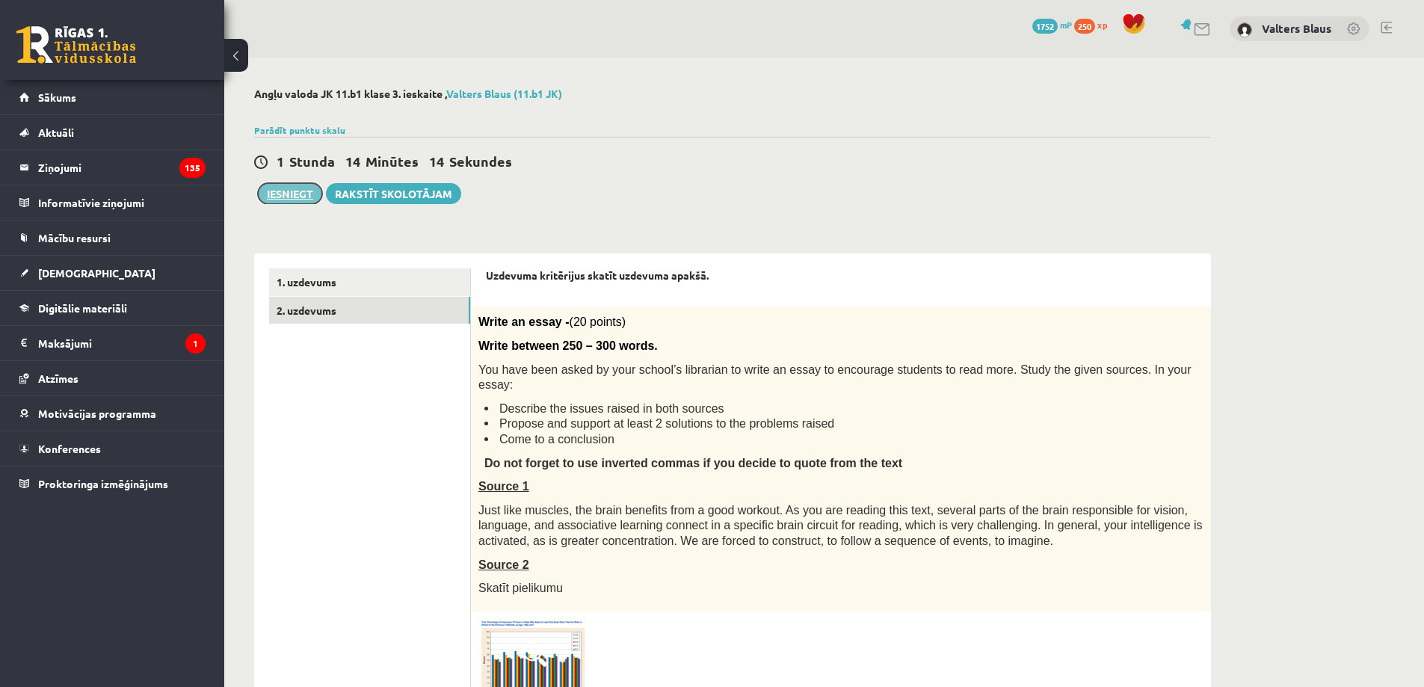
click at [276, 194] on button "Iesniegt" at bounding box center [290, 193] width 64 height 21
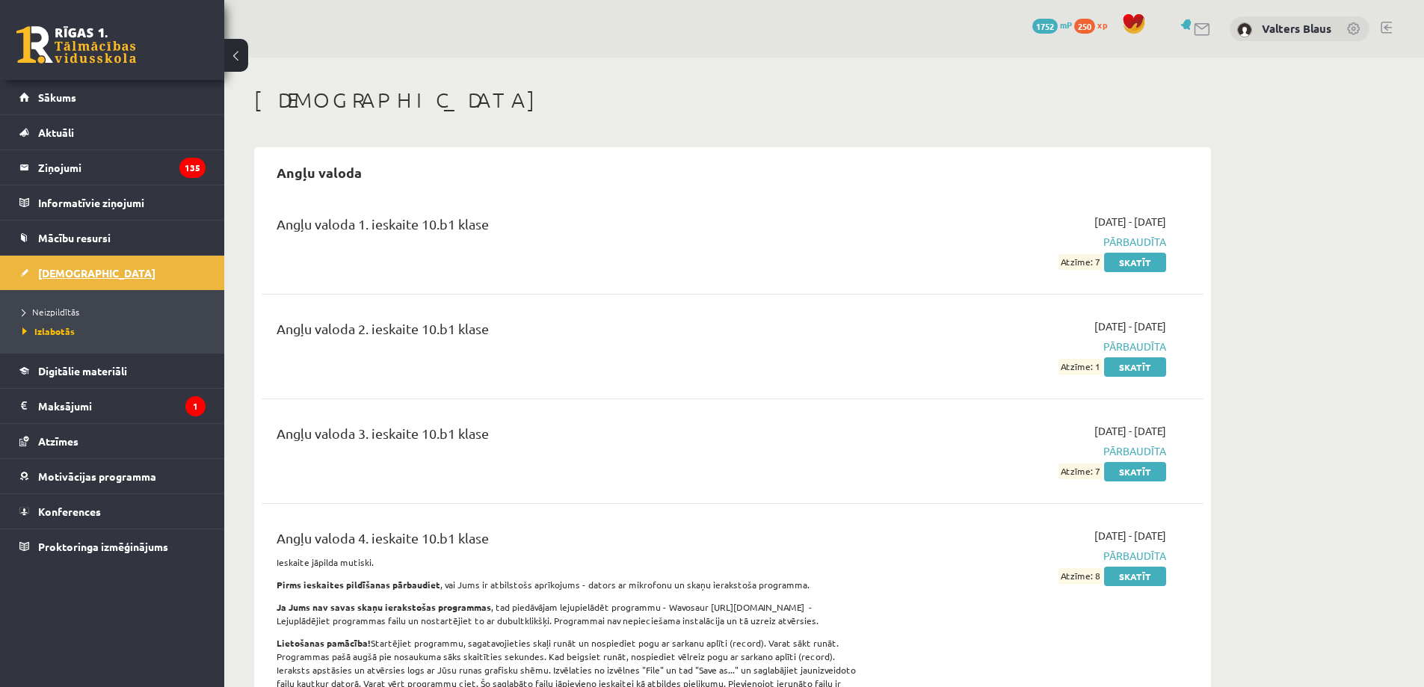
click at [74, 279] on link "[DEMOGRAPHIC_DATA]" at bounding box center [112, 273] width 186 height 34
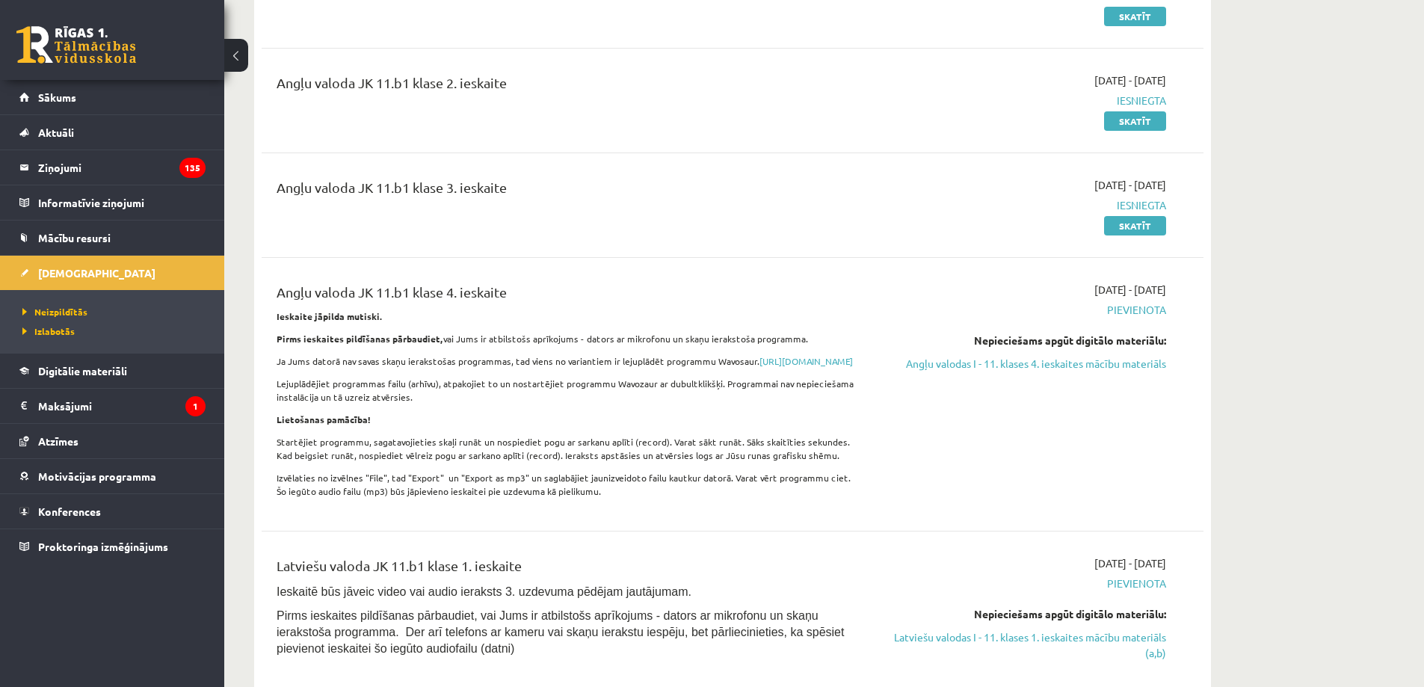
scroll to position [449, 0]
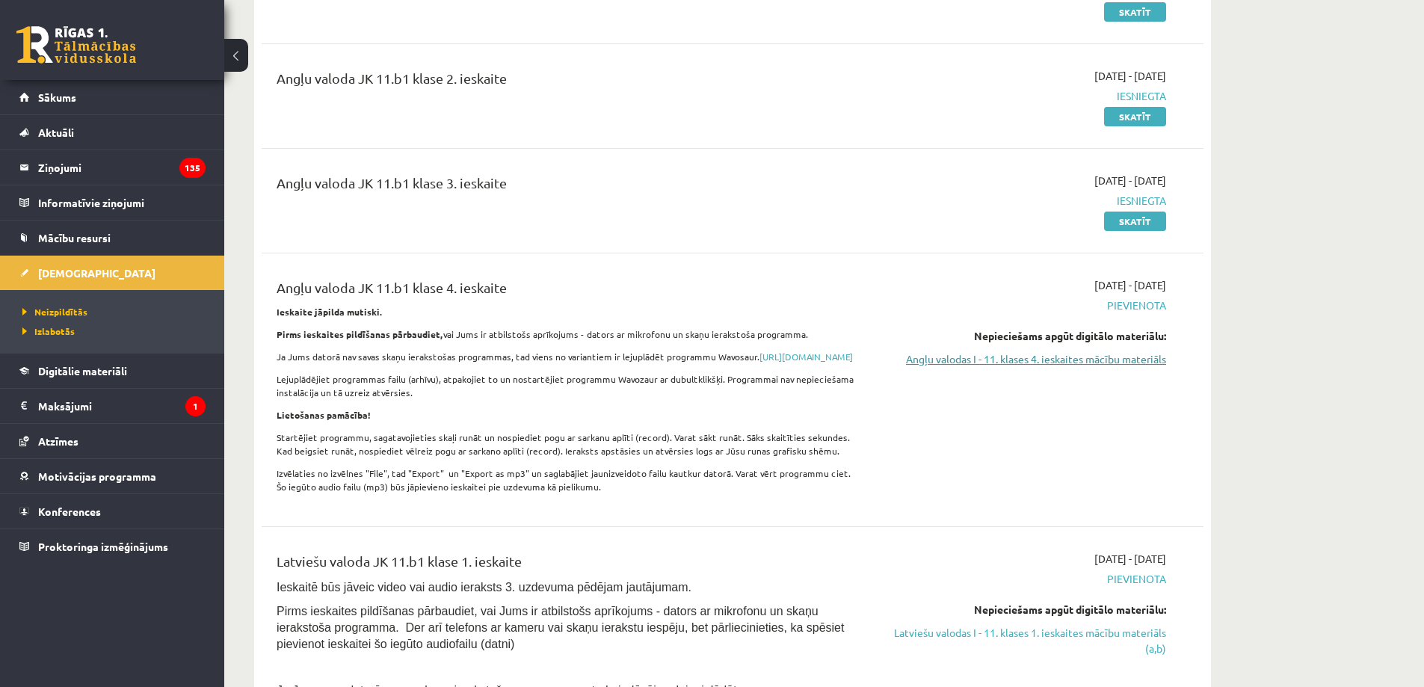
click at [1015, 359] on link "Angļu valodas I - 11. klases 4. ieskaites mācību materiāls" at bounding box center [1026, 359] width 282 height 16
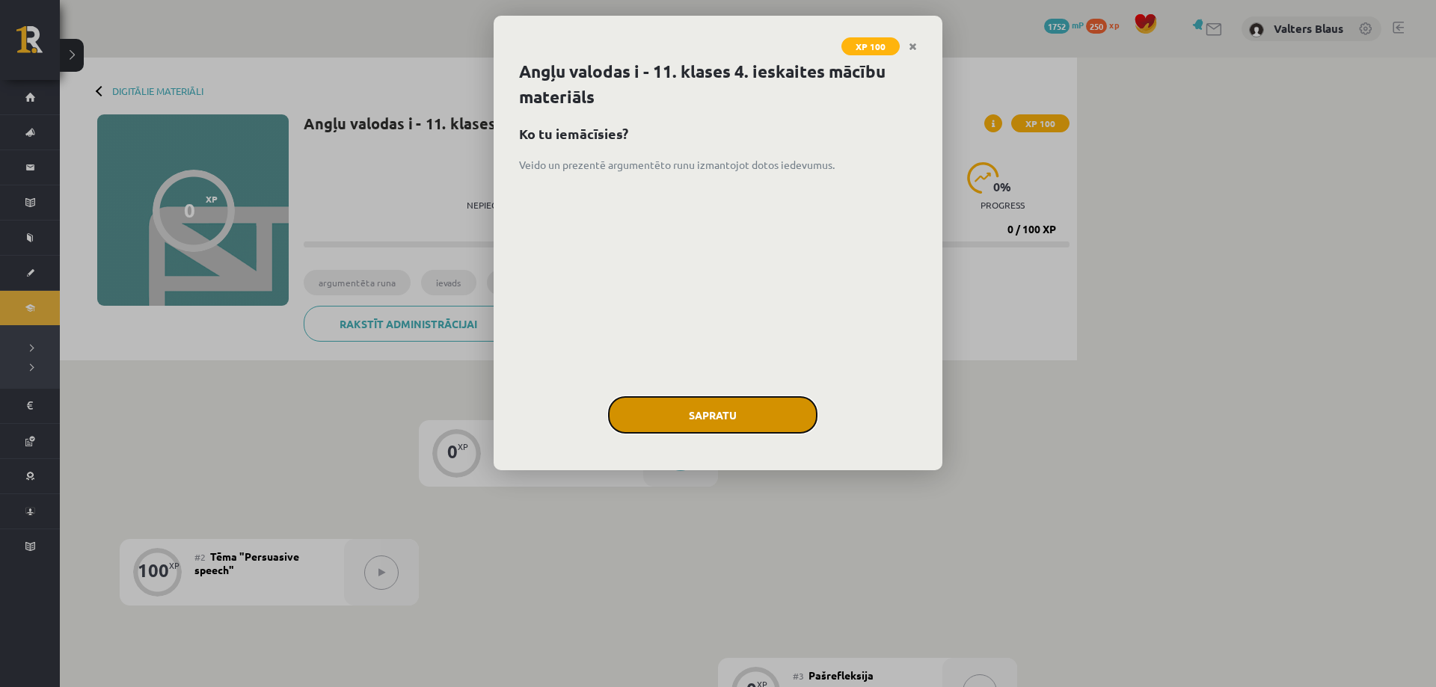
click at [647, 408] on button "Sapratu" at bounding box center [712, 414] width 209 height 37
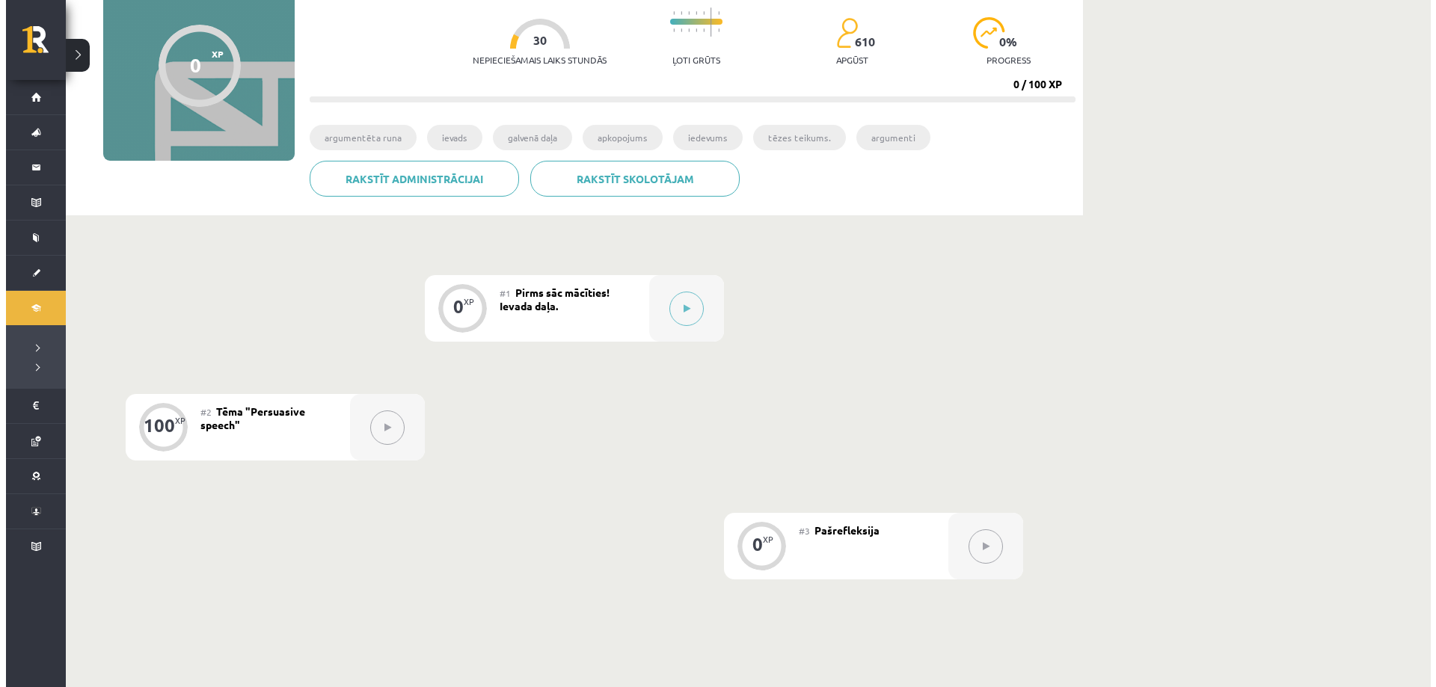
scroll to position [150, 0]
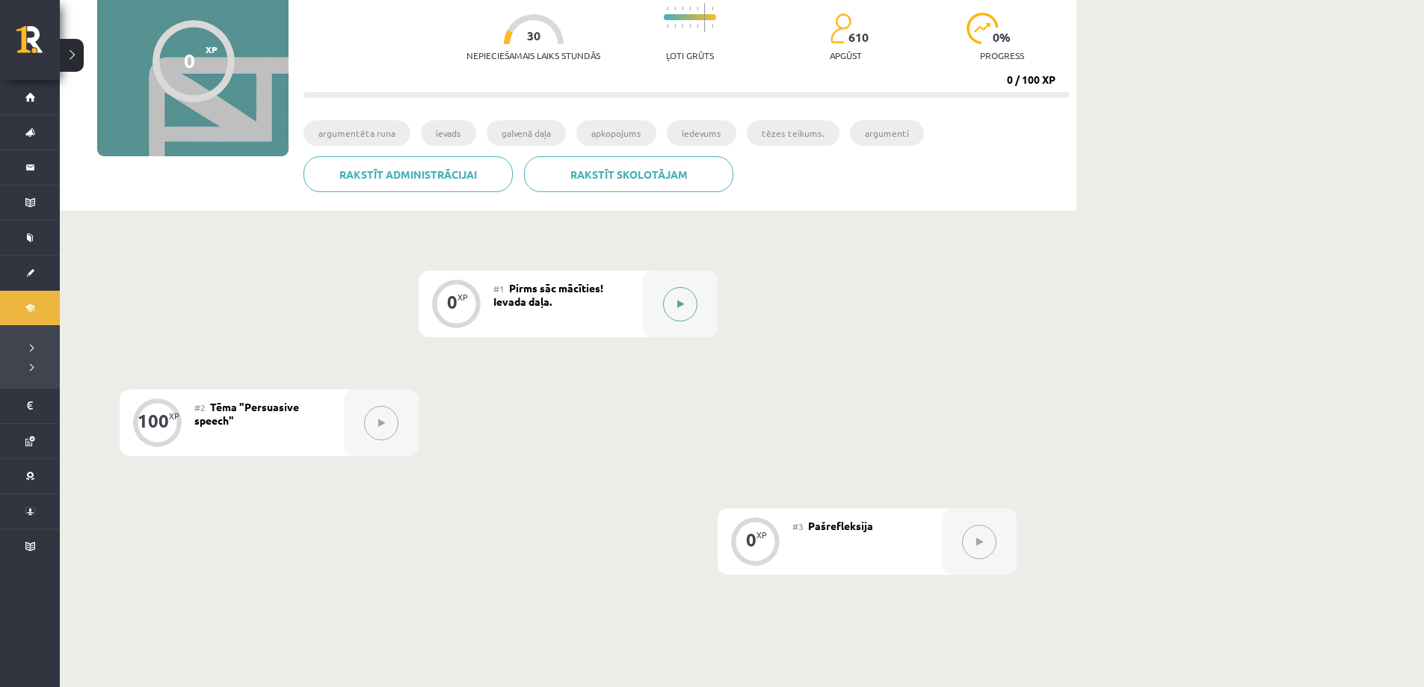
click at [677, 313] on button at bounding box center [680, 304] width 34 height 34
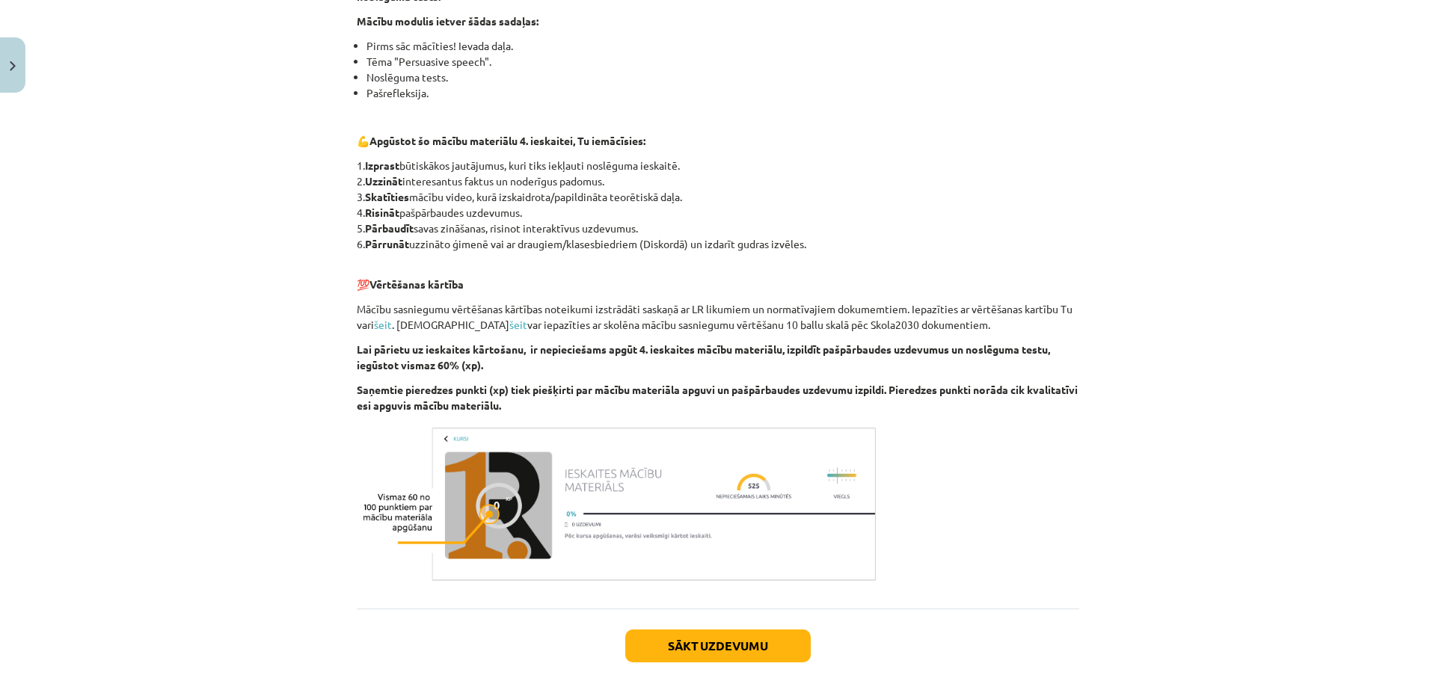
scroll to position [383, 0]
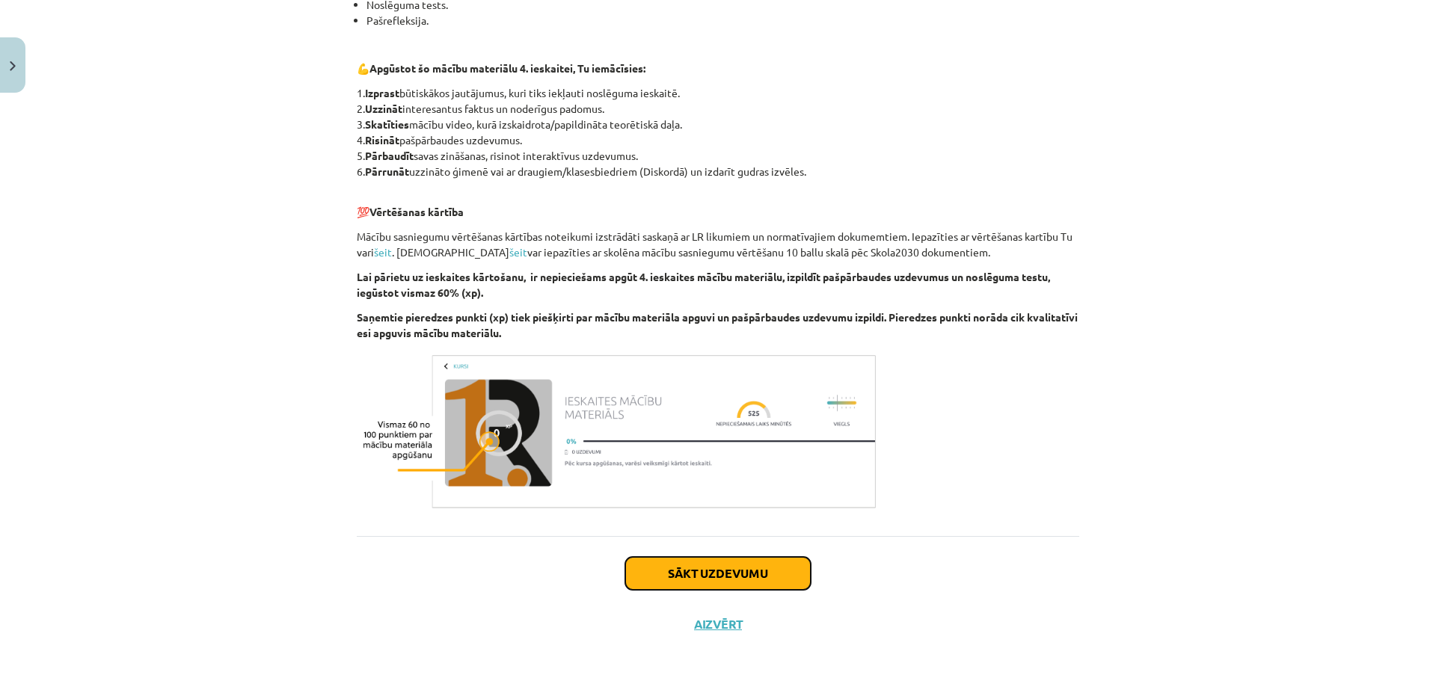
click at [685, 569] on button "Sākt uzdevumu" at bounding box center [717, 573] width 185 height 33
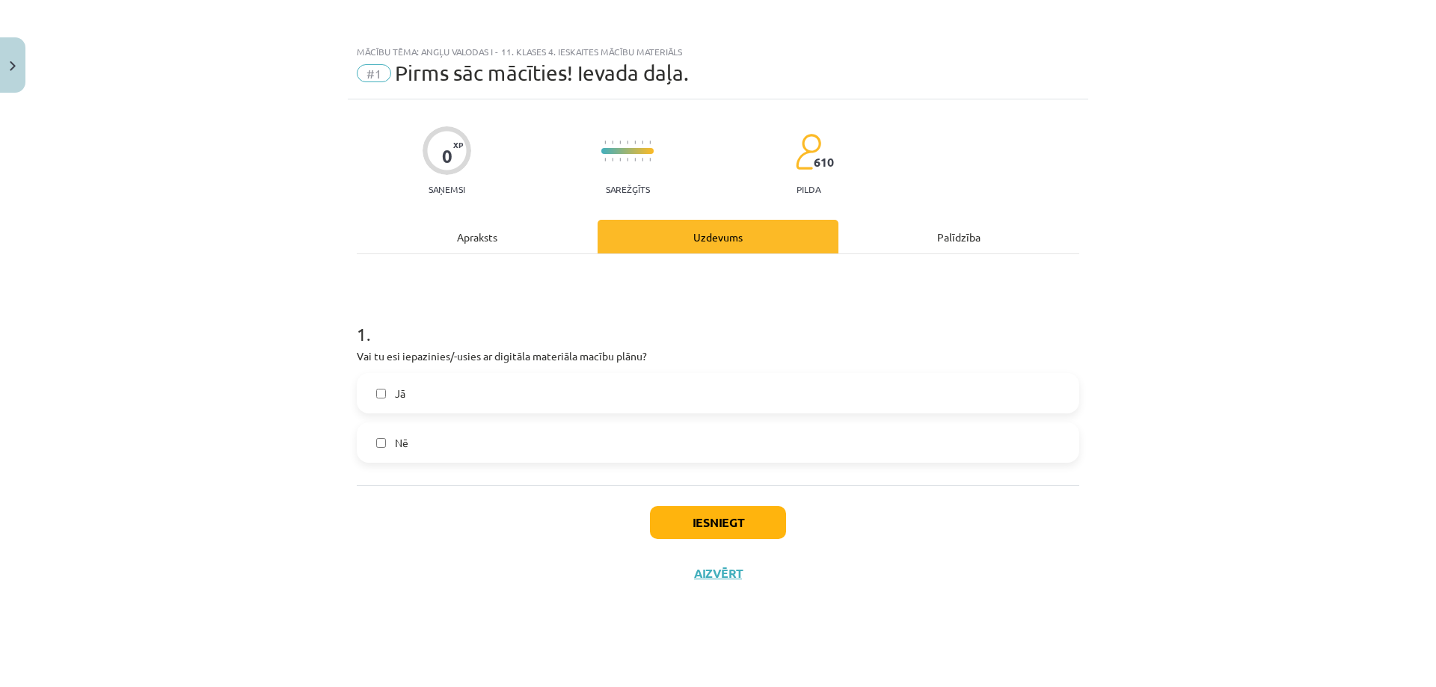
scroll to position [0, 0]
click at [715, 568] on button "Aizvērt" at bounding box center [717, 573] width 57 height 15
click at [662, 301] on div "Mācību tēma: Angļu valodas i - 11. klases 4. ieskaites mācību materiāls #1 Pirm…" at bounding box center [718, 343] width 1436 height 687
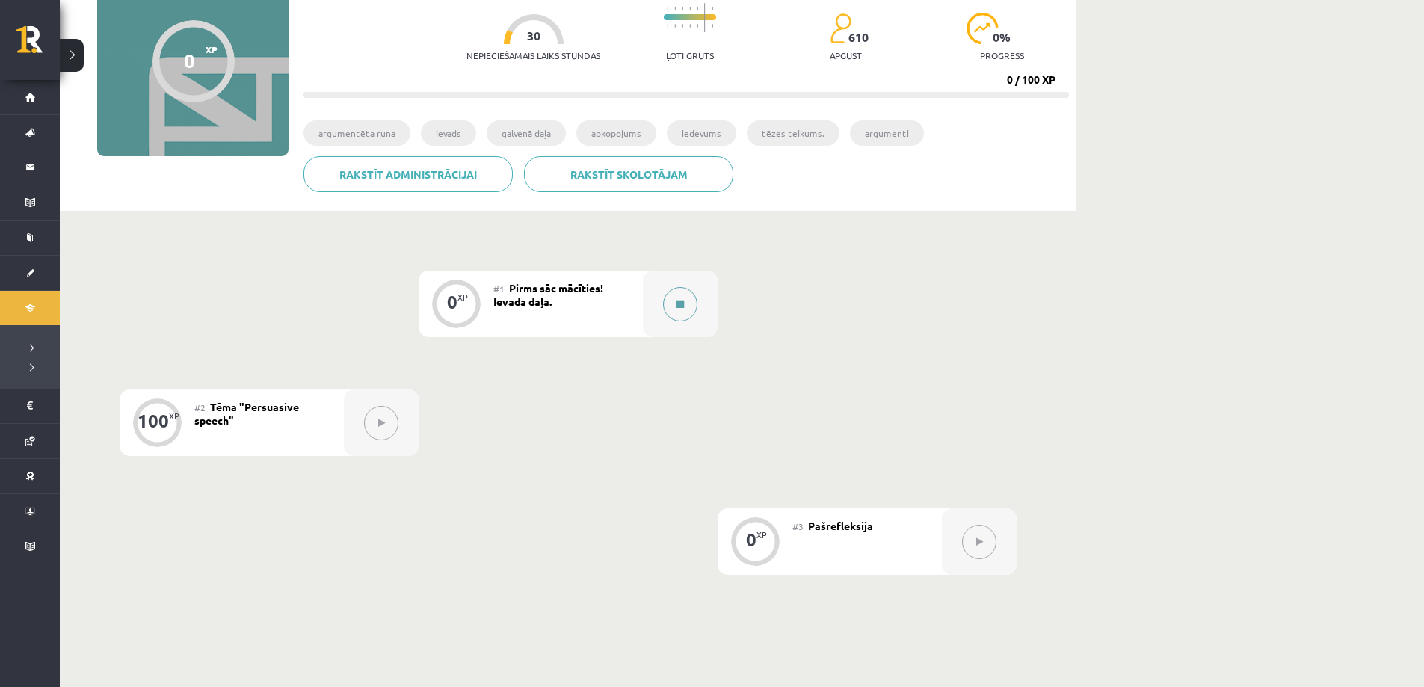
click at [668, 296] on button at bounding box center [680, 304] width 34 height 34
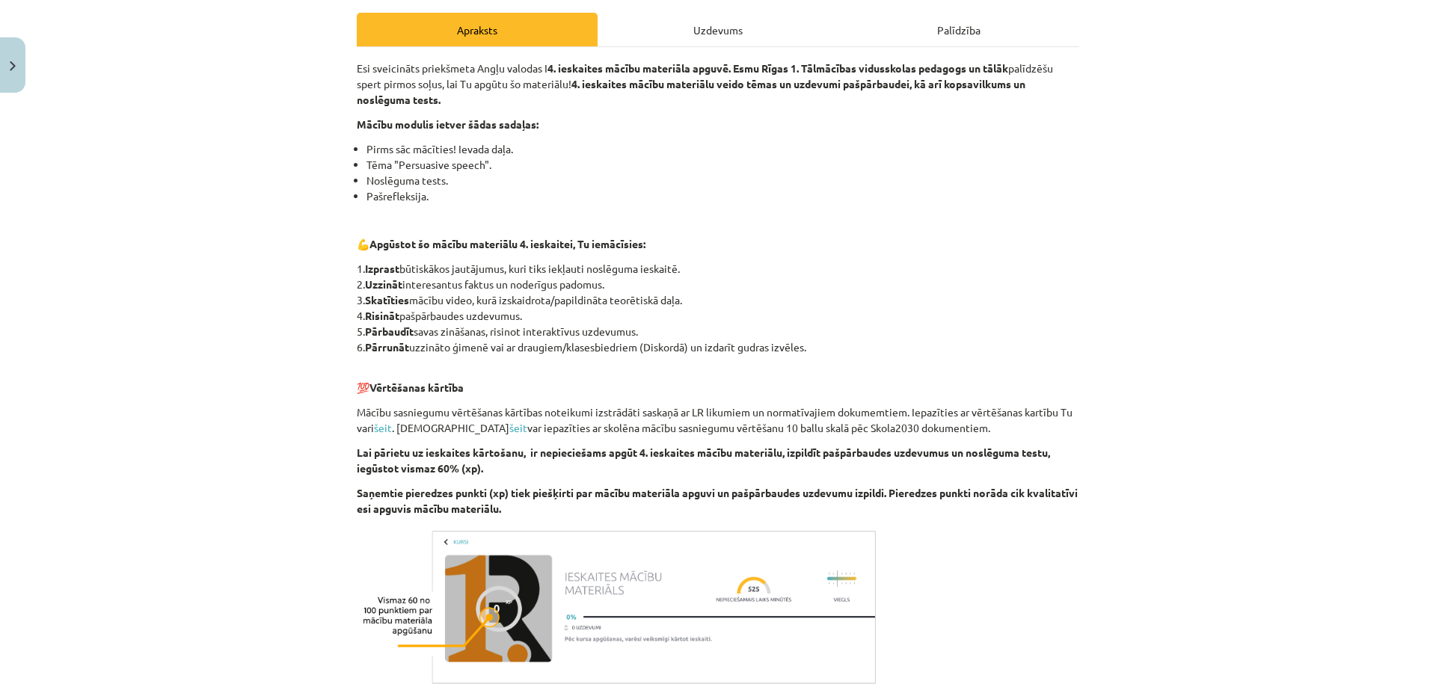
scroll to position [299, 0]
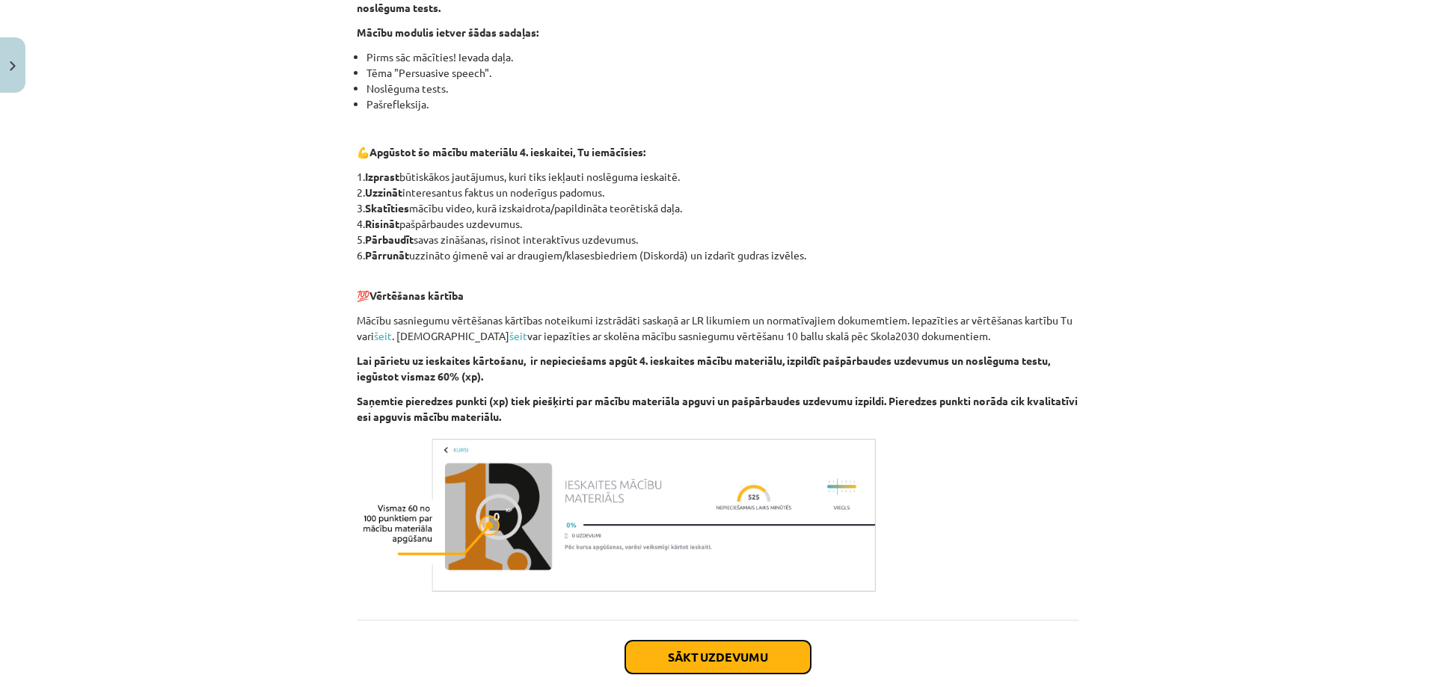
click at [710, 648] on button "Sākt uzdevumu" at bounding box center [717, 657] width 185 height 33
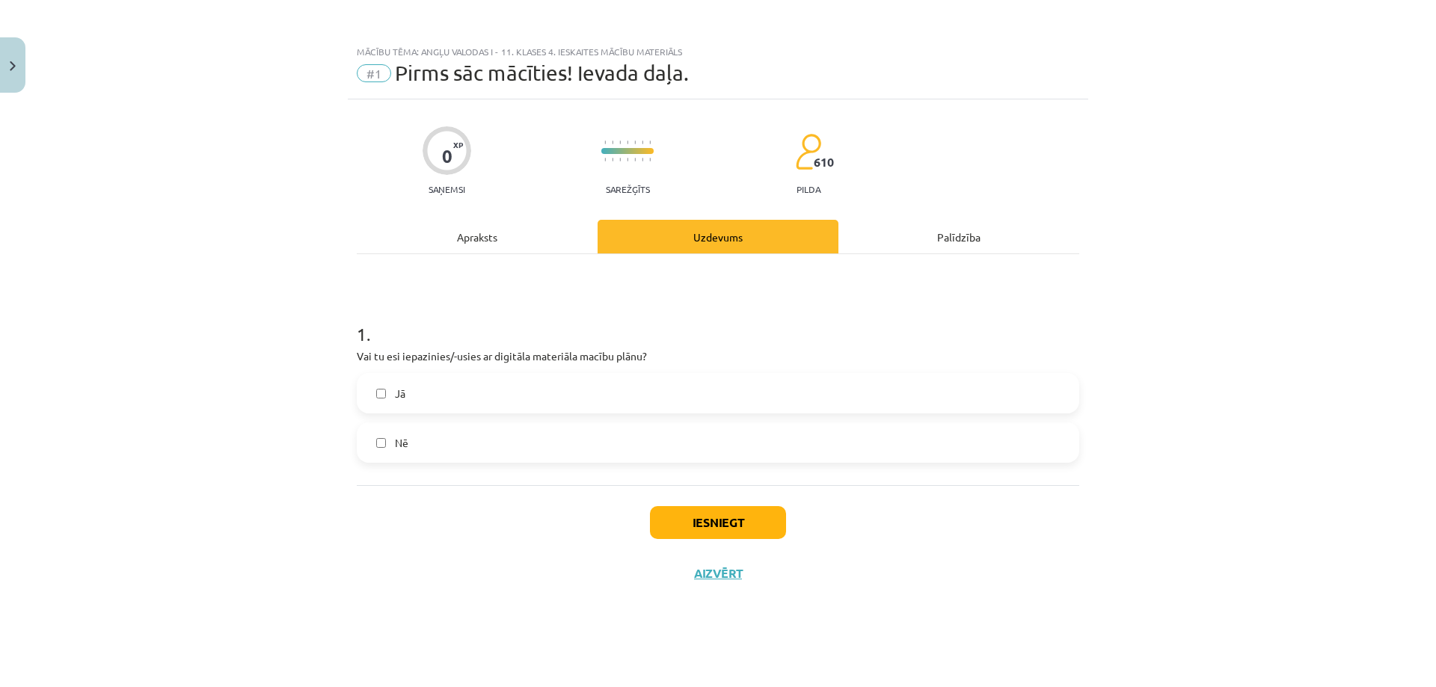
click at [561, 393] on label "Jā" at bounding box center [717, 393] width 719 height 37
click at [709, 513] on button "Iesniegt" at bounding box center [718, 522] width 136 height 33
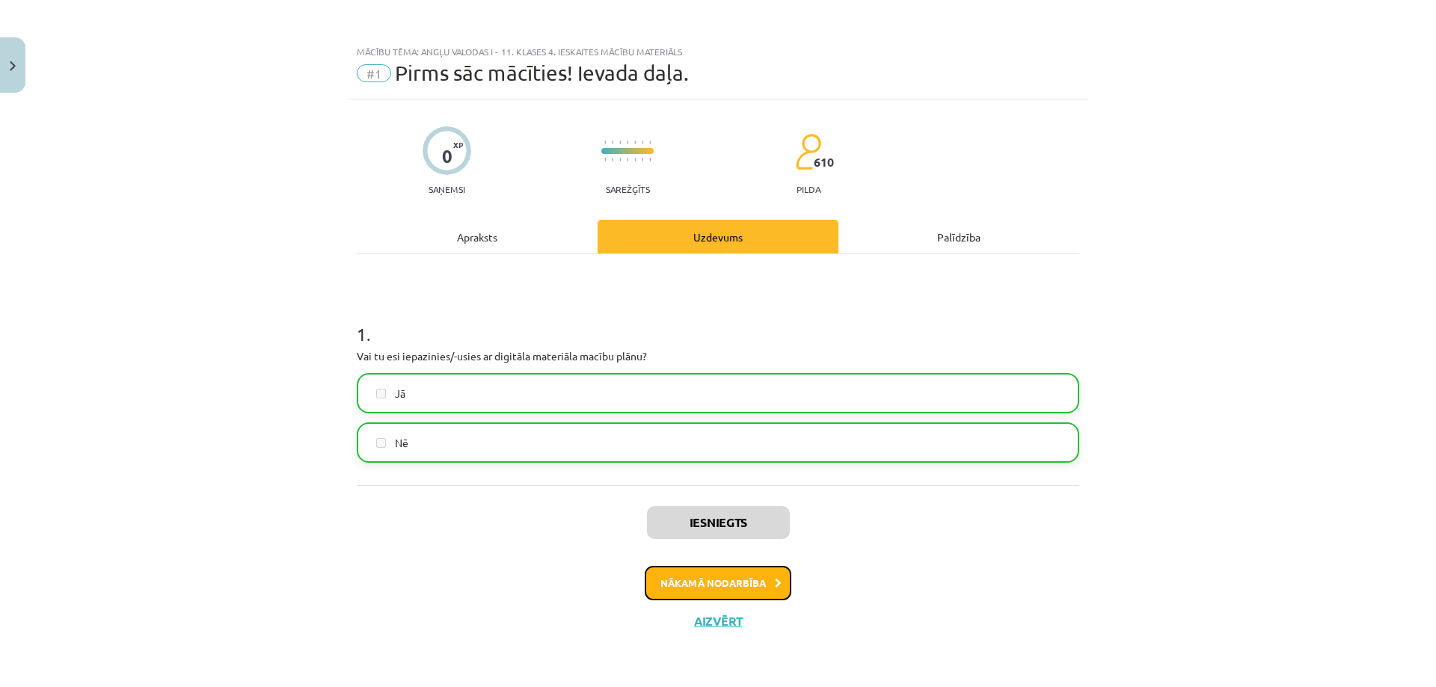
click at [716, 574] on button "Nākamā nodarbība" at bounding box center [718, 583] width 147 height 34
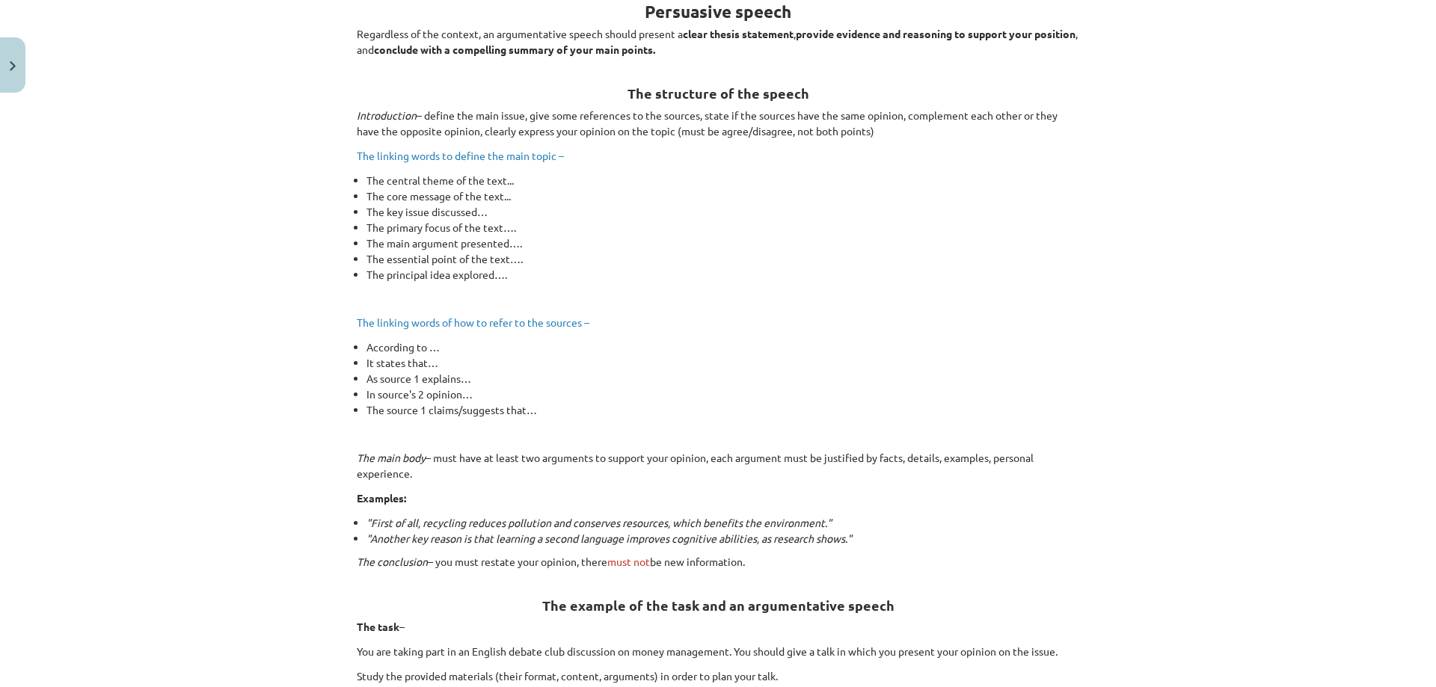
scroll to position [299, 0]
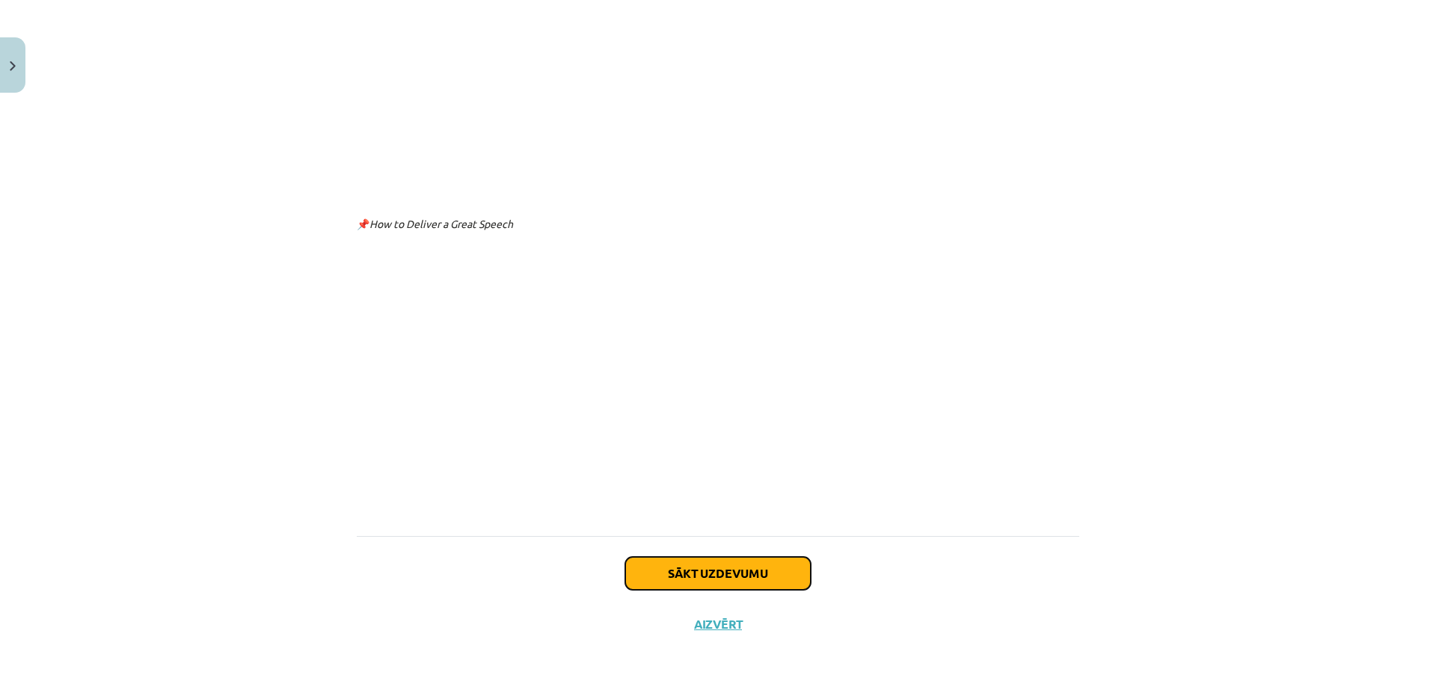
click at [665, 573] on button "Sākt uzdevumu" at bounding box center [717, 573] width 185 height 33
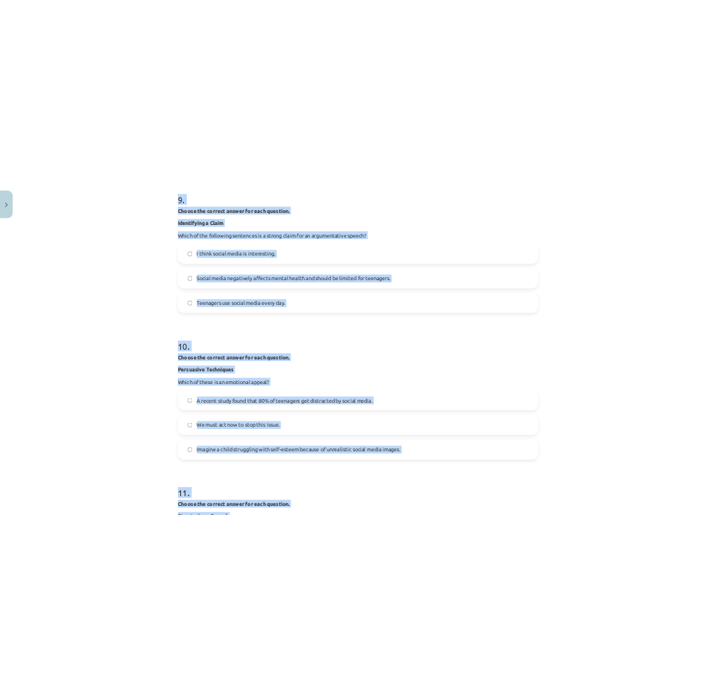
scroll to position [3078, 0]
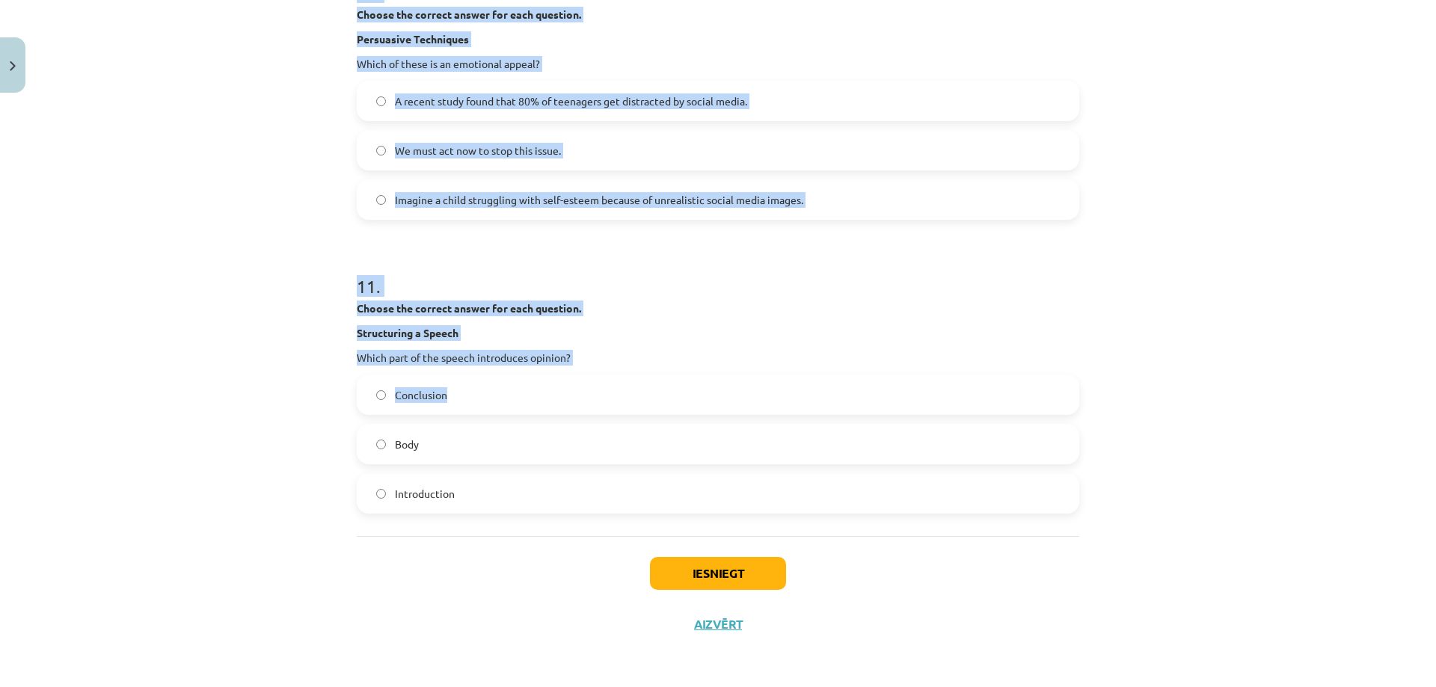
drag, startPoint x: 342, startPoint y: 313, endPoint x: 1137, endPoint y: 508, distance: 817.5
click at [1137, 508] on div "Mācību tēma: Angļu valodas i - 11. klases 4. ieskaites mācību materiāls #2 Tēma…" at bounding box center [718, 343] width 1436 height 687
copy form "Loremi dol sitamet consec adi elit seddoeiu. Tempor in. Utlabore Etdolore Magna…"
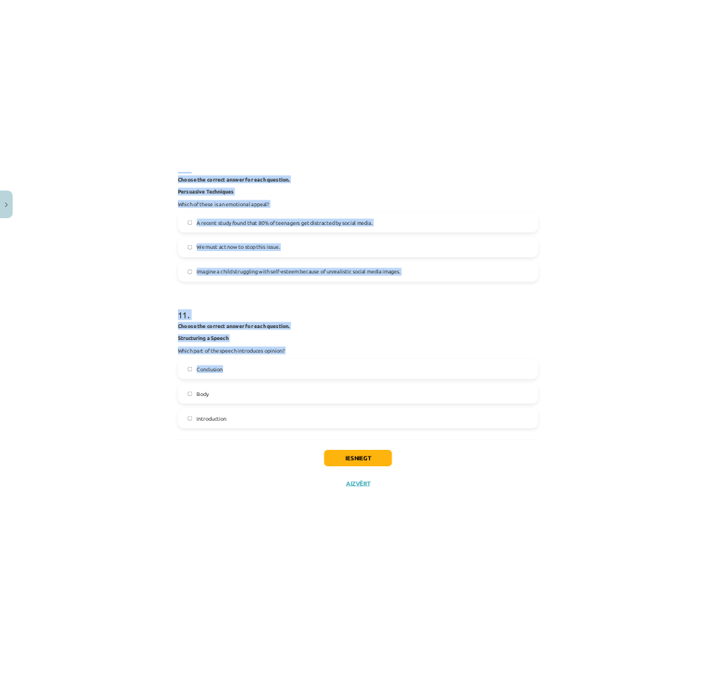
scroll to position [2971, 0]
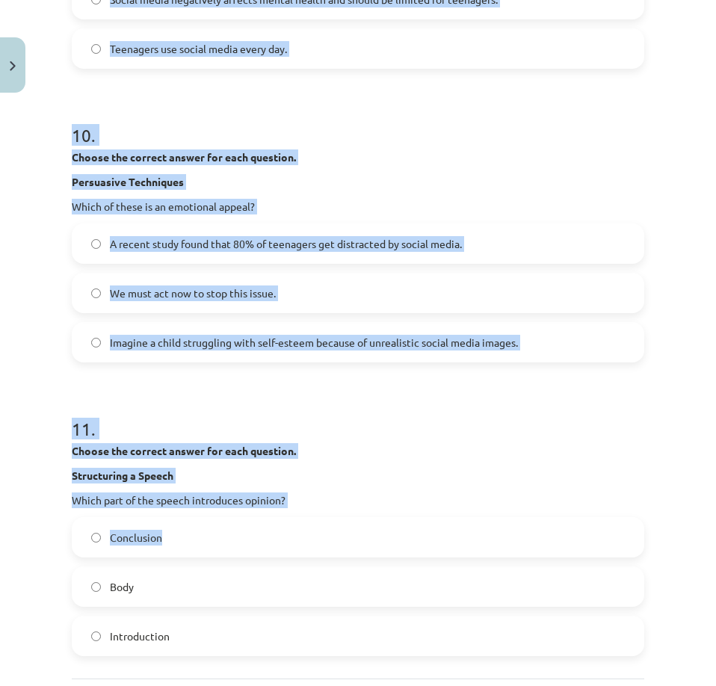
click at [659, 215] on div "Mācību tēma: Angļu valodas i - 11. klases 4. ieskaites mācību materiāls #2 Tēma…" at bounding box center [358, 343] width 716 height 686
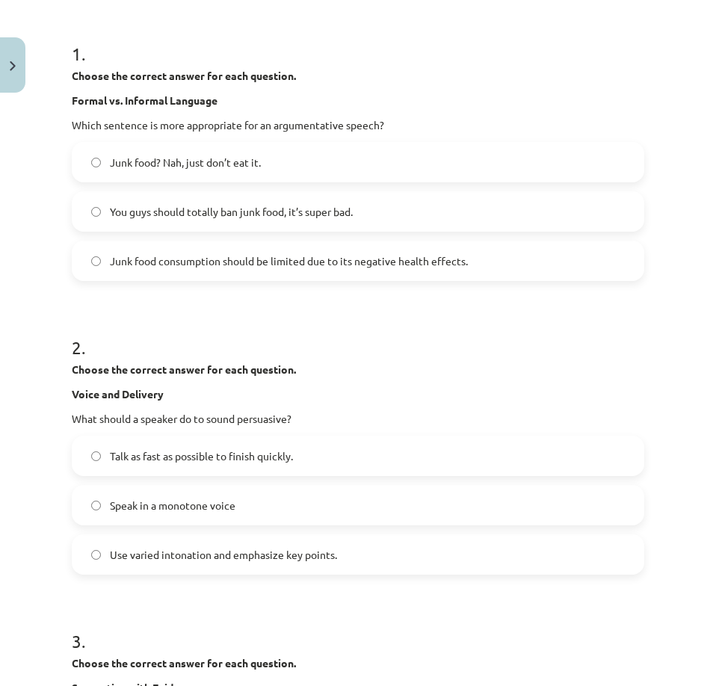
scroll to position [299, 0]
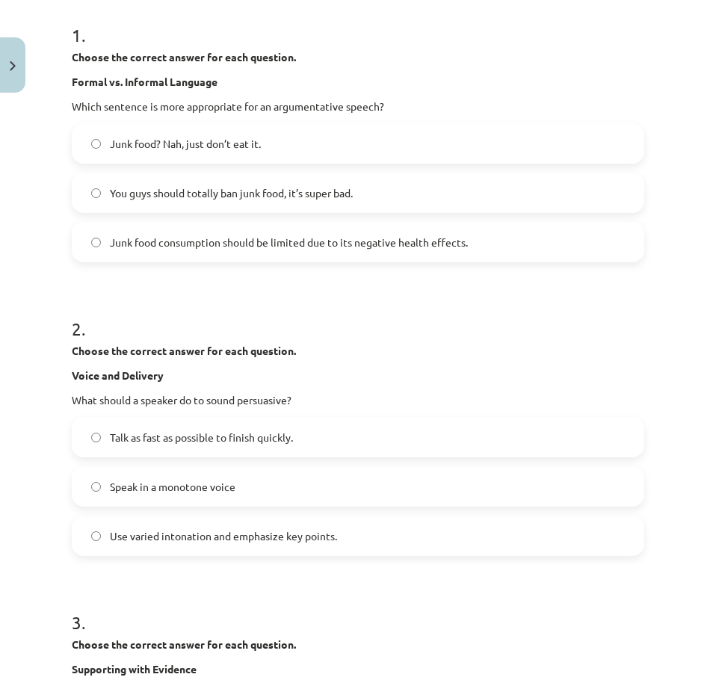
click at [246, 242] on span "Junk food consumption should be limited due to its negative health effects." at bounding box center [289, 243] width 358 height 16
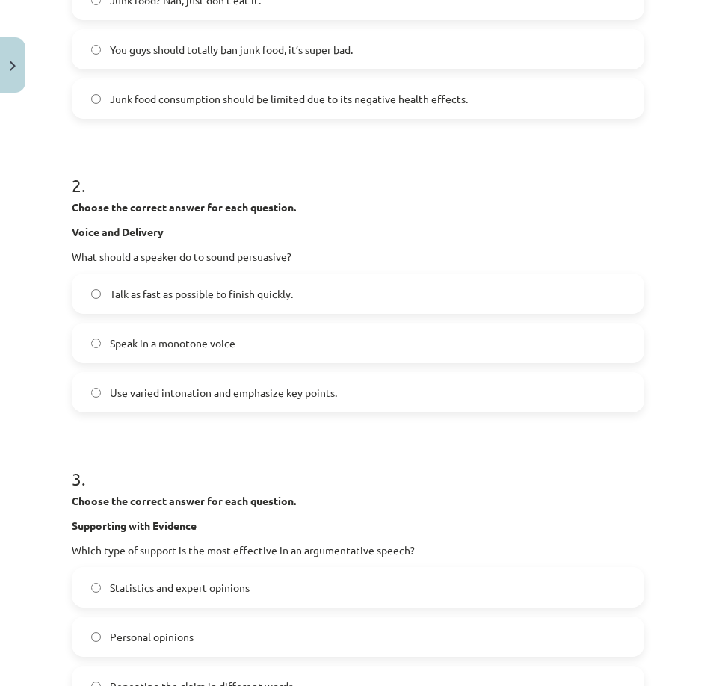
scroll to position [449, 0]
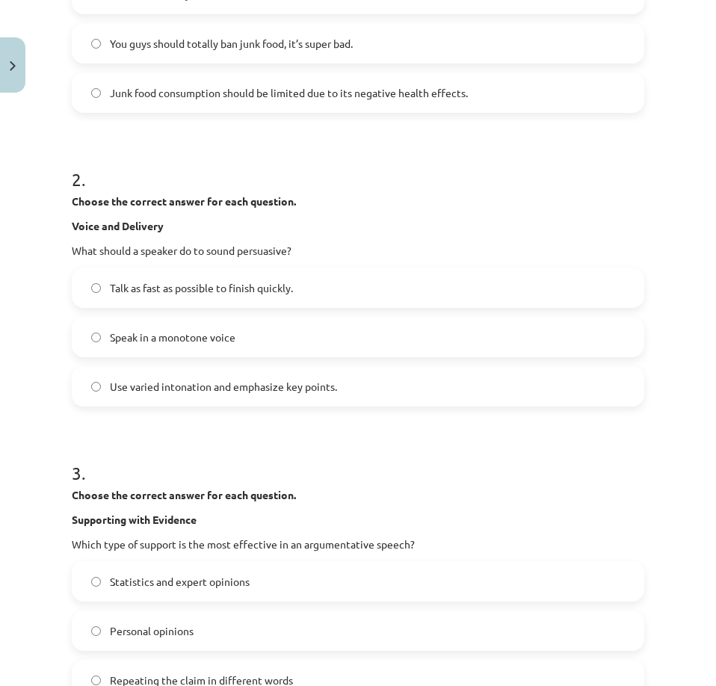
click at [202, 389] on span "Use varied intonation and emphasize key points." at bounding box center [223, 387] width 227 height 16
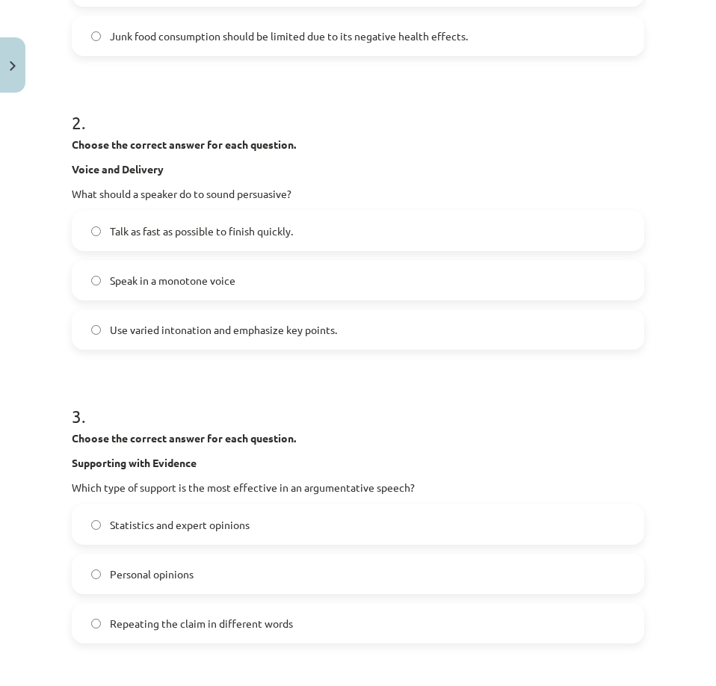
scroll to position [598, 0]
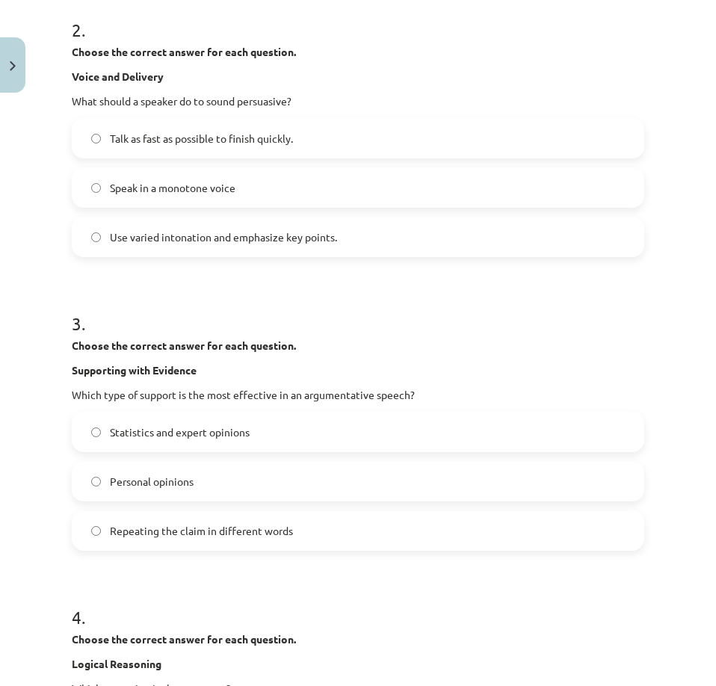
click at [250, 425] on span "Statistics and expert opinions" at bounding box center [180, 433] width 140 height 16
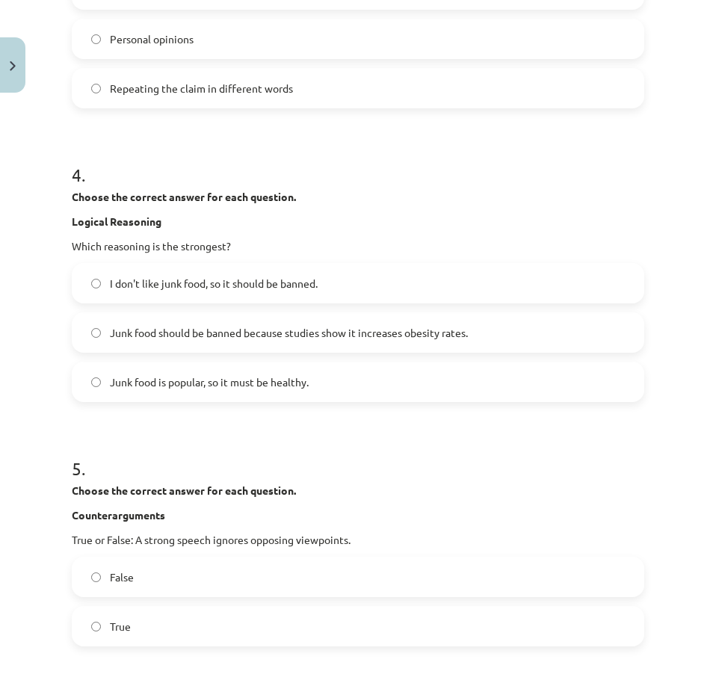
scroll to position [1047, 0]
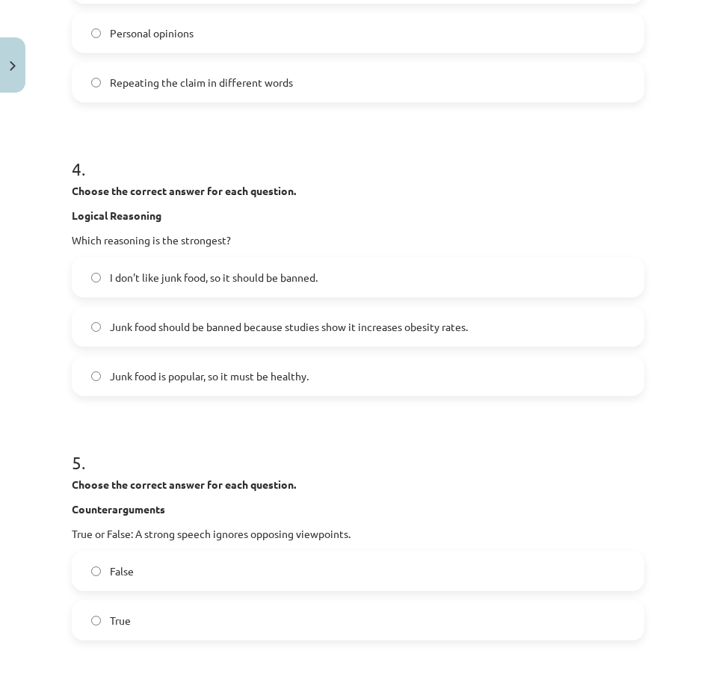
click at [218, 322] on span "Junk food should be banned because studies show it increases obesity rates." at bounding box center [289, 327] width 358 height 16
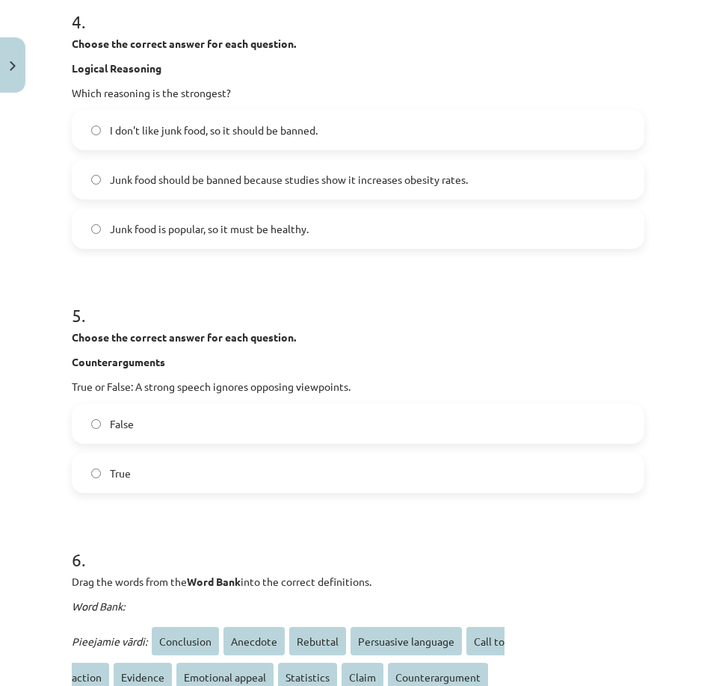
scroll to position [1196, 0]
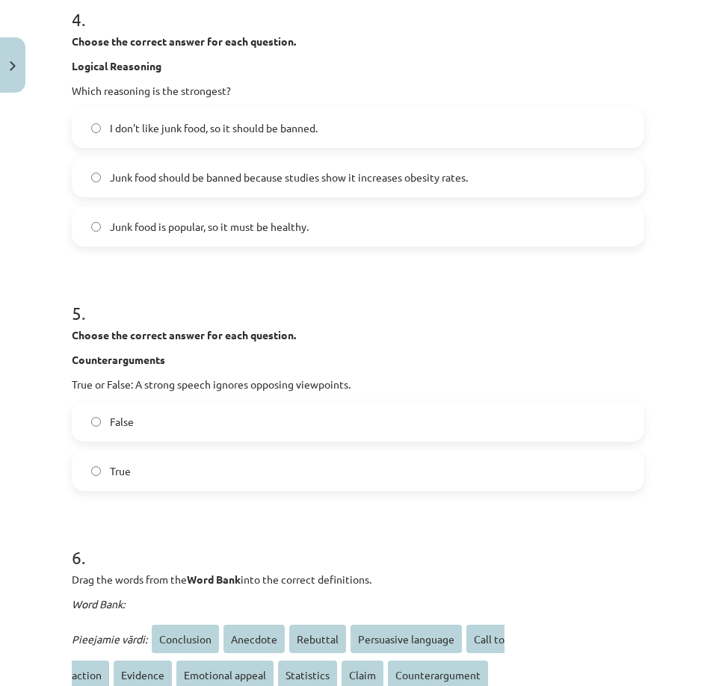
click at [167, 424] on label "False" at bounding box center [358, 421] width 570 height 37
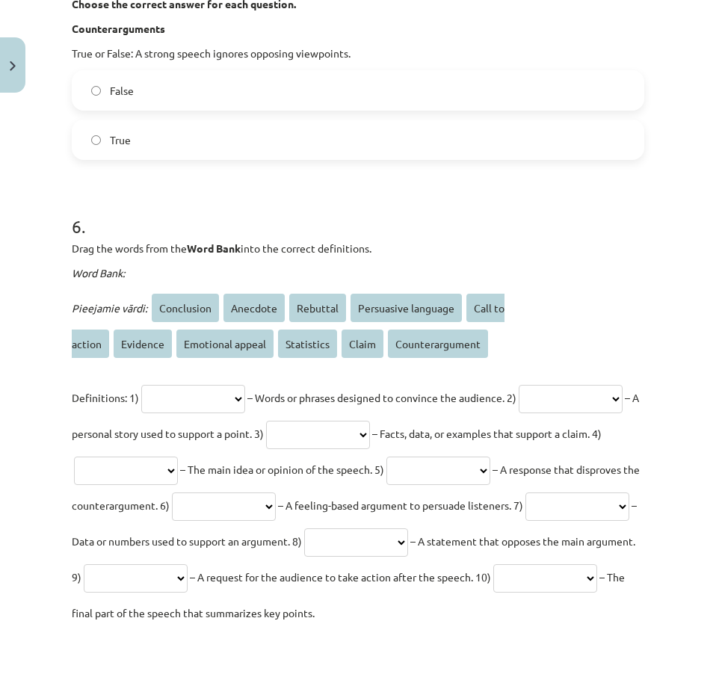
scroll to position [1645, 0]
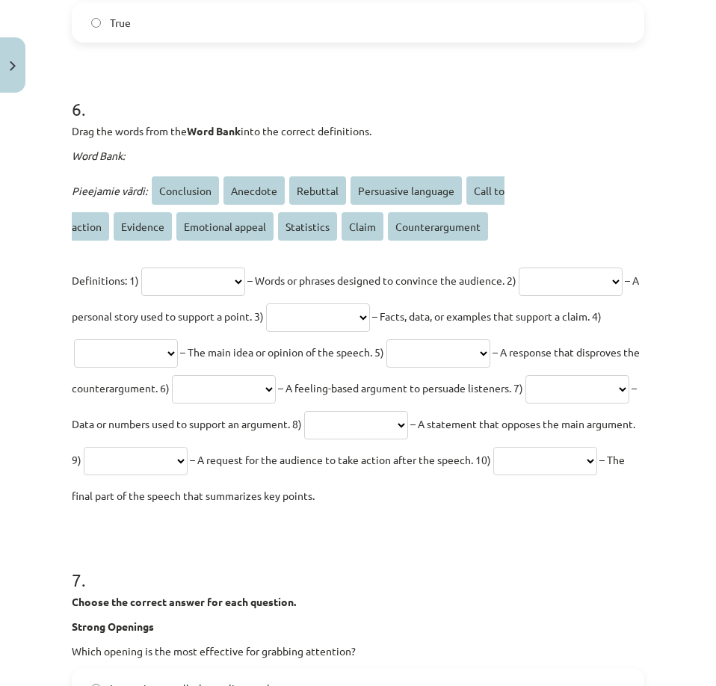
click at [221, 279] on select "**********" at bounding box center [193, 282] width 104 height 28
select select "**********"
click at [143, 268] on select "**********" at bounding box center [193, 282] width 104 height 28
click at [519, 296] on select "**********" at bounding box center [571, 282] width 104 height 28
select select "********"
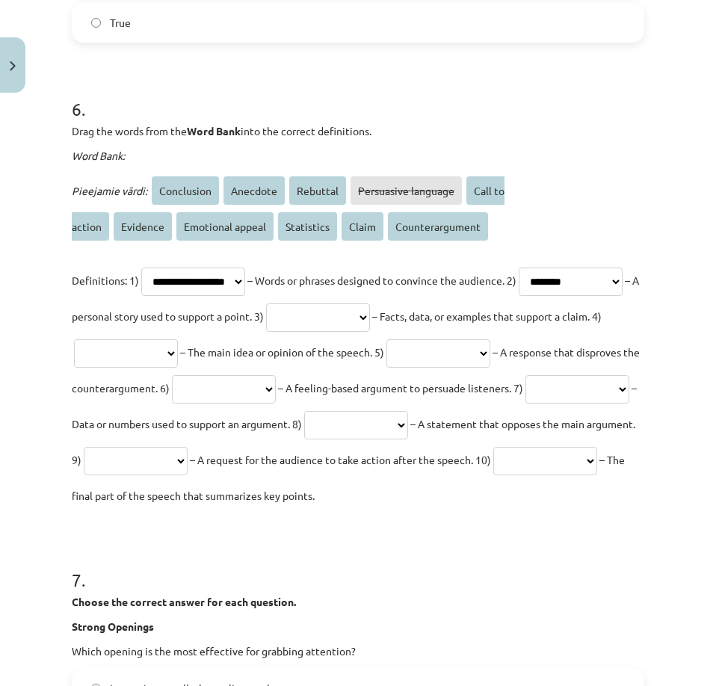
click at [519, 296] on select "**********" at bounding box center [571, 282] width 104 height 28
click at [370, 314] on select "**********" at bounding box center [318, 318] width 104 height 28
select select "********"
click at [370, 304] on select "**********" at bounding box center [318, 318] width 104 height 28
click at [178, 351] on select "**********" at bounding box center [126, 353] width 104 height 28
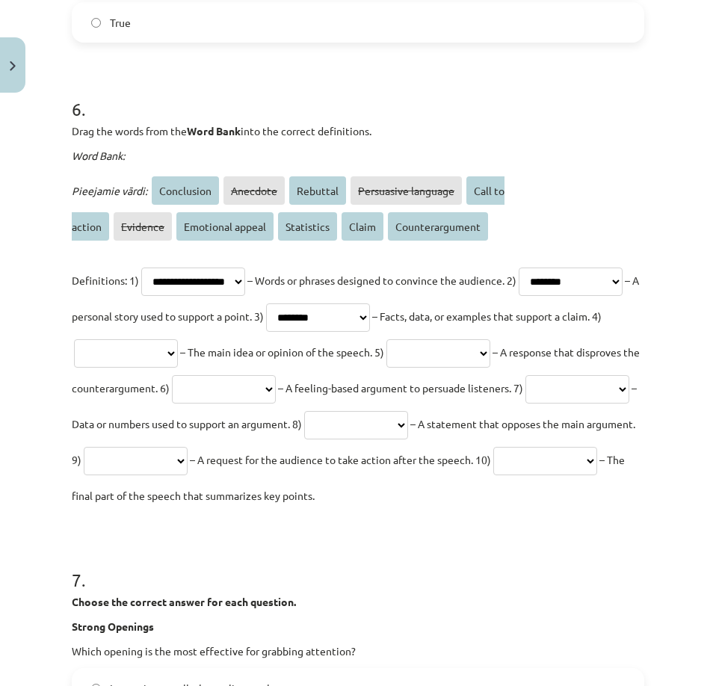
select select "*****"
click at [178, 339] on select "**********" at bounding box center [126, 353] width 104 height 28
click at [387, 368] on select "**********" at bounding box center [439, 353] width 104 height 28
select select "********"
click at [387, 368] on select "**********" at bounding box center [439, 353] width 104 height 28
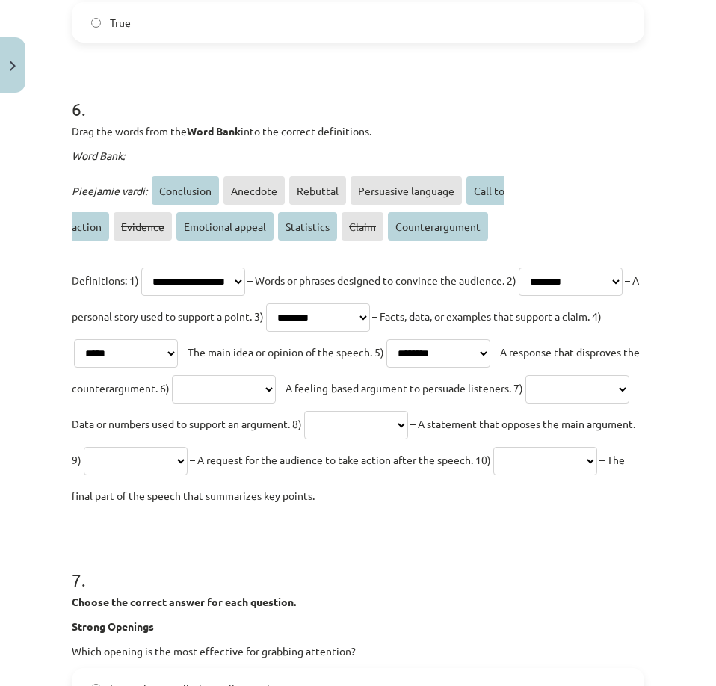
click at [276, 392] on select "**********" at bounding box center [224, 389] width 104 height 28
select select "**********"
click at [276, 375] on select "**********" at bounding box center [224, 389] width 104 height 28
click at [526, 404] on select "**********" at bounding box center [578, 389] width 104 height 28
select select "**********"
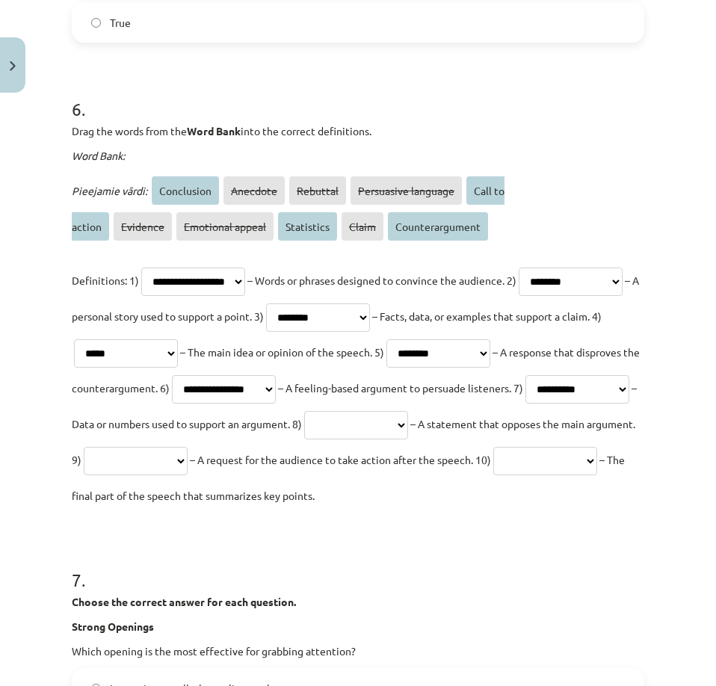
click at [526, 404] on select "**********" at bounding box center [578, 389] width 104 height 28
click at [304, 440] on select "**********" at bounding box center [356, 425] width 104 height 28
select select "**********"
click at [304, 440] on select "**********" at bounding box center [356, 425] width 104 height 28
click at [170, 476] on select "**********" at bounding box center [136, 461] width 104 height 28
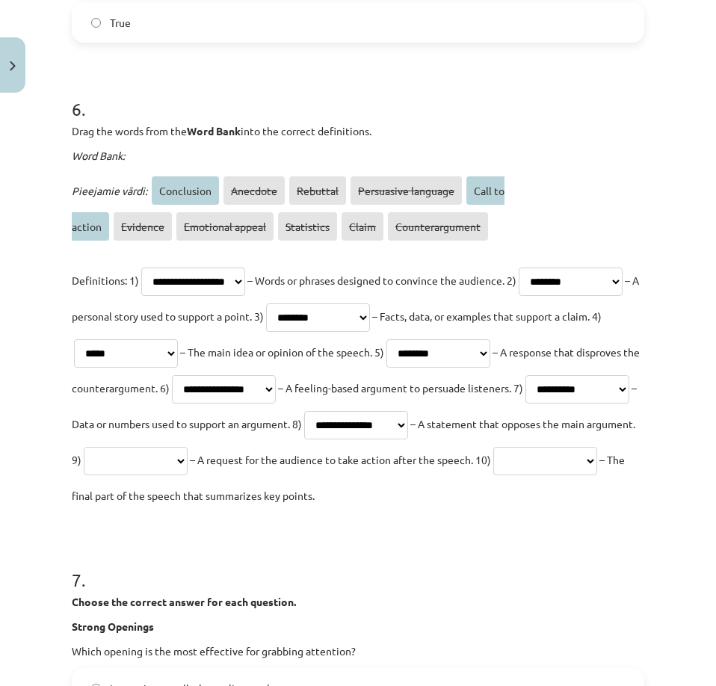
select select "**********"
click at [84, 476] on select "**********" at bounding box center [136, 461] width 104 height 28
click at [493, 476] on select "**********" at bounding box center [545, 461] width 104 height 28
select select "**********"
click at [493, 476] on select "**********" at bounding box center [545, 461] width 104 height 28
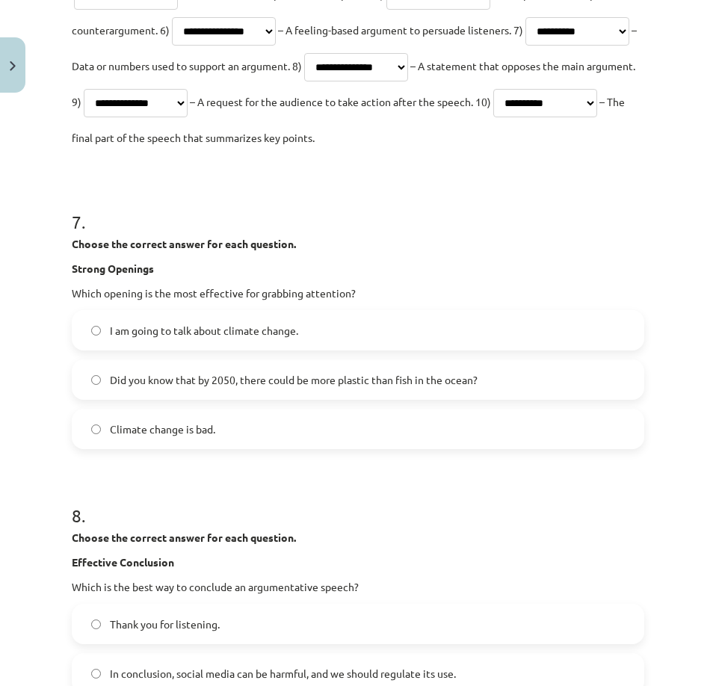
scroll to position [2094, 0]
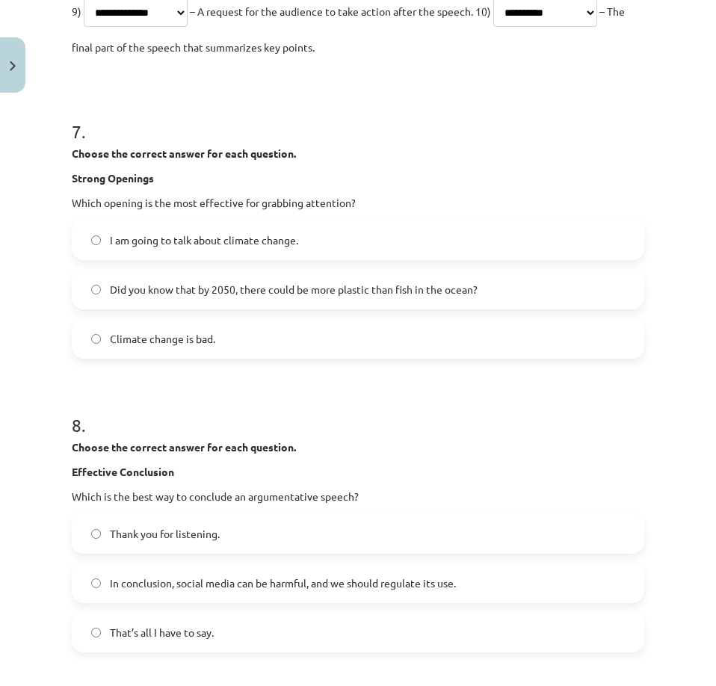
click at [277, 308] on label "Did you know that by 2050, there could be more plastic than fish in the ocean?" at bounding box center [358, 289] width 570 height 37
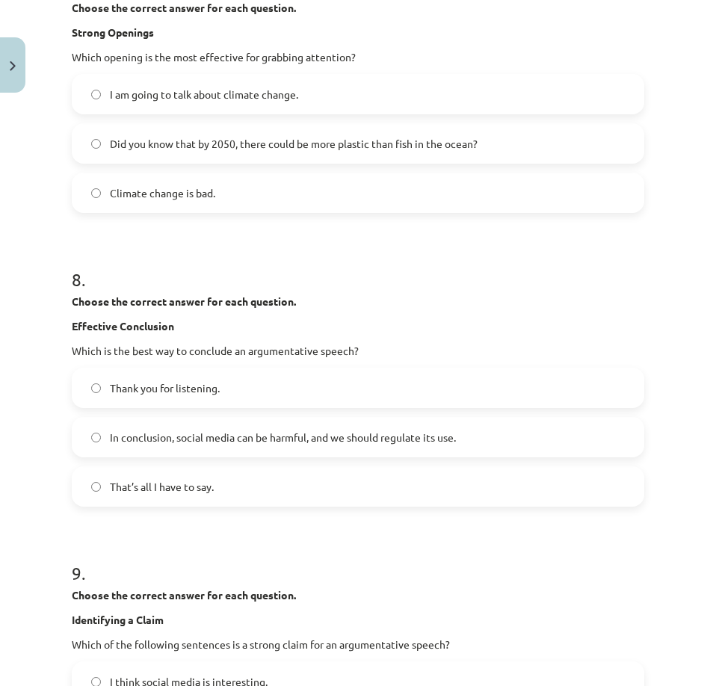
scroll to position [2243, 0]
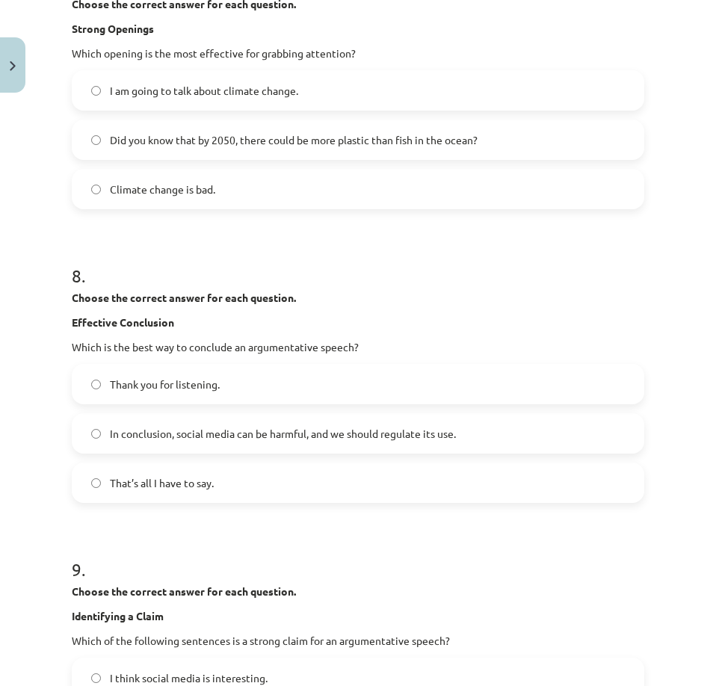
click at [195, 442] on span "In conclusion, social media can be harmful, and we should regulate its use." at bounding box center [283, 434] width 346 height 16
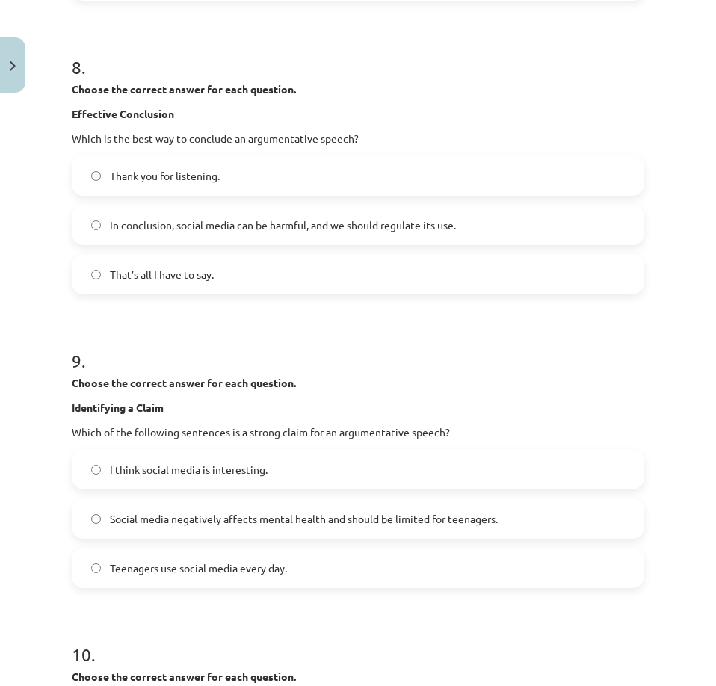
scroll to position [2542, 0]
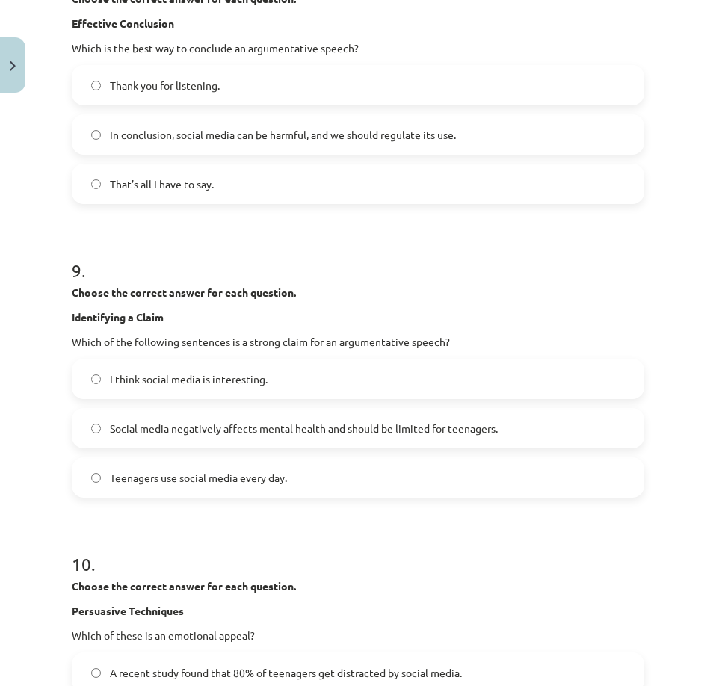
click at [235, 437] on span "Social media negatively affects mental health and should be limited for teenage…" at bounding box center [304, 429] width 388 height 16
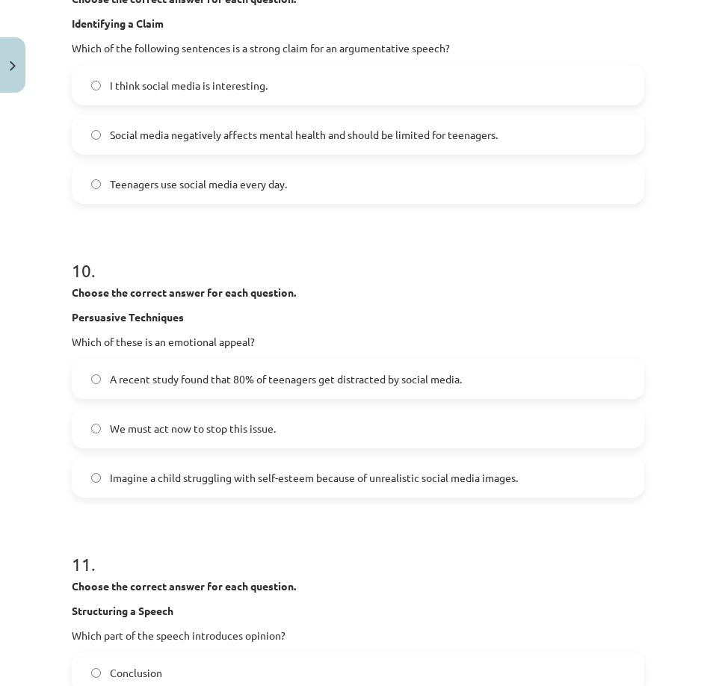
scroll to position [2841, 0]
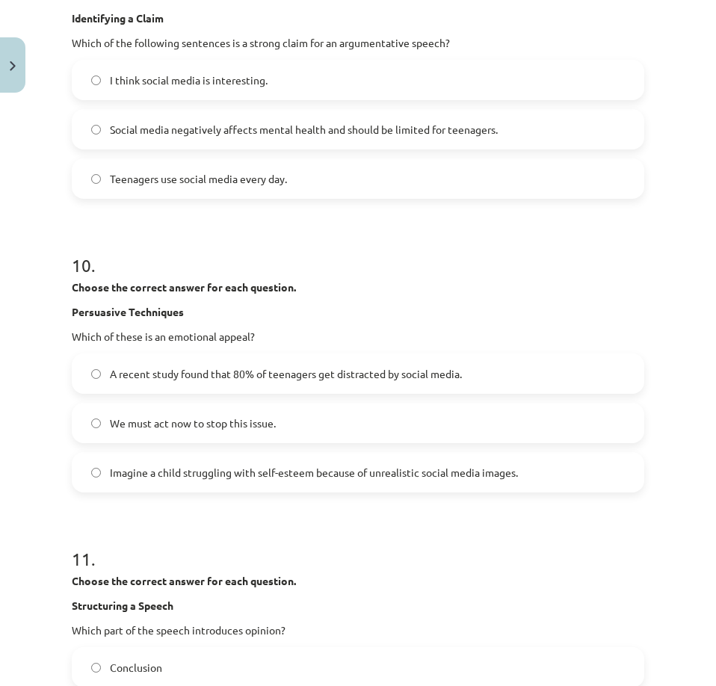
click at [235, 481] on span "Imagine a child struggling with self-esteem because of unrealistic social media…" at bounding box center [314, 473] width 408 height 16
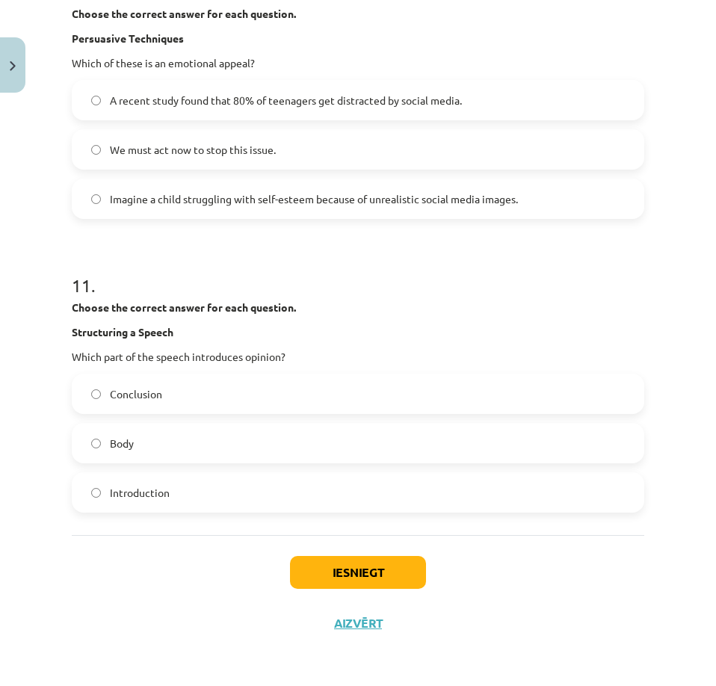
scroll to position [3140, 0]
click at [222, 500] on label "Introduction" at bounding box center [358, 492] width 570 height 37
click at [357, 582] on button "Iesniegt" at bounding box center [358, 572] width 136 height 33
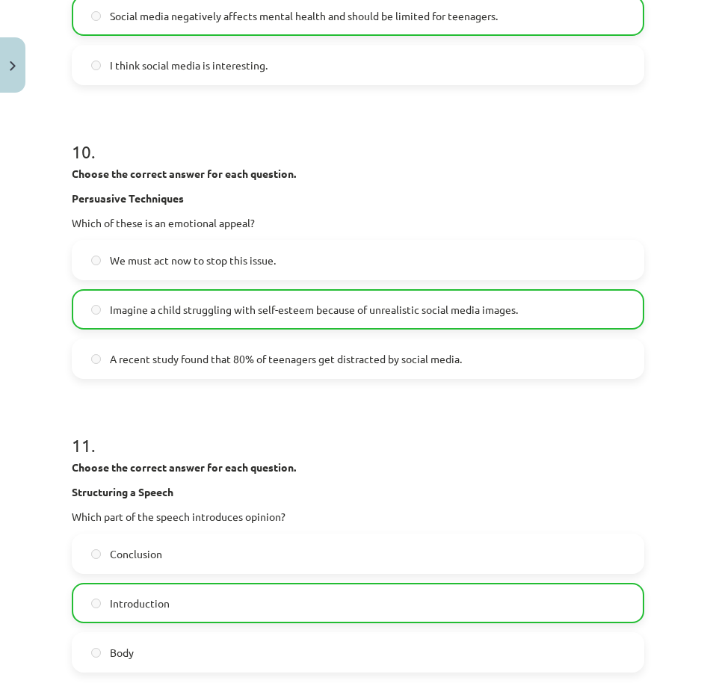
scroll to position [3235, 0]
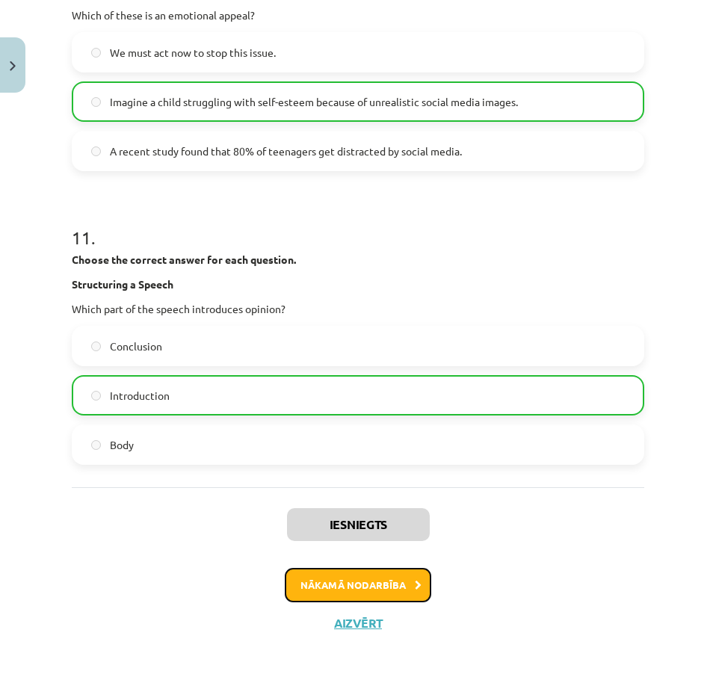
click at [363, 582] on button "Nākamā nodarbība" at bounding box center [358, 585] width 147 height 34
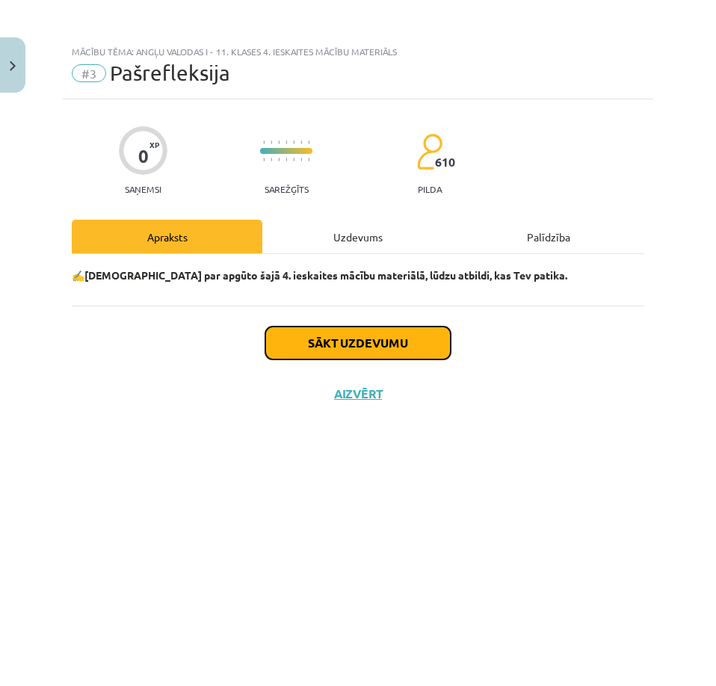
click at [403, 343] on button "Sākt uzdevumu" at bounding box center [357, 343] width 185 height 33
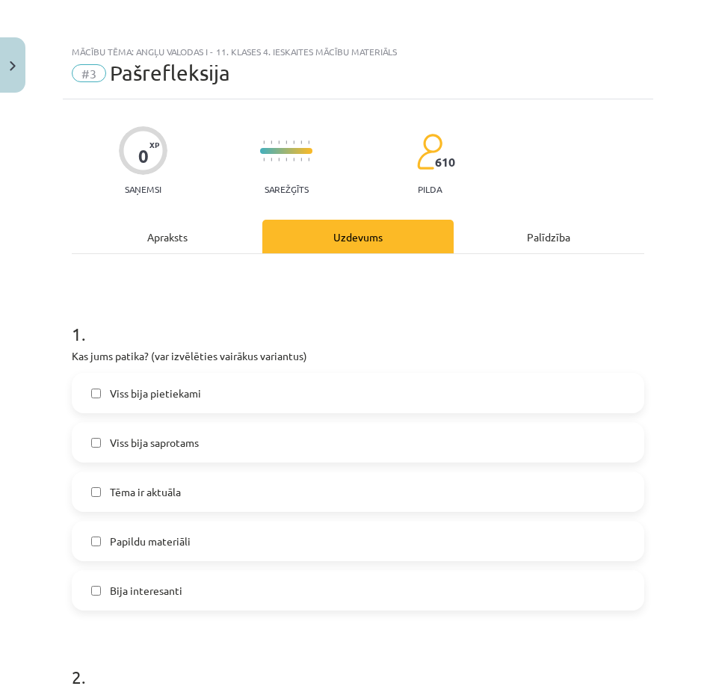
click at [204, 389] on label "Viss bija pietiekami" at bounding box center [358, 393] width 570 height 37
click at [191, 433] on label "Viss bija saprotams" at bounding box center [358, 442] width 570 height 37
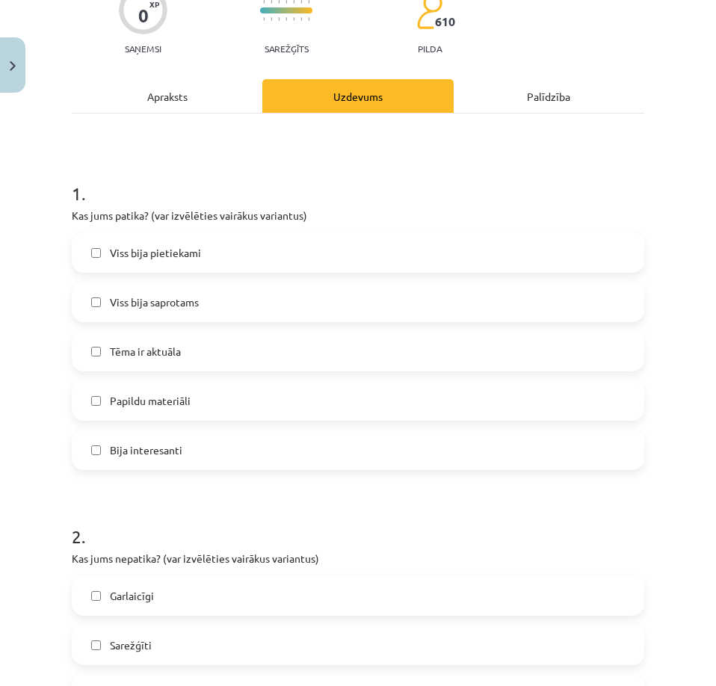
scroll to position [150, 0]
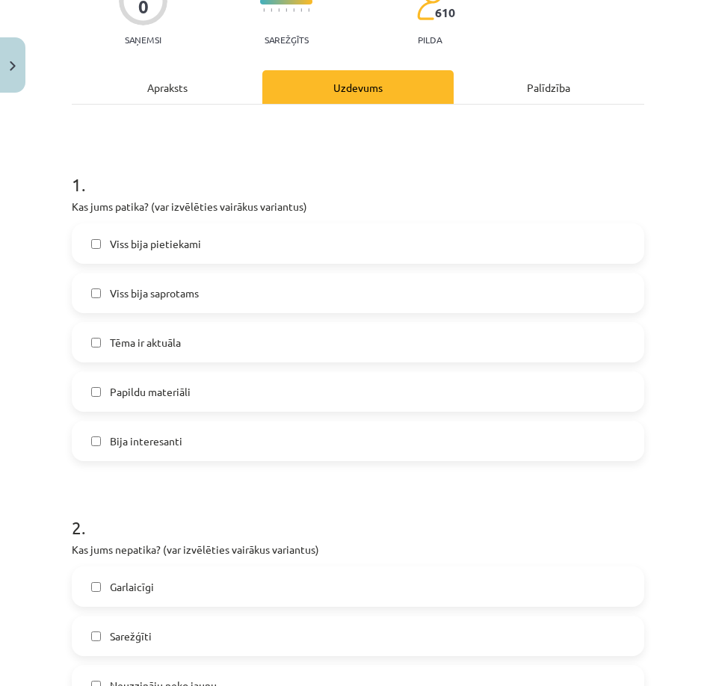
click at [209, 345] on label "Tēma ir aktuāla" at bounding box center [358, 342] width 570 height 37
click at [159, 420] on div "Viss bija pietiekami [PERSON_NAME] bija saprotams Tēma ir aktuāla Papildu mater…" at bounding box center [358, 343] width 573 height 238
click at [147, 458] on label "Bija interesanti" at bounding box center [358, 440] width 570 height 37
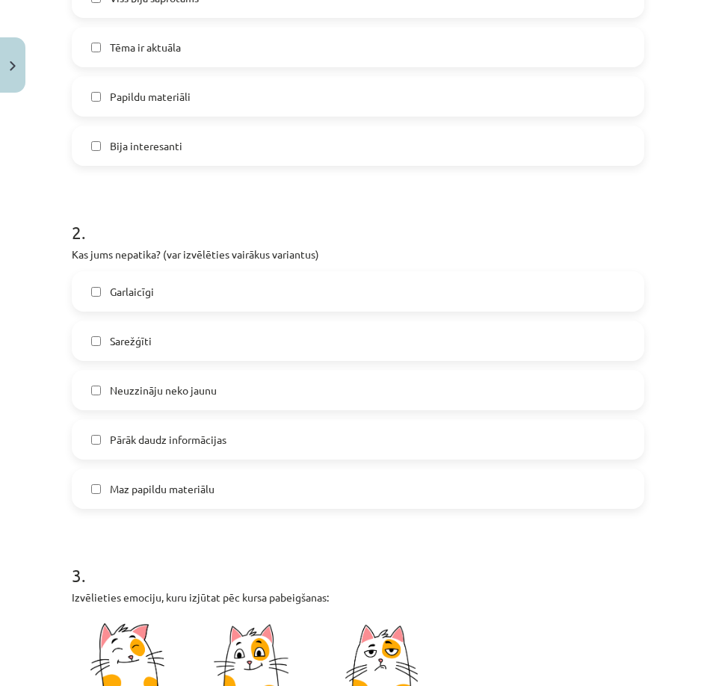
scroll to position [449, 0]
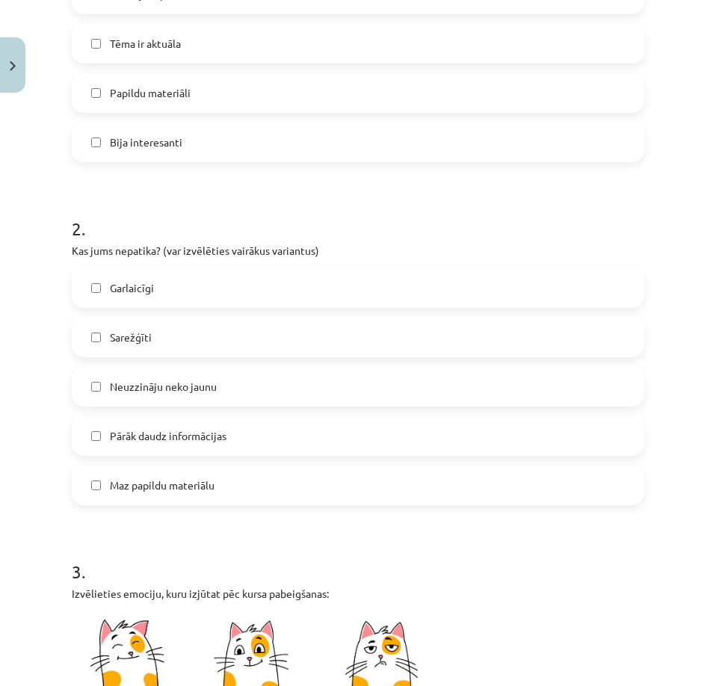
click at [206, 104] on label "Papildu materiāli" at bounding box center [358, 92] width 570 height 37
drag, startPoint x: 107, startPoint y: 282, endPoint x: 174, endPoint y: 253, distance: 73.3
click at [106, 282] on label "Garlaicīgi" at bounding box center [358, 287] width 570 height 37
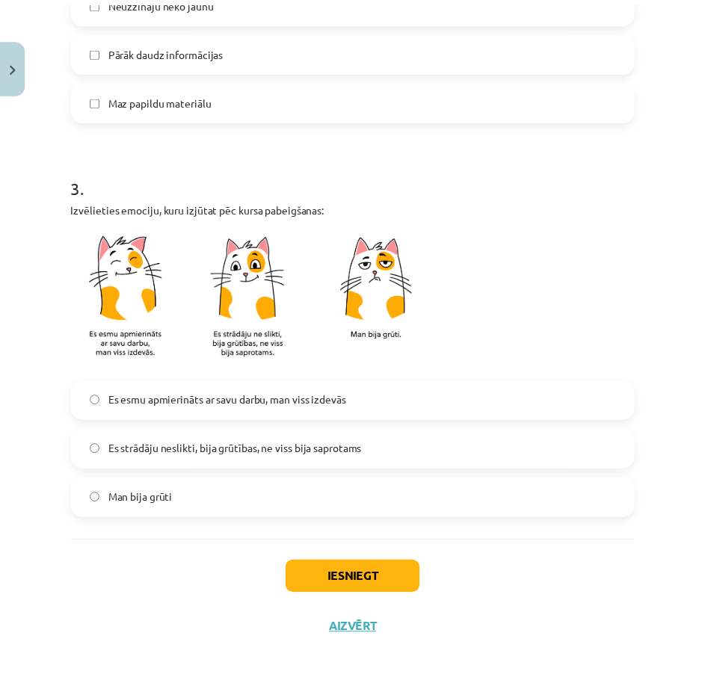
scroll to position [841, 0]
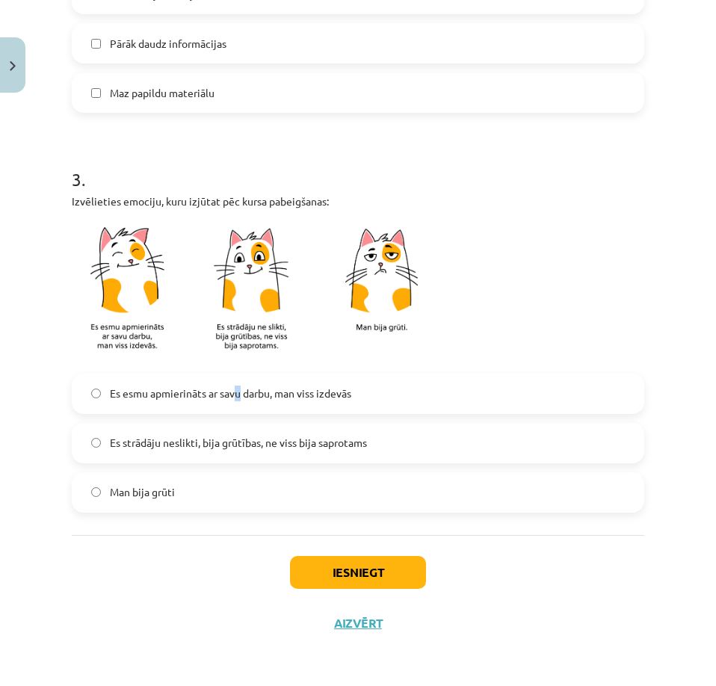
drag, startPoint x: 240, startPoint y: 399, endPoint x: 236, endPoint y: 421, distance: 22.1
click at [239, 399] on span "Es esmu apmierināts ar savu darbu, man viss izdevās" at bounding box center [231, 394] width 242 height 16
click at [322, 562] on button "Iesniegt" at bounding box center [358, 572] width 136 height 33
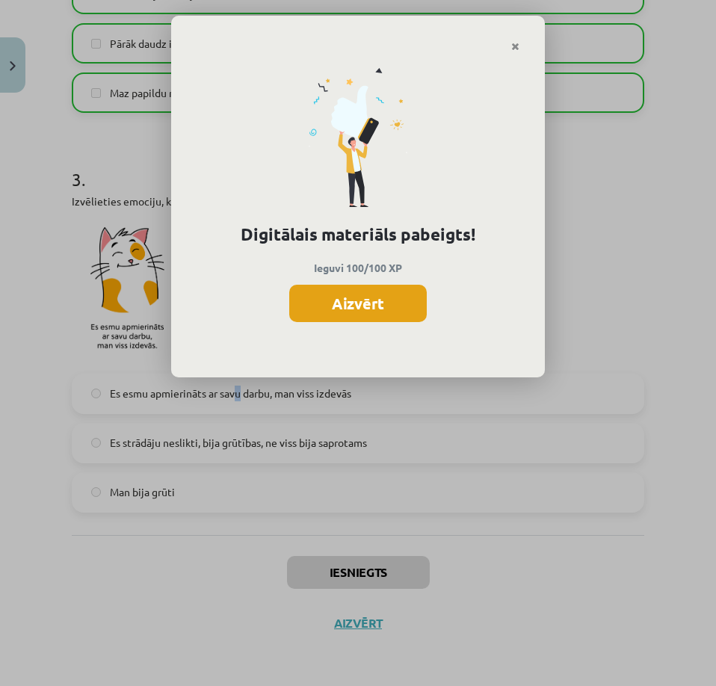
click at [336, 307] on button "Aizvērt" at bounding box center [358, 303] width 138 height 37
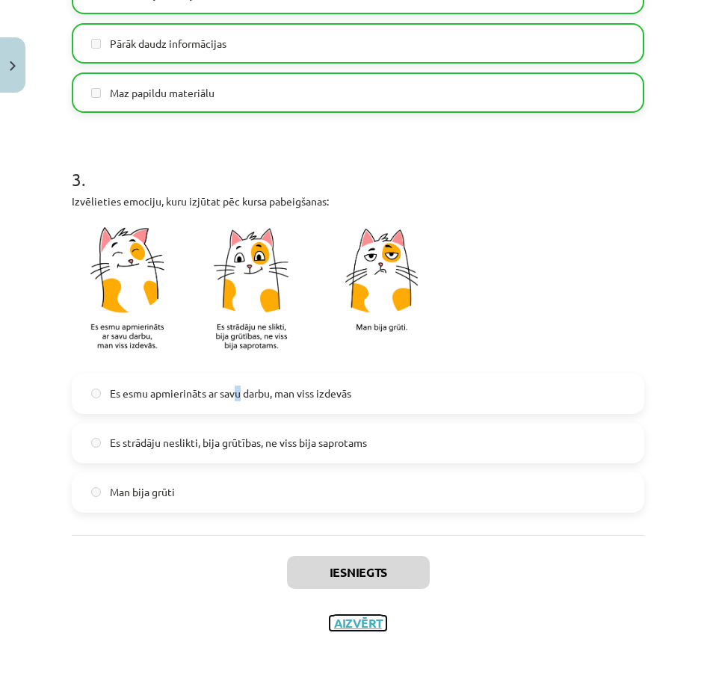
click at [350, 628] on button "Aizvērt" at bounding box center [358, 623] width 57 height 15
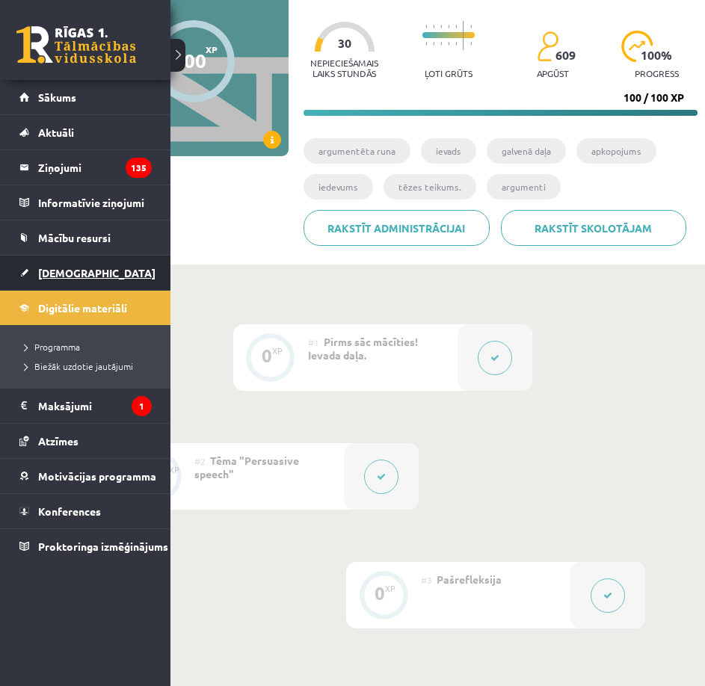
click at [46, 268] on span "[DEMOGRAPHIC_DATA]" at bounding box center [96, 272] width 117 height 13
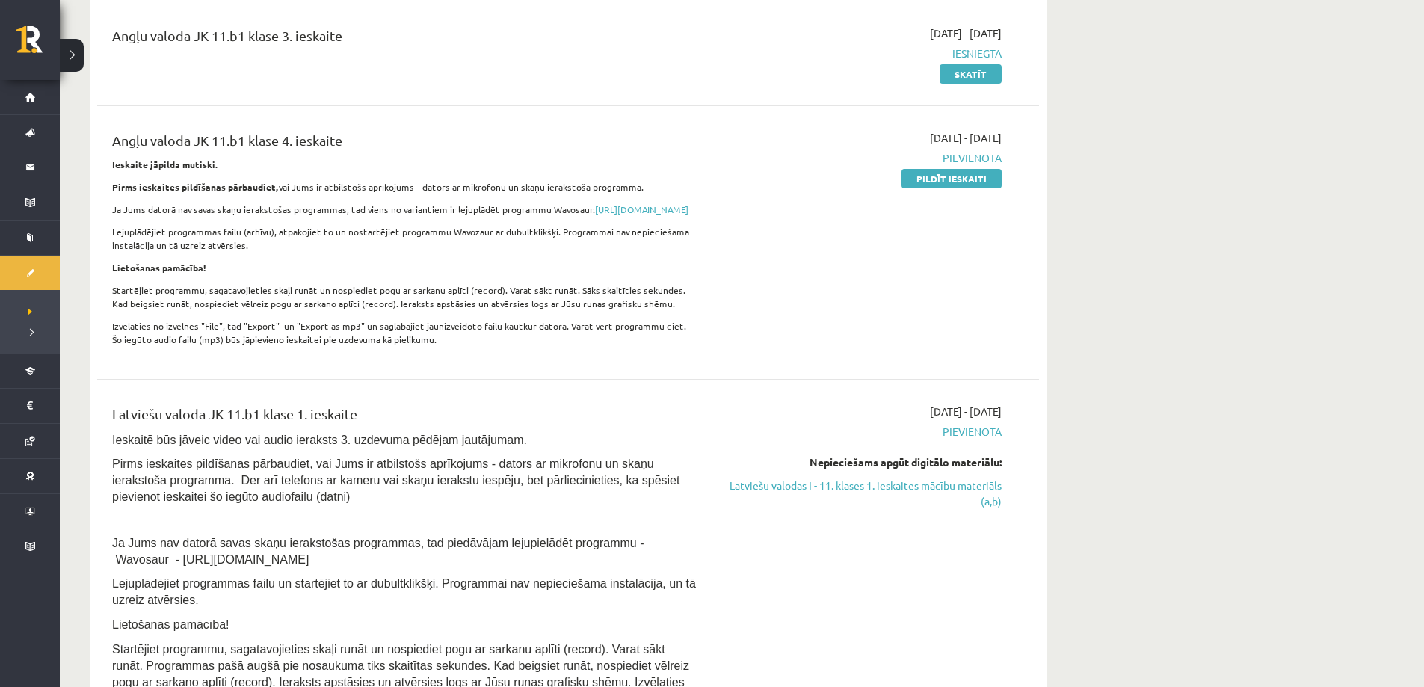
scroll to position [598, 0]
click at [952, 175] on link "Pildīt ieskaiti" at bounding box center [952, 176] width 100 height 19
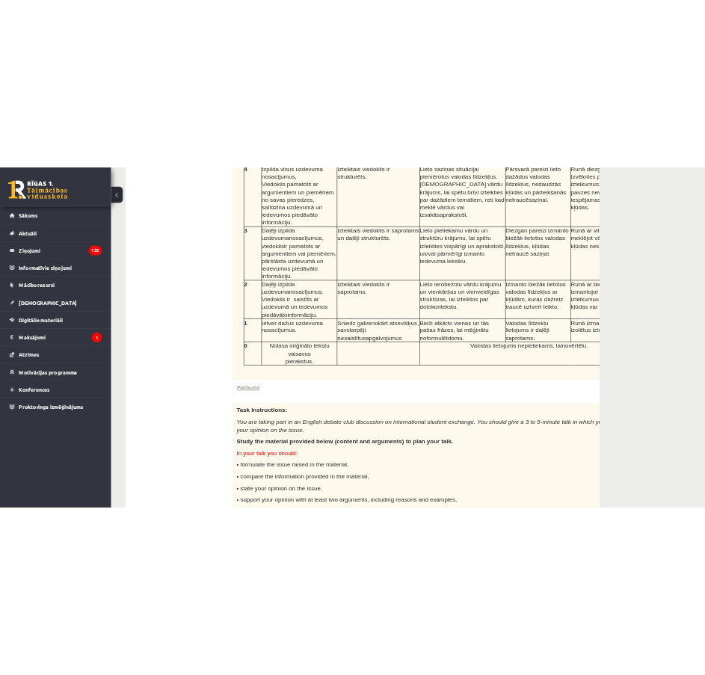
scroll to position [748, 0]
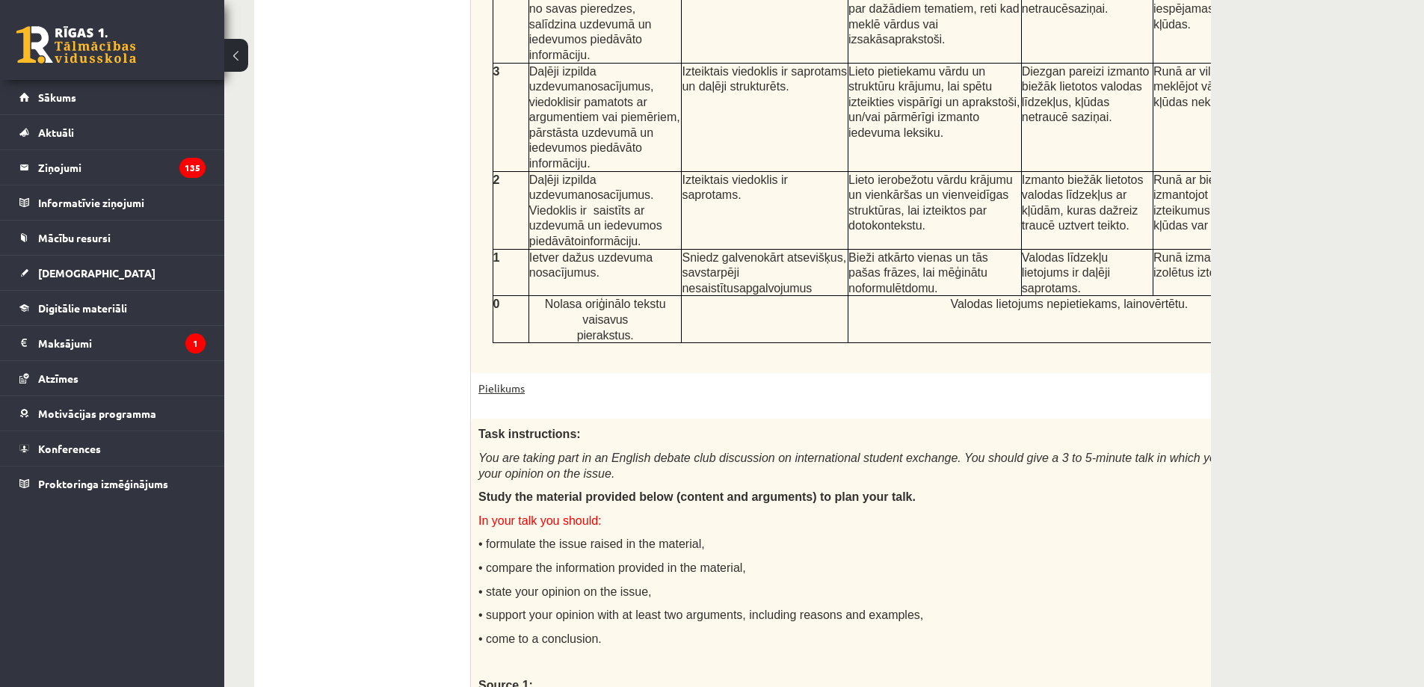
click at [514, 381] on link "Pielikums" at bounding box center [502, 389] width 46 height 16
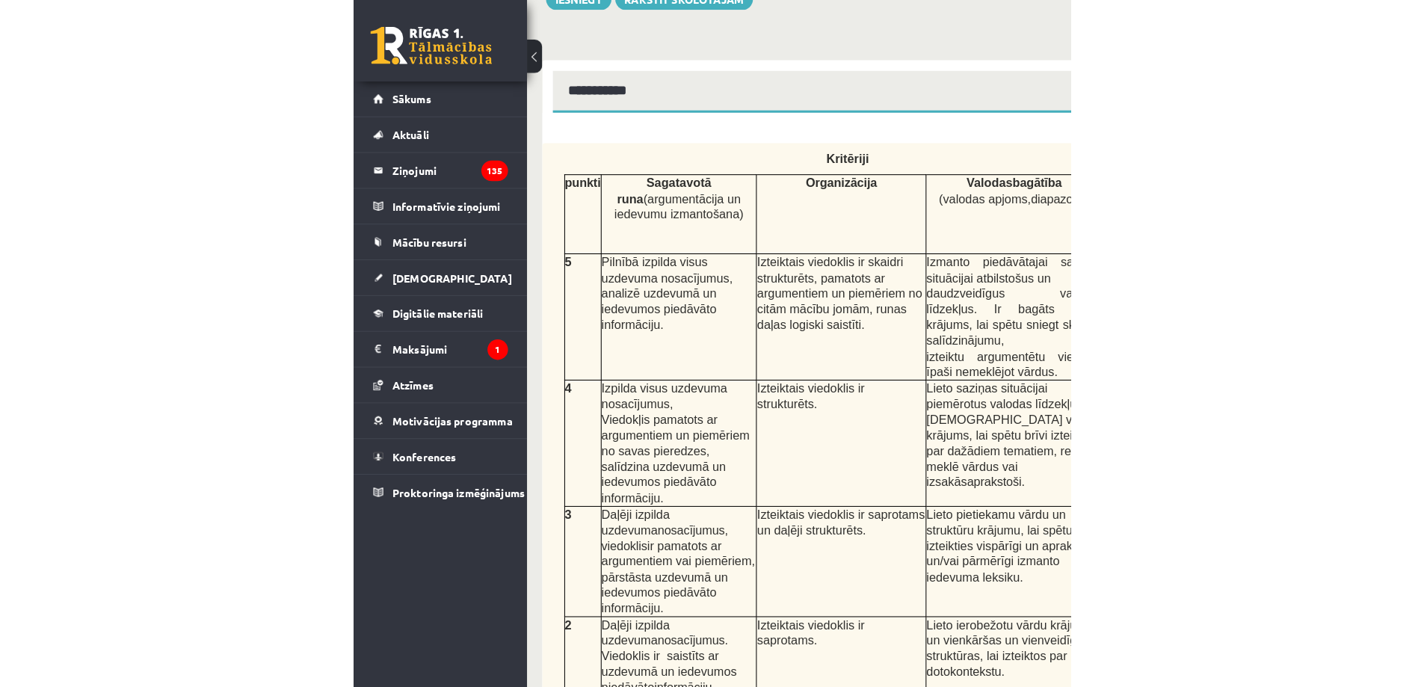
scroll to position [449, 0]
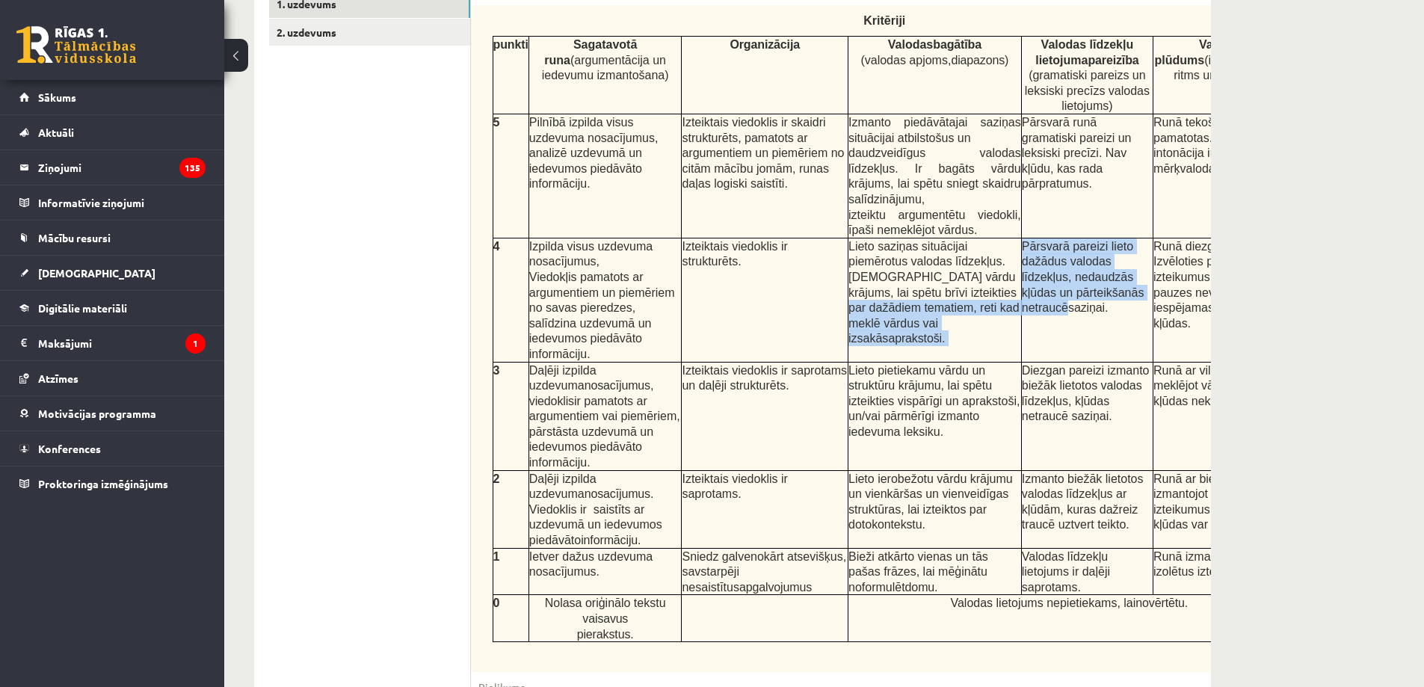
drag, startPoint x: 1137, startPoint y: 283, endPoint x: 948, endPoint y: 275, distance: 189.4
click at [948, 275] on tr "4 Izpilda visus uzdevuma nosacījumus, Viedokļis pamatots ar argumentiem un piem…" at bounding box center [892, 300] width 798 height 124
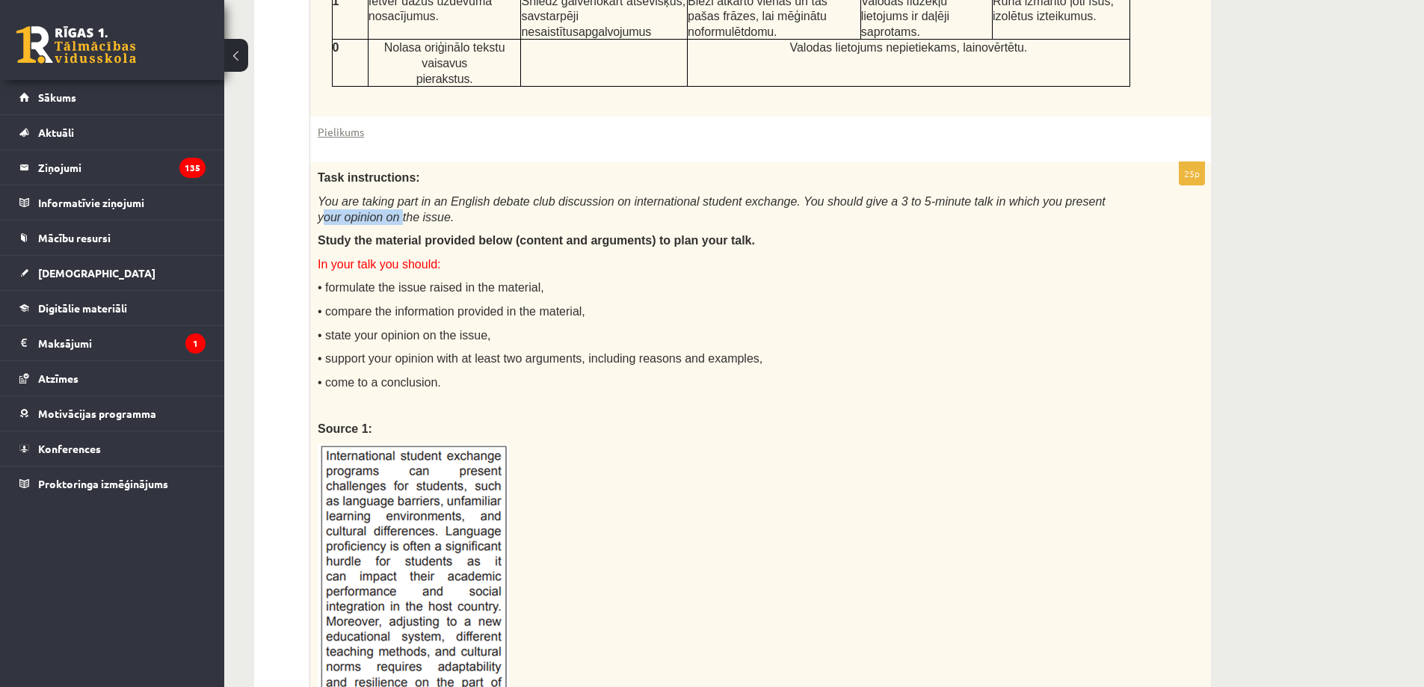
scroll to position [0, 162]
drag, startPoint x: 1201, startPoint y: 156, endPoint x: 1226, endPoint y: 156, distance: 25.4
click at [1226, 156] on div "Angļu valoda JK 11.b1 klase 4. ieskaite , [PERSON_NAME] (11.b1 JK) Ieskaite jāp…" at bounding box center [732, 303] width 1017 height 2500
drag, startPoint x: 1049, startPoint y: 177, endPoint x: 804, endPoint y: 195, distance: 245.9
click at [810, 195] on div "Task instructions: You are taking part in an English debate club discussion on …" at bounding box center [760, 653] width 902 height 982
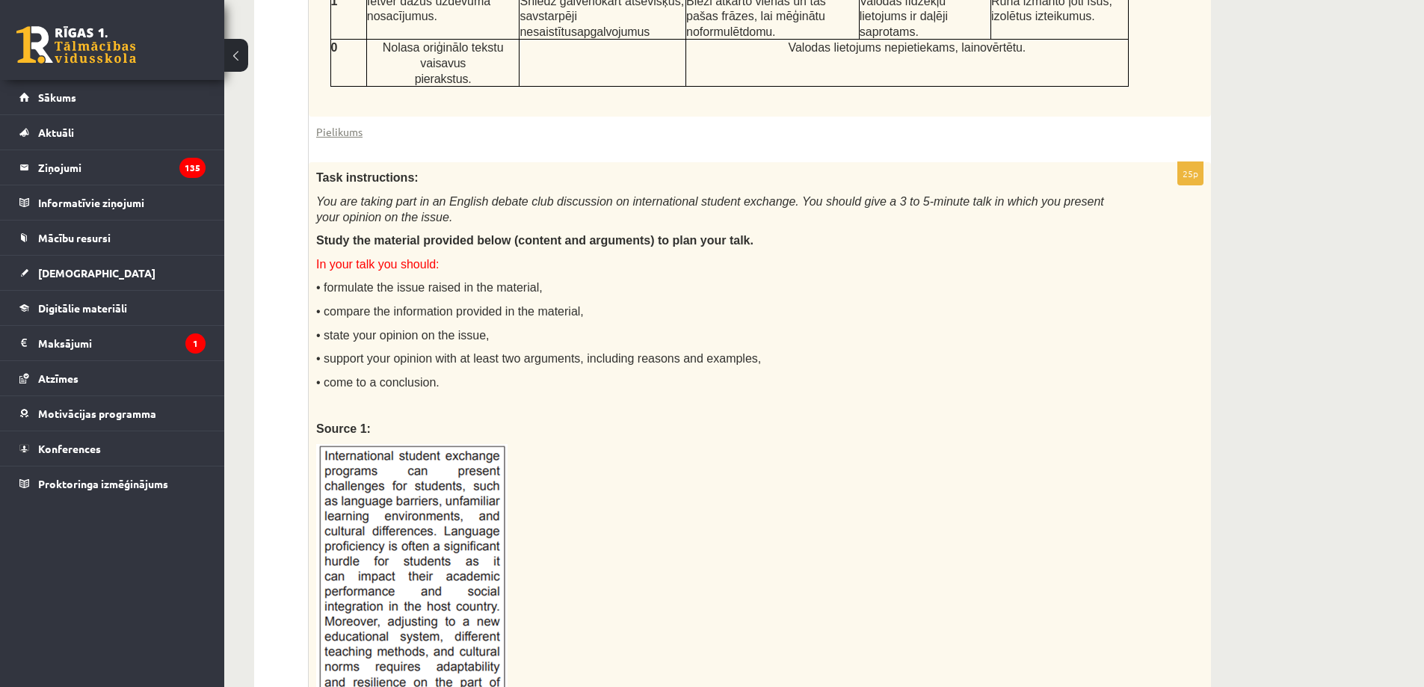
click at [1149, 283] on div "Task instructions: You are taking part in an English debate club discussion on …" at bounding box center [760, 653] width 902 height 982
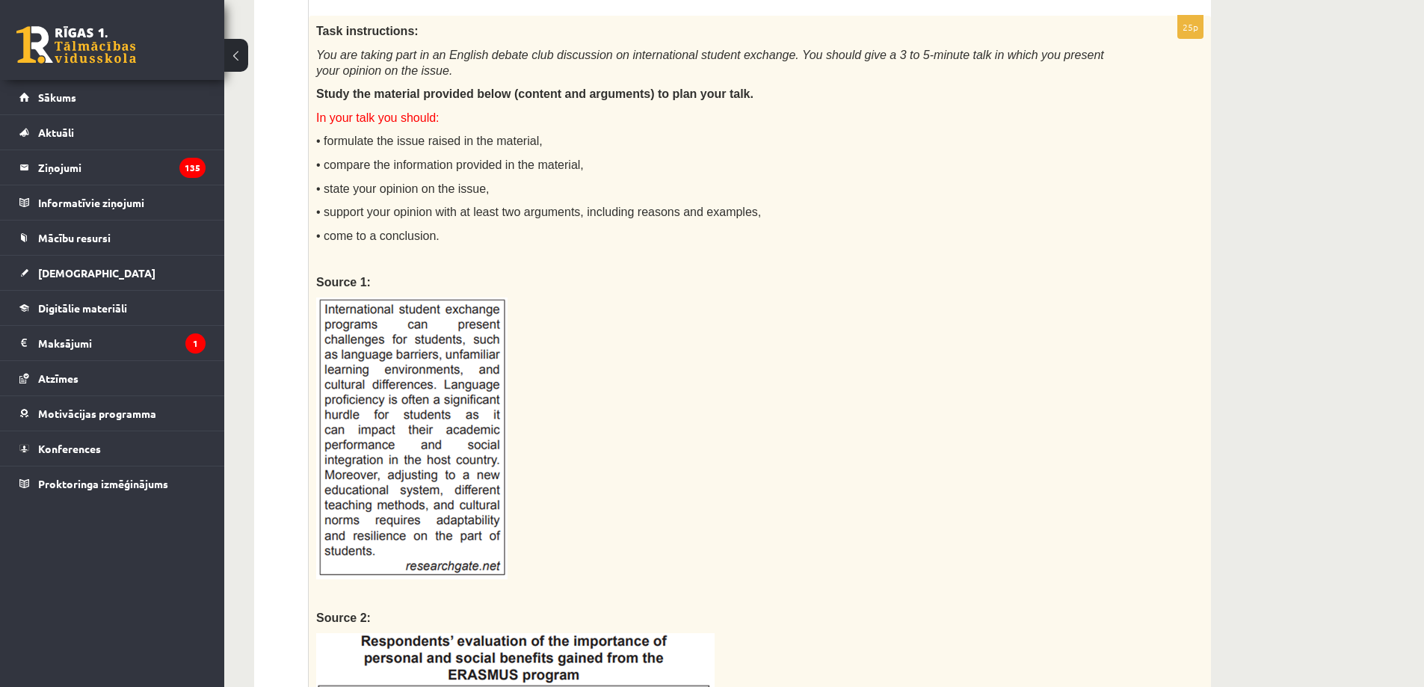
scroll to position [1154, 0]
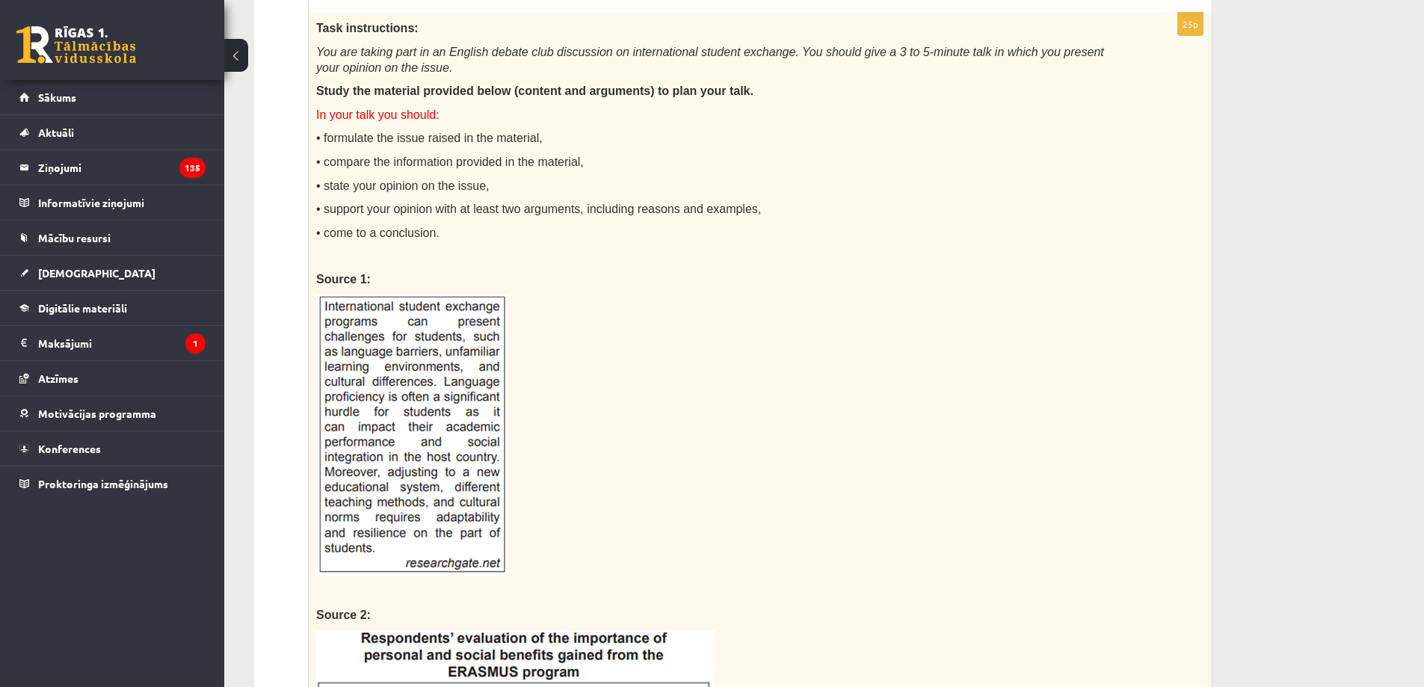
drag, startPoint x: 524, startPoint y: 255, endPoint x: 431, endPoint y: 274, distance: 95.3
click at [421, 275] on div "Task instructions: You are taking part in an English debate club discussion on …" at bounding box center [760, 504] width 902 height 982
click at [628, 295] on p at bounding box center [722, 436] width 813 height 282
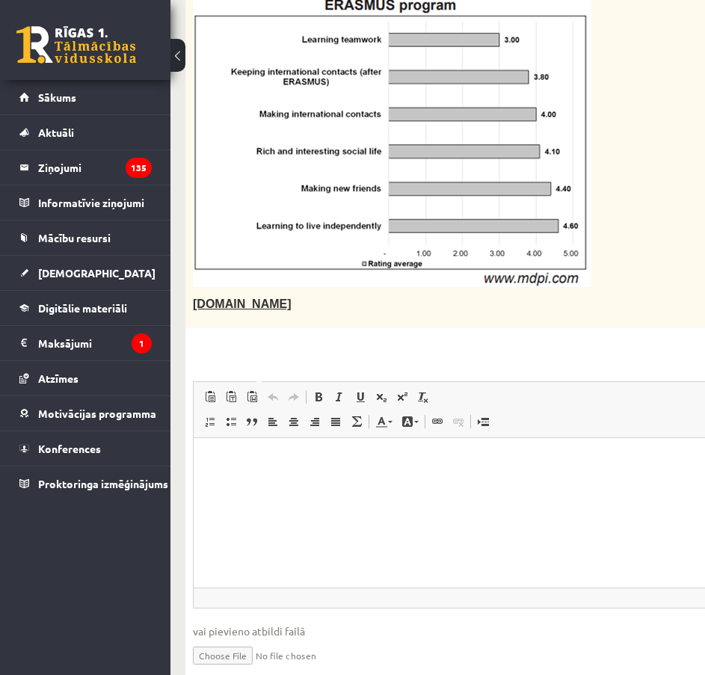
scroll to position [1901, 0]
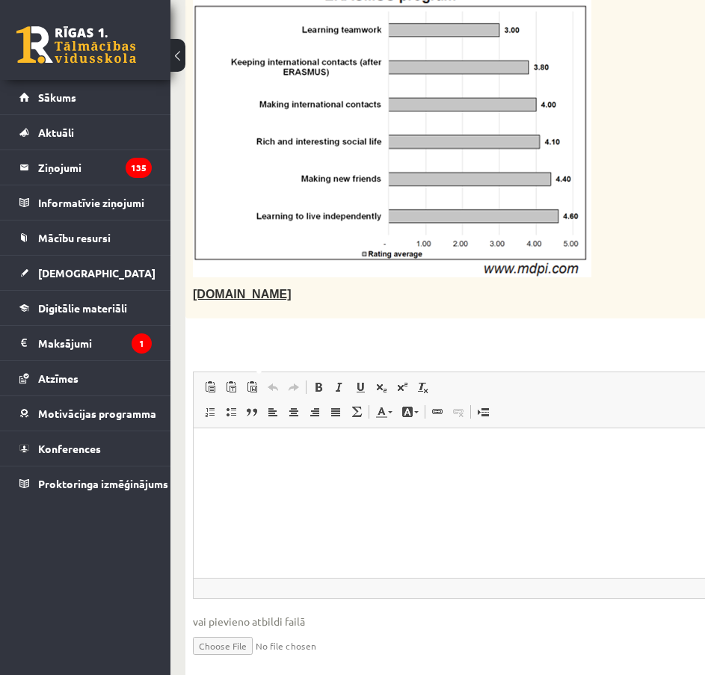
click at [288, 448] on p "Editor, wiswyg-editor-user-answer-47025000268200" at bounding box center [523, 451] width 629 height 16
click at [210, 630] on input "file" at bounding box center [523, 645] width 660 height 31
type input "**********"
click at [239, 660] on link "Iesniegtā atbilde" at bounding box center [233, 668] width 80 height 16
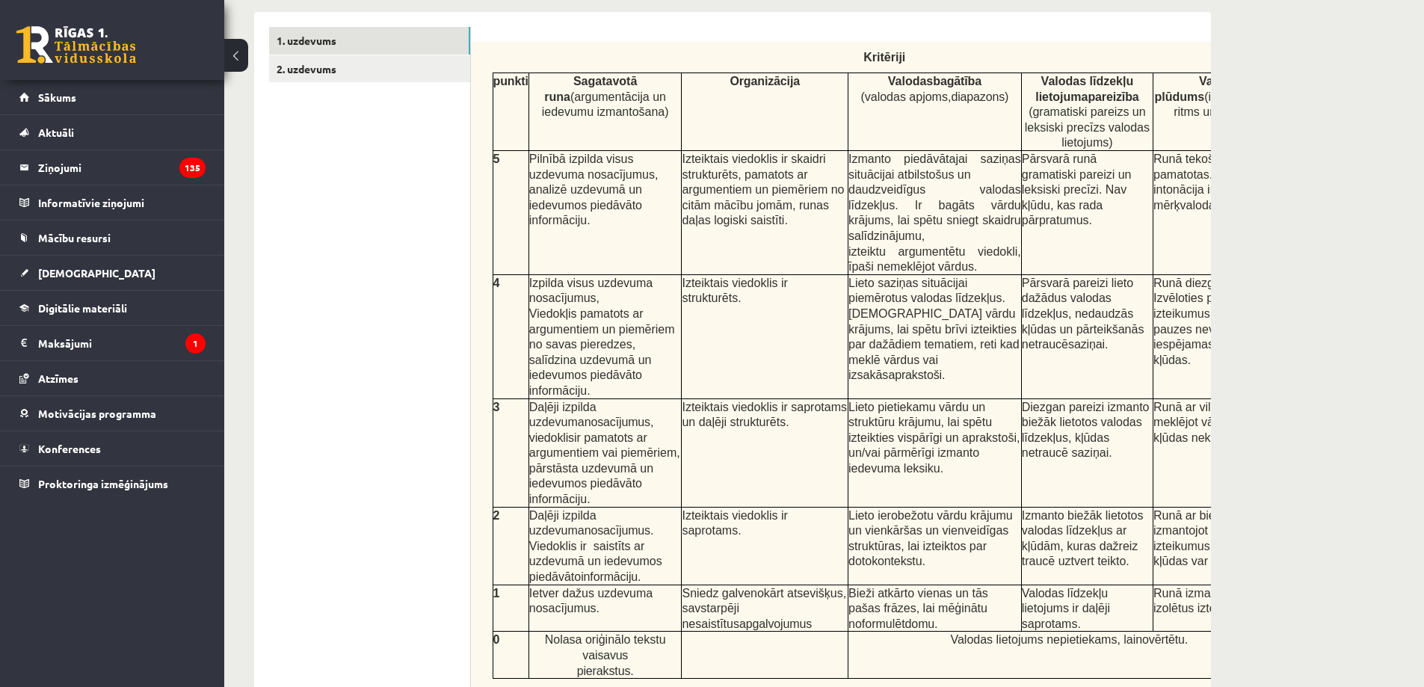
scroll to position [357, 0]
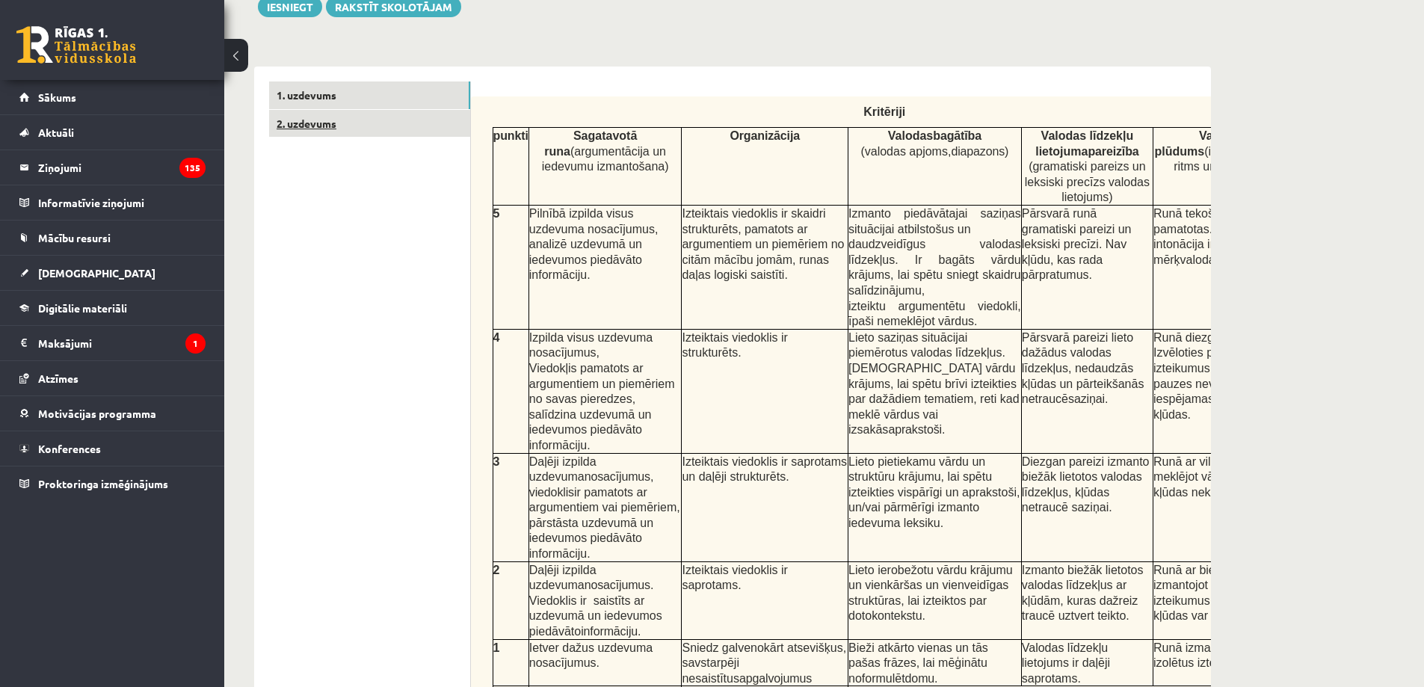
click at [351, 129] on link "2. uzdevums" at bounding box center [369, 124] width 201 height 28
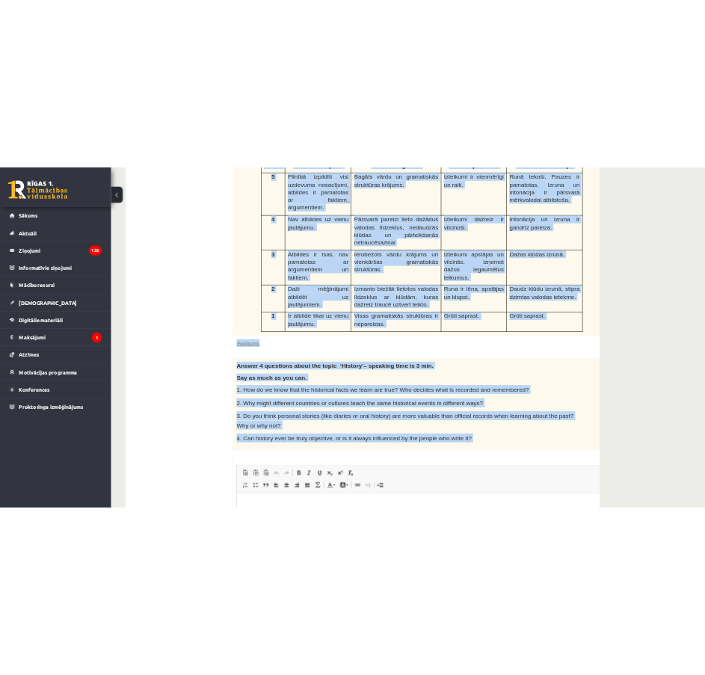
scroll to position [507, 0]
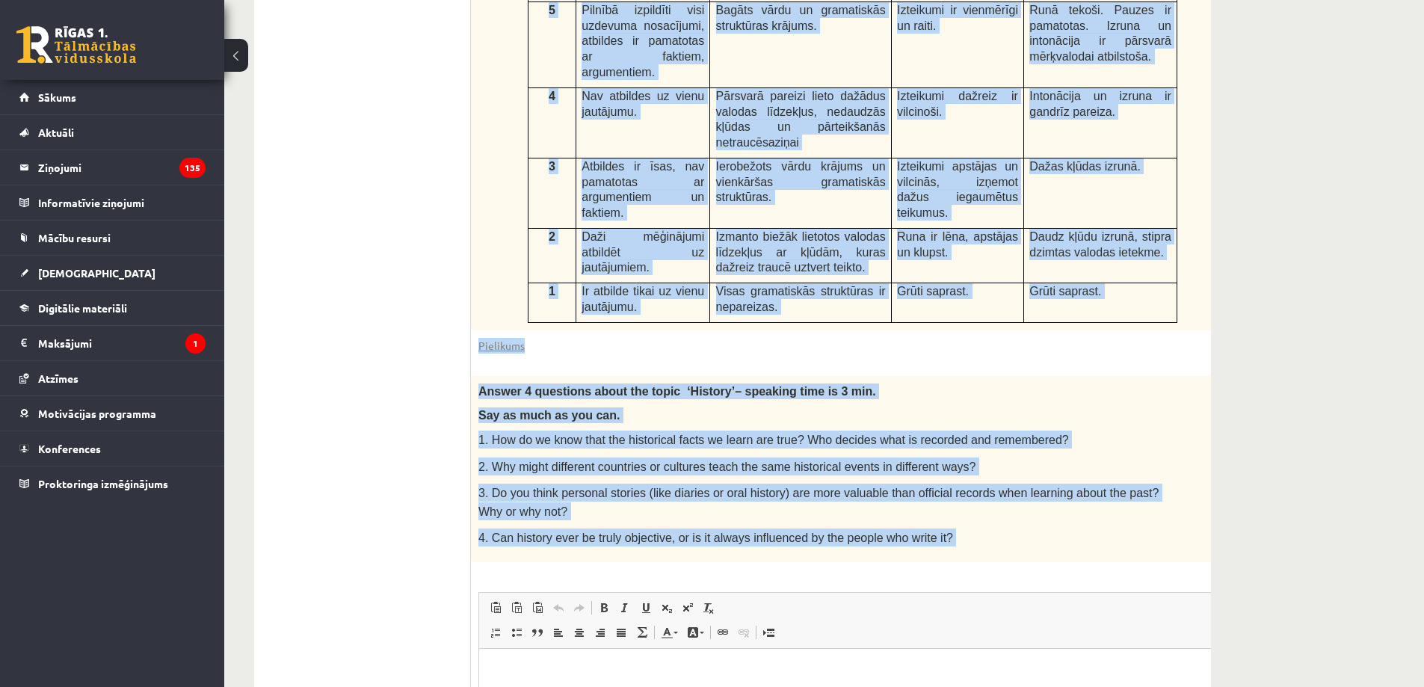
drag, startPoint x: 506, startPoint y: 102, endPoint x: 1120, endPoint y: 536, distance: 752.0
click at [1120, 536] on form "0p Task 2. Punkti Uzdevuma izpilde Valodas bagātība. Valodas plūdums. Izruna un…" at bounding box center [865, 418] width 759 height 972
copy form "Lore 8. Ipsumd Sitametc adipisc Elitsed doeiusmo. Tempori utlabor. Etdolo ma al…"
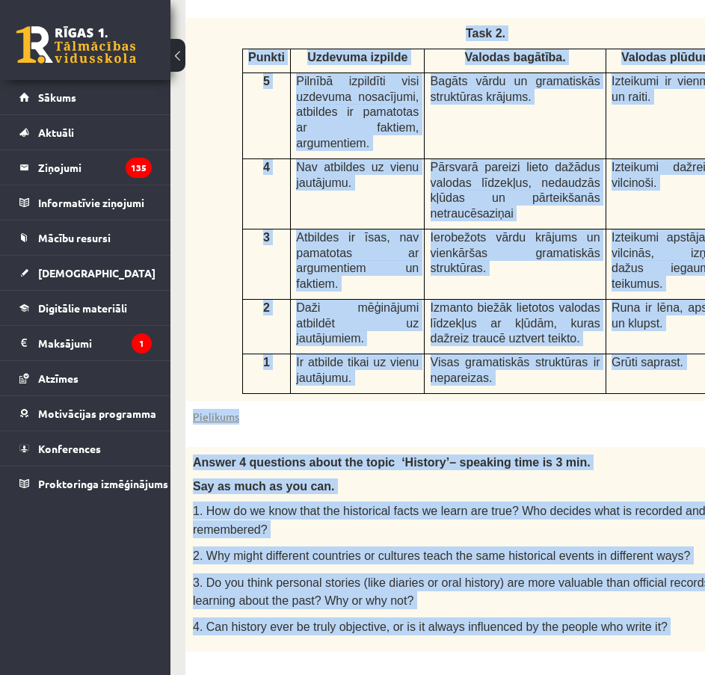
click at [550, 409] on div "Pielikums" at bounding box center [523, 417] width 660 height 16
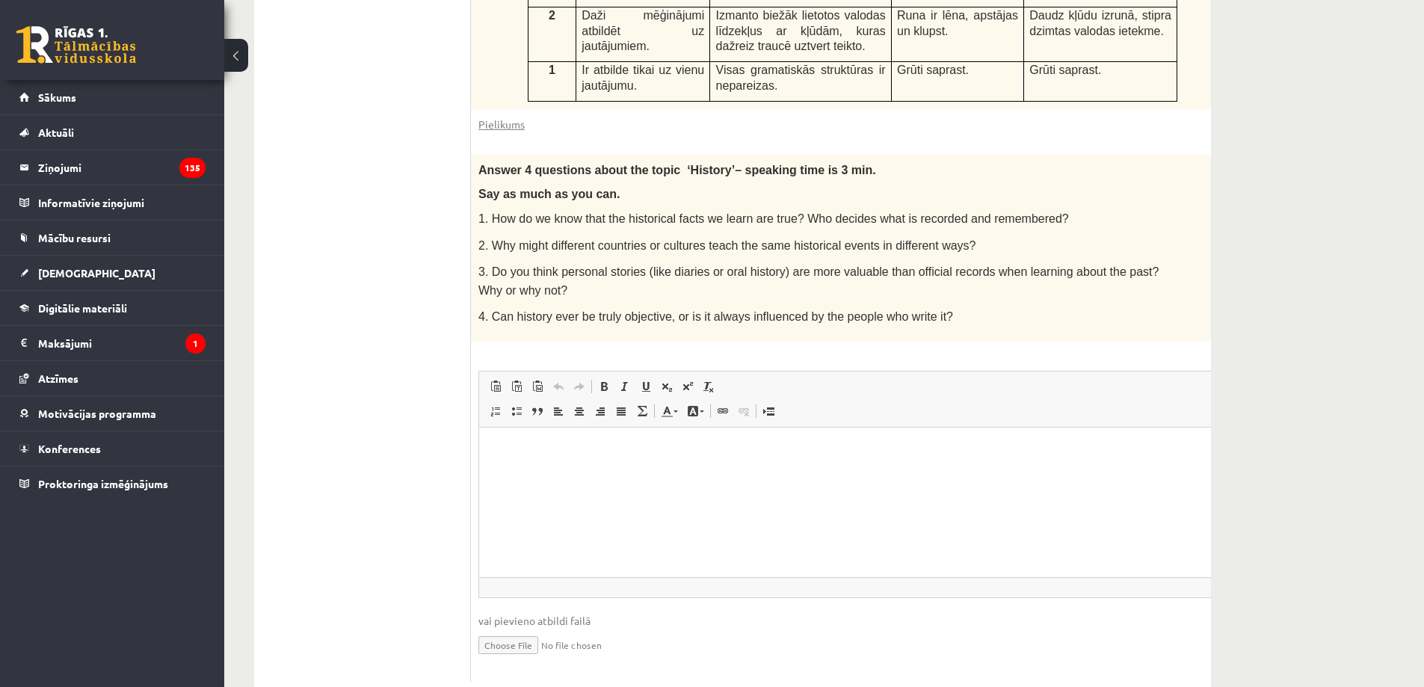
scroll to position [731, 0]
click at [612, 460] on html at bounding box center [865, 448] width 772 height 46
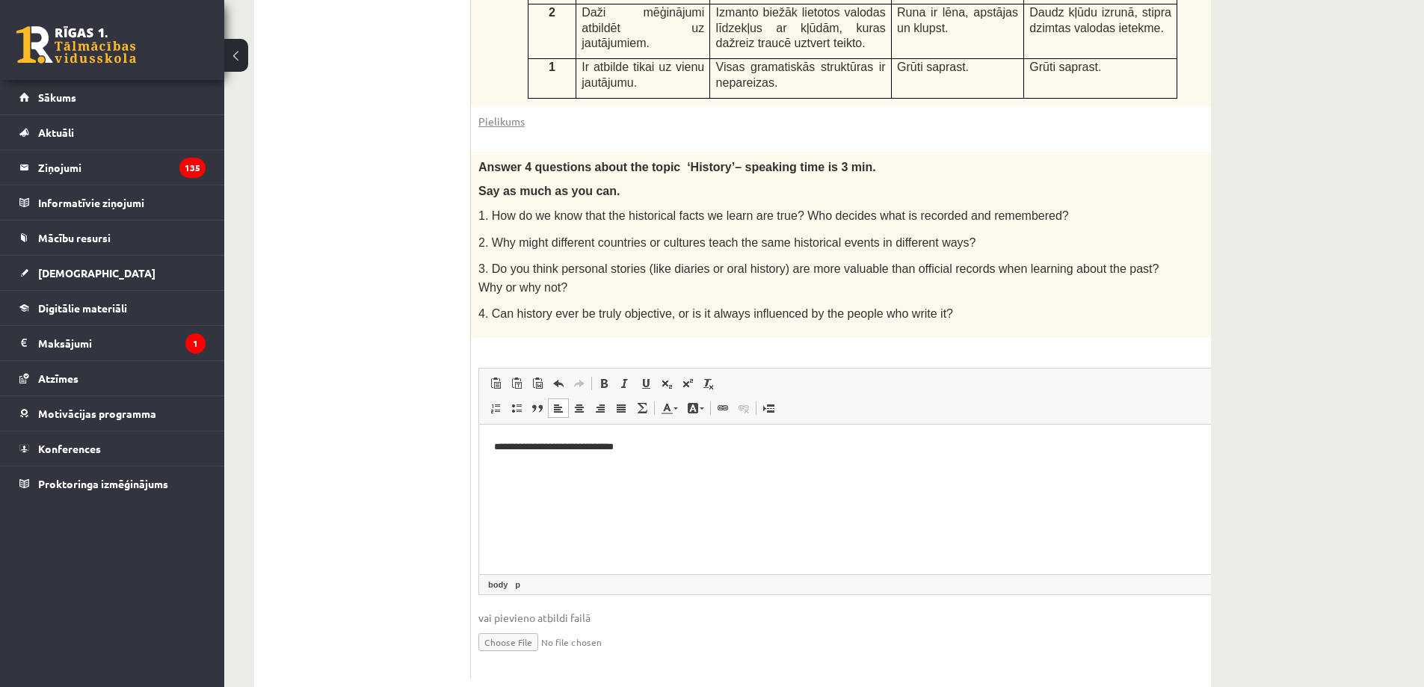
click at [505, 626] on input "file" at bounding box center [866, 641] width 774 height 31
type input "**********"
click at [528, 656] on link "Iesniegtā atbilde" at bounding box center [519, 664] width 80 height 16
click at [533, 656] on link "Iesniegtā atbilde" at bounding box center [519, 664] width 80 height 16
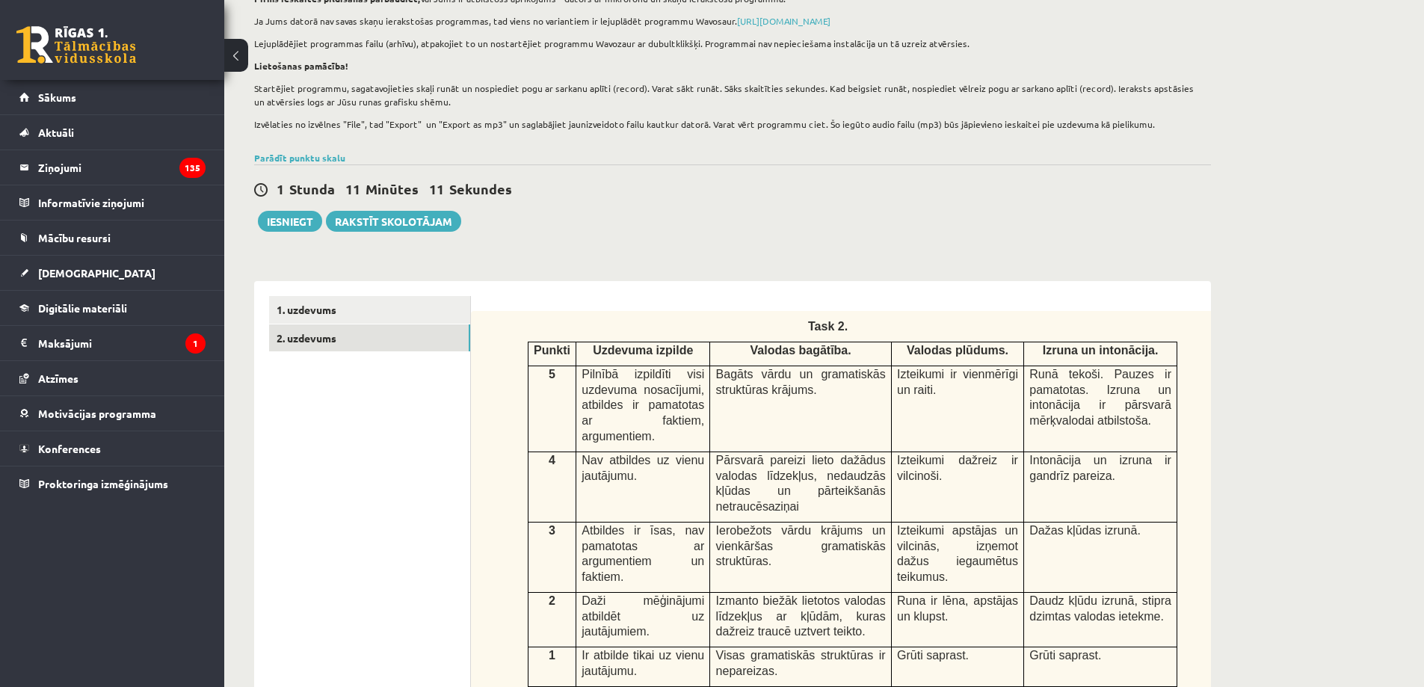
scroll to position [0, 0]
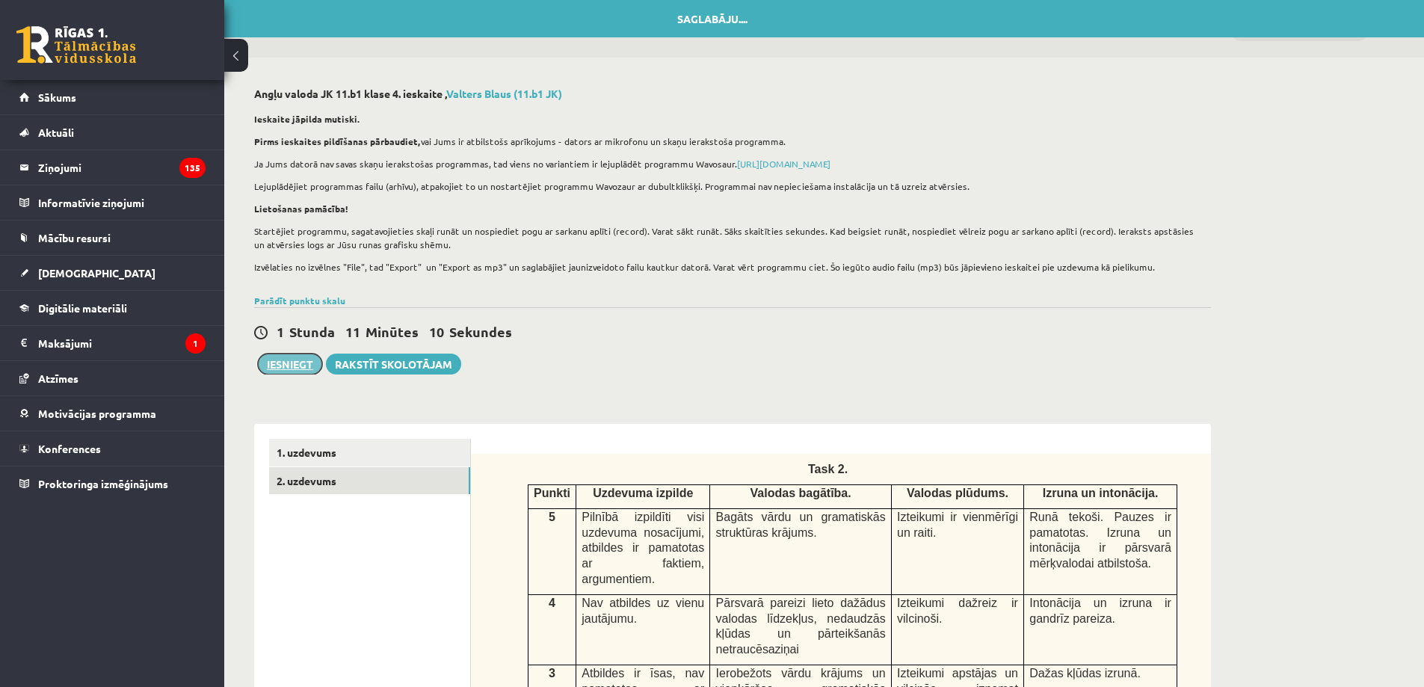
click at [298, 371] on button "Iesniegt" at bounding box center [290, 364] width 64 height 21
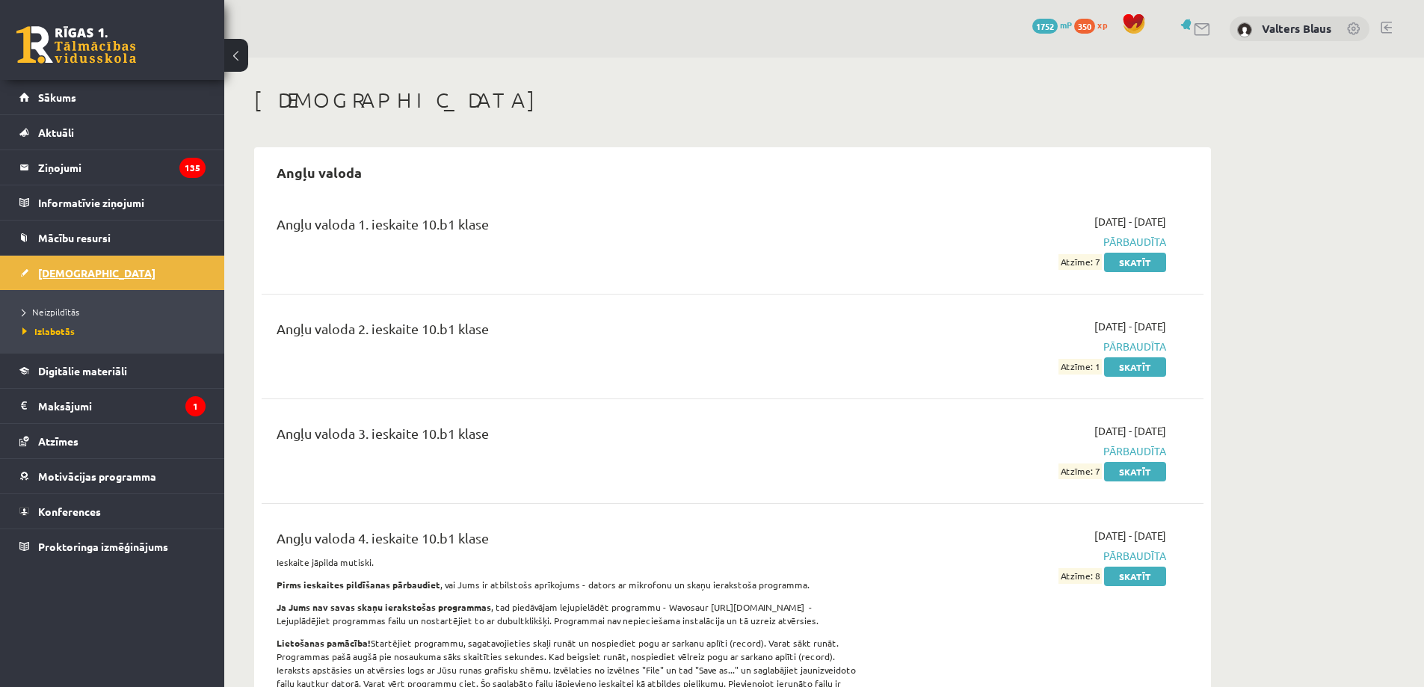
click at [93, 280] on link "[DEMOGRAPHIC_DATA]" at bounding box center [112, 273] width 186 height 34
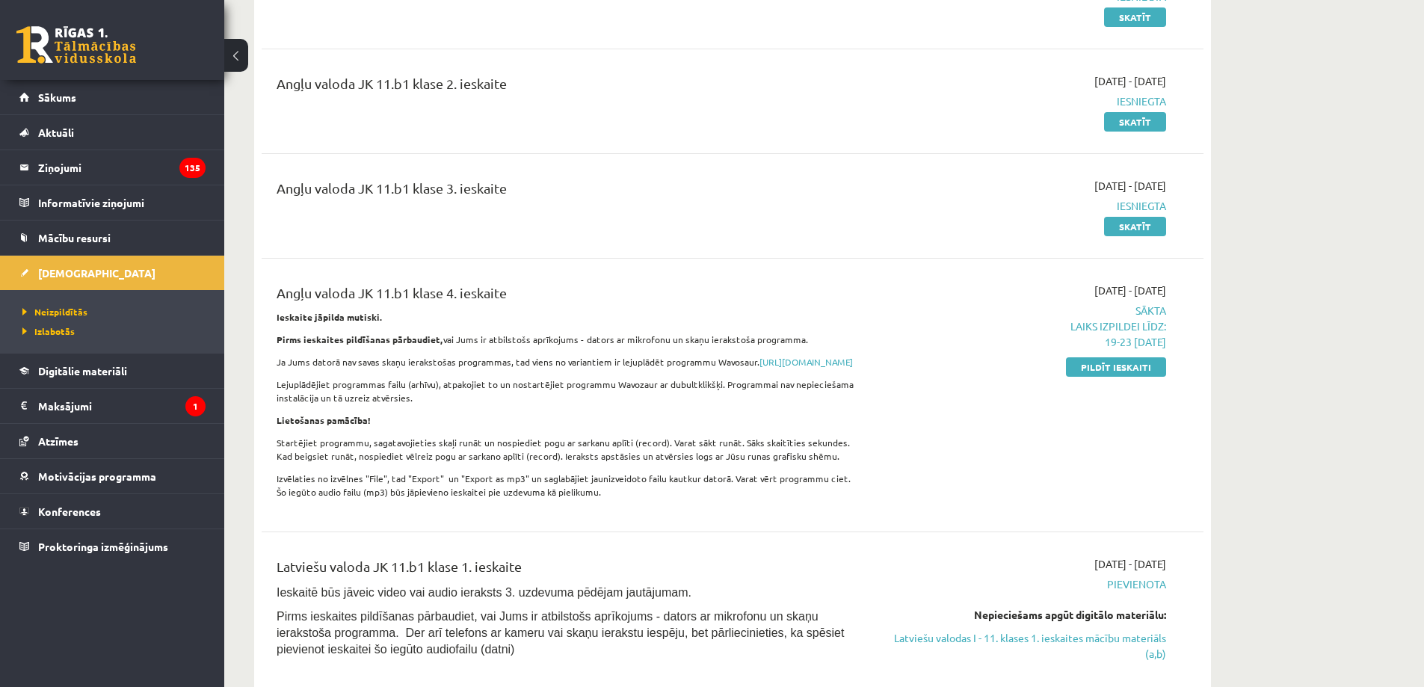
scroll to position [449, 0]
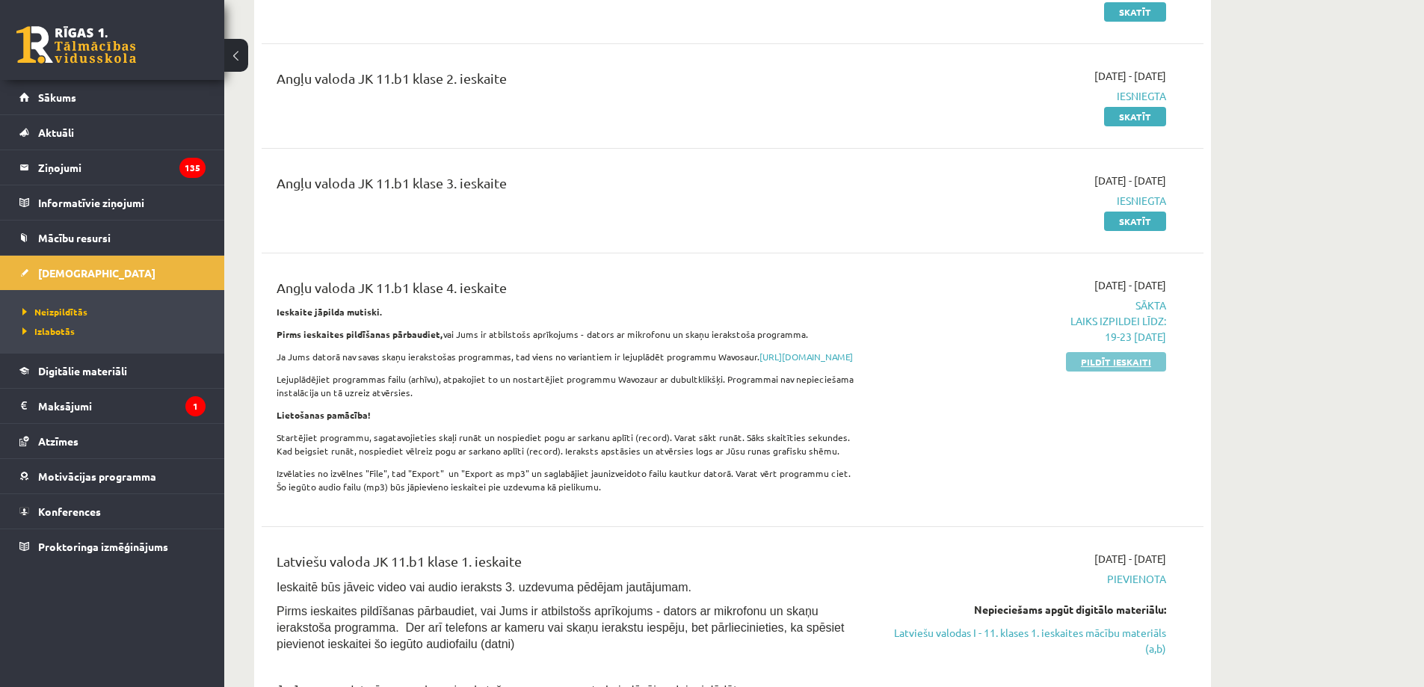
click at [1122, 359] on link "Pildīt ieskaiti" at bounding box center [1116, 361] width 100 height 19
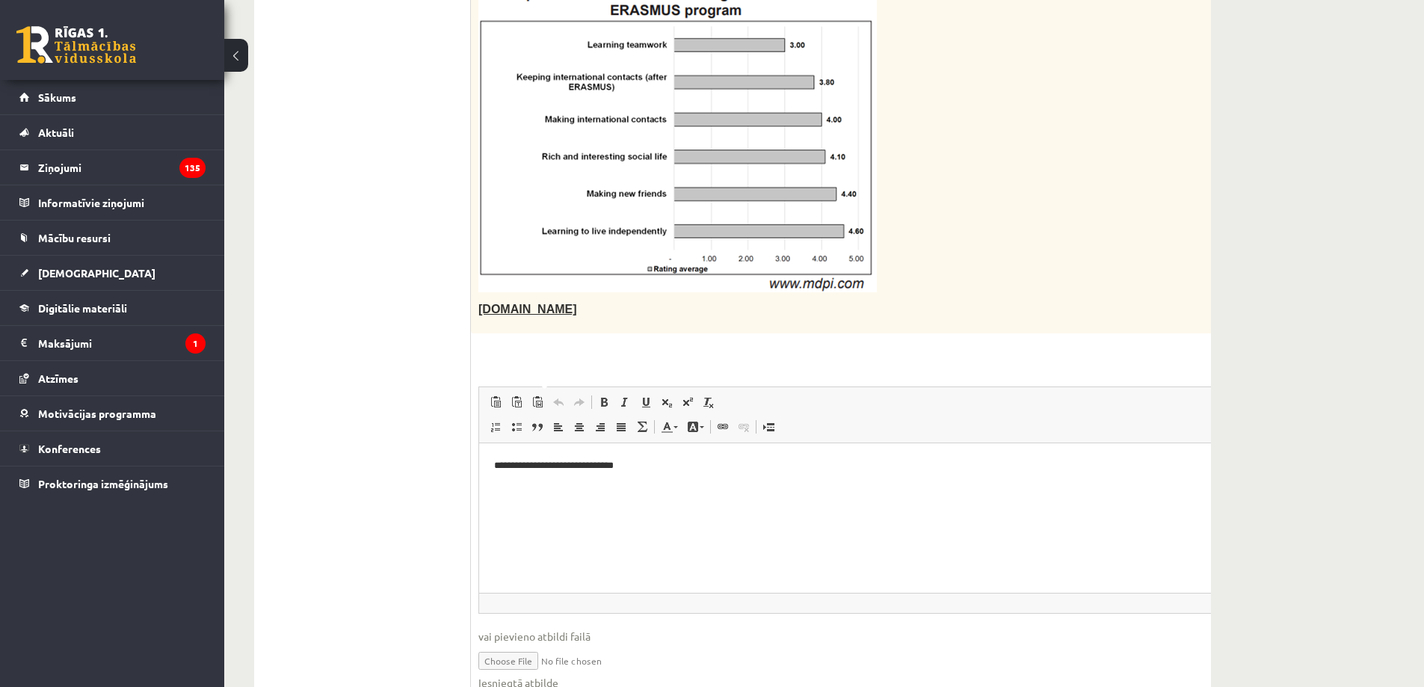
scroll to position [1853, 0]
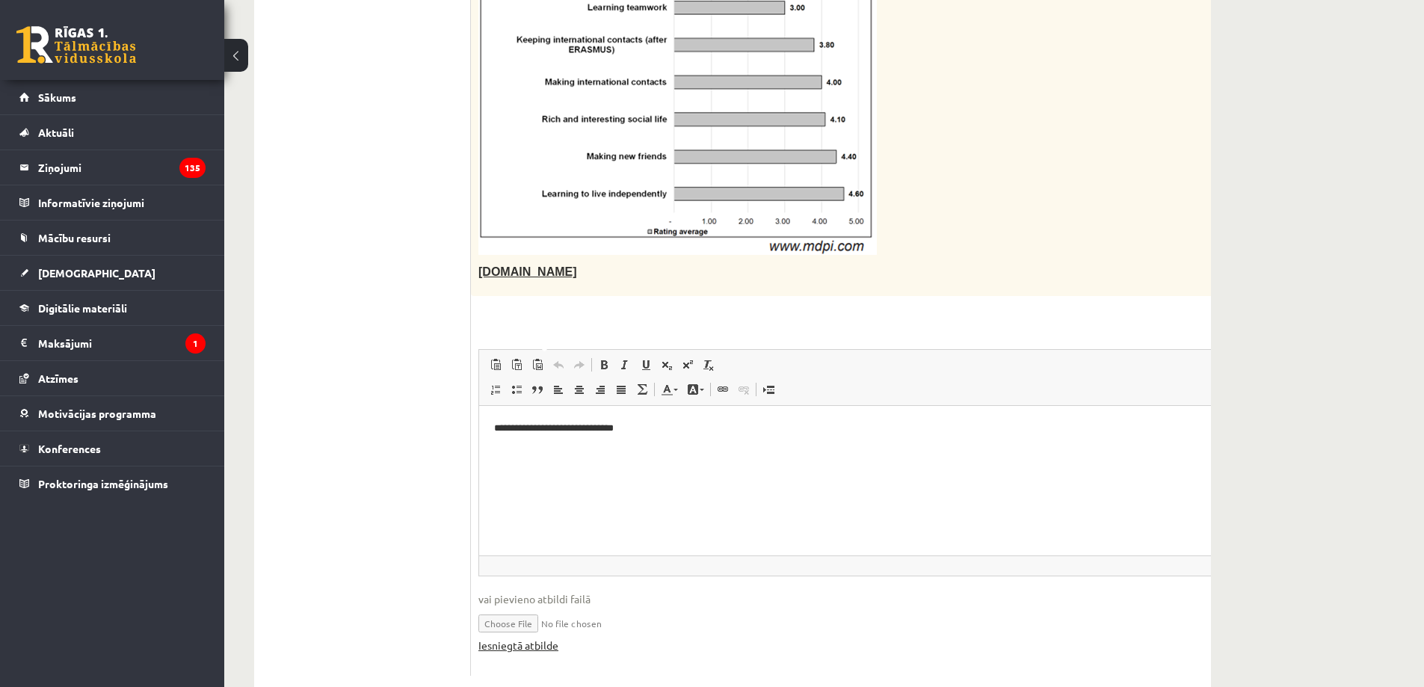
click at [519, 638] on link "Iesniegtā atbilde" at bounding box center [519, 646] width 80 height 16
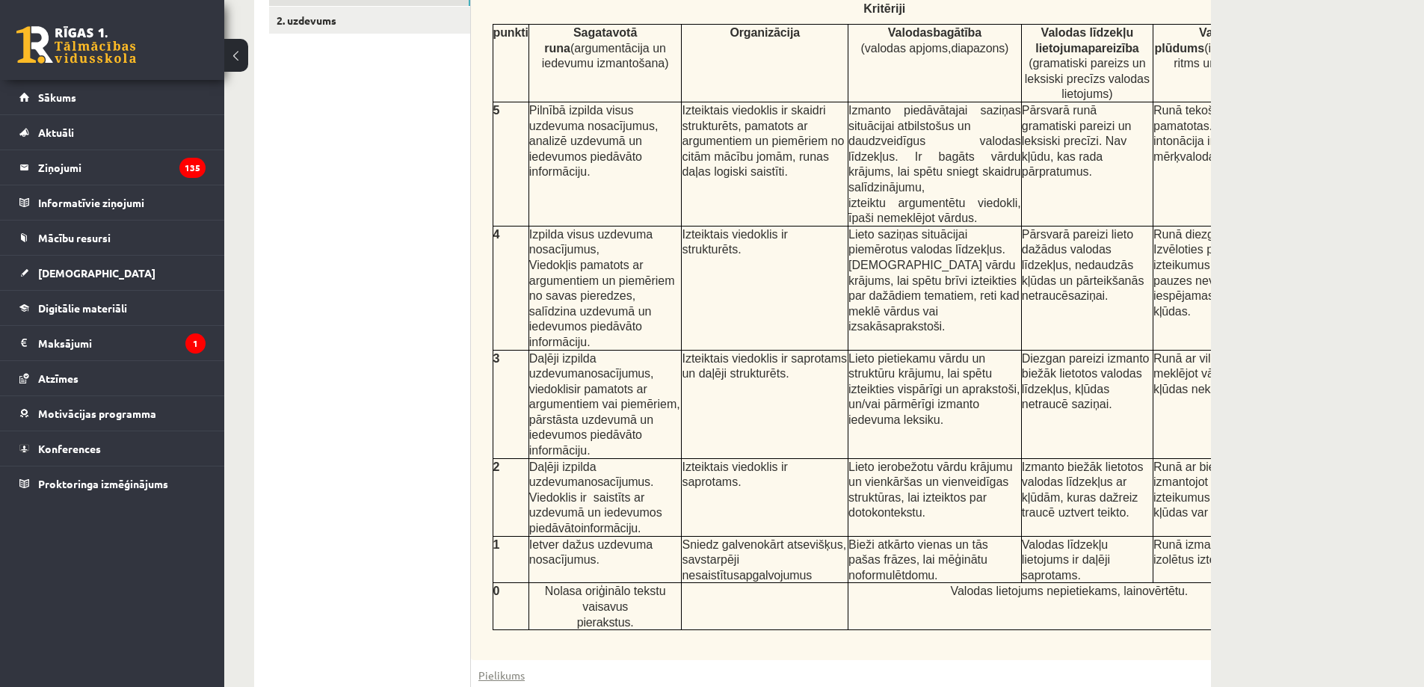
scroll to position [58, 0]
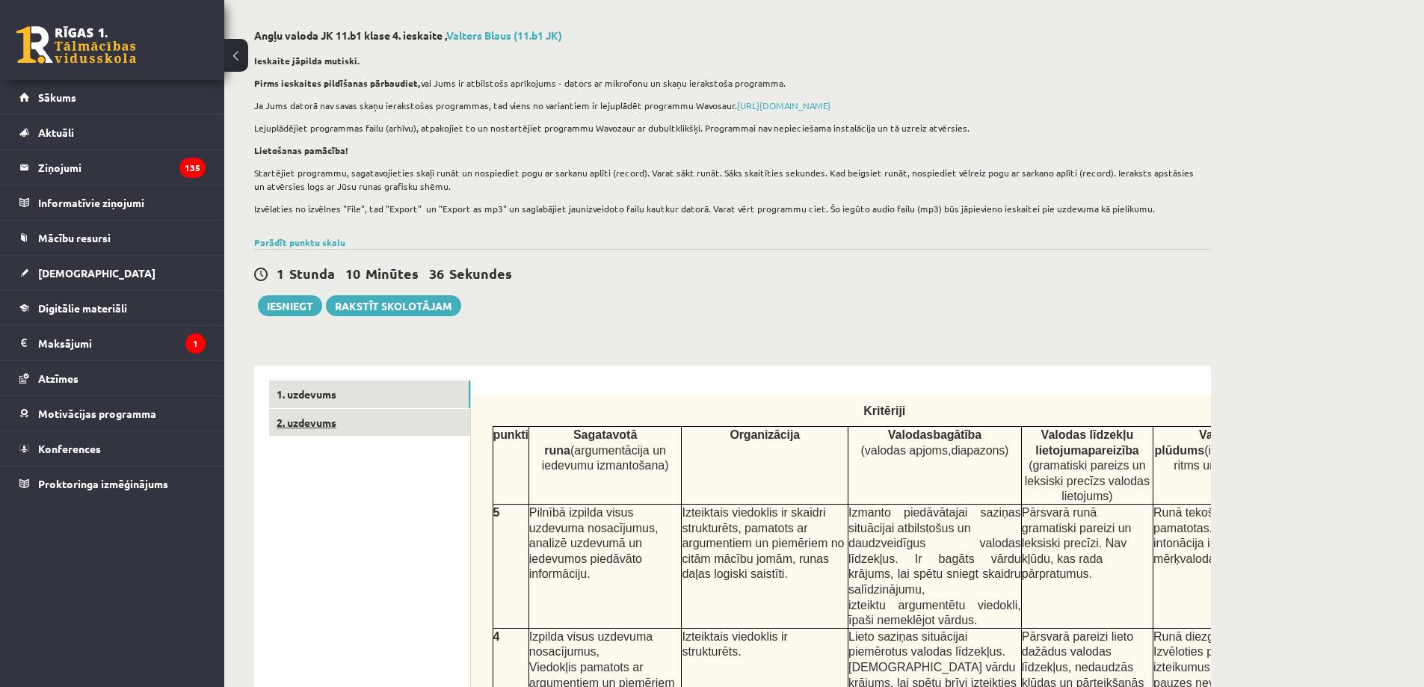
click at [345, 423] on link "2. uzdevums" at bounding box center [369, 423] width 201 height 28
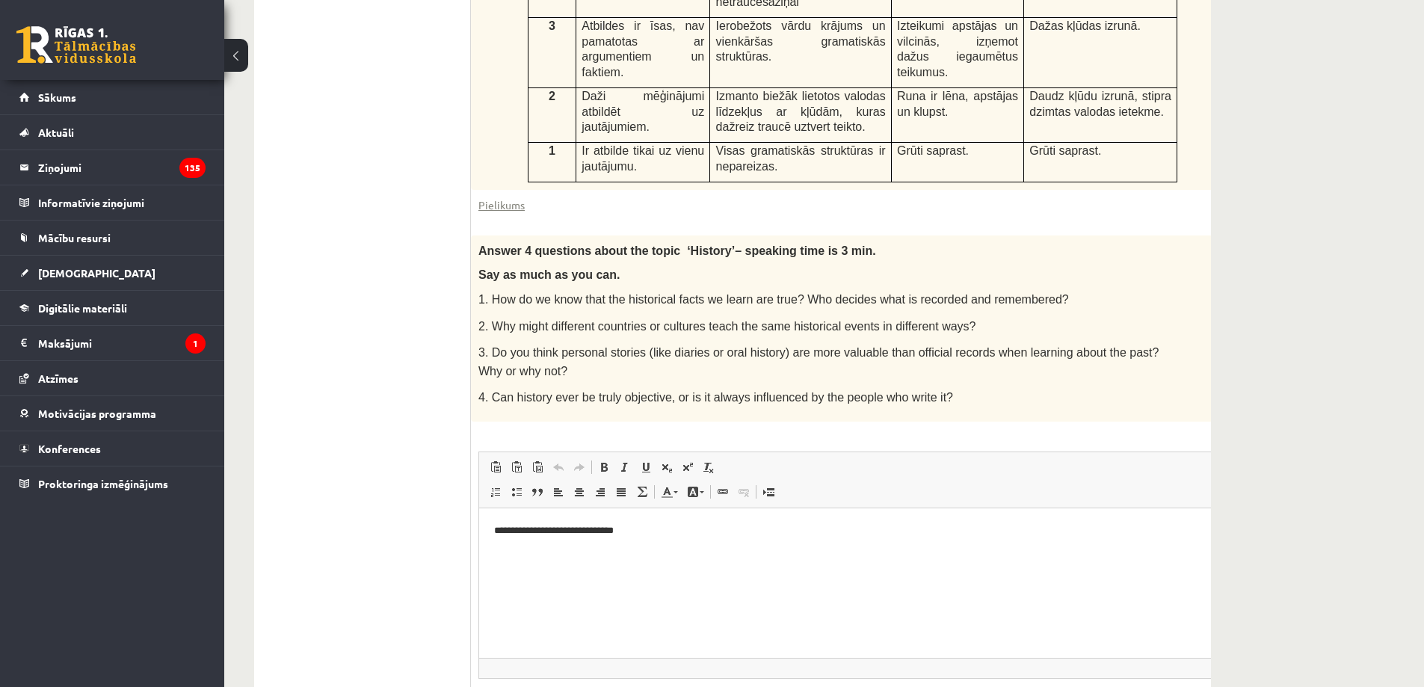
scroll to position [747, 0]
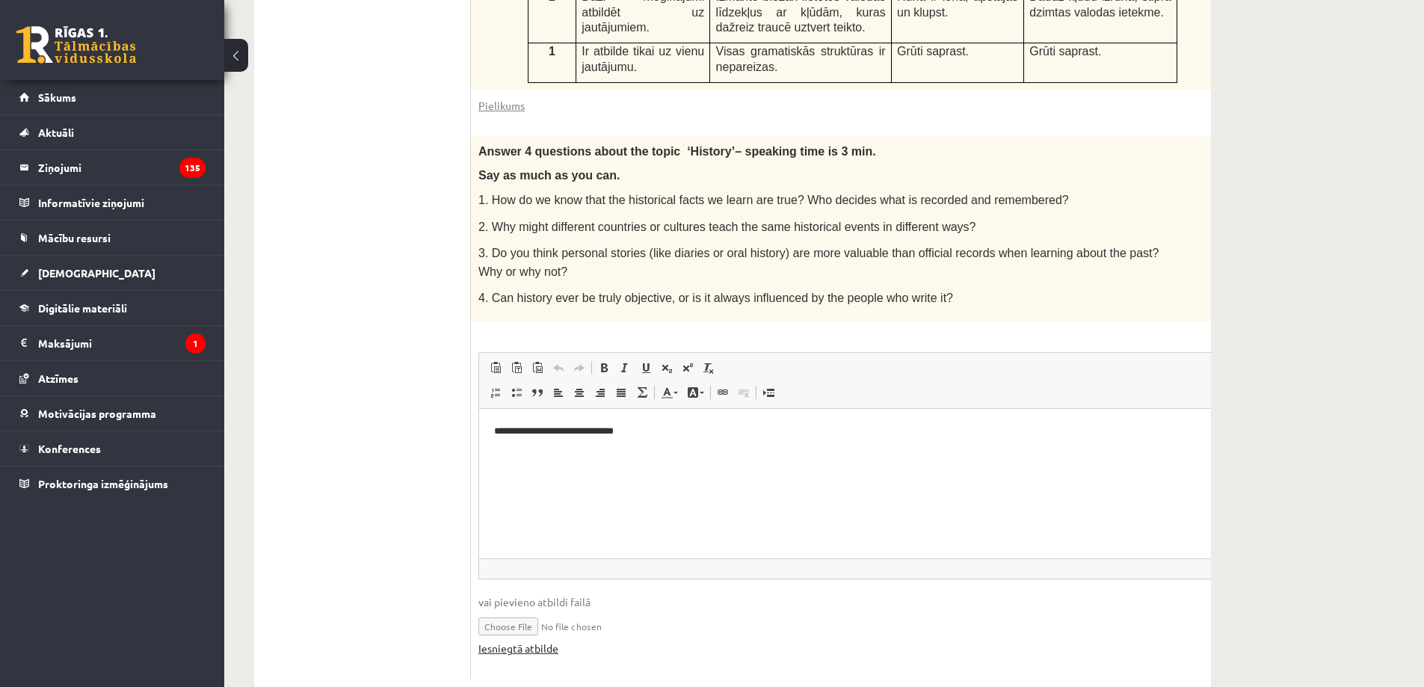
click at [504, 641] on link "Iesniegtā atbilde" at bounding box center [519, 649] width 80 height 16
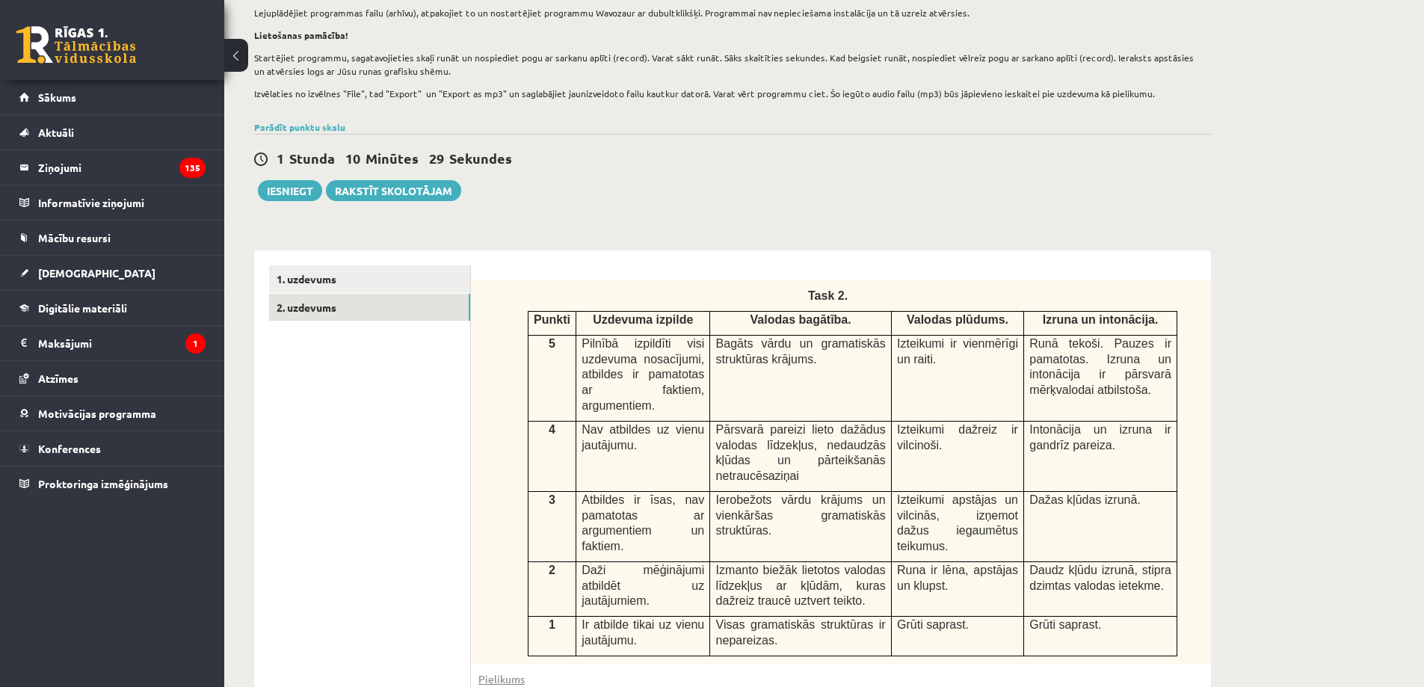
scroll to position [0, 0]
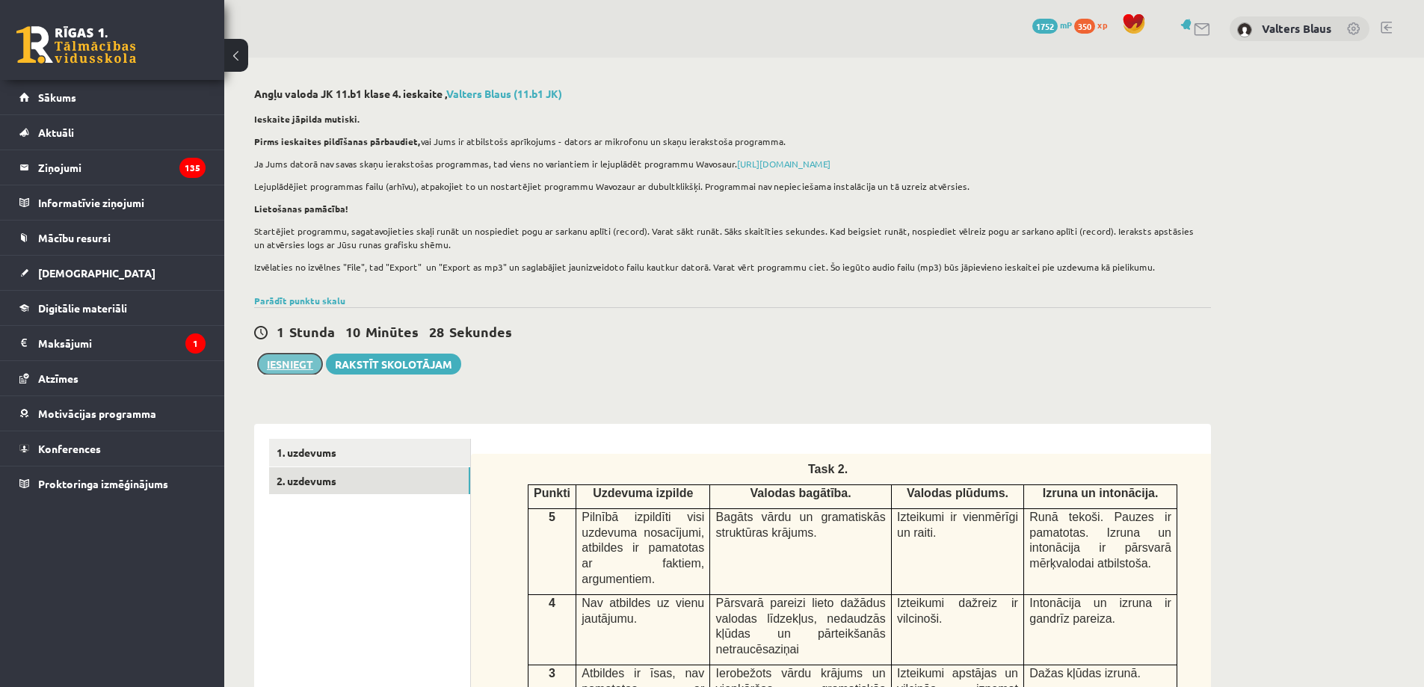
click at [301, 369] on button "Iesniegt" at bounding box center [290, 364] width 64 height 21
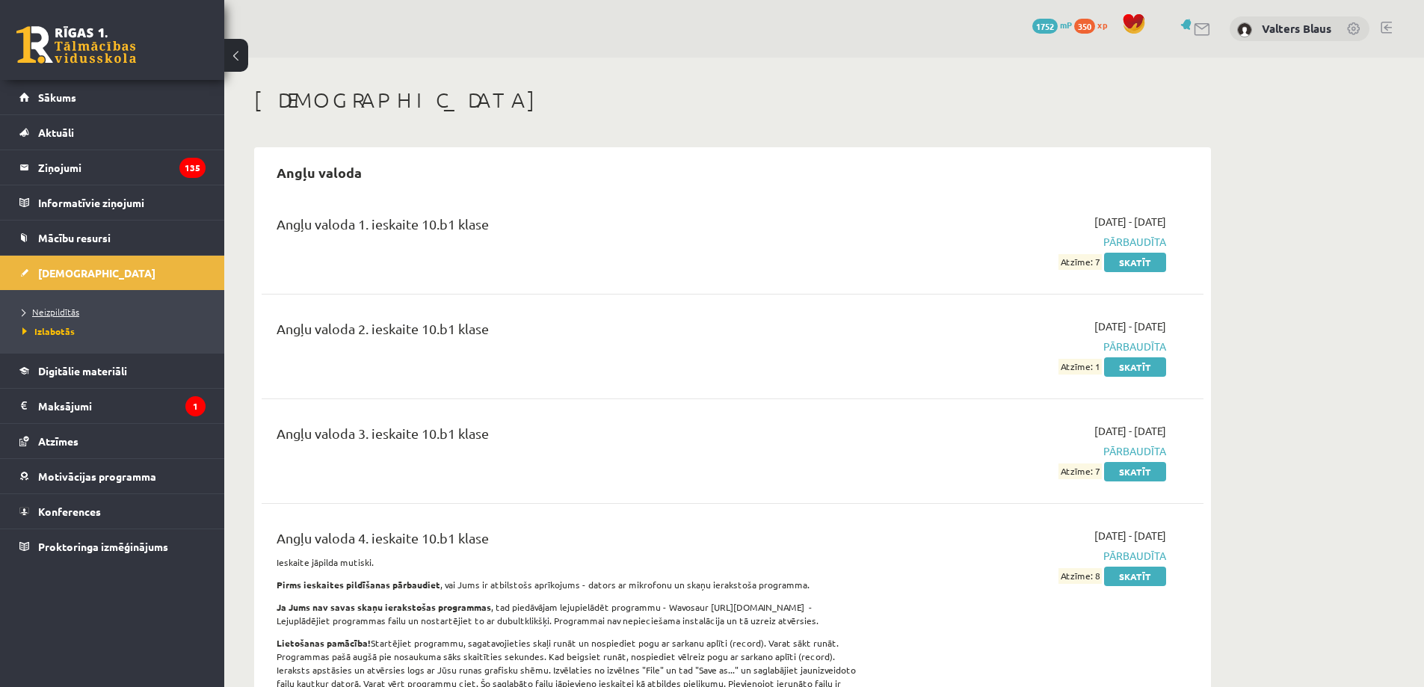
click at [43, 310] on span "Neizpildītās" at bounding box center [50, 312] width 57 height 12
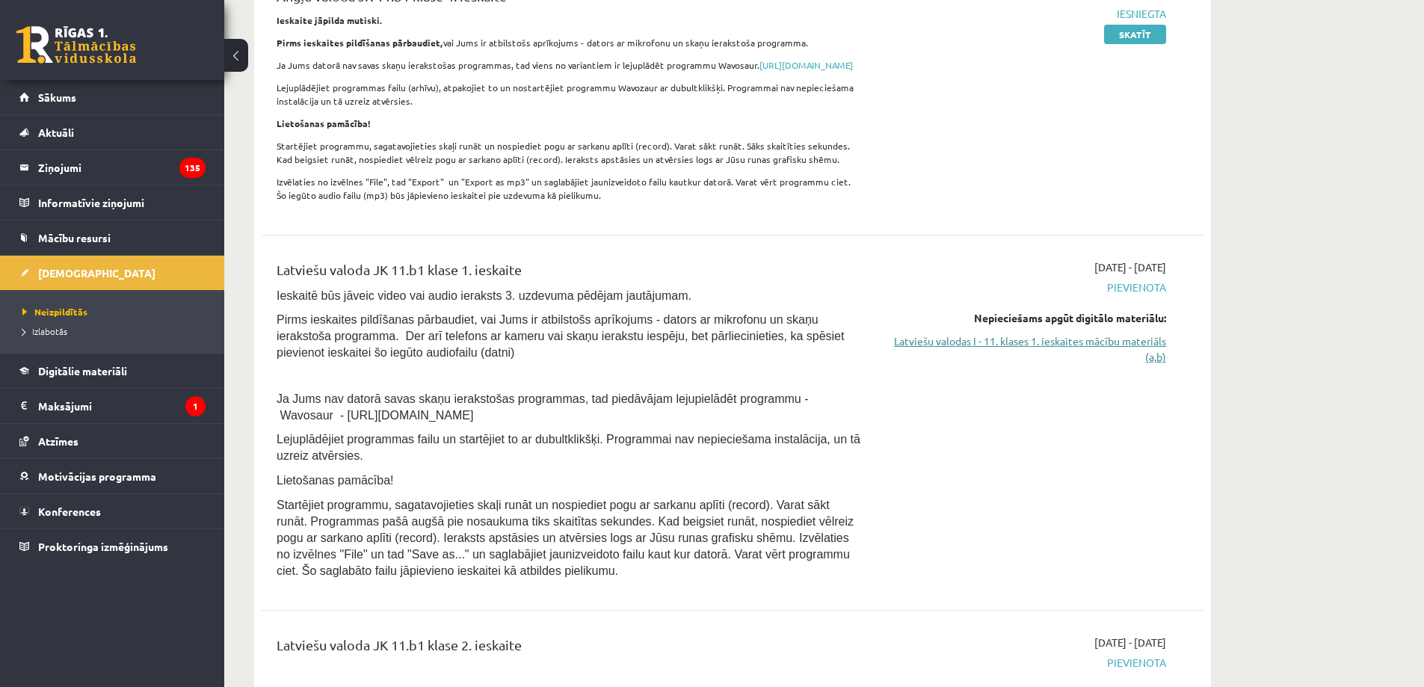
scroll to position [748, 0]
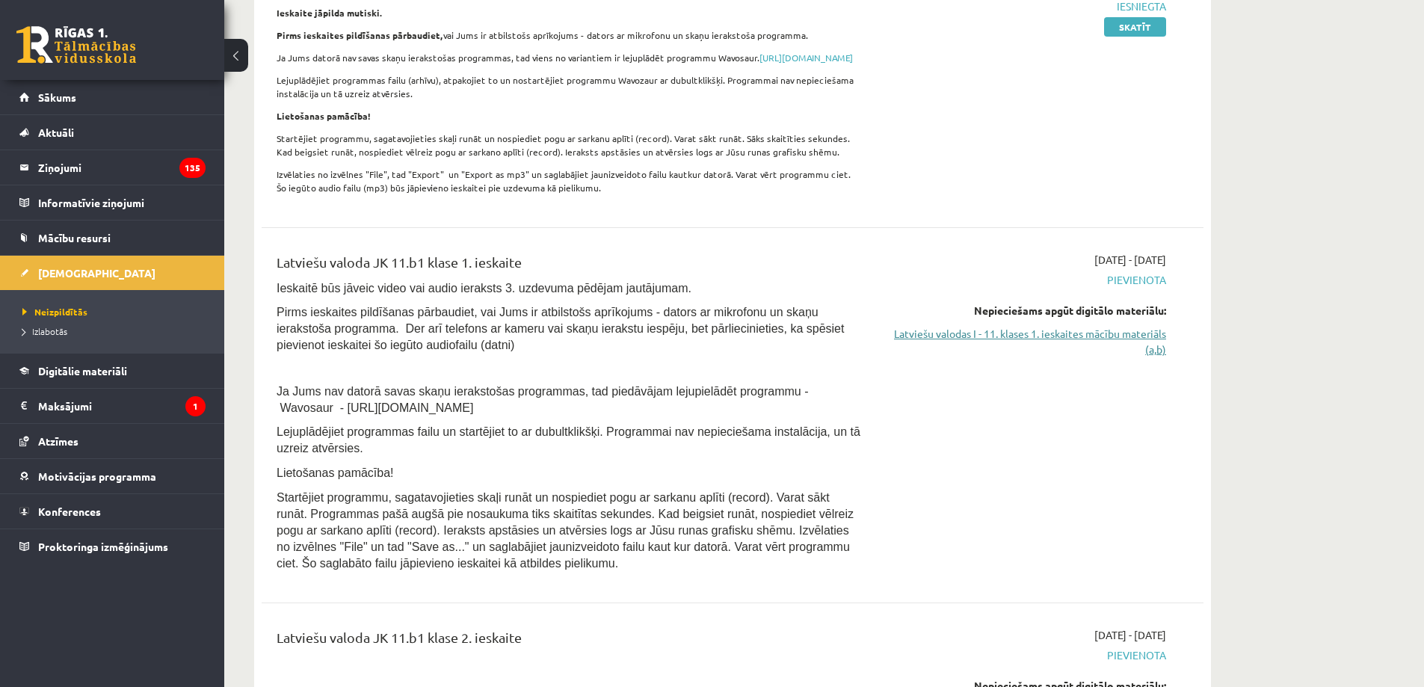
click at [1055, 354] on link "Latviešu valodas I - 11. klases 1. ieskaites mācību materiāls (a,b)" at bounding box center [1026, 341] width 282 height 31
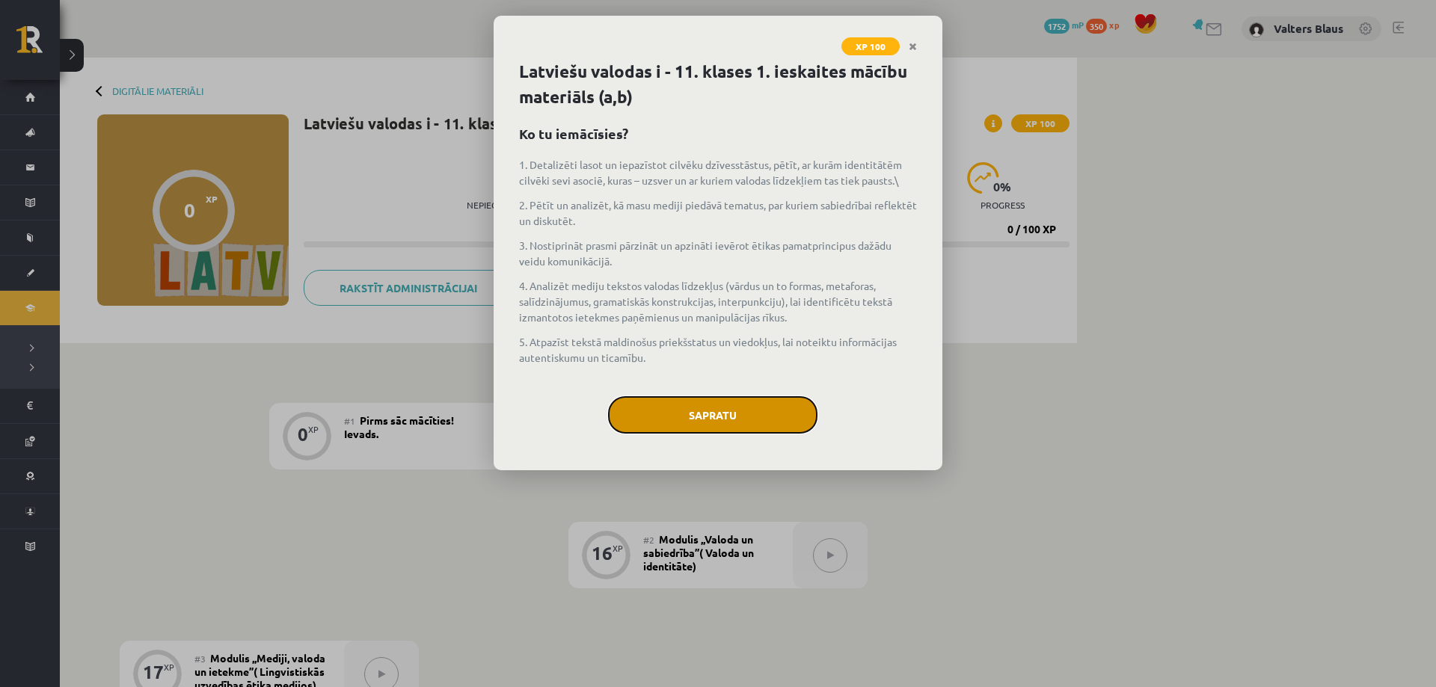
click at [719, 404] on button "Sapratu" at bounding box center [712, 414] width 209 height 37
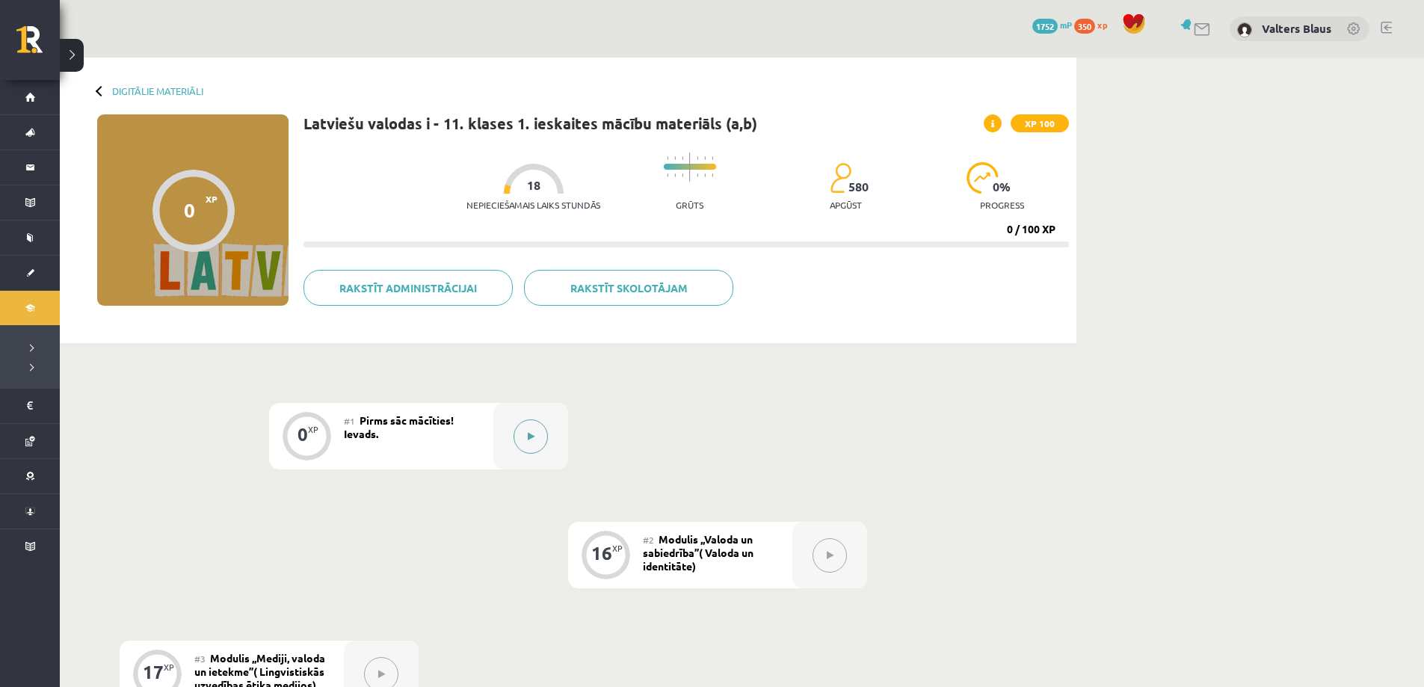
click at [529, 436] on icon at bounding box center [531, 436] width 7 height 9
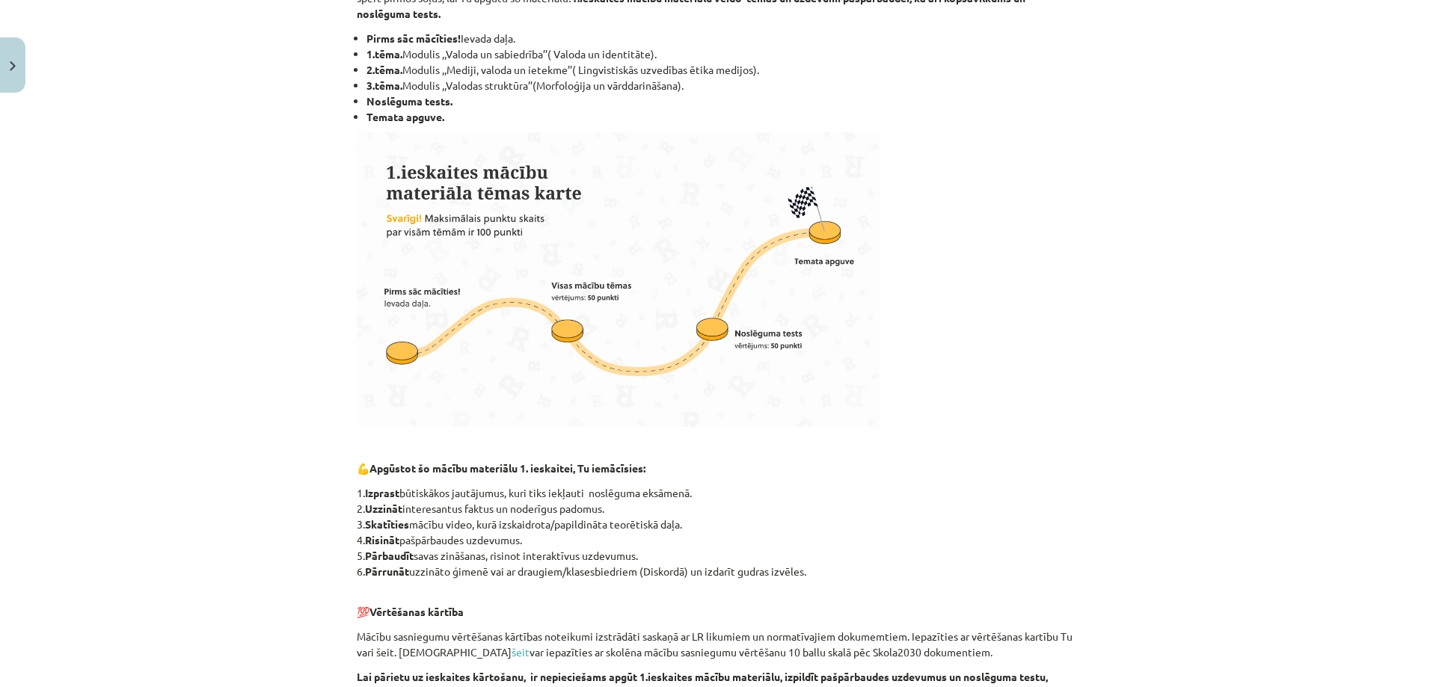
scroll to position [520, 0]
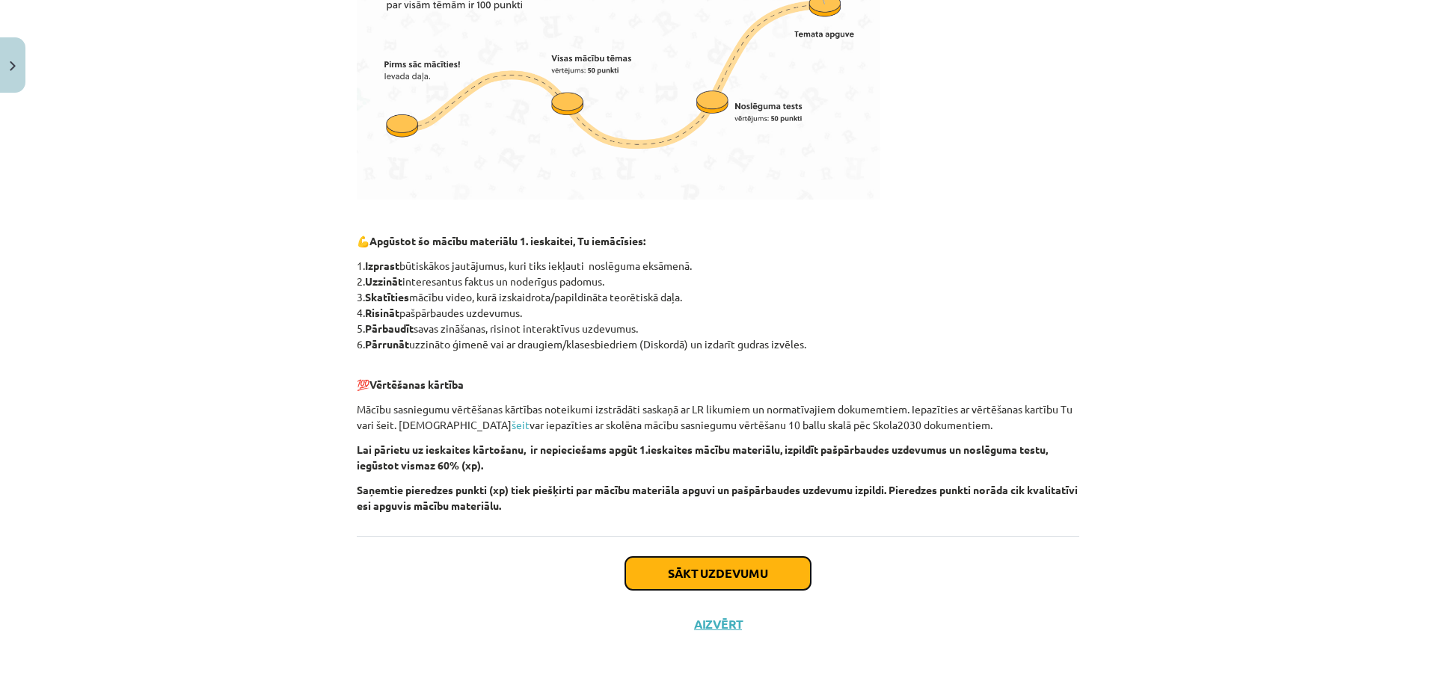
click at [751, 578] on button "Sākt uzdevumu" at bounding box center [717, 573] width 185 height 33
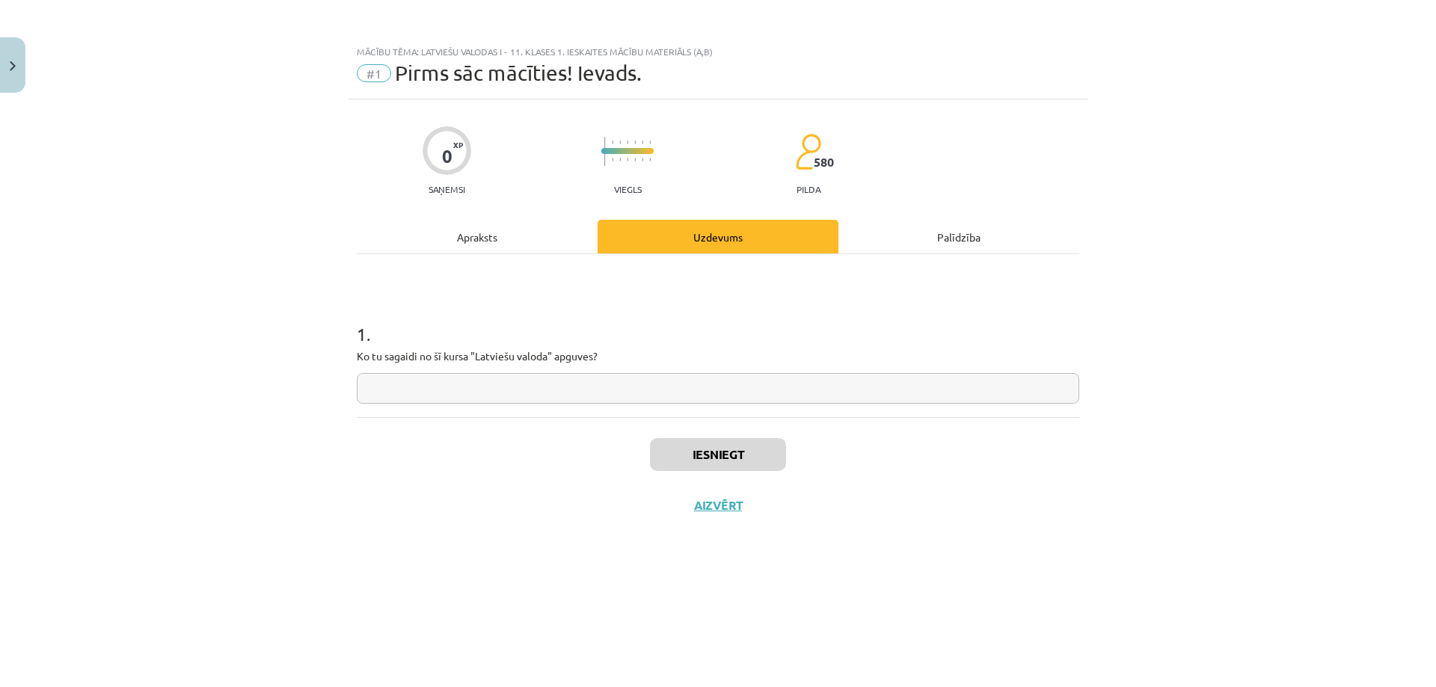
click at [571, 381] on input "text" at bounding box center [718, 388] width 722 height 31
type input "**********"
click at [754, 444] on button "Iesniegt" at bounding box center [718, 454] width 136 height 33
click at [744, 505] on button "Nākamā nodarbība" at bounding box center [718, 515] width 147 height 34
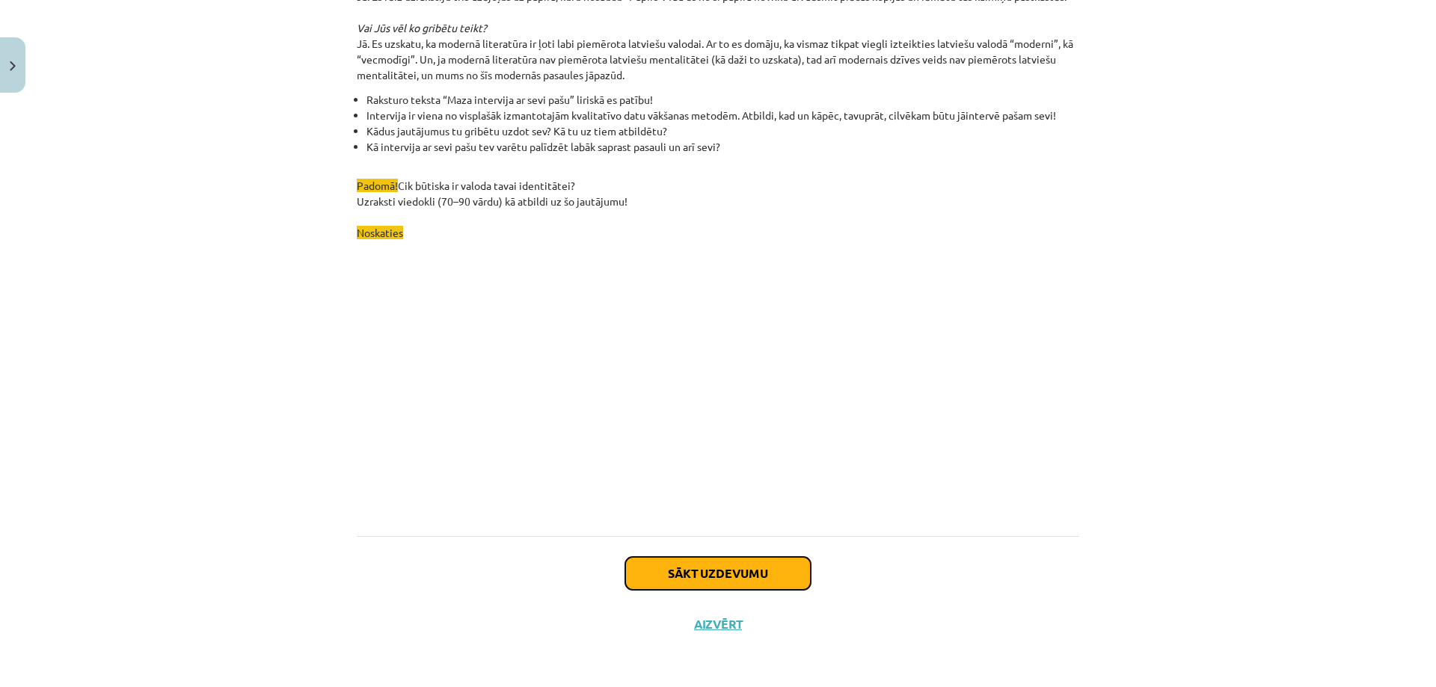
click at [665, 582] on button "Sākt uzdevumu" at bounding box center [717, 573] width 185 height 33
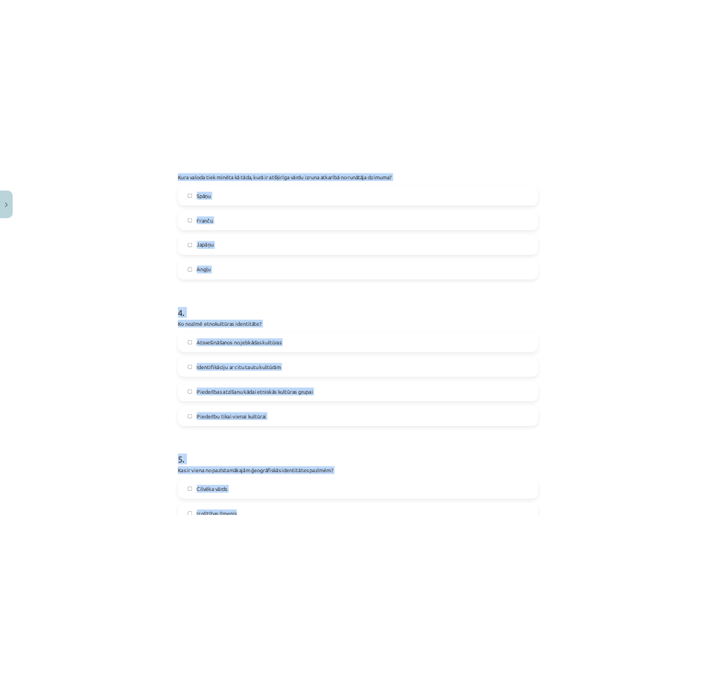
scroll to position [1223, 0]
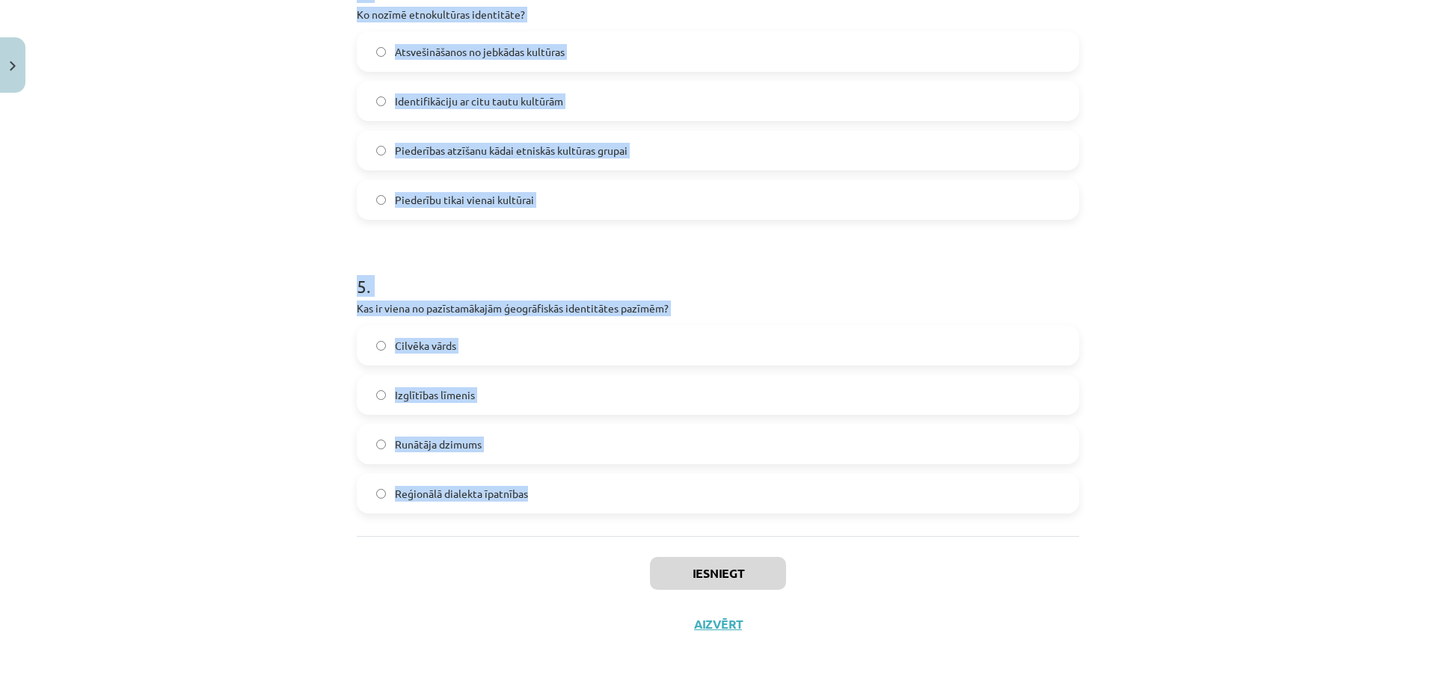
drag, startPoint x: 342, startPoint y: 315, endPoint x: 840, endPoint y: 493, distance: 529.8
copy form "Kas tiek uzskatīts par būtisku latviešu valodas identitātes elementu? Tās grama…"
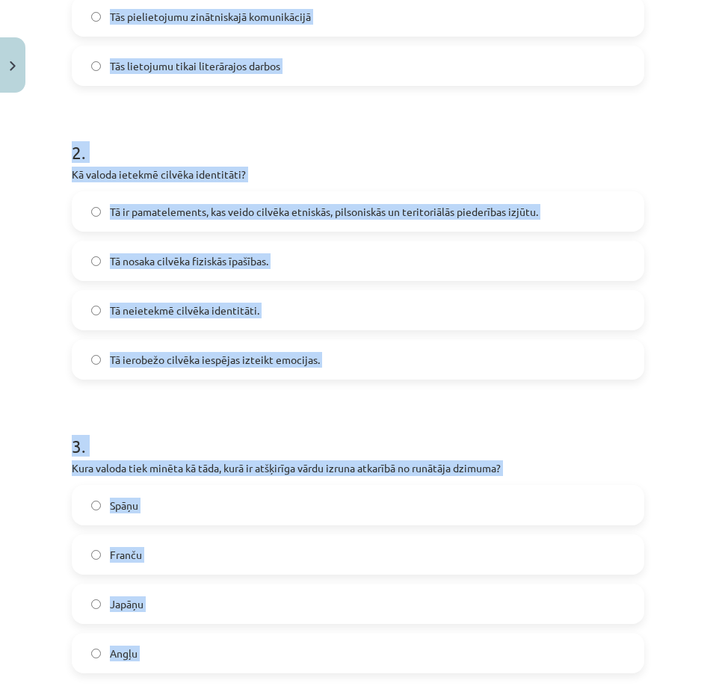
scroll to position [0, 0]
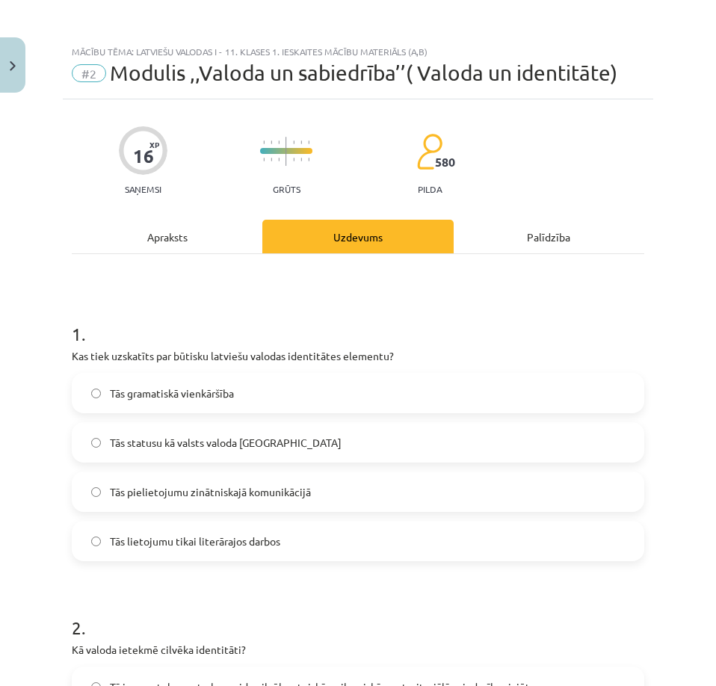
click at [52, 289] on div "Mācību tēma: Latviešu valodas i - 11. klases 1. ieskaites mācību materiāls (a,b…" at bounding box center [358, 343] width 716 height 686
click at [147, 443] on span "Tās statusu kā valsts valoda Latvijā" at bounding box center [226, 443] width 232 height 16
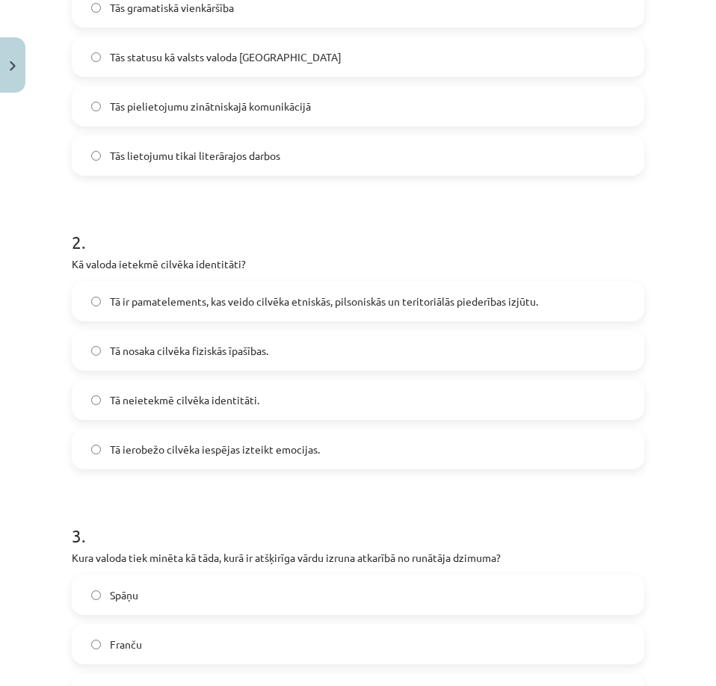
scroll to position [449, 0]
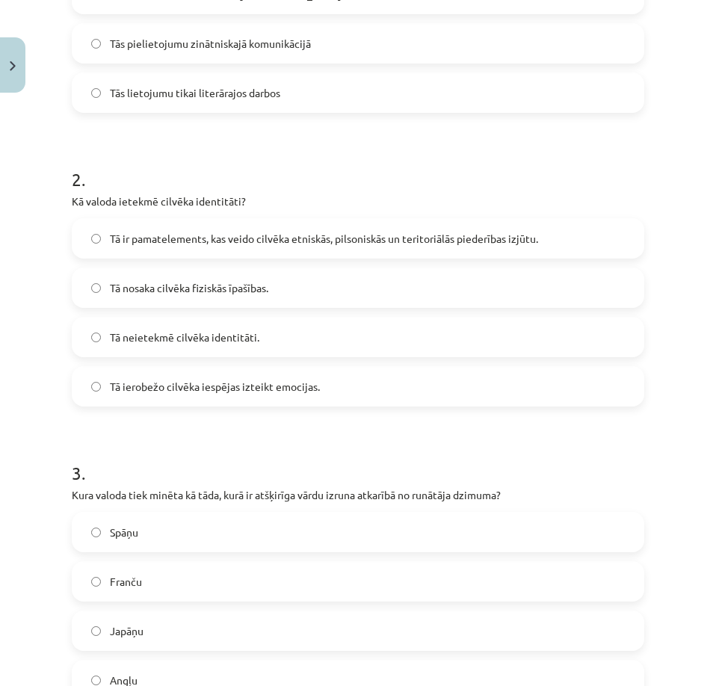
click at [142, 247] on label "Tā ir pamatelements, kas veido cilvēka etniskās, pilsoniskās un teritoriālās pi…" at bounding box center [358, 238] width 570 height 37
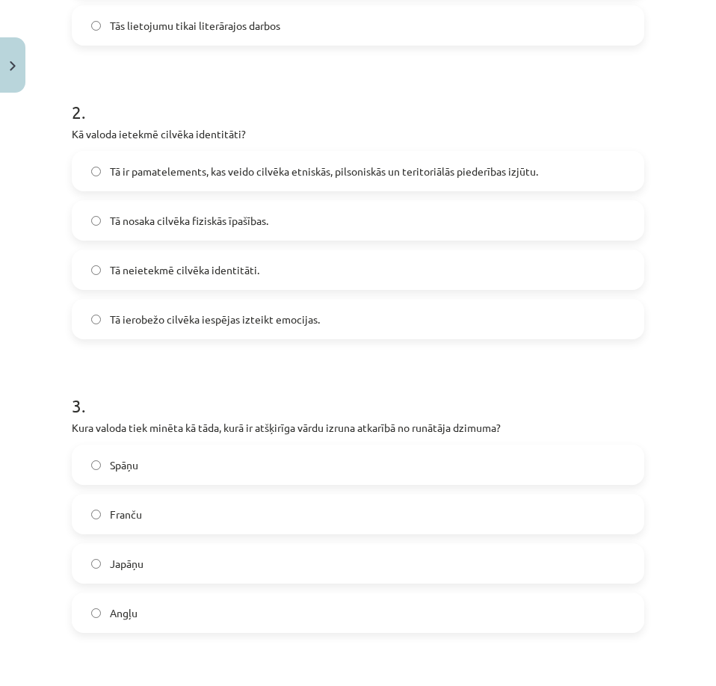
scroll to position [598, 0]
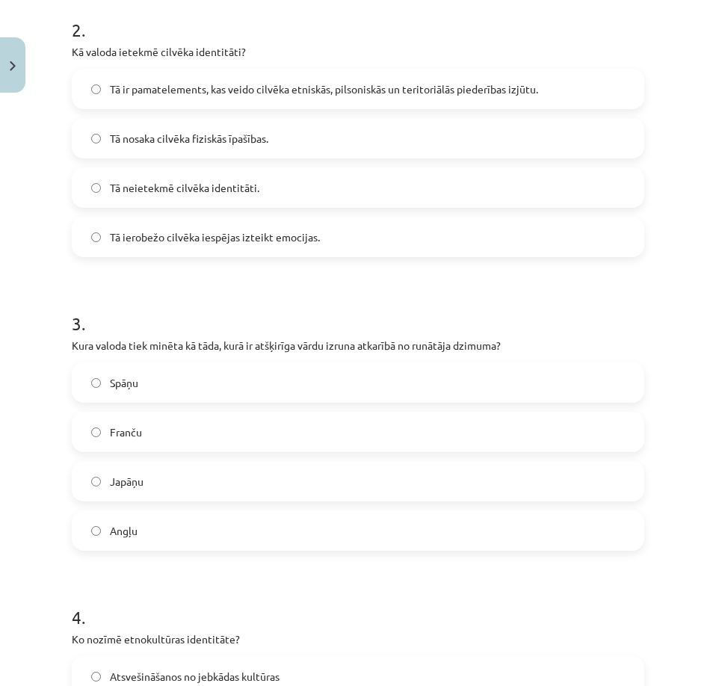
click at [147, 479] on label "Japāņu" at bounding box center [358, 481] width 570 height 37
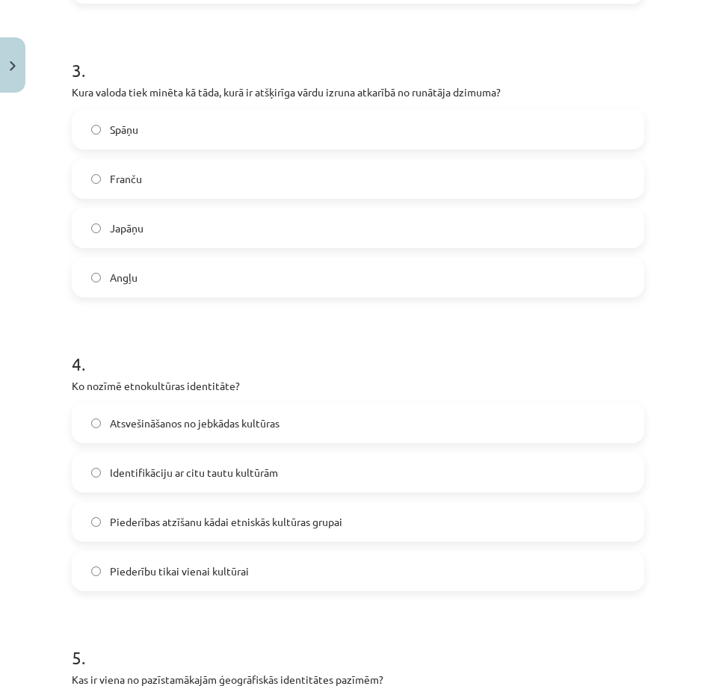
scroll to position [897, 0]
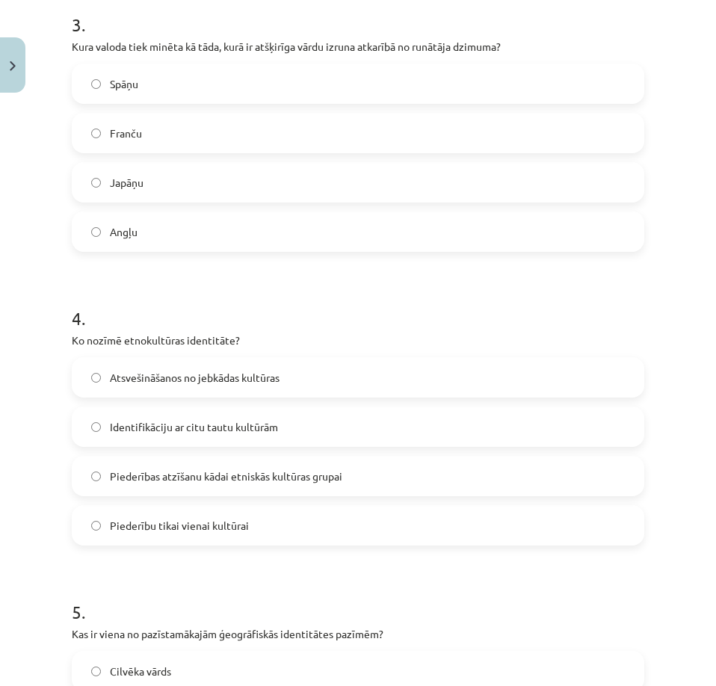
click at [200, 472] on span "Piederības atzīšanu kādai etniskās kultūras grupai" at bounding box center [226, 477] width 233 height 16
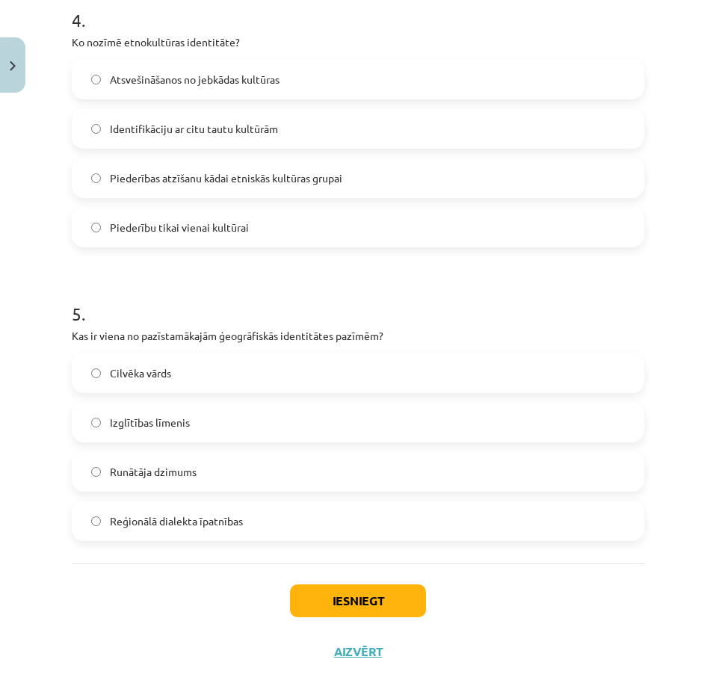
scroll to position [1196, 0]
click at [123, 517] on span "Reģionālā dialekta īpatnības" at bounding box center [176, 521] width 133 height 16
click at [310, 587] on button "Iesniegt" at bounding box center [358, 600] width 136 height 33
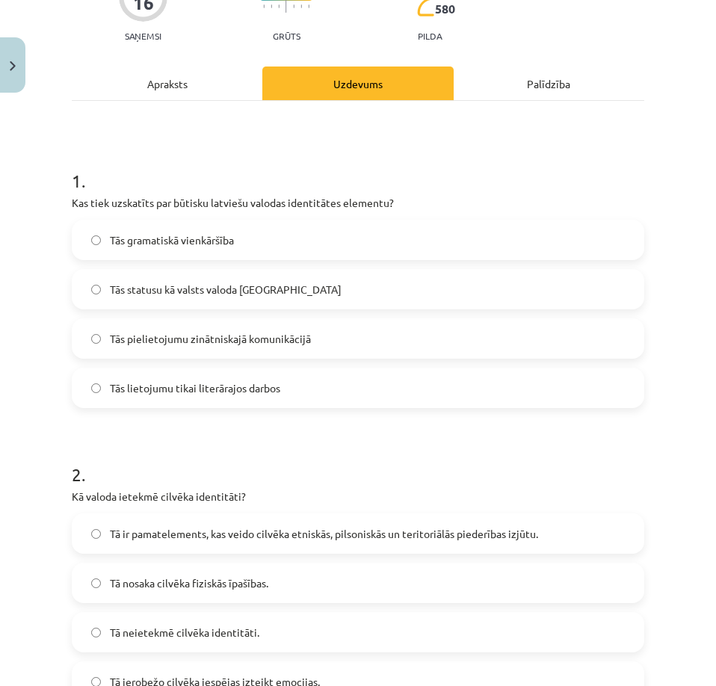
scroll to position [150, 0]
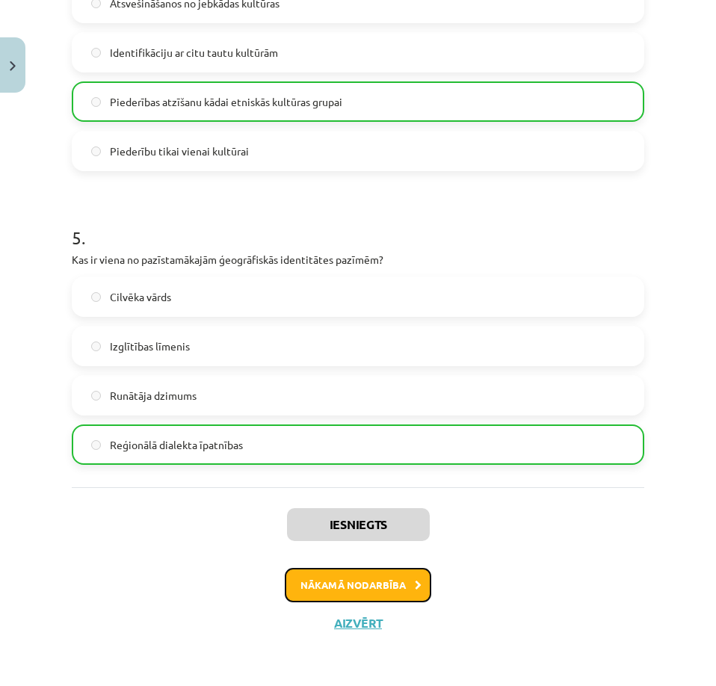
click at [339, 583] on button "Nākamā nodarbība" at bounding box center [358, 585] width 147 height 34
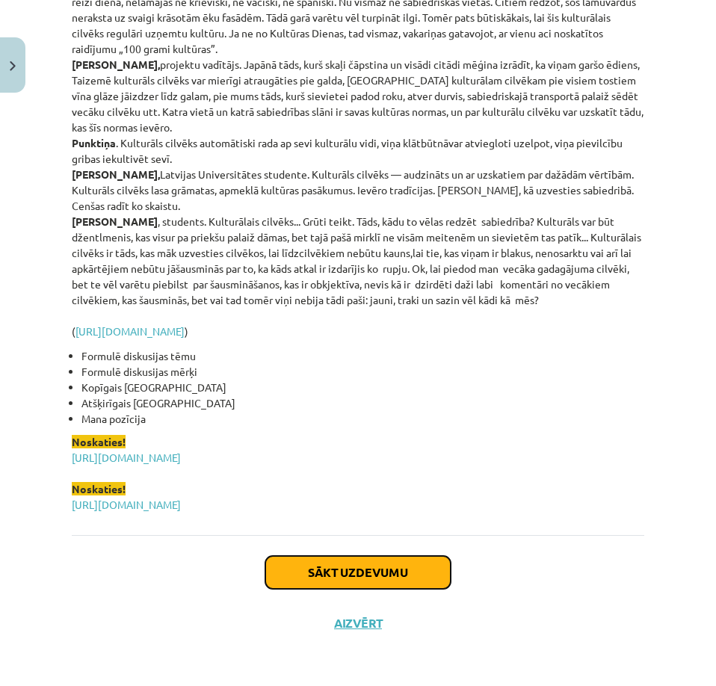
click at [366, 574] on button "Sākt uzdevumu" at bounding box center [357, 572] width 185 height 33
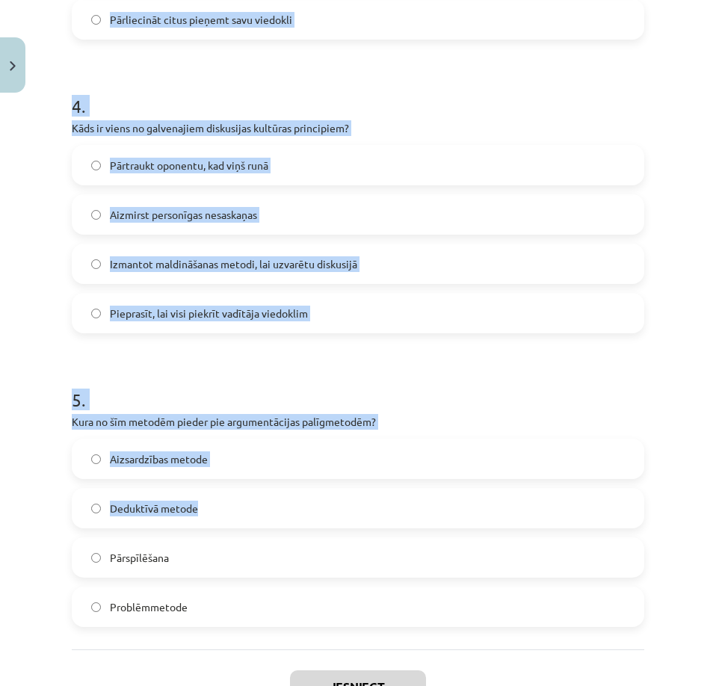
scroll to position [1248, 0]
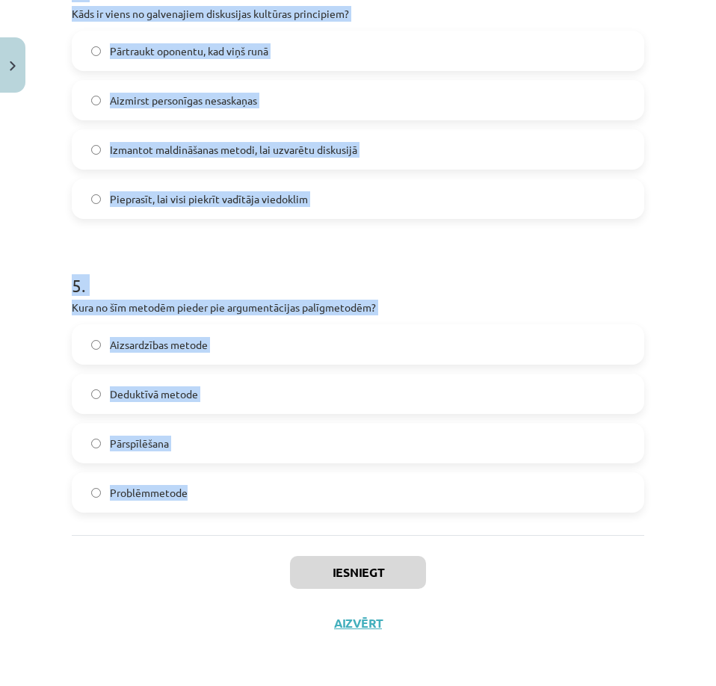
drag, startPoint x: 57, startPoint y: 338, endPoint x: 506, endPoint y: 500, distance: 477.8
click at [506, 500] on div "Mācību tēma: Latviešu valodas i - 11. klases 1. ieskaites mācību materiāls (a,b…" at bounding box center [358, 343] width 716 height 686
copy form "Kura metode tiek izmantota, lai fiksētu pretrunas oponenta viedoklī un tās konf…"
click at [561, 293] on h1 "5 ." at bounding box center [358, 272] width 573 height 46
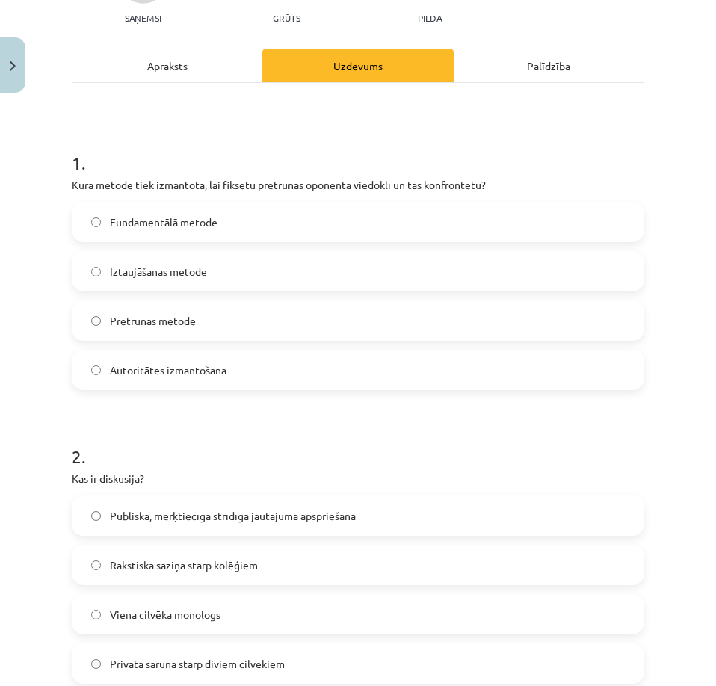
scroll to position [201, 0]
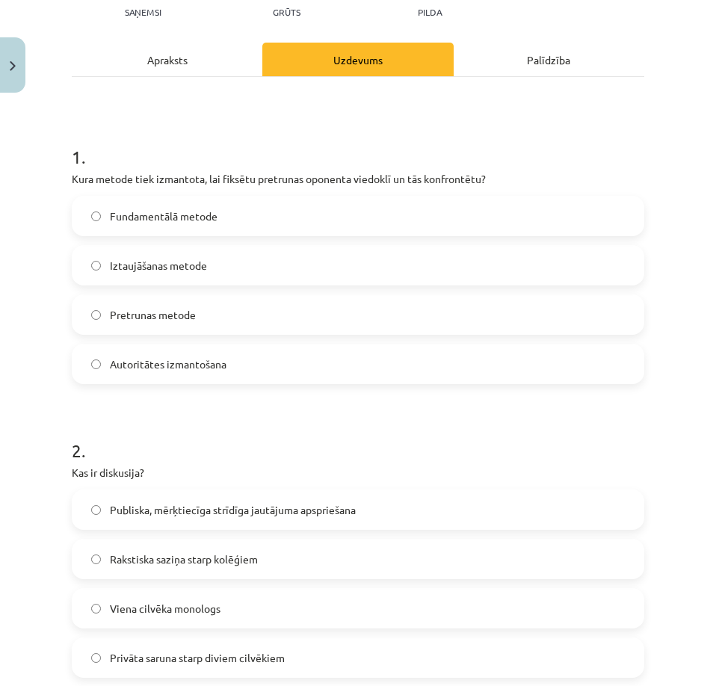
click at [209, 316] on label "Pretrunas metode" at bounding box center [358, 314] width 570 height 37
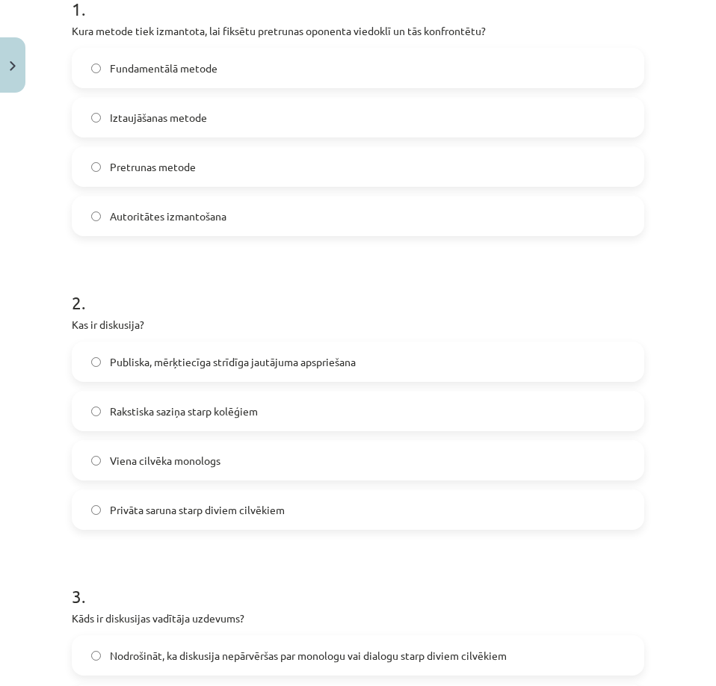
scroll to position [351, 0]
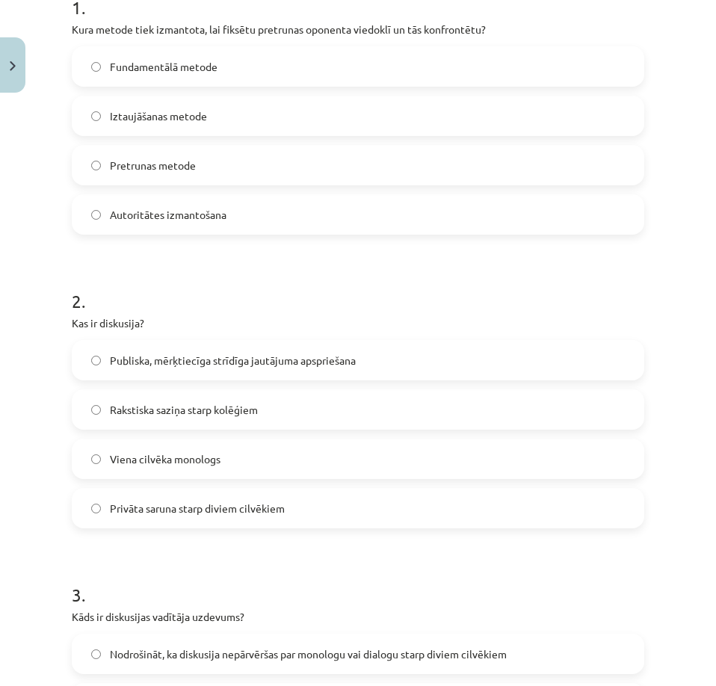
click at [218, 358] on span "Publiska, mērķtiecīga strīdīga jautājuma apspriešana" at bounding box center [233, 361] width 246 height 16
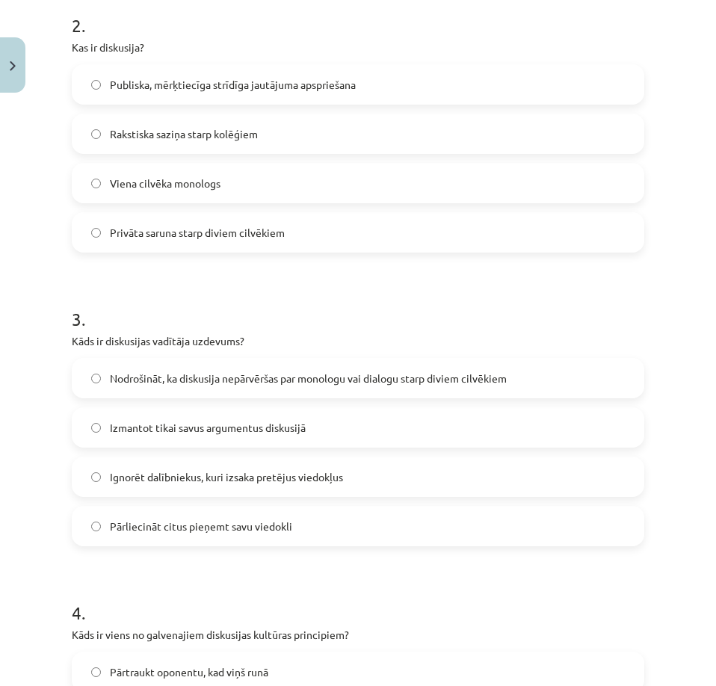
scroll to position [650, 0]
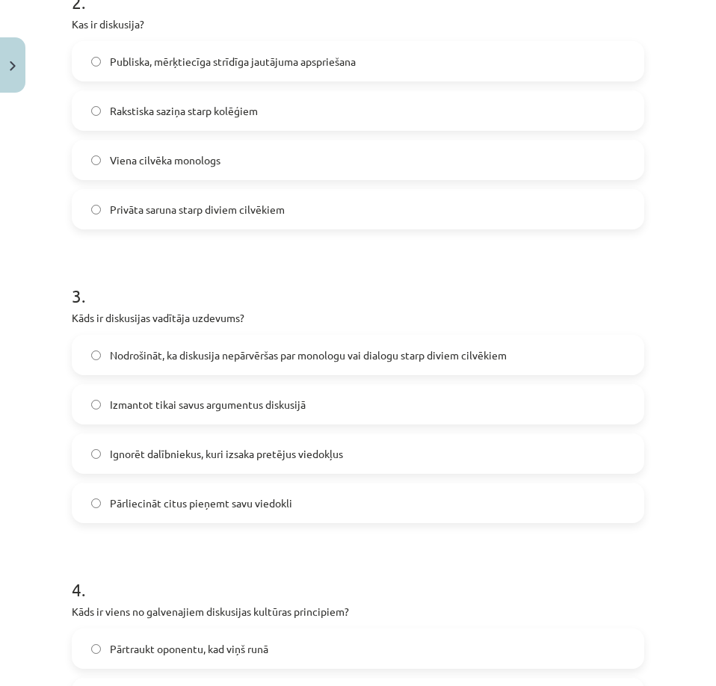
click at [232, 354] on span "Nodrošināt, ka diskusija nepārvēršas par monologu vai dialogu starp diviem cilv…" at bounding box center [308, 356] width 397 height 16
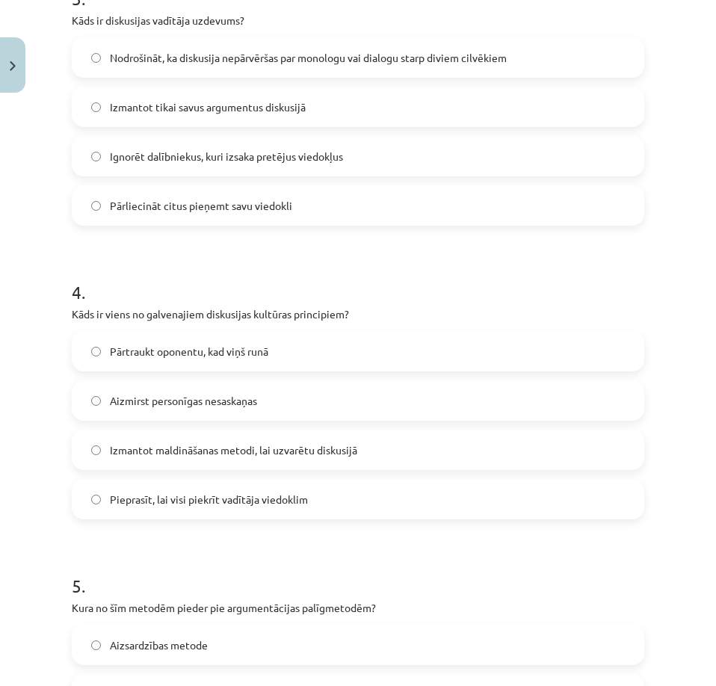
scroll to position [949, 0]
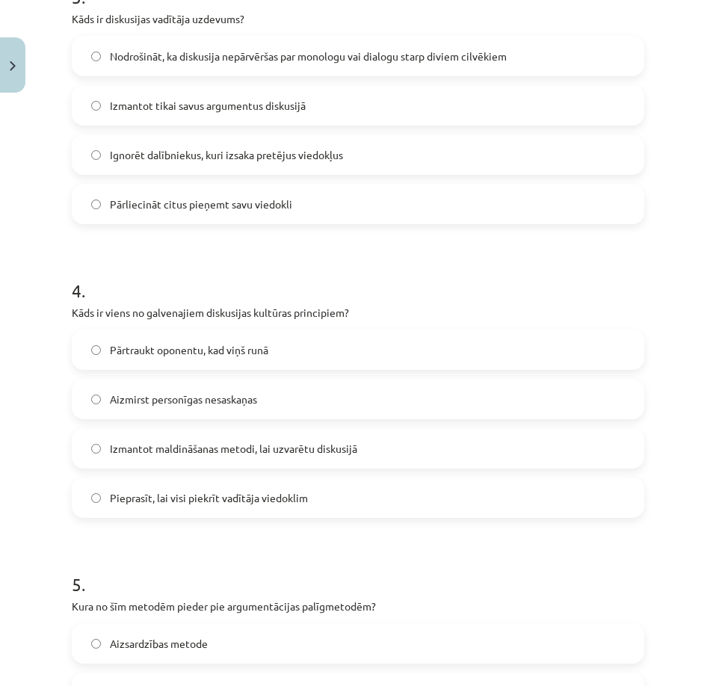
click at [250, 393] on span "Aizmirst personīgas nesaskaņas" at bounding box center [183, 400] width 147 height 16
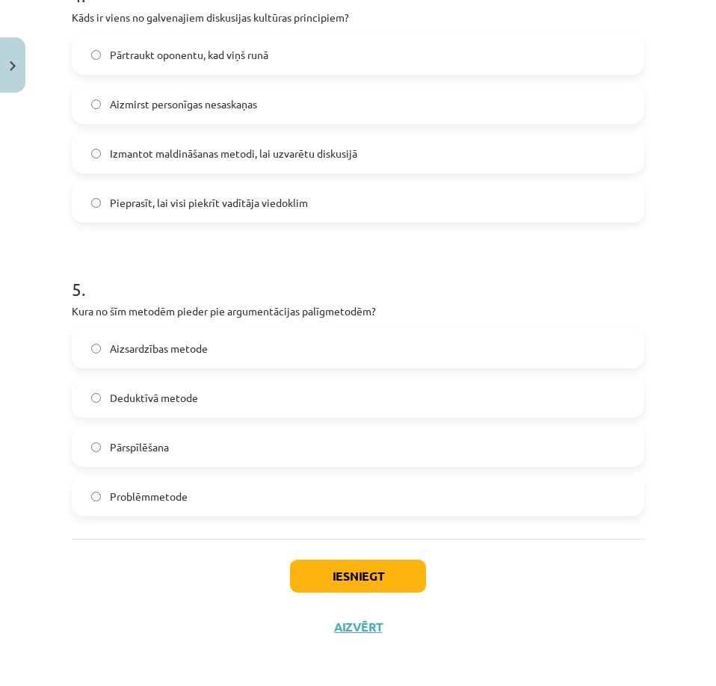
scroll to position [1248, 0]
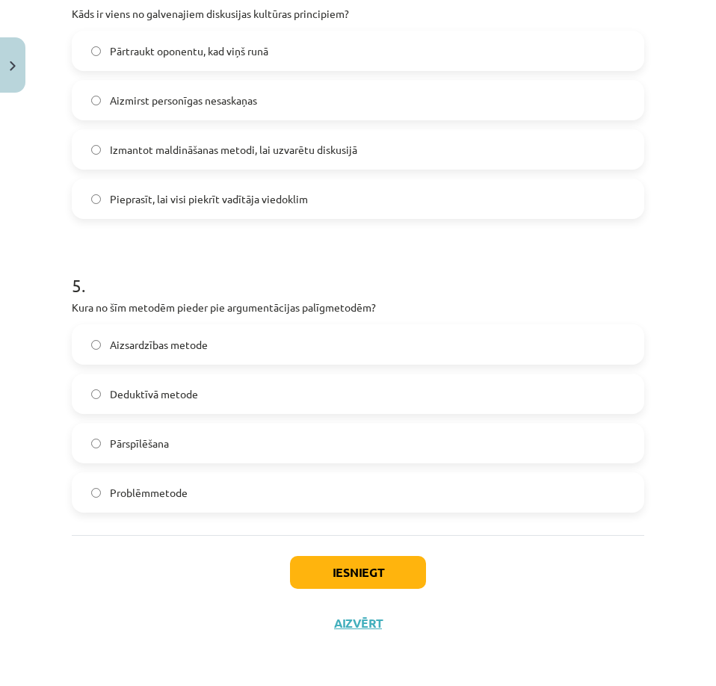
click at [221, 390] on label "Deduktīvā metode" at bounding box center [358, 393] width 570 height 37
click at [357, 567] on button "Iesniegt" at bounding box center [358, 572] width 136 height 33
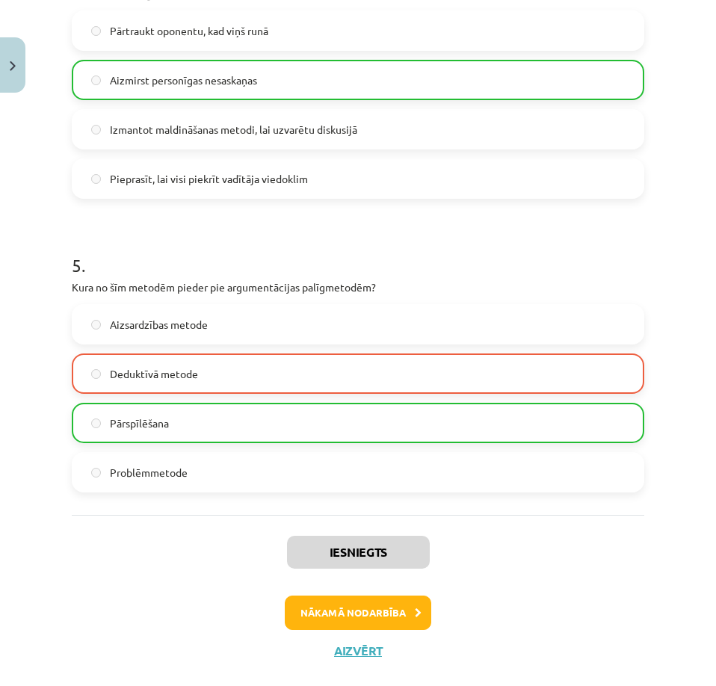
scroll to position [1296, 0]
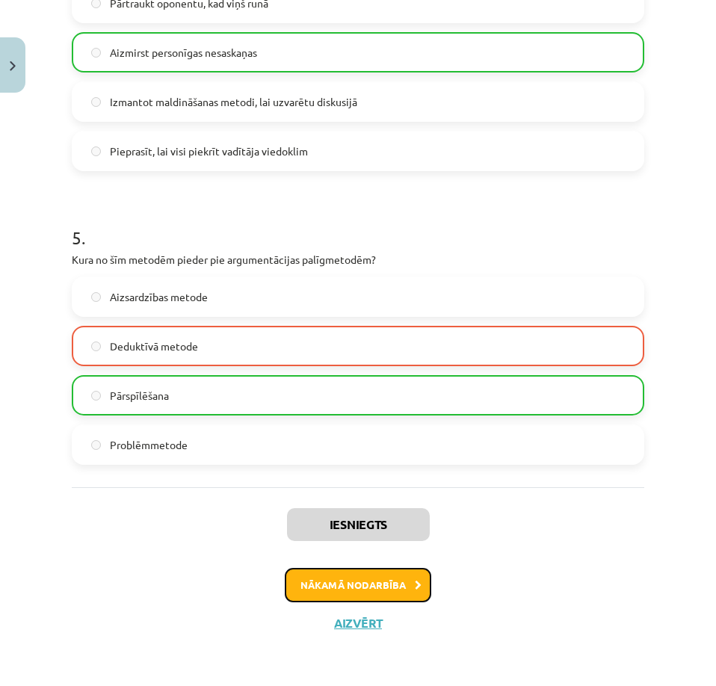
click at [354, 581] on button "Nākamā nodarbība" at bounding box center [358, 585] width 147 height 34
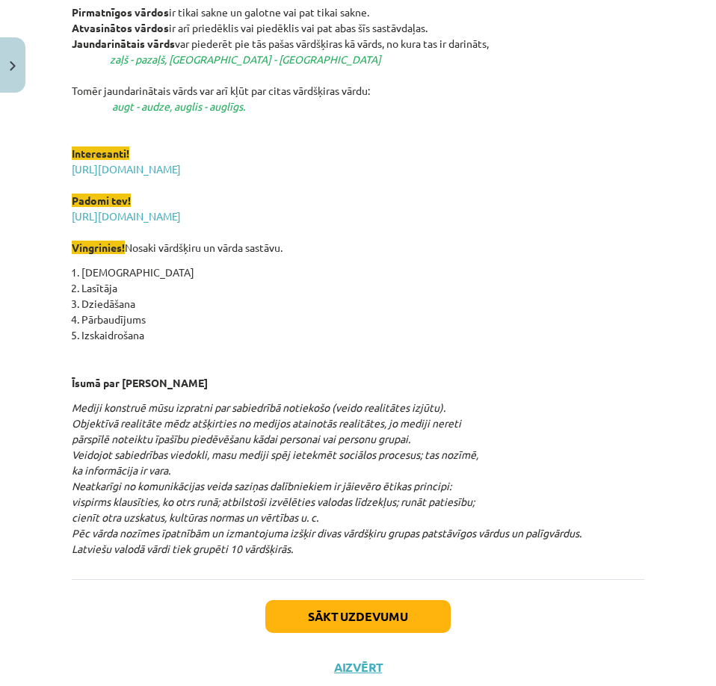
scroll to position [1940, 0]
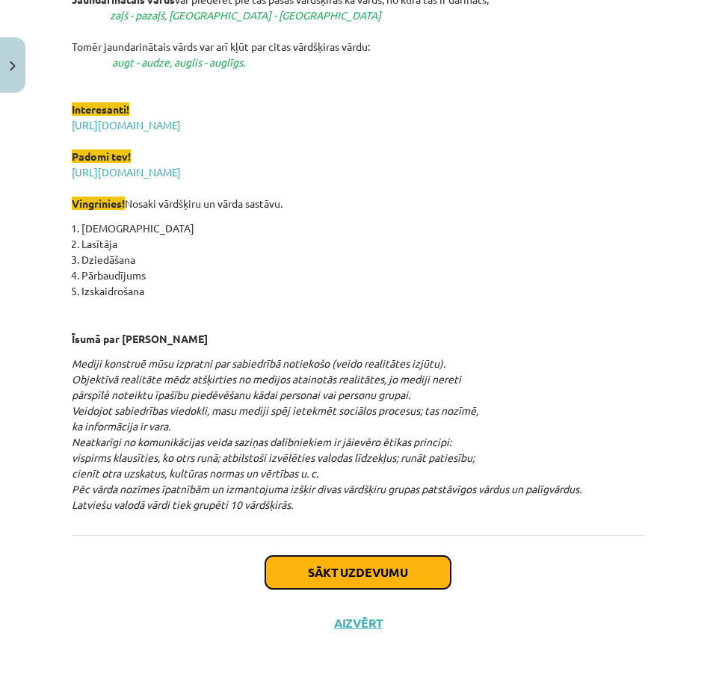
click at [280, 568] on button "Sākt uzdevumu" at bounding box center [357, 572] width 185 height 33
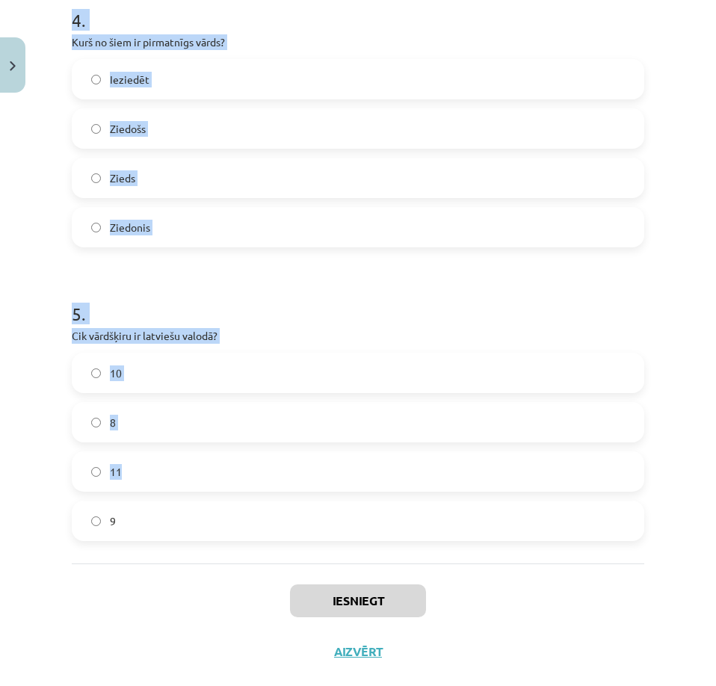
scroll to position [1248, 0]
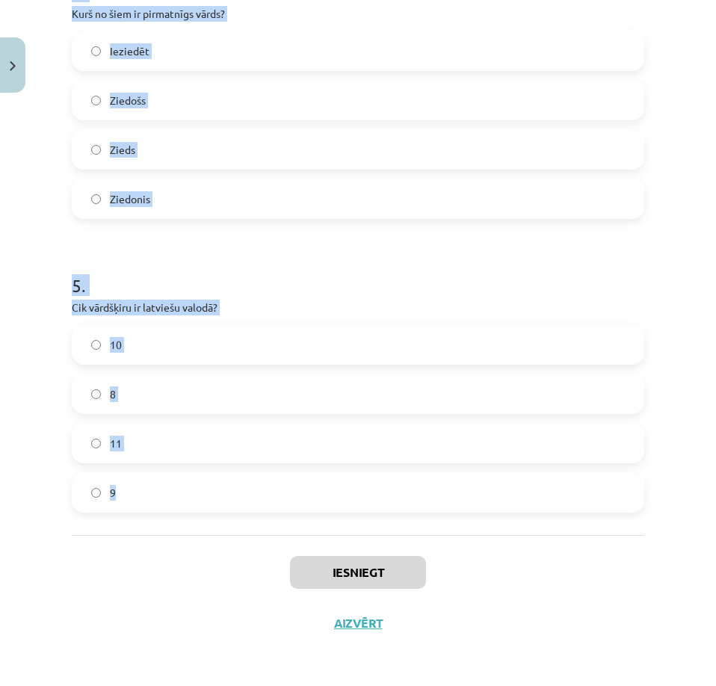
drag, startPoint x: 61, startPoint y: 339, endPoint x: 421, endPoint y: 493, distance: 391.0
click at [419, 493] on div "Mācību tēma: Latviešu valodas i - 11. klases 1. ieskaites mācību materiāls (a,b…" at bounding box center [358, 343] width 716 height 686
copy form "Kurš no šiem nav morfoloģijas pētījumu objekts? Teksta struktūra Vārda sastāvs …"
click at [626, 261] on h1 "5 ." at bounding box center [358, 272] width 573 height 46
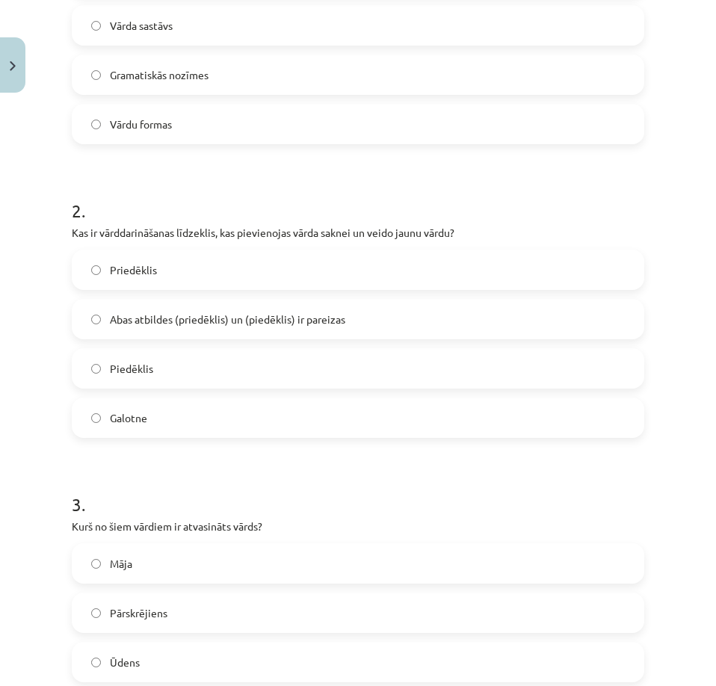
scroll to position [351, 0]
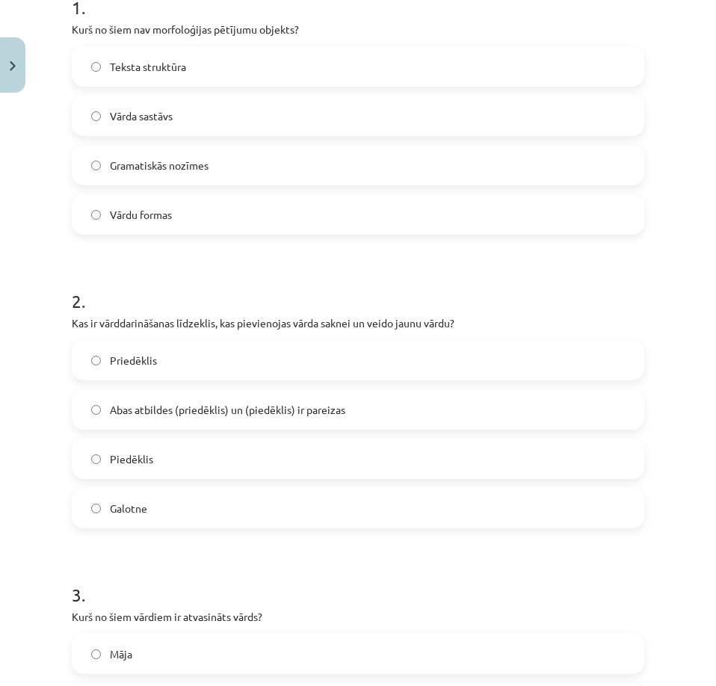
click at [249, 75] on label "Teksta struktūra" at bounding box center [358, 66] width 570 height 37
click at [273, 410] on span "Abas atbildes (priedēklis) un (piedēklis) ir pareizas" at bounding box center [228, 410] width 236 height 16
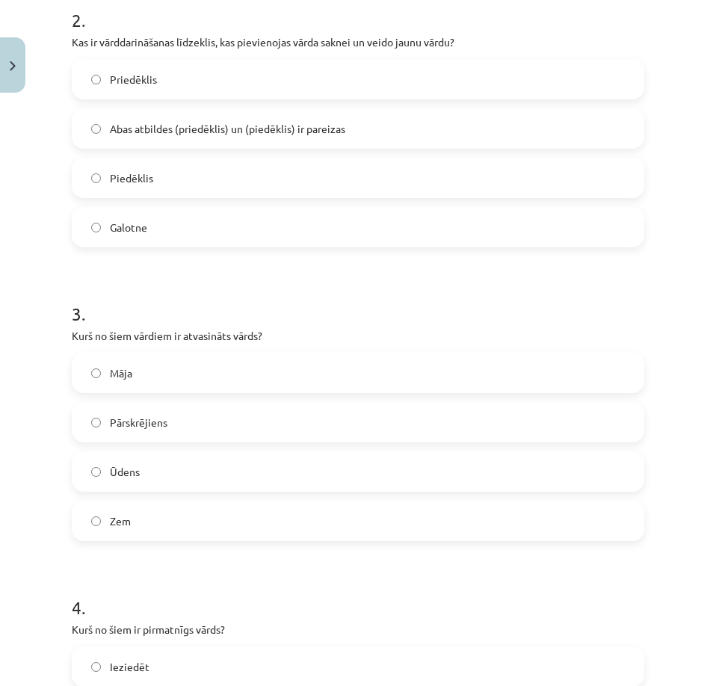
scroll to position [650, 0]
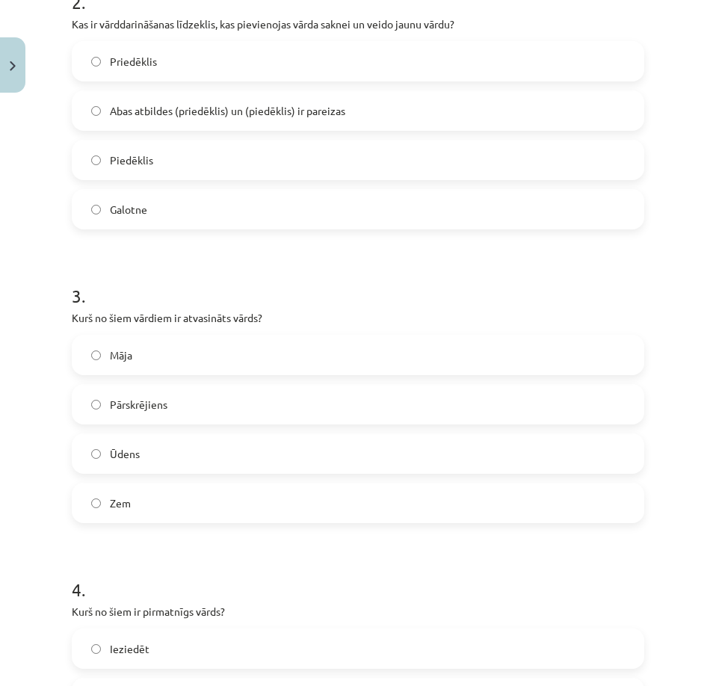
click at [238, 413] on label "Pārskrējiens" at bounding box center [358, 404] width 570 height 37
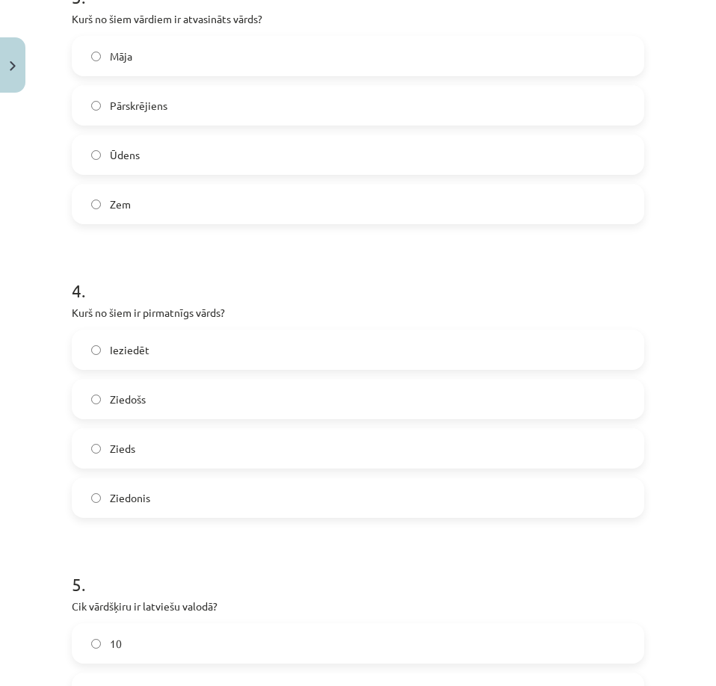
click at [191, 440] on label "Zieds" at bounding box center [358, 448] width 570 height 37
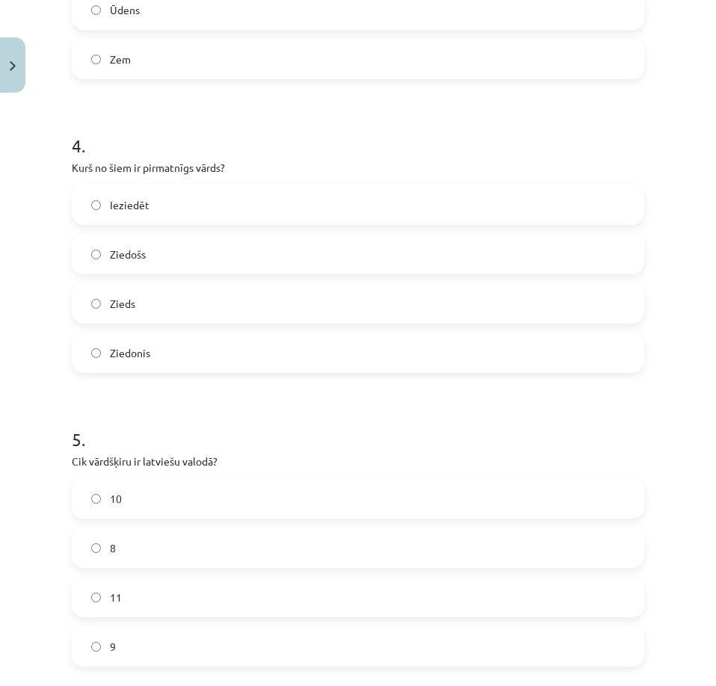
scroll to position [1098, 0]
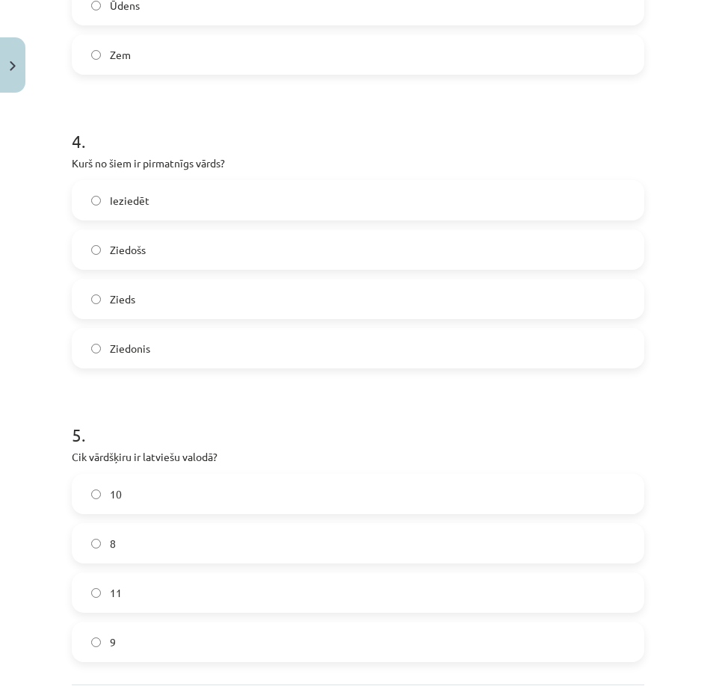
click at [191, 495] on label "10" at bounding box center [358, 494] width 570 height 37
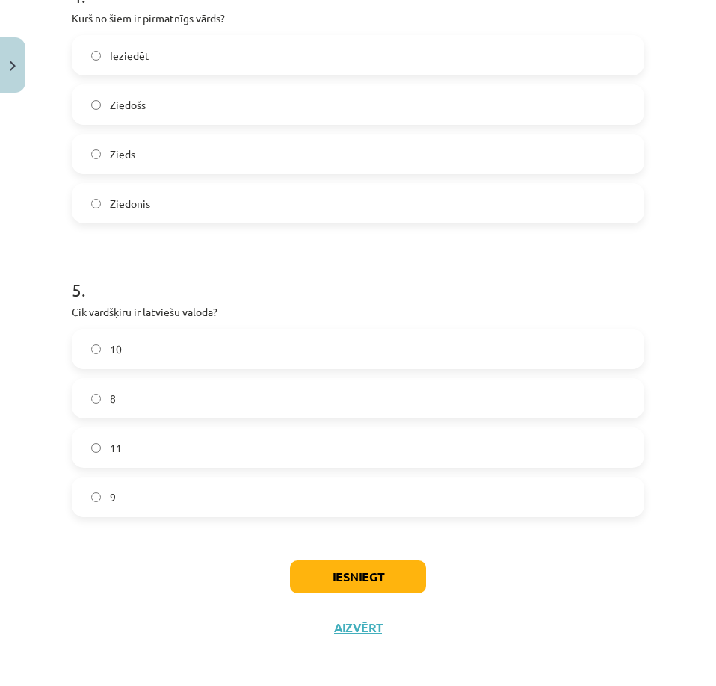
scroll to position [1248, 0]
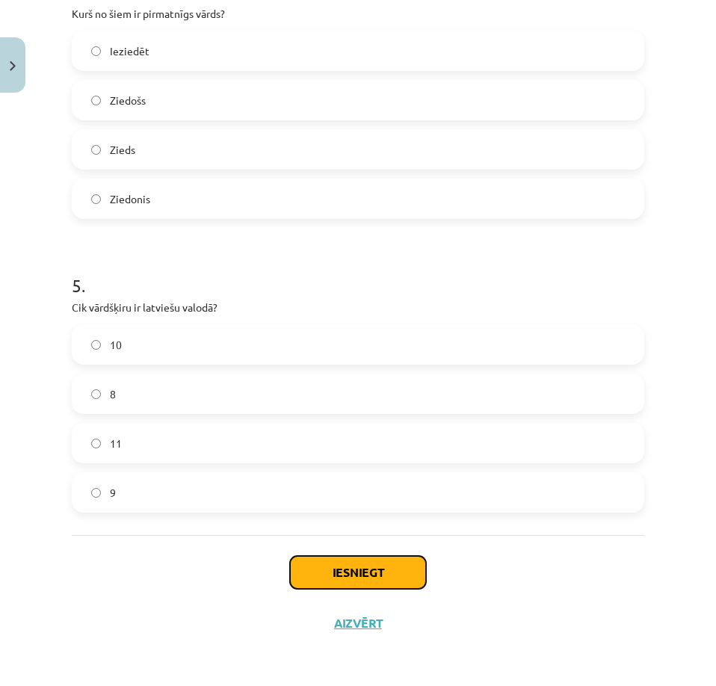
click at [335, 564] on button "Iesniegt" at bounding box center [358, 572] width 136 height 33
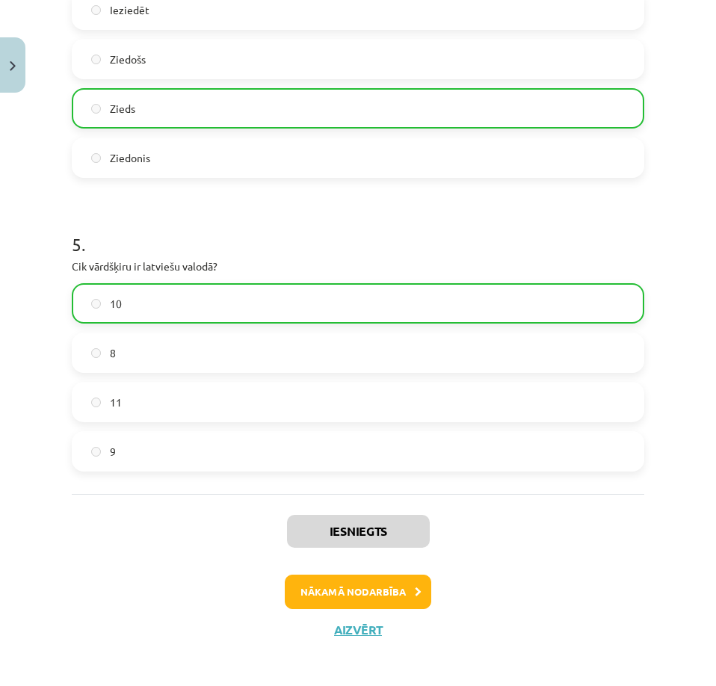
scroll to position [1296, 0]
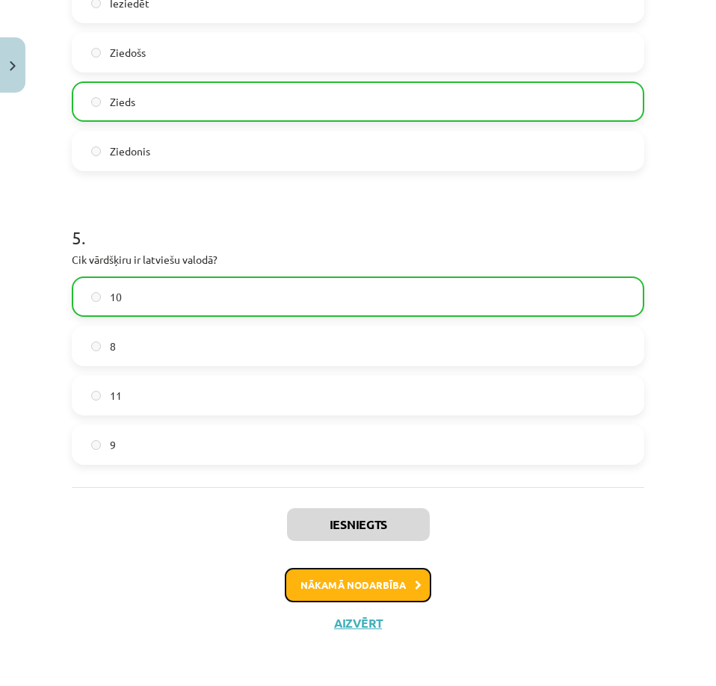
click at [356, 585] on button "Nākamā nodarbība" at bounding box center [358, 585] width 147 height 34
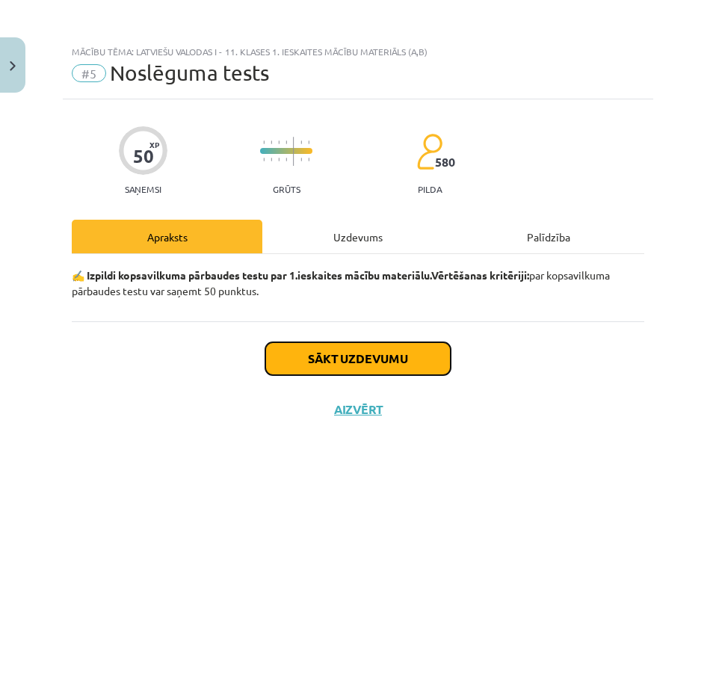
click at [360, 354] on button "Sākt uzdevumu" at bounding box center [357, 358] width 185 height 33
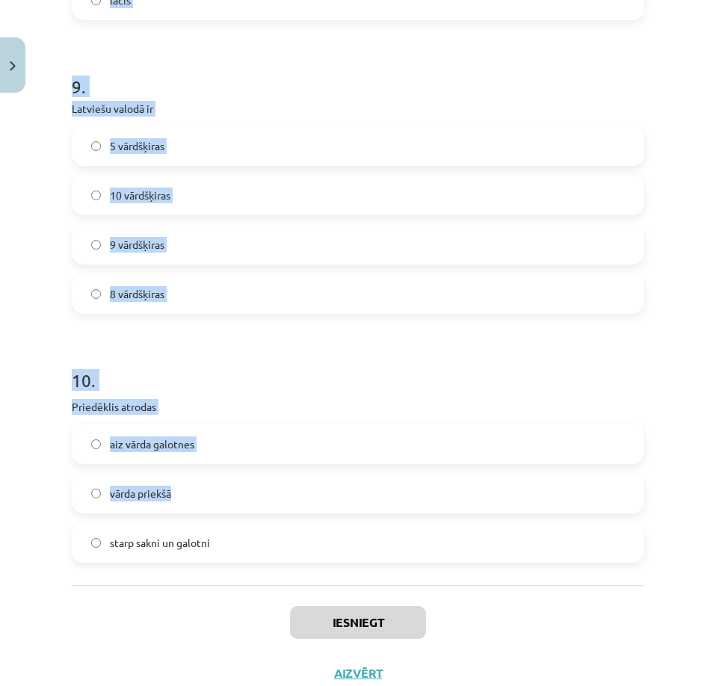
scroll to position [2460, 0]
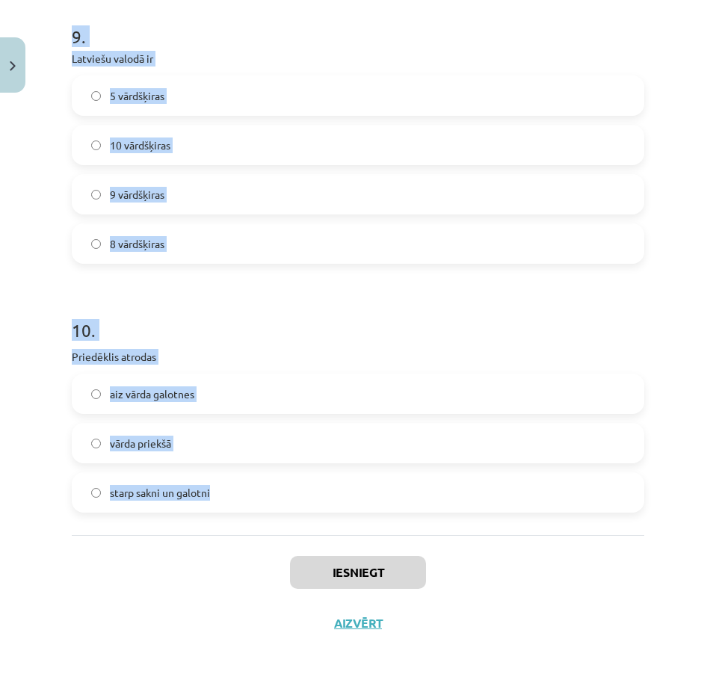
drag, startPoint x: 55, startPoint y: 350, endPoint x: 369, endPoint y: 501, distance: 348.5
click at [377, 497] on div "Mācību tēma: Latviešu valodas i - 11. klases 1. ieskaites mācību materiāls (a,b…" at bounding box center [358, 343] width 716 height 686
copy form "Ar cilvēka organisma īpatnībām ir saistāma: psiholoģiskā identitāte. fiziskā id…"
click at [444, 298] on h1 "10 ." at bounding box center [358, 317] width 573 height 46
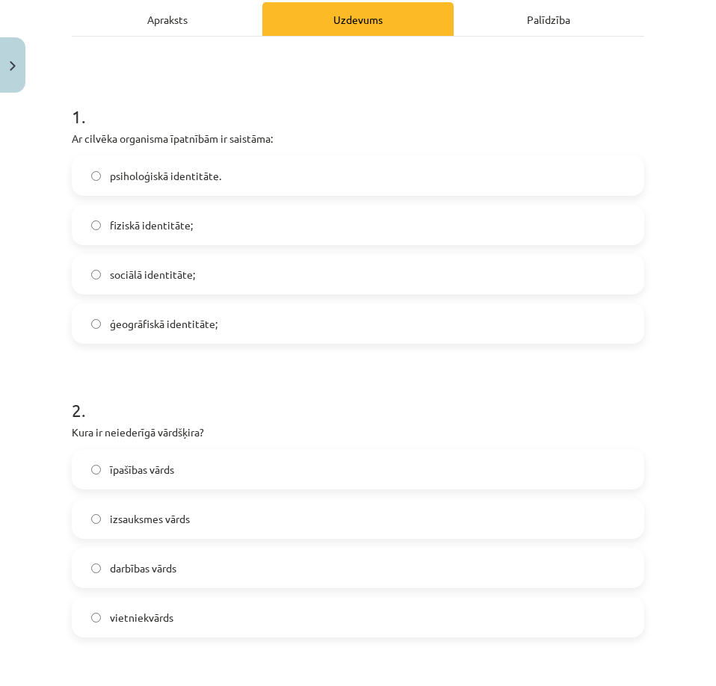
scroll to position [217, 0]
click at [177, 220] on span "fiziskā identitāte;" at bounding box center [151, 226] width 83 height 16
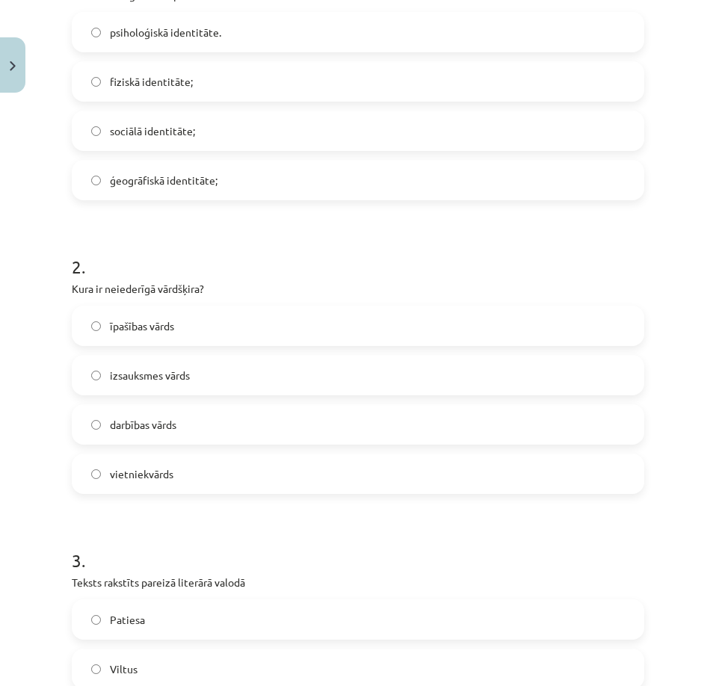
scroll to position [366, 0]
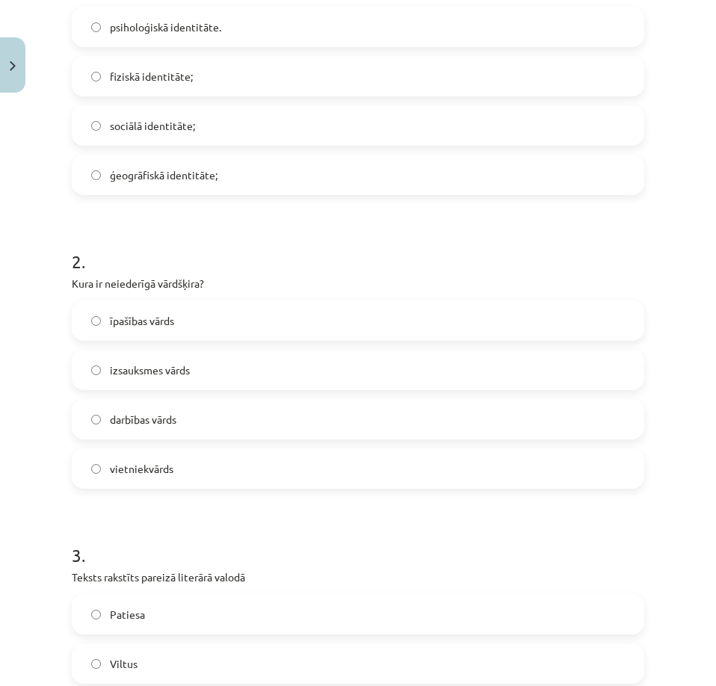
click at [201, 464] on label "vietniekvārds" at bounding box center [358, 468] width 570 height 37
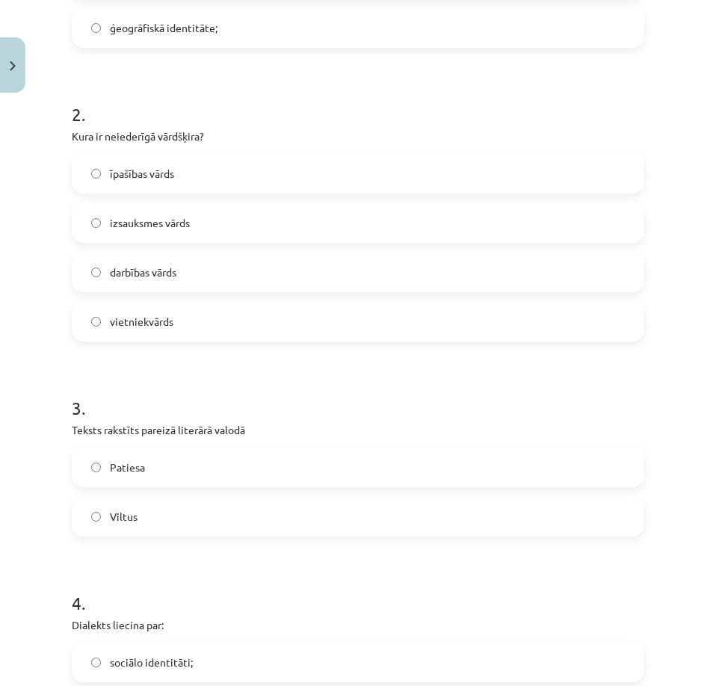
scroll to position [516, 0]
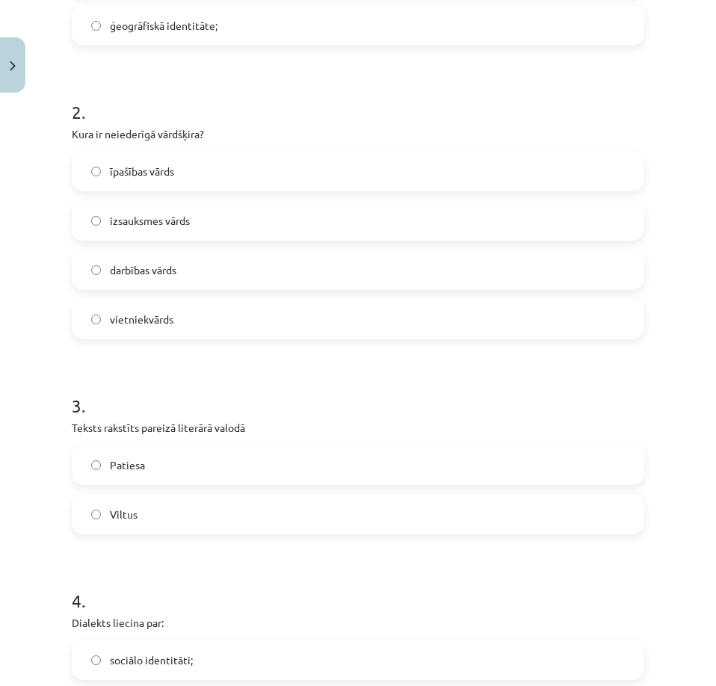
click at [164, 461] on label "Patiesa" at bounding box center [358, 464] width 570 height 37
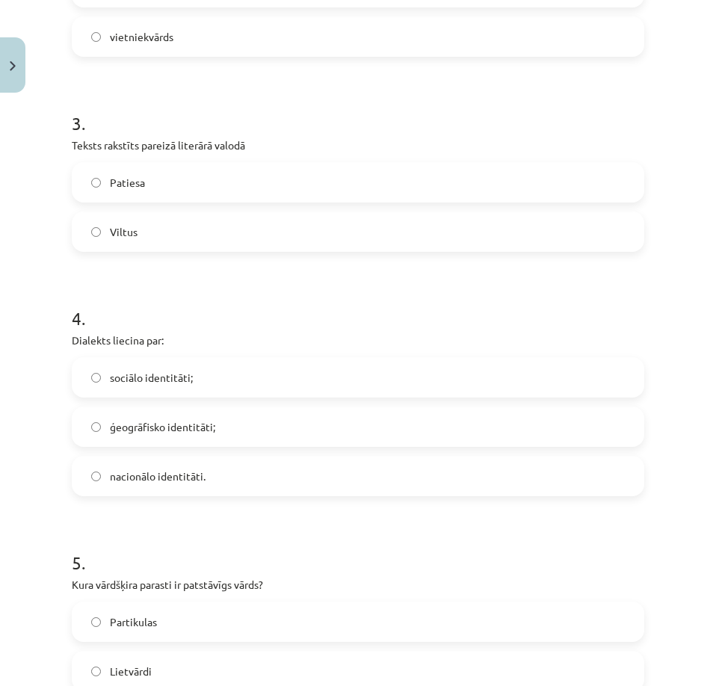
scroll to position [815, 0]
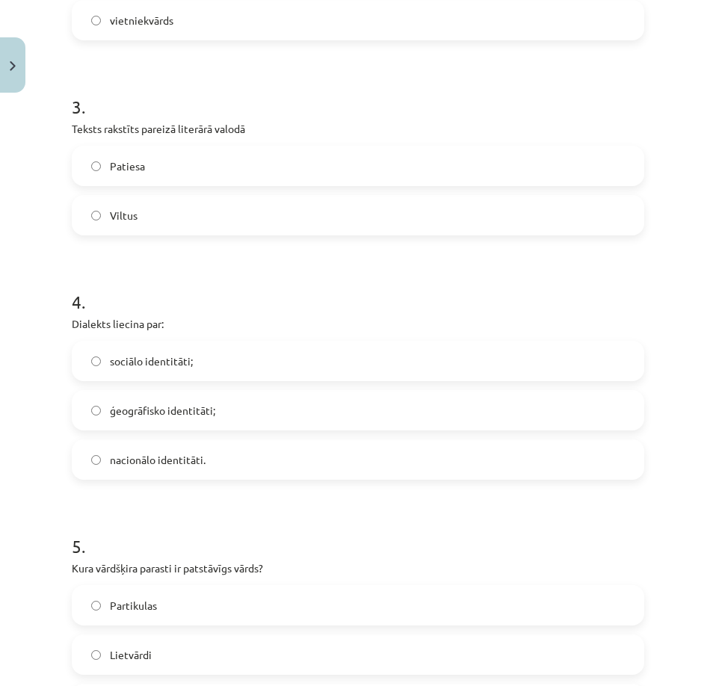
click at [191, 419] on label "ģeogrāfisko identitāti;" at bounding box center [358, 410] width 570 height 37
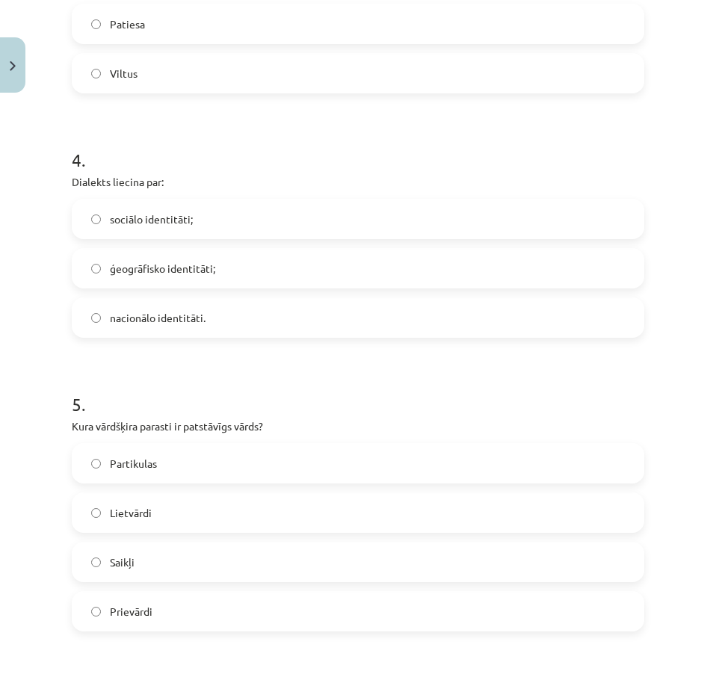
scroll to position [965, 0]
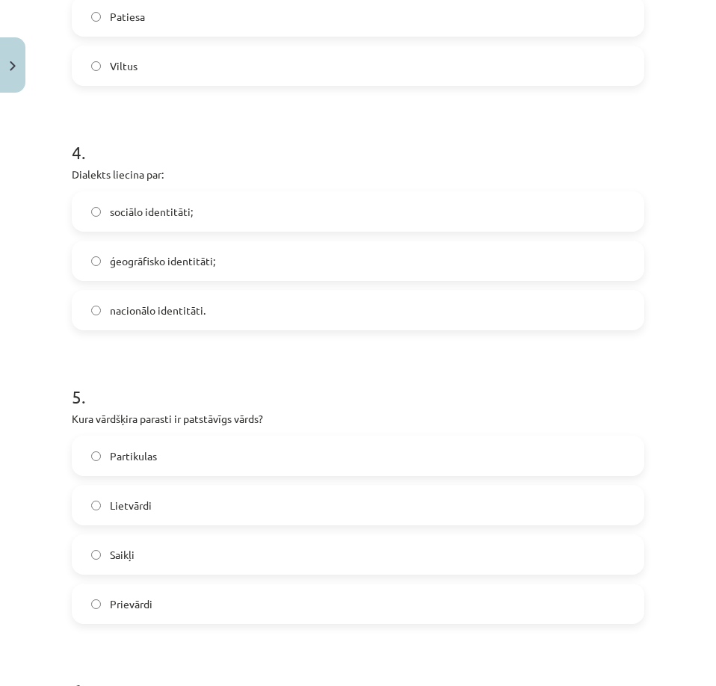
click at [172, 497] on label "Lietvārdi" at bounding box center [358, 505] width 570 height 37
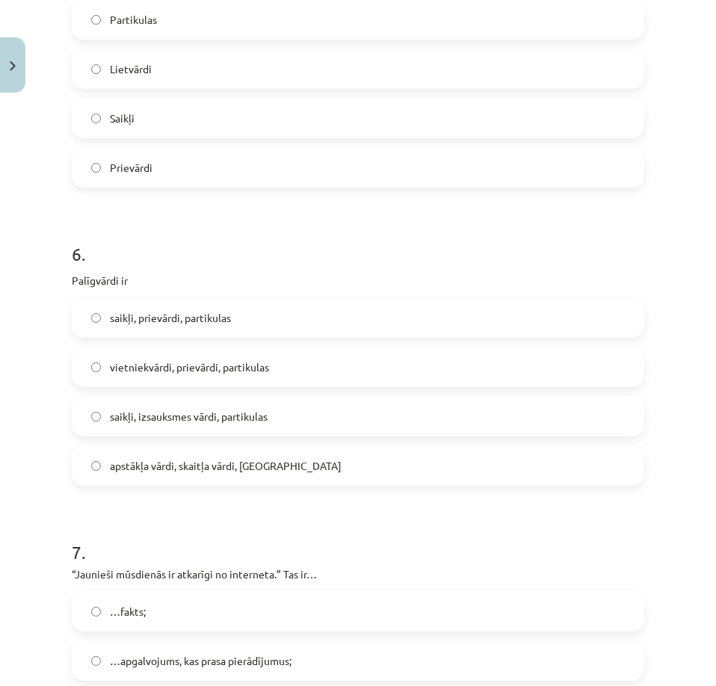
scroll to position [1413, 0]
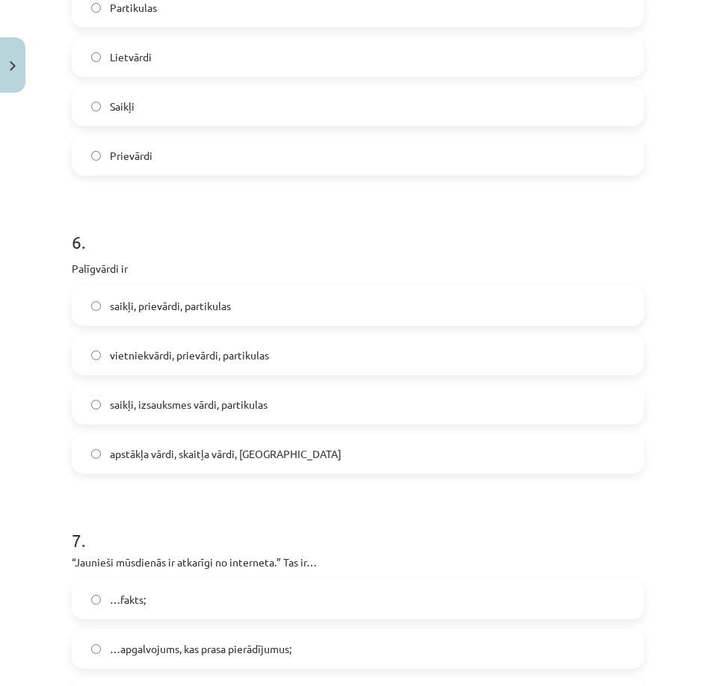
click at [245, 305] on label "saikļi, prievārdi, partikulas" at bounding box center [358, 305] width 570 height 37
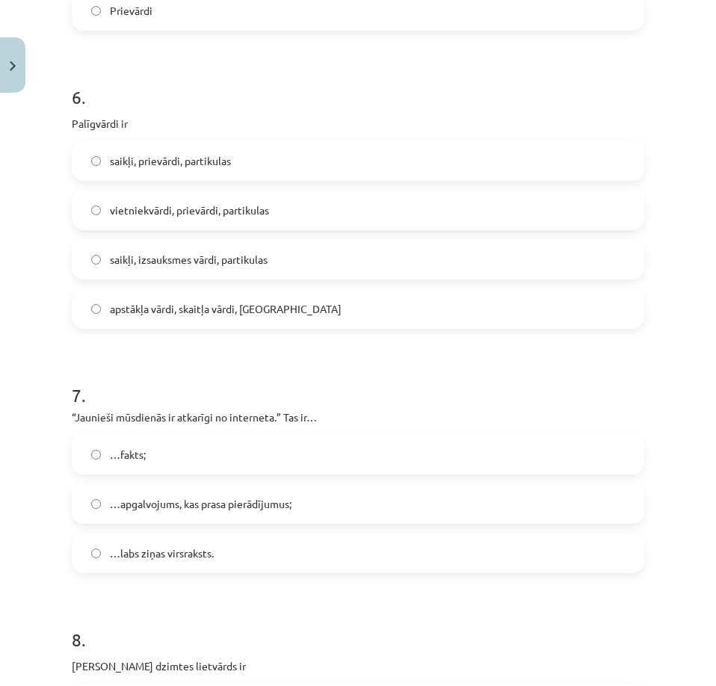
scroll to position [1563, 0]
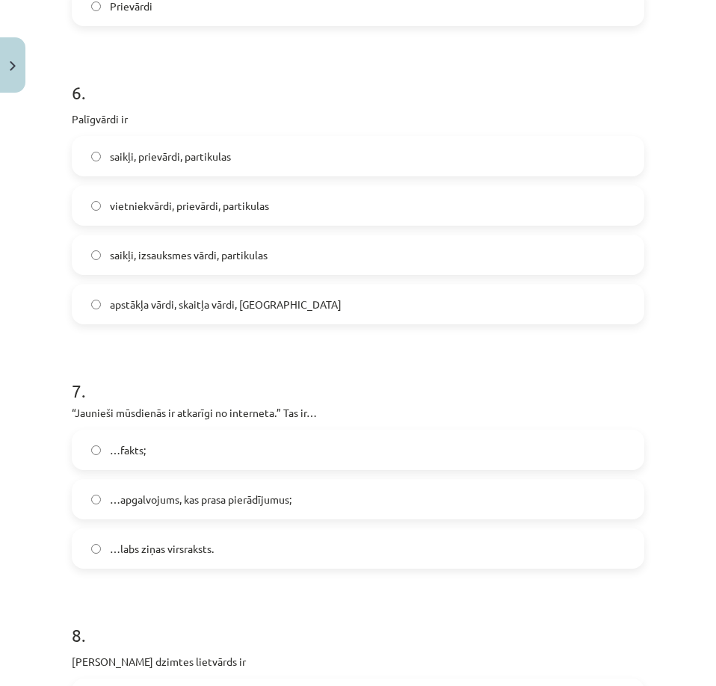
click at [200, 503] on span "…apgalvojums, kas prasa pierādījumus;" at bounding box center [201, 500] width 182 height 16
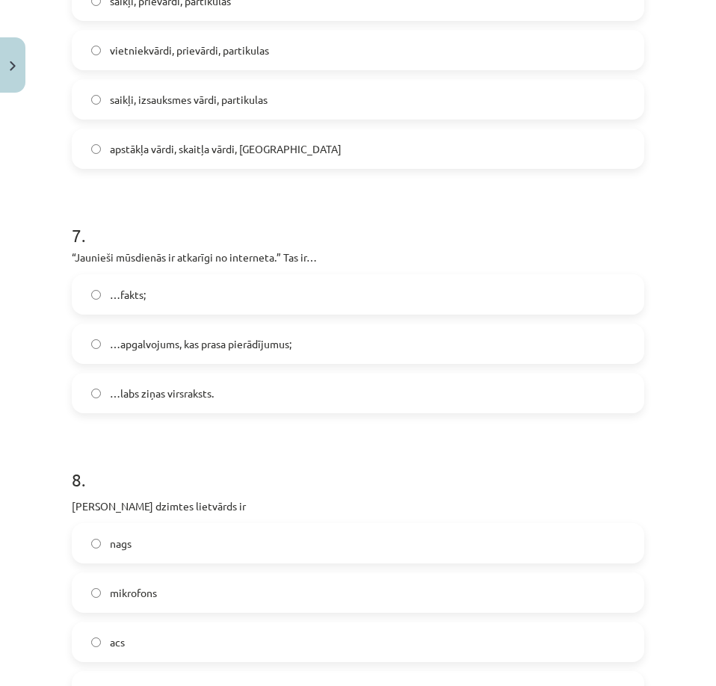
scroll to position [1862, 0]
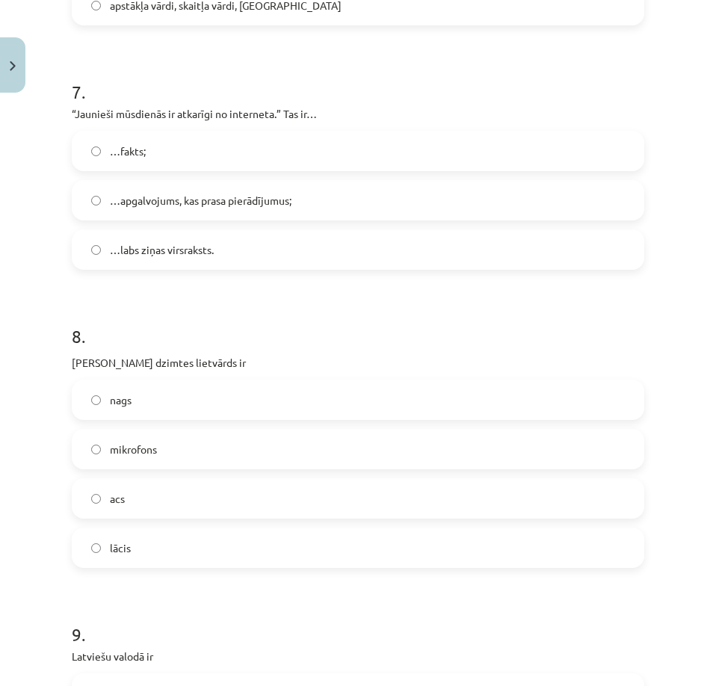
click at [167, 494] on label "acs" at bounding box center [358, 498] width 570 height 37
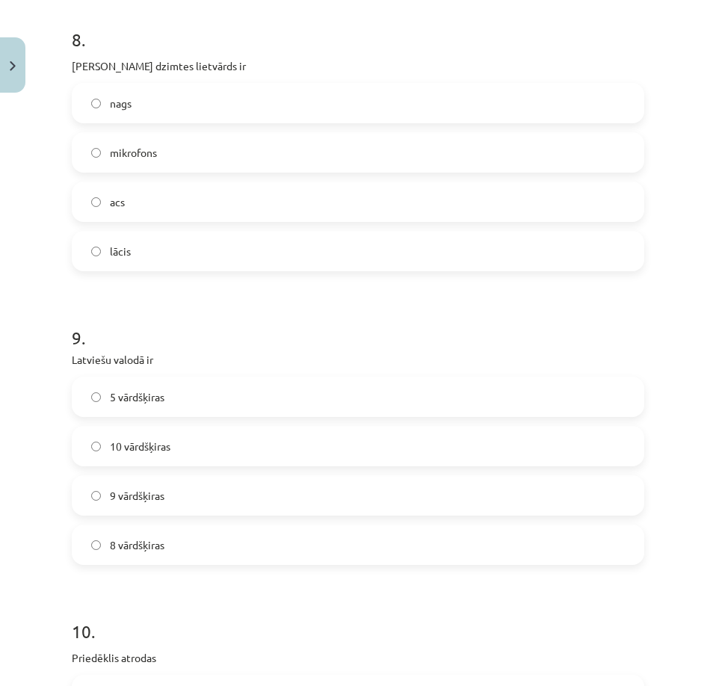
scroll to position [2161, 0]
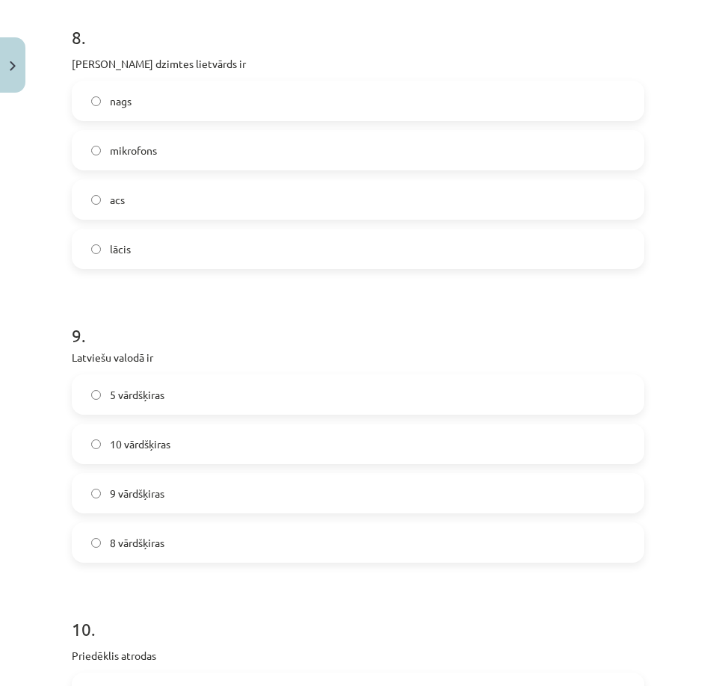
click at [238, 443] on label "10 vārdšķiras" at bounding box center [358, 443] width 570 height 37
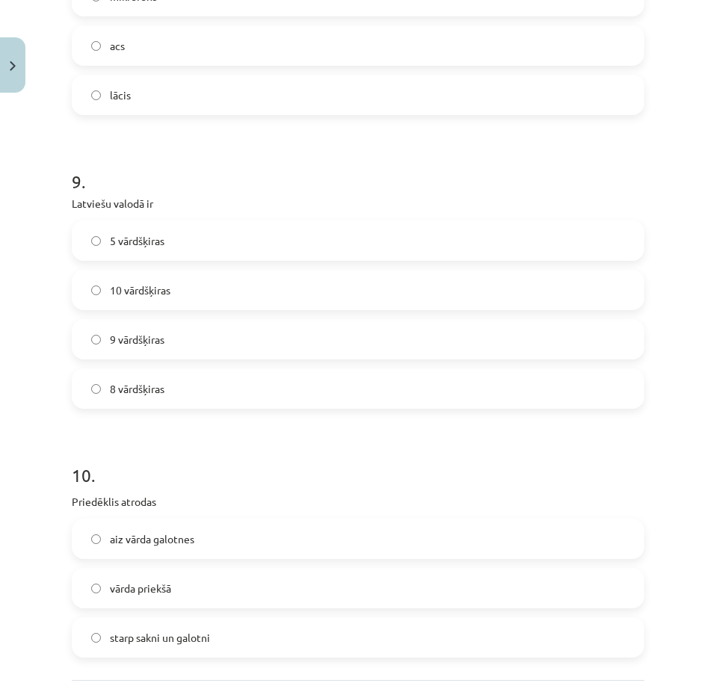
scroll to position [2460, 0]
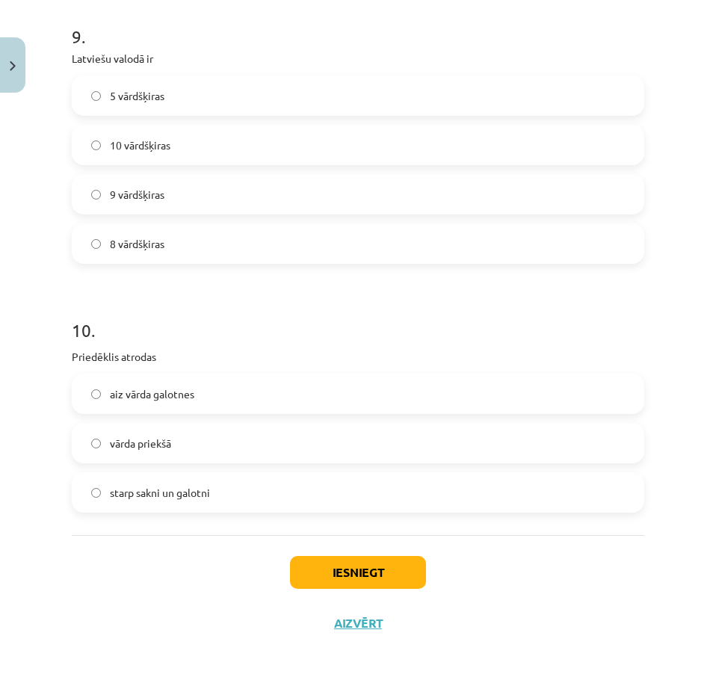
click at [184, 438] on label "vārda priekšā" at bounding box center [358, 443] width 570 height 37
click at [389, 573] on button "Iesniegt" at bounding box center [358, 572] width 136 height 33
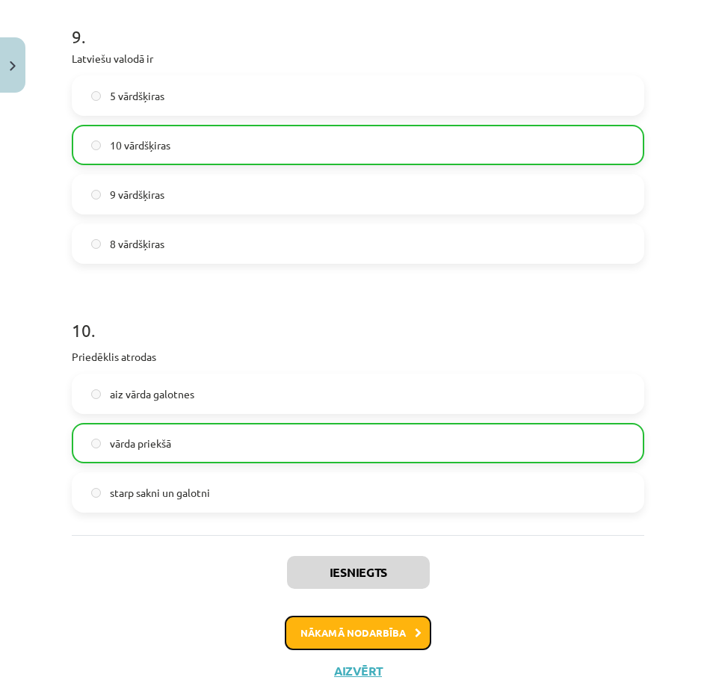
drag, startPoint x: 312, startPoint y: 631, endPoint x: 311, endPoint y: 592, distance: 38.9
click at [311, 631] on button "Nākamā nodarbība" at bounding box center [358, 633] width 147 height 34
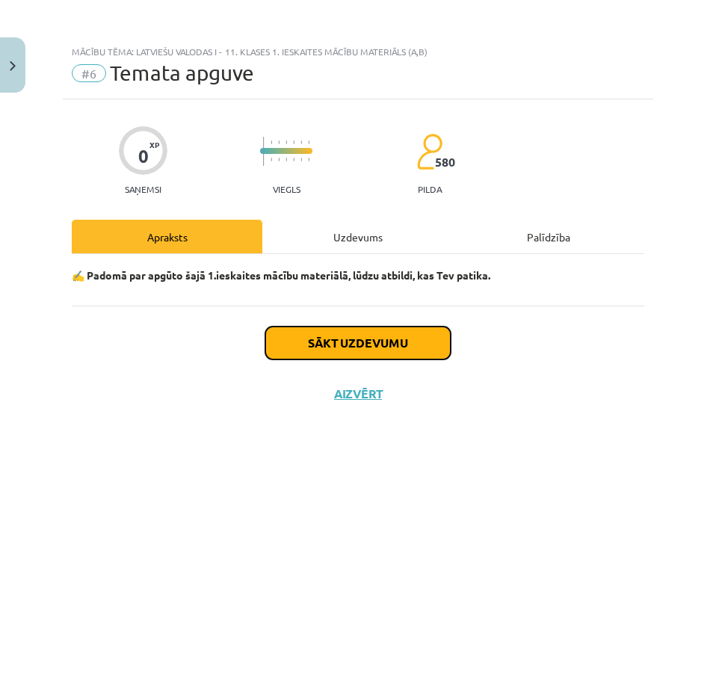
click at [395, 345] on button "Sākt uzdevumu" at bounding box center [357, 343] width 185 height 33
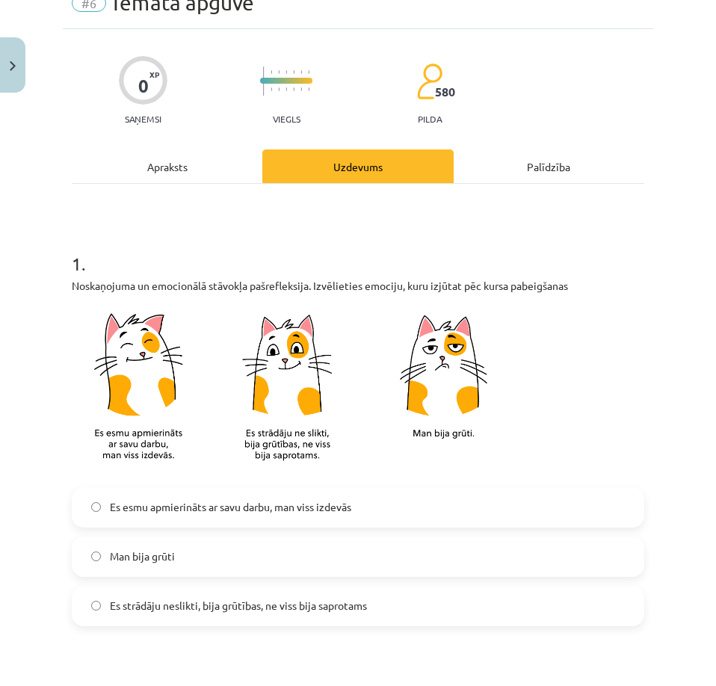
scroll to position [299, 0]
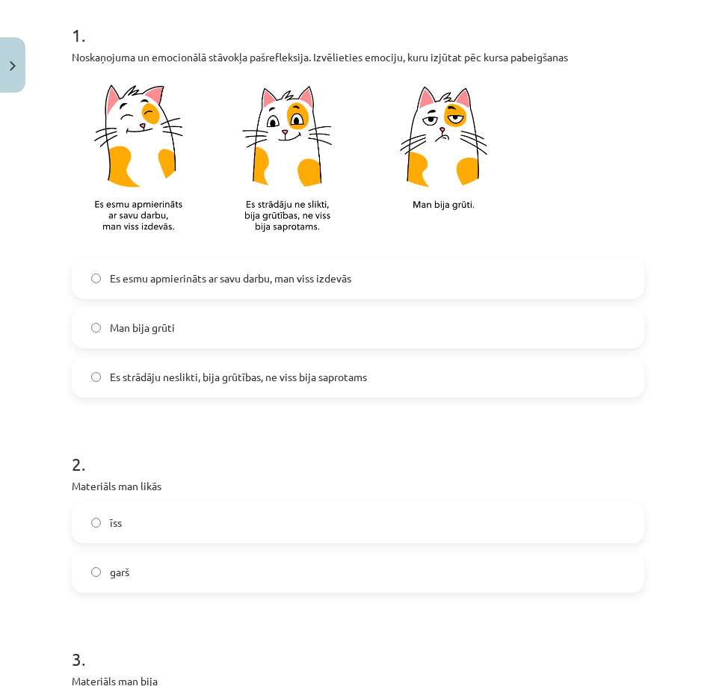
click at [197, 283] on span "Es esmu apmierināts ar savu darbu, man viss izdevās" at bounding box center [231, 279] width 242 height 16
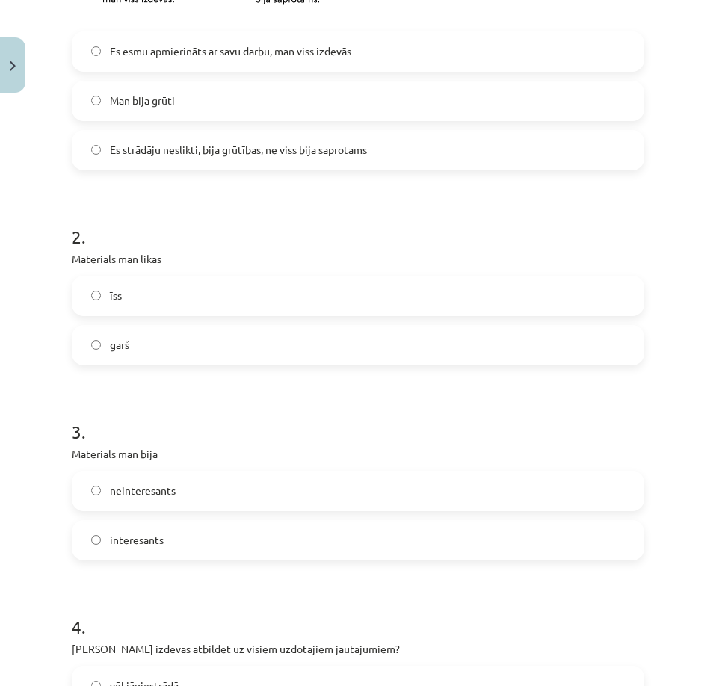
scroll to position [598, 0]
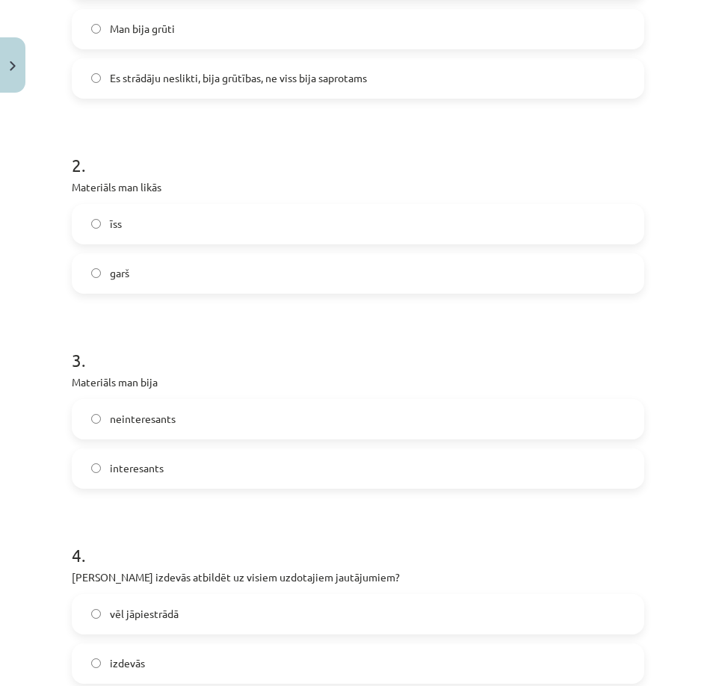
click at [176, 206] on label "īss" at bounding box center [358, 224] width 570 height 37
click at [128, 278] on span "garš" at bounding box center [119, 273] width 19 height 16
click at [186, 230] on label "īss" at bounding box center [358, 224] width 570 height 37
click at [166, 463] on label "interesants" at bounding box center [358, 468] width 570 height 37
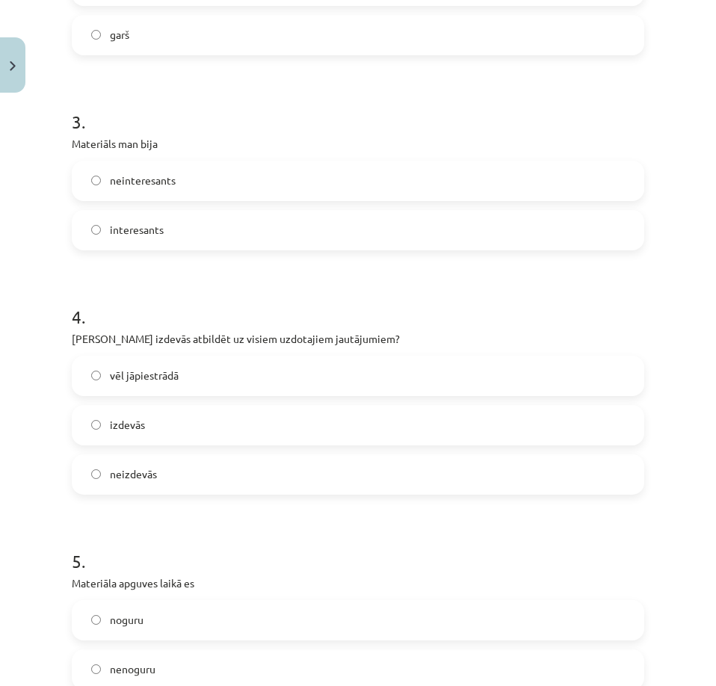
scroll to position [897, 0]
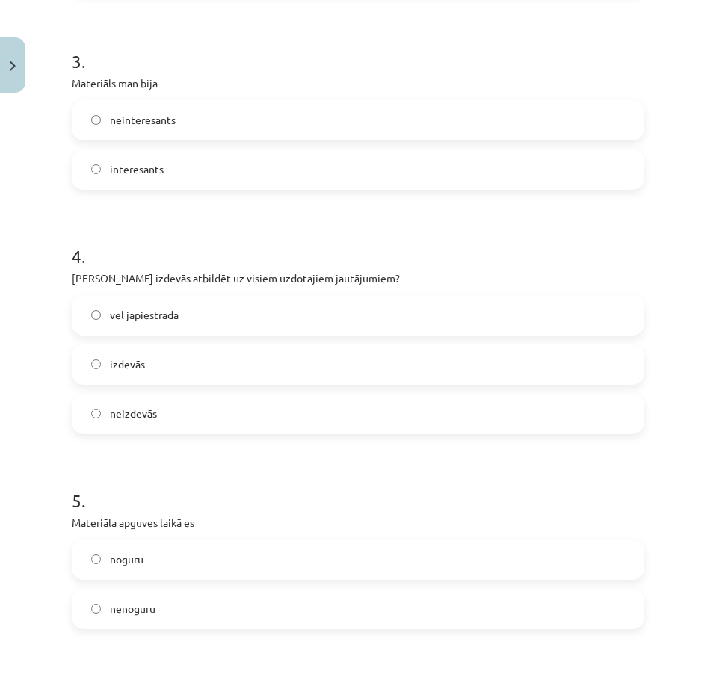
click at [171, 375] on label "izdevās" at bounding box center [358, 364] width 570 height 37
click at [164, 607] on label "nenoguru" at bounding box center [358, 609] width 570 height 37
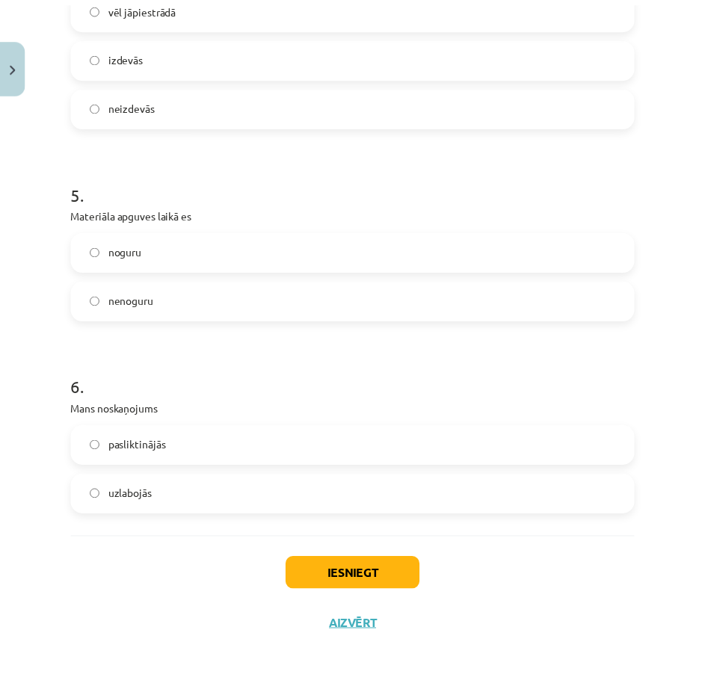
scroll to position [1209, 0]
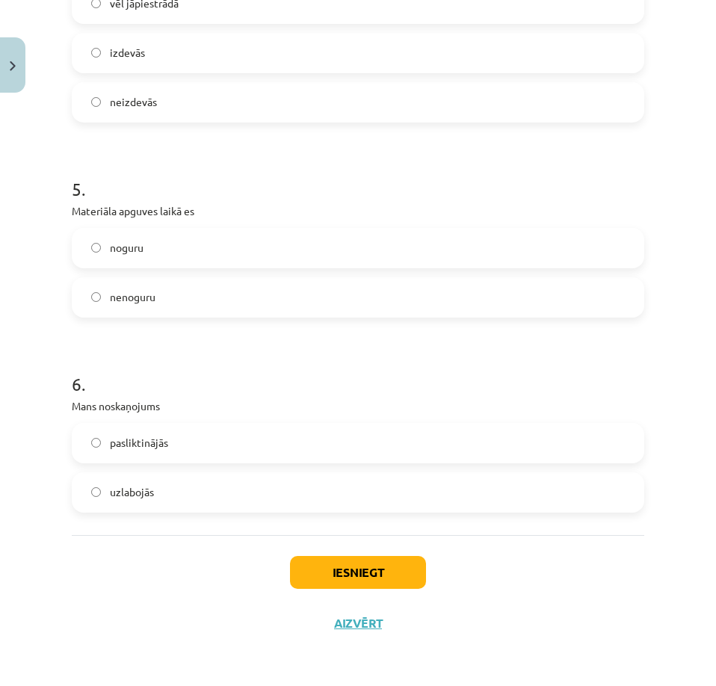
drag, startPoint x: 159, startPoint y: 486, endPoint x: 209, endPoint y: 502, distance: 53.2
click at [159, 487] on label "uzlabojās" at bounding box center [358, 492] width 570 height 37
click at [325, 558] on button "Iesniegt" at bounding box center [358, 572] width 136 height 33
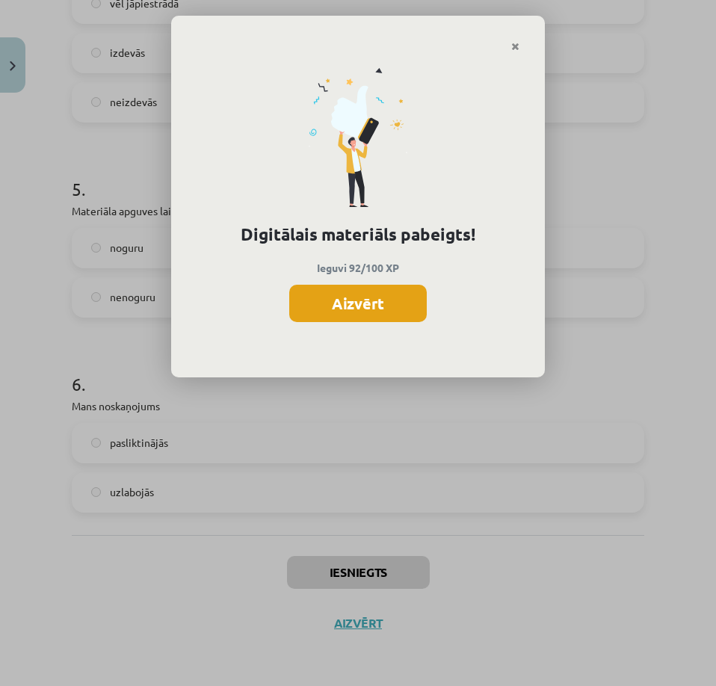
click at [370, 297] on button "Aizvērt" at bounding box center [358, 303] width 138 height 37
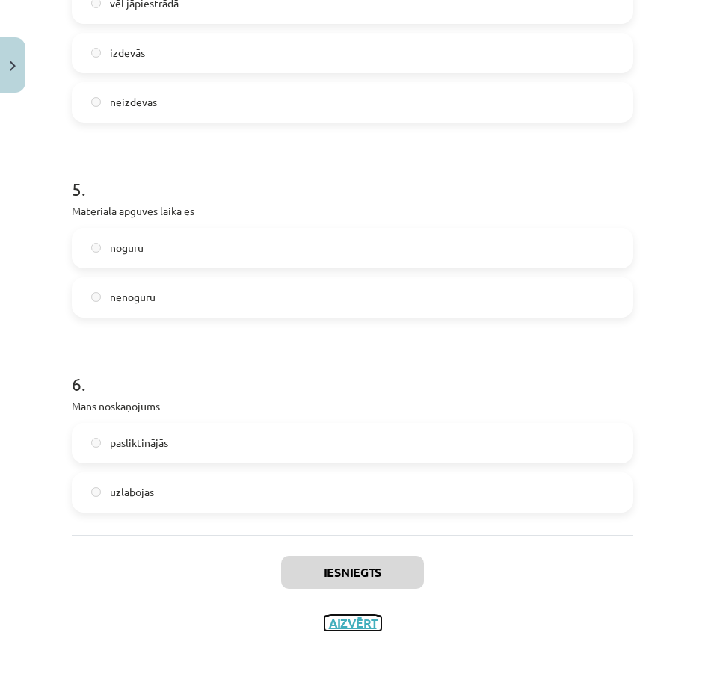
click at [360, 626] on button "Aizvērt" at bounding box center [353, 623] width 57 height 15
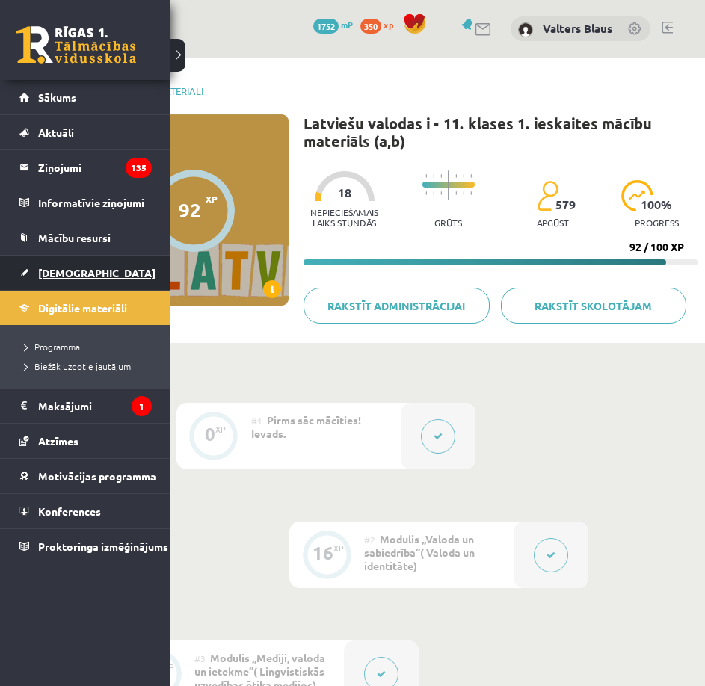
click at [29, 277] on link "[DEMOGRAPHIC_DATA]" at bounding box center [85, 273] width 132 height 34
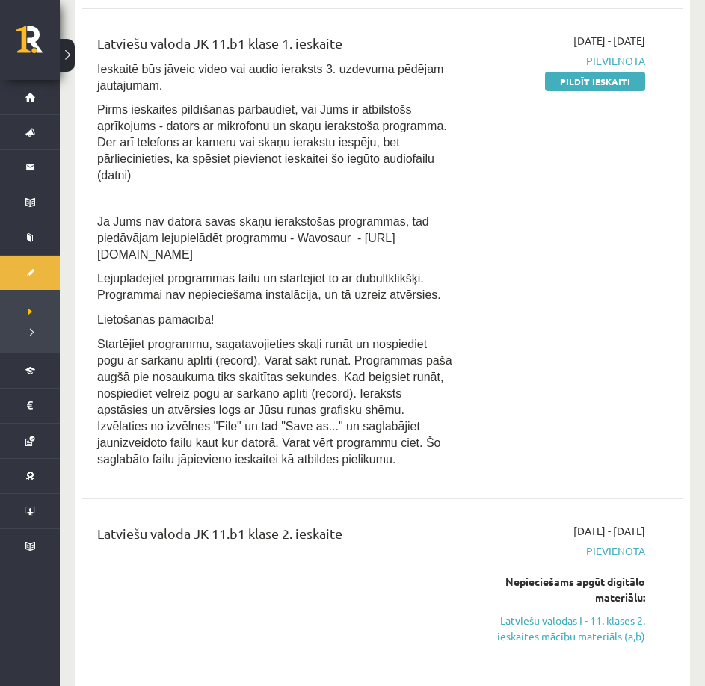
scroll to position [897, 0]
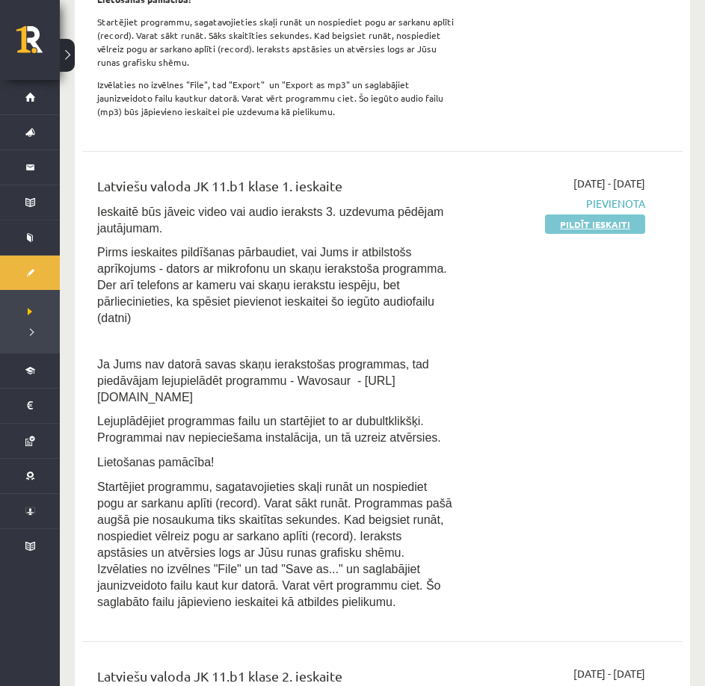
click at [591, 227] on link "Pildīt ieskaiti" at bounding box center [595, 224] width 100 height 19
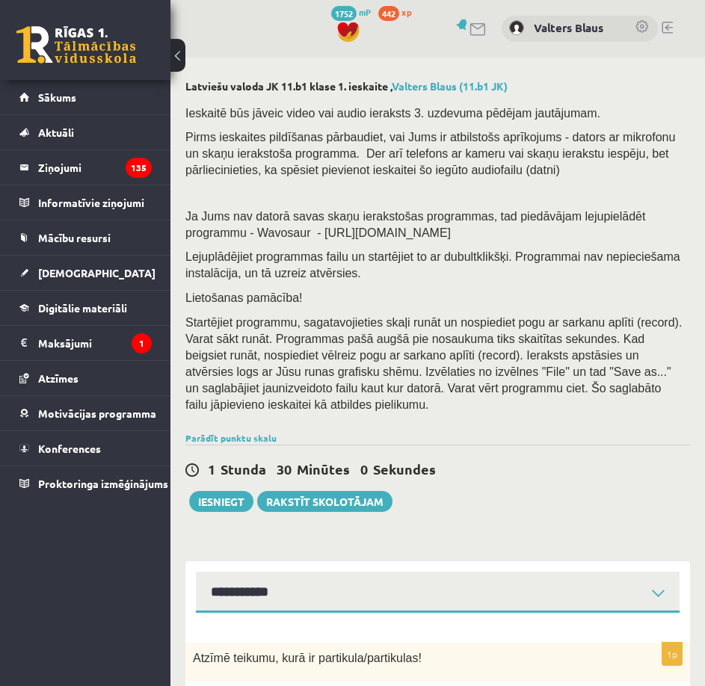
select select "**********"
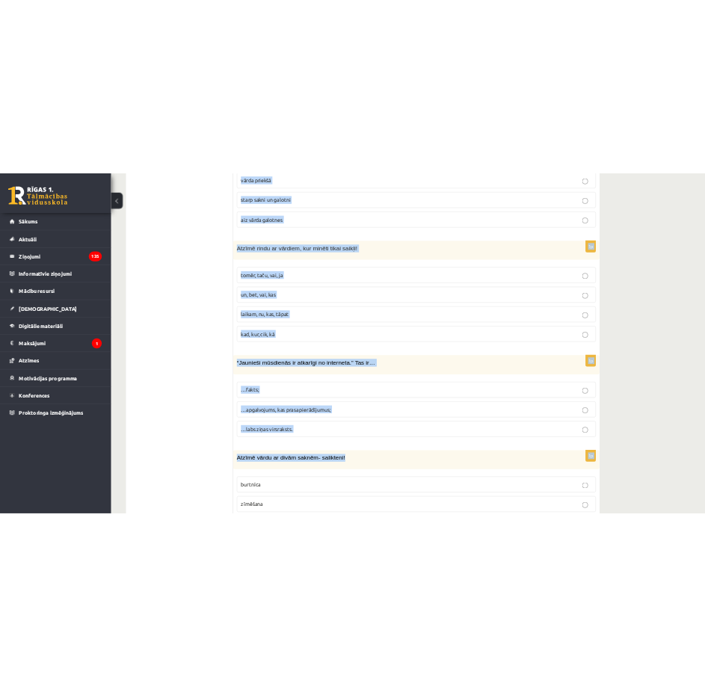
scroll to position [7058, 0]
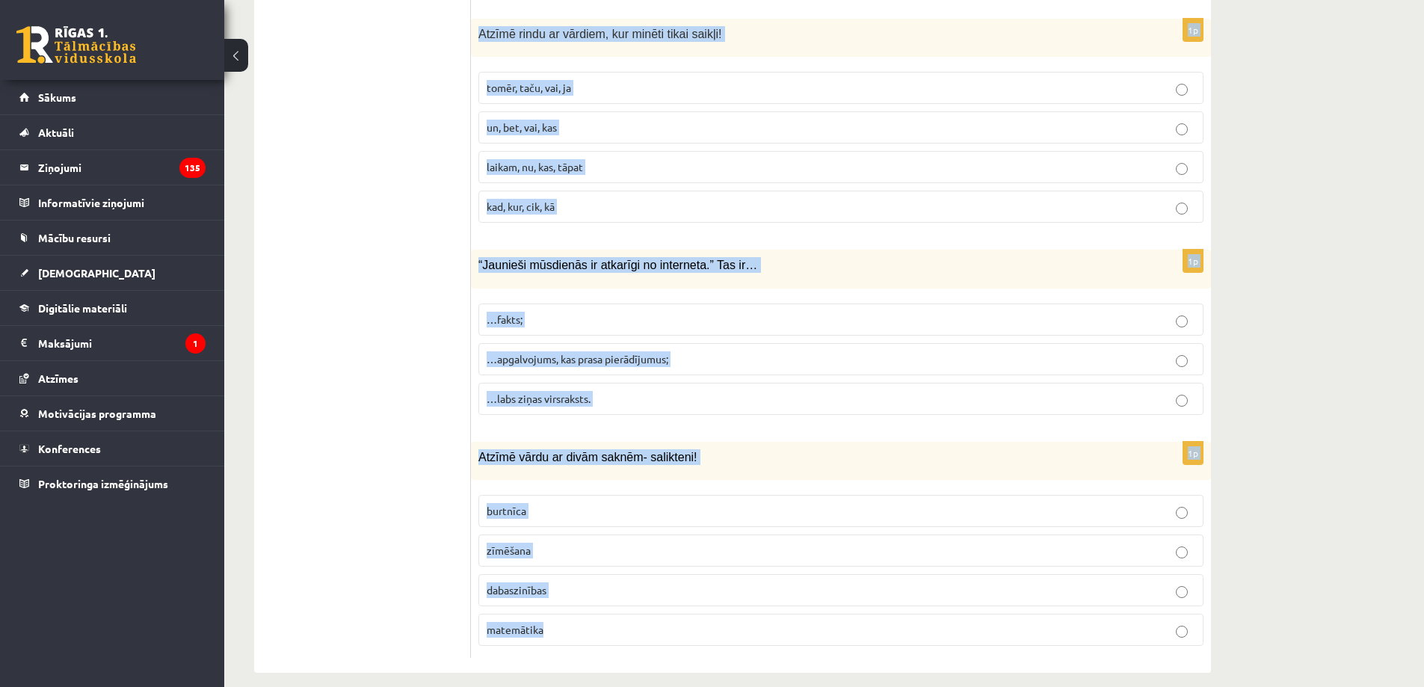
drag, startPoint x: 479, startPoint y: 213, endPoint x: 951, endPoint y: 622, distance: 625.0
copy form "Loremi dolorsi, amet co adipiscin/elitseddoe! Te, incididu, utlabo etdol magnaa…"
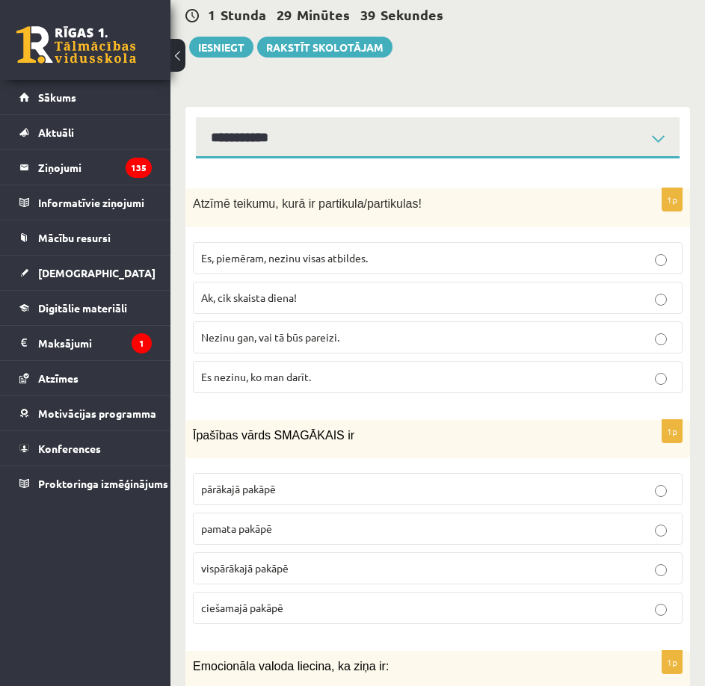
scroll to position [449, 0]
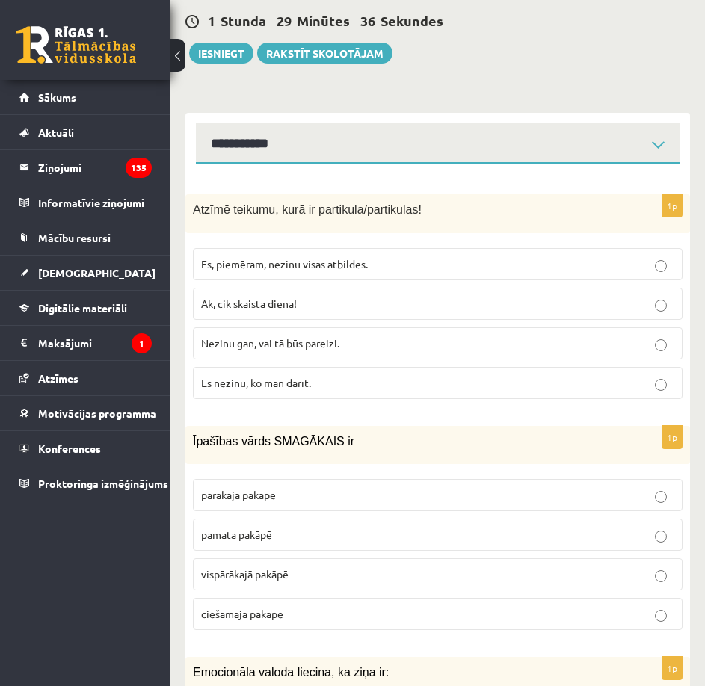
click at [437, 336] on p "Nezinu gan, vai tā būs pareizi." at bounding box center [437, 344] width 473 height 16
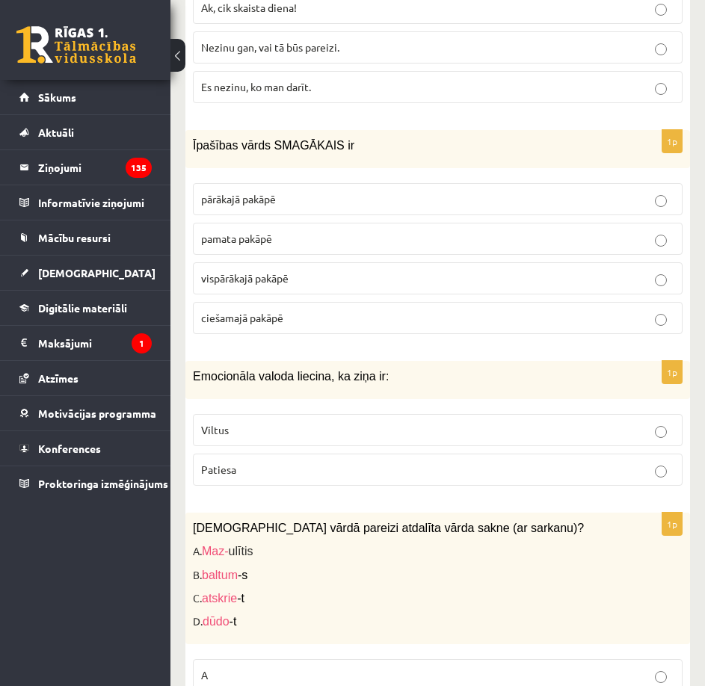
scroll to position [748, 0]
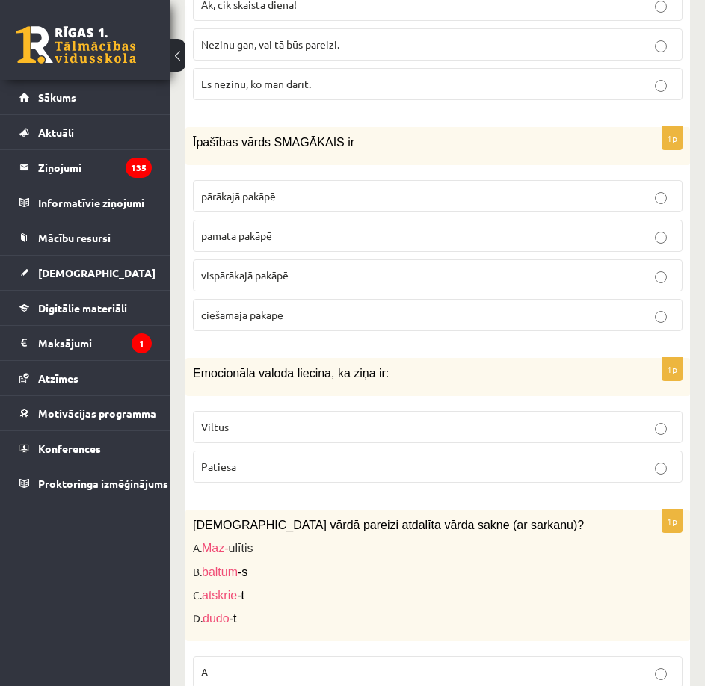
click at [326, 188] on p "pārākajā pakāpē" at bounding box center [437, 196] width 473 height 16
click at [329, 411] on label "Viltus" at bounding box center [438, 427] width 490 height 32
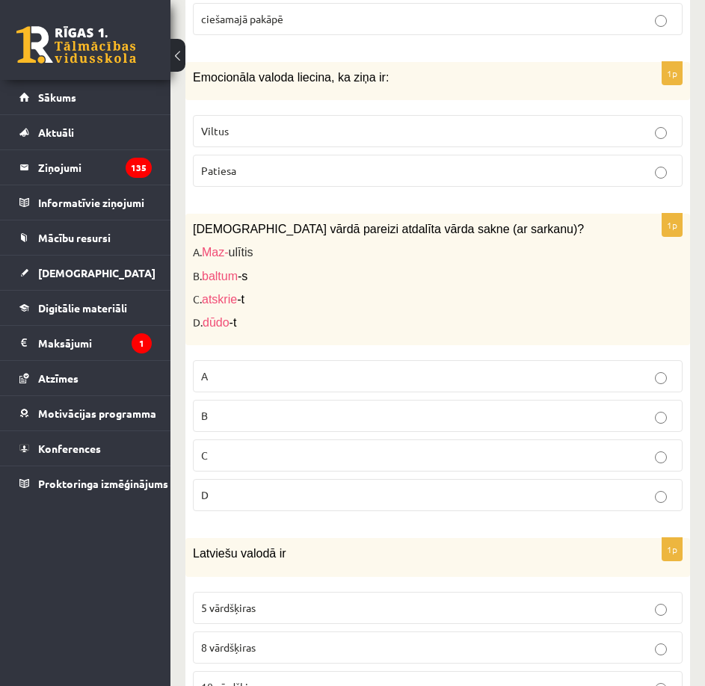
scroll to position [1047, 0]
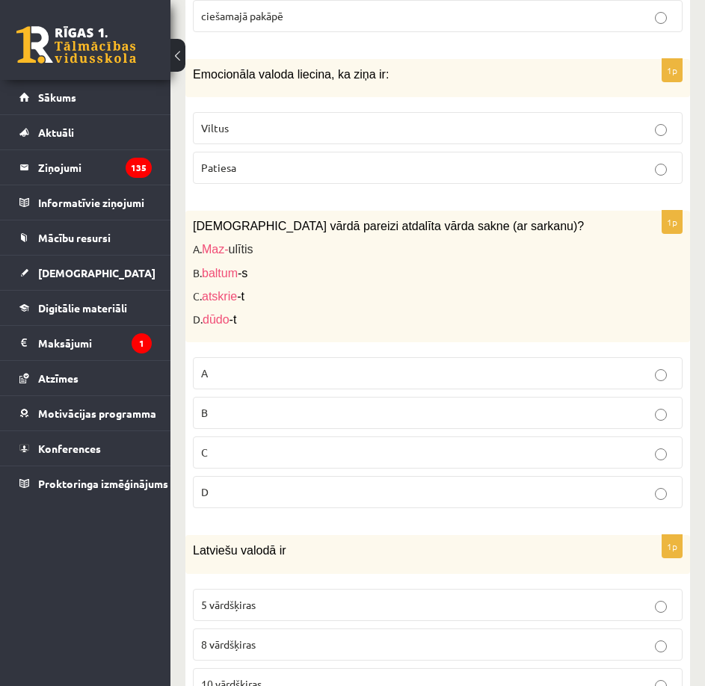
click at [307, 405] on p "B" at bounding box center [437, 413] width 473 height 16
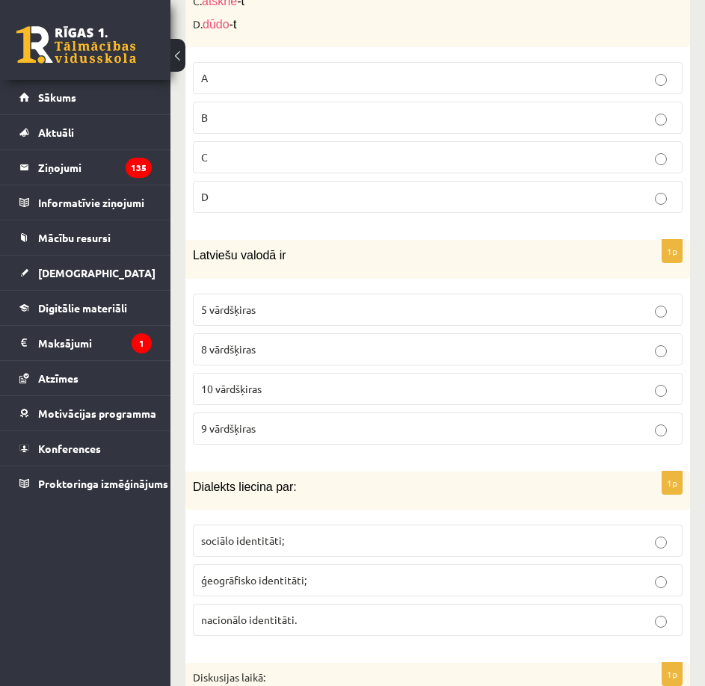
scroll to position [1346, 0]
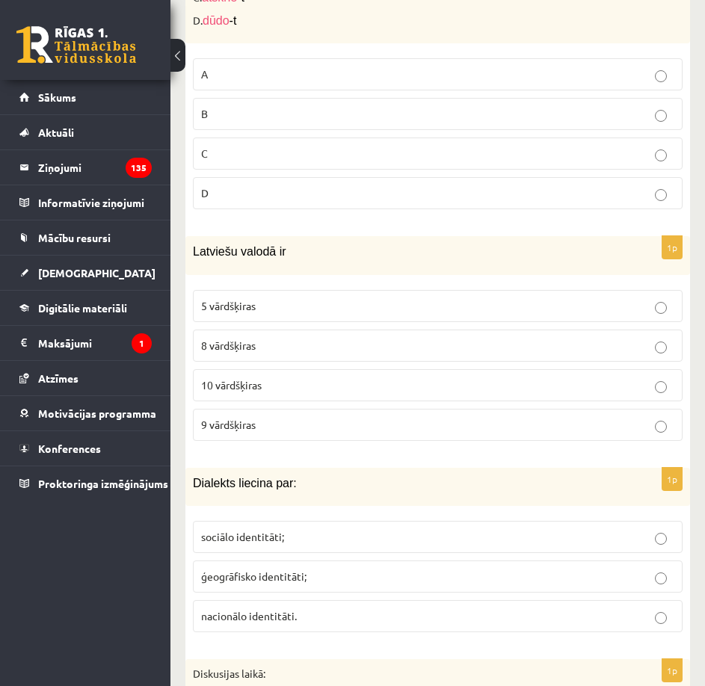
click at [295, 378] on p "10 vārdšķiras" at bounding box center [437, 386] width 473 height 16
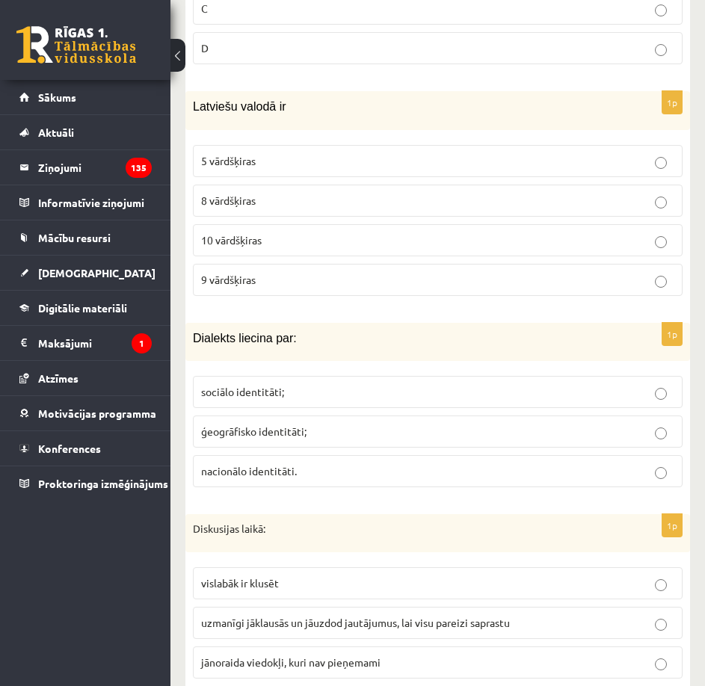
scroll to position [1495, 0]
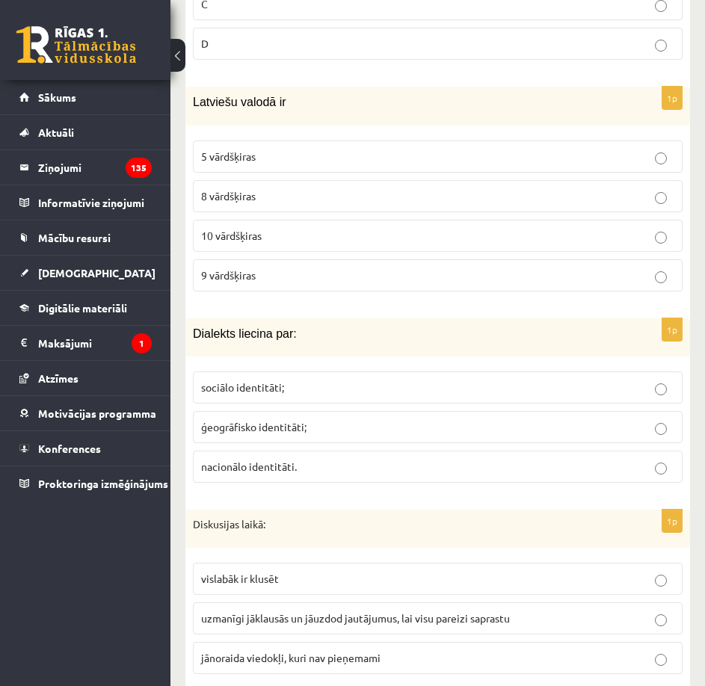
click at [289, 420] on span "ģeogrāfisko identitāti;" at bounding box center [253, 426] width 105 height 13
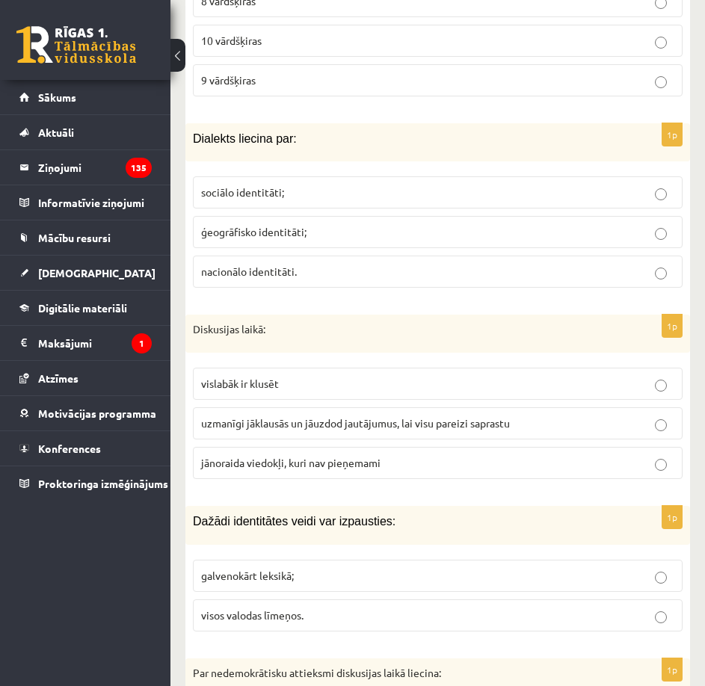
scroll to position [1795, 0]
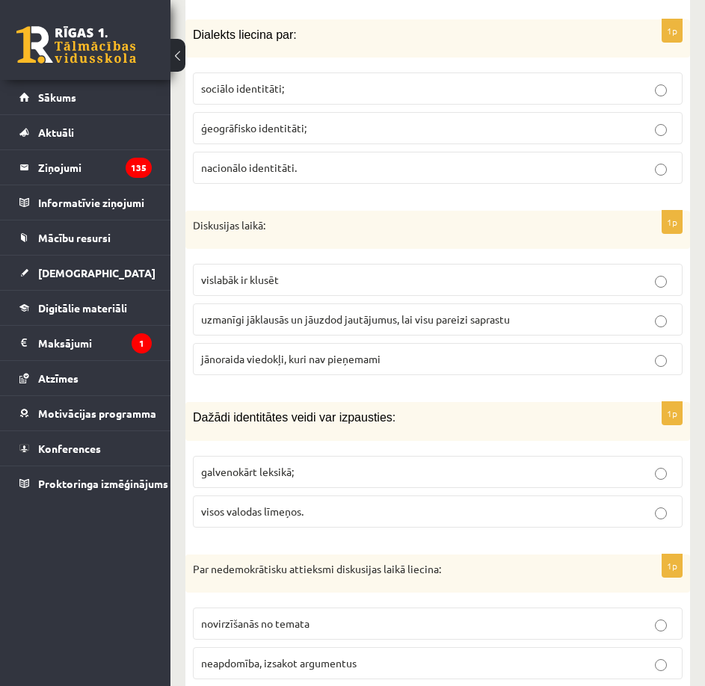
click at [321, 313] on span "uzmanīgi jāklausās un jāuzdod jautājumus, lai visu pareizi saprastu" at bounding box center [355, 319] width 309 height 13
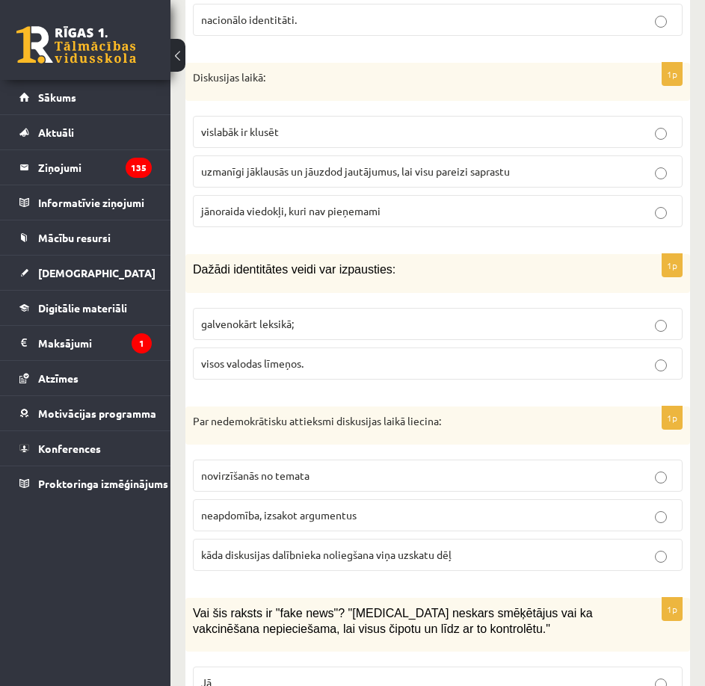
scroll to position [1944, 0]
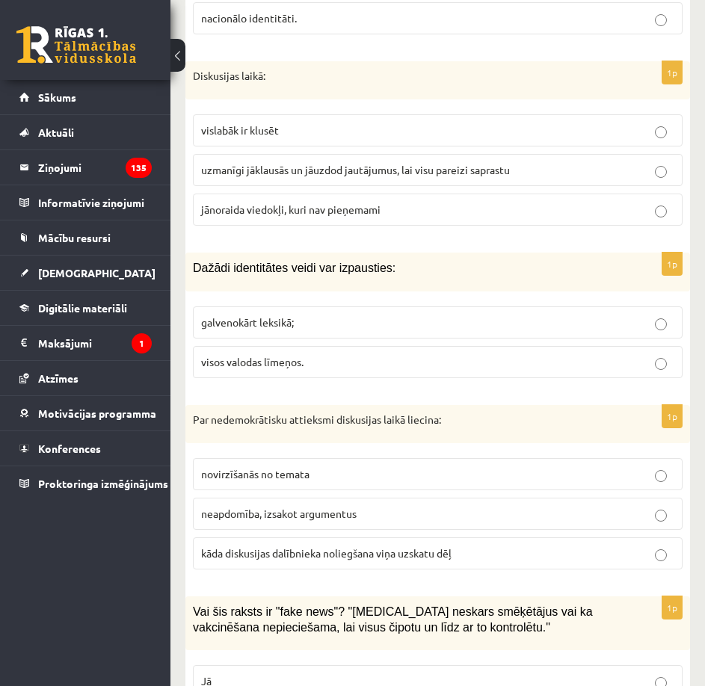
click at [331, 354] on p "visos valodas līmeņos." at bounding box center [437, 362] width 473 height 16
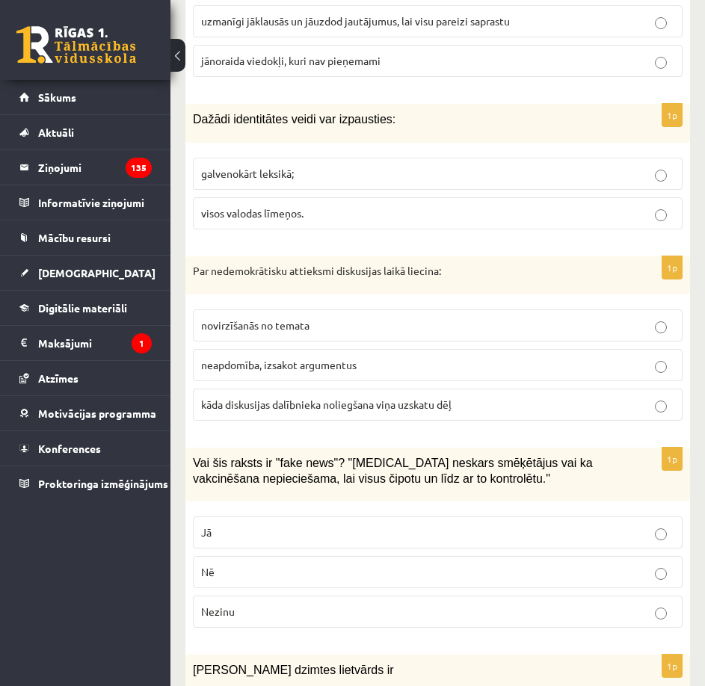
scroll to position [2094, 0]
click at [361, 397] on span "kāda diskusijas dalībnieka noliegšana viņa uzskatu dēļ" at bounding box center [326, 403] width 250 height 13
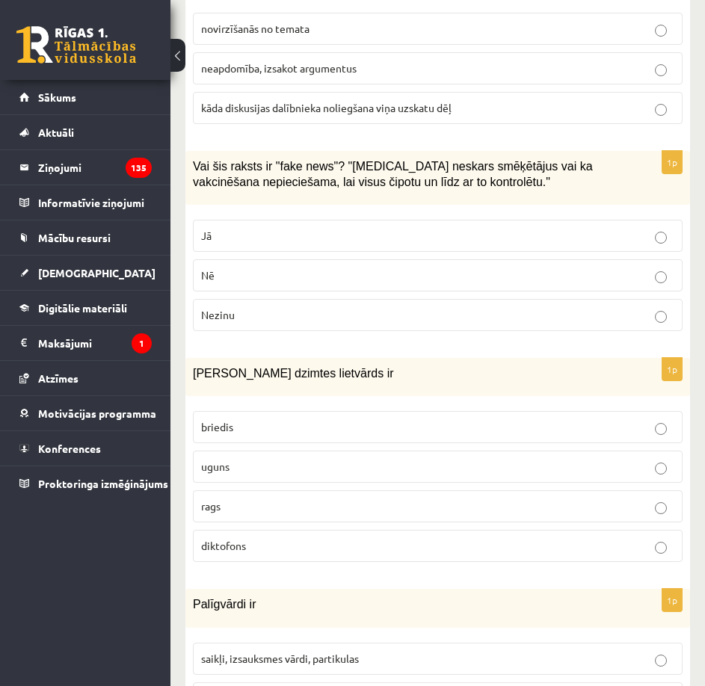
scroll to position [2393, 0]
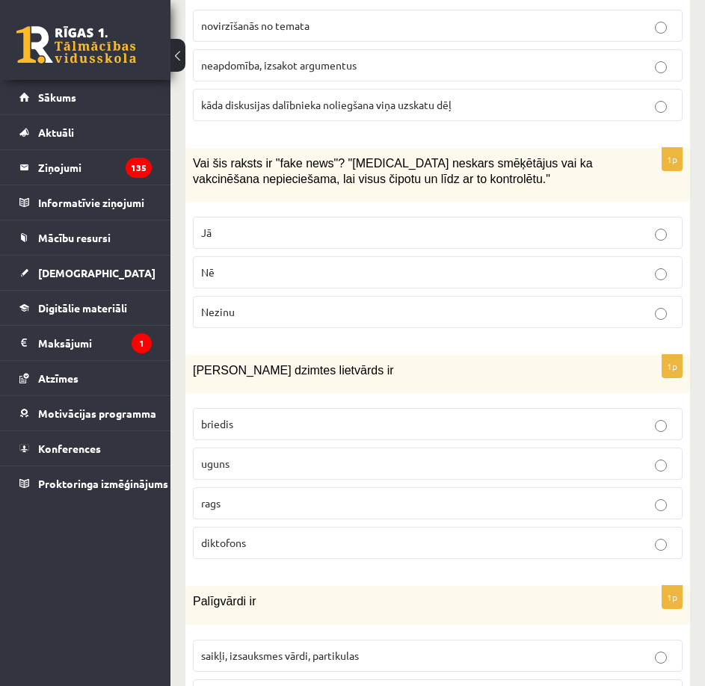
click at [360, 225] on p "Jā" at bounding box center [437, 233] width 473 height 16
click at [315, 456] on p "uguns" at bounding box center [437, 464] width 473 height 16
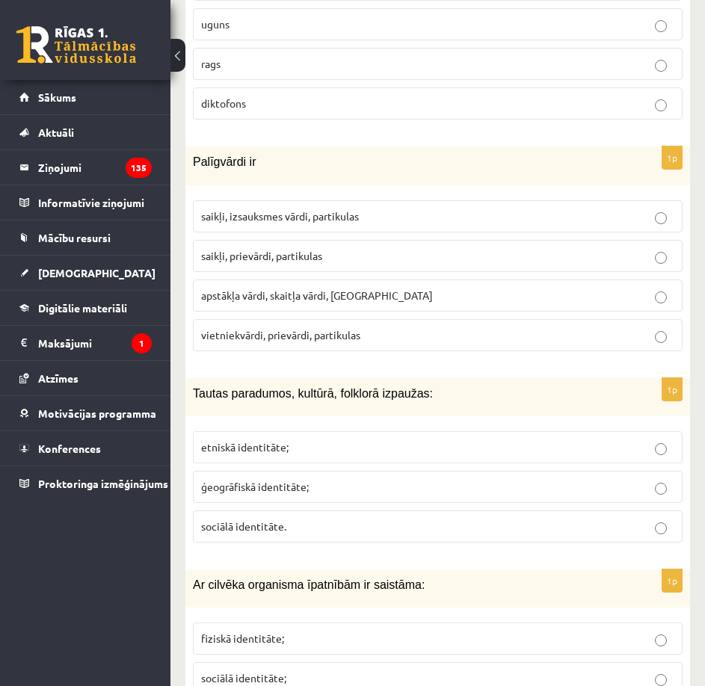
scroll to position [2841, 0]
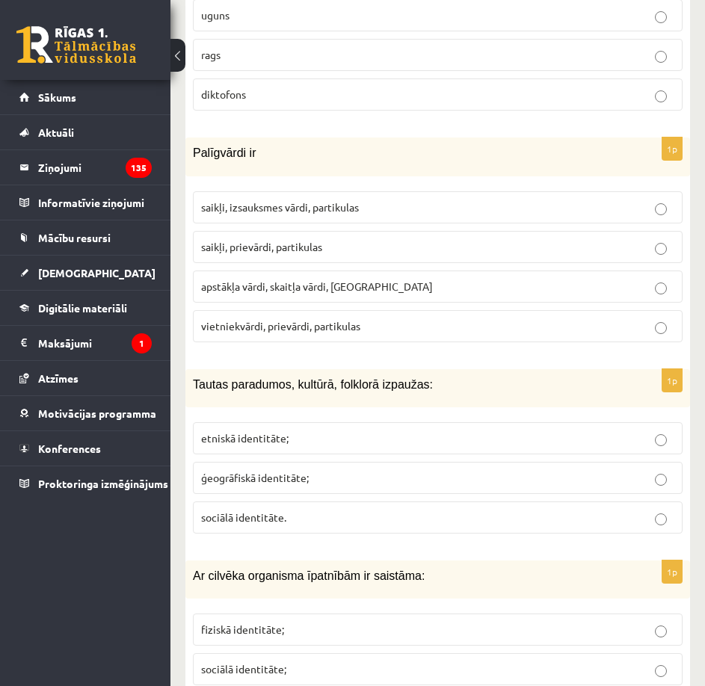
click at [366, 239] on p "saikļi, prievārdi, partikulas" at bounding box center [437, 247] width 473 height 16
click at [336, 431] on p "etniskā identitāte;" at bounding box center [437, 439] width 473 height 16
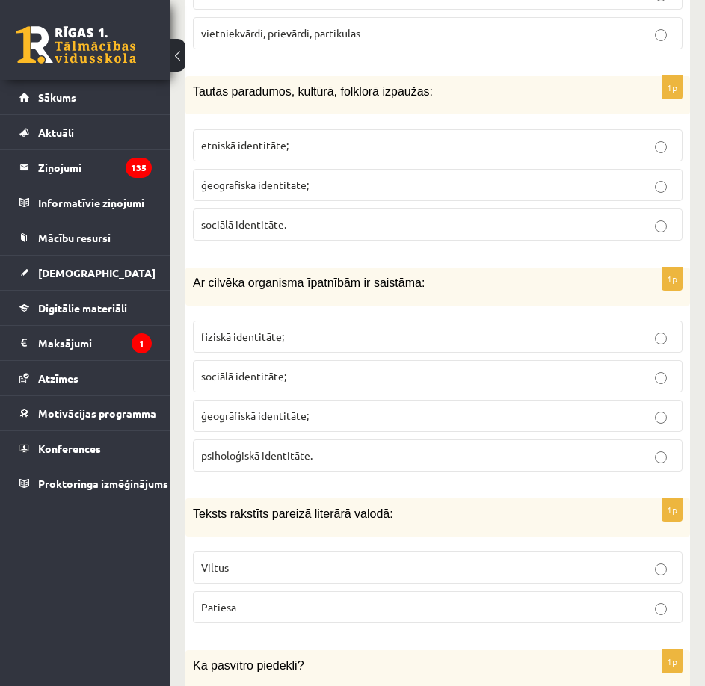
scroll to position [3140, 0]
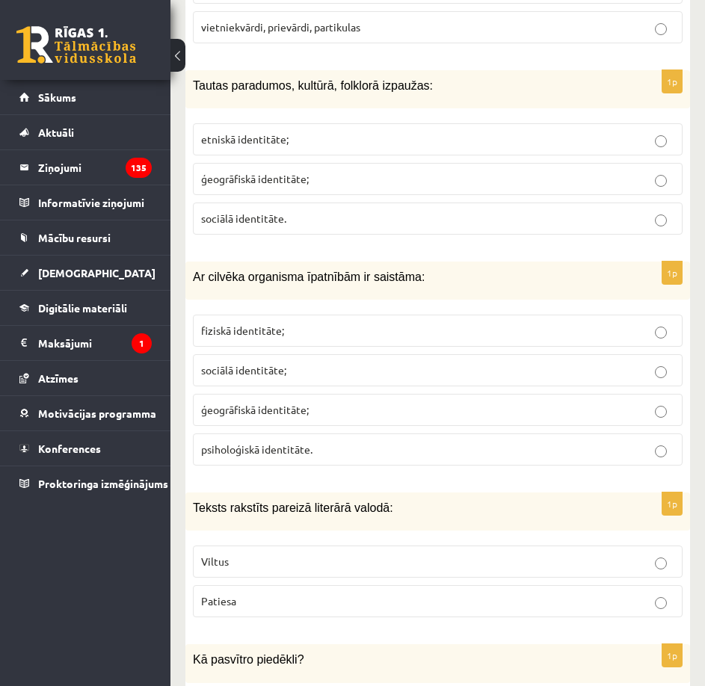
click at [384, 323] on p "fiziskā identitāte;" at bounding box center [437, 331] width 473 height 16
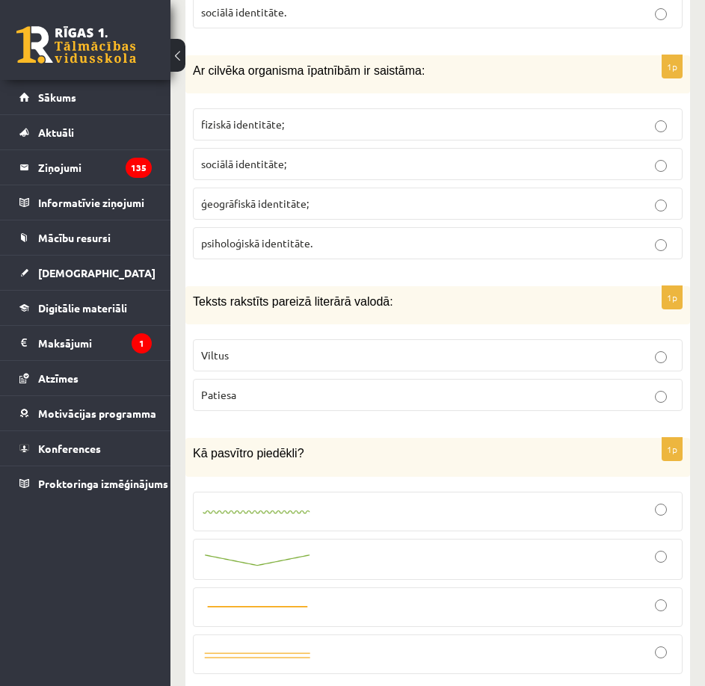
scroll to position [3440, 0]
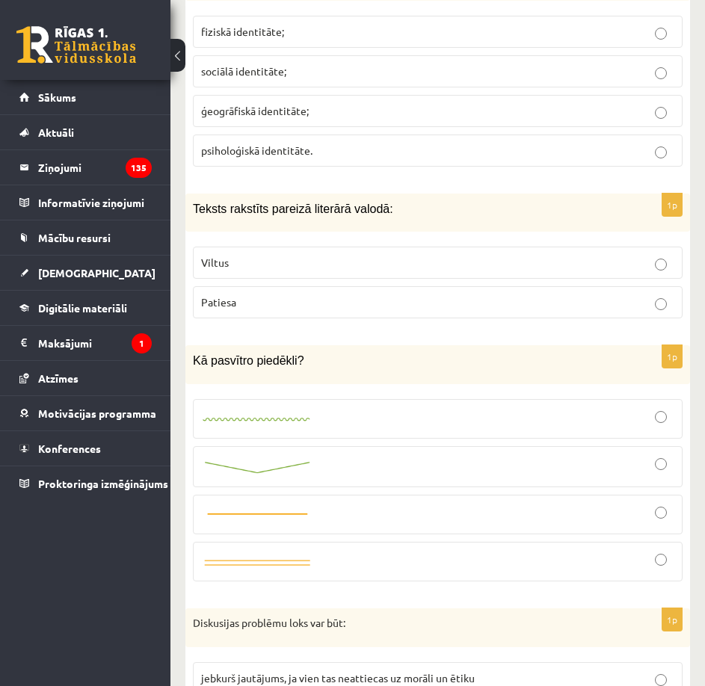
click at [313, 298] on label "Patiesa" at bounding box center [438, 302] width 490 height 32
click at [426, 503] on div at bounding box center [437, 514] width 473 height 23
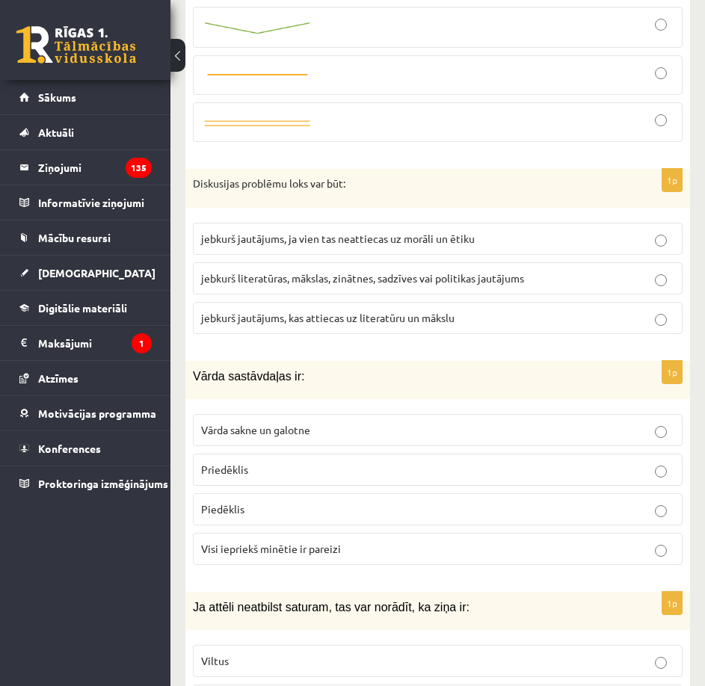
scroll to position [3888, 0]
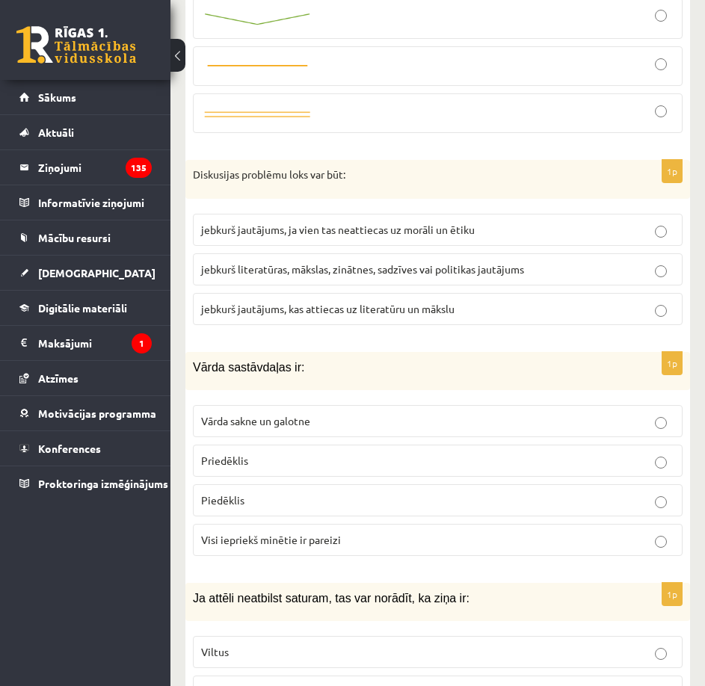
click at [328, 262] on span "jebkurš literatūras, mākslas, zinātnes, sadzīves vai politikas jautājums" at bounding box center [362, 268] width 323 height 13
click at [325, 533] on span "Visi iepriekš minētie ir pareizi" at bounding box center [271, 539] width 140 height 13
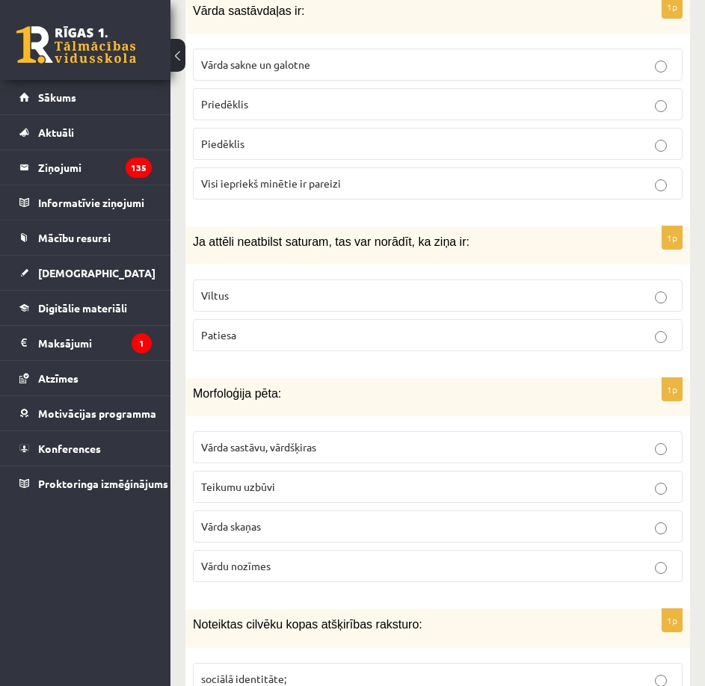
scroll to position [4337, 0]
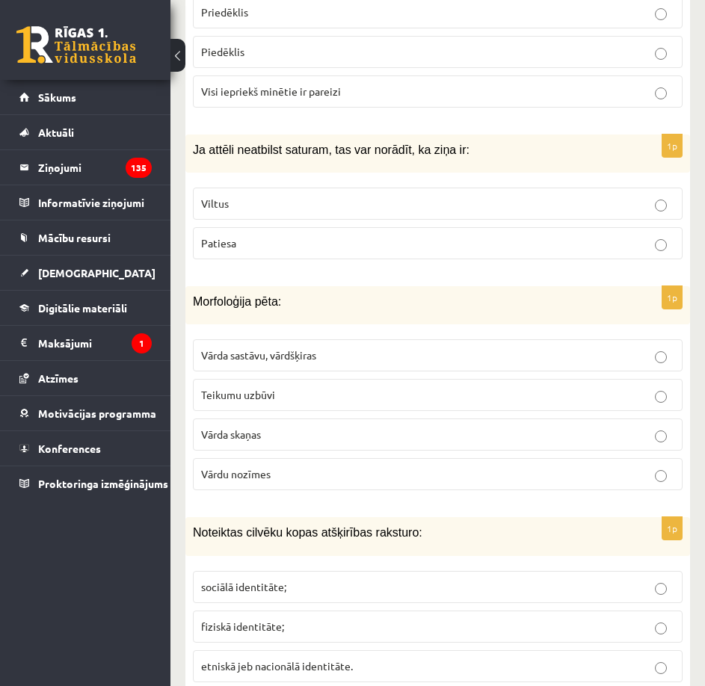
click at [352, 196] on p "Viltus" at bounding box center [437, 204] width 473 height 16
click at [316, 348] on span "Vārda sastāvu, vārdšķiras" at bounding box center [258, 354] width 115 height 13
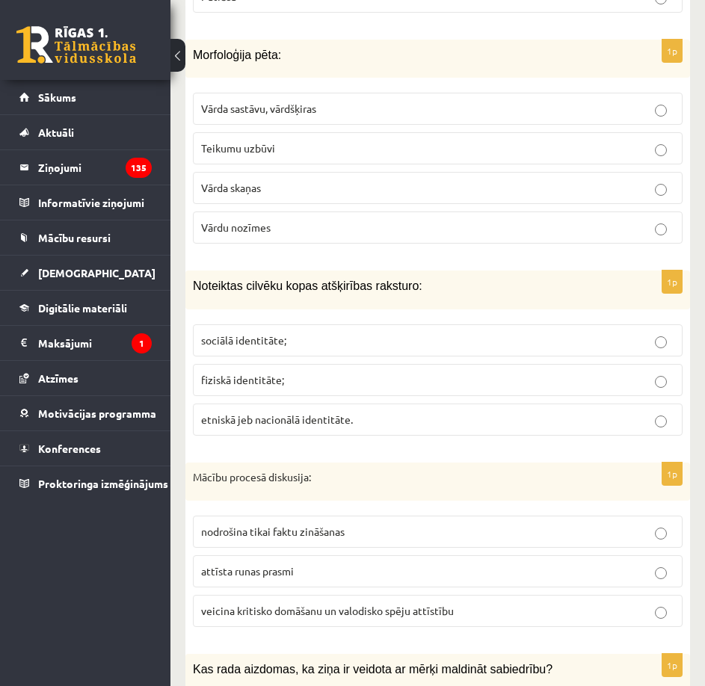
scroll to position [4636, 0]
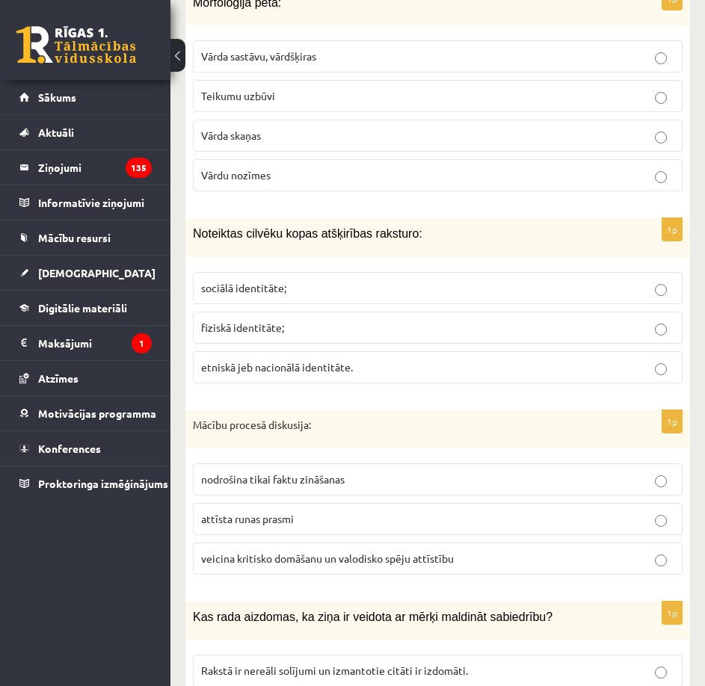
click at [379, 360] on p "etniskā jeb nacionālā identitāte." at bounding box center [437, 368] width 473 height 16
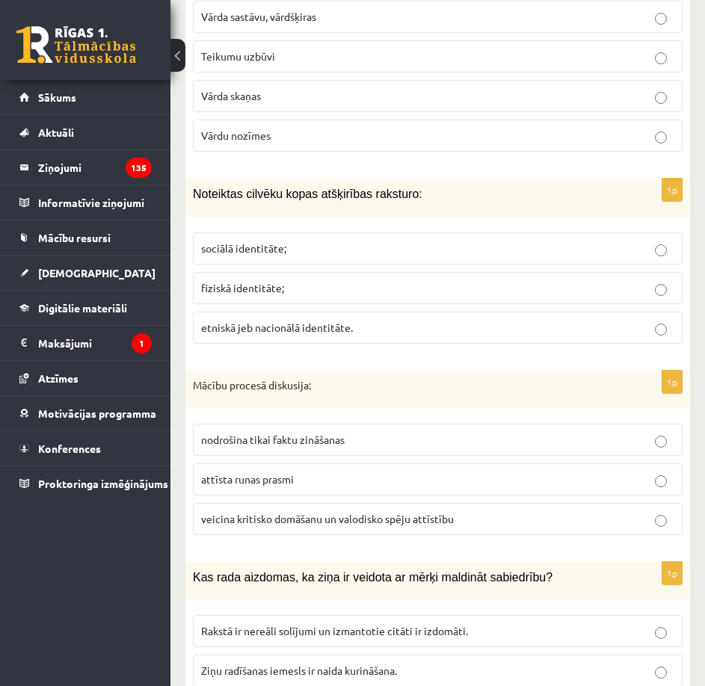
scroll to position [4785, 0]
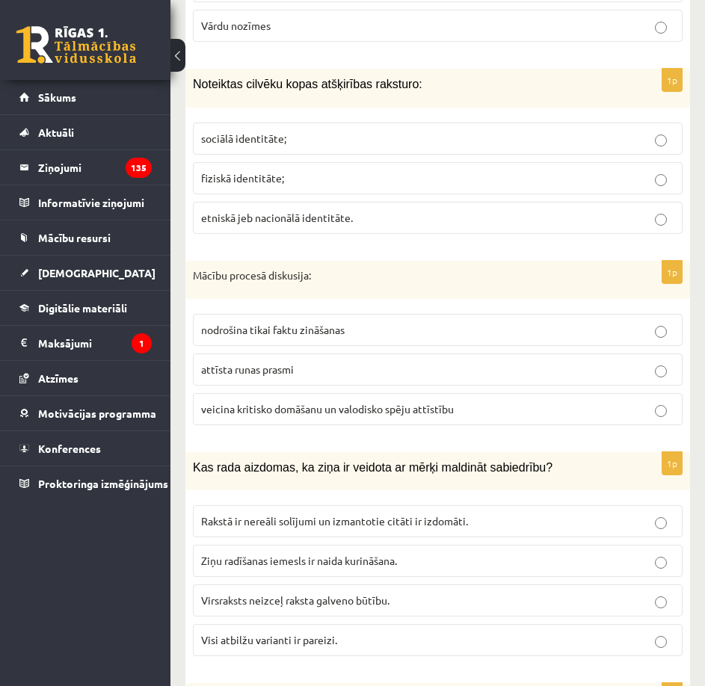
drag, startPoint x: 281, startPoint y: 388, endPoint x: 286, endPoint y: 378, distance: 11.0
click at [280, 402] on span "veicina kritisko domāšanu un valodisko spēju attīstību" at bounding box center [327, 408] width 253 height 13
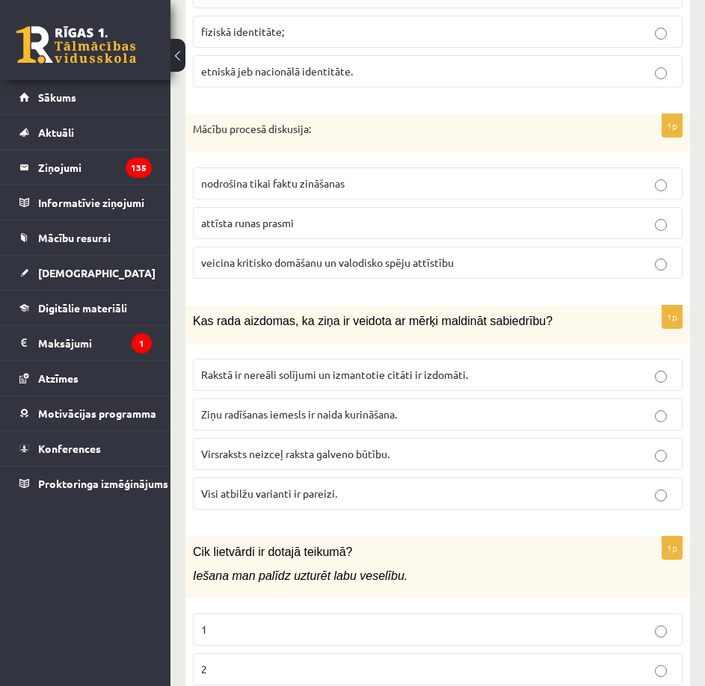
scroll to position [4935, 0]
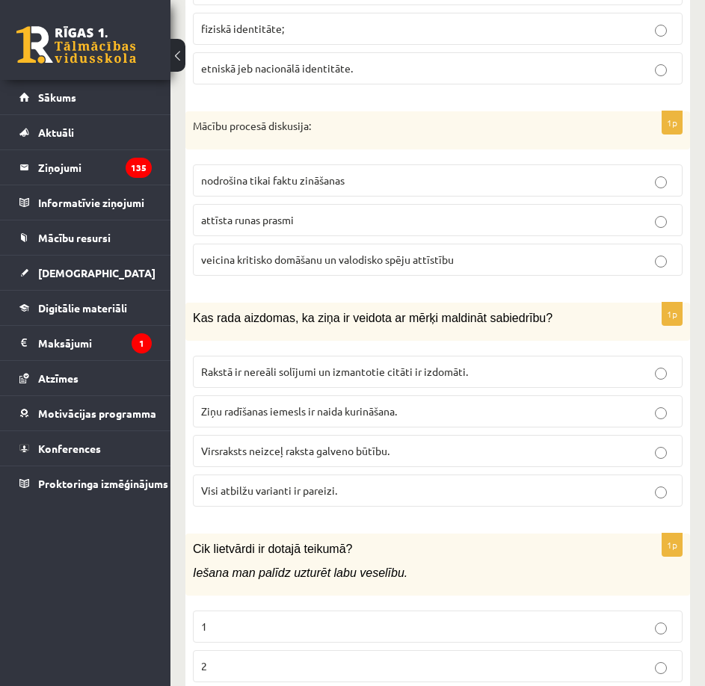
click at [319, 484] on span "Visi atbilžu varianti ir pareizi." at bounding box center [269, 490] width 136 height 13
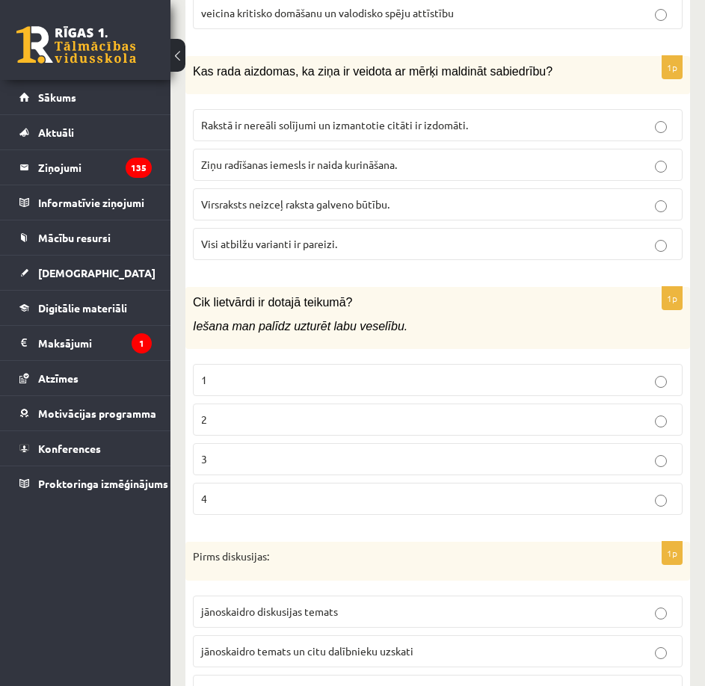
scroll to position [5234, 0]
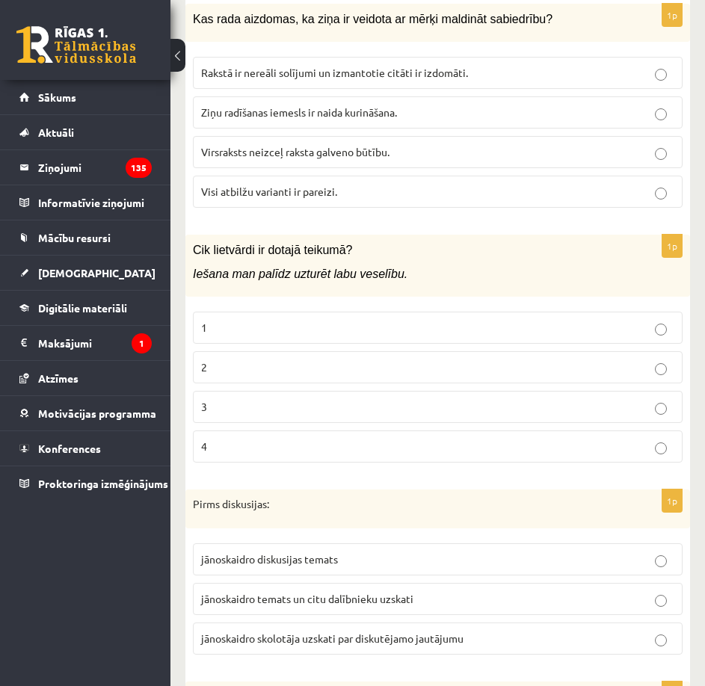
click at [402, 312] on label "1" at bounding box center [438, 328] width 490 height 32
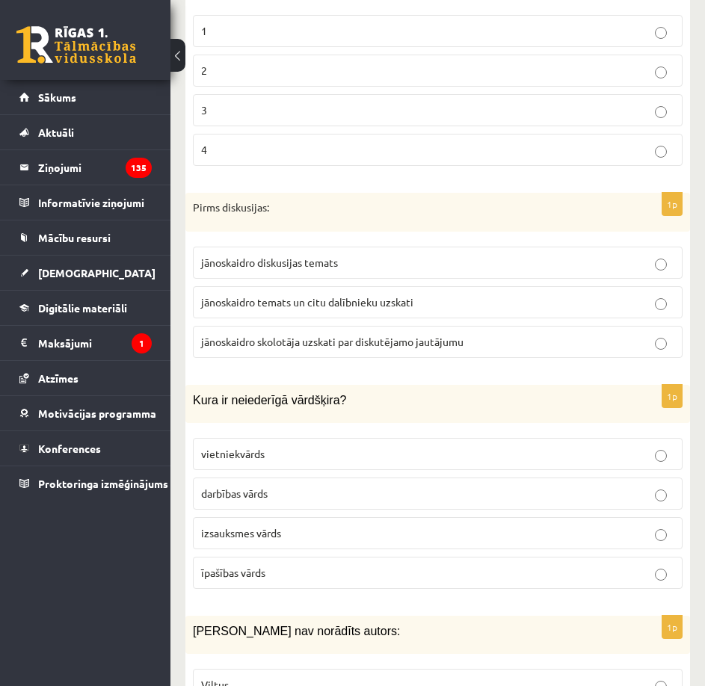
scroll to position [5533, 0]
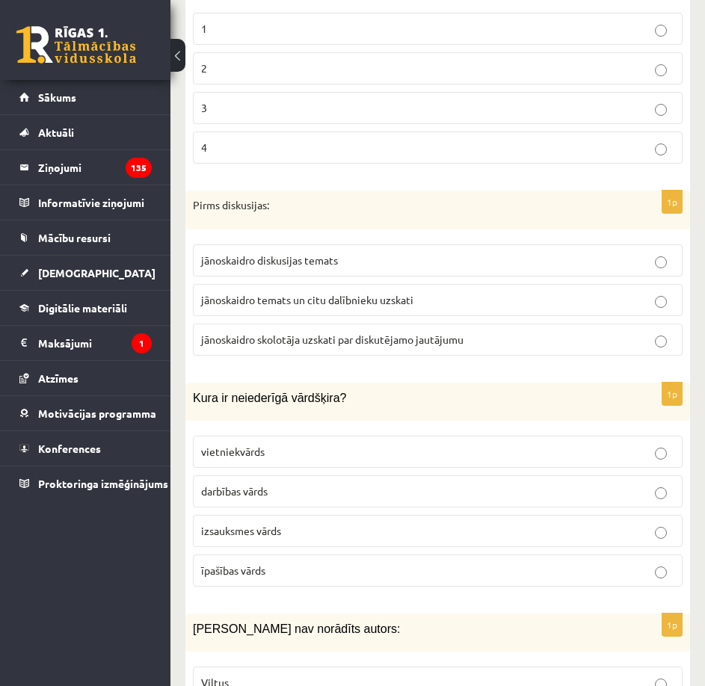
click at [443, 253] on p "jānoskaidro diskusijas temats" at bounding box center [437, 261] width 473 height 16
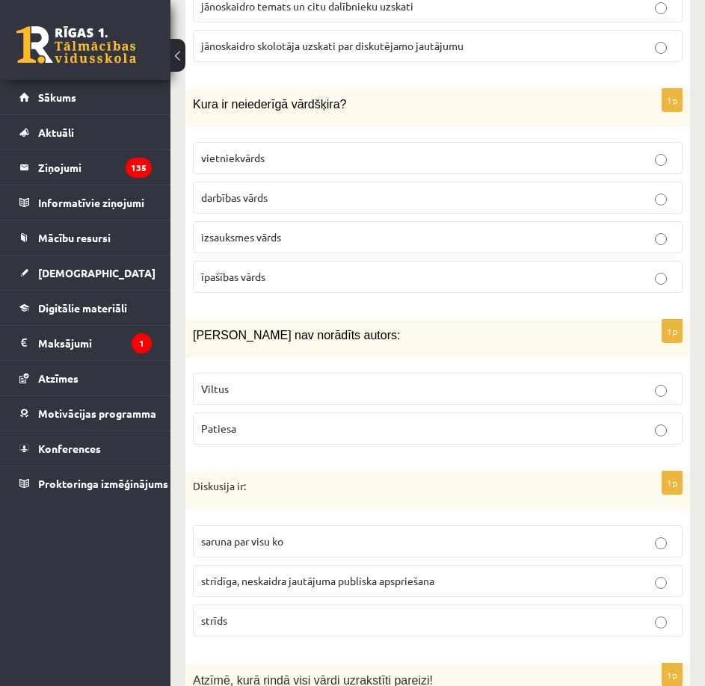
scroll to position [5832, 0]
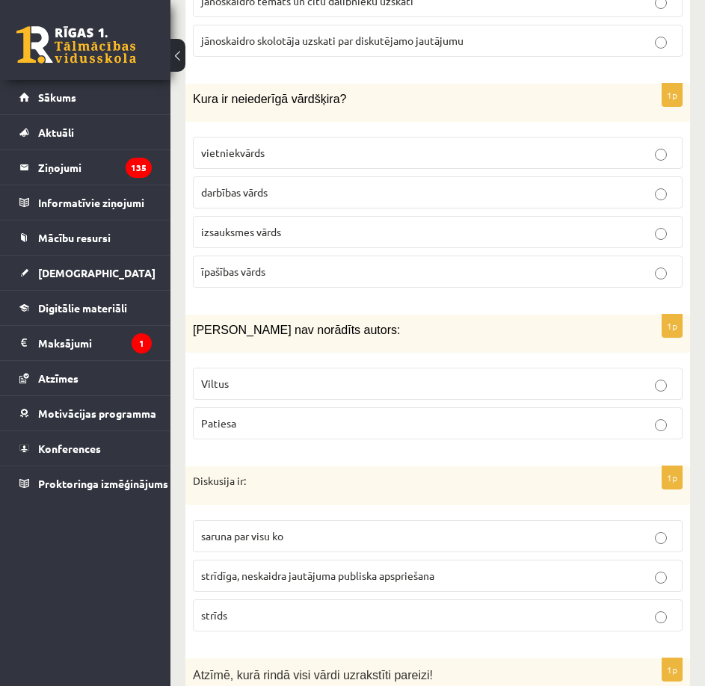
click at [403, 145] on p "vietniekvārds" at bounding box center [437, 153] width 473 height 16
click at [302, 376] on p "Viltus" at bounding box center [437, 384] width 473 height 16
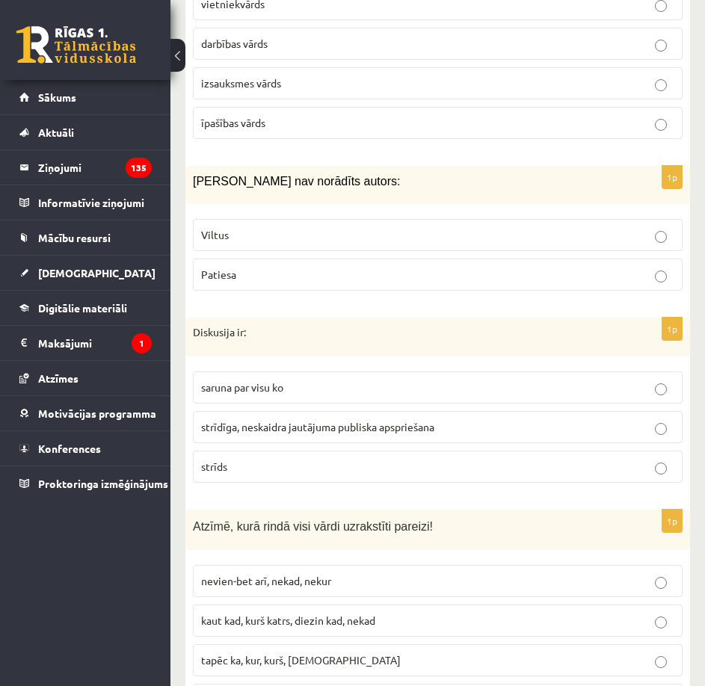
scroll to position [5982, 0]
click at [331, 419] on span "strīdīga, neskaidra jautājuma publiska apspriešana" at bounding box center [317, 425] width 233 height 13
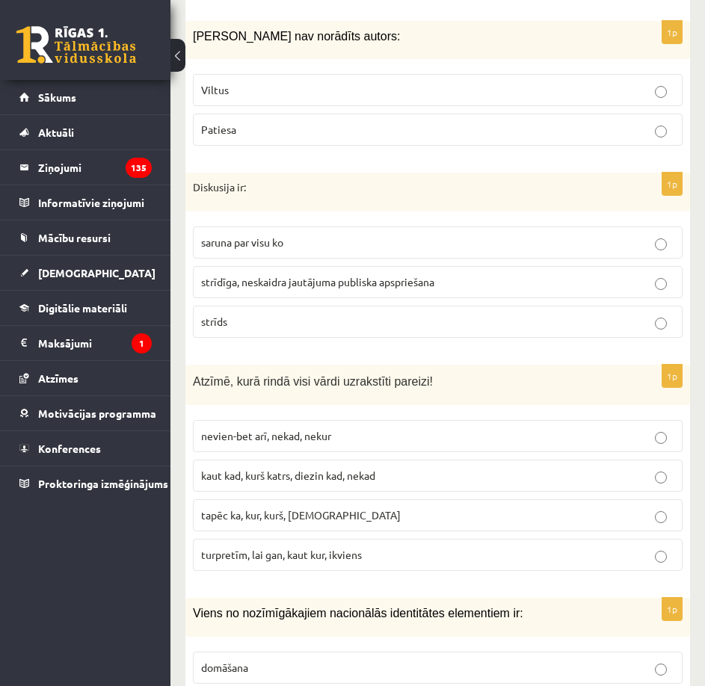
scroll to position [6131, 0]
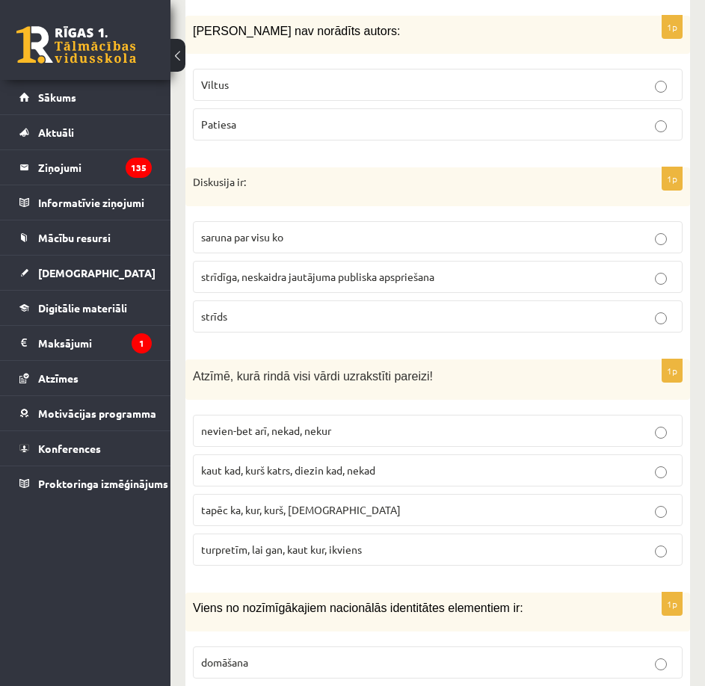
click at [341, 543] on span "turpretīm, lai gan, kaut kur, ikviens" at bounding box center [281, 549] width 161 height 13
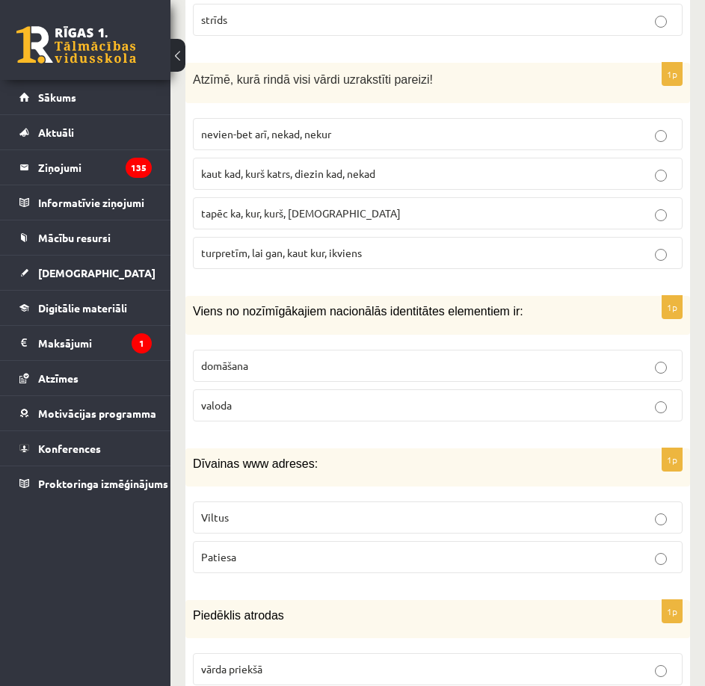
scroll to position [6430, 0]
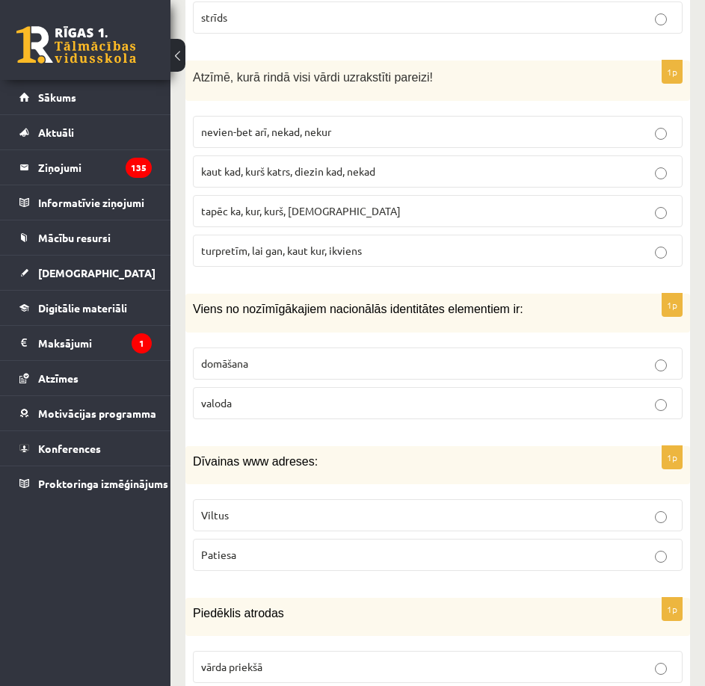
click at [330, 396] on p "valoda" at bounding box center [437, 404] width 473 height 16
click at [339, 508] on p "Viltus" at bounding box center [437, 516] width 473 height 16
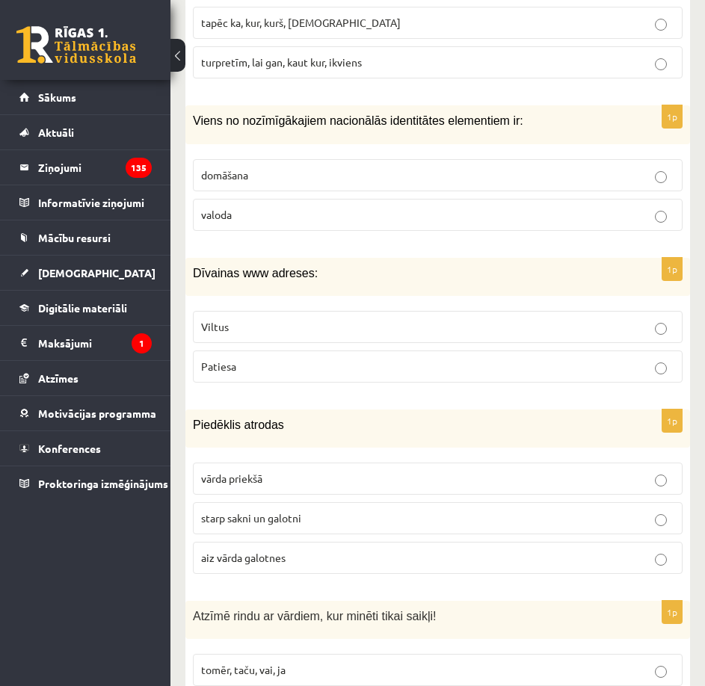
scroll to position [6729, 0]
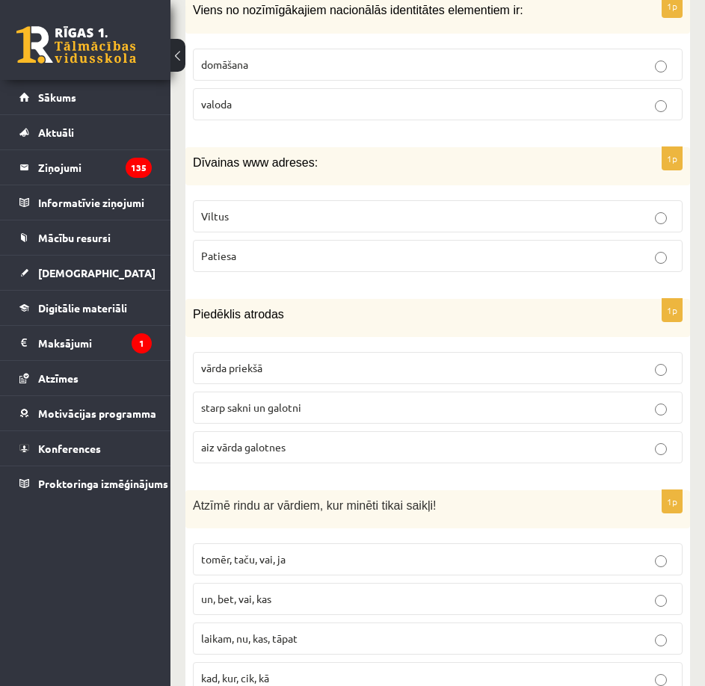
click at [283, 440] on span "aiz vārda galotnes" at bounding box center [243, 446] width 84 height 13
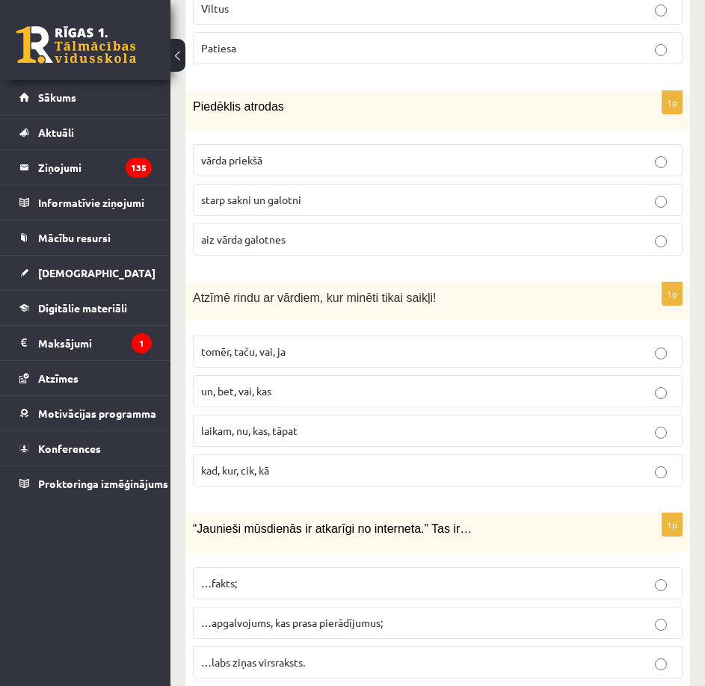
scroll to position [7029, 0]
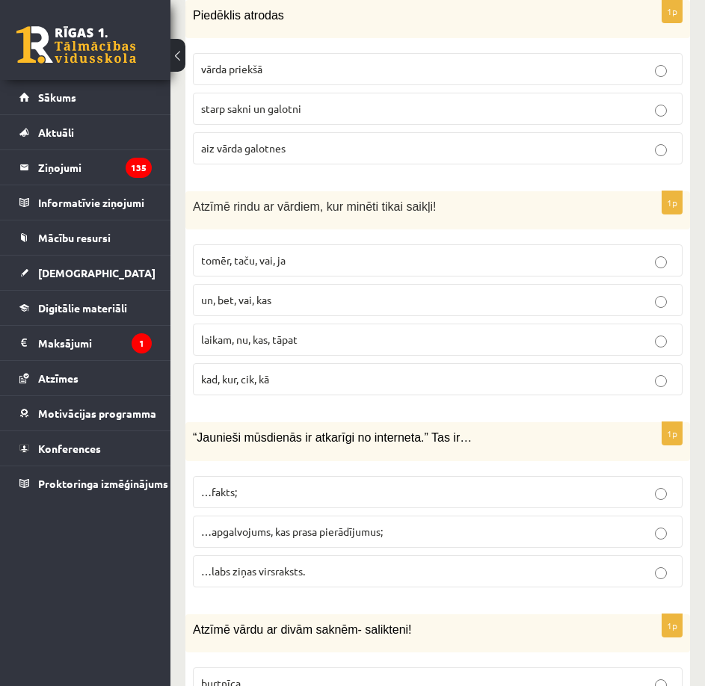
click at [345, 253] on p "tomēr, taču, vai, ja" at bounding box center [437, 261] width 473 height 16
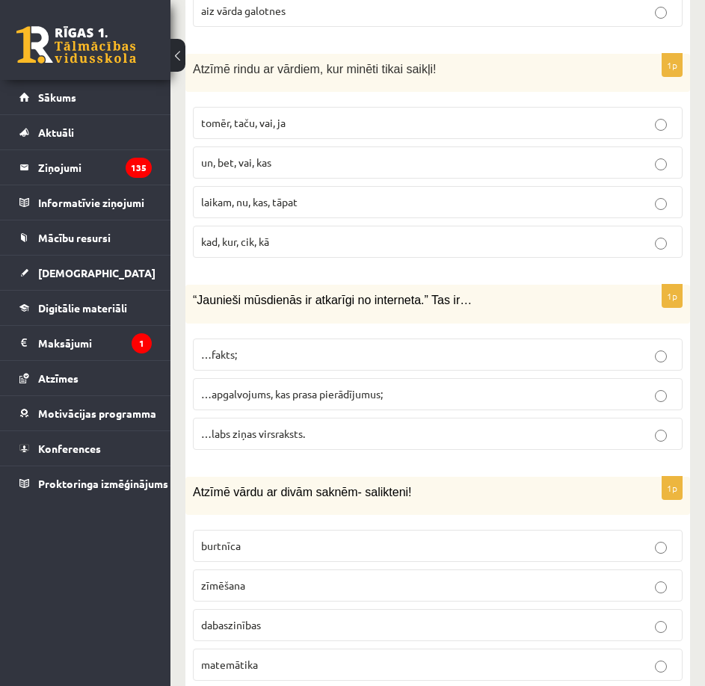
scroll to position [7178, 0]
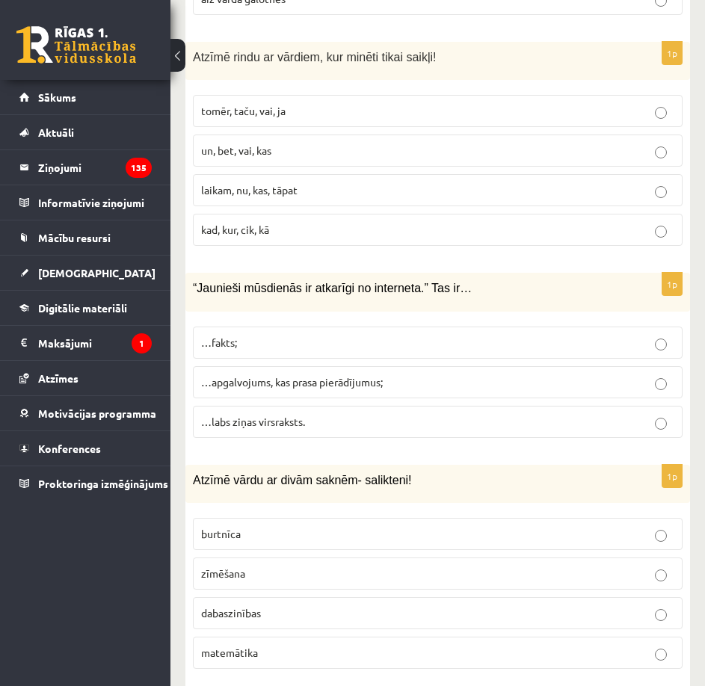
click at [321, 375] on span "…apgalvojums, kas prasa pierādījumus;" at bounding box center [292, 381] width 182 height 13
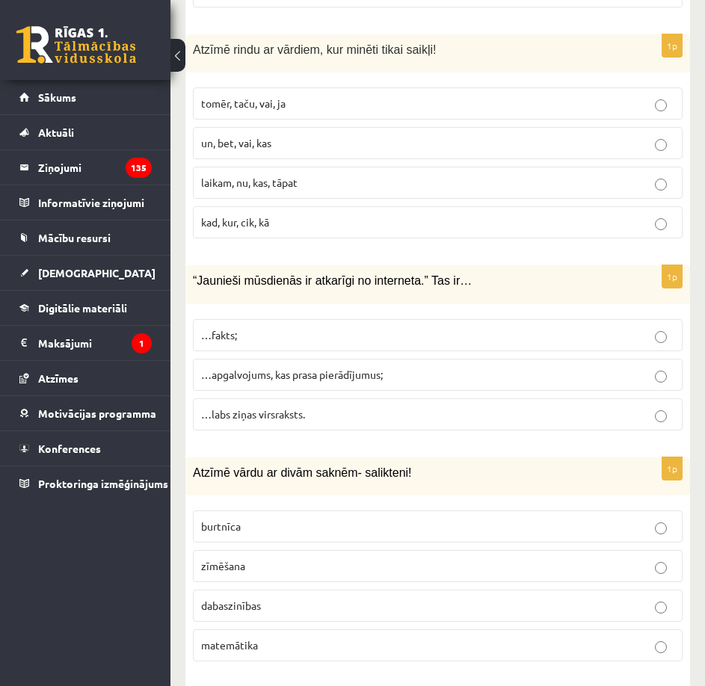
scroll to position [7193, 0]
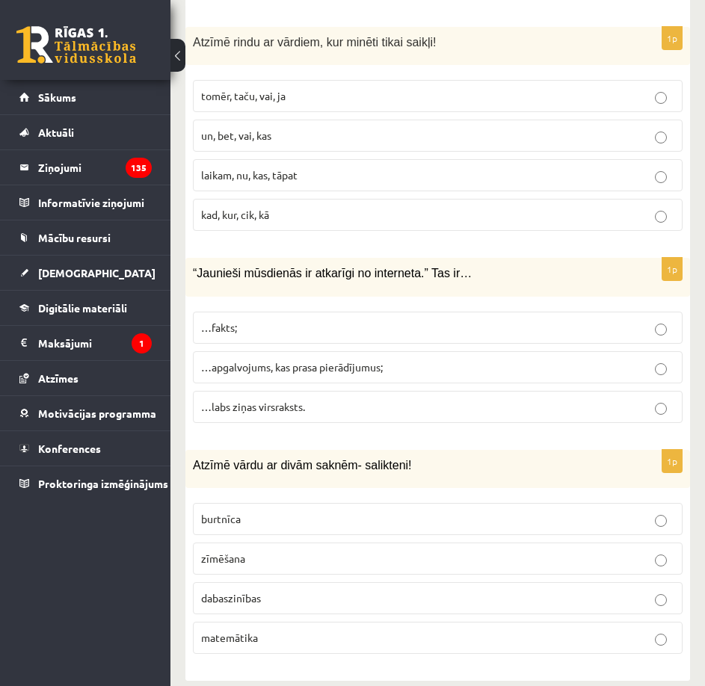
click at [281, 591] on p "dabaszinības" at bounding box center [437, 599] width 473 height 16
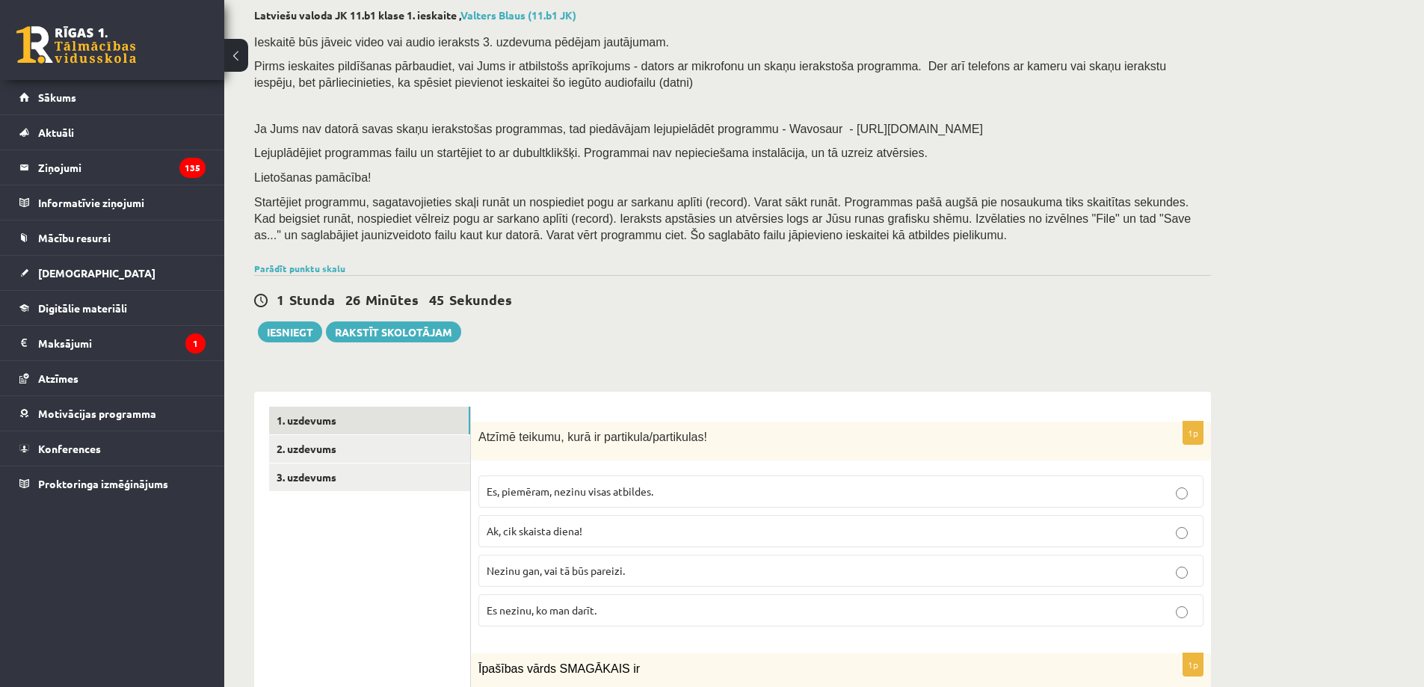
scroll to position [299, 0]
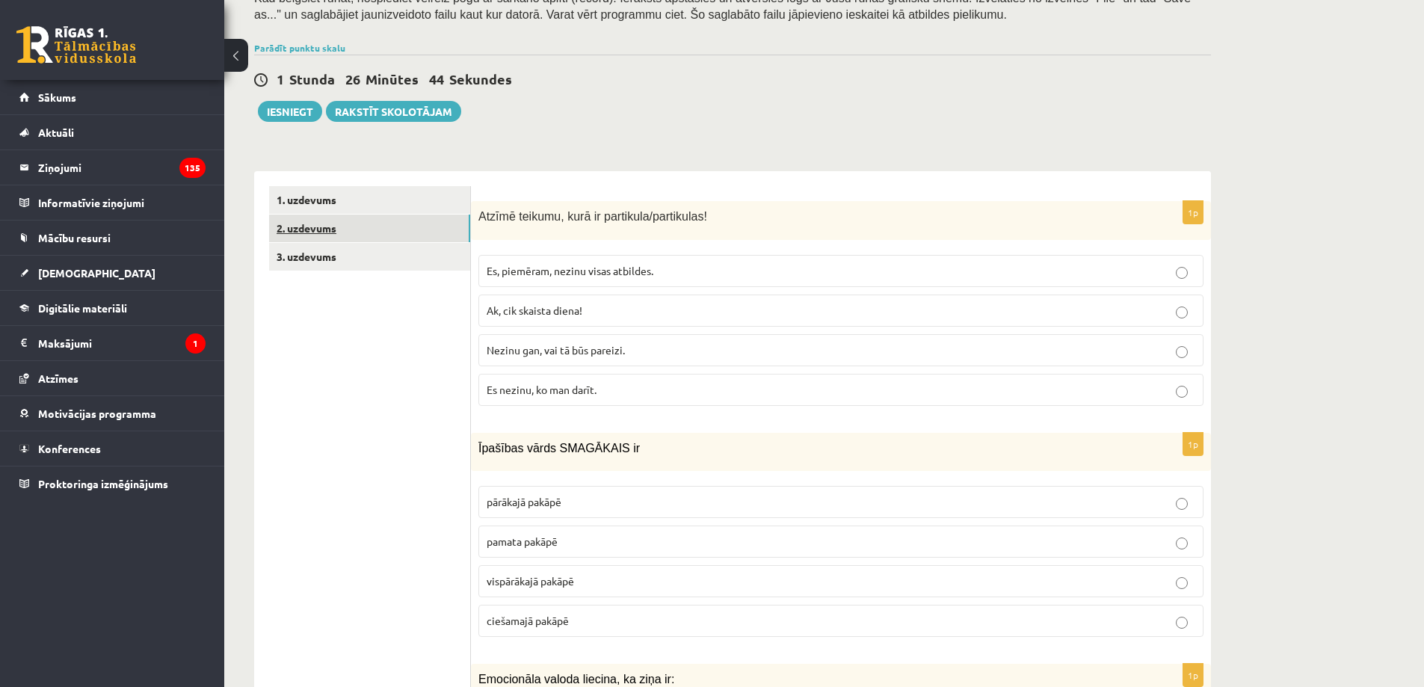
click at [384, 236] on link "2. uzdevums" at bounding box center [369, 229] width 201 height 28
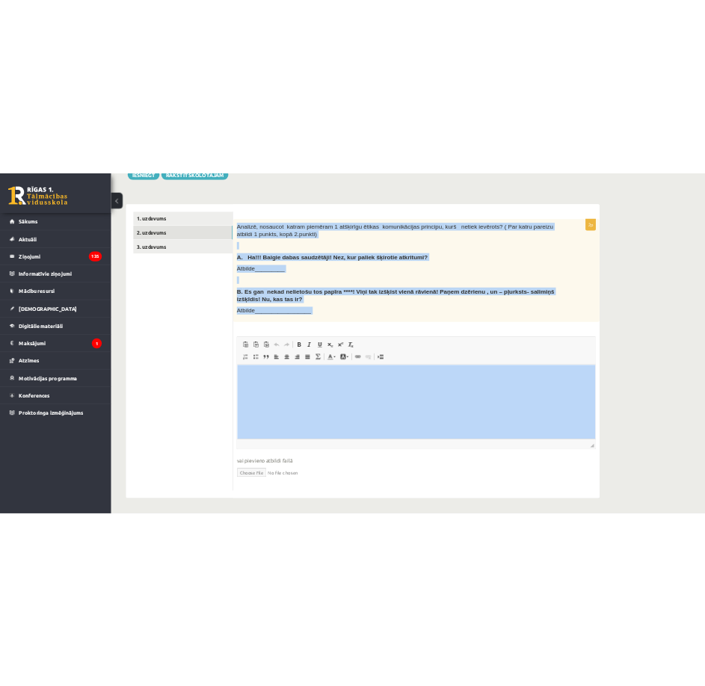
scroll to position [408, 0]
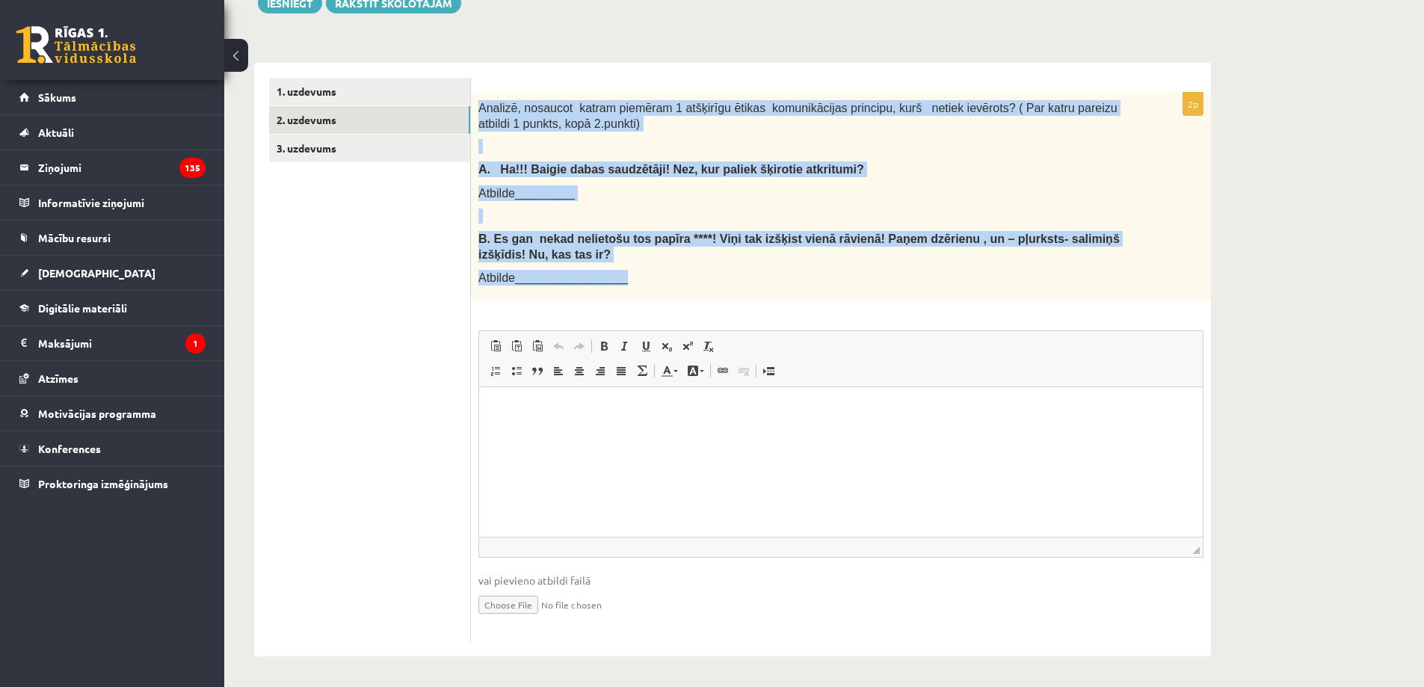
drag, startPoint x: 477, startPoint y: 256, endPoint x: 1079, endPoint y: 281, distance: 602.5
click at [704, 281] on div "Analizē, nosaucot katram piemēram 1 atšķirīgu ētikas komunikācijas principu, ku…" at bounding box center [841, 197] width 740 height 208
copy div "Analizē, nosaucot katram piemēram 1 atšķirīgu ētikas komunikācijas principu, ku…"
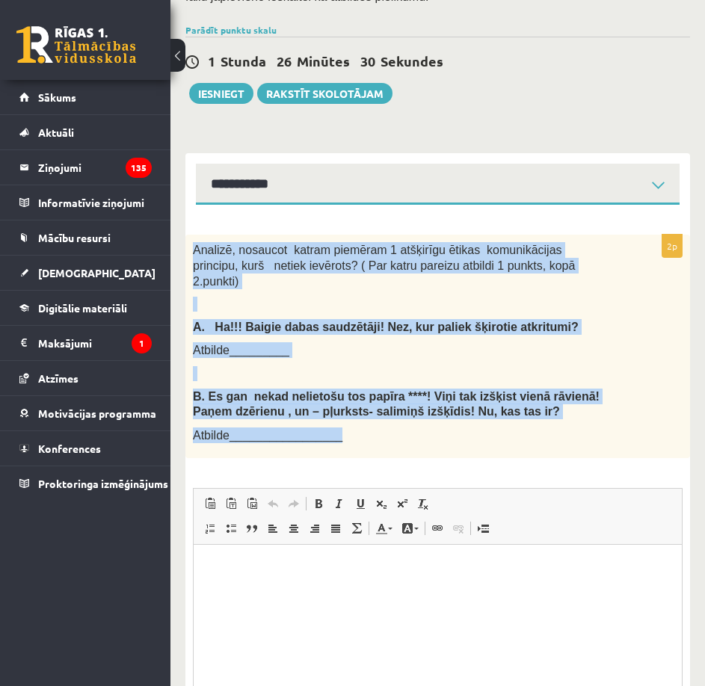
click at [579, 428] on p "Atbilde_________________" at bounding box center [400, 436] width 415 height 16
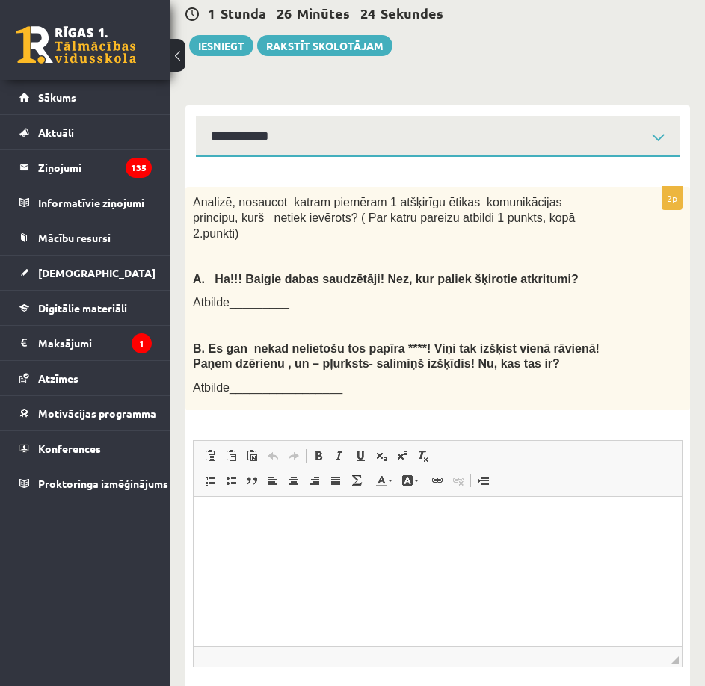
scroll to position [528, 0]
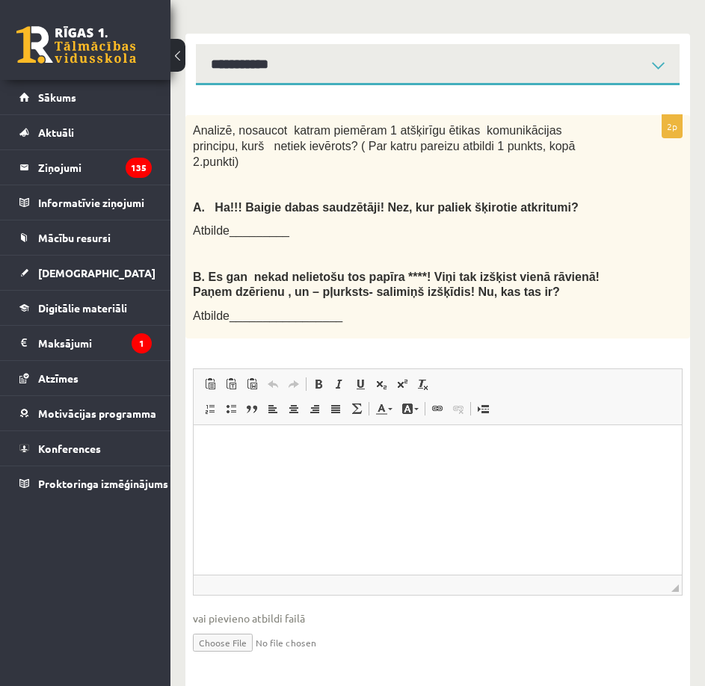
click at [252, 444] on p "Editor, wiswyg-editor-user-answer-47024776448400" at bounding box center [438, 448] width 458 height 16
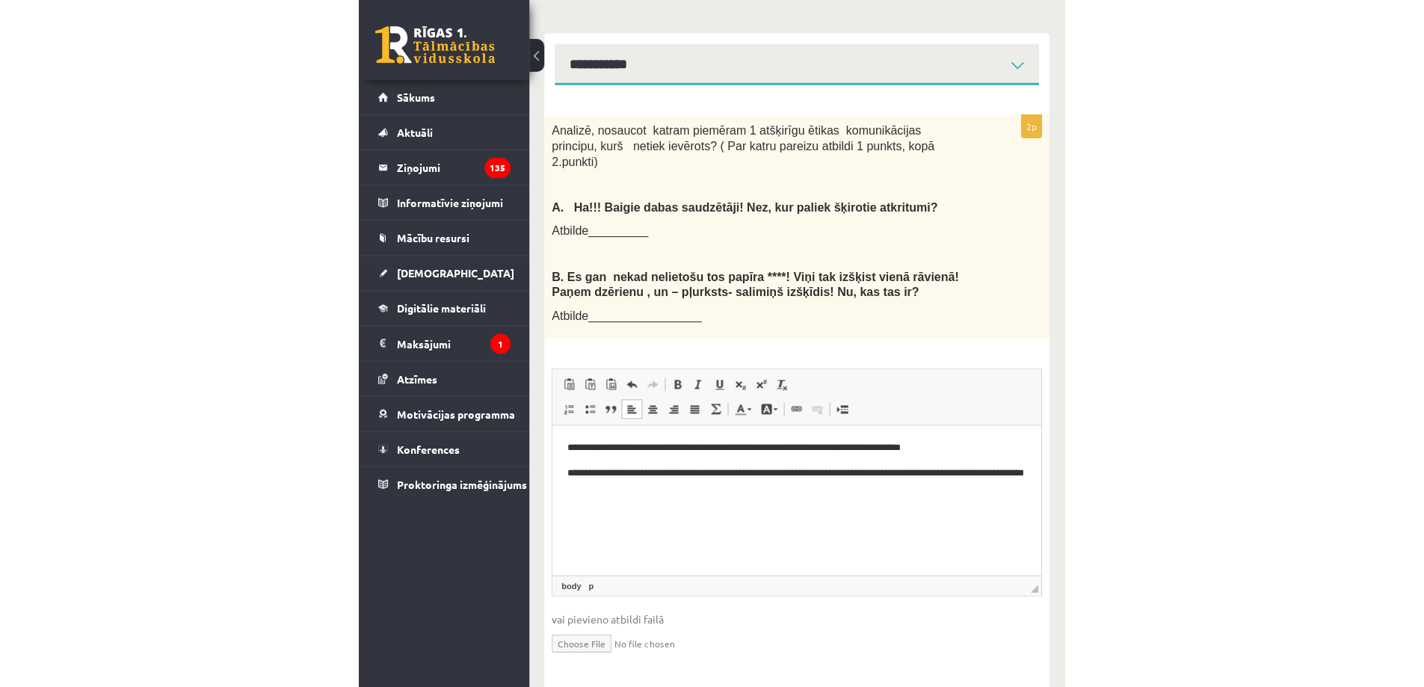
scroll to position [408, 0]
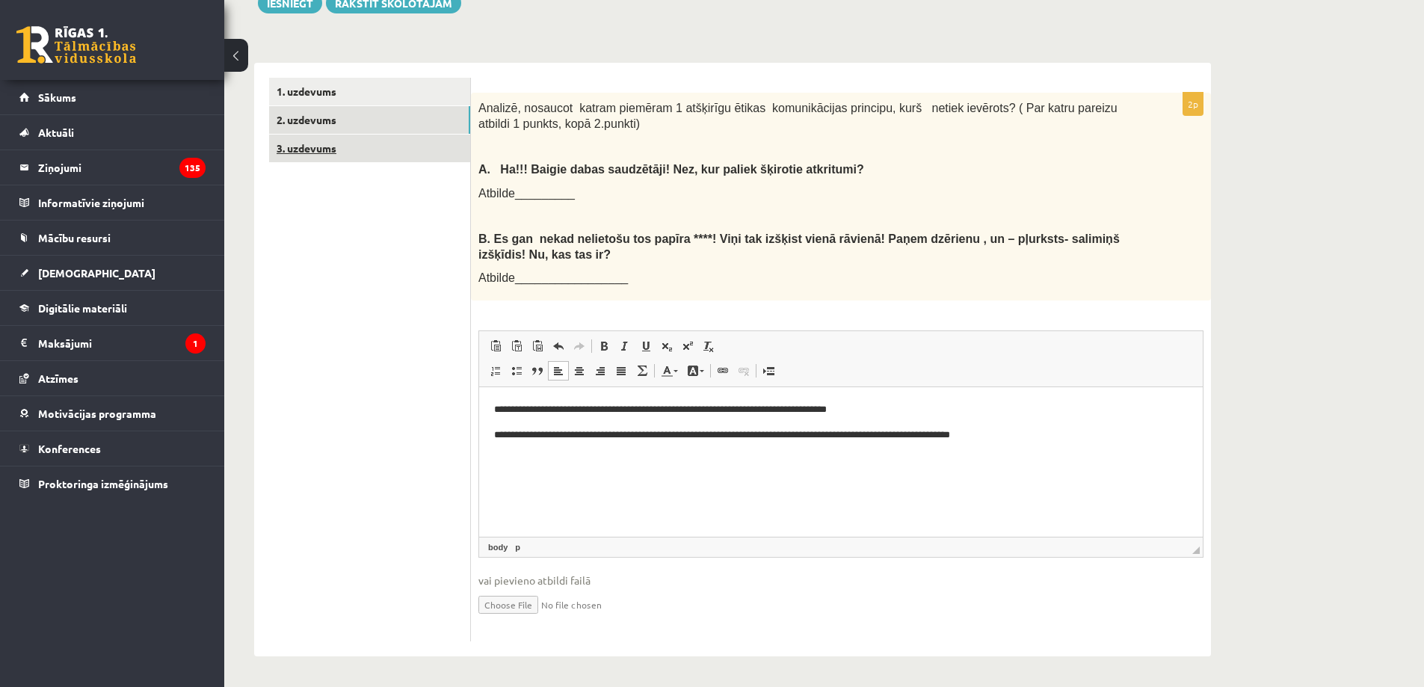
click at [380, 148] on link "3. uzdevums" at bounding box center [369, 149] width 201 height 28
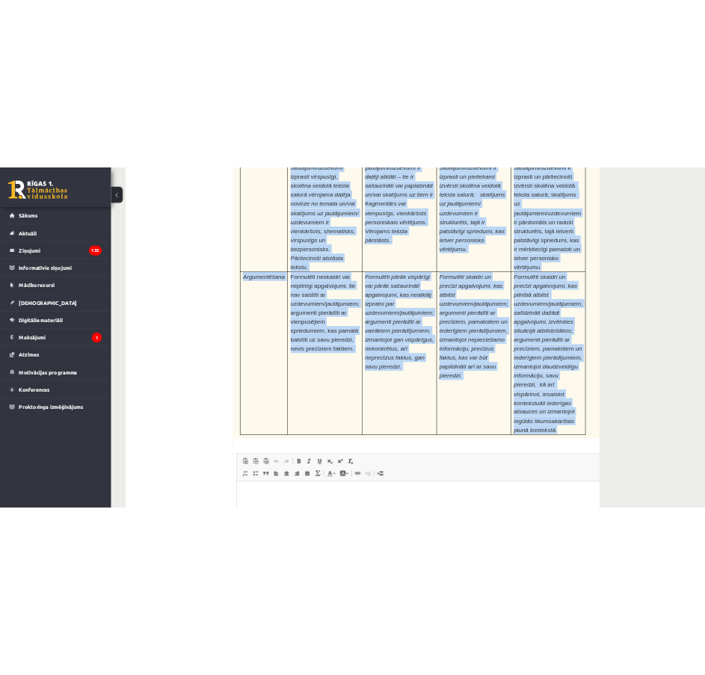
scroll to position [4593, 0]
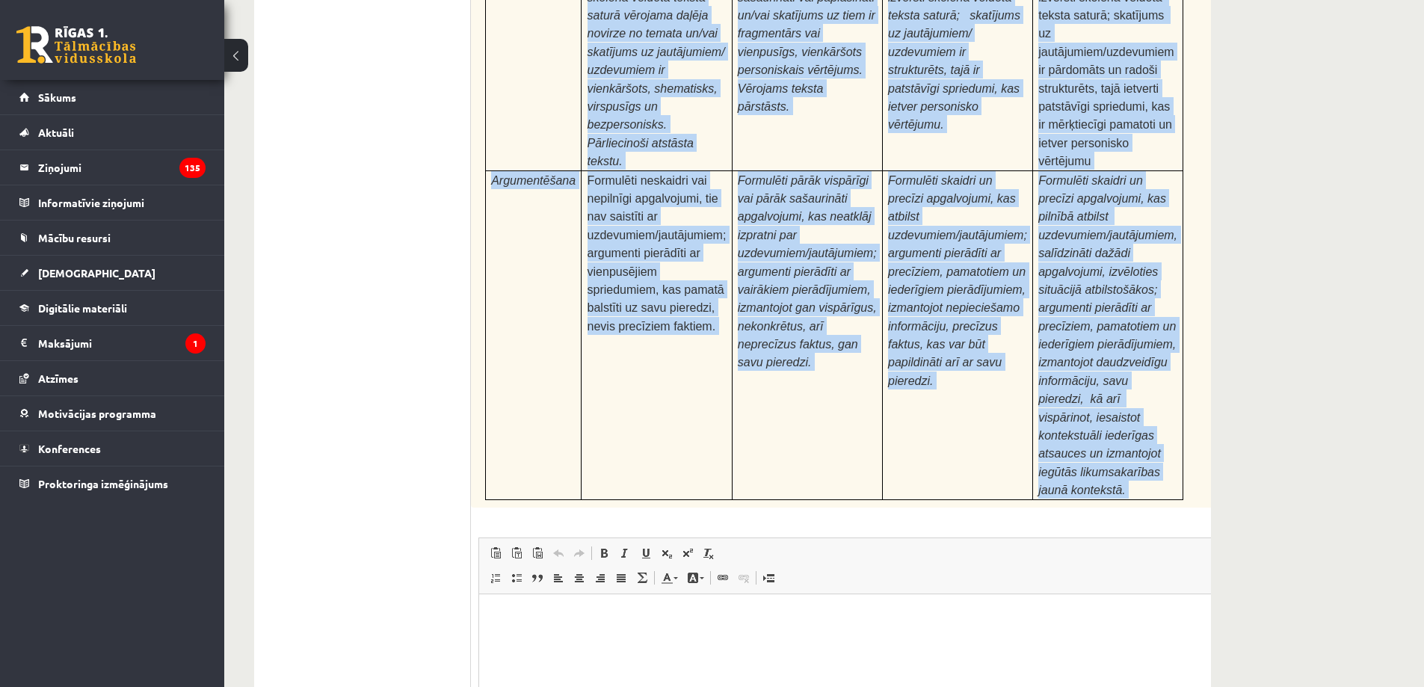
drag, startPoint x: 483, startPoint y: 84, endPoint x: 1099, endPoint y: 292, distance: 650.2
copy form "Izlasi tekstu! Atbildi uz dotajiem jautājumiem! Kopā 51 punkts 0p Fragments no …"
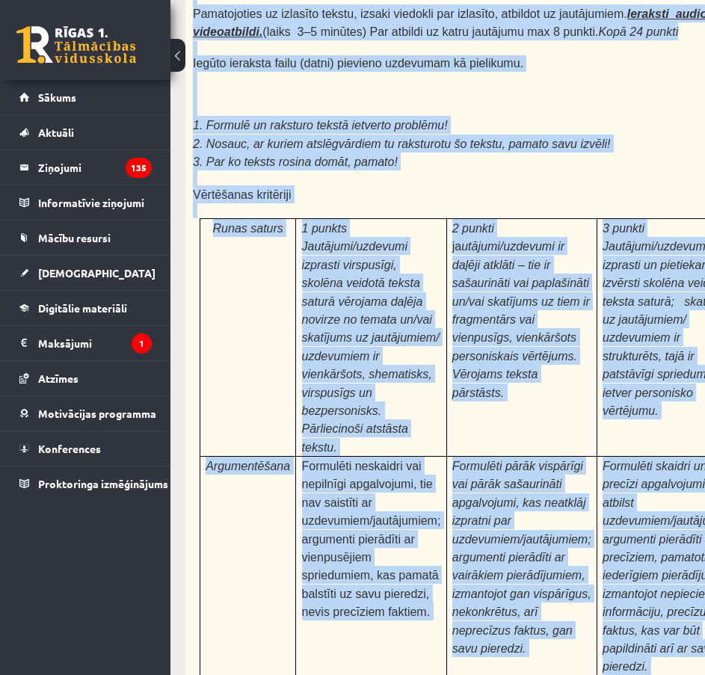
click at [645, 457] on td "Formulēti skaidri un precīzi apgalvojumi, kas atbilst uzdevumiem/jautājumiem; a…" at bounding box center [672, 621] width 150 height 329
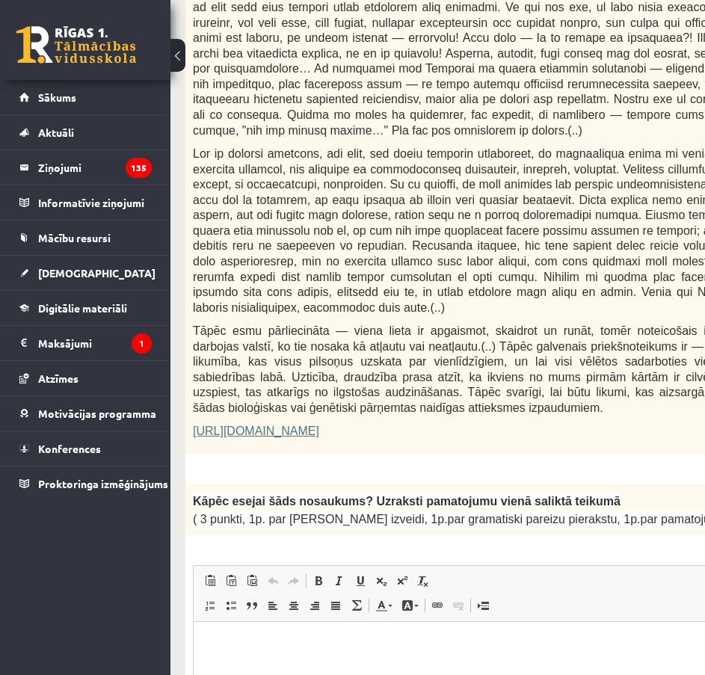
scroll to position [1196, 0]
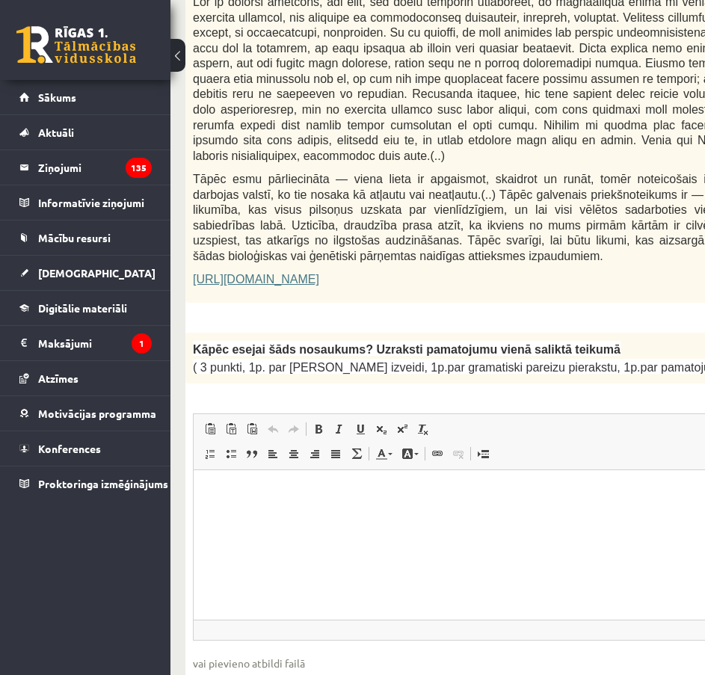
click at [384, 488] on p "Editor, wiswyg-editor-user-answer-47024725020200" at bounding box center [523, 493] width 629 height 16
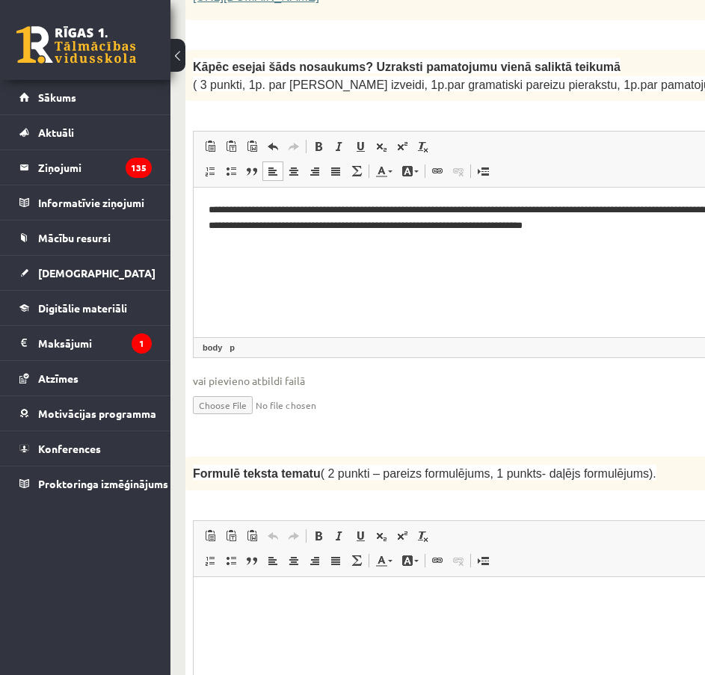
scroll to position [1495, 0]
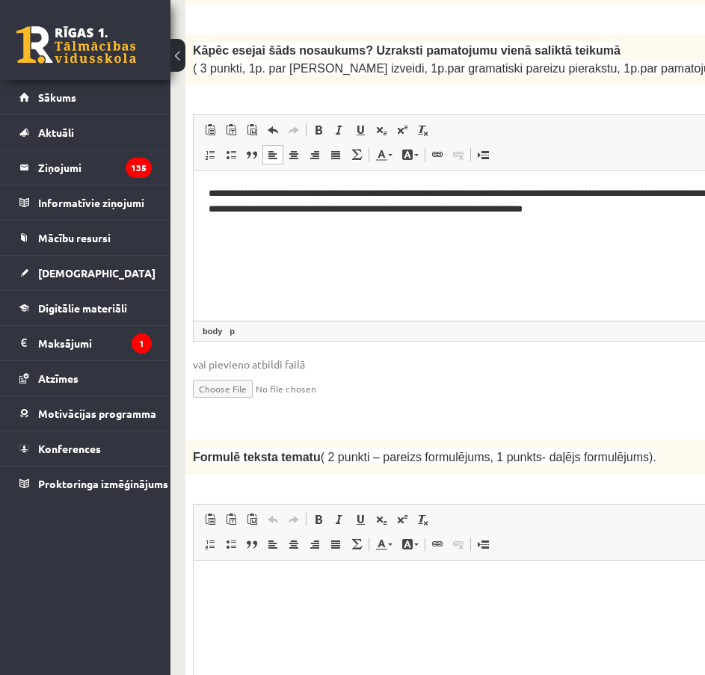
click at [419, 576] on p "Editor, wiswyg-editor-user-answer-47024725172140" at bounding box center [523, 583] width 629 height 16
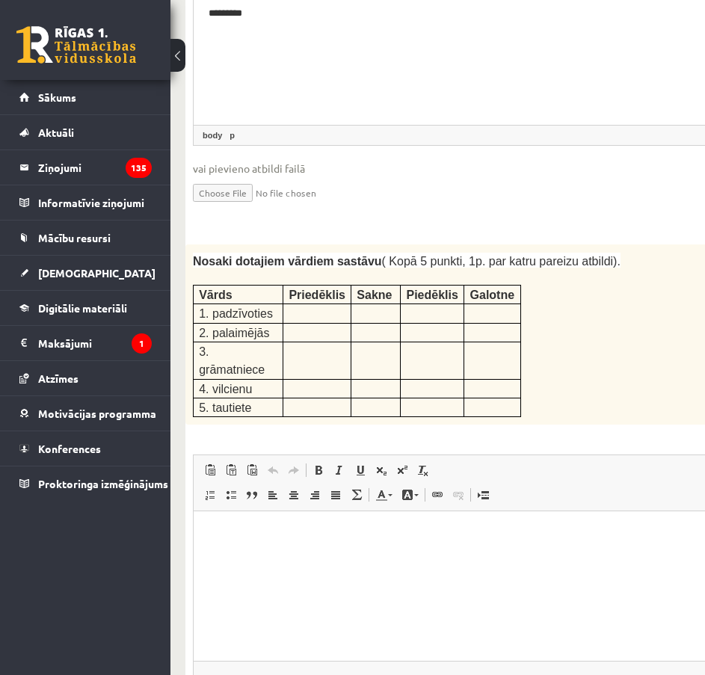
scroll to position [2094, 0]
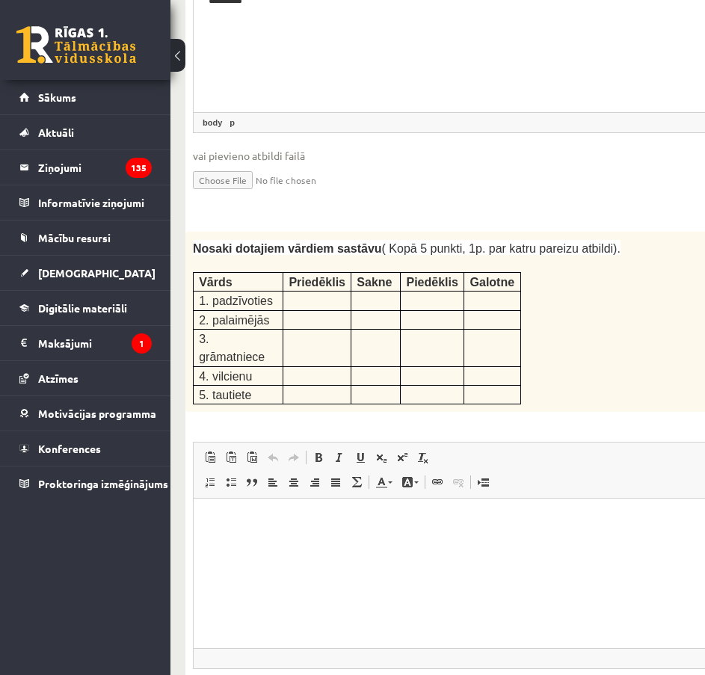
click at [283, 508] on html at bounding box center [523, 522] width 659 height 46
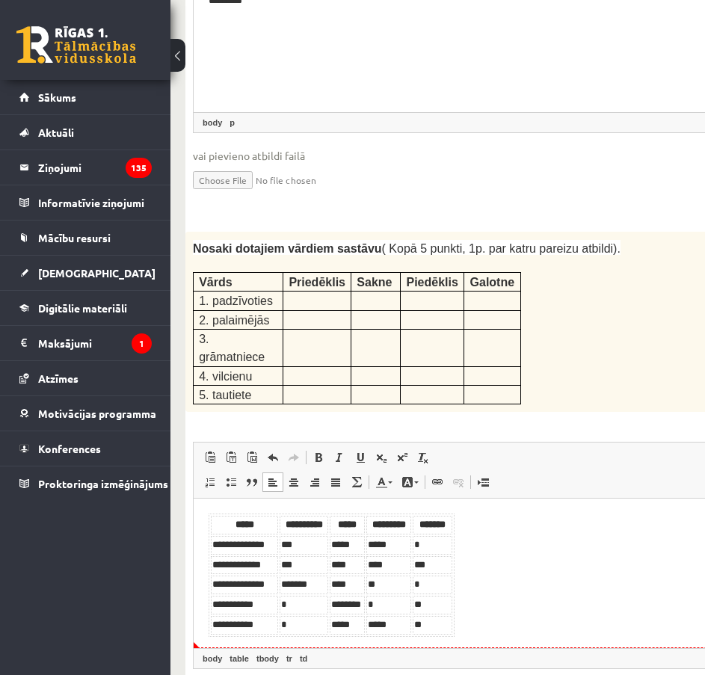
click at [462, 627] on body "**********" at bounding box center [523, 575] width 629 height 123
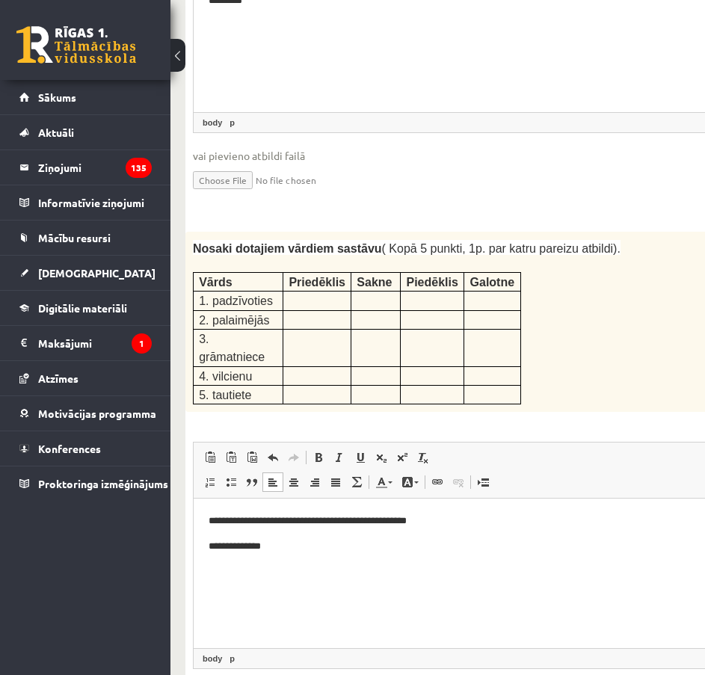
click at [242, 522] on p "**********" at bounding box center [523, 522] width 629 height 16
click at [283, 547] on p "**********" at bounding box center [523, 547] width 629 height 16
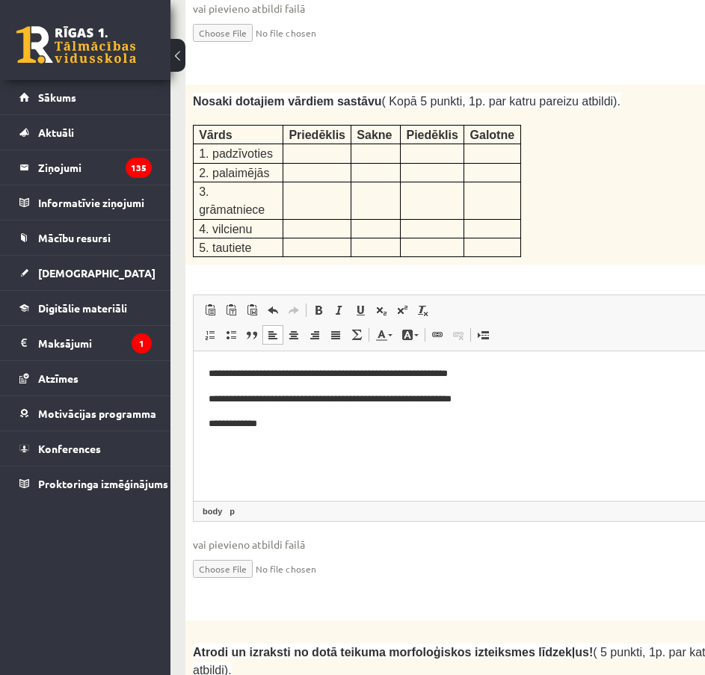
scroll to position [2243, 0]
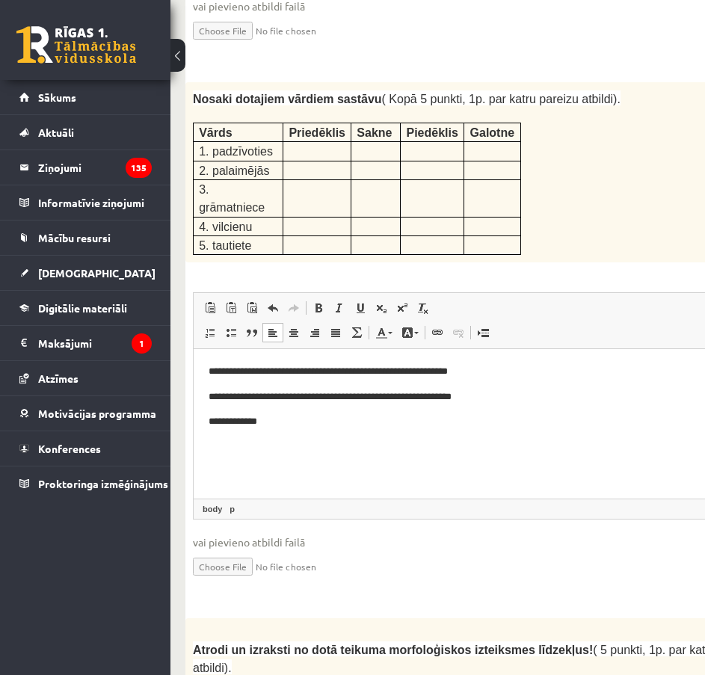
click at [286, 422] on p "**********" at bounding box center [523, 422] width 629 height 16
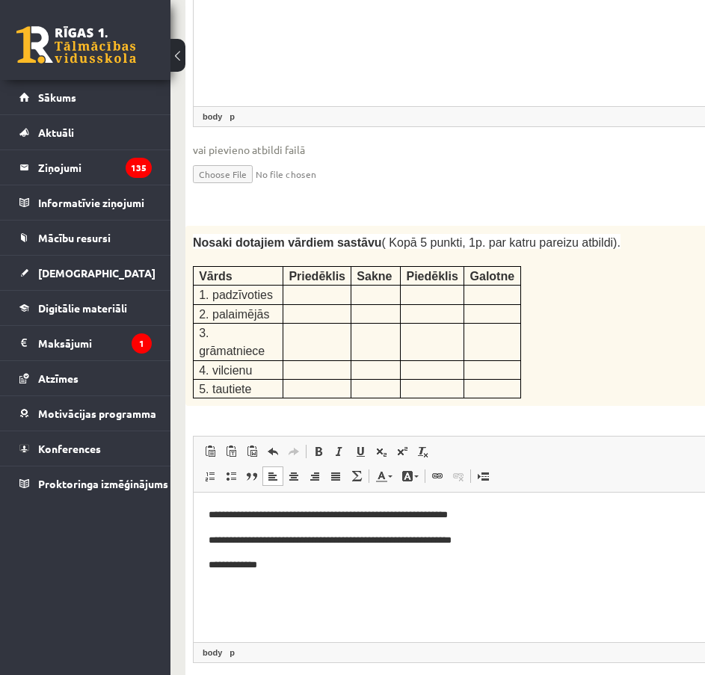
scroll to position [2094, 0]
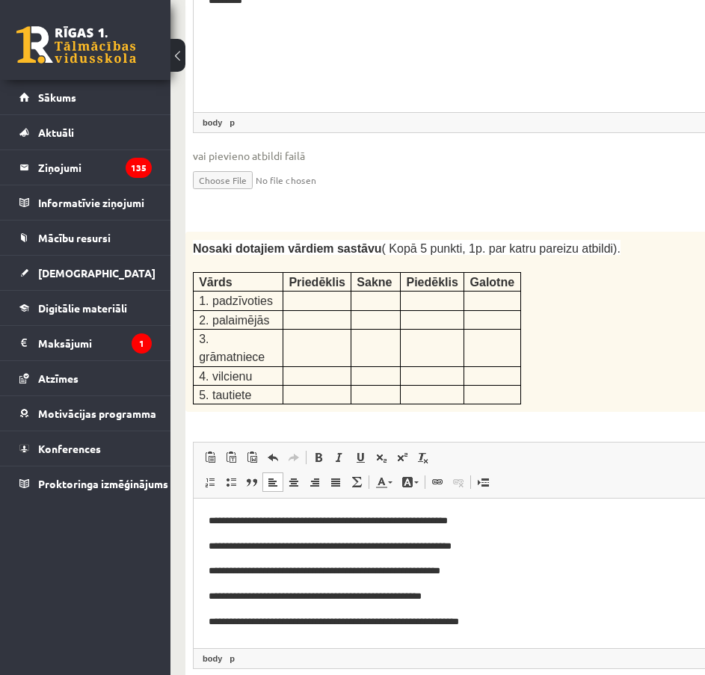
click at [351, 622] on p "**********" at bounding box center [523, 623] width 629 height 16
click at [419, 624] on p "**********" at bounding box center [523, 623] width 629 height 16
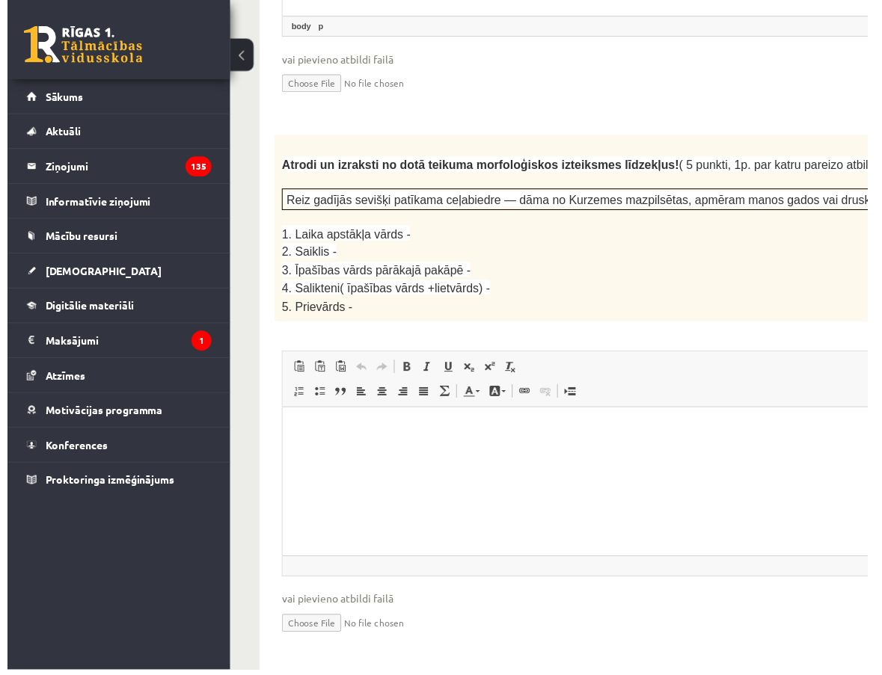
scroll to position [2477, 0]
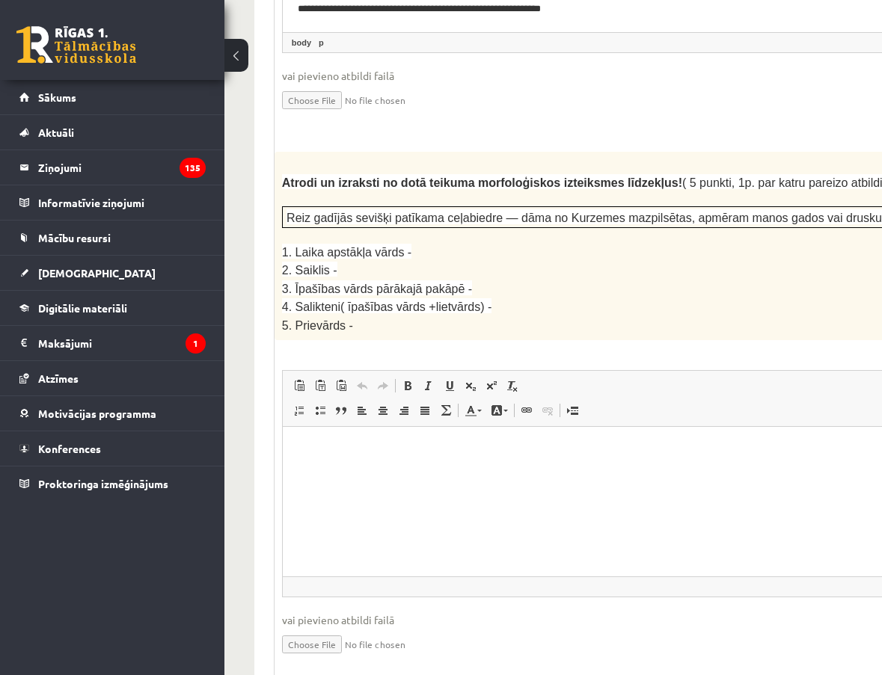
click at [683, 316] on p "5. Prievārds -" at bounding box center [638, 324] width 712 height 17
drag, startPoint x: 686, startPoint y: 221, endPoint x: 579, endPoint y: 304, distance: 134.9
click at [597, 224] on div "Atrodi un izraksti no dotā teikuma morfoloģiskos izteiksmes līdzekļus! ( 5 punk…" at bounding box center [675, 246] width 802 height 188
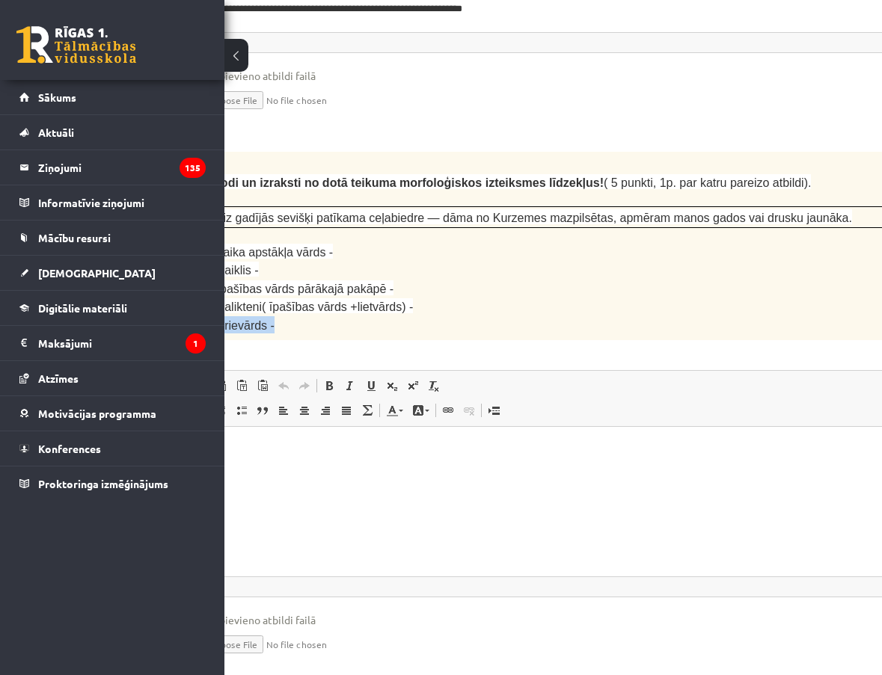
scroll to position [2477, 76]
click at [267, 438] on html at bounding box center [598, 450] width 785 height 46
click at [434, 241] on div "Atrodi un izraksti no dotā teikuma morfoloģiskos izteiksmes līdzekļus! ( 5 punk…" at bounding box center [599, 246] width 802 height 188
click at [273, 440] on html at bounding box center [598, 450] width 785 height 46
click at [274, 450] on p "Editor, wiswyg-editor-user-answer-47024725446600" at bounding box center [598, 450] width 755 height 16
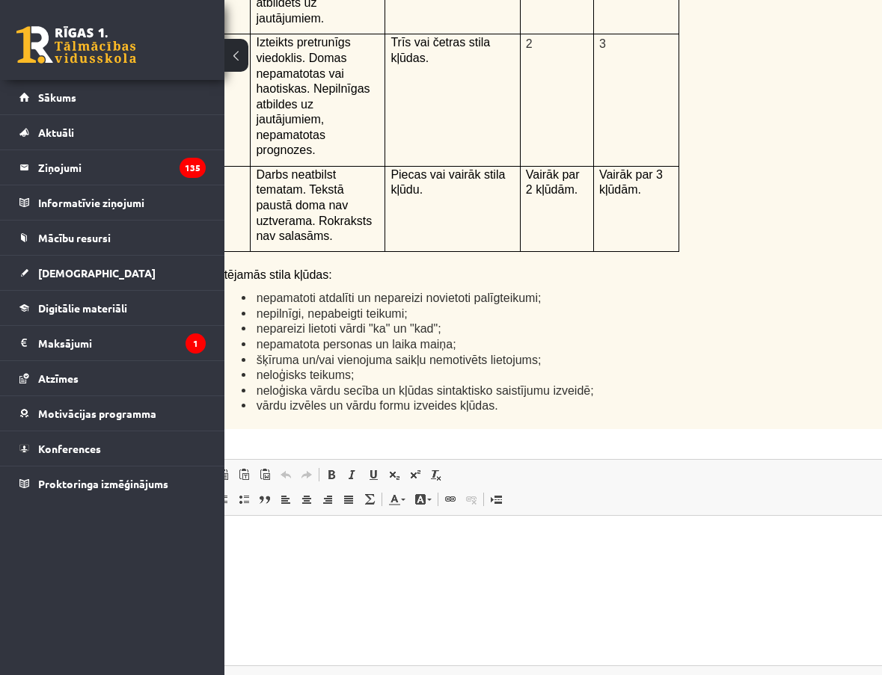
scroll to position [3524, 76]
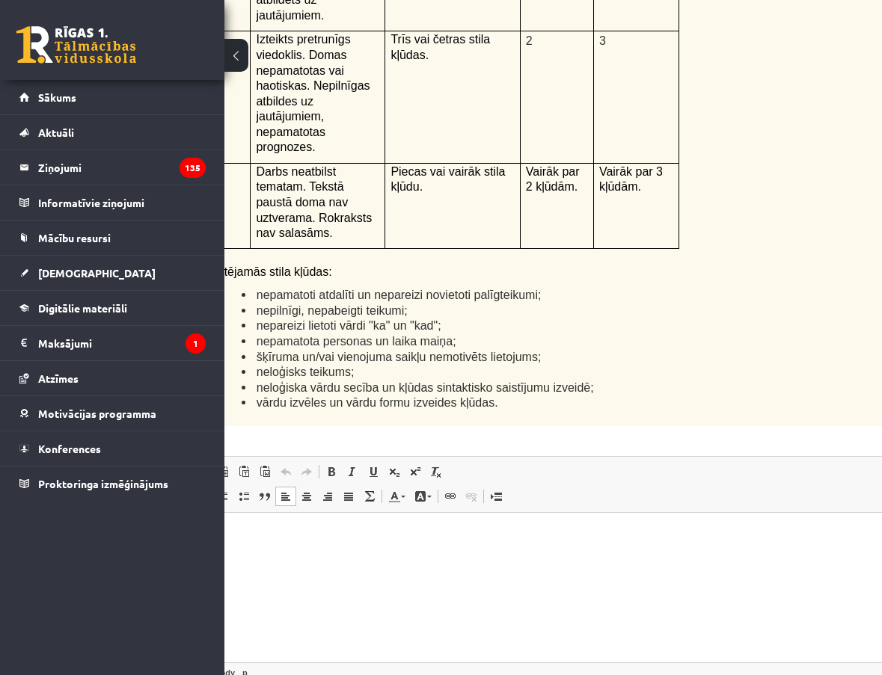
click at [333, 527] on p "Editor, wiswyg-editor-user-answer-47024725593700" at bounding box center [598, 535] width 755 height 16
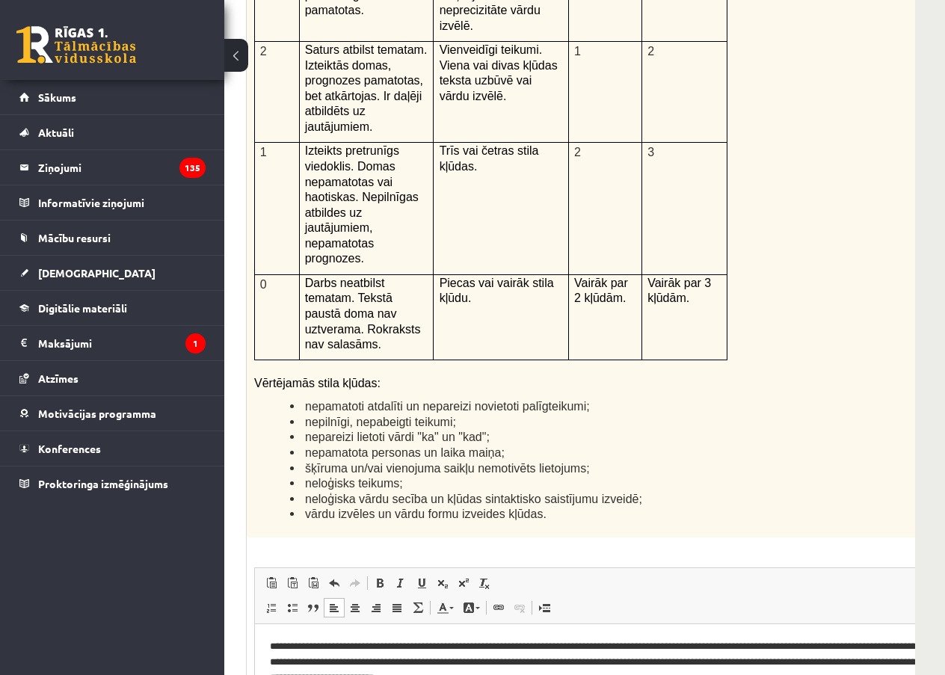
scroll to position [3531, 224]
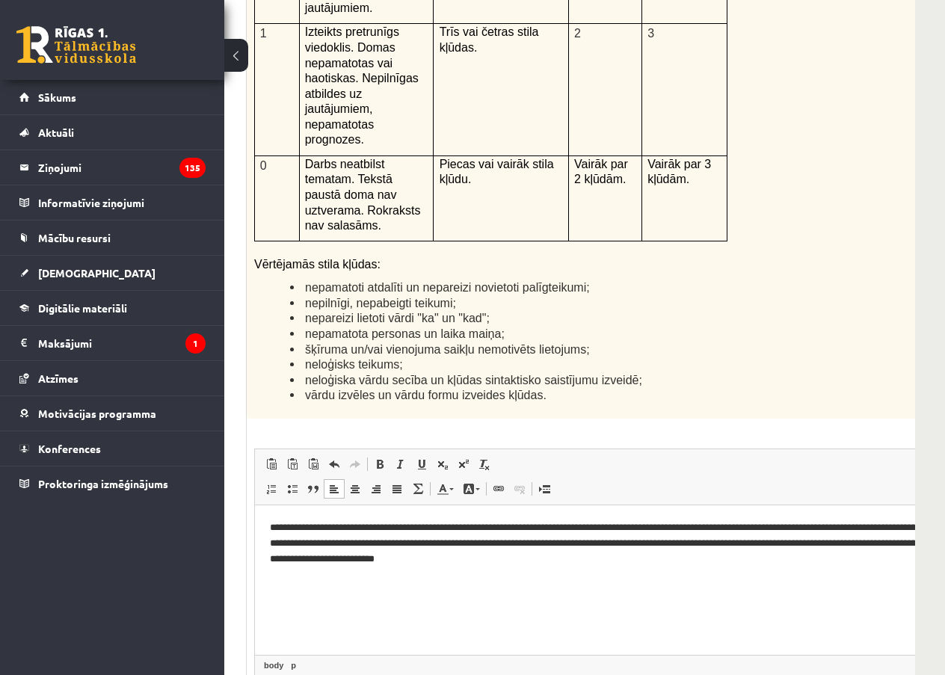
click at [704, 559] on p "**********" at bounding box center [628, 543] width 716 height 46
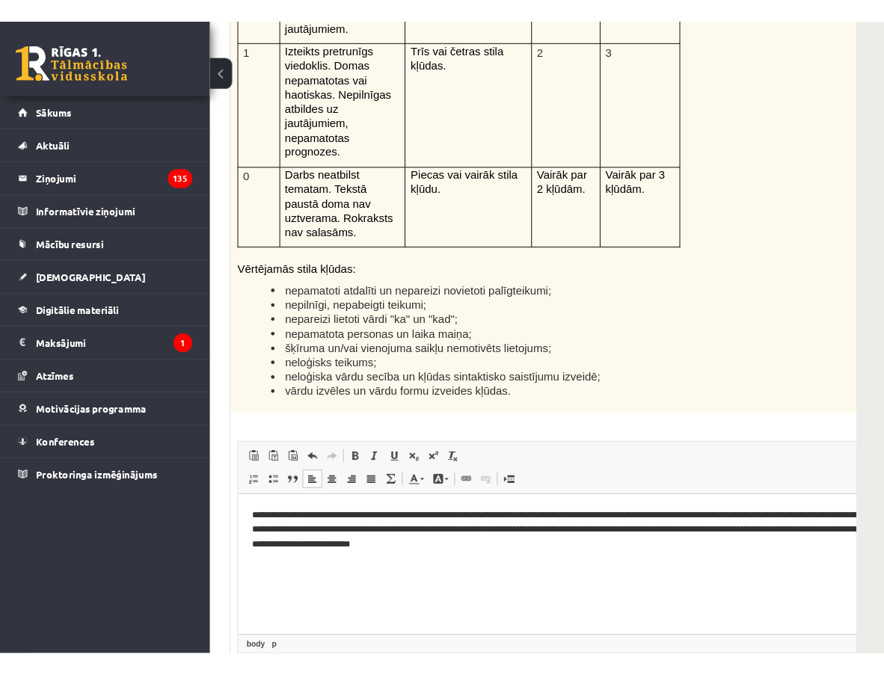
scroll to position [3531, 0]
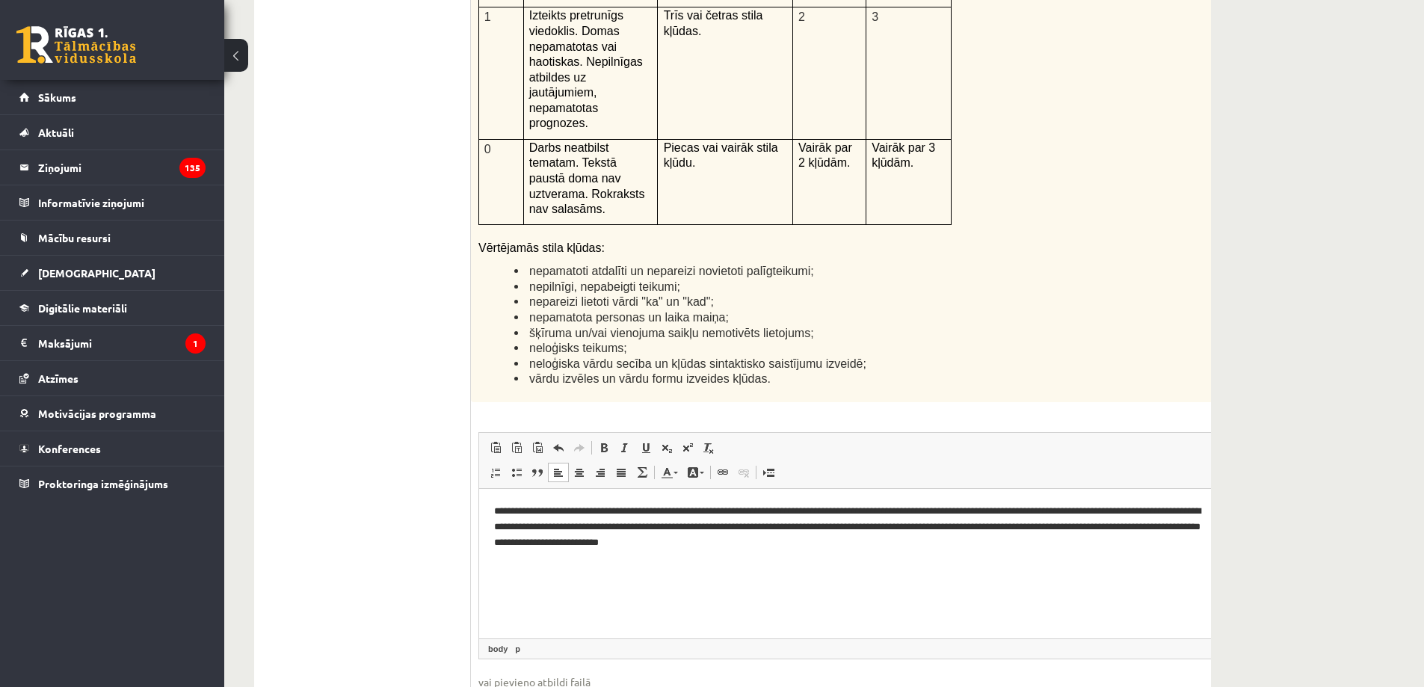
click at [704, 528] on p "**********" at bounding box center [852, 526] width 716 height 46
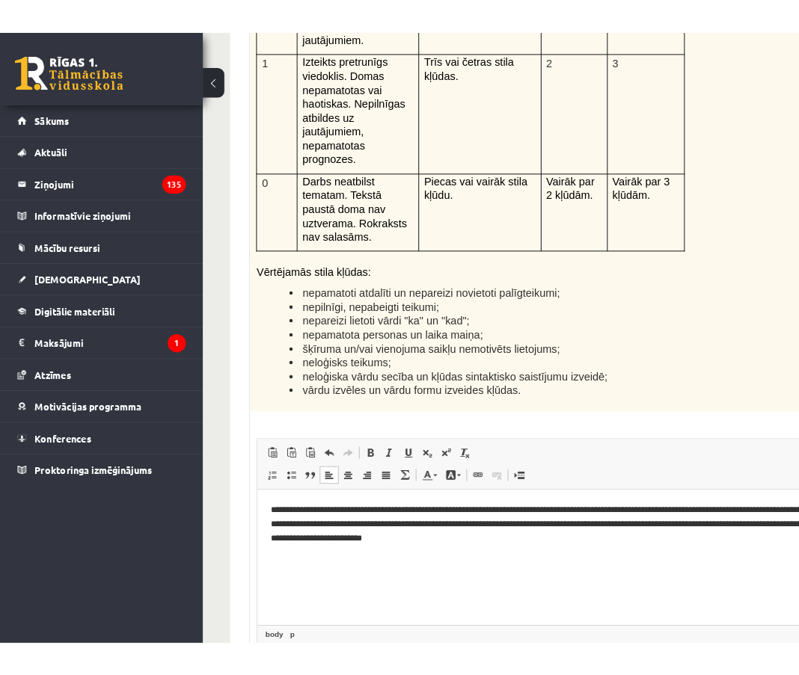
scroll to position [3548, 0]
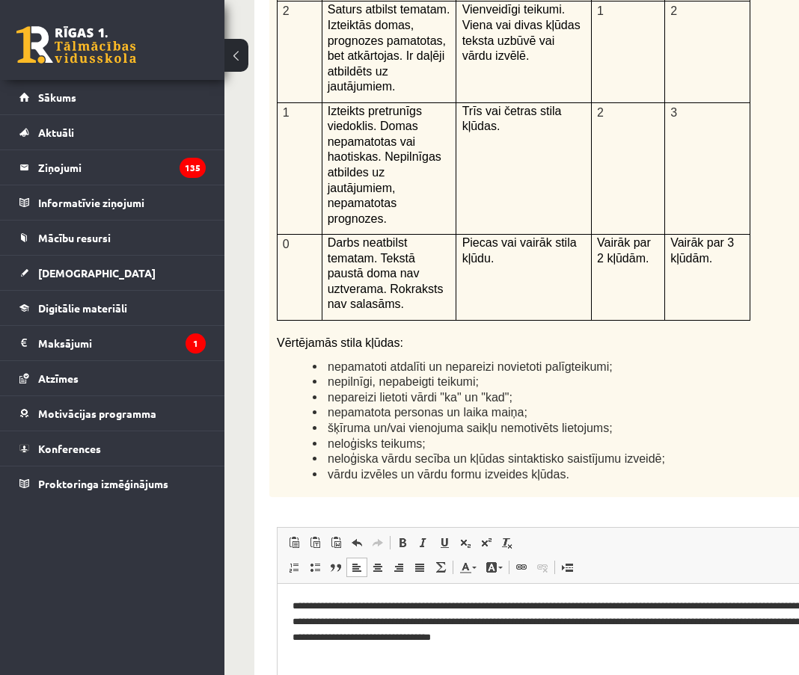
click at [639, 636] on p "**********" at bounding box center [638, 621] width 692 height 46
click at [643, 638] on p "**********" at bounding box center [638, 621] width 692 height 46
click at [644, 635] on p "**********" at bounding box center [638, 621] width 692 height 46
click at [645, 641] on p "**********" at bounding box center [638, 621] width 692 height 46
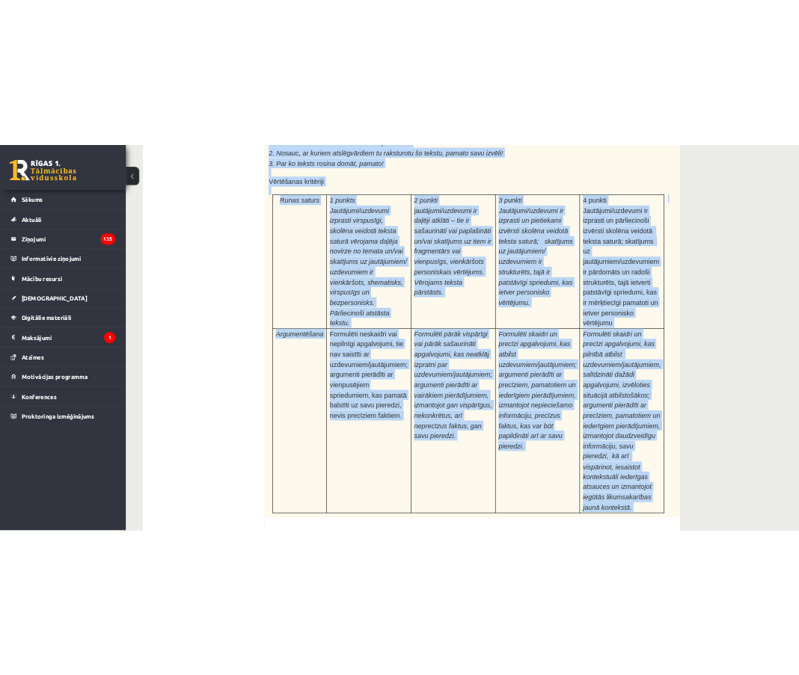
scroll to position [4444, 0]
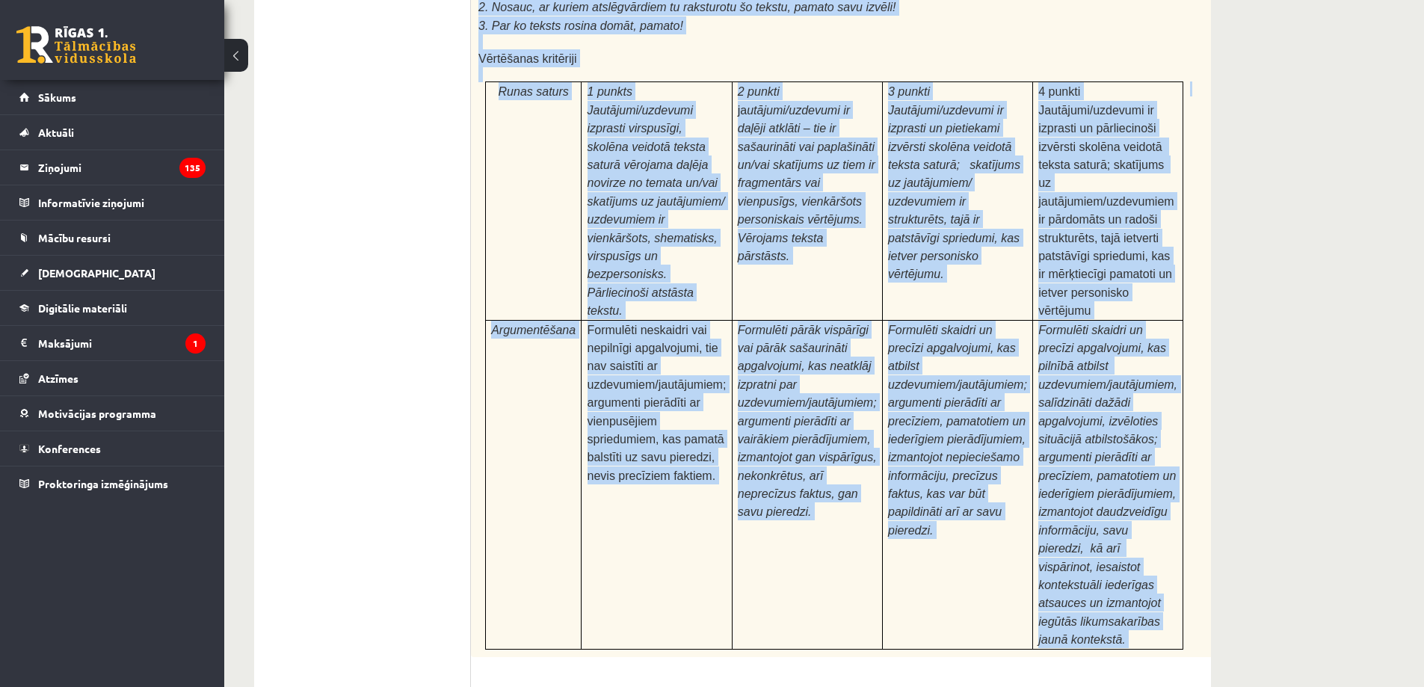
drag, startPoint x: 477, startPoint y: 168, endPoint x: 1163, endPoint y: 459, distance: 744.8
click at [704, 459] on div "24p Pamatojoties uz izlasīto tekstu, izsaki viedokli par izlasīto, atbildot uz …" at bounding box center [872, 422] width 802 height 1152
copy div "Pamatojoties uz izlasīto tekstu, izsaki viedokli par izlasīto, atbildot uz jaut…"
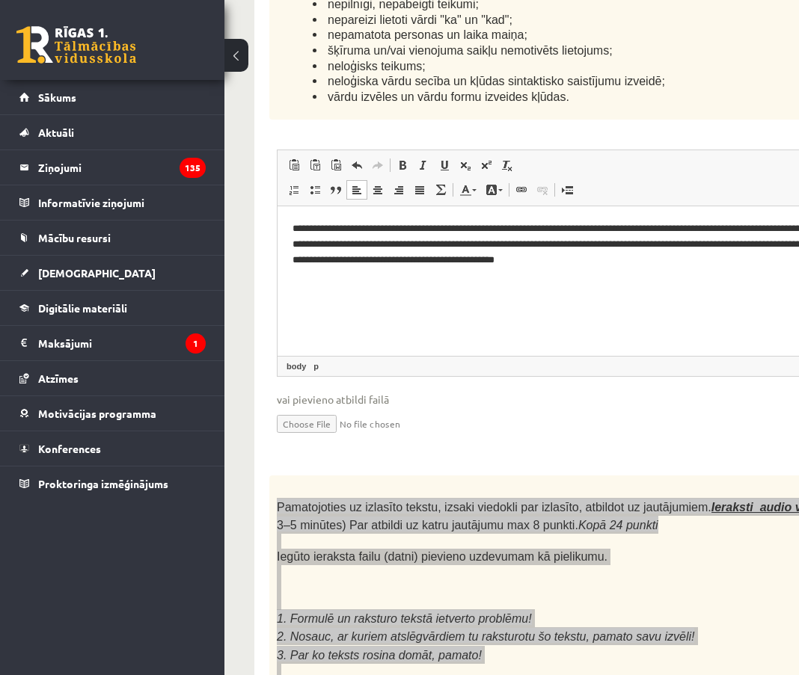
scroll to position [3920, 0]
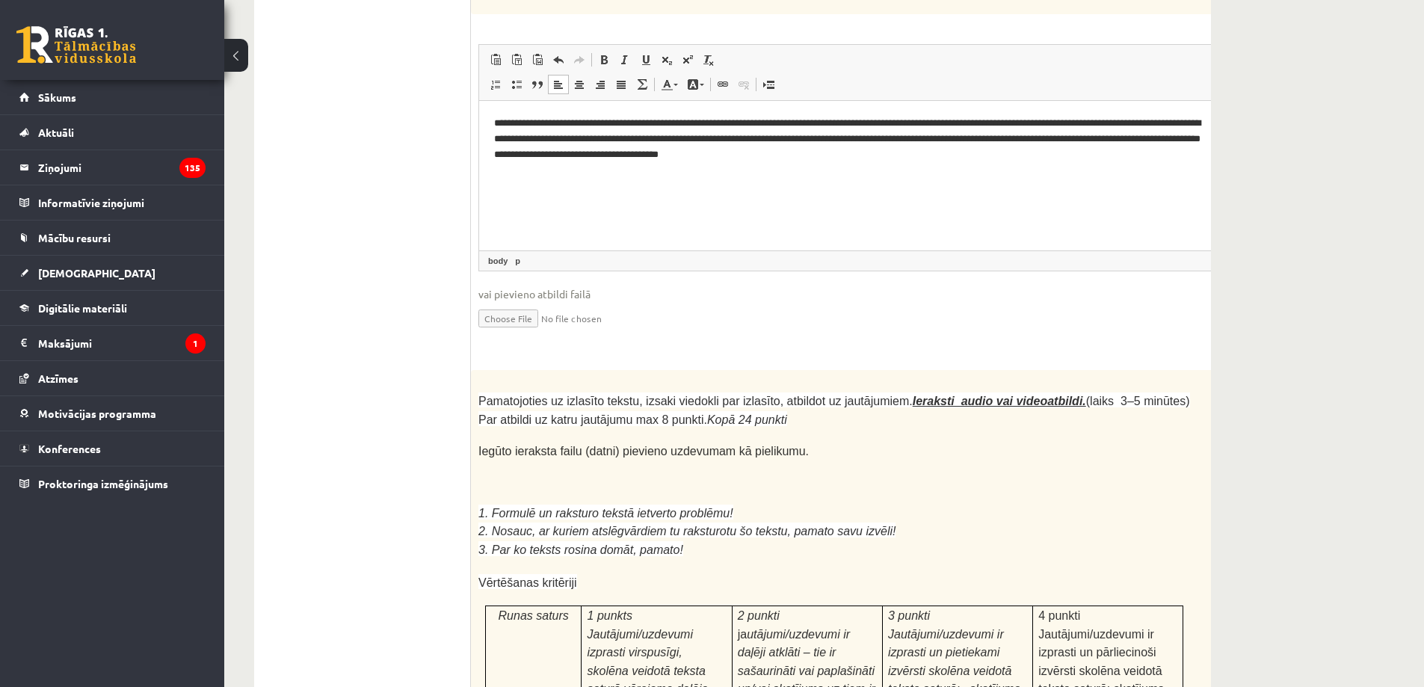
click at [704, 286] on span "vai pievieno atbildi failā" at bounding box center [872, 294] width 787 height 16
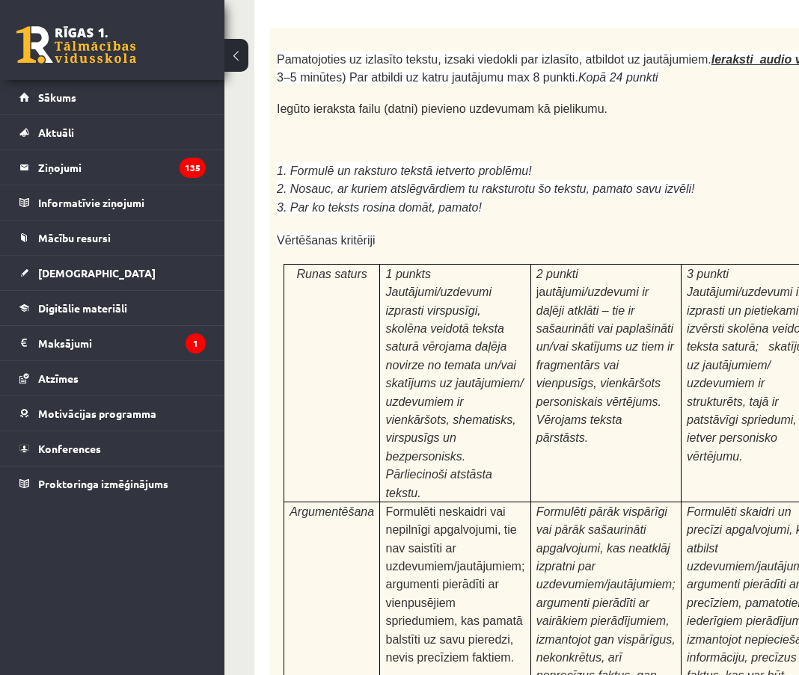
scroll to position [4518, 0]
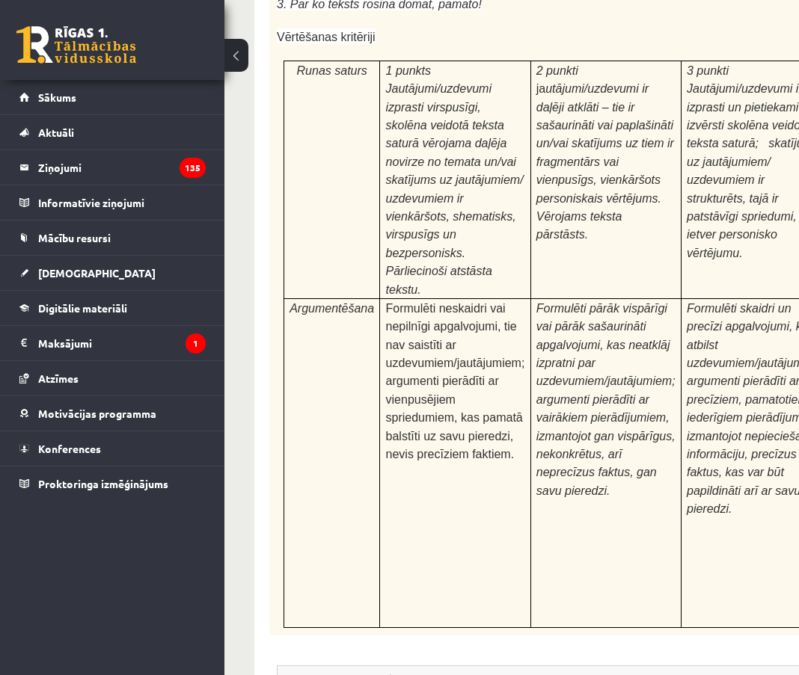
scroll to position [4667, 0]
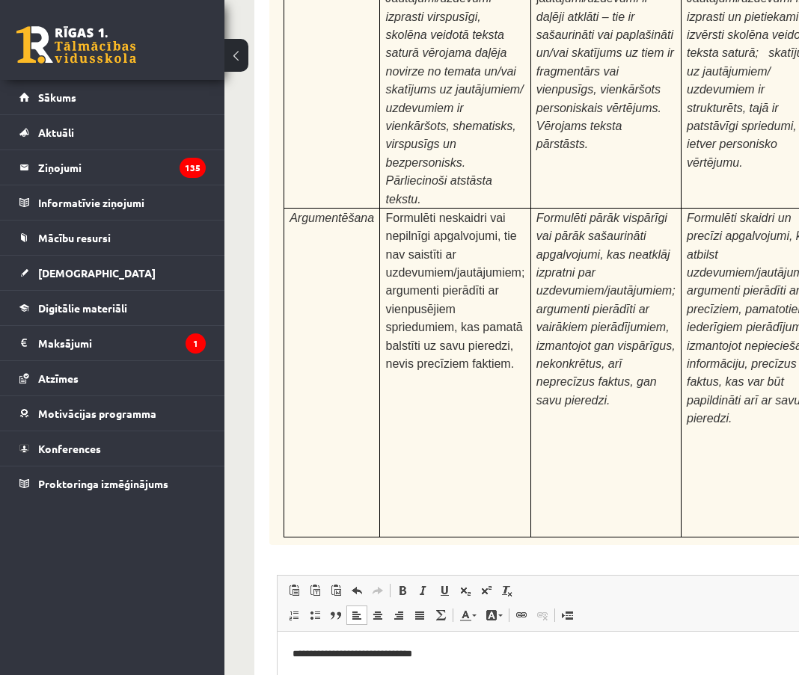
type input "**********"
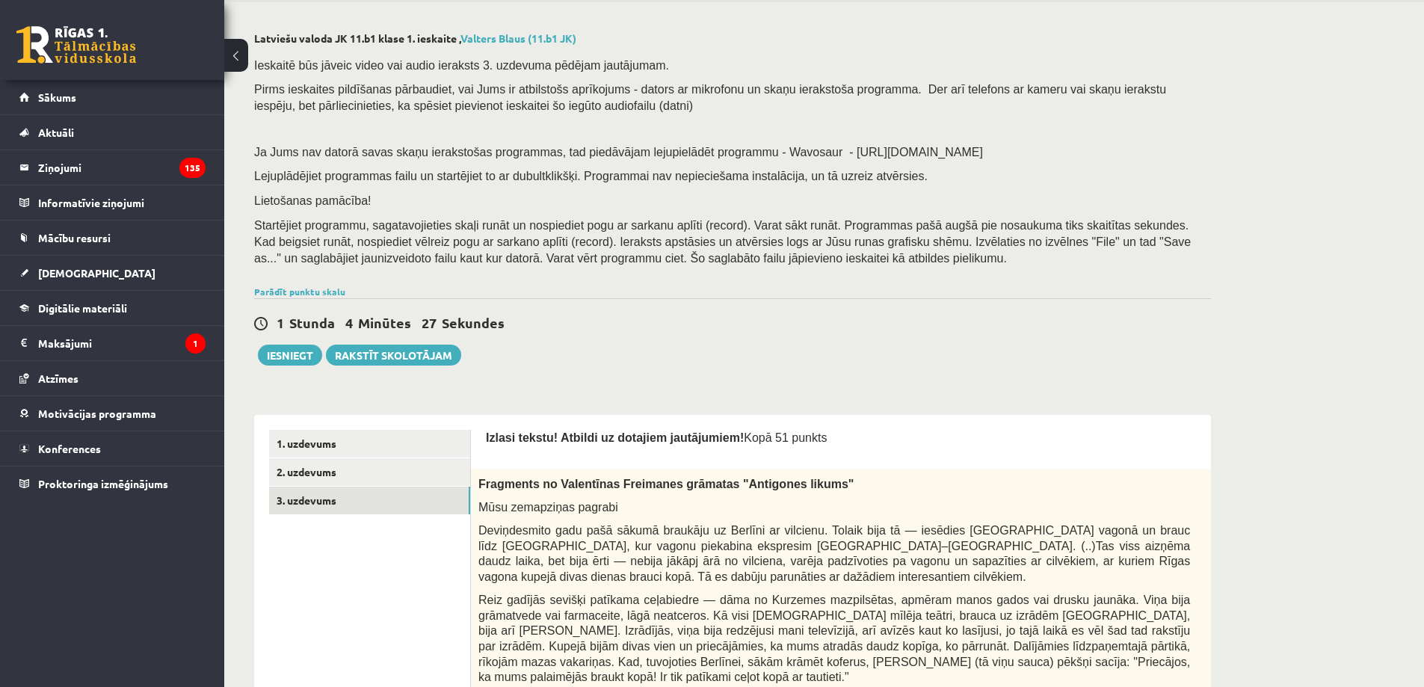
scroll to position [299, 0]
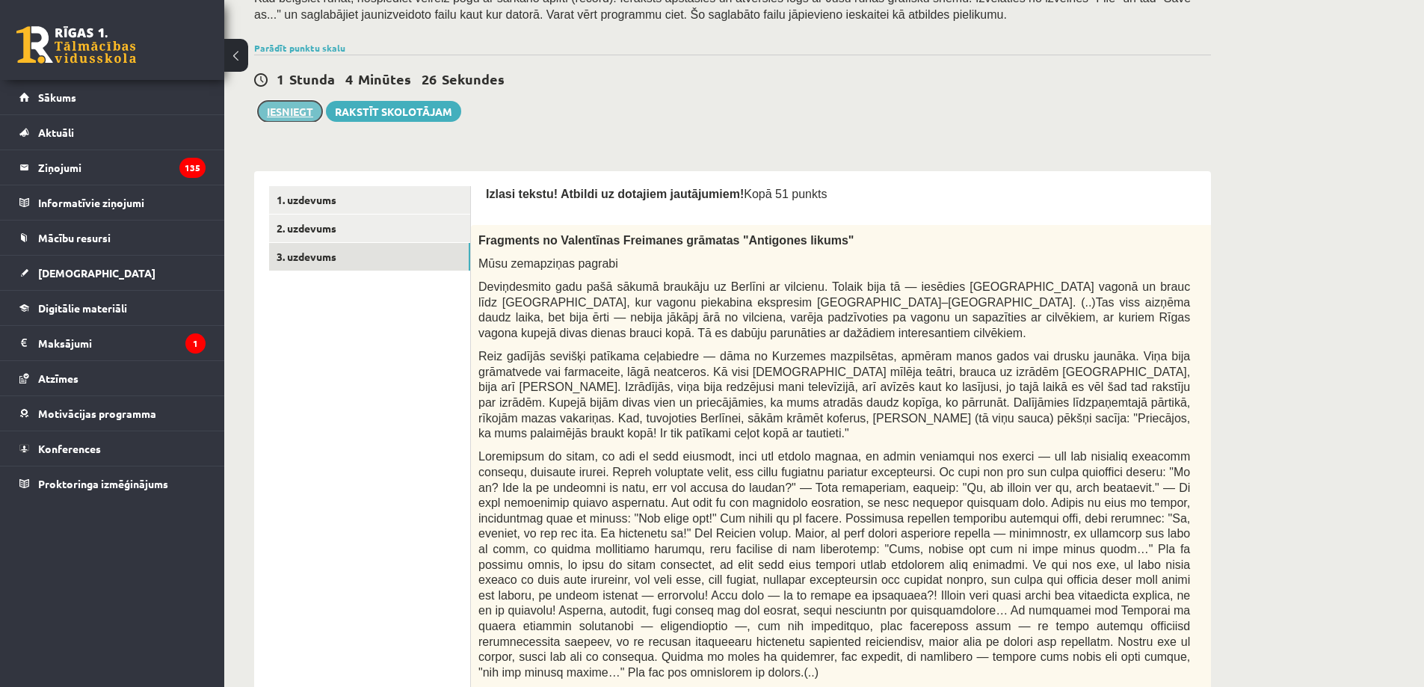
click at [272, 107] on button "Iesniegt" at bounding box center [290, 111] width 64 height 21
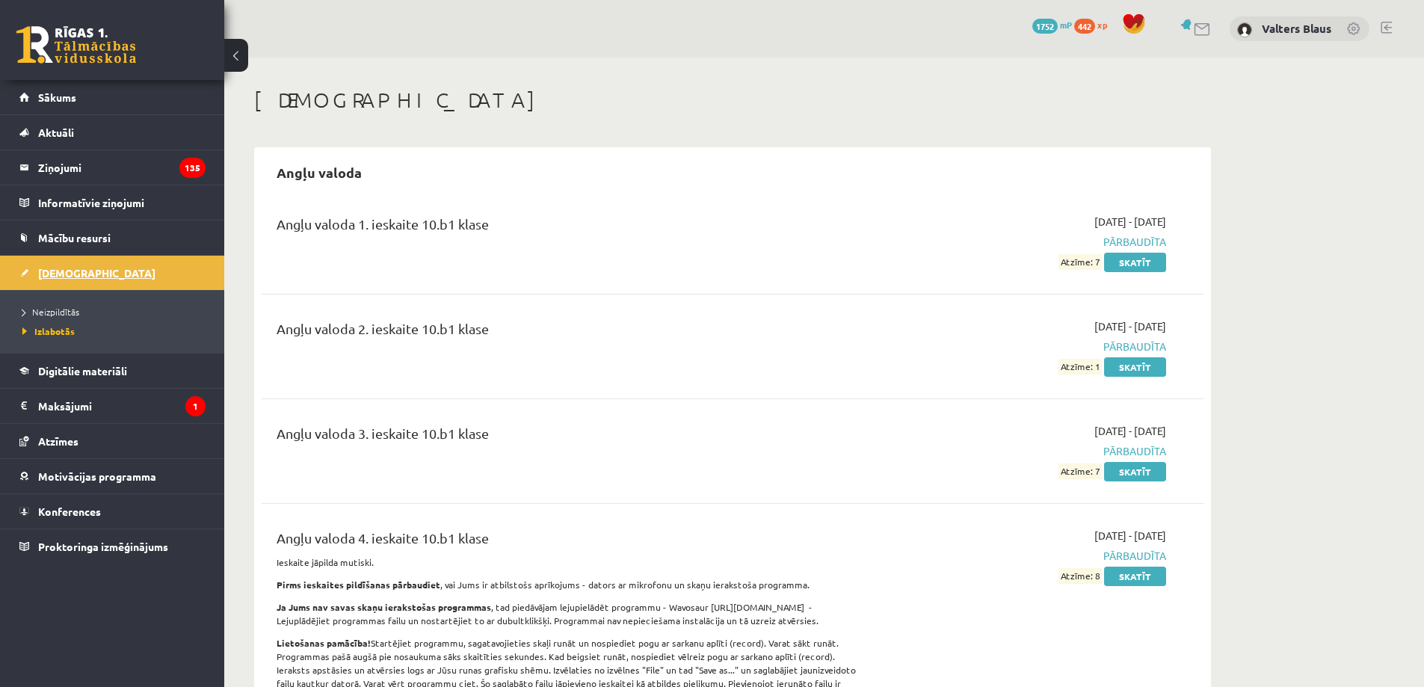
click at [43, 276] on span "[DEMOGRAPHIC_DATA]" at bounding box center [96, 272] width 117 height 13
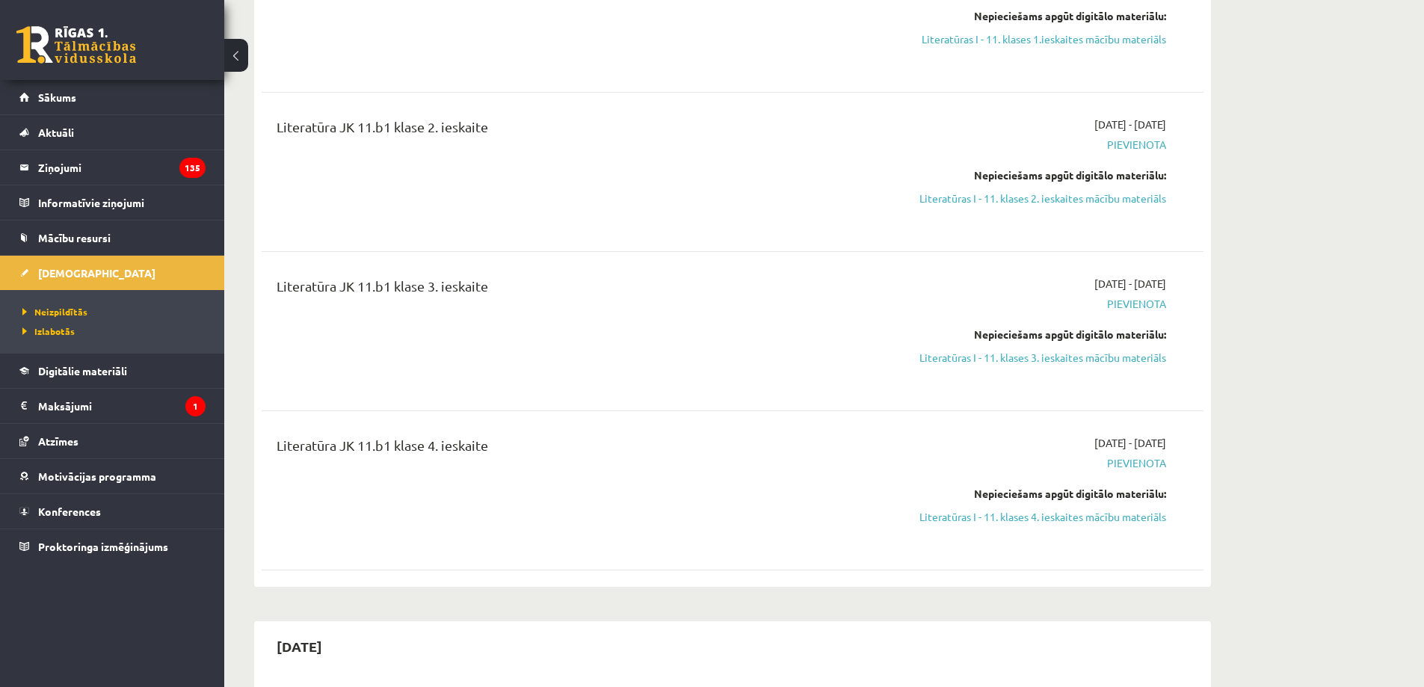
scroll to position [1944, 0]
click at [55, 89] on link "Sākums" at bounding box center [112, 97] width 186 height 34
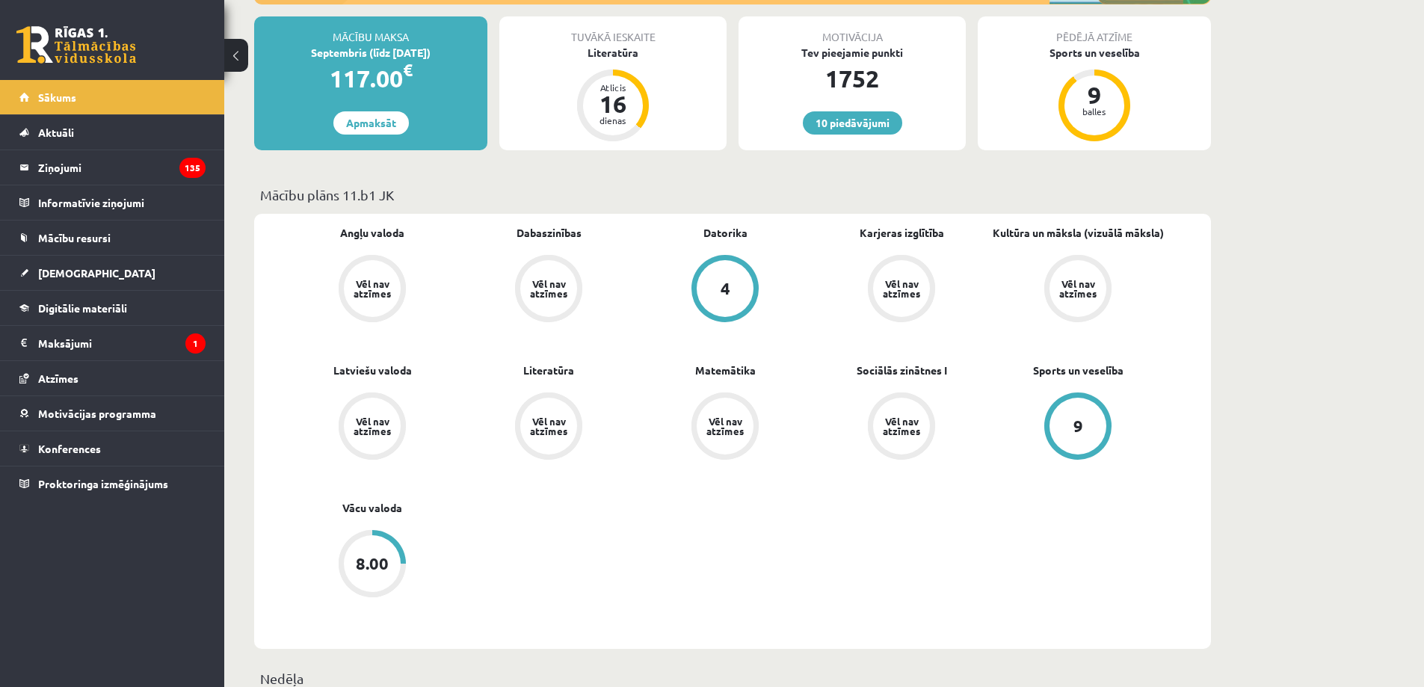
scroll to position [449, 0]
